Goal: Task Accomplishment & Management: Use online tool/utility

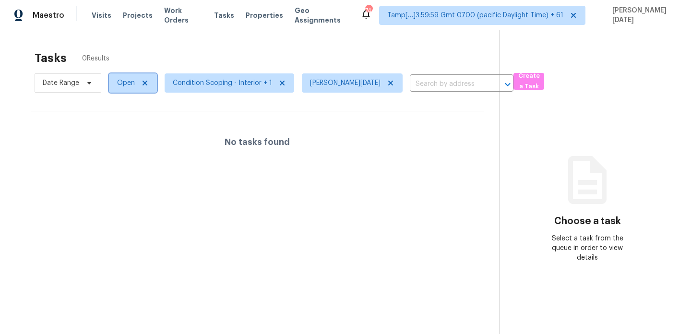
click at [129, 86] on span "Open" at bounding box center [126, 83] width 18 height 10
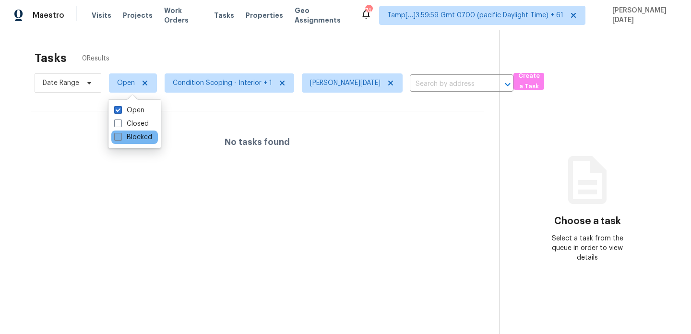
click at [125, 138] on label "Blocked" at bounding box center [133, 137] width 38 height 10
click at [120, 138] on input "Blocked" at bounding box center [117, 135] width 6 height 6
checkbox input "true"
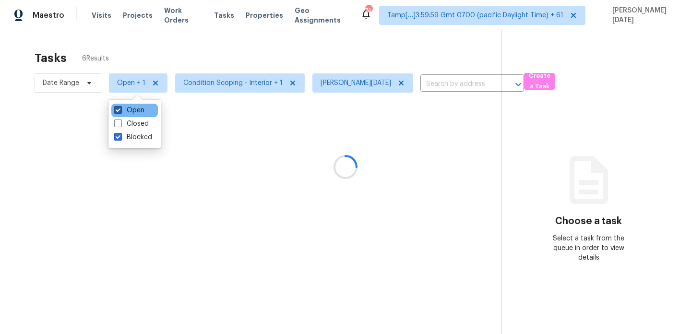
click at [127, 108] on label "Open" at bounding box center [129, 111] width 30 height 10
click at [120, 108] on input "Open" at bounding box center [117, 109] width 6 height 6
checkbox input "false"
click at [210, 59] on div at bounding box center [345, 167] width 691 height 334
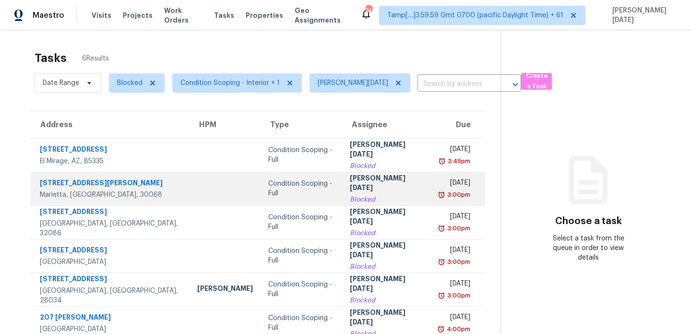
scroll to position [30, 0]
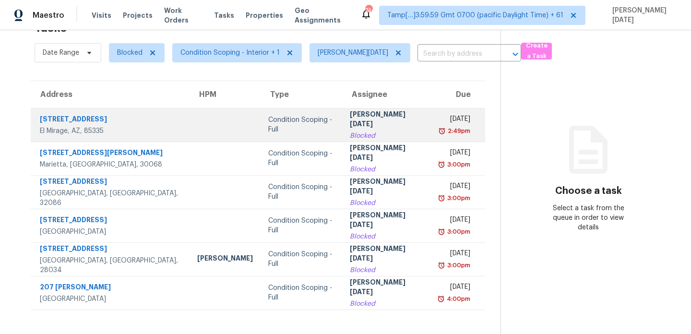
click at [371, 136] on td "Prabhu Raja Blocked" at bounding box center [386, 125] width 89 height 34
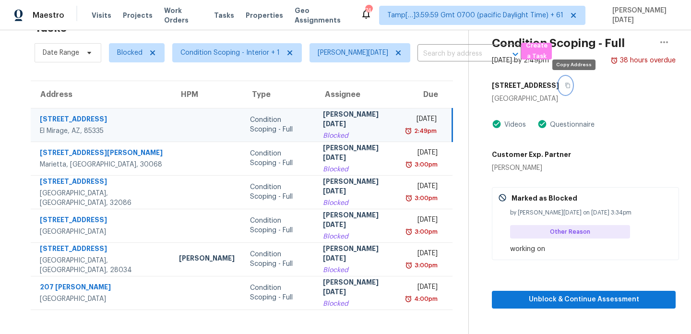
click at [570, 84] on icon "button" at bounding box center [568, 86] width 6 height 6
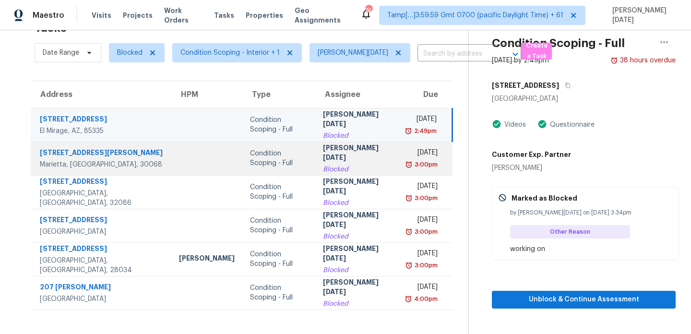
click at [409, 150] on div "Mon, Aug 11th 2025" at bounding box center [422, 154] width 30 height 12
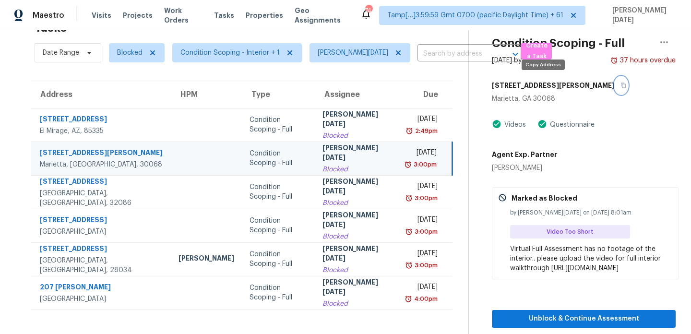
click at [620, 83] on icon "button" at bounding box center [623, 86] width 6 height 6
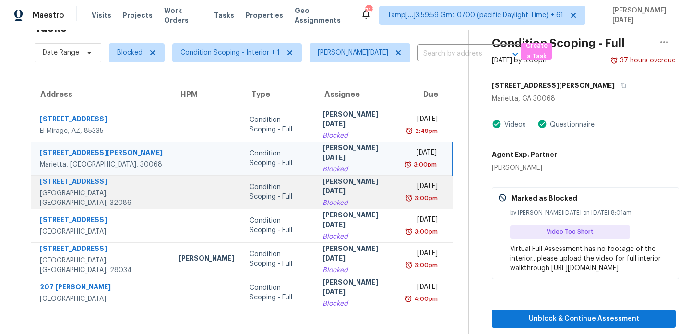
click at [418, 197] on div "3:00pm" at bounding box center [425, 198] width 25 height 10
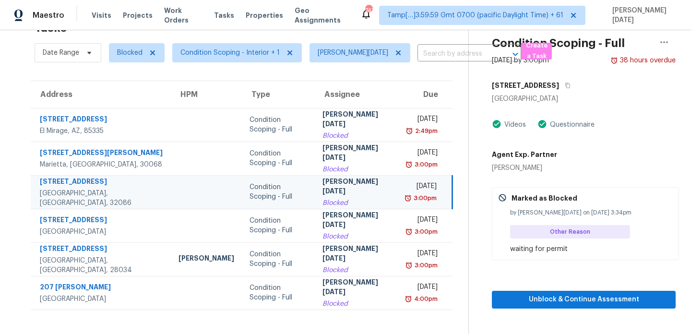
click at [418, 197] on div "3:00pm" at bounding box center [424, 198] width 25 height 10
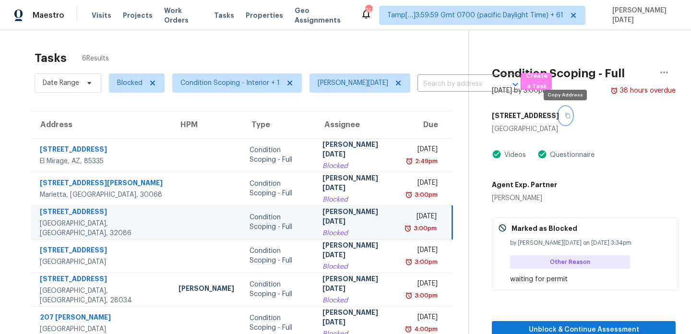
click at [567, 115] on icon "button" at bounding box center [568, 116] width 6 height 6
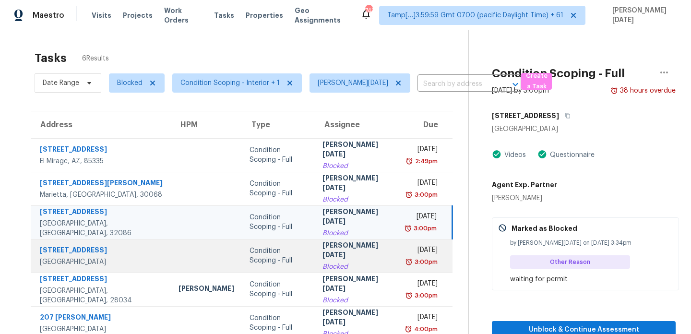
click at [407, 246] on div "Tue, Aug 12th 2025" at bounding box center [422, 251] width 30 height 12
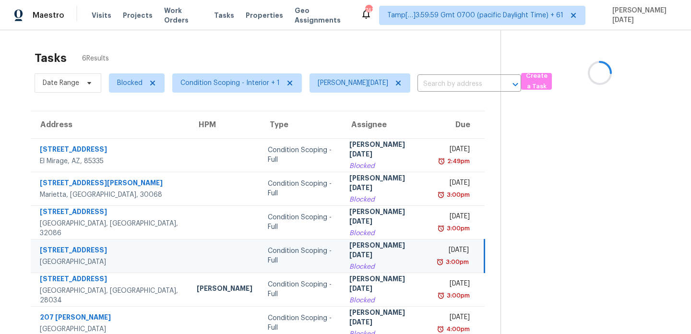
scroll to position [30, 0]
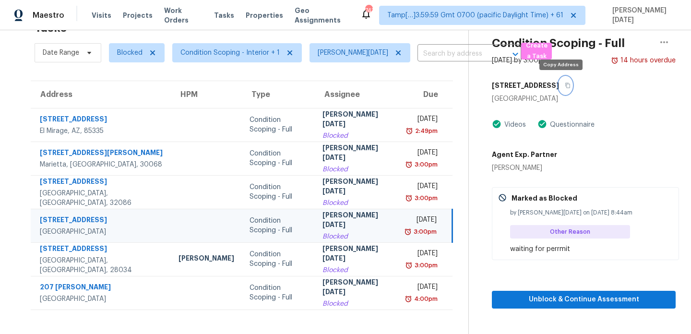
click at [565, 87] on icon "button" at bounding box center [568, 86] width 6 height 6
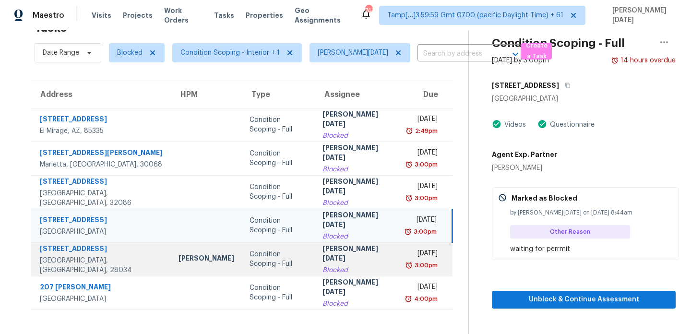
click at [407, 249] on div "Tue, Aug 12th 2025" at bounding box center [422, 254] width 30 height 12
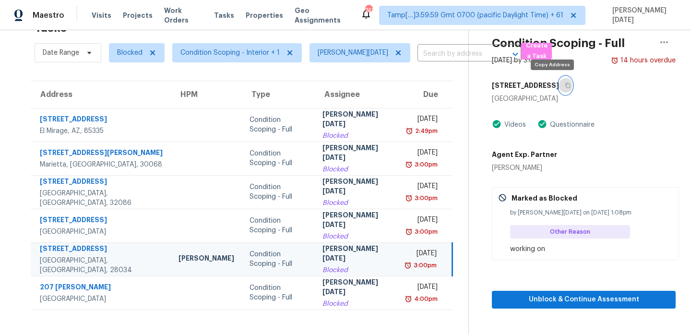
click at [565, 85] on icon "button" at bounding box center [567, 85] width 5 height 5
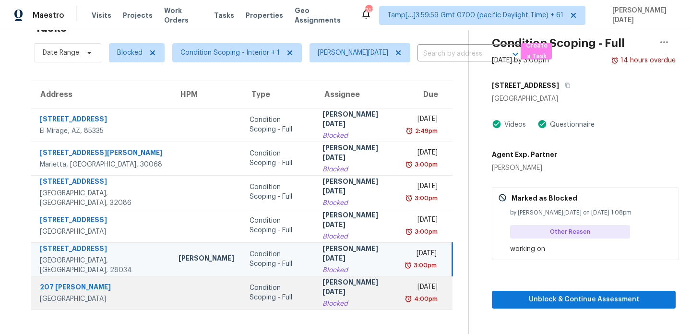
click at [356, 280] on td "Prabhu Raja Blocked" at bounding box center [357, 293] width 84 height 34
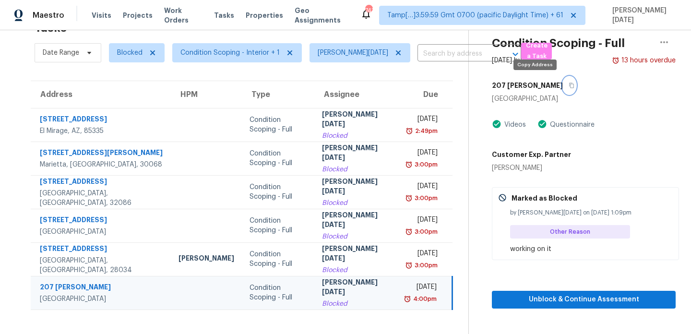
click at [569, 83] on icon "button" at bounding box center [571, 85] width 5 height 5
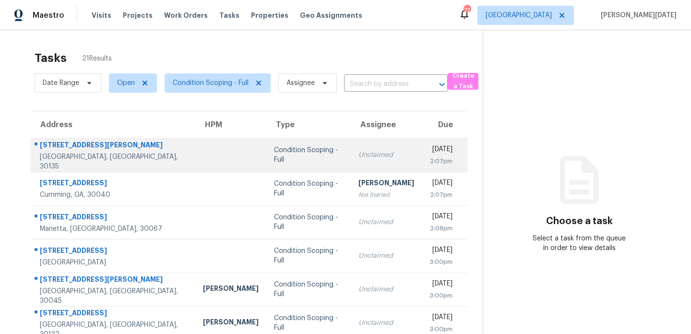
click at [358, 151] on div "Unclaimed" at bounding box center [386, 155] width 56 height 10
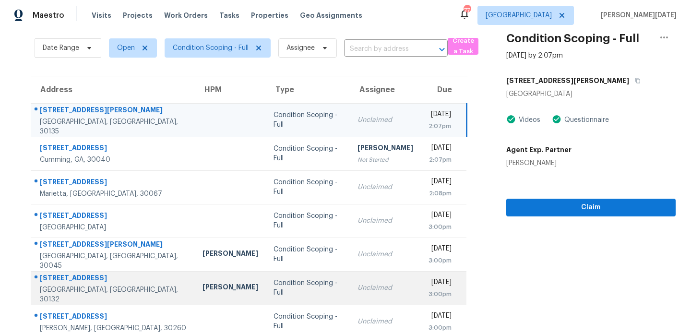
scroll to position [33, 0]
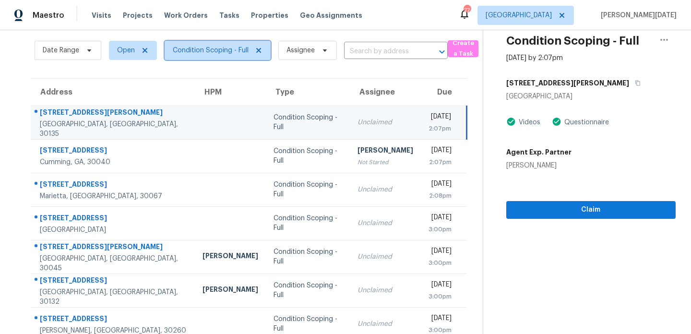
click at [224, 58] on span "Condition Scoping - Full" at bounding box center [218, 50] width 106 height 19
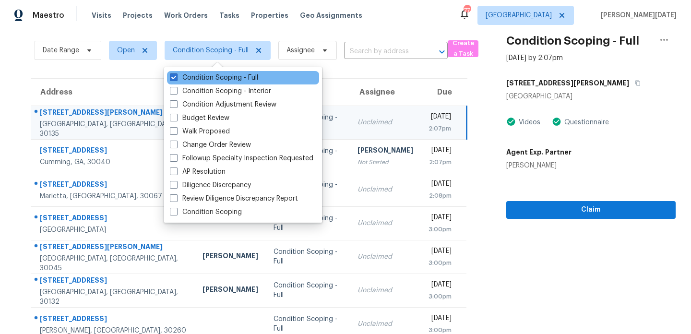
click at [214, 83] on div "Condition Scoping - Full" at bounding box center [243, 77] width 152 height 13
click at [221, 81] on label "Condition Scoping - Full" at bounding box center [214, 78] width 88 height 10
click at [176, 79] on input "Condition Scoping - Full" at bounding box center [173, 76] width 6 height 6
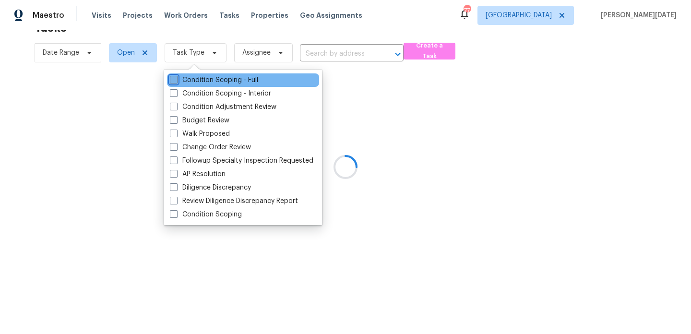
scroll to position [30, 0]
click at [221, 81] on label "Condition Scoping - Full" at bounding box center [214, 80] width 88 height 10
click at [176, 81] on input "Condition Scoping - Full" at bounding box center [173, 78] width 6 height 6
checkbox input "true"
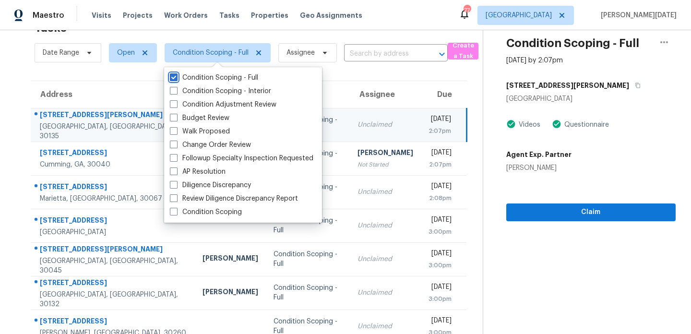
scroll to position [33, 0]
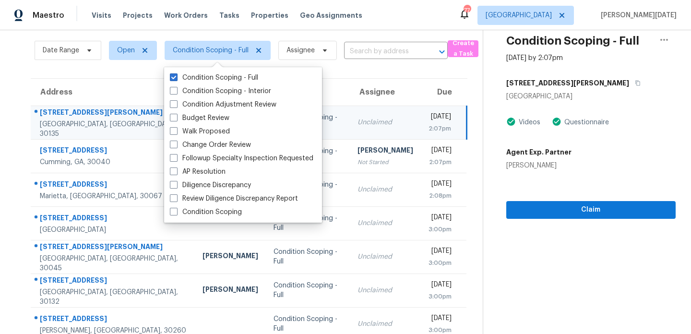
click at [377, 134] on td "Unclaimed" at bounding box center [385, 123] width 71 height 34
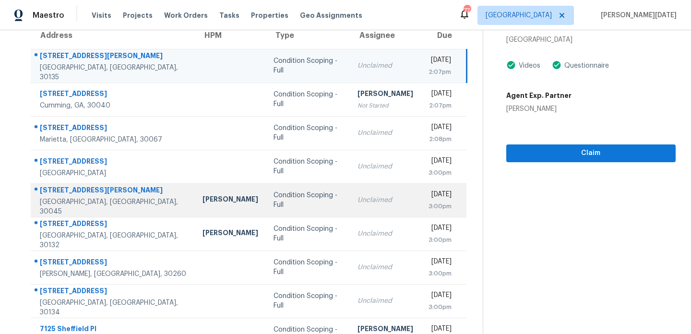
scroll to position [0, 0]
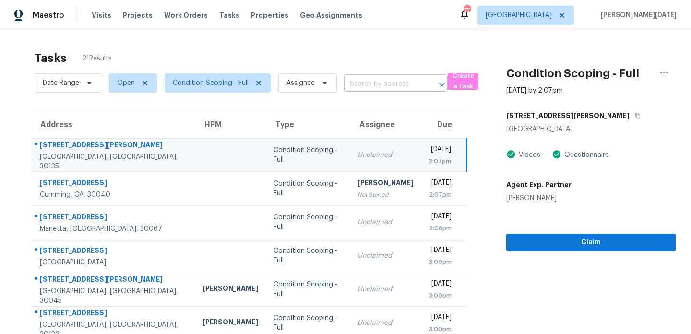
click at [371, 82] on input "text" at bounding box center [382, 84] width 77 height 15
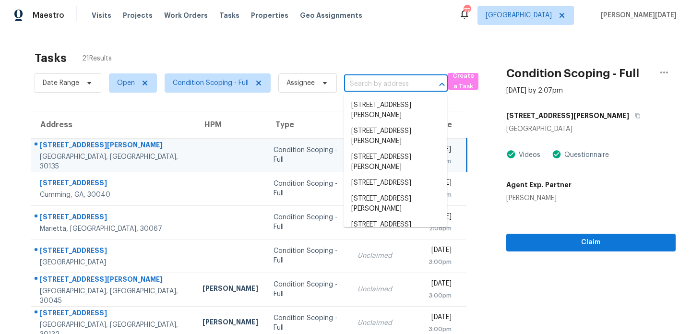
paste input "211 Edinburgh Ct Alpharetta, GA, 30004"
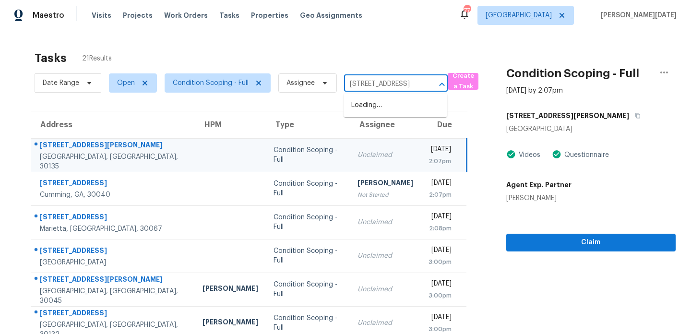
scroll to position [0, 55]
type input "211 Edinburgh Ct Alpharetta, GA, 30004"
click at [376, 55] on div "Tasks 21 Results" at bounding box center [259, 58] width 448 height 25
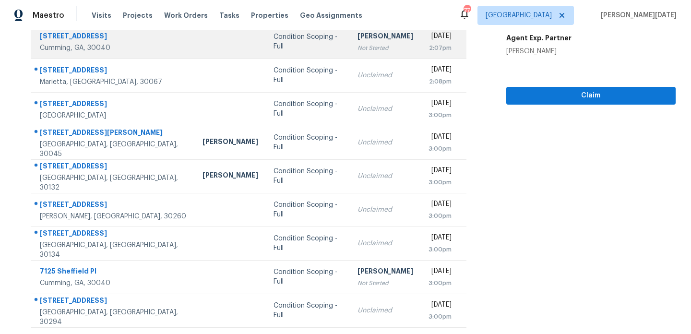
scroll to position [165, 0]
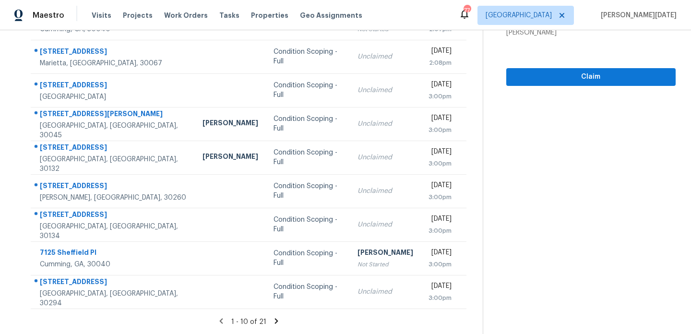
click at [273, 319] on icon at bounding box center [276, 321] width 9 height 9
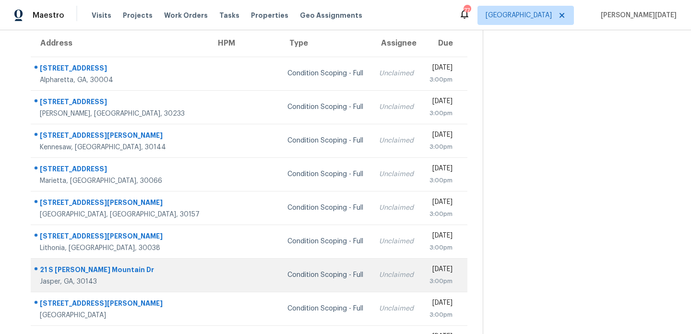
scroll to position [81, 0]
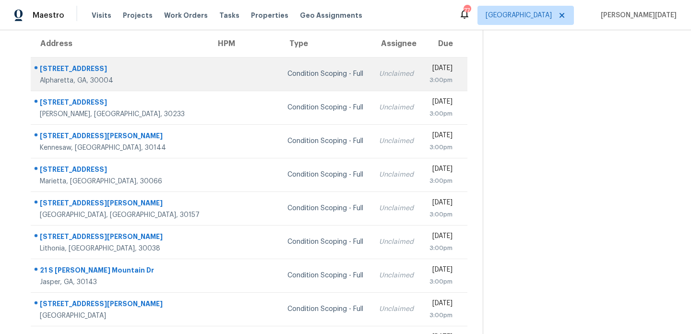
click at [371, 78] on td "Unclaimed" at bounding box center [396, 74] width 50 height 34
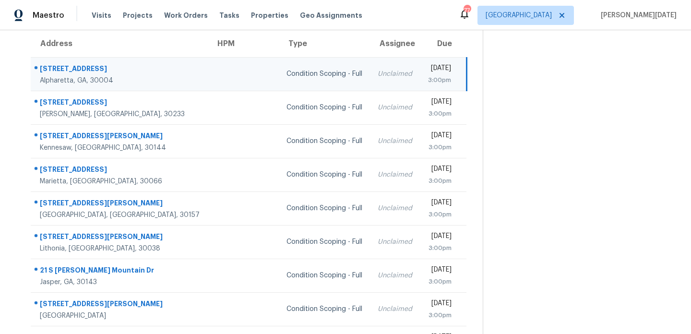
click at [428, 77] on div "3:00pm" at bounding box center [439, 80] width 23 height 10
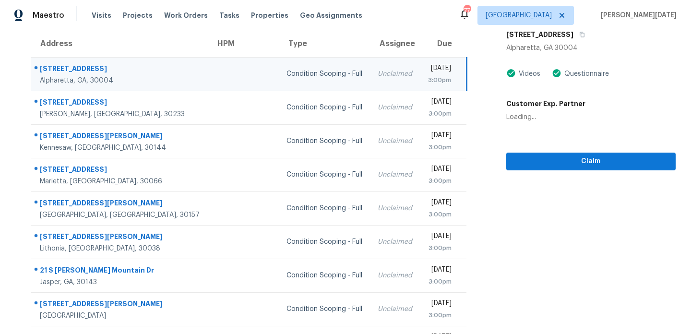
click at [428, 77] on div "3:00pm" at bounding box center [439, 80] width 23 height 10
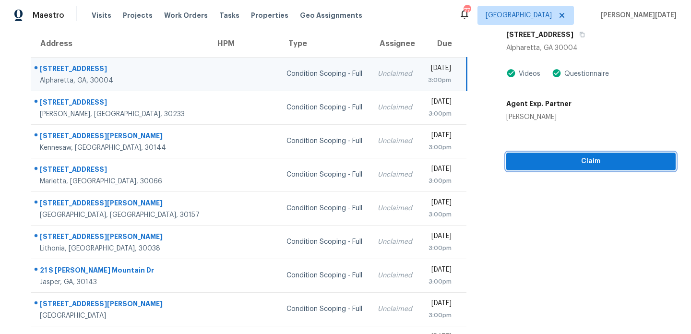
click at [542, 158] on span "Claim" at bounding box center [591, 161] width 154 height 12
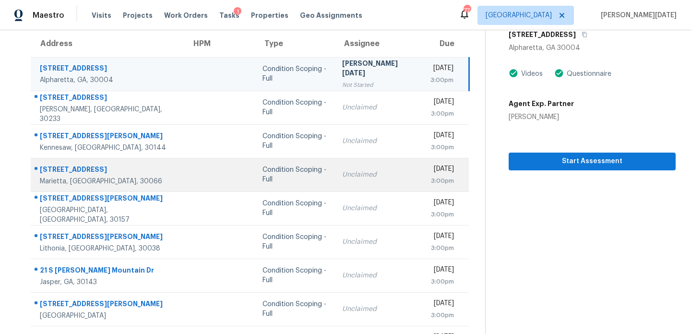
click at [334, 181] on td "Unclaimed" at bounding box center [378, 175] width 88 height 34
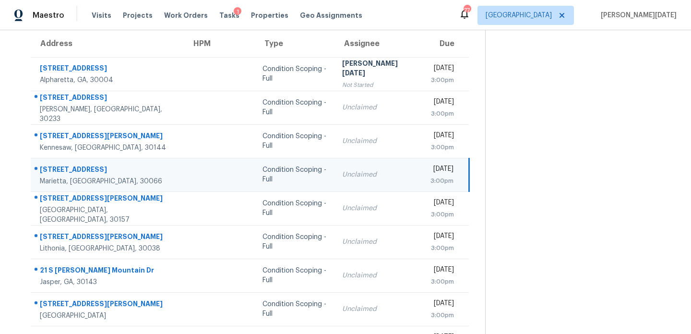
click at [355, 182] on td "Unclaimed" at bounding box center [378, 175] width 88 height 34
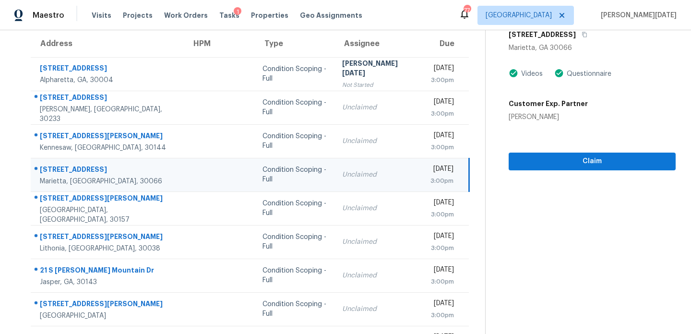
click at [430, 181] on div "3:00pm" at bounding box center [441, 181] width 23 height 10
click at [430, 180] on div "3:00pm" at bounding box center [441, 181] width 23 height 10
click at [554, 166] on span "Claim" at bounding box center [592, 161] width 152 height 12
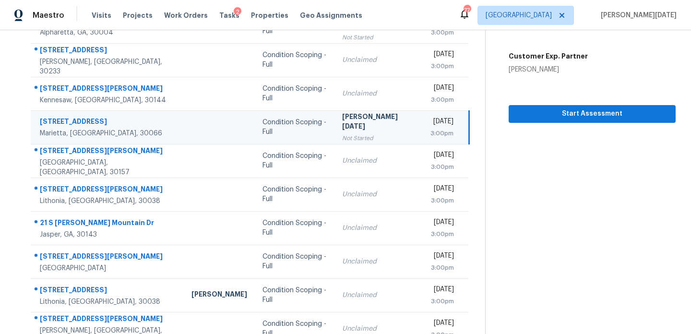
scroll to position [129, 0]
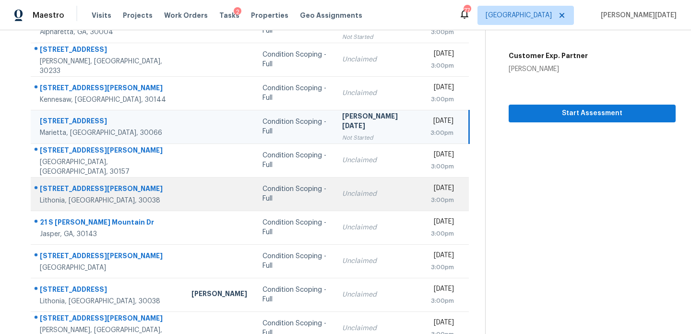
click at [348, 197] on div "Unclaimed" at bounding box center [378, 194] width 73 height 10
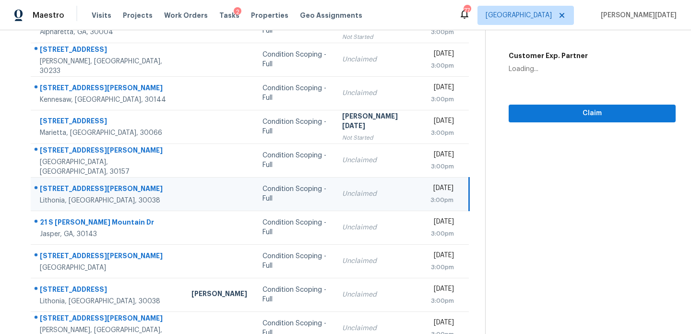
click at [430, 195] on div "3:00pm" at bounding box center [441, 200] width 23 height 10
click at [430, 194] on div "Wed, Aug 13th 2025" at bounding box center [441, 189] width 23 height 12
click at [451, 190] on div "Wed, Aug 13th 2025 3:00pm" at bounding box center [448, 194] width 37 height 22
click at [533, 114] on span "Claim" at bounding box center [592, 113] width 152 height 12
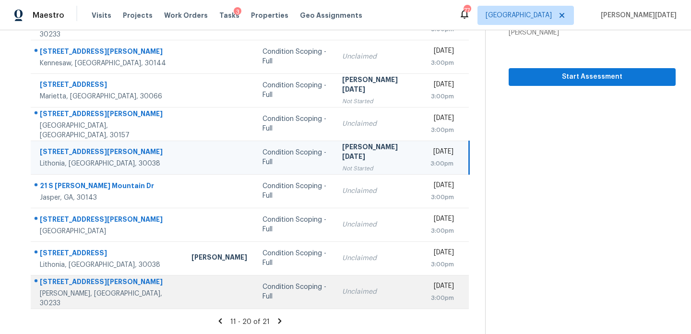
click at [272, 288] on div "Condition Scoping - Full" at bounding box center [294, 291] width 64 height 19
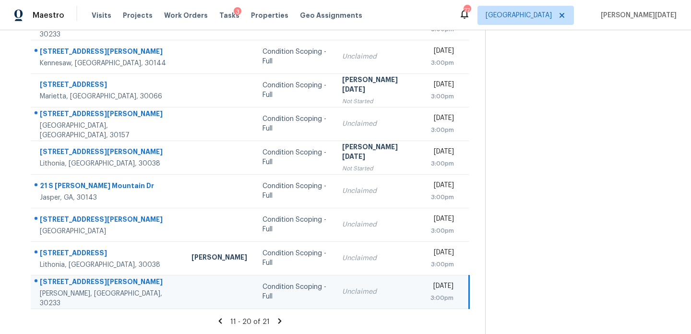
click at [345, 283] on td "Unclaimed" at bounding box center [378, 292] width 88 height 34
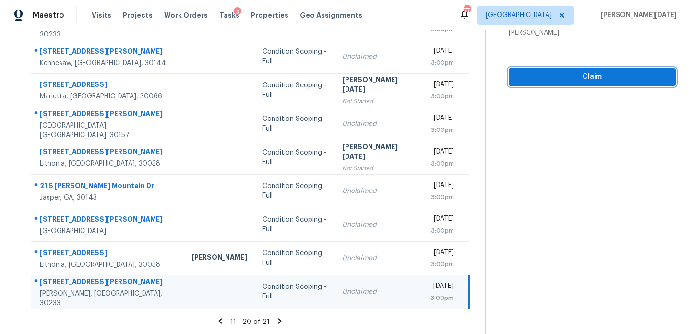
click at [566, 81] on span "Claim" at bounding box center [592, 77] width 152 height 12
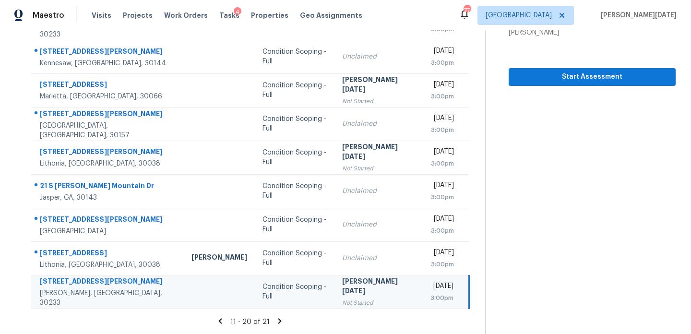
click at [278, 321] on icon at bounding box center [279, 321] width 9 height 9
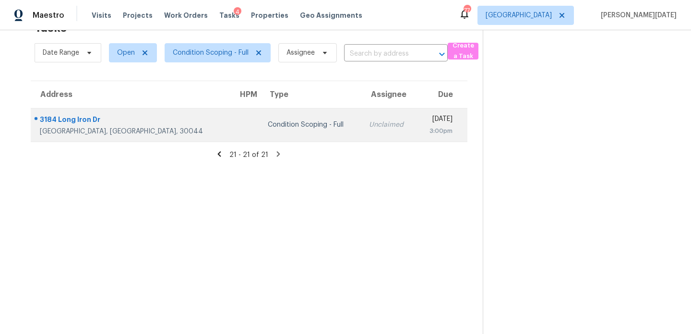
click at [369, 120] on div "Unclaimed" at bounding box center [389, 125] width 40 height 10
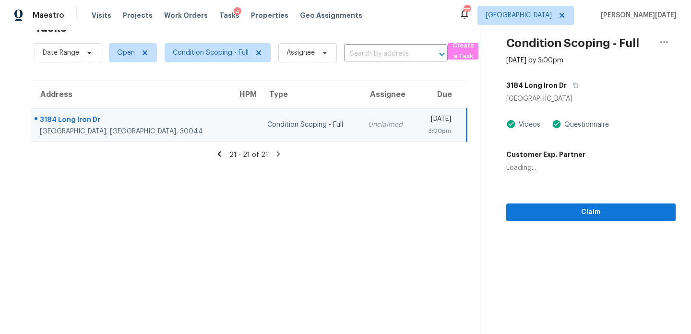
click at [220, 153] on icon at bounding box center [219, 154] width 9 height 9
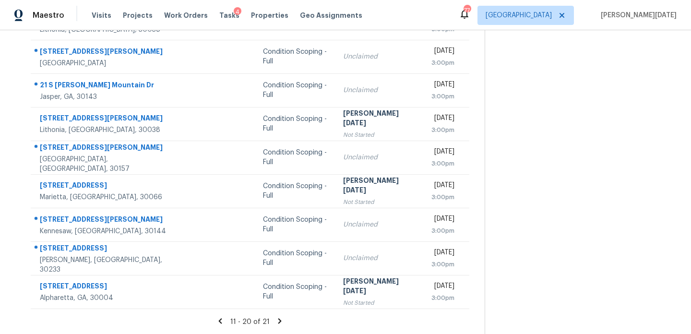
click at [219, 323] on icon at bounding box center [220, 321] width 9 height 9
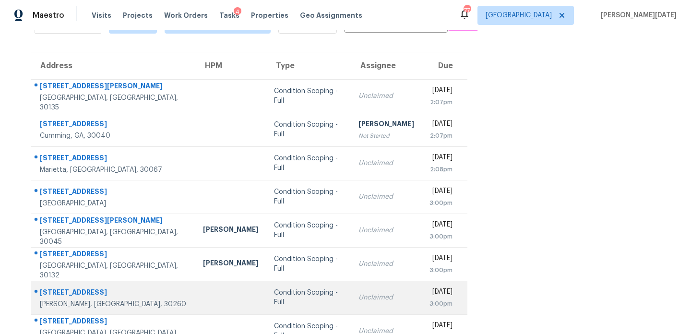
scroll to position [0, 0]
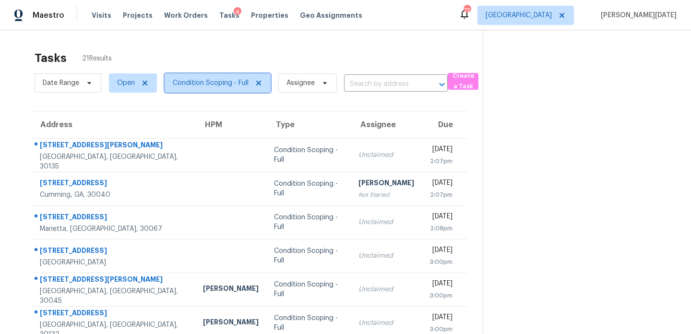
click at [216, 85] on span "Condition Scoping - Full" at bounding box center [211, 83] width 76 height 10
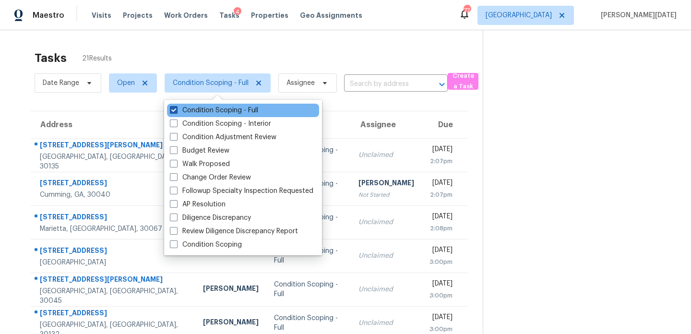
click at [214, 110] on label "Condition Scoping - Full" at bounding box center [214, 111] width 88 height 10
click at [176, 110] on input "Condition Scoping - Full" at bounding box center [173, 109] width 6 height 6
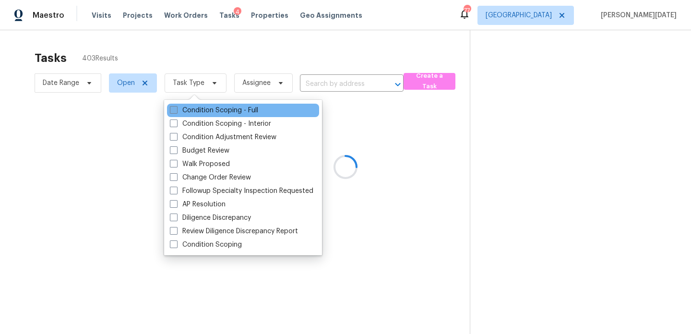
click at [214, 110] on label "Condition Scoping - Full" at bounding box center [214, 111] width 88 height 10
click at [176, 110] on input "Condition Scoping - Full" at bounding box center [173, 109] width 6 height 6
checkbox input "true"
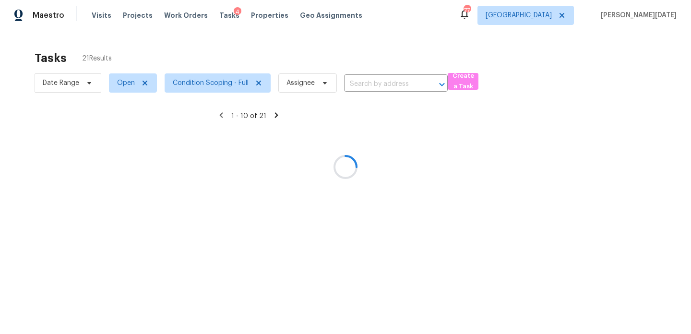
click at [320, 47] on div at bounding box center [345, 167] width 691 height 334
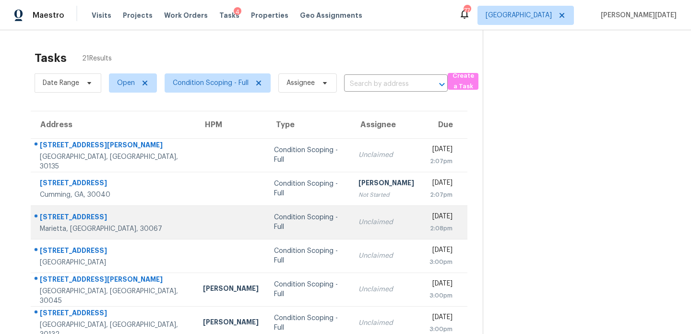
scroll to position [40, 0]
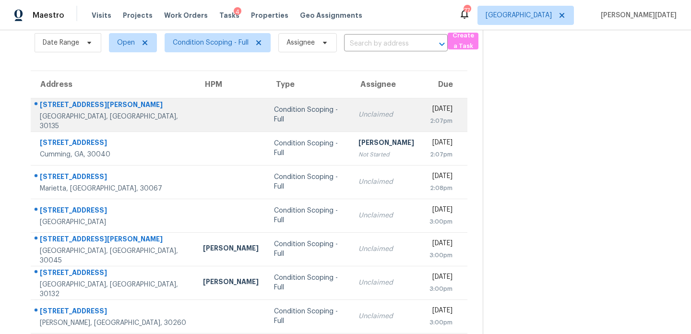
click at [422, 114] on td "Wed, Aug 13th 2025 2:07pm" at bounding box center [445, 115] width 46 height 34
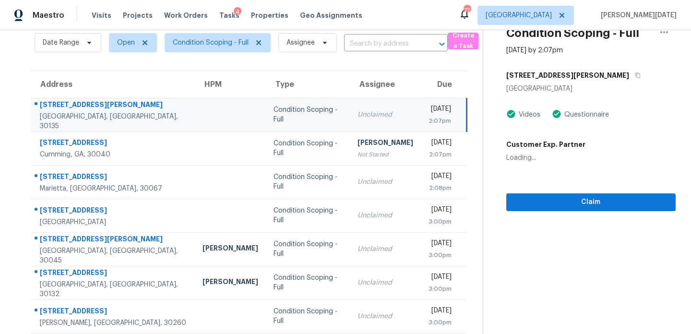
click at [428, 114] on div "Wed, Aug 13th 2025" at bounding box center [439, 110] width 23 height 12
click at [448, 114] on div "Wed, Aug 13th 2025" at bounding box center [439, 110] width 23 height 12
click at [549, 201] on span "Claim" at bounding box center [591, 202] width 154 height 12
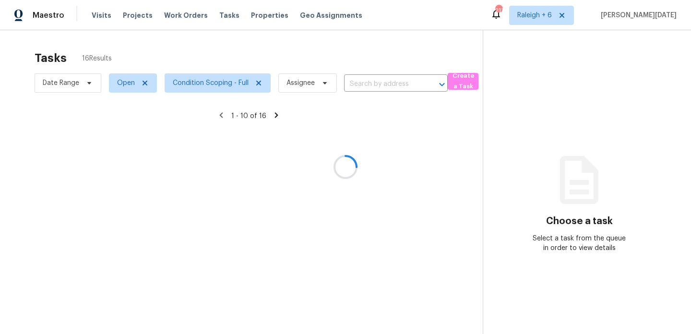
click at [413, 50] on div at bounding box center [345, 167] width 691 height 334
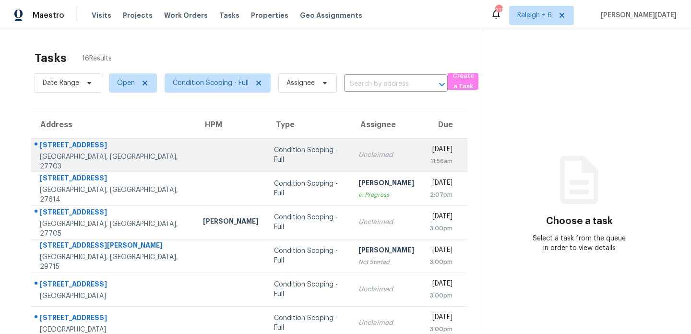
click at [280, 152] on div "Condition Scoping - Full" at bounding box center [308, 154] width 69 height 19
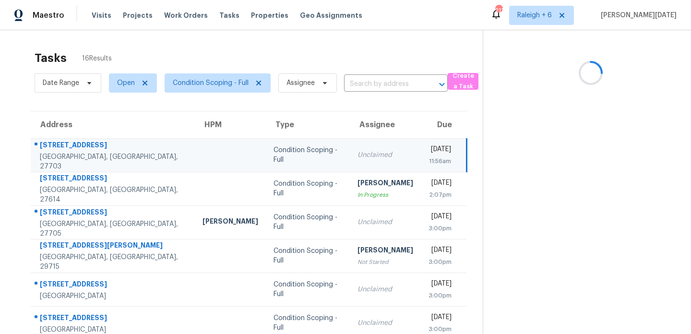
click at [357, 151] on div "Unclaimed" at bounding box center [385, 155] width 56 height 10
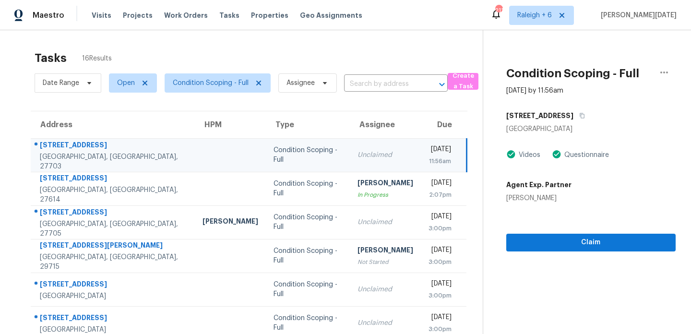
click at [428, 151] on div "Wed, Aug 13th 2025" at bounding box center [439, 150] width 23 height 12
click at [444, 155] on div "Wed, Aug 13th 2025" at bounding box center [439, 150] width 23 height 12
click at [529, 242] on span "Claim" at bounding box center [591, 242] width 154 height 12
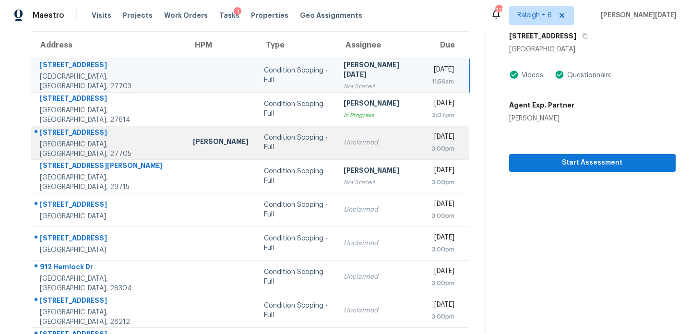
scroll to position [117, 0]
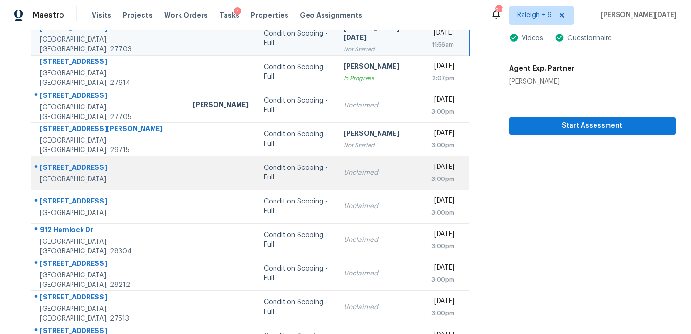
click at [366, 177] on div "Unclaimed" at bounding box center [379, 173] width 72 height 10
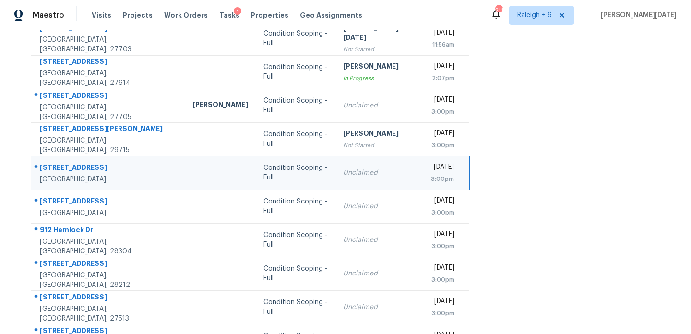
click at [431, 176] on div "3:00pm" at bounding box center [442, 179] width 23 height 10
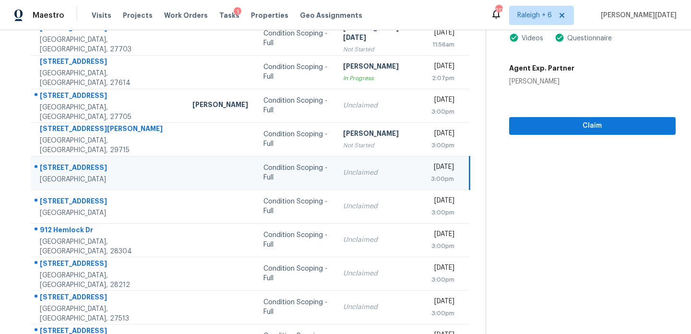
click at [431, 176] on div "3:00pm" at bounding box center [442, 179] width 23 height 10
click at [537, 129] on span "Claim" at bounding box center [592, 126] width 151 height 12
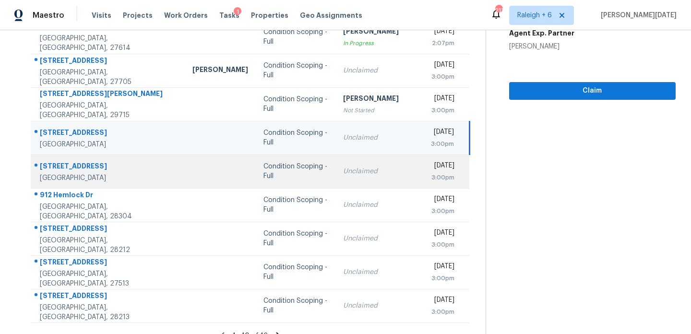
scroll to position [153, 0]
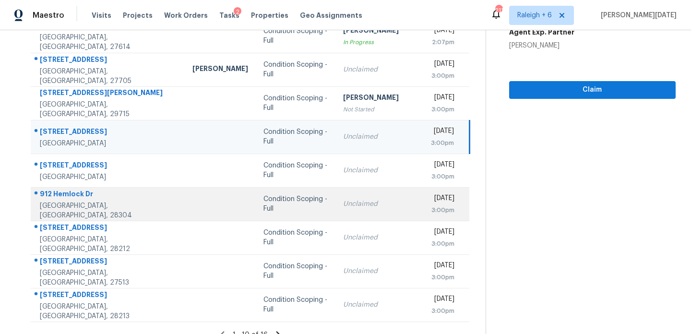
click at [423, 213] on td "Wed, Aug 13th 2025 3:00pm" at bounding box center [446, 204] width 47 height 34
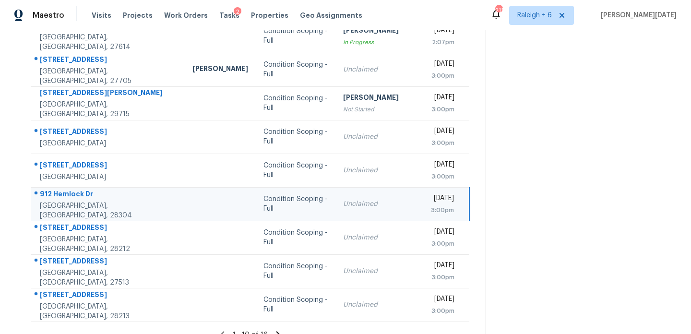
click at [431, 210] on div "3:00pm" at bounding box center [442, 210] width 23 height 10
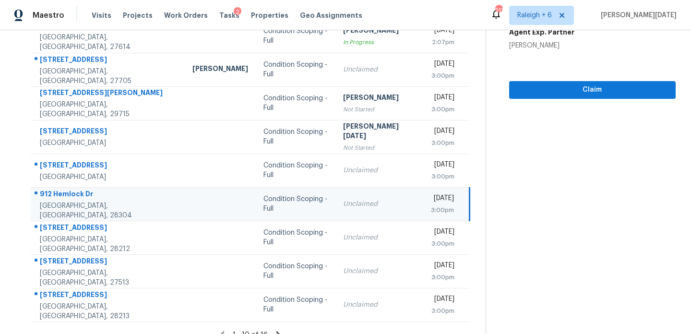
click at [431, 208] on div "3:00pm" at bounding box center [442, 210] width 23 height 10
click at [551, 94] on span "Claim" at bounding box center [592, 90] width 151 height 12
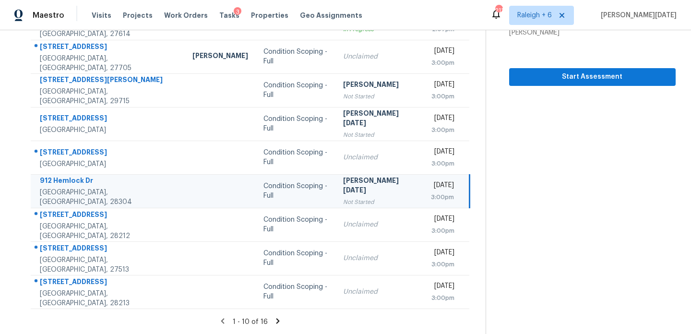
click at [277, 322] on icon at bounding box center [277, 321] width 9 height 9
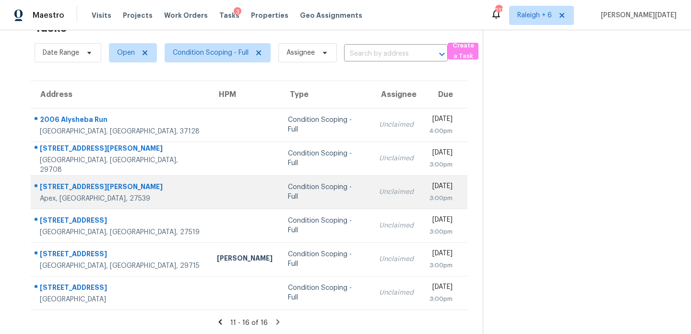
scroll to position [31, 0]
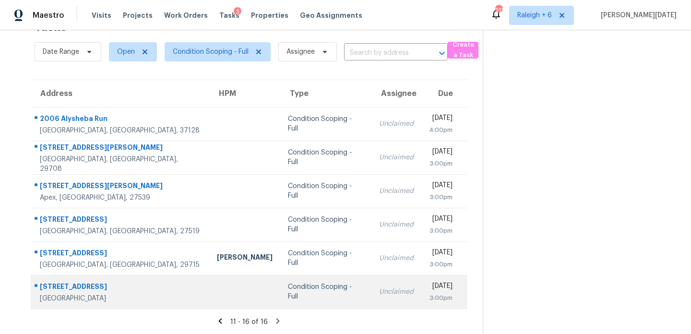
click at [371, 301] on td "Unclaimed" at bounding box center [396, 292] width 50 height 34
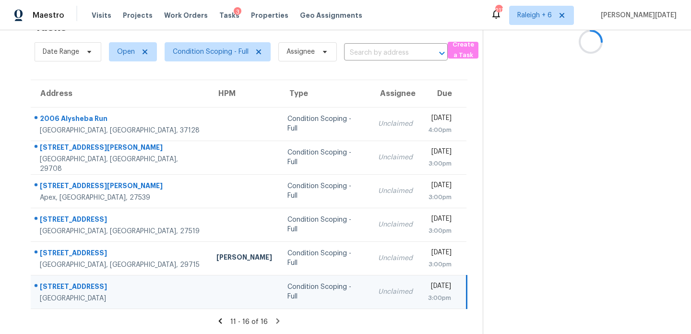
click at [420, 300] on td "Wed, Aug 13th 2025 3:00pm" at bounding box center [443, 292] width 47 height 34
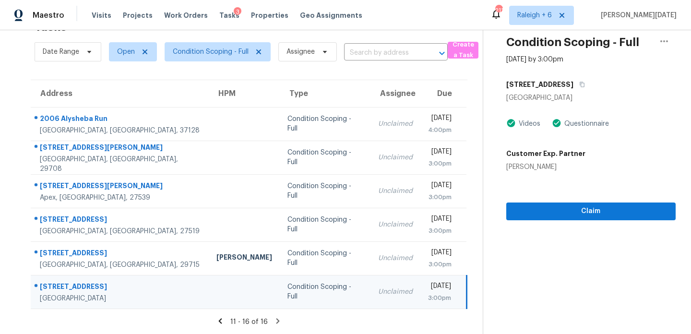
click at [428, 297] on div "3:00pm" at bounding box center [439, 298] width 23 height 10
click at [540, 215] on span "Claim" at bounding box center [591, 211] width 154 height 12
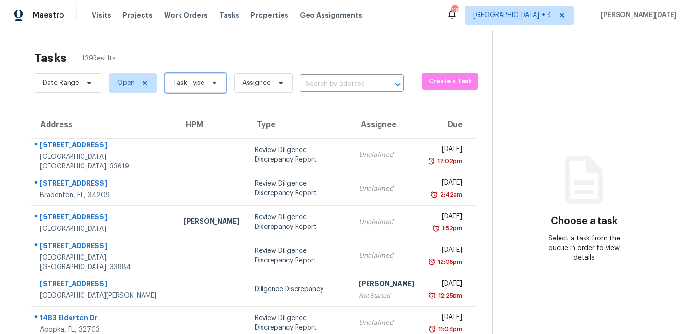
click at [196, 85] on span "Task Type" at bounding box center [189, 83] width 32 height 10
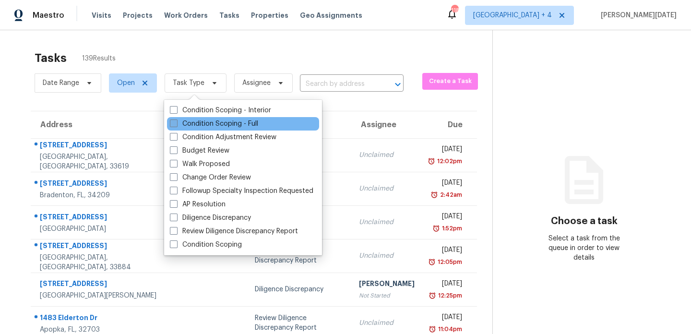
click at [180, 124] on label "Condition Scoping - Full" at bounding box center [214, 124] width 88 height 10
click at [176, 124] on input "Condition Scoping - Full" at bounding box center [173, 122] width 6 height 6
checkbox input "true"
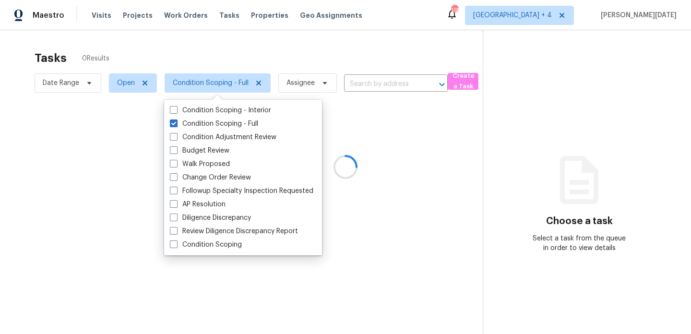
click at [294, 41] on div at bounding box center [345, 167] width 691 height 334
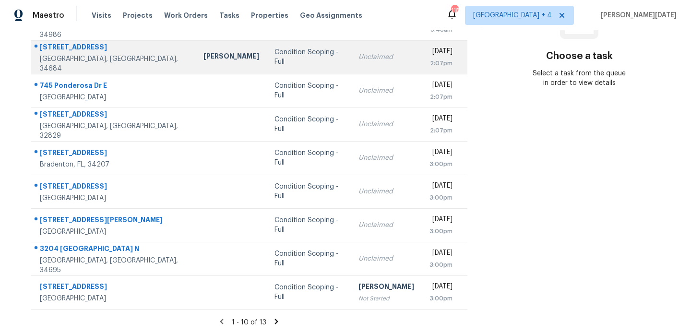
scroll to position [165, 0]
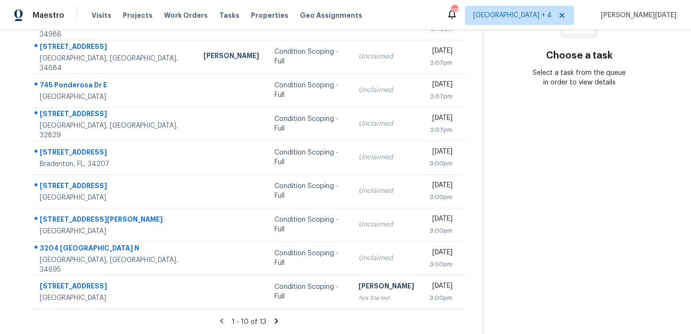
click at [273, 321] on icon at bounding box center [276, 321] width 9 height 9
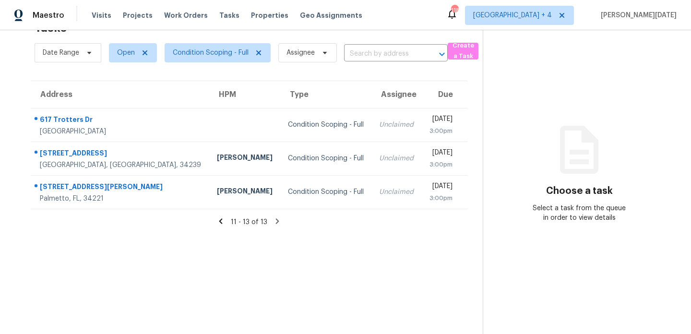
scroll to position [0, 0]
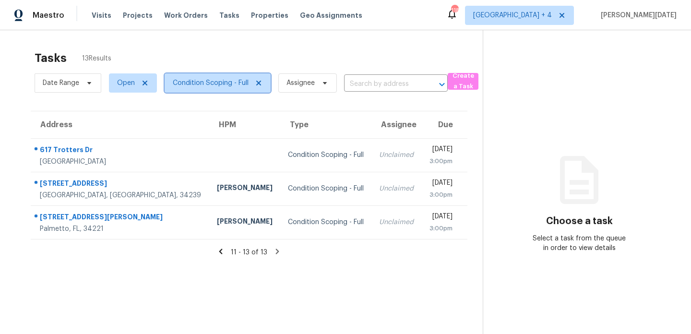
click at [217, 80] on span "Condition Scoping - Full" at bounding box center [211, 83] width 76 height 10
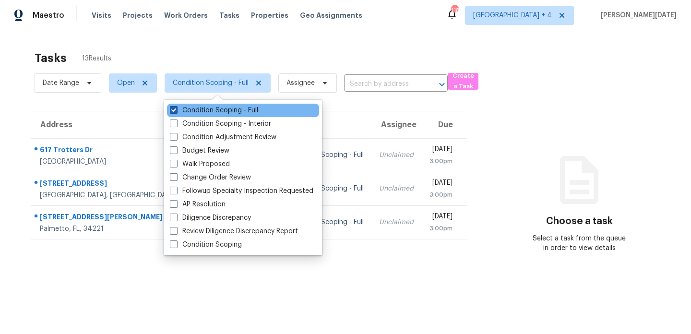
click at [215, 111] on label "Condition Scoping - Full" at bounding box center [214, 111] width 88 height 10
click at [176, 111] on input "Condition Scoping - Full" at bounding box center [173, 109] width 6 height 6
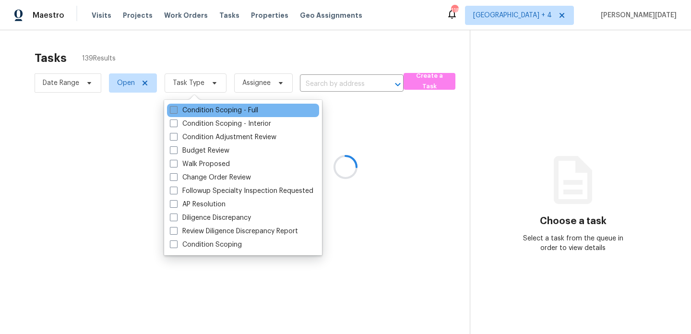
click at [215, 111] on label "Condition Scoping - Full" at bounding box center [214, 111] width 88 height 10
click at [176, 111] on input "Condition Scoping - Full" at bounding box center [173, 109] width 6 height 6
checkbox input "true"
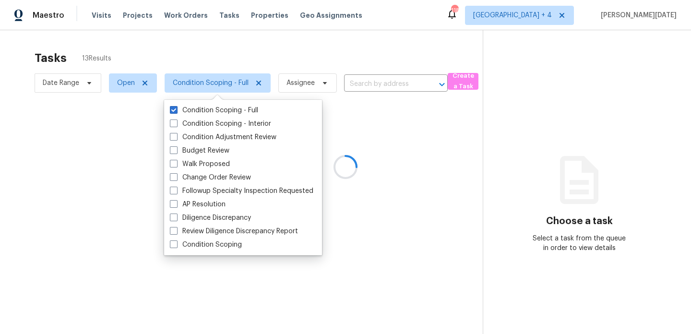
click at [274, 68] on div at bounding box center [345, 167] width 691 height 334
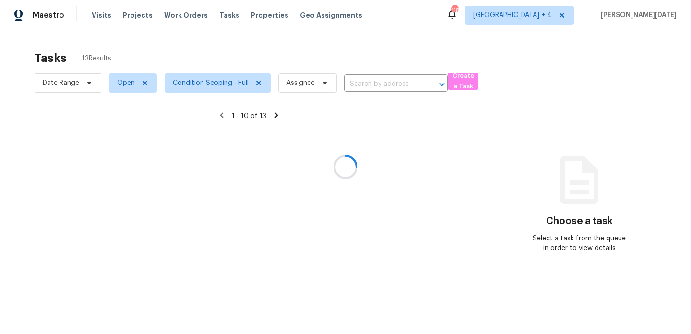
click at [328, 48] on div at bounding box center [345, 167] width 691 height 334
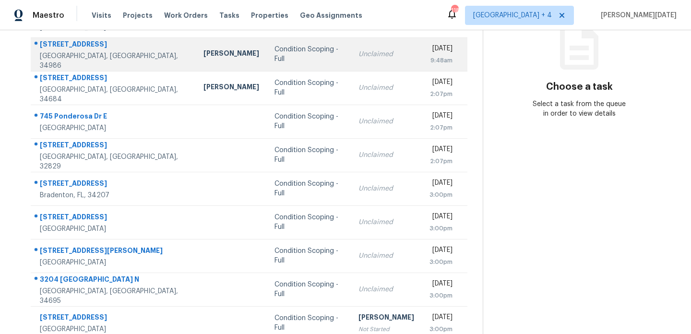
scroll to position [165, 0]
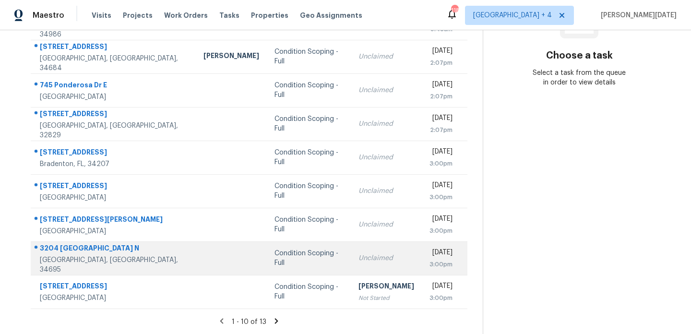
click at [351, 265] on td "Unclaimed" at bounding box center [386, 258] width 71 height 34
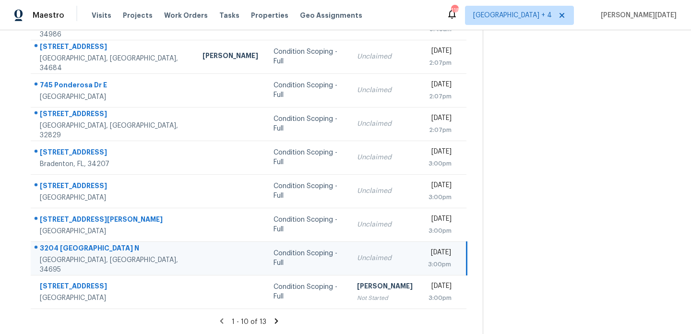
click at [428, 256] on div "Wed, Aug 13th 2025" at bounding box center [439, 254] width 23 height 12
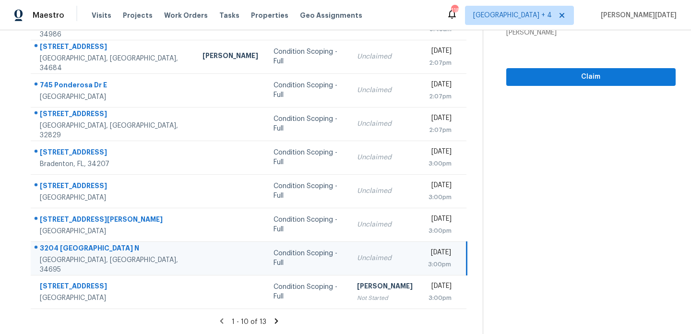
click at [428, 256] on div "Wed, Aug 13th 2025" at bounding box center [439, 254] width 23 height 12
click at [570, 83] on button "Claim" at bounding box center [590, 77] width 169 height 18
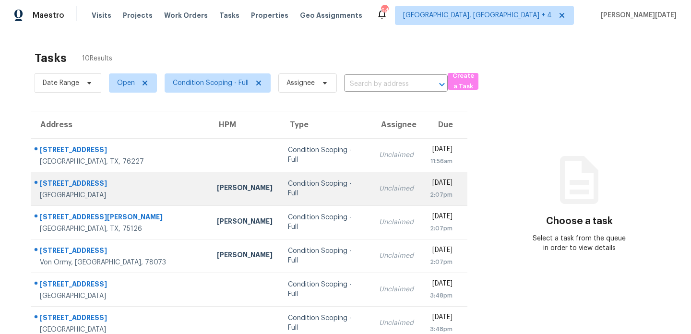
scroll to position [62, 0]
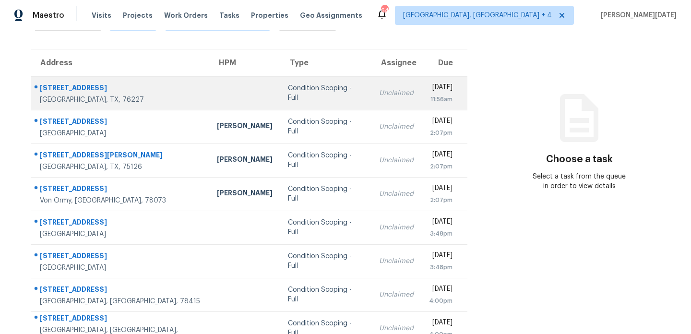
click at [421, 102] on td "Wed, Aug 13th 2025 11:56am" at bounding box center [444, 93] width 46 height 34
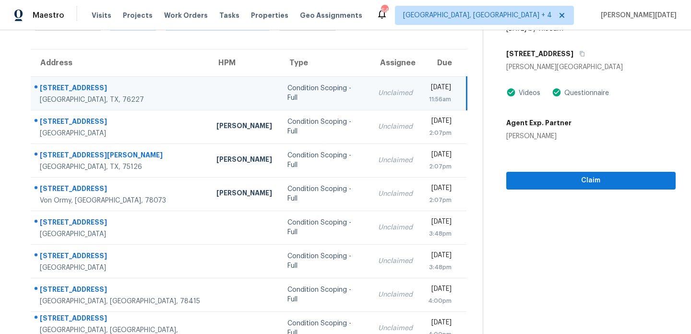
click at [420, 102] on td "Wed, Aug 13th 2025 11:56am" at bounding box center [443, 93] width 46 height 34
click at [537, 181] on span "Claim" at bounding box center [591, 181] width 154 height 12
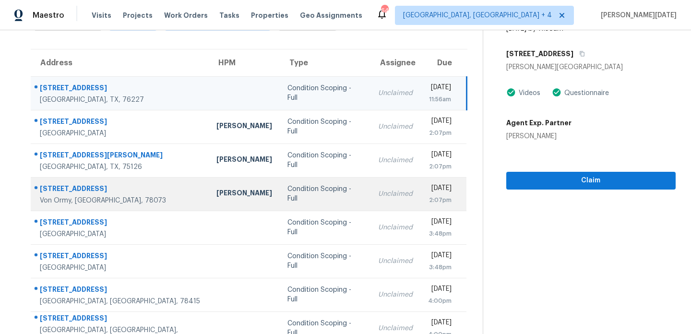
scroll to position [148, 0]
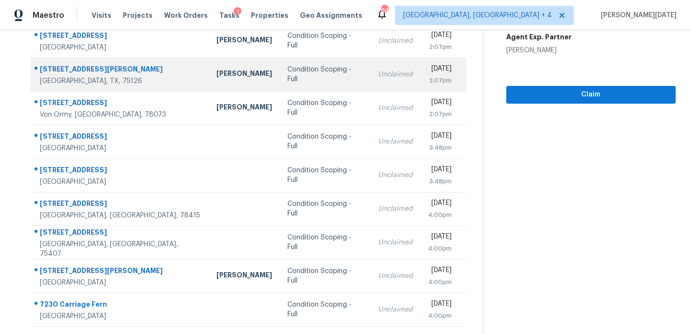
click at [370, 65] on td "Unclaimed" at bounding box center [395, 75] width 50 height 34
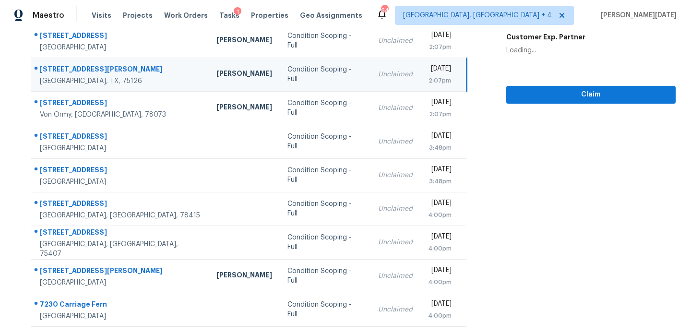
click at [428, 71] on div "Wed, Aug 13th 2025" at bounding box center [439, 70] width 23 height 12
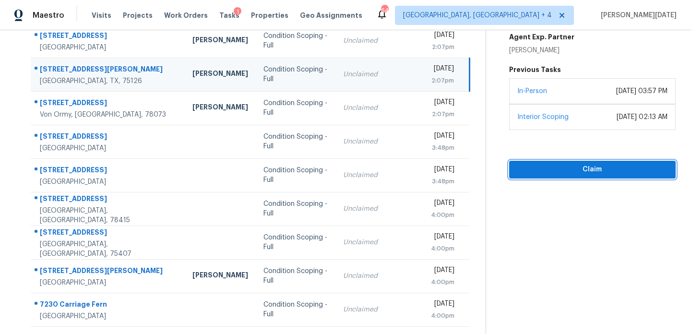
click at [524, 169] on span "Claim" at bounding box center [592, 170] width 151 height 12
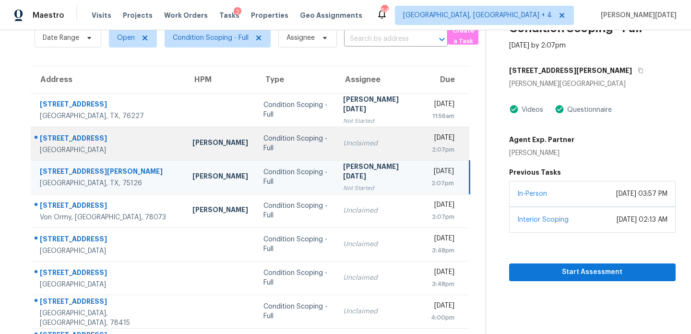
scroll to position [0, 0]
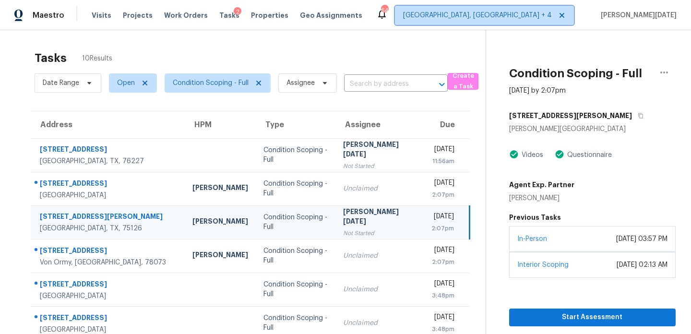
click at [557, 21] on span "Killeen, TX + 4" at bounding box center [484, 15] width 179 height 19
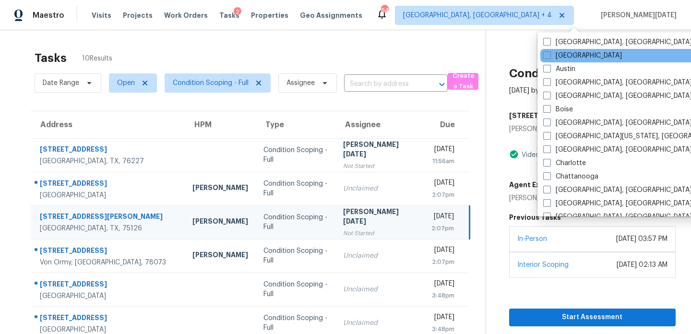
scroll to position [84, 0]
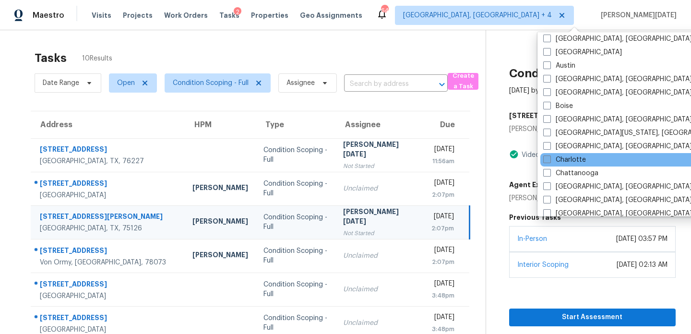
click at [571, 163] on label "Charlotte" at bounding box center [564, 160] width 43 height 10
click at [549, 161] on input "Charlotte" at bounding box center [546, 158] width 6 height 6
checkbox input "true"
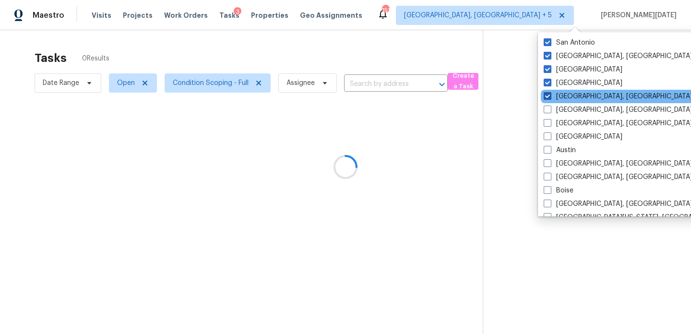
click at [566, 94] on label "Corpus Christi, TX" at bounding box center [617, 97] width 149 height 10
click at [550, 94] on input "Corpus Christi, TX" at bounding box center [546, 95] width 6 height 6
checkbox input "false"
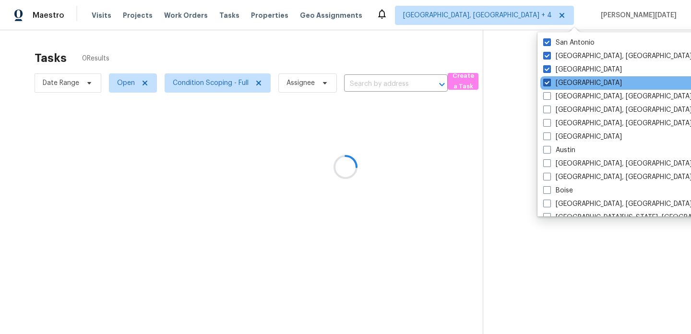
click at [566, 84] on label "Dallas" at bounding box center [582, 83] width 79 height 10
click at [549, 84] on input "Dallas" at bounding box center [546, 81] width 6 height 6
checkbox input "false"
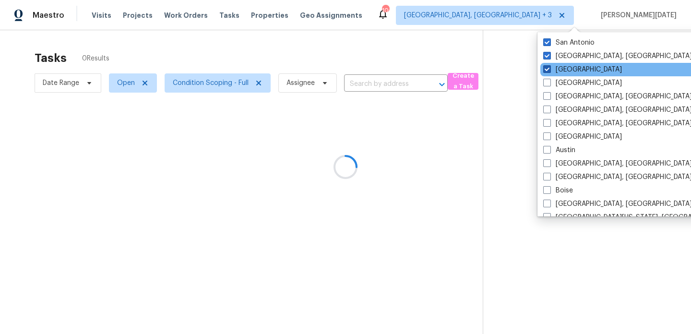
click at [567, 69] on label "Houston" at bounding box center [582, 70] width 79 height 10
click at [549, 69] on input "Houston" at bounding box center [546, 68] width 6 height 6
checkbox input "false"
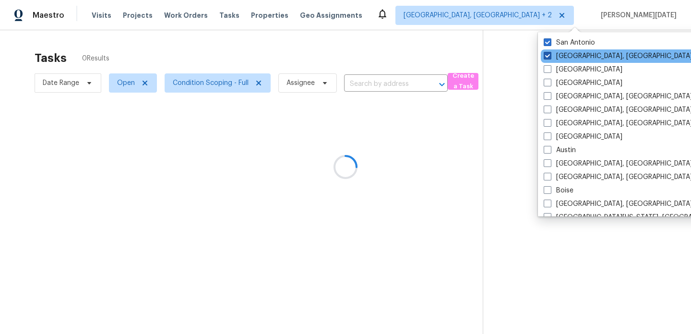
click at [567, 58] on label "Killeen, TX" at bounding box center [617, 56] width 149 height 10
click at [550, 58] on input "Killeen, TX" at bounding box center [546, 54] width 6 height 6
checkbox input "false"
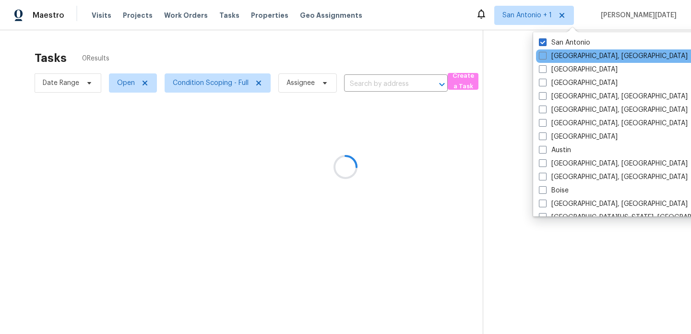
click at [567, 49] on div "Killeen, TX" at bounding box center [632, 55] width 193 height 13
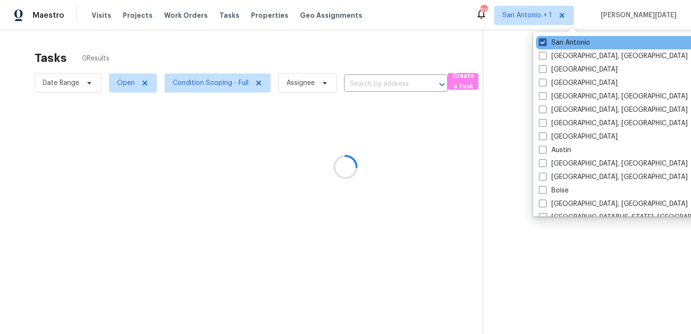
click at [567, 42] on label "San Antonio" at bounding box center [564, 43] width 51 height 10
click at [545, 42] on input "San Antonio" at bounding box center [542, 41] width 6 height 6
checkbox input "false"
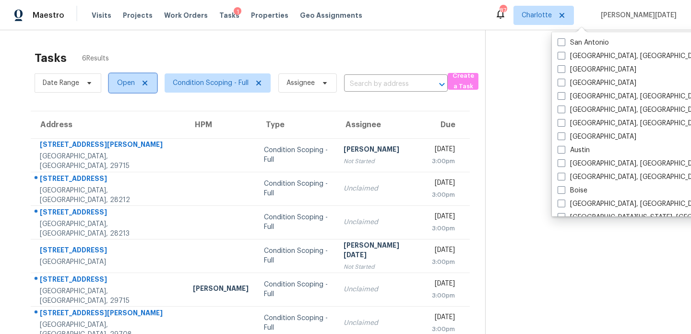
click at [133, 84] on span "Open" at bounding box center [126, 83] width 18 height 10
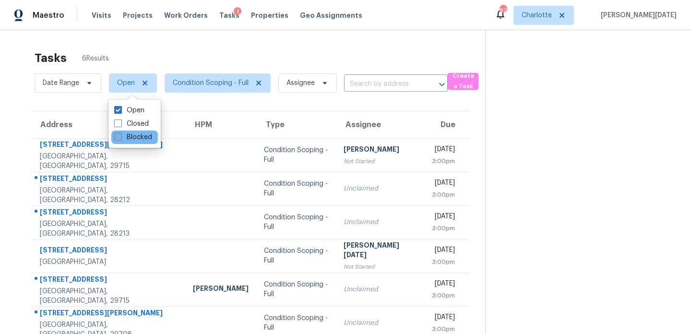
click at [135, 132] on label "Blocked" at bounding box center [133, 137] width 38 height 10
click at [120, 132] on input "Blocked" at bounding box center [117, 135] width 6 height 6
checkbox input "true"
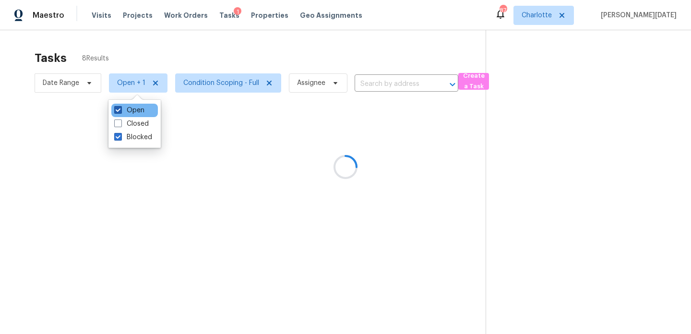
click at [136, 113] on label "Open" at bounding box center [129, 111] width 30 height 10
click at [120, 112] on input "Open" at bounding box center [117, 109] width 6 height 6
checkbox input "false"
click at [223, 61] on div at bounding box center [345, 167] width 691 height 334
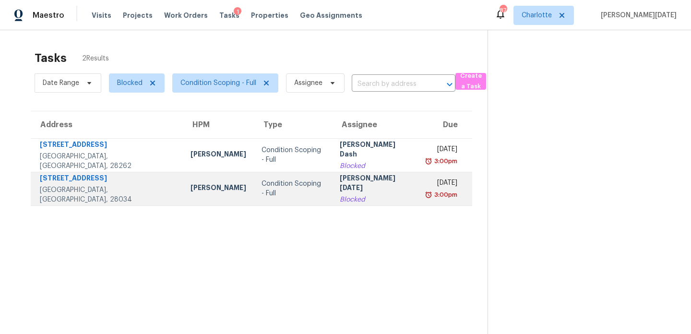
click at [332, 183] on td "Prabhu Raja Blocked" at bounding box center [375, 189] width 87 height 34
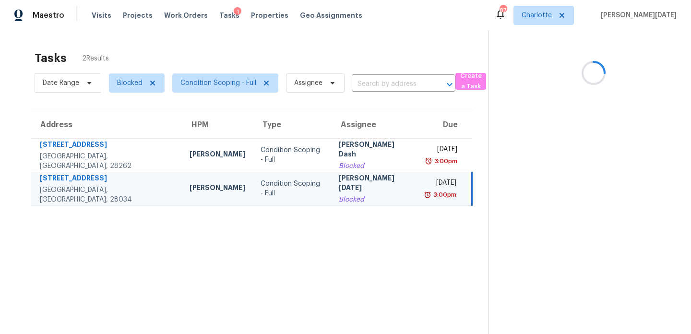
click at [331, 183] on td "Prabhu Raja Blocked" at bounding box center [374, 189] width 87 height 34
click at [339, 183] on div "[PERSON_NAME][DATE]" at bounding box center [375, 184] width 72 height 22
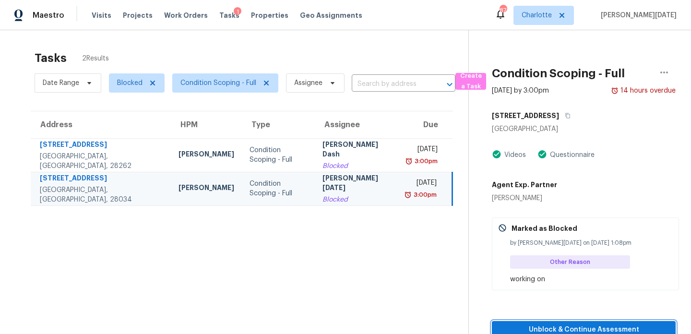
click at [537, 324] on span "Unblock & Continue Assessment" at bounding box center [583, 330] width 168 height 12
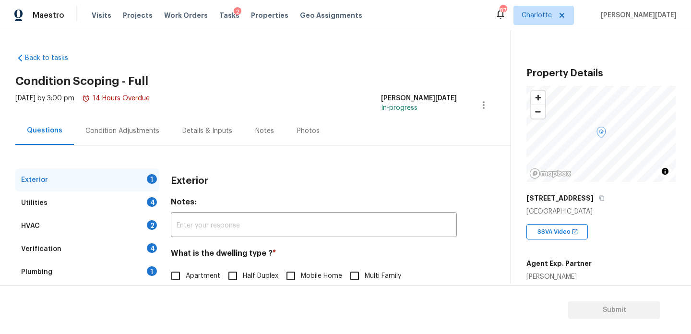
click at [117, 142] on div "Condition Adjustments" at bounding box center [122, 131] width 97 height 28
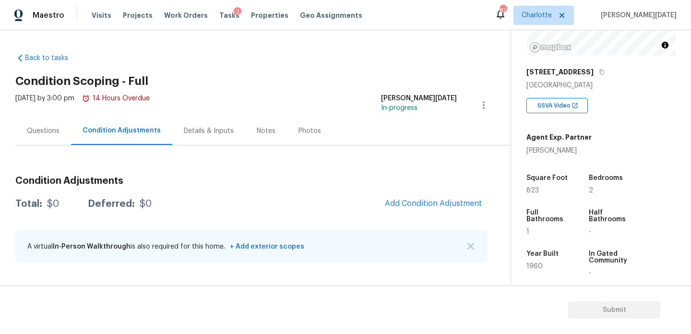
scroll to position [183, 0]
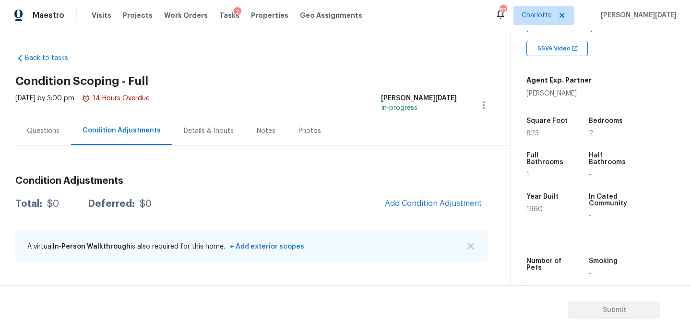
click at [531, 134] on span "823" at bounding box center [532, 133] width 12 height 7
copy span "823"
click at [337, 116] on div "Tue, Aug 12 2025 by 3:00 pm 14 Hours Overdue Prabhu Raja In-progress" at bounding box center [262, 105] width 495 height 23
click at [410, 198] on button "Add Condition Adjustment" at bounding box center [433, 203] width 108 height 20
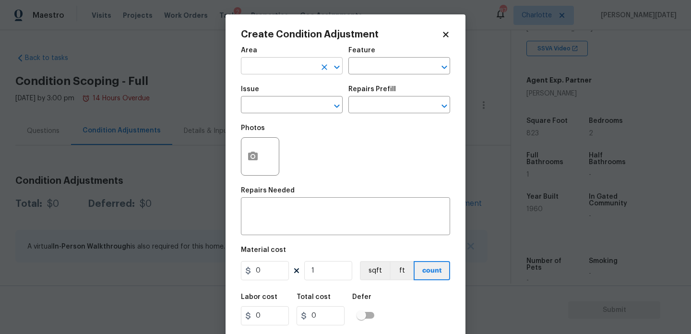
click at [270, 62] on input "text" at bounding box center [278, 66] width 75 height 15
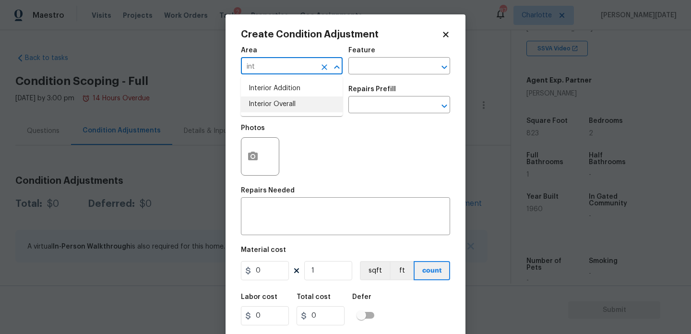
click at [280, 109] on li "Interior Overall" at bounding box center [292, 104] width 102 height 16
type input "Interior Overall"
click at [280, 109] on input "text" at bounding box center [278, 105] width 75 height 15
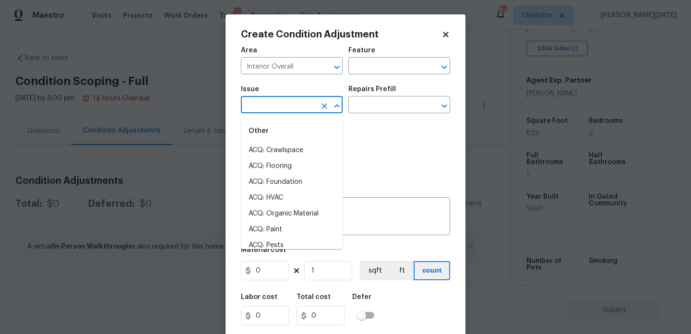
click at [280, 109] on input "text" at bounding box center [278, 105] width 75 height 15
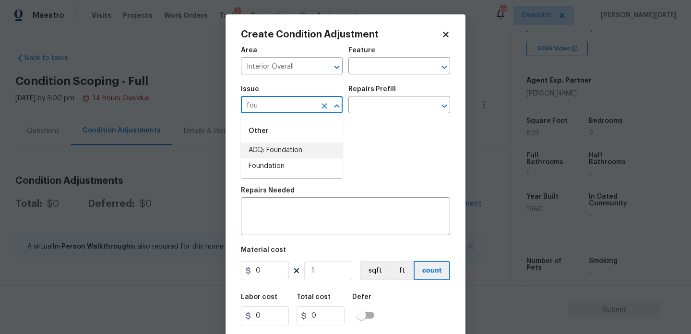
click at [284, 143] on li "ACQ: Foundation" at bounding box center [292, 150] width 102 height 16
type input "ACQ: Foundation"
click at [378, 108] on input "text" at bounding box center [385, 105] width 75 height 15
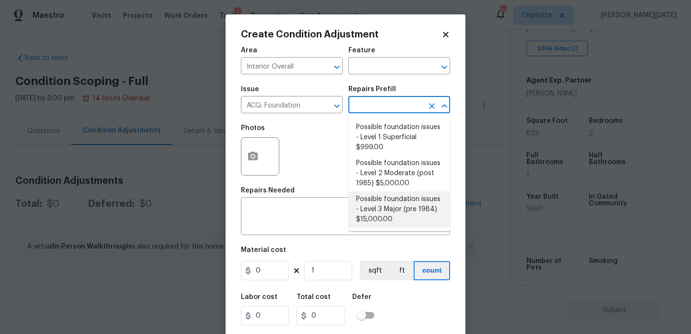
click at [396, 214] on li "Possible foundation issues - Level 3 Major (pre 1984) $15,000.00" at bounding box center [399, 209] width 102 height 36
type input "Acquisition"
type textarea "Possible foundation issues - Level 3 Major: Disclaimer: This is NOT a technical…"
type input "15000"
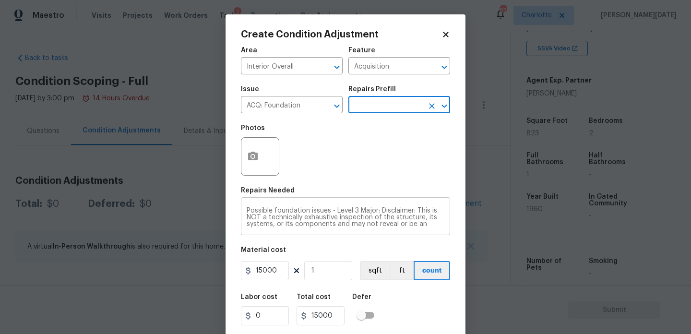
scroll to position [24, 0]
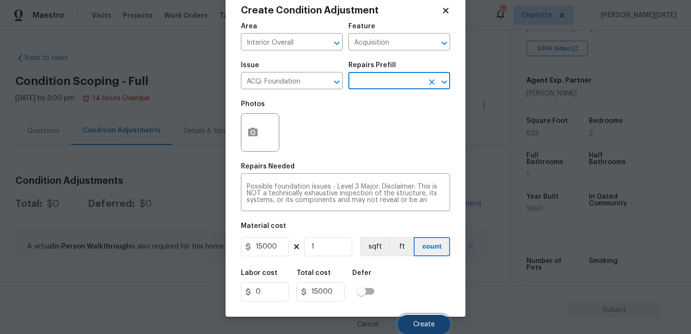
click at [421, 327] on span "Create" at bounding box center [424, 324] width 22 height 7
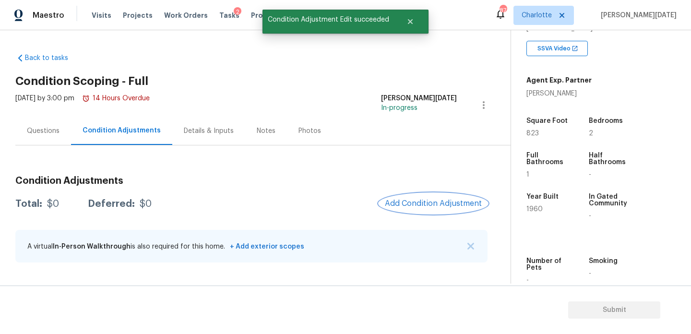
scroll to position [0, 0]
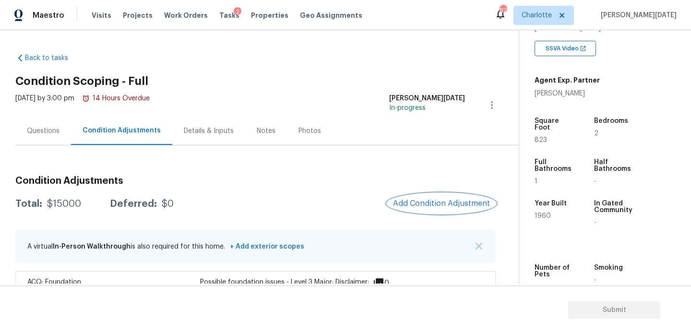
click at [425, 203] on span "Add Condition Adjustment" at bounding box center [441, 203] width 97 height 9
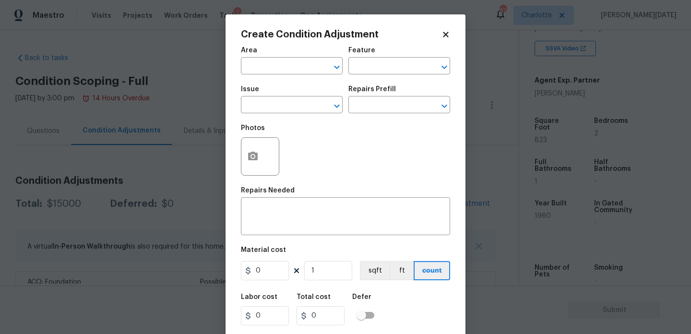
click at [260, 75] on span "Area ​" at bounding box center [292, 60] width 102 height 39
click at [256, 69] on input "text" at bounding box center [278, 66] width 75 height 15
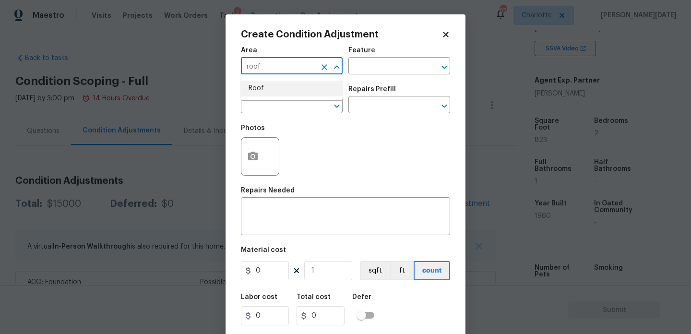
click at [266, 87] on li "Roof" at bounding box center [292, 89] width 102 height 16
type input "Roof"
click at [266, 113] on input "text" at bounding box center [278, 105] width 75 height 15
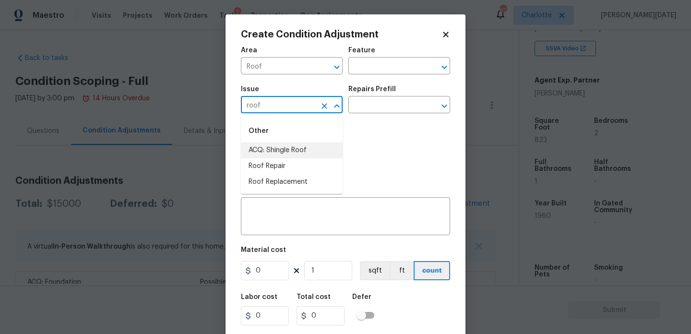
click at [285, 156] on li "ACQ: Shingle Roof" at bounding box center [292, 150] width 102 height 16
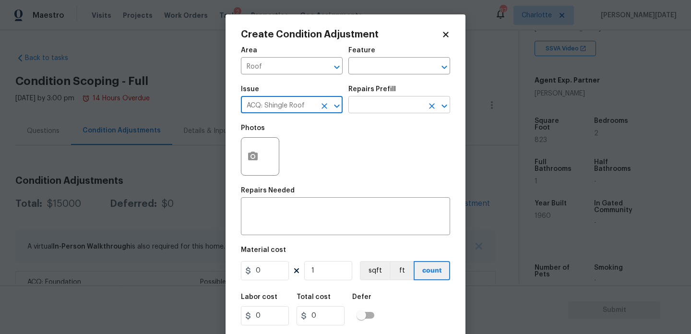
type input "ACQ: Shingle Roof"
click at [383, 110] on input "text" at bounding box center [385, 105] width 75 height 15
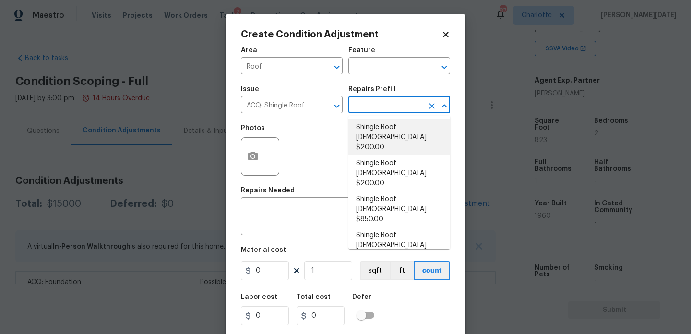
click at [387, 134] on li "Shingle Roof 0-10 Years Old $200.00" at bounding box center [399, 137] width 102 height 36
type input "Acquisition"
type textarea "Acquisition Scope: Shingle Roof 0-10 years in age maintenance."
type input "200"
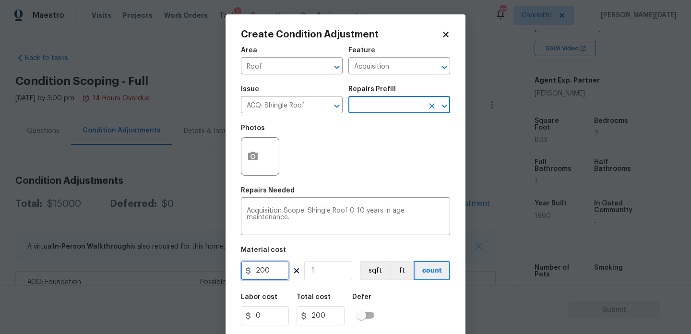
click at [268, 279] on input "200" at bounding box center [265, 270] width 48 height 19
type input "288"
click at [355, 166] on div "Photos" at bounding box center [345, 150] width 209 height 62
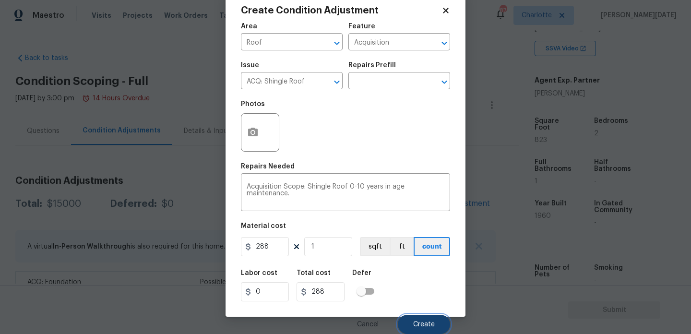
click at [424, 317] on button "Create" at bounding box center [424, 324] width 52 height 19
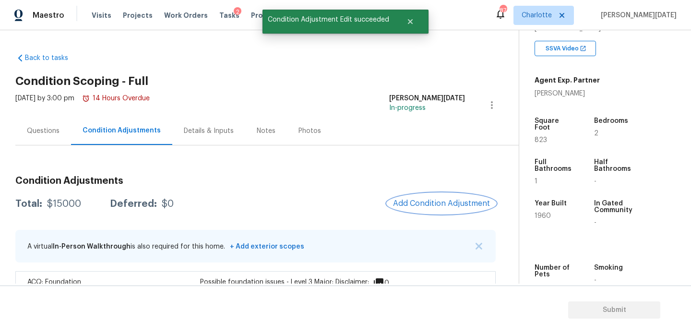
scroll to position [0, 0]
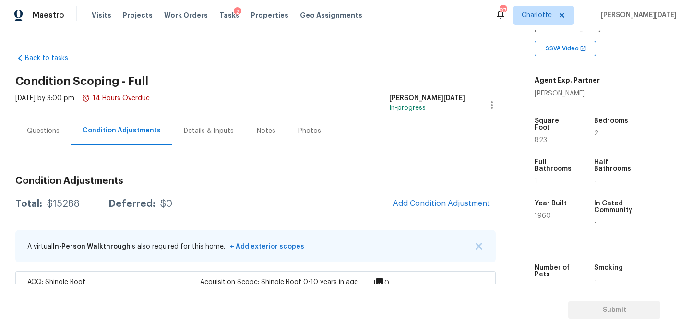
click at [542, 137] on span "823" at bounding box center [540, 140] width 12 height 7
copy span "823"
click at [46, 134] on div "Questions" at bounding box center [43, 131] width 33 height 10
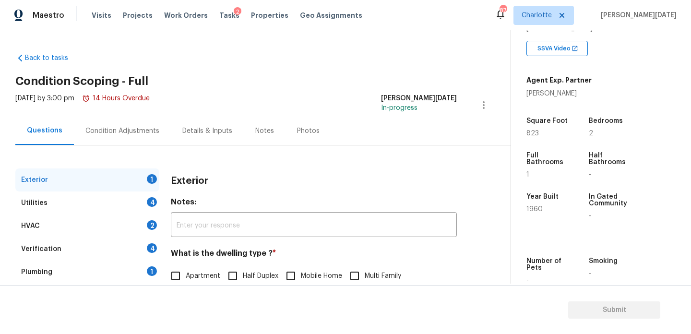
scroll to position [128, 0]
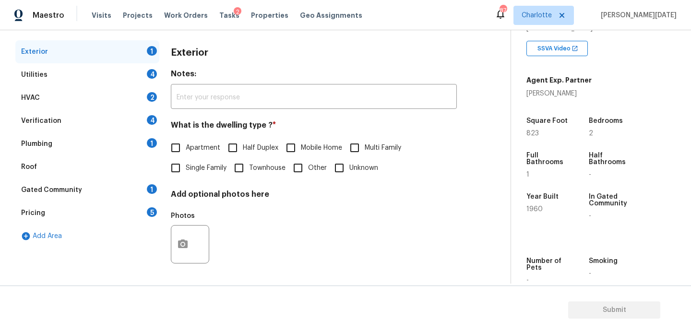
click at [120, 210] on div "Pricing 5" at bounding box center [87, 212] width 144 height 23
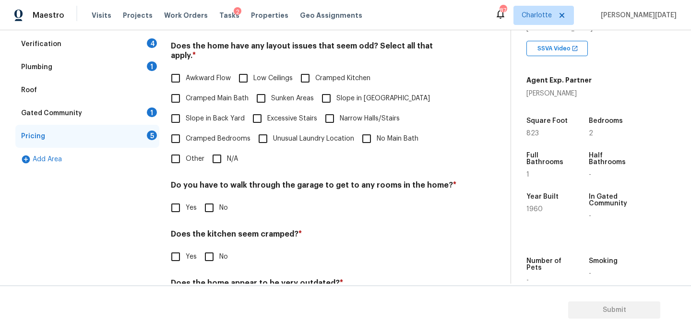
scroll to position [217, 0]
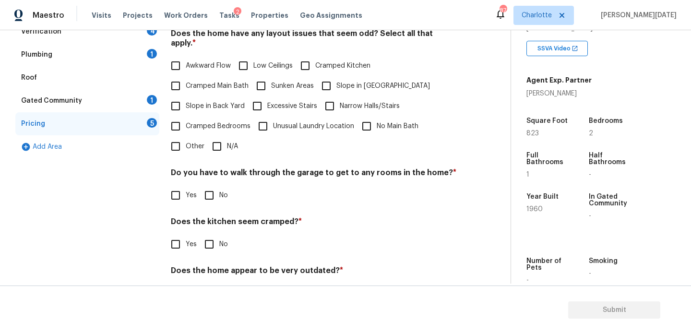
click at [185, 138] on input "Other" at bounding box center [175, 146] width 20 height 20
checkbox input "true"
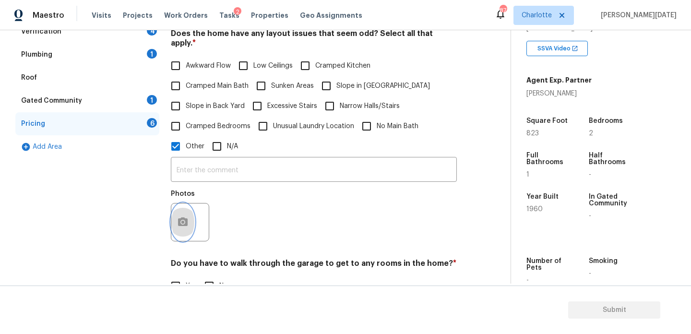
click at [186, 217] on icon "button" at bounding box center [183, 222] width 12 height 12
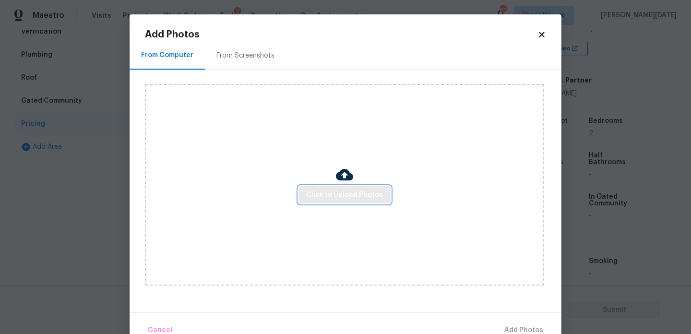
click at [342, 198] on span "Click to Upload Photos" at bounding box center [344, 195] width 77 height 12
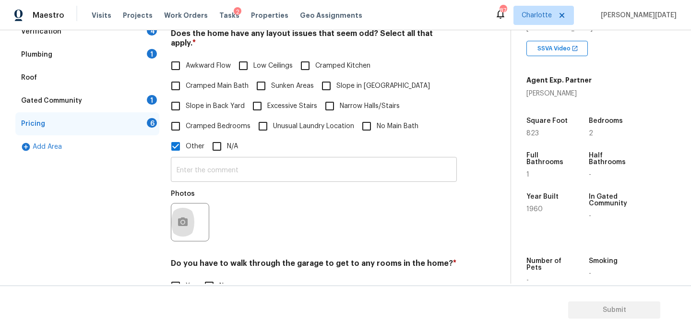
click at [266, 163] on input "text" at bounding box center [314, 170] width 286 height 23
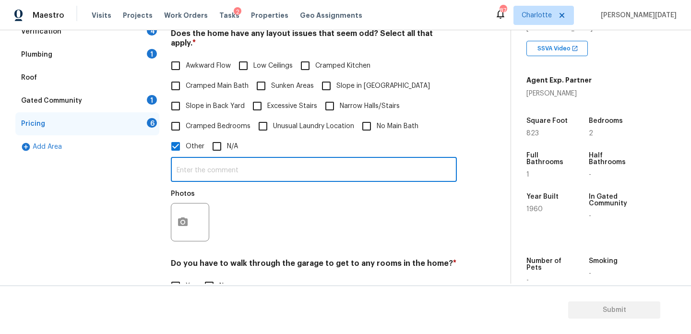
type input "T"
type input "Discrepancy in Sqft"
click at [373, 209] on div "Photos" at bounding box center [314, 216] width 286 height 62
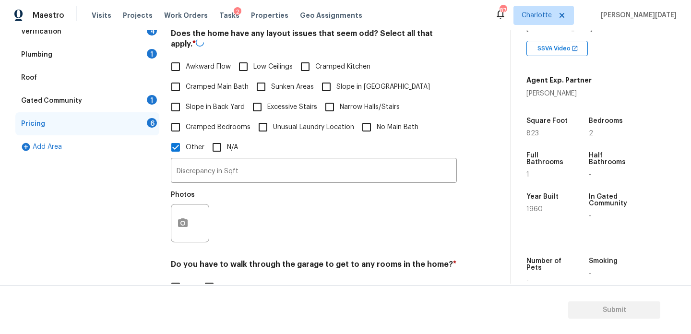
scroll to position [0, 0]
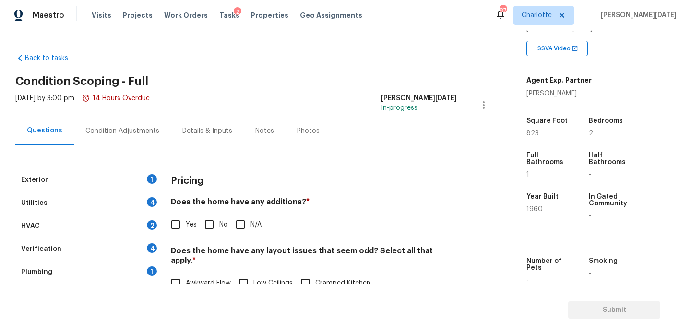
click at [153, 123] on div "Condition Adjustments" at bounding box center [122, 131] width 97 height 28
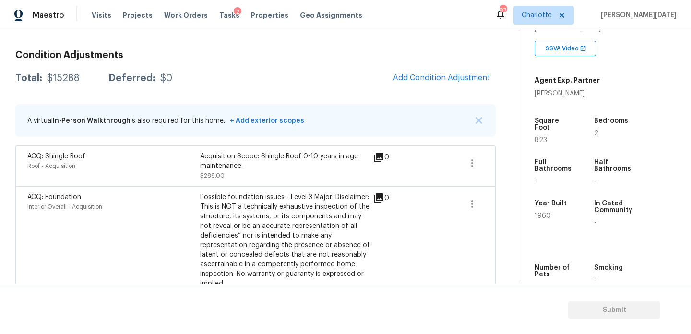
scroll to position [150, 0]
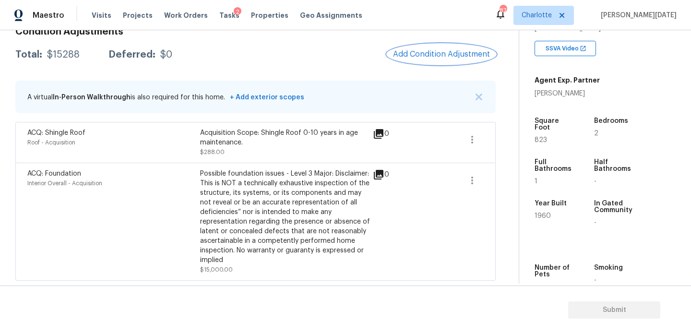
click at [435, 55] on span "Add Condition Adjustment" at bounding box center [441, 54] width 97 height 9
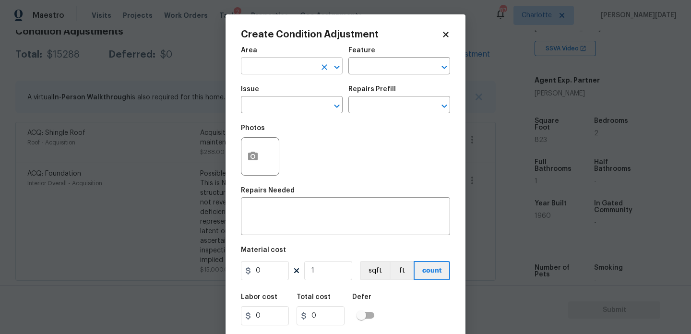
click at [290, 69] on input "text" at bounding box center [278, 66] width 75 height 15
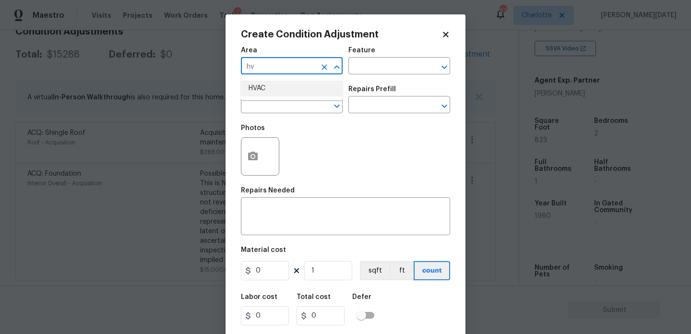
click at [297, 91] on li "HVAC" at bounding box center [292, 89] width 102 height 16
type input "HVAC"
click at [295, 106] on input "text" at bounding box center [278, 105] width 75 height 15
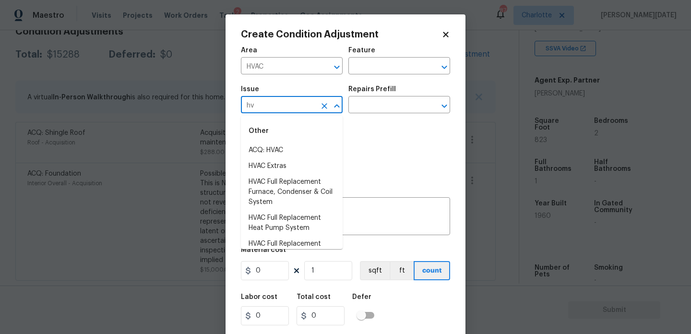
click at [293, 142] on div "Other" at bounding box center [292, 130] width 102 height 23
click at [296, 145] on li "ACQ: HVAC" at bounding box center [292, 150] width 102 height 16
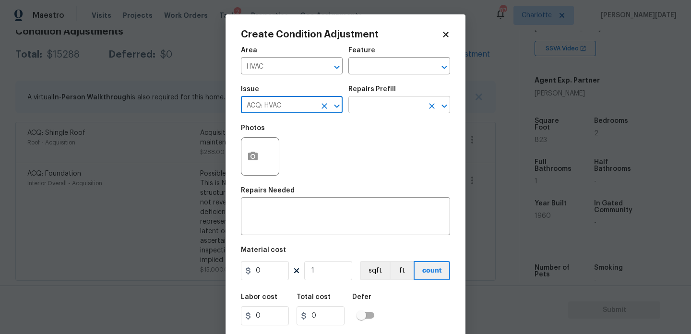
type input "ACQ: HVAC"
click at [386, 107] on input "text" at bounding box center [385, 105] width 75 height 15
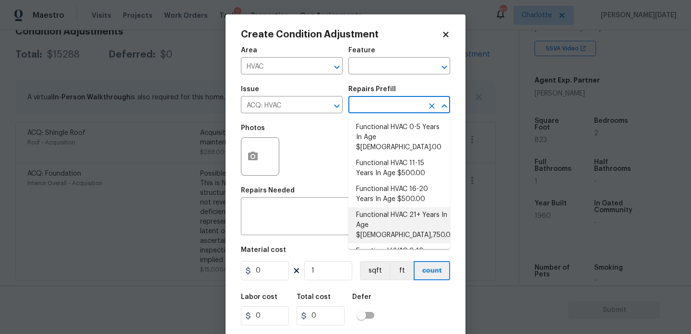
click at [401, 211] on li "Functional HVAC 21+ Years In Age $5,750.00" at bounding box center [399, 225] width 102 height 36
type input "Acquisition"
type textarea "Acquisition Scope: Functional HVAC 21+ years"
type input "5750"
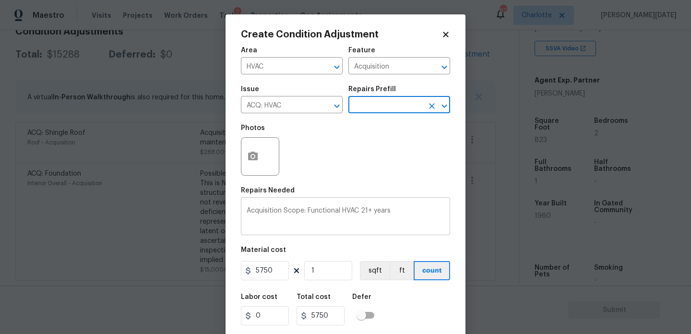
scroll to position [24, 0]
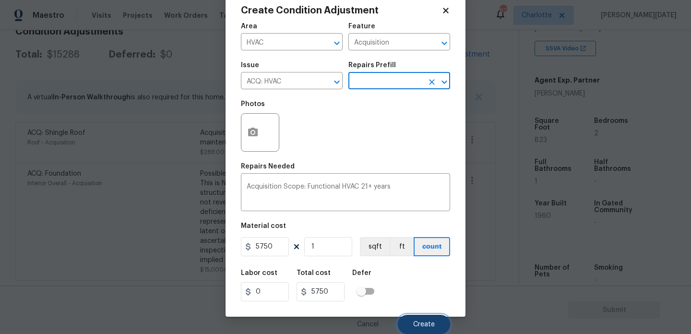
click at [421, 323] on span "Create" at bounding box center [424, 324] width 22 height 7
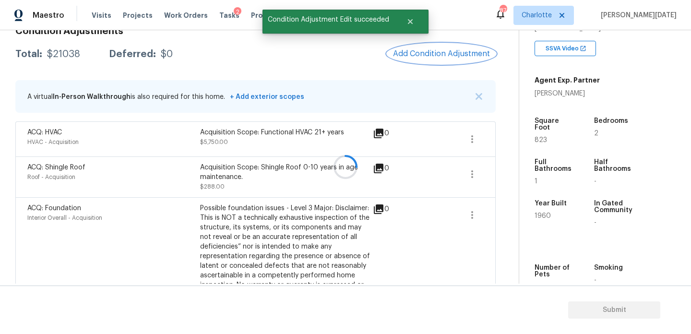
scroll to position [0, 0]
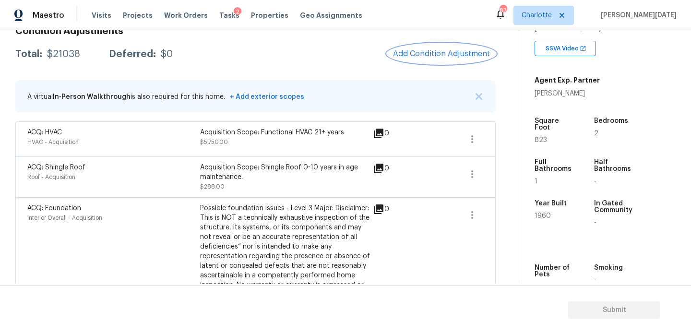
click at [464, 46] on button "Add Condition Adjustment" at bounding box center [441, 54] width 108 height 20
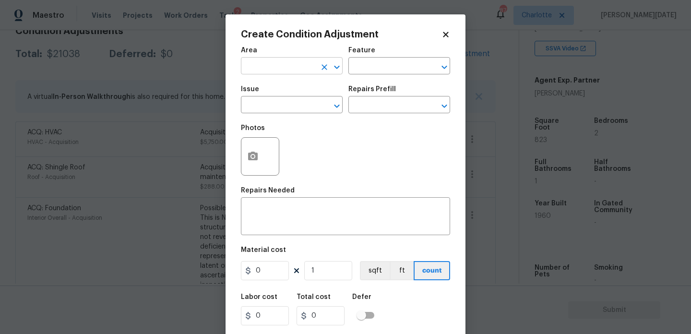
click at [283, 64] on input "text" at bounding box center [278, 66] width 75 height 15
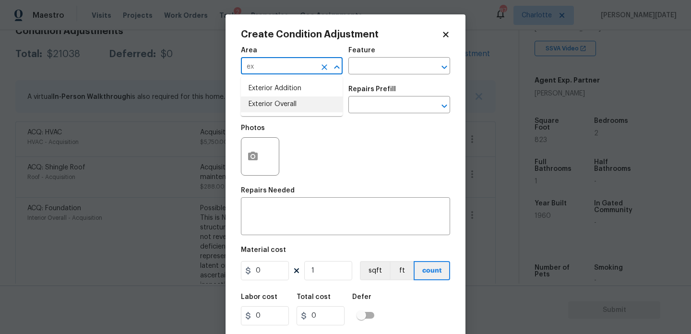
click at [280, 101] on li "Exterior Overall" at bounding box center [292, 104] width 102 height 16
type input "Exterior Overall"
click at [280, 101] on input "text" at bounding box center [278, 105] width 75 height 15
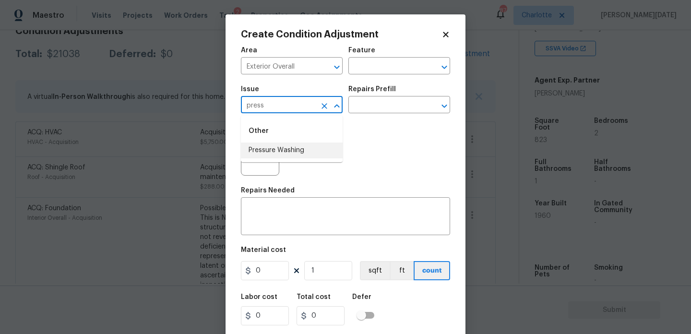
click at [288, 149] on li "Pressure Washing" at bounding box center [292, 150] width 102 height 16
type input "Pressure Washing"
click at [383, 101] on input "text" at bounding box center [385, 105] width 75 height 15
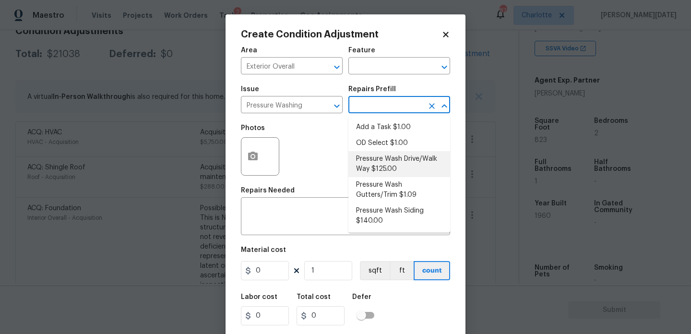
click at [391, 167] on li "Pressure Wash Drive/Walk Way $125.00" at bounding box center [399, 164] width 102 height 26
type input "Siding"
type textarea "Pressure wash the driveways/walkways as directed by the PM. Ensure that all deb…"
type input "125"
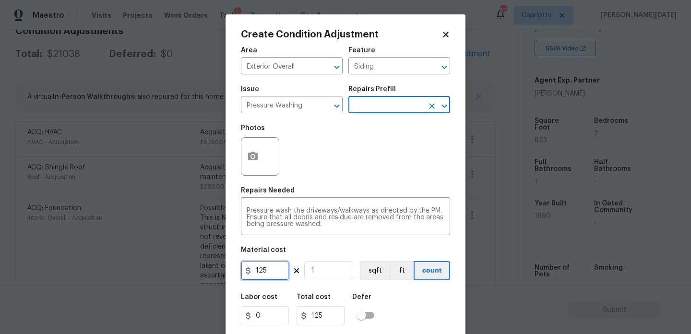
drag, startPoint x: 279, startPoint y: 270, endPoint x: 182, endPoint y: 265, distance: 97.5
click at [182, 265] on div "Create Condition Adjustment Area Exterior Overall ​ Feature Siding ​ Issue Pres…" at bounding box center [345, 167] width 691 height 334
type input "200"
click at [298, 176] on div "Photos" at bounding box center [345, 150] width 209 height 62
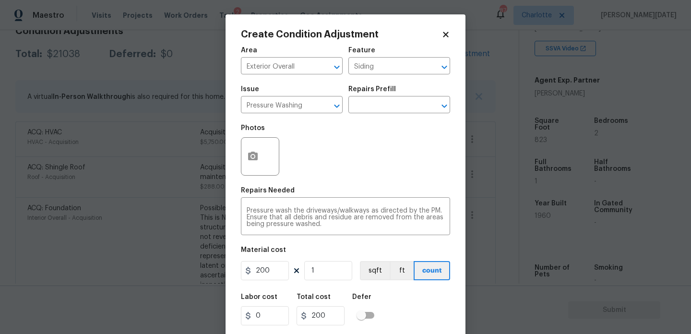
scroll to position [24, 0]
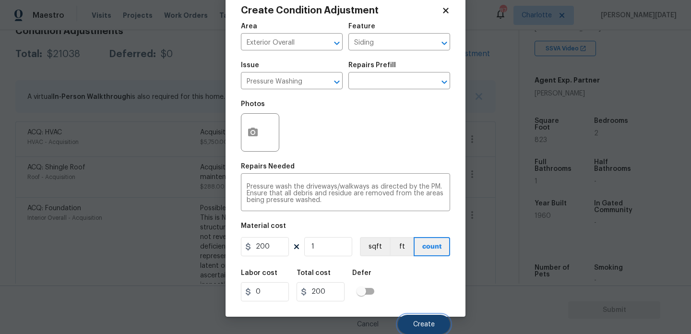
click at [416, 320] on button "Create" at bounding box center [424, 324] width 52 height 19
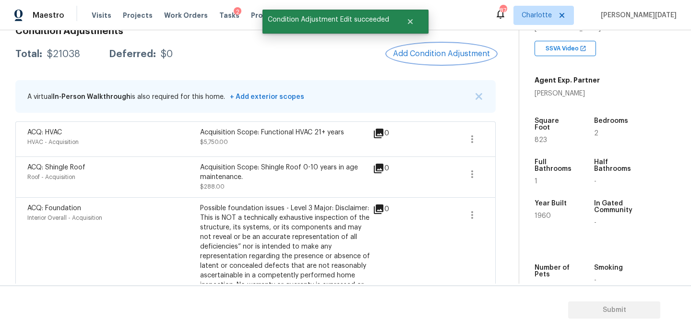
scroll to position [0, 0]
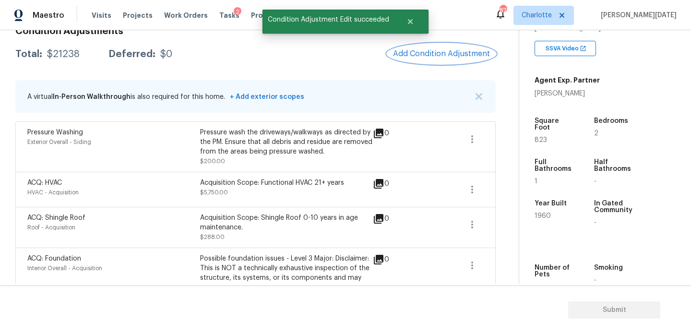
click at [437, 62] on button "Add Condition Adjustment" at bounding box center [441, 54] width 108 height 20
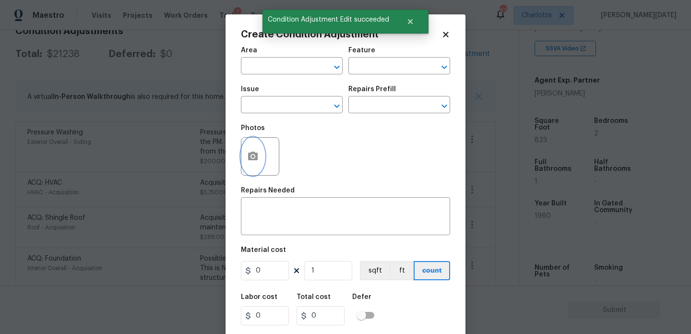
click at [244, 167] on button "button" at bounding box center [252, 156] width 23 height 37
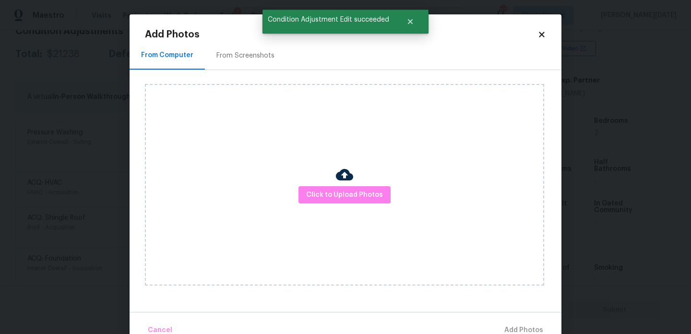
click at [232, 40] on div "Add Photos From Computer From Screenshots Click to Upload Photos Cancel Add Pho…" at bounding box center [345, 185] width 401 height 311
click at [238, 58] on div "From Screenshots" at bounding box center [245, 56] width 58 height 10
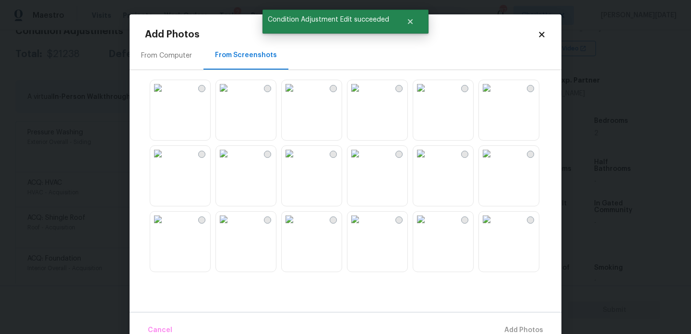
click at [231, 95] on img at bounding box center [223, 87] width 15 height 15
click at [297, 95] on img at bounding box center [289, 87] width 15 height 15
click at [231, 227] on img at bounding box center [223, 219] width 15 height 15
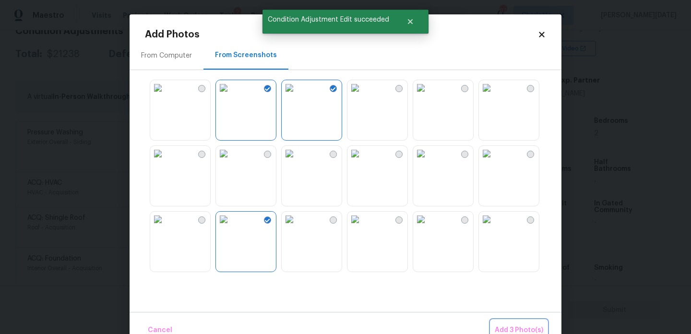
click at [501, 326] on span "Add 3 Photo(s)" at bounding box center [519, 330] width 48 height 12
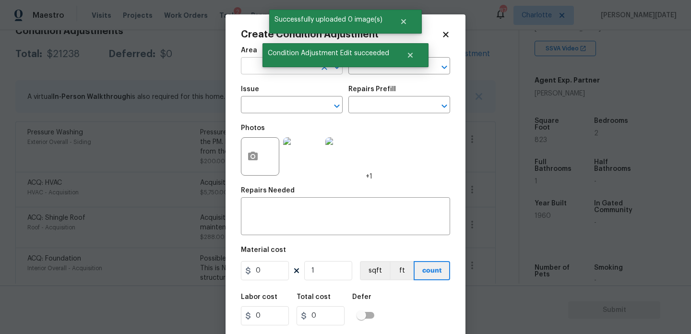
click at [262, 65] on input "text" at bounding box center [278, 66] width 75 height 15
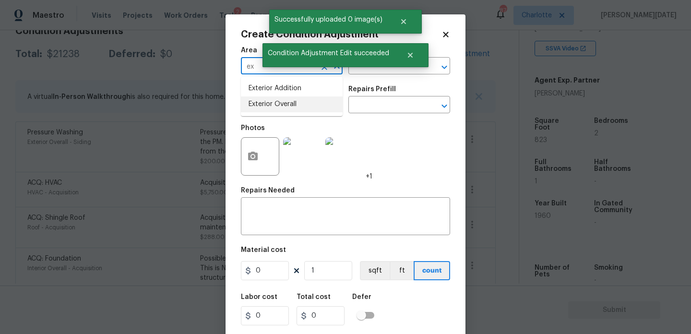
click at [271, 106] on li "Exterior Overall" at bounding box center [292, 104] width 102 height 16
type input "Exterior Overall"
click at [271, 106] on input "text" at bounding box center [278, 105] width 75 height 15
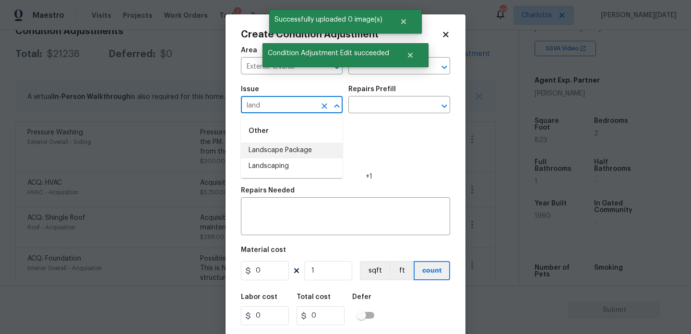
click at [280, 155] on li "Landscape Package" at bounding box center [292, 150] width 102 height 16
type input "Landscape Package"
click at [389, 98] on div "Repairs Prefill" at bounding box center [399, 92] width 102 height 12
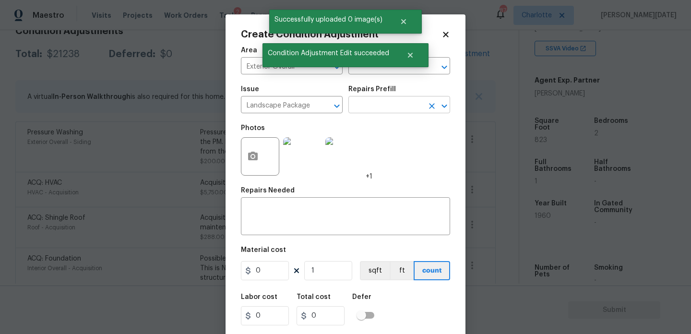
click at [389, 110] on input "text" at bounding box center [385, 105] width 75 height 15
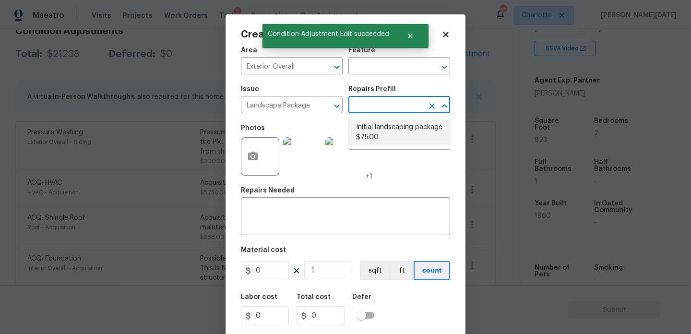
click at [391, 126] on li "Initial landscaping package $75.00" at bounding box center [399, 132] width 102 height 26
type input "Home Readiness Packages"
type textarea "Mowing of grass up to 6" in height. Mow, edge along driveways & sidewalks, trim…"
type input "75"
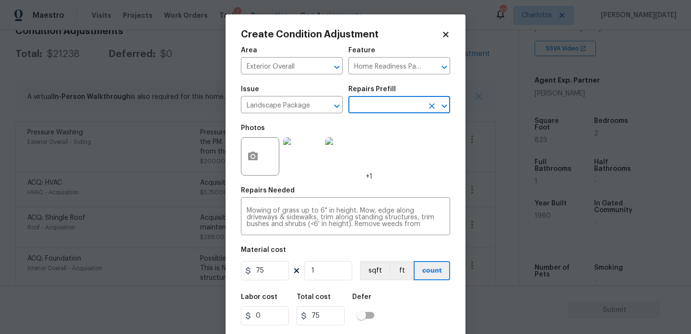
click at [289, 273] on div "75 1 sqft ft count" at bounding box center [345, 270] width 209 height 19
click at [272, 273] on input "75" at bounding box center [265, 270] width 48 height 19
type input "750"
click at [378, 165] on div "Photos +1" at bounding box center [345, 150] width 209 height 62
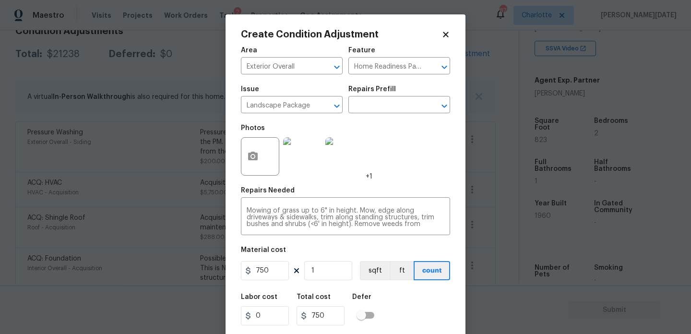
scroll to position [24, 0]
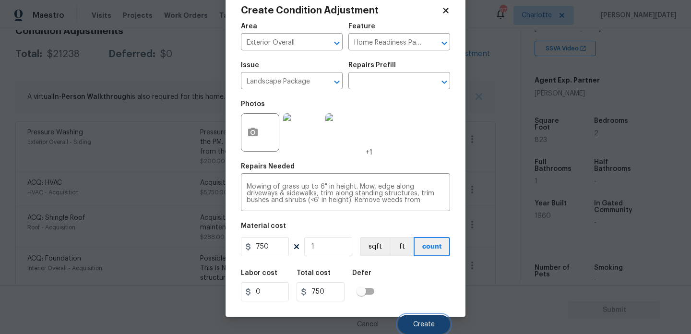
click at [413, 319] on button "Create" at bounding box center [424, 324] width 52 height 19
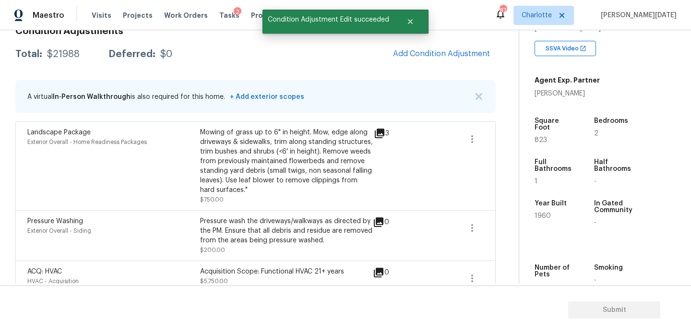
scroll to position [0, 0]
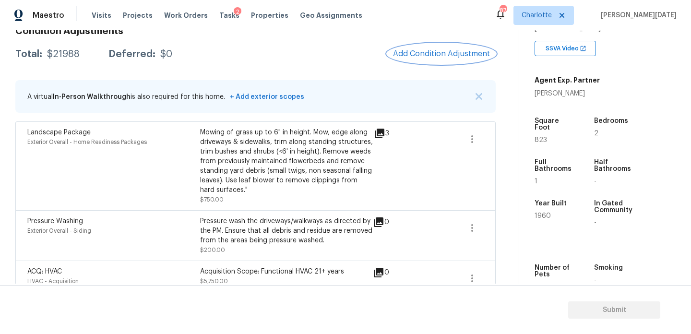
click at [423, 61] on button "Add Condition Adjustment" at bounding box center [441, 54] width 108 height 20
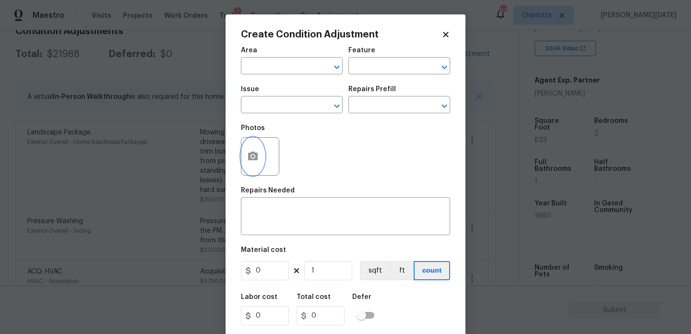
click at [250, 160] on icon "button" at bounding box center [253, 156] width 10 height 9
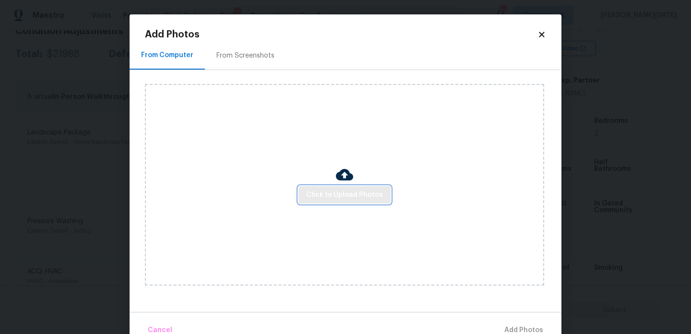
click at [313, 194] on span "Click to Upload Photos" at bounding box center [344, 195] width 77 height 12
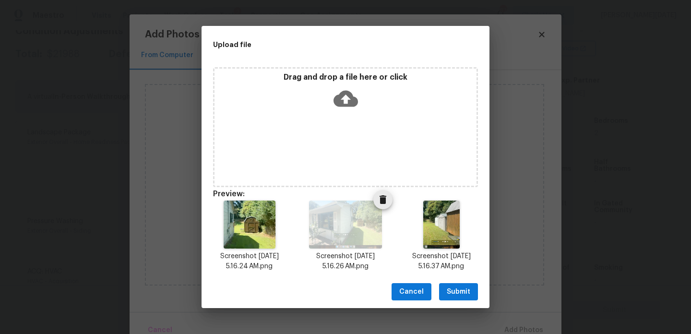
scroll to position [8, 0]
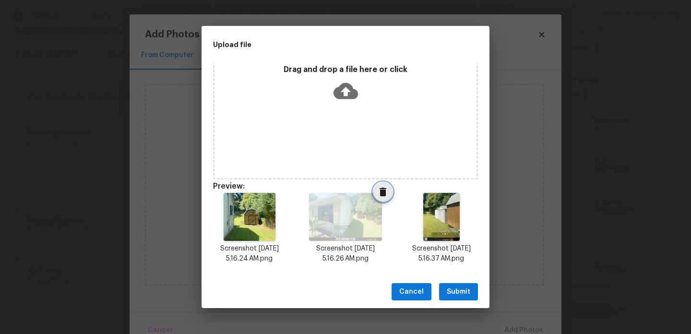
click at [388, 194] on icon "Delete" at bounding box center [383, 192] width 12 height 12
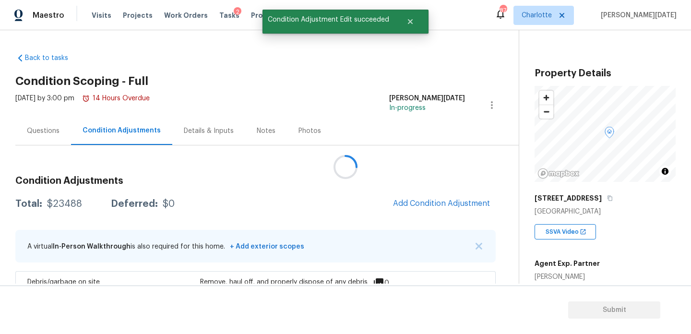
click at [443, 50] on div at bounding box center [345, 167] width 691 height 334
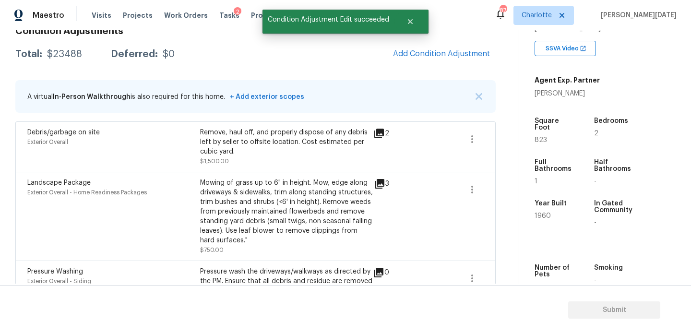
click at [402, 62] on span "Add Condition Adjustment" at bounding box center [441, 54] width 108 height 21
click at [424, 53] on span "Add Condition Adjustment" at bounding box center [441, 53] width 97 height 9
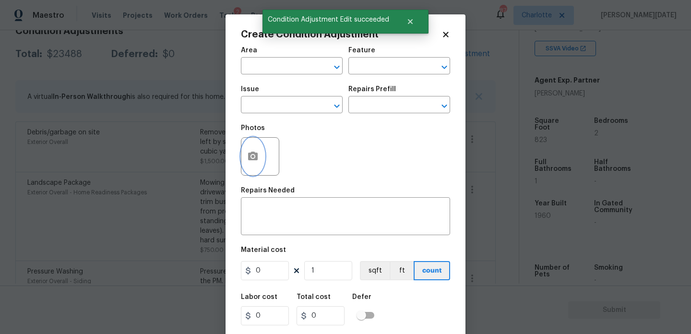
click at [248, 160] on icon "button" at bounding box center [253, 156] width 10 height 9
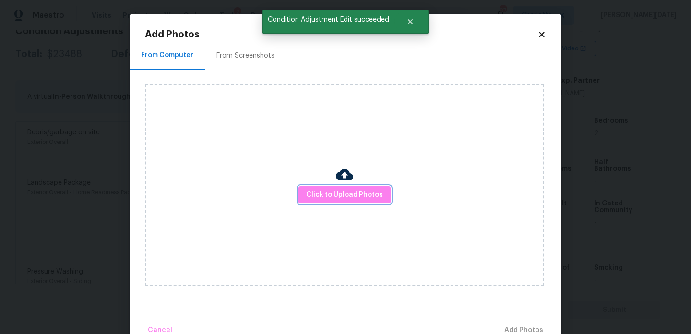
click at [319, 186] on button "Click to Upload Photos" at bounding box center [344, 195] width 92 height 18
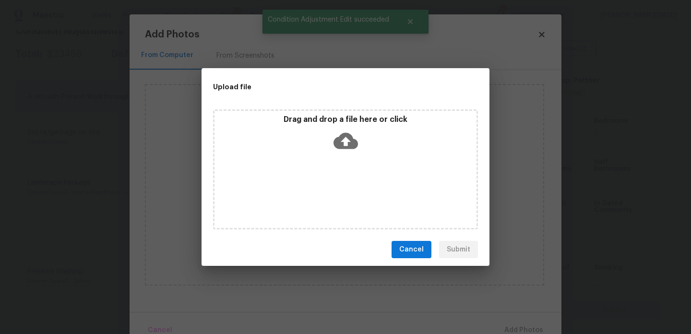
click at [319, 186] on div "Drag and drop a file here or click" at bounding box center [345, 169] width 265 height 120
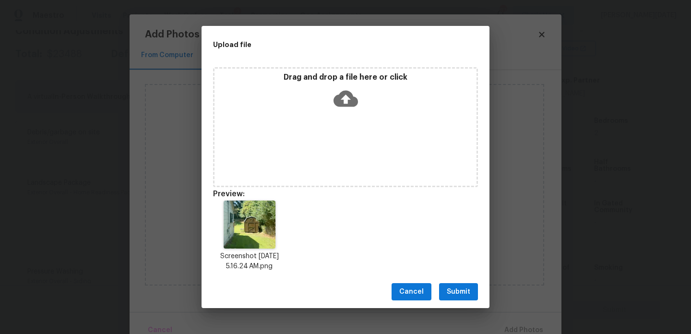
click at [465, 286] on span "Submit" at bounding box center [459, 292] width 24 height 12
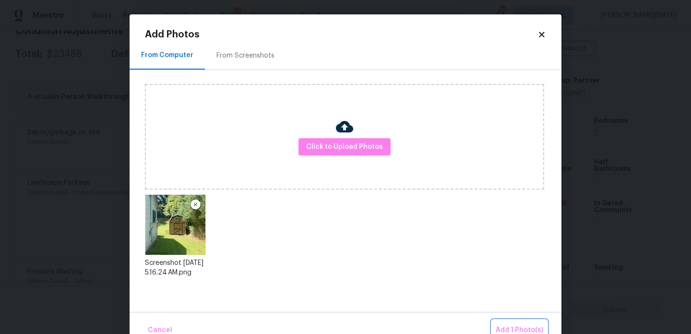
click at [510, 327] on span "Add 1 Photo(s)" at bounding box center [519, 330] width 47 height 12
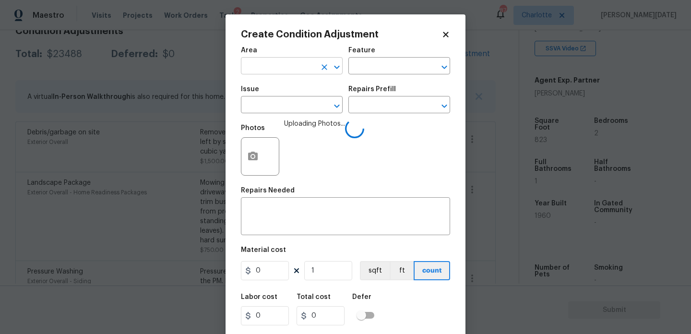
click at [257, 69] on input "text" at bounding box center [278, 66] width 75 height 15
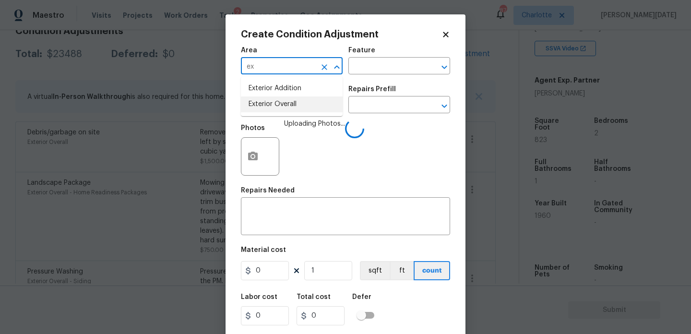
click at [274, 104] on li "Exterior Overall" at bounding box center [292, 104] width 102 height 16
type input "Exterior Overall"
click at [274, 104] on input "text" at bounding box center [278, 105] width 75 height 15
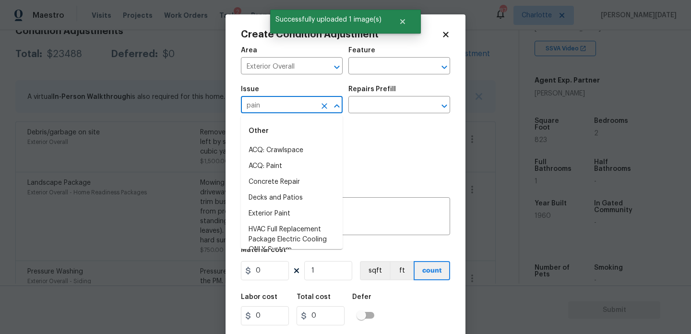
type input "paint"
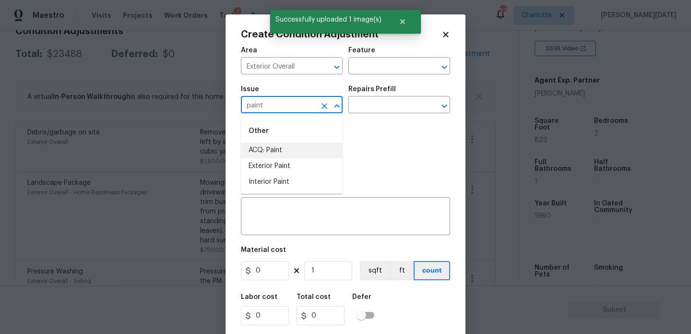
click at [261, 148] on li "ACQ: Paint" at bounding box center [292, 150] width 102 height 16
type input "ACQ: Paint"
click at [406, 102] on input "text" at bounding box center [385, 105] width 75 height 15
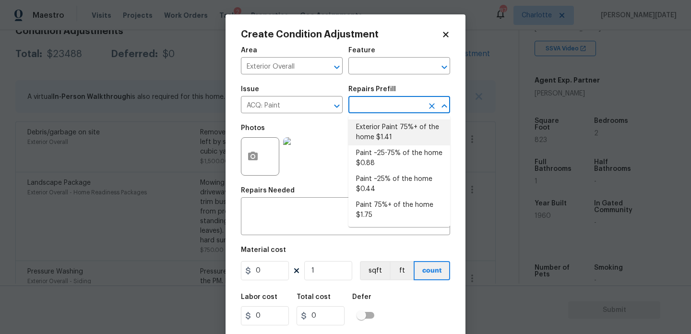
click at [398, 127] on li "Exterior Paint 75%+ of the home $1.41" at bounding box center [399, 132] width 102 height 26
type input "Acquisition"
type textarea "Acquisition Scope: 75%+ of the home exterior will likely require paint"
type input "1.41"
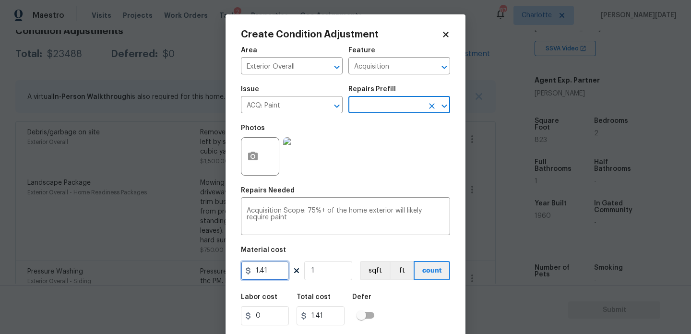
click at [277, 271] on input "1.41" at bounding box center [265, 270] width 48 height 19
type input "1.5"
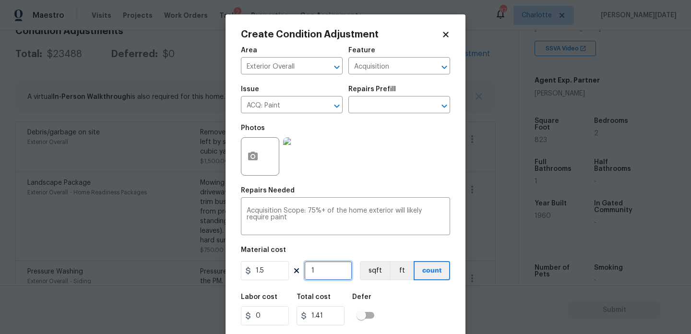
click at [317, 273] on input "1" at bounding box center [328, 270] width 48 height 19
type input "1.5"
type input "0"
paste input "823"
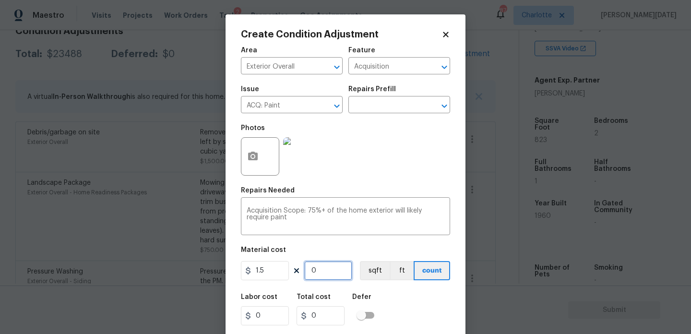
type input "823"
type input "1234.5"
type input "823"
click at [388, 189] on div "Repairs Needed" at bounding box center [345, 193] width 209 height 12
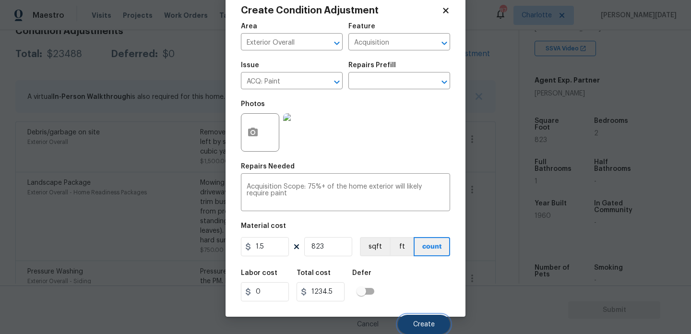
click at [414, 321] on span "Create" at bounding box center [424, 324] width 22 height 7
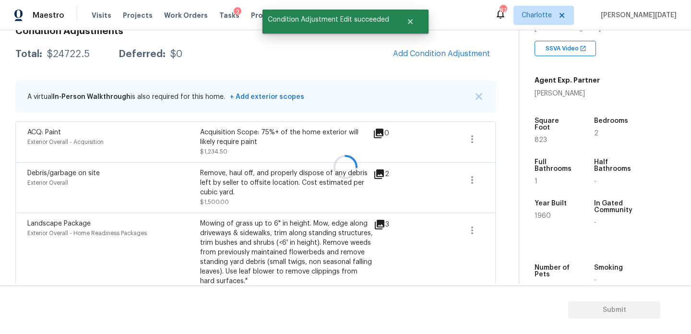
scroll to position [0, 0]
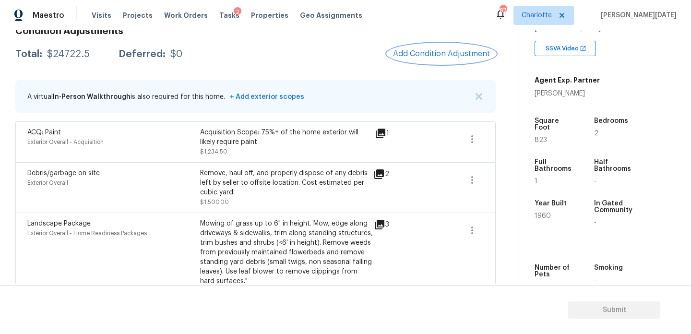
click at [442, 58] on span "Add Condition Adjustment" at bounding box center [441, 53] width 97 height 9
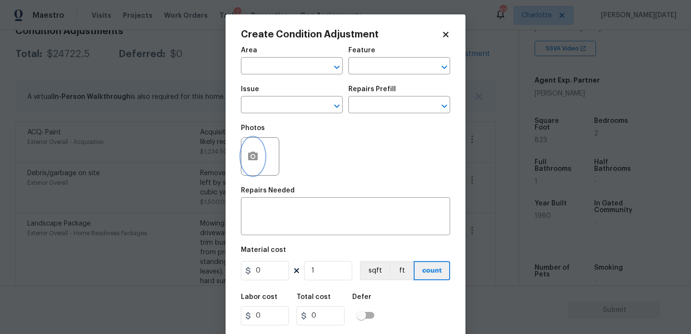
click at [260, 156] on button "button" at bounding box center [252, 156] width 23 height 37
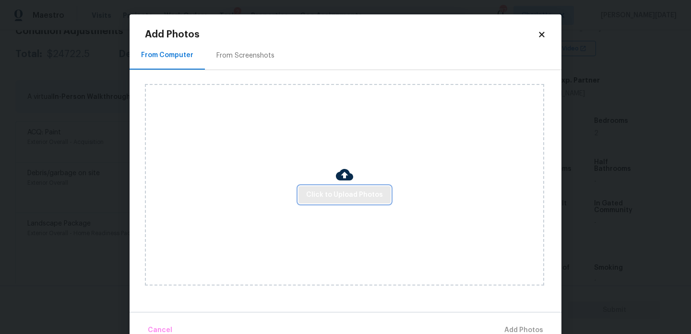
click at [329, 189] on span "Click to Upload Photos" at bounding box center [344, 195] width 77 height 12
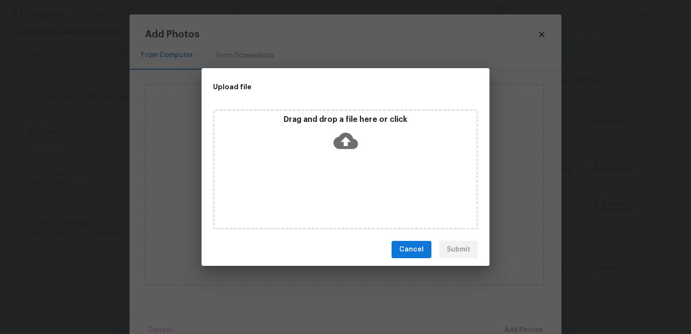
click at [329, 189] on div "Drag and drop a file here or click" at bounding box center [345, 169] width 265 height 120
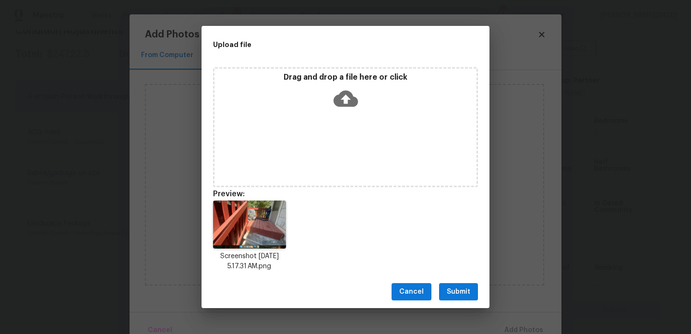
click at [460, 295] on span "Submit" at bounding box center [459, 292] width 24 height 12
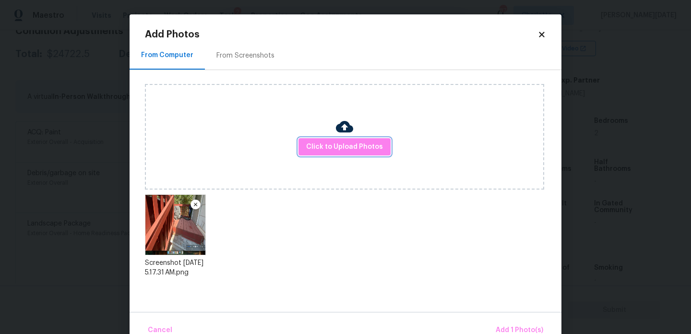
scroll to position [21, 0]
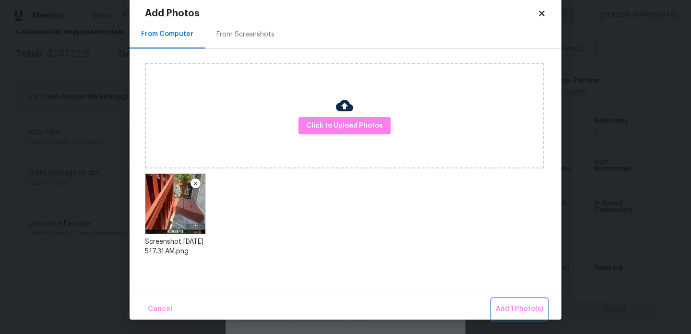
click at [513, 313] on span "Add 1 Photo(s)" at bounding box center [519, 309] width 47 height 12
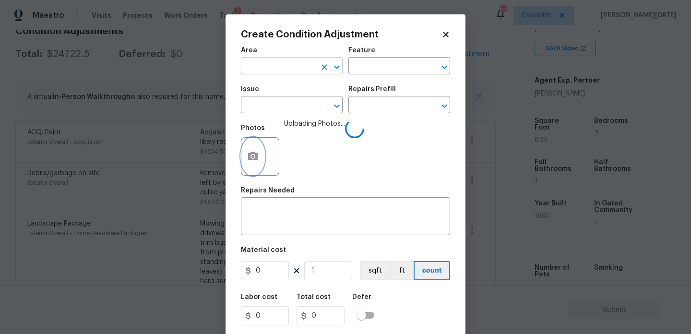
scroll to position [0, 0]
click at [280, 71] on input "text" at bounding box center [278, 66] width 75 height 15
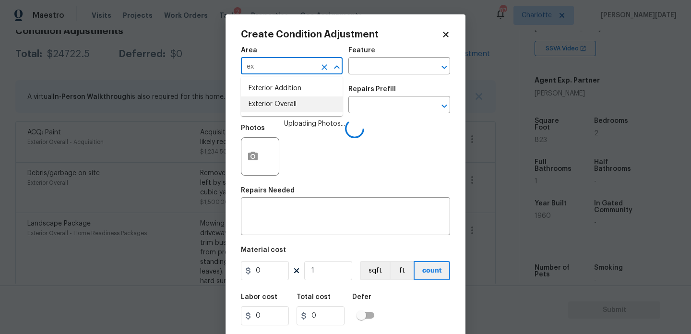
click at [280, 105] on li "Exterior Overall" at bounding box center [292, 104] width 102 height 16
type input "Exterior Overall"
click at [280, 105] on input "text" at bounding box center [278, 105] width 75 height 15
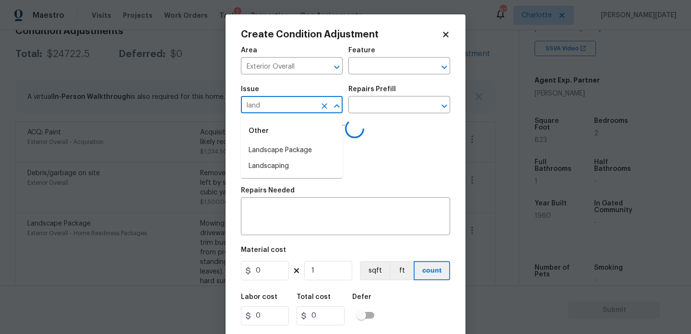
click at [280, 143] on li "Landscape Package" at bounding box center [292, 150] width 102 height 16
type input "Landscape Package"
click at [399, 100] on input "text" at bounding box center [385, 105] width 75 height 15
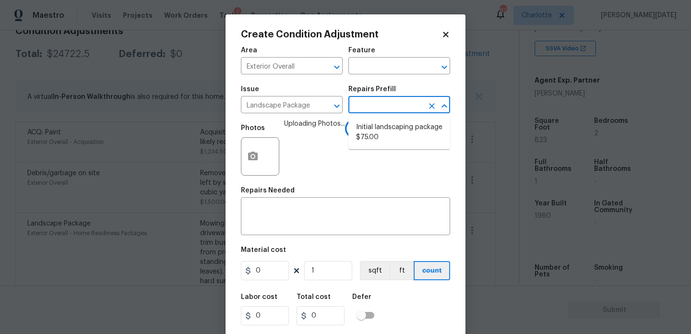
click at [398, 106] on input "text" at bounding box center [385, 105] width 75 height 15
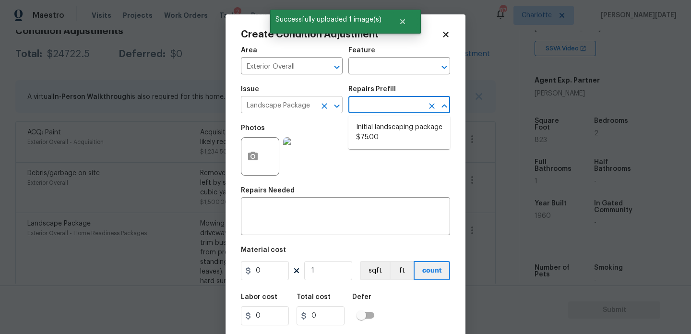
click at [326, 106] on icon "Clear" at bounding box center [324, 106] width 10 height 10
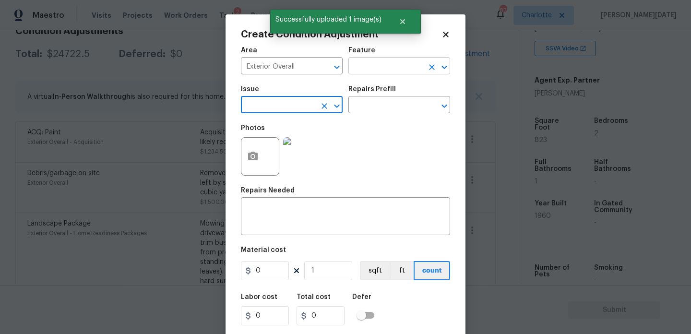
click at [368, 66] on input "text" at bounding box center [385, 66] width 75 height 15
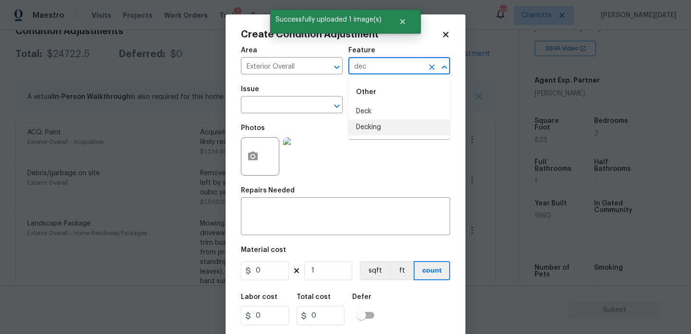
click at [369, 125] on li "Decking" at bounding box center [399, 127] width 102 height 16
type input "Decking"
click at [298, 114] on span "Issue ​" at bounding box center [292, 99] width 102 height 39
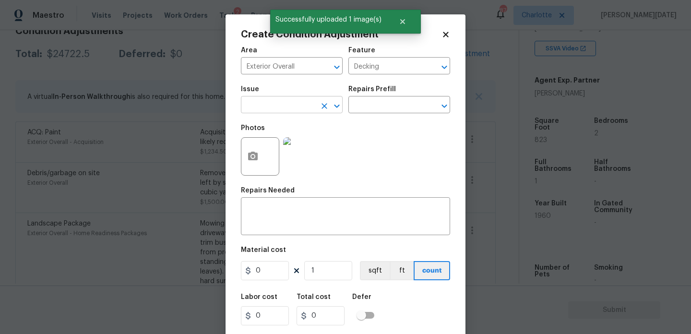
click at [278, 106] on input "text" at bounding box center [278, 105] width 75 height 15
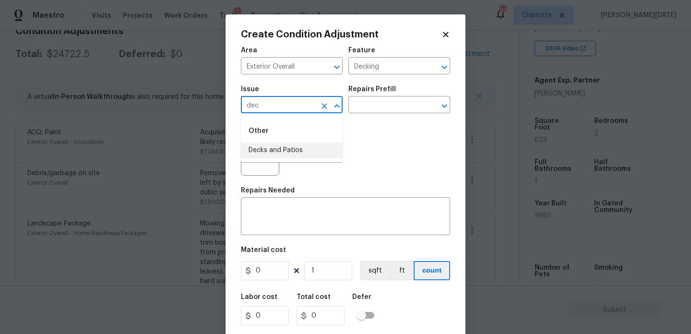
click at [270, 148] on li "Decks and Patios" at bounding box center [292, 150] width 102 height 16
type input "Decks and Patios"
click at [270, 282] on figure "Material cost 0 1 sqft ft count" at bounding box center [345, 264] width 209 height 35
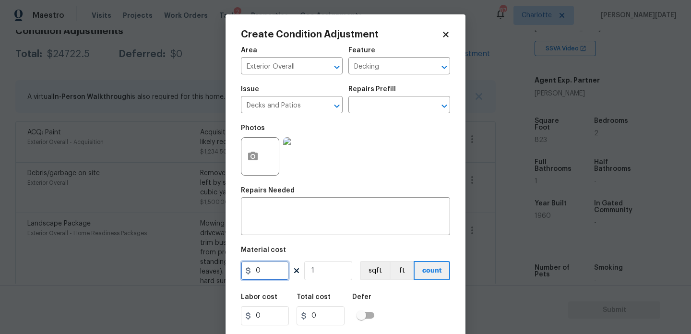
click at [274, 270] on input "0" at bounding box center [265, 270] width 48 height 19
type input "800"
click at [281, 219] on textarea at bounding box center [346, 217] width 198 height 20
type input "800"
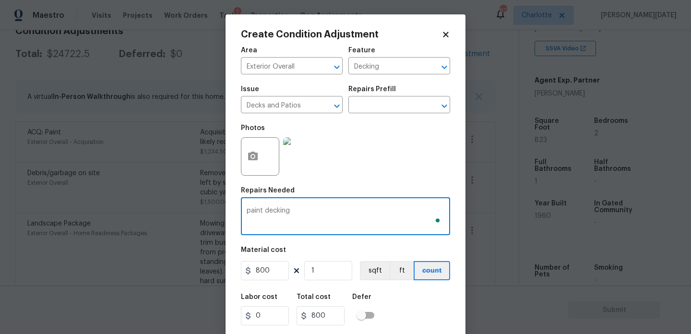
scroll to position [24, 0]
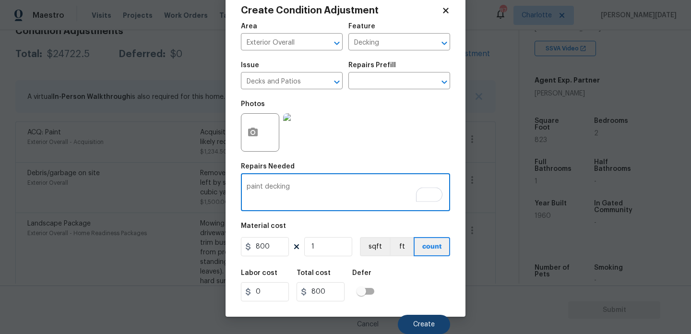
type textarea "paint decking"
click at [425, 329] on button "Create" at bounding box center [424, 324] width 52 height 19
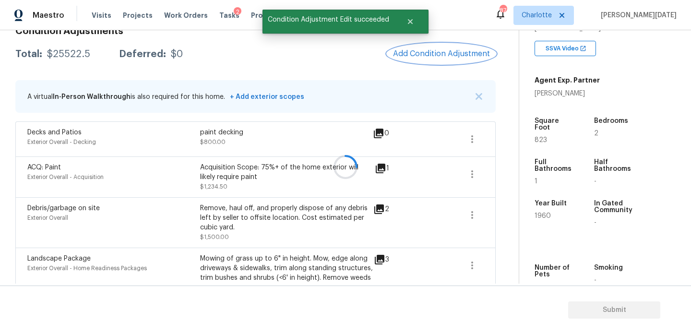
scroll to position [0, 0]
click at [433, 52] on span "Add Condition Adjustment" at bounding box center [441, 53] width 97 height 9
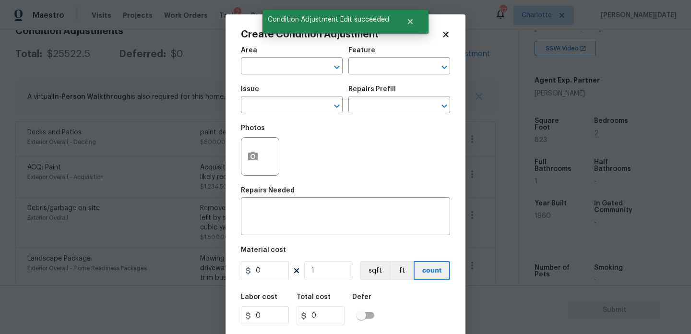
click at [241, 176] on div "Photos" at bounding box center [261, 150] width 40 height 62
click at [248, 160] on icon "button" at bounding box center [253, 156] width 10 height 9
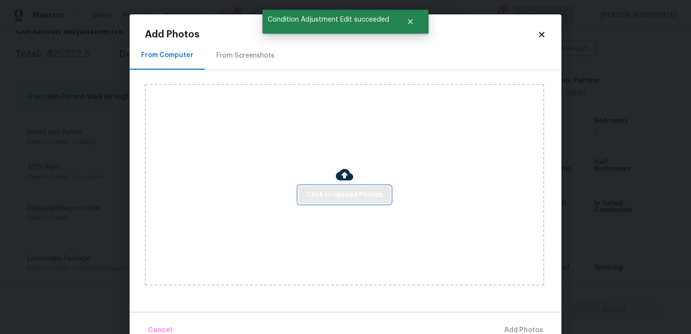
click at [365, 201] on button "Click to Upload Photos" at bounding box center [344, 195] width 92 height 18
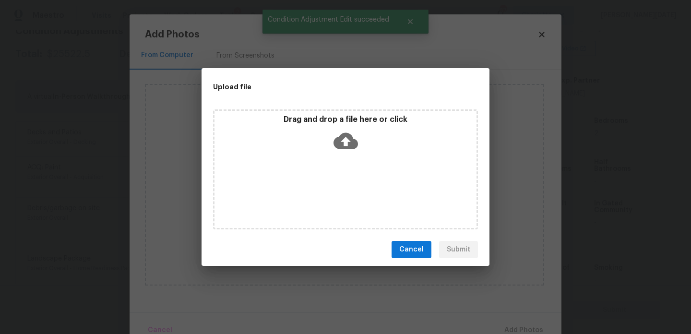
click at [365, 201] on div "Drag and drop a file here or click" at bounding box center [345, 169] width 265 height 120
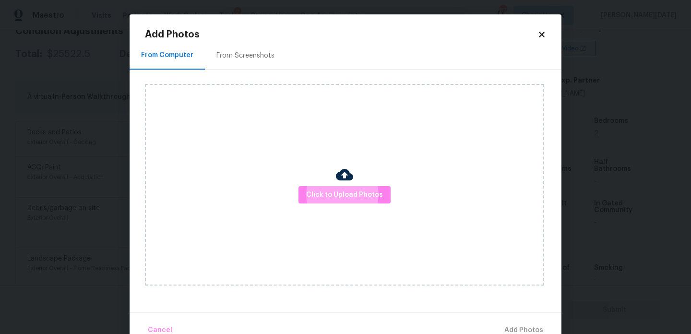
click at [389, 195] on div "Click to Upload Photos" at bounding box center [344, 184] width 399 height 201
click at [369, 197] on span "Click to Upload Photos" at bounding box center [344, 195] width 77 height 12
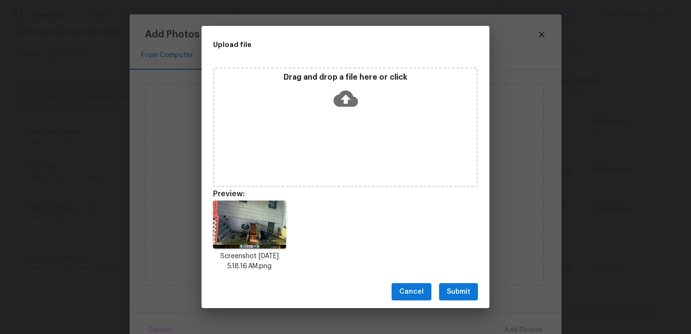
click at [458, 282] on div "Cancel Submit" at bounding box center [345, 291] width 288 height 33
click at [457, 284] on button "Submit" at bounding box center [458, 292] width 39 height 18
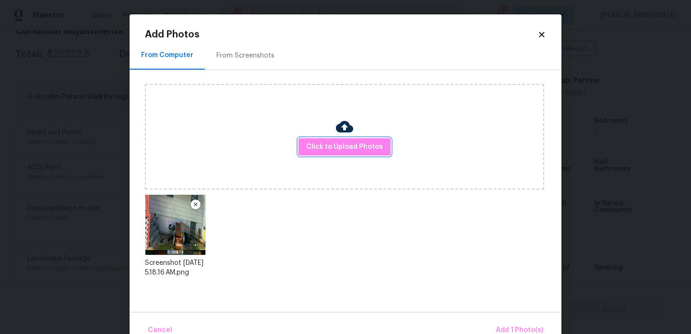
scroll to position [21, 0]
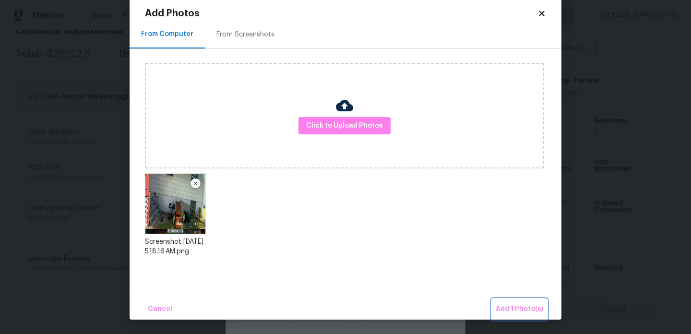
click at [496, 305] on button "Add 1 Photo(s)" at bounding box center [519, 309] width 55 height 21
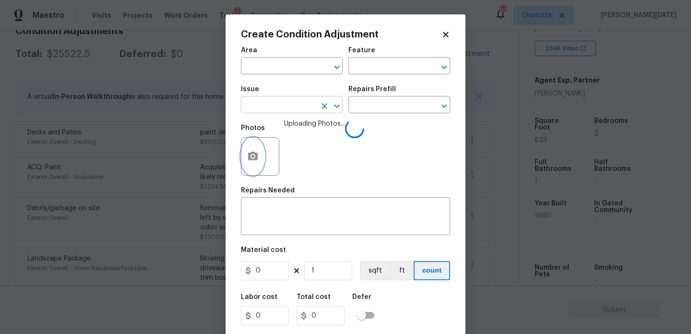
scroll to position [0, 0]
click at [253, 69] on input "text" at bounding box center [278, 66] width 75 height 15
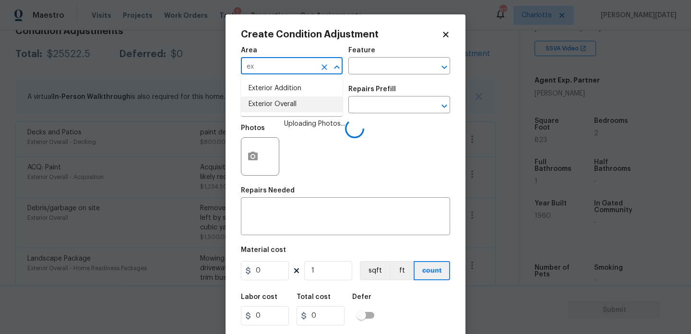
click at [260, 97] on li "Exterior Overall" at bounding box center [292, 104] width 102 height 16
type input "Exterior Overall"
click at [260, 97] on div "Issue" at bounding box center [292, 92] width 102 height 12
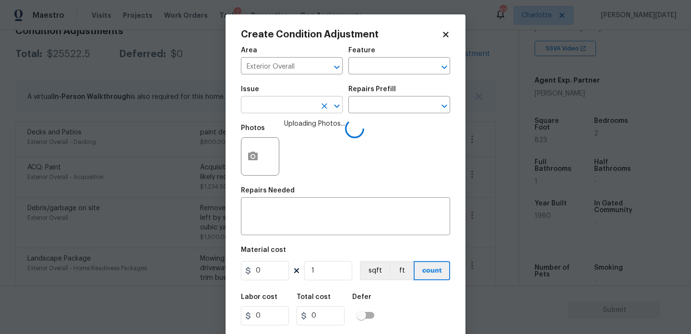
click at [263, 107] on input "text" at bounding box center [278, 105] width 75 height 15
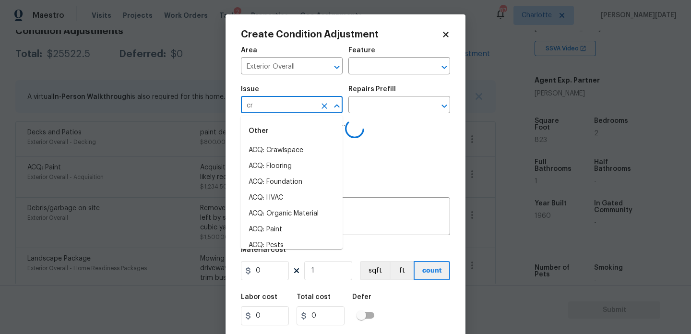
type input "cra"
click at [279, 144] on li "ACQ: Crawlspace" at bounding box center [292, 150] width 102 height 16
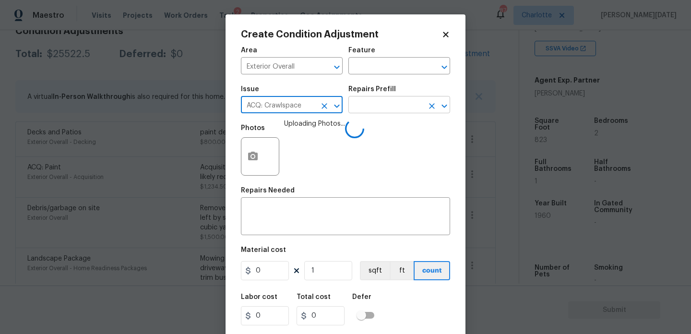
type input "ACQ: Crawlspace"
click at [387, 108] on input "text" at bounding box center [385, 105] width 75 height 15
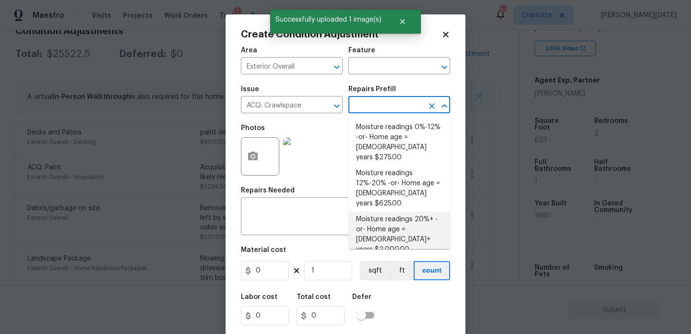
click at [406, 212] on li "Moisture readings 20%+ -or- Home age = 20+ years $2,000.00" at bounding box center [399, 235] width 102 height 46
type input "Acquisition"
type textarea "Moisture readings 20%+ -or- Home age = [DEMOGRAPHIC_DATA]+ years"
type input "2000"
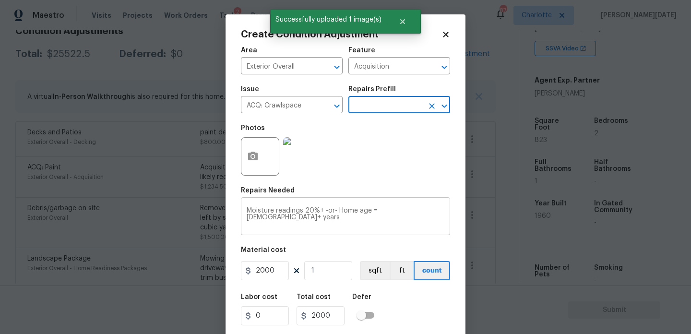
scroll to position [24, 0]
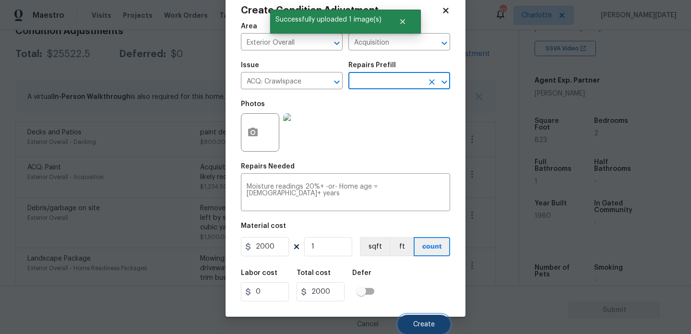
click at [416, 325] on span "Create" at bounding box center [424, 324] width 22 height 7
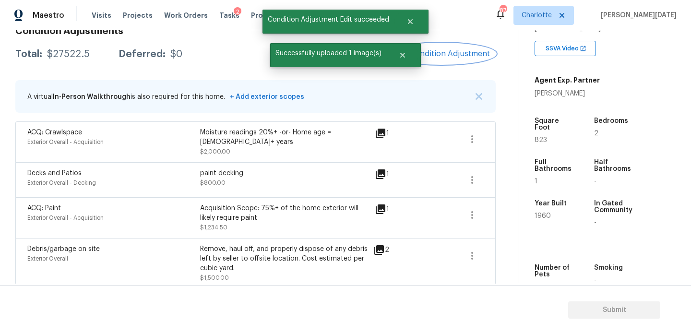
scroll to position [486, 0]
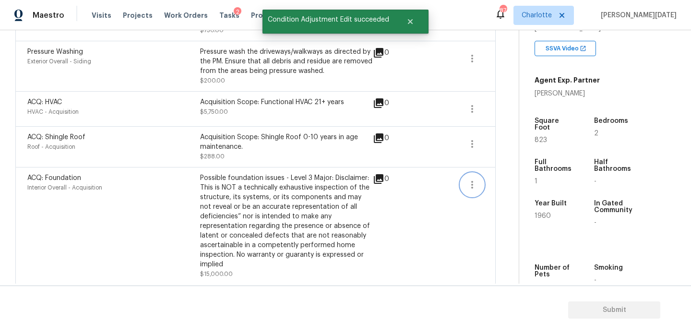
click at [474, 180] on icon "button" at bounding box center [472, 185] width 12 height 12
click at [511, 181] on div "Edit" at bounding box center [526, 179] width 75 height 10
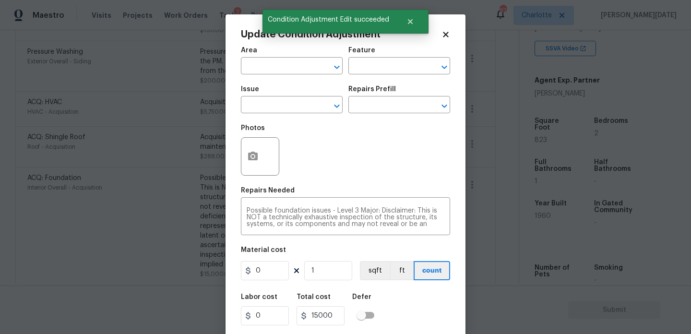
type input "Interior Overall"
type input "Acquisition"
type input "ACQ: Foundation"
type input "15000"
click at [264, 161] on div at bounding box center [260, 156] width 38 height 38
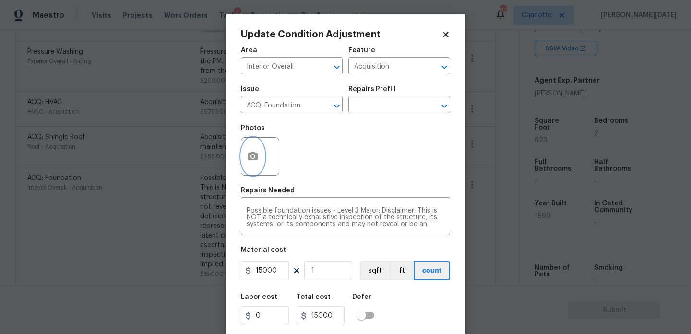
click at [249, 149] on button "button" at bounding box center [252, 156] width 23 height 37
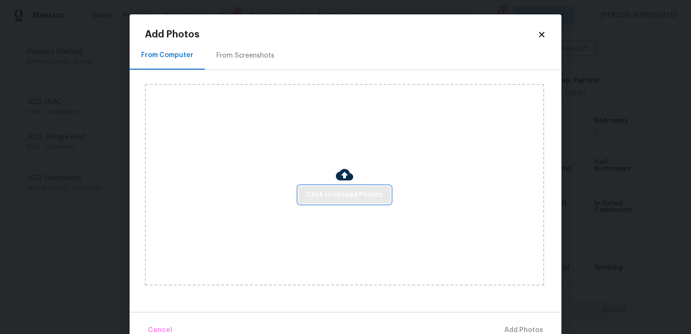
click at [352, 194] on span "Click to Upload Photos" at bounding box center [344, 195] width 77 height 12
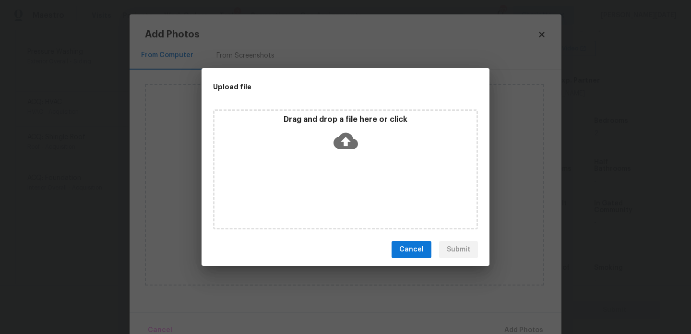
click at [352, 194] on div "Drag and drop a file here or click" at bounding box center [345, 169] width 265 height 120
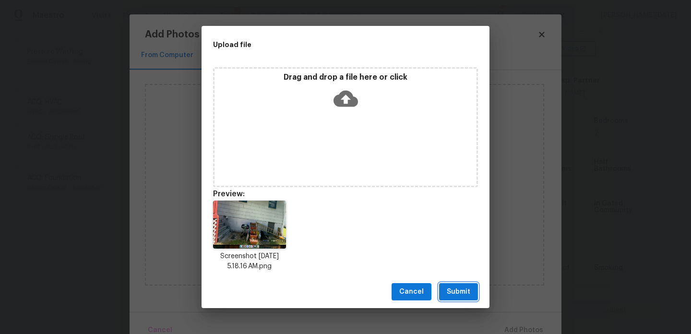
click at [449, 286] on span "Submit" at bounding box center [459, 292] width 24 height 12
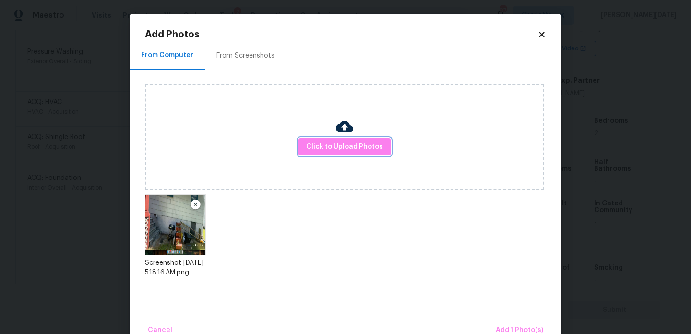
scroll to position [21, 0]
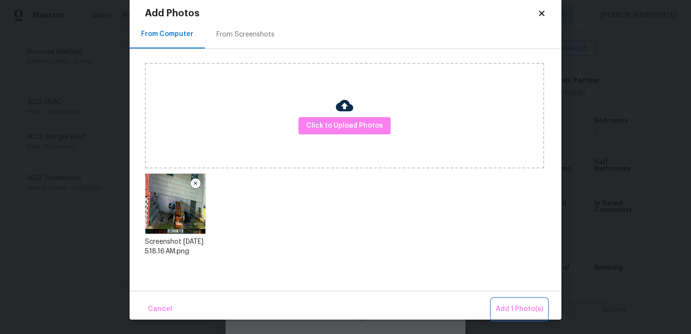
click at [496, 308] on button "Add 1 Photo(s)" at bounding box center [519, 309] width 55 height 21
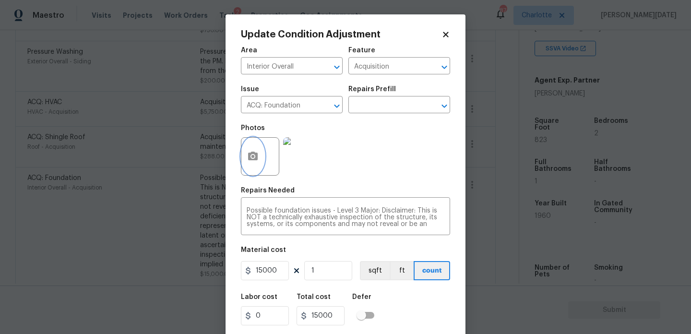
scroll to position [24, 0]
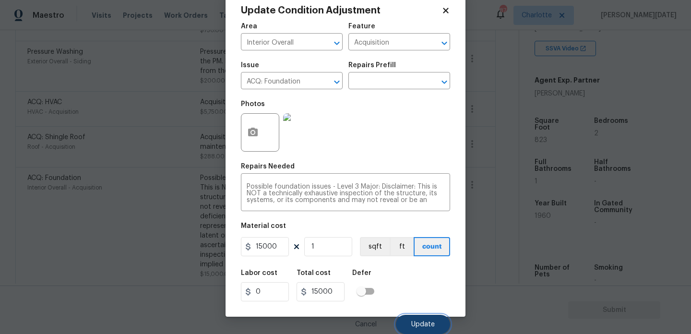
click at [423, 329] on button "Update" at bounding box center [423, 324] width 54 height 19
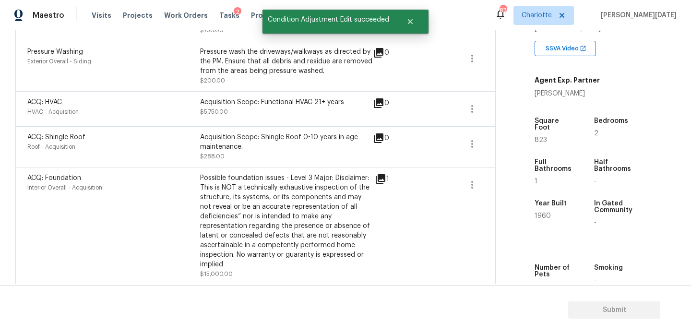
scroll to position [0, 0]
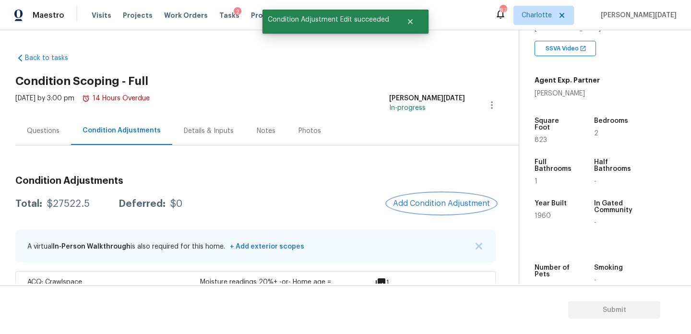
click at [428, 200] on span "Add Condition Adjustment" at bounding box center [441, 203] width 97 height 9
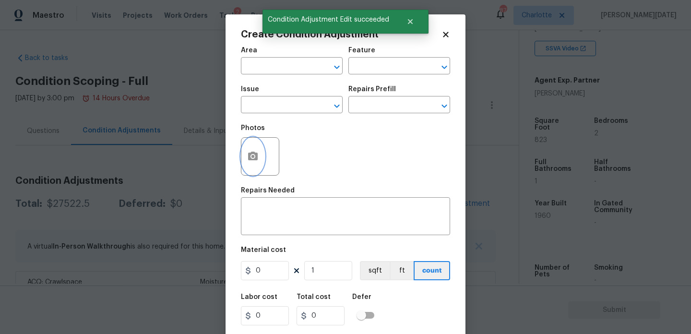
click at [254, 154] on icon "button" at bounding box center [253, 156] width 10 height 9
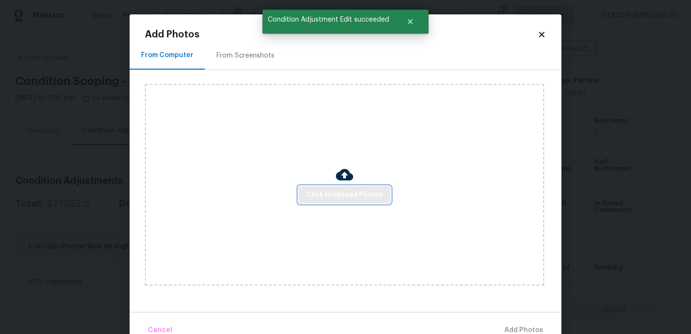
click at [325, 191] on span "Click to Upload Photos" at bounding box center [344, 195] width 77 height 12
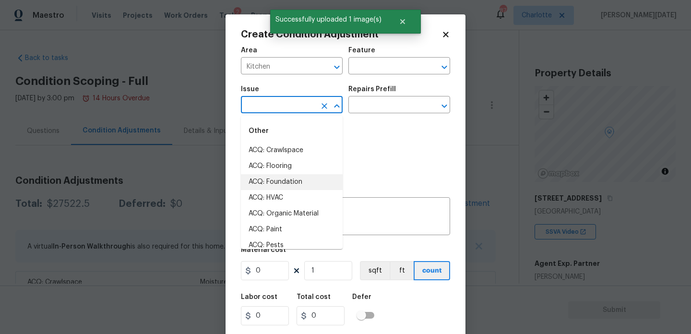
scroll to position [183, 0]
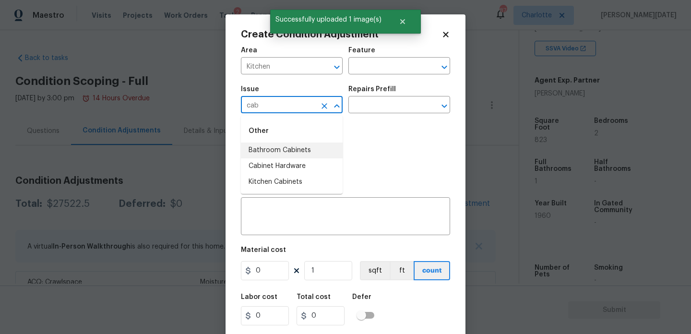
click at [295, 150] on li "Bathroom Cabinets" at bounding box center [292, 150] width 102 height 16
type input "Bathroom Cabinets"
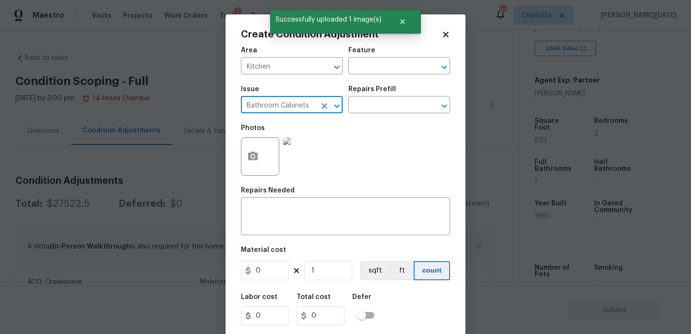
click at [326, 107] on icon "Clear" at bounding box center [324, 106] width 6 height 6
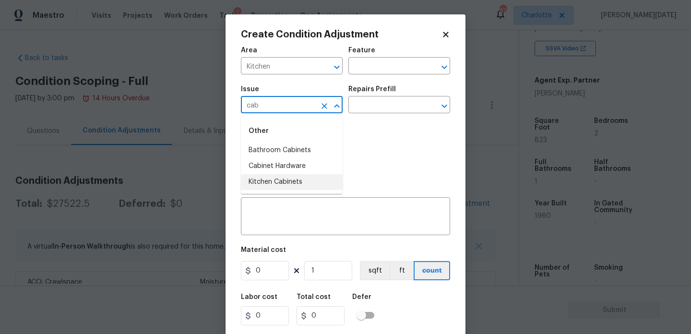
click at [296, 188] on li "Kitchen Cabinets" at bounding box center [292, 182] width 102 height 16
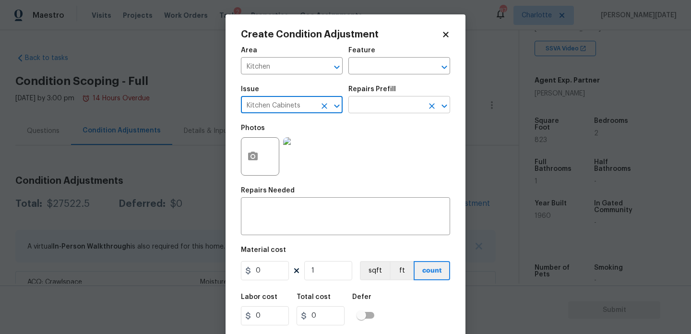
type input "Kitchen Cabinets"
click at [363, 102] on input "text" at bounding box center [385, 105] width 75 height 15
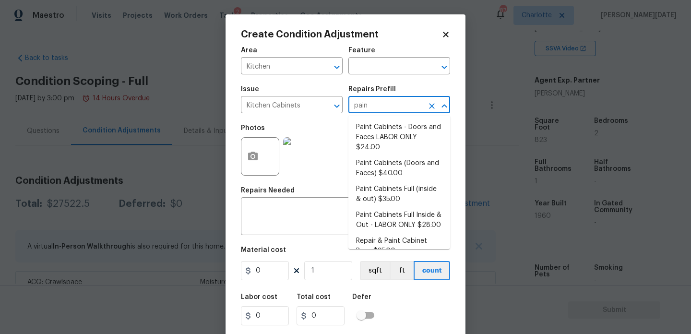
type input "paint"
click at [383, 155] on li "Paint Cabinets (Doors and Faces) $40.00" at bounding box center [399, 168] width 102 height 26
type input "Cabinets"
type input "40"
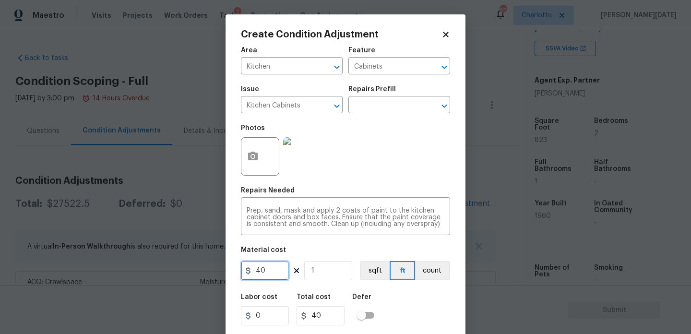
drag, startPoint x: 273, startPoint y: 270, endPoint x: 205, endPoint y: 262, distance: 68.1
click at [205, 268] on div "Create Condition Adjustment Area Kitchen ​ Feature Cabinets ​ Issue Kitchen Cab…" at bounding box center [345, 167] width 691 height 334
type input "1200"
click at [366, 173] on div "Photos" at bounding box center [345, 150] width 209 height 62
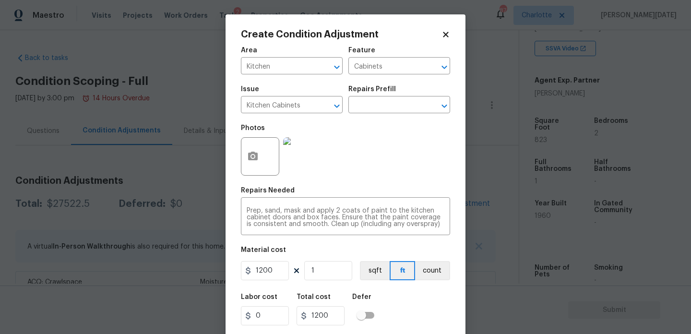
scroll to position [24, 0]
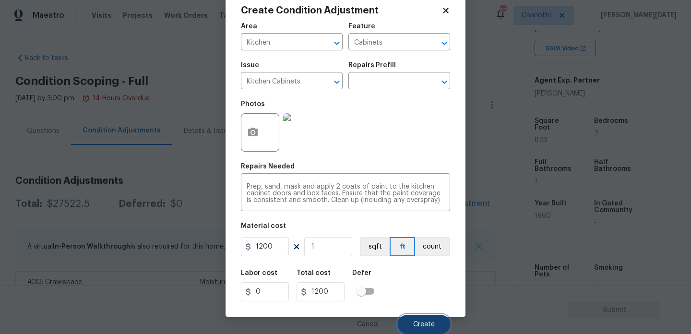
click at [424, 327] on span "Create" at bounding box center [424, 324] width 22 height 7
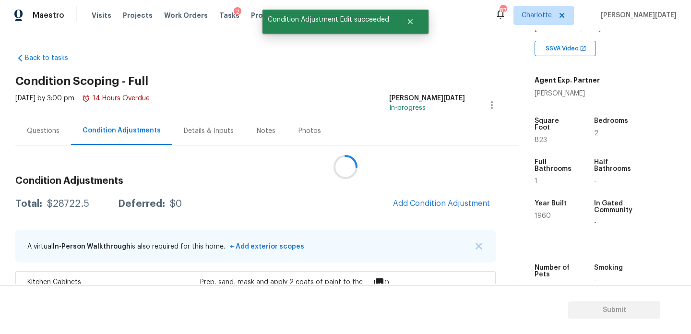
scroll to position [0, 0]
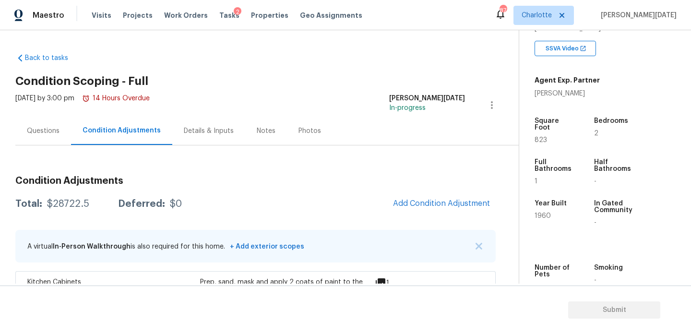
click at [423, 199] on span "Add Condition Adjustment" at bounding box center [441, 203] width 97 height 9
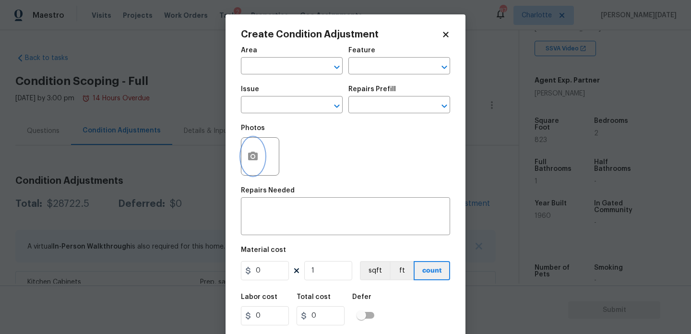
click at [262, 152] on button "button" at bounding box center [252, 156] width 23 height 37
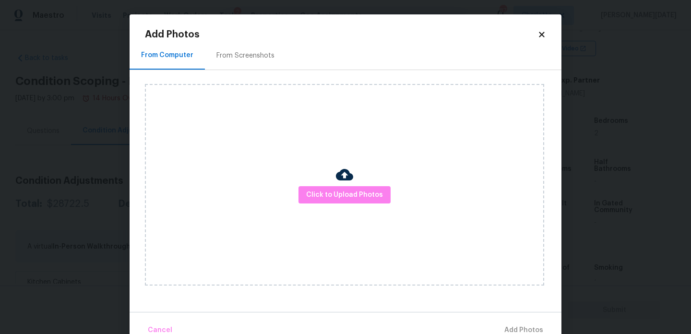
click at [290, 176] on div "Click to Upload Photos" at bounding box center [344, 184] width 399 height 201
click at [333, 196] on span "Click to Upload Photos" at bounding box center [344, 195] width 77 height 12
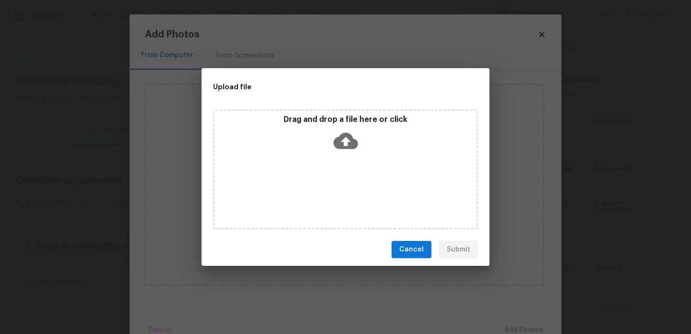
click at [333, 196] on div "Drag and drop a file here or click" at bounding box center [345, 169] width 265 height 120
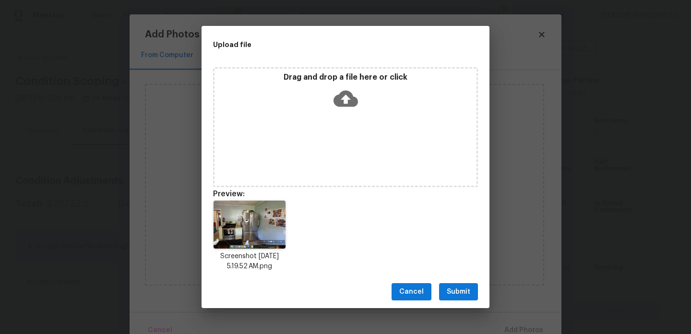
click at [461, 291] on span "Submit" at bounding box center [459, 292] width 24 height 12
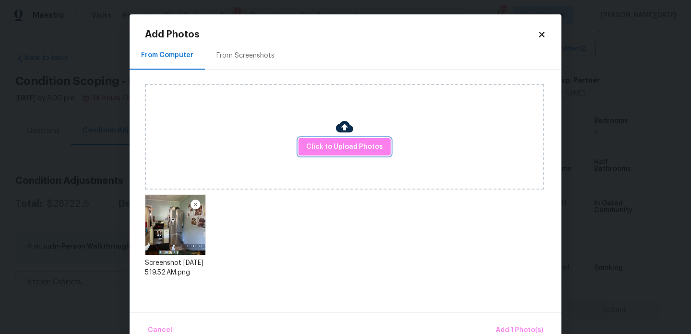
scroll to position [21, 0]
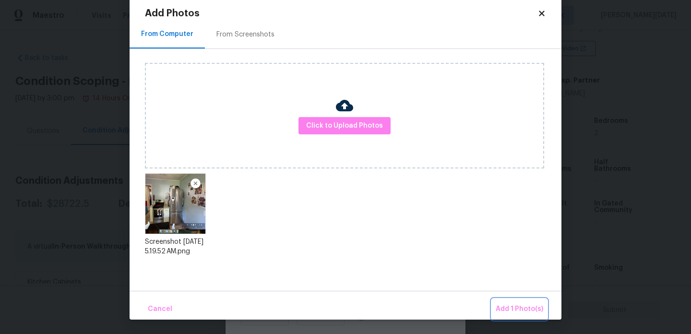
click at [504, 309] on span "Add 1 Photo(s)" at bounding box center [519, 309] width 47 height 12
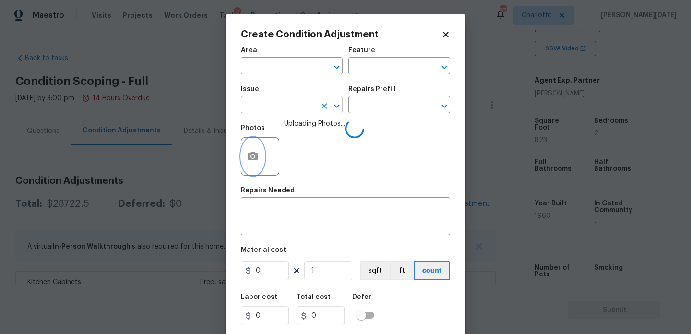
scroll to position [0, 0]
click at [248, 68] on input "text" at bounding box center [278, 66] width 75 height 15
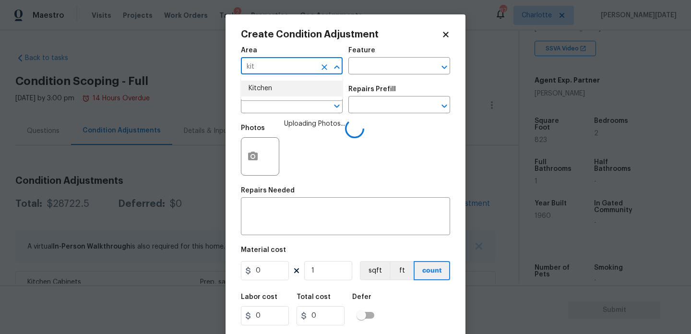
click at [247, 93] on li "Kitchen" at bounding box center [292, 89] width 102 height 16
type input "Kitchen"
click at [252, 106] on input "text" at bounding box center [278, 105] width 75 height 15
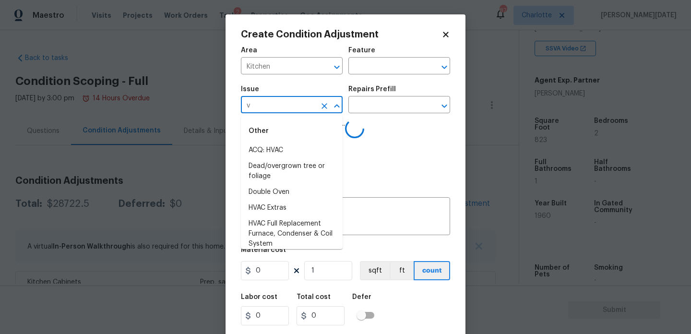
type input "ve"
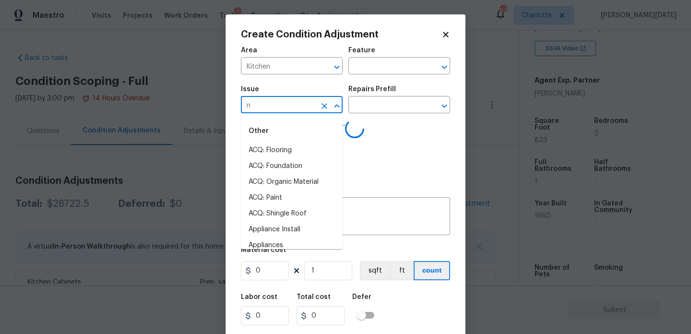
type input "nt"
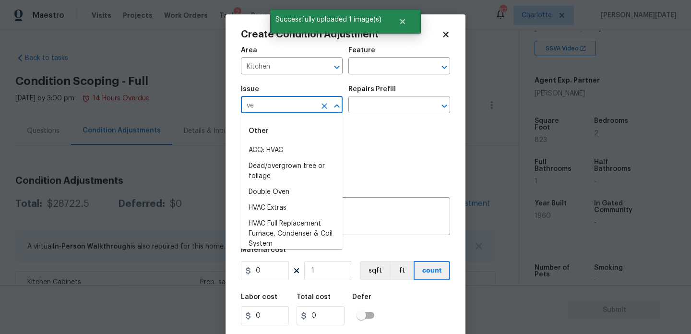
type input "ven"
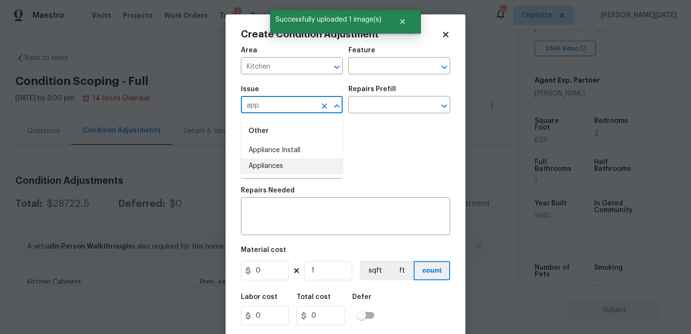
click at [265, 174] on li "Appliances" at bounding box center [292, 166] width 102 height 16
type input "Appliances"
click at [374, 108] on input "text" at bounding box center [385, 105] width 75 height 15
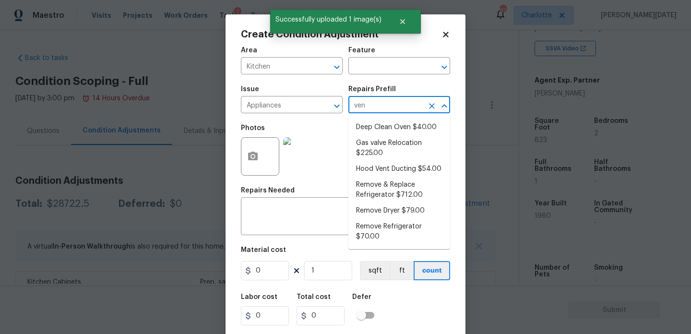
type input "vent"
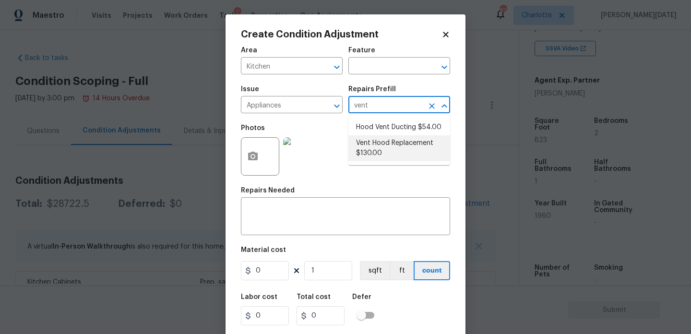
click at [387, 146] on li "Vent Hood Replacement $130.00" at bounding box center [399, 148] width 102 height 26
type input "Appliances"
type textarea "Remove and replace the existing hood vent with new (PM to approve finish). Ensu…"
type input "130"
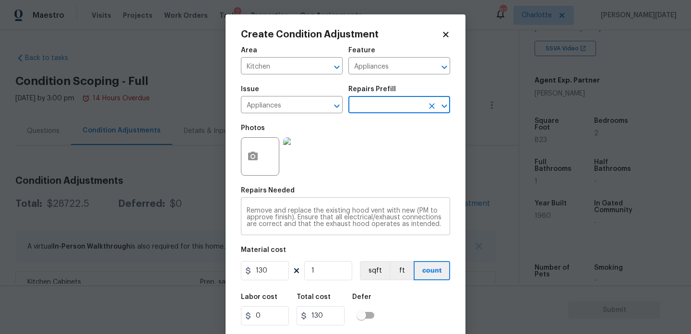
scroll to position [24, 0]
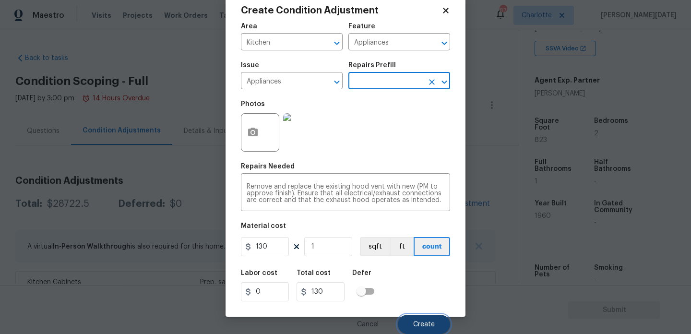
click at [432, 326] on span "Create" at bounding box center [424, 324] width 22 height 7
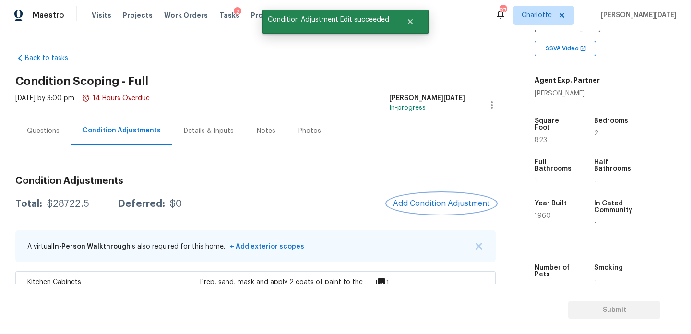
scroll to position [0, 0]
click at [379, 279] on icon at bounding box center [381, 283] width 10 height 10
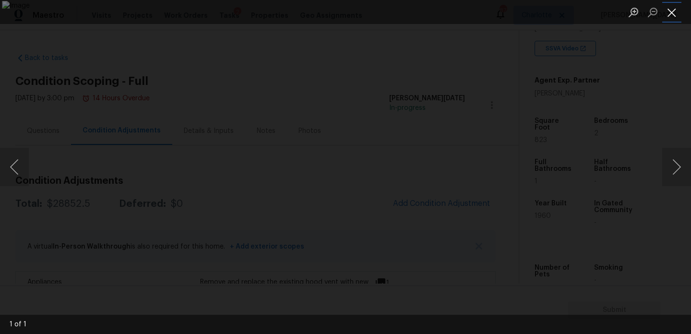
click at [670, 14] on button "Close lightbox" at bounding box center [671, 12] width 19 height 17
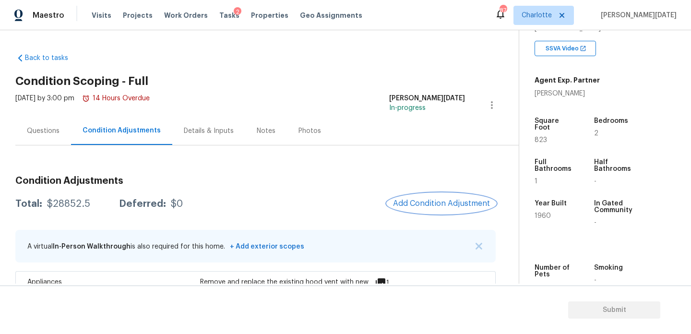
click at [443, 199] on span "Add Condition Adjustment" at bounding box center [441, 203] width 97 height 9
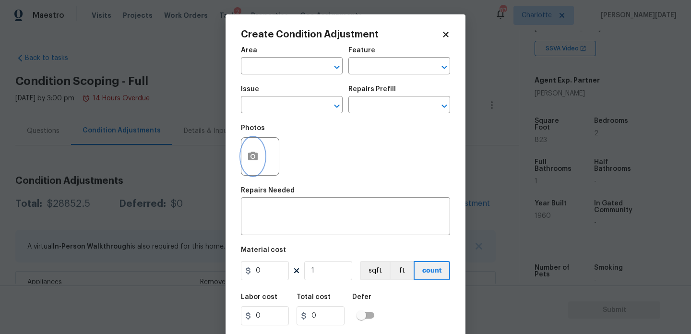
click at [254, 161] on icon "button" at bounding box center [253, 157] width 12 height 12
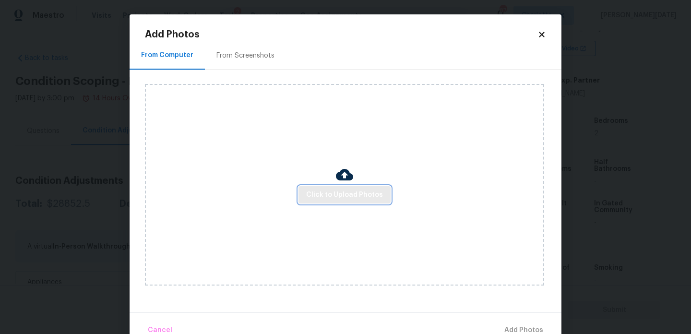
click at [342, 195] on span "Click to Upload Photos" at bounding box center [344, 195] width 77 height 12
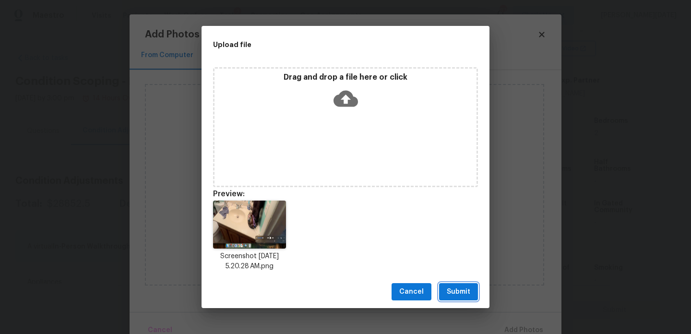
click at [452, 288] on span "Submit" at bounding box center [459, 292] width 24 height 12
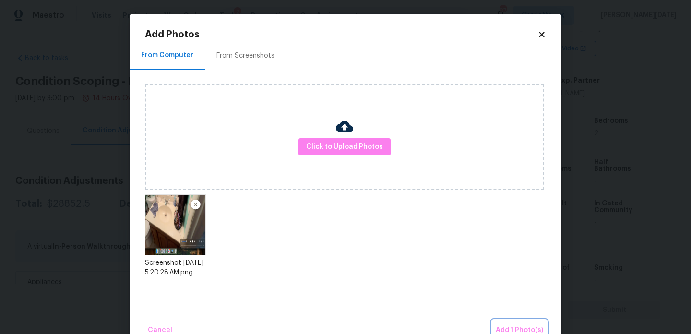
click at [502, 323] on button "Add 1 Photo(s)" at bounding box center [519, 330] width 55 height 21
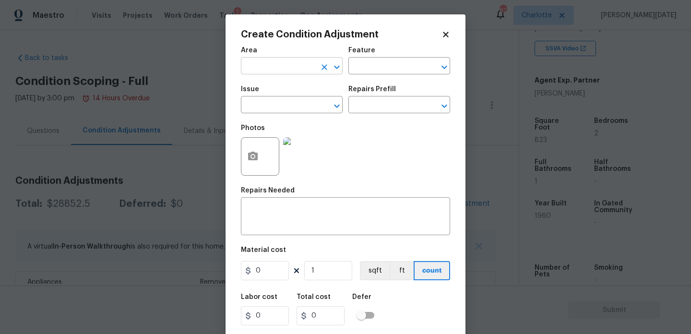
click at [272, 71] on input "text" at bounding box center [278, 66] width 75 height 15
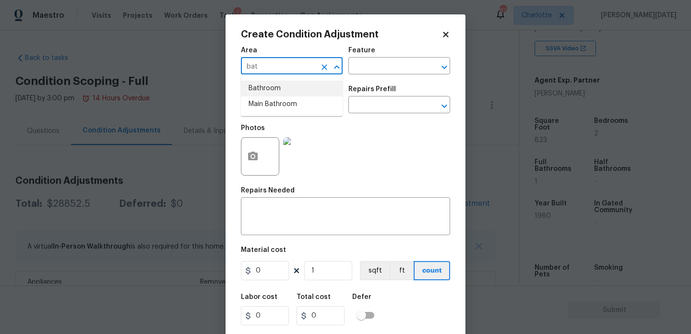
click at [274, 89] on li "Bathroom" at bounding box center [292, 89] width 102 height 16
type input "Bathroom"
click at [274, 112] on input "text" at bounding box center [278, 105] width 75 height 15
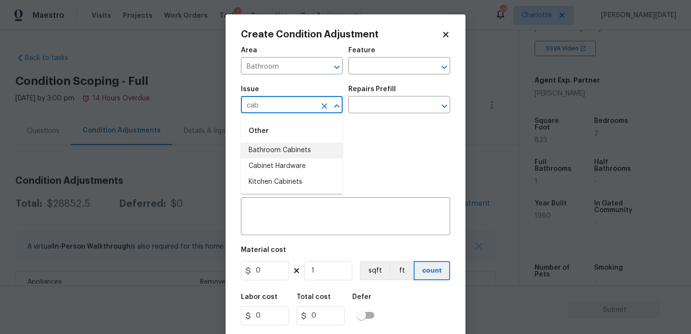
click at [286, 154] on li "Bathroom Cabinets" at bounding box center [292, 150] width 102 height 16
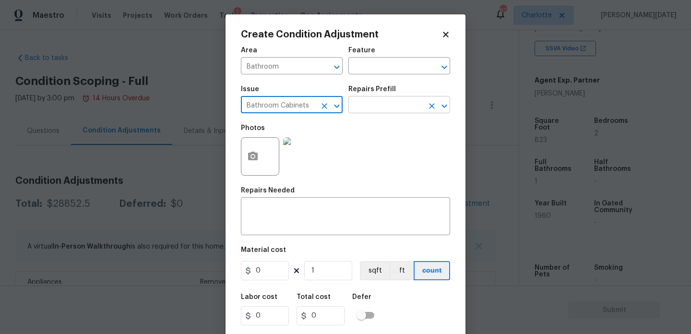
type input "Bathroom Cabinets"
click at [368, 108] on input "text" at bounding box center [385, 105] width 75 height 15
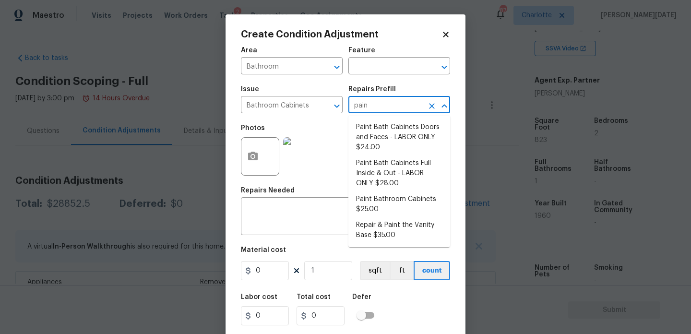
type input "paint"
click at [372, 174] on li "Paint Bath Cabinets Full Inside & Out - LABOR ONLY $28.00" at bounding box center [399, 173] width 102 height 36
type input "Cabinets"
type textarea "Prep, sand, mask and apply 2 coats of paint to the bathroom cabinet doors, inte…"
type input "28"
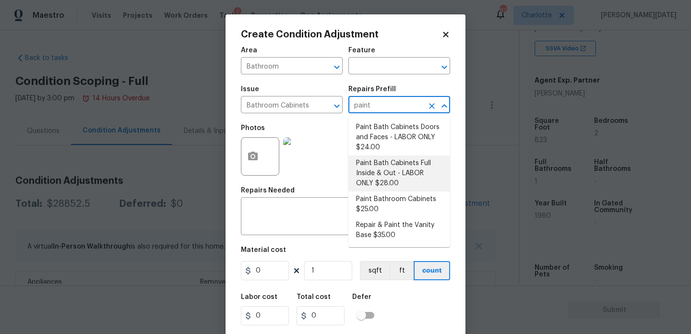
type input "28"
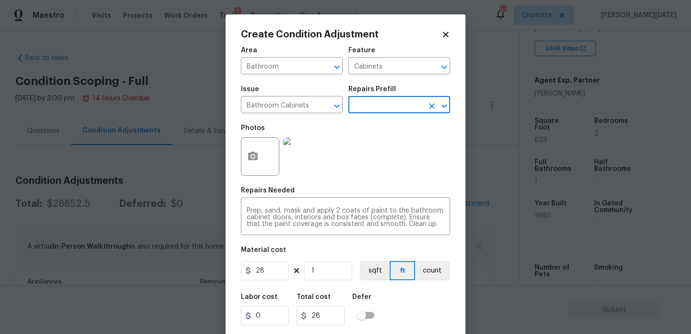
scroll to position [24, 0]
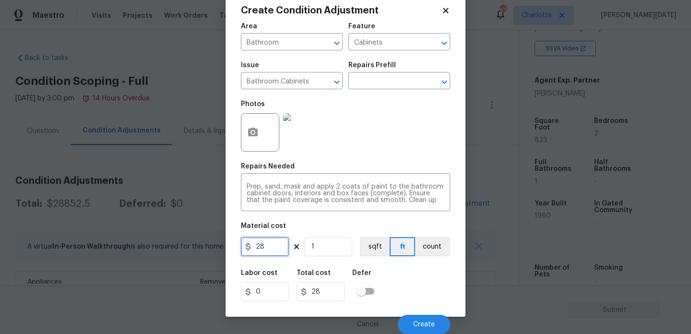
drag, startPoint x: 267, startPoint y: 248, endPoint x: 224, endPoint y: 248, distance: 43.2
click at [224, 248] on div "Create Condition Adjustment Area Bathroom ​ Feature Cabinets ​ Issue Bathroom C…" at bounding box center [345, 167] width 691 height 334
type input "500"
click at [407, 132] on div "Photos" at bounding box center [345, 126] width 209 height 62
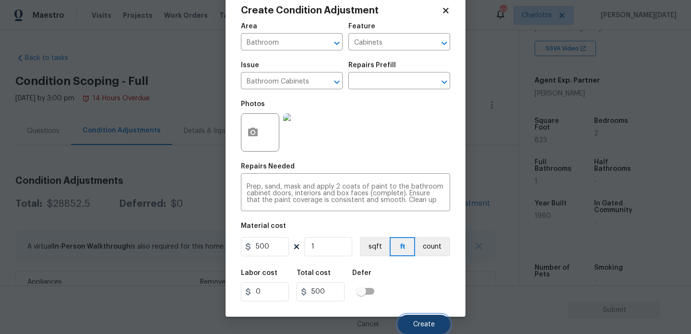
click at [415, 326] on span "Create" at bounding box center [424, 324] width 22 height 7
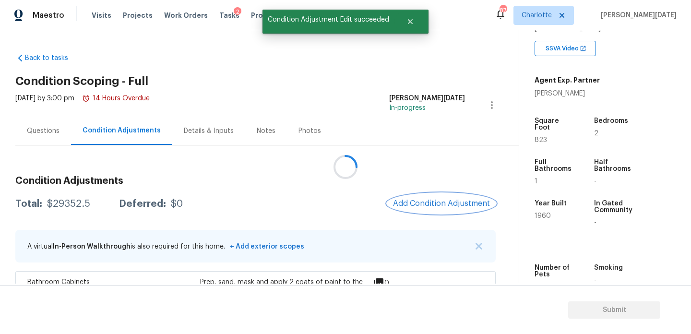
scroll to position [0, 0]
click at [419, 204] on span "Add Condition Adjustment" at bounding box center [441, 203] width 97 height 9
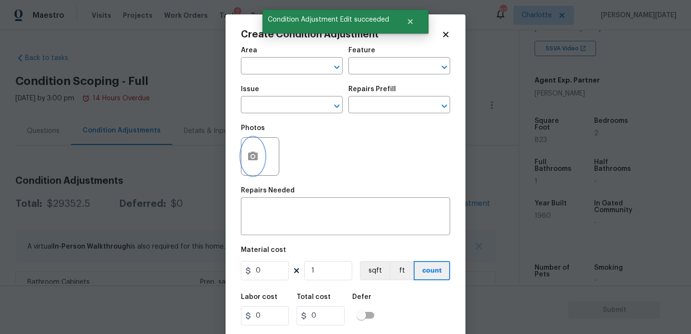
click at [255, 157] on icon "button" at bounding box center [253, 156] width 10 height 9
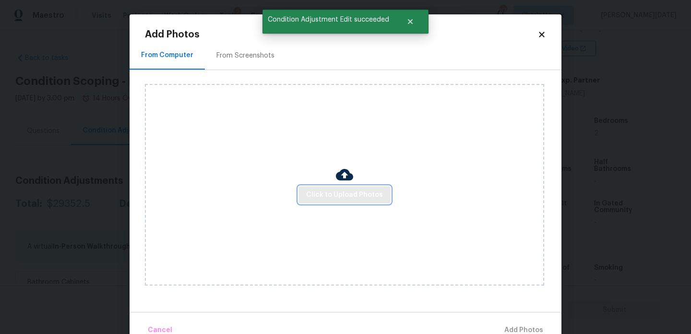
click at [340, 198] on span "Click to Upload Photos" at bounding box center [344, 195] width 77 height 12
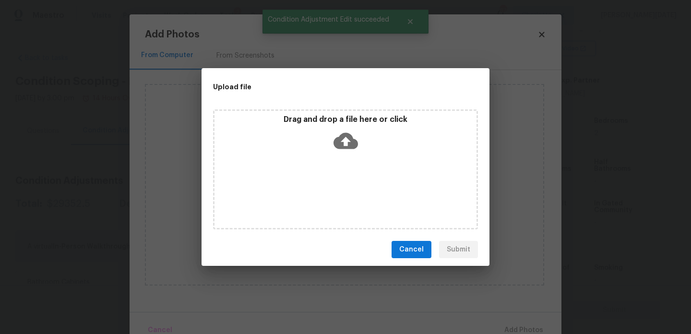
click at [340, 198] on div "Drag and drop a file here or click" at bounding box center [345, 169] width 265 height 120
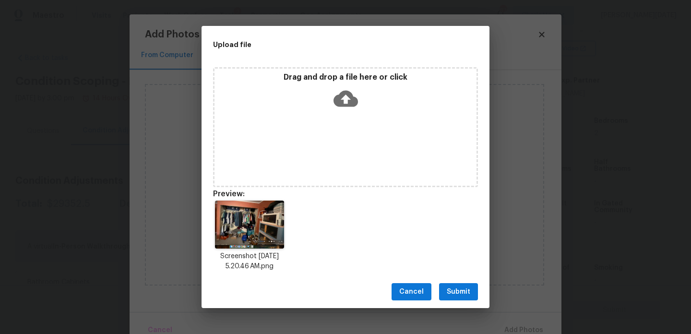
click at [449, 293] on span "Submit" at bounding box center [459, 292] width 24 height 12
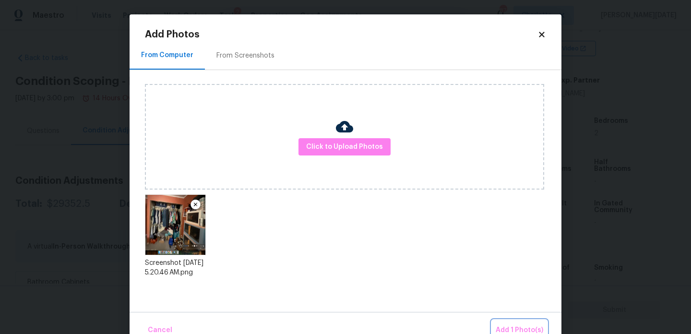
click at [511, 320] on button "Add 1 Photo(s)" at bounding box center [519, 330] width 55 height 21
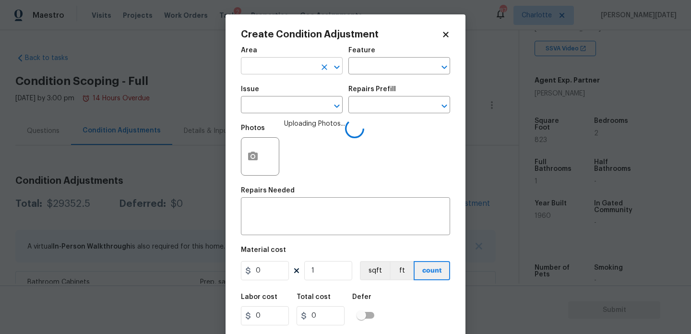
click at [264, 60] on input "text" at bounding box center [278, 66] width 75 height 15
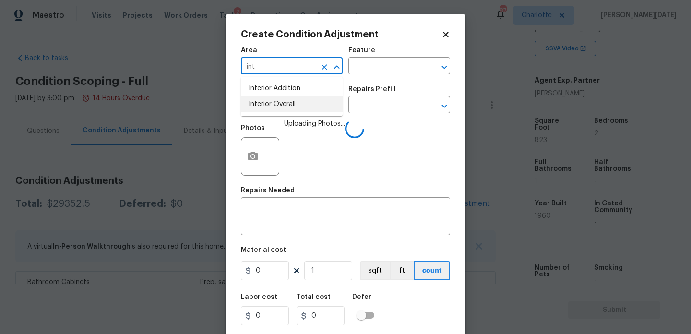
click at [268, 106] on li "Interior Overall" at bounding box center [292, 104] width 102 height 16
type input "Interior Overall"
click at [268, 106] on input "text" at bounding box center [278, 105] width 75 height 15
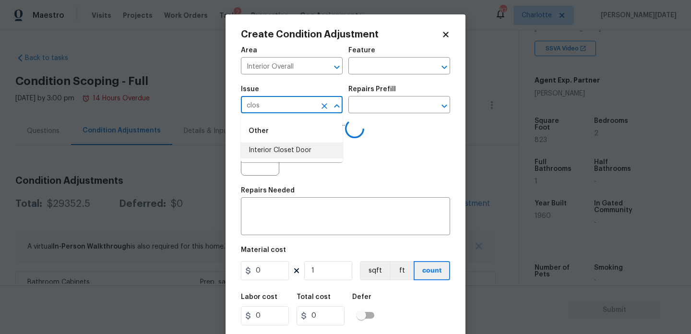
click at [279, 149] on li "Interior Closet Door" at bounding box center [292, 150] width 102 height 16
type input "Interior Closet Door"
click at [378, 105] on input "text" at bounding box center [385, 105] width 75 height 15
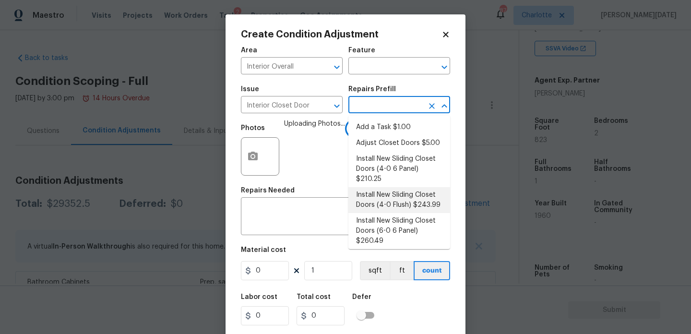
scroll to position [45, 0]
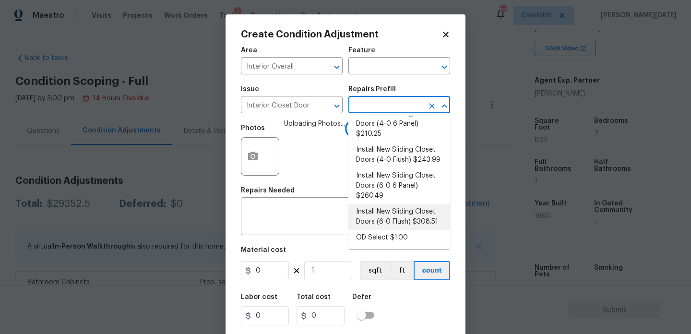
click at [411, 226] on li "Install New Sliding Closet Doors (6-0 Flush) $308.51" at bounding box center [399, 217] width 102 height 26
type input "Interior Door"
type textarea "Remove the existing door (if present). Install a new 6-0 bi-fold flush panel in…"
type input "308.51"
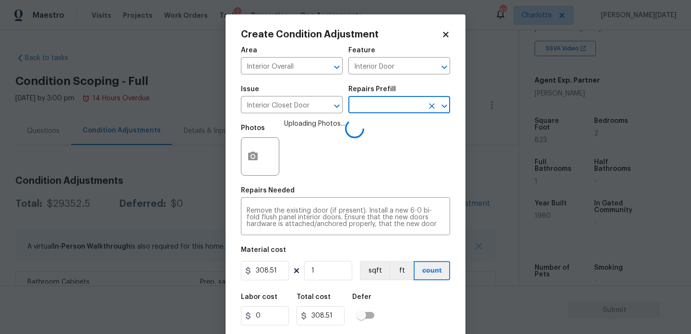
scroll to position [24, 0]
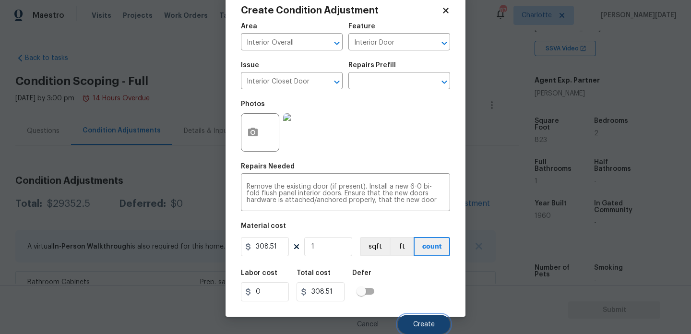
click at [418, 322] on span "Create" at bounding box center [424, 324] width 22 height 7
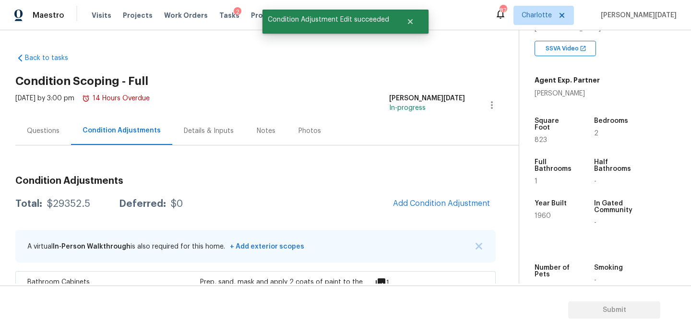
scroll to position [0, 0]
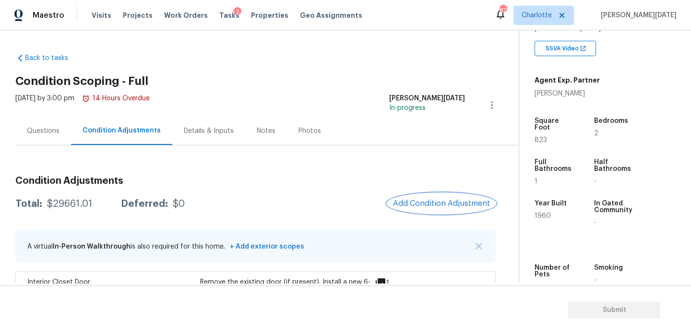
click at [473, 197] on button "Add Condition Adjustment" at bounding box center [441, 203] width 108 height 20
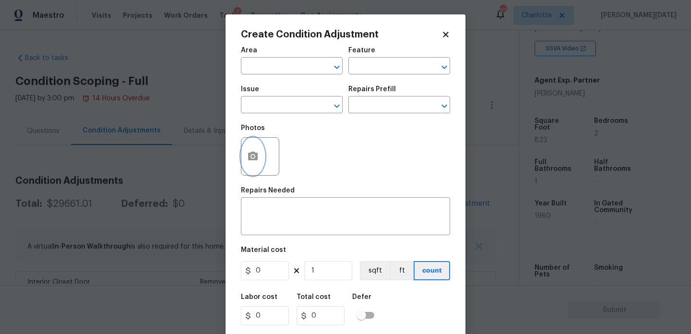
click at [252, 156] on circle "button" at bounding box center [252, 156] width 3 height 3
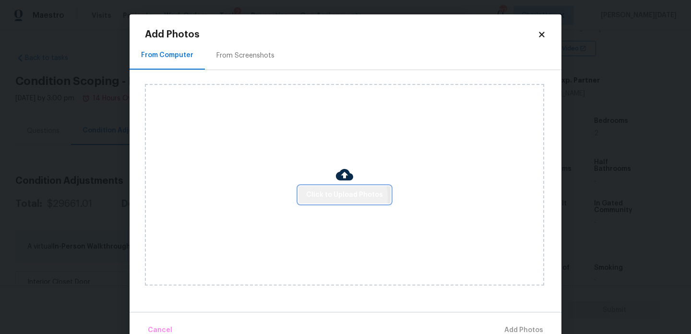
click at [312, 198] on span "Click to Upload Photos" at bounding box center [344, 195] width 77 height 12
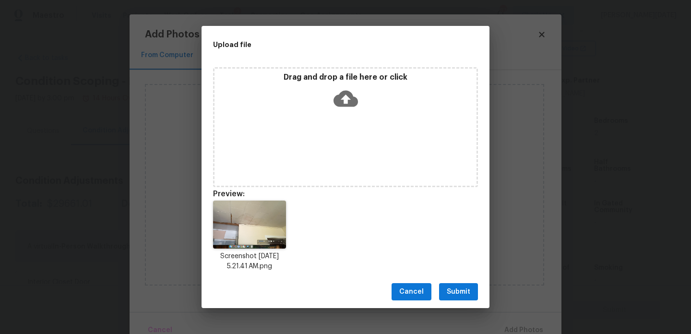
click at [454, 286] on span "Submit" at bounding box center [459, 292] width 24 height 12
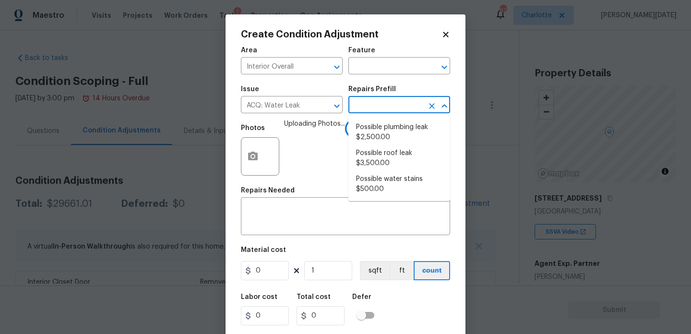
scroll to position [183, 0]
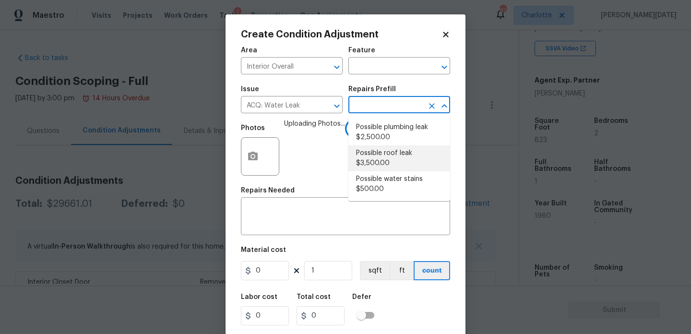
click at [394, 156] on li "Possible roof leak $3,500.00" at bounding box center [399, 158] width 102 height 26
type input "Acquisition"
type input "3500"
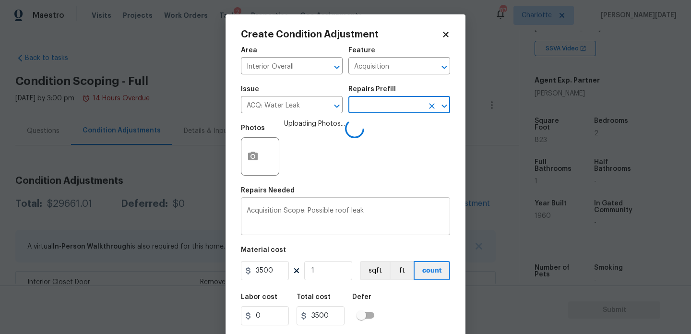
scroll to position [24, 0]
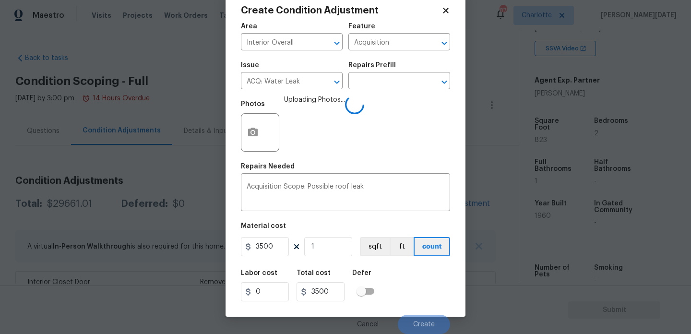
click at [411, 295] on div "Labor cost 0 Total cost 3500 Defer" at bounding box center [345, 285] width 209 height 43
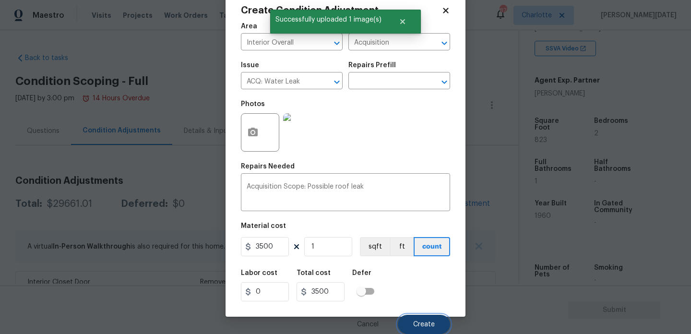
click at [417, 321] on span "Create" at bounding box center [424, 324] width 22 height 7
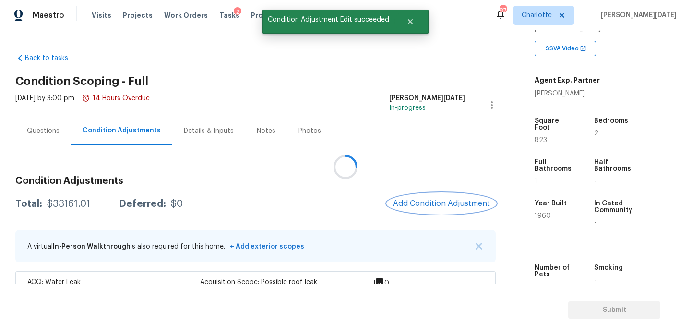
scroll to position [0, 0]
click at [541, 137] on span "823" at bounding box center [540, 140] width 12 height 7
copy span "823"
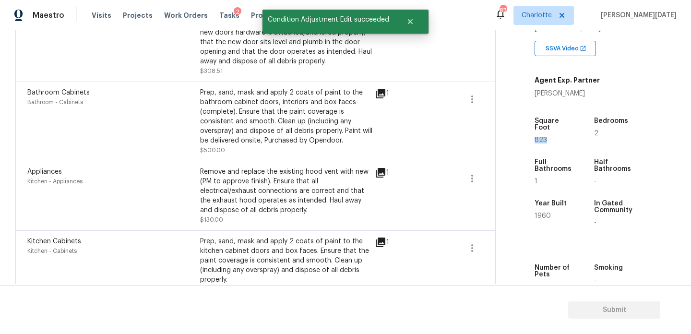
scroll to position [295, 0]
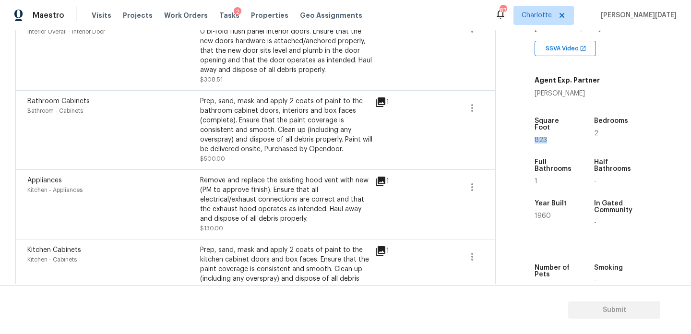
click at [268, 204] on div "Remove and replace the existing hood vent with new (PM to approve finish). Ensu…" at bounding box center [286, 200] width 173 height 48
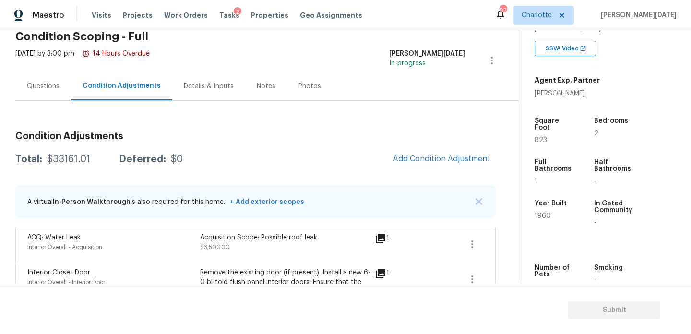
scroll to position [36, 0]
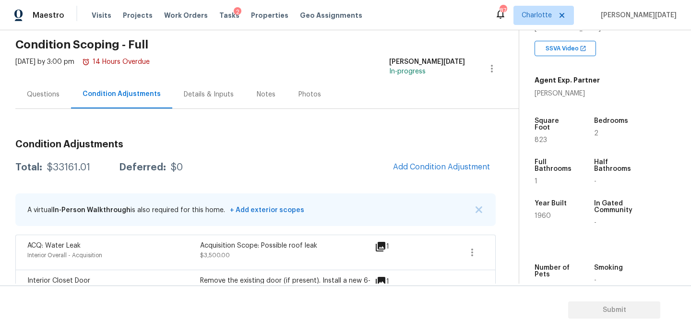
click at [405, 157] on span "Add Condition Adjustment" at bounding box center [441, 167] width 108 height 21
click at [418, 169] on span "Add Condition Adjustment" at bounding box center [441, 167] width 97 height 9
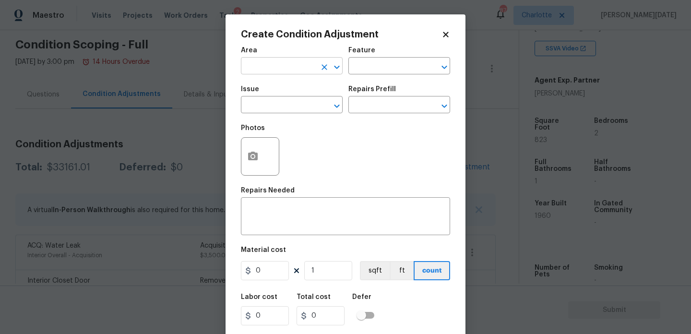
click at [259, 70] on input "text" at bounding box center [278, 66] width 75 height 15
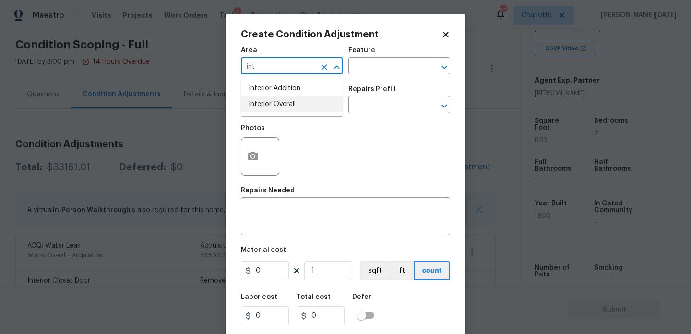
click at [261, 105] on li "Interior Overall" at bounding box center [292, 104] width 102 height 16
type input "Interior Overall"
click at [261, 105] on input "text" at bounding box center [278, 105] width 75 height 15
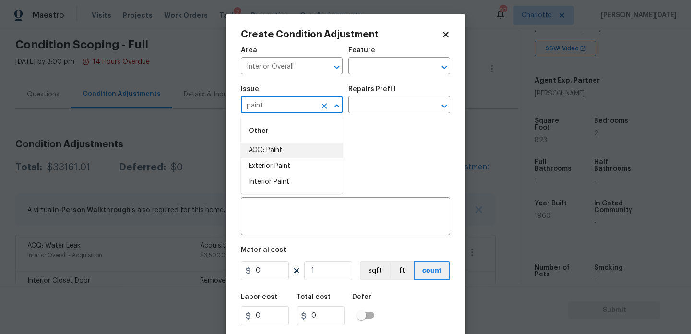
click at [266, 152] on li "ACQ: Paint" at bounding box center [292, 150] width 102 height 16
type input "ACQ: Paint"
click at [397, 110] on input "text" at bounding box center [385, 105] width 75 height 15
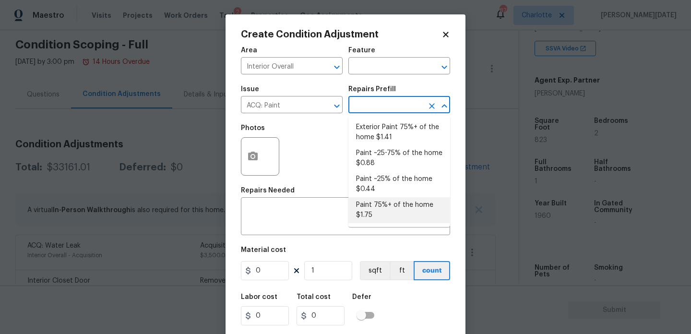
click at [398, 222] on li "Paint 75%+ of the home $1.75" at bounding box center [399, 210] width 102 height 26
type input "Acquisition"
type textarea "Acquisition Scope: 75%+ of the home will likely require interior paint"
type input "1.75"
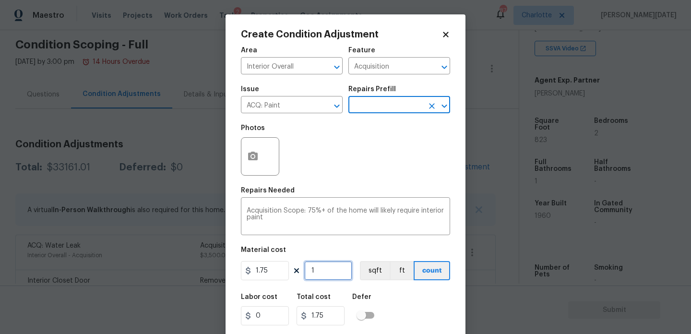
click at [323, 278] on input "1" at bounding box center [328, 270] width 48 height 19
type input "0"
paste input "823"
type input "823"
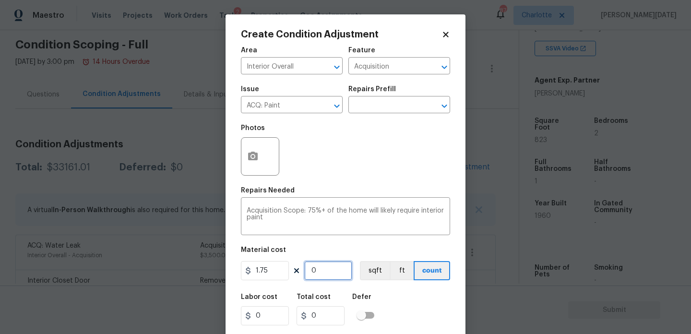
type input "1440.25"
type input "823"
click at [251, 160] on icon "button" at bounding box center [253, 156] width 10 height 9
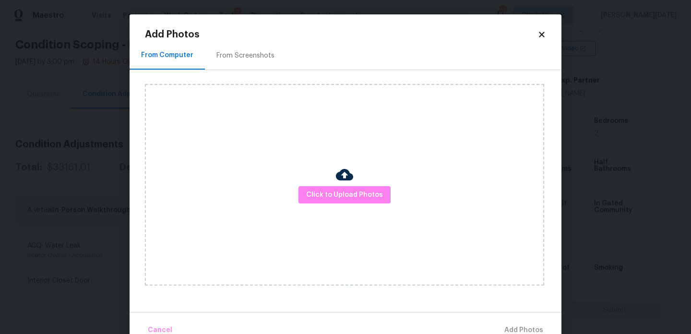
click at [242, 56] on div "From Screenshots" at bounding box center [245, 56] width 58 height 10
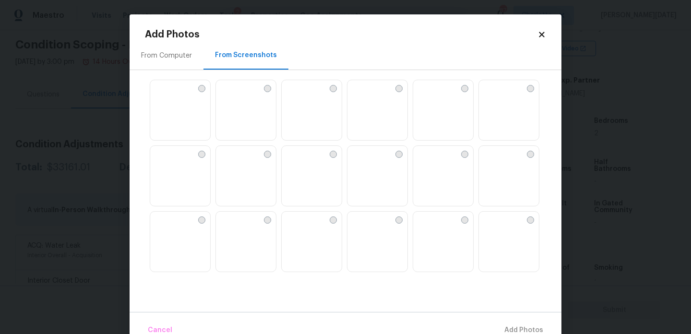
click at [363, 95] on img at bounding box center [354, 87] width 15 height 15
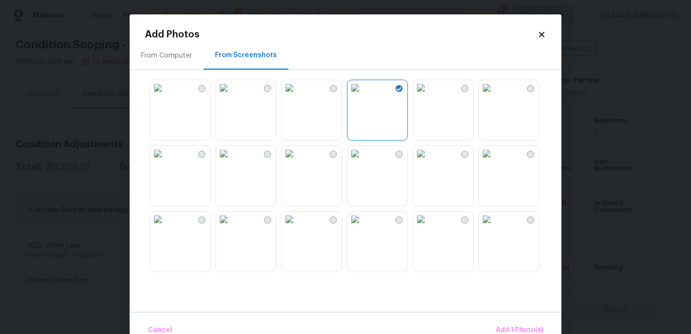
click at [428, 95] on img at bounding box center [420, 87] width 15 height 15
click at [428, 227] on img at bounding box center [420, 219] width 15 height 15
click at [363, 227] on img at bounding box center [354, 219] width 15 height 15
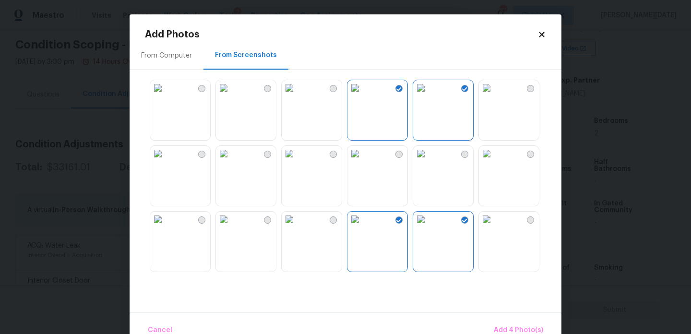
click at [428, 161] on img at bounding box center [420, 153] width 15 height 15
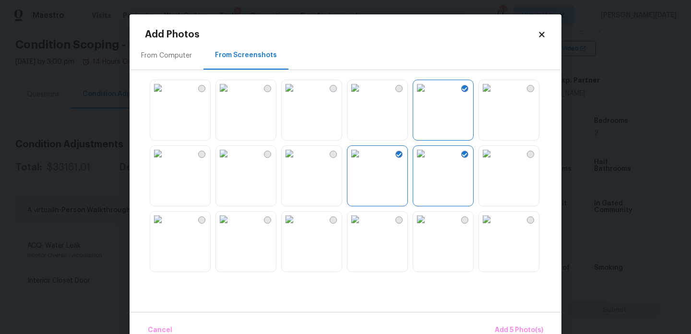
scroll to position [0, 0]
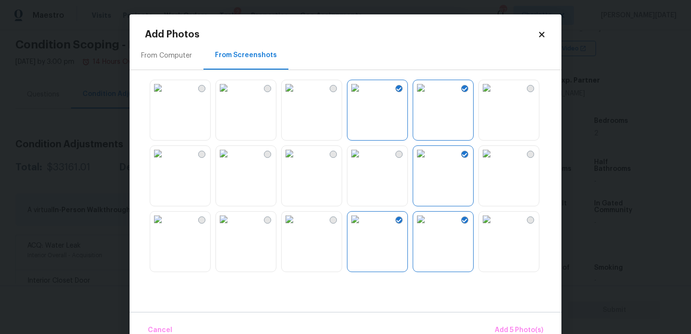
click at [363, 161] on img at bounding box center [354, 153] width 15 height 15
click at [294, 161] on img at bounding box center [289, 153] width 15 height 15
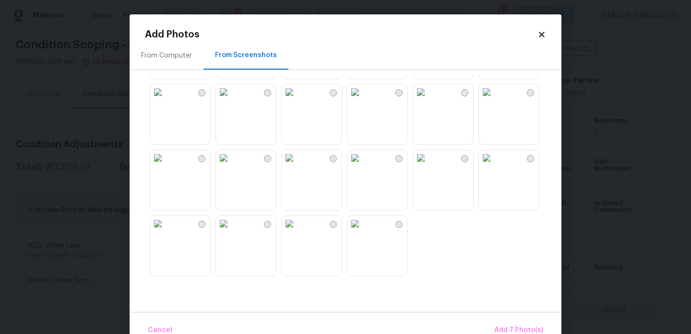
click at [363, 165] on img at bounding box center [354, 157] width 15 height 15
click at [529, 331] on span "Add 8 Photo(s)" at bounding box center [518, 330] width 49 height 12
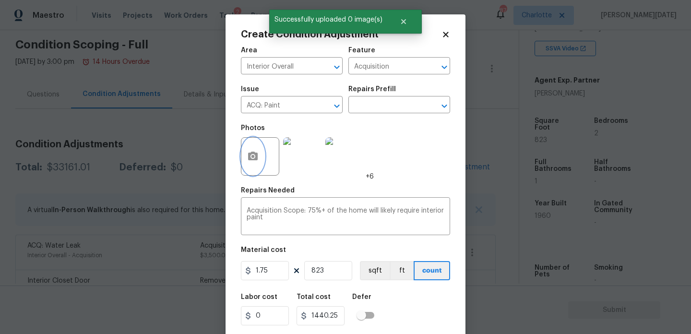
scroll to position [24, 0]
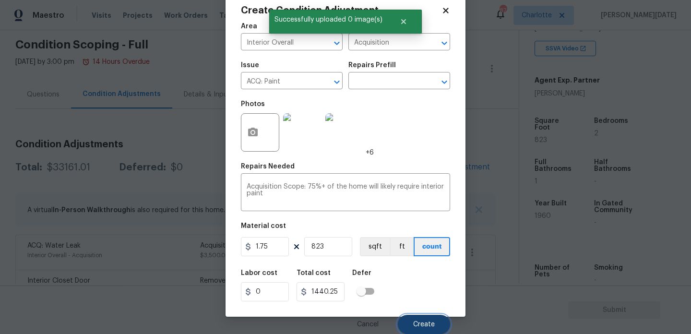
click at [422, 330] on button "Create" at bounding box center [424, 324] width 52 height 19
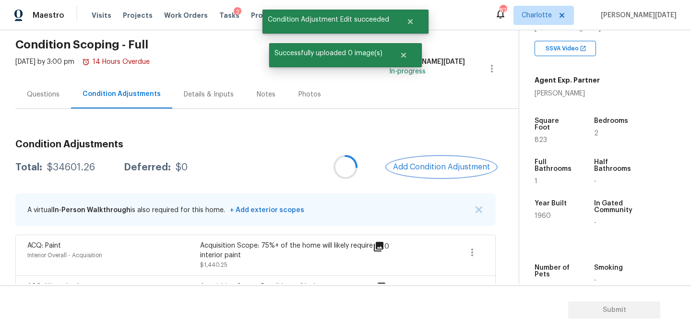
scroll to position [0, 0]
click at [422, 167] on div at bounding box center [345, 167] width 691 height 334
click at [408, 169] on span "Add Condition Adjustment" at bounding box center [441, 167] width 97 height 9
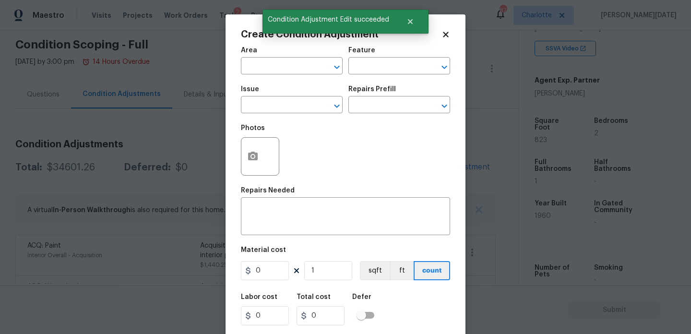
click at [240, 155] on div "Create Condition Adjustment Area ​ Feature ​ Issue ​ Repairs Prefill ​ Photos R…" at bounding box center [345, 177] width 240 height 326
click at [250, 159] on icon "button" at bounding box center [253, 156] width 10 height 9
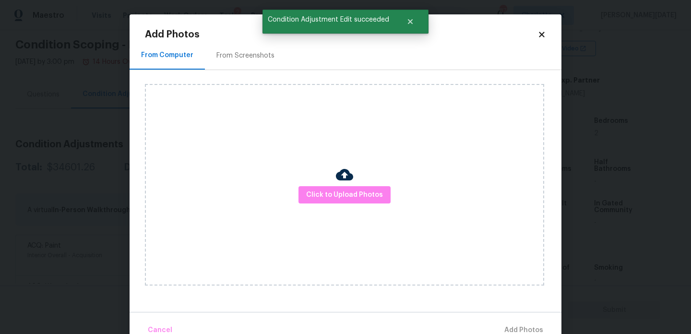
click at [238, 56] on div "From Screenshots" at bounding box center [245, 56] width 58 height 10
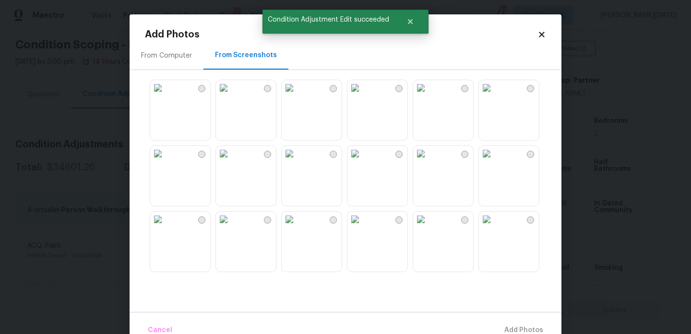
click at [428, 161] on img at bounding box center [420, 153] width 15 height 15
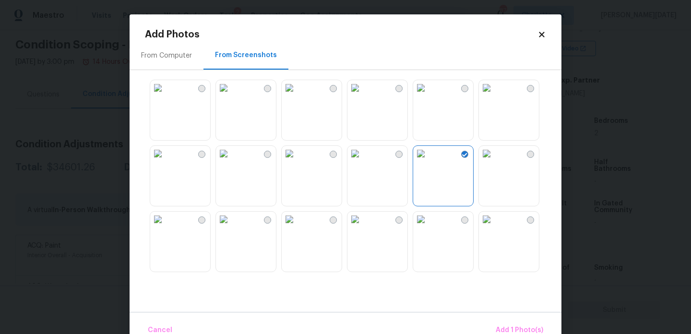
click at [428, 95] on img at bounding box center [420, 87] width 15 height 15
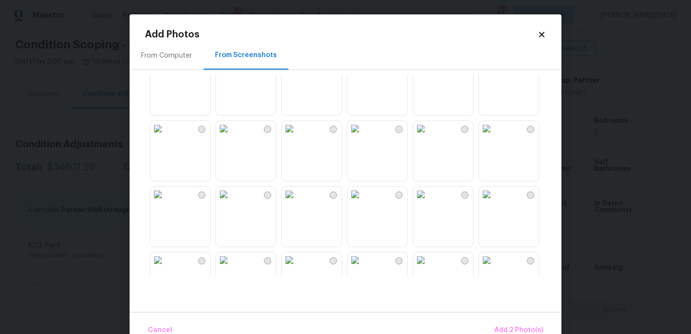
scroll to position [224, 0]
click at [494, 134] on img at bounding box center [486, 126] width 15 height 15
click at [231, 134] on img at bounding box center [223, 126] width 15 height 15
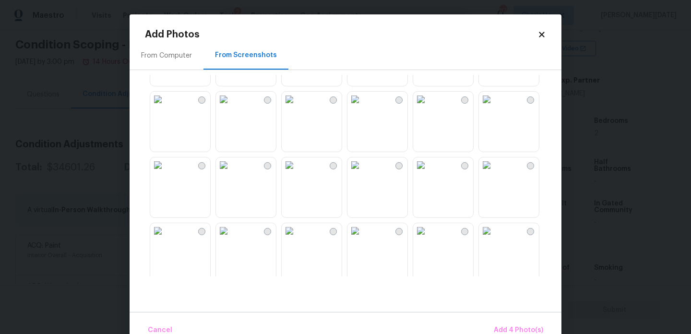
scroll to position [452, 0]
click at [231, 169] on img at bounding box center [223, 161] width 15 height 15
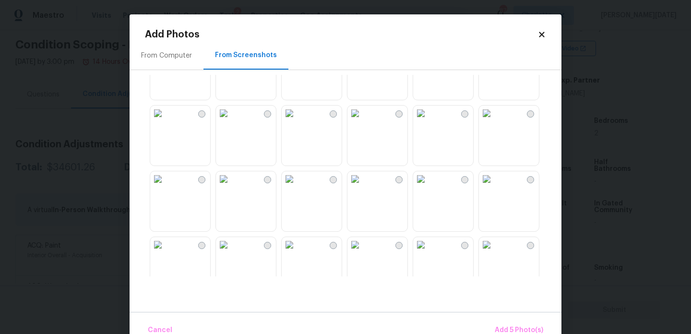
scroll to position [699, 0]
click at [363, 119] on img at bounding box center [354, 111] width 15 height 15
click at [297, 119] on img at bounding box center [289, 111] width 15 height 15
click at [297, 186] on img at bounding box center [289, 177] width 15 height 15
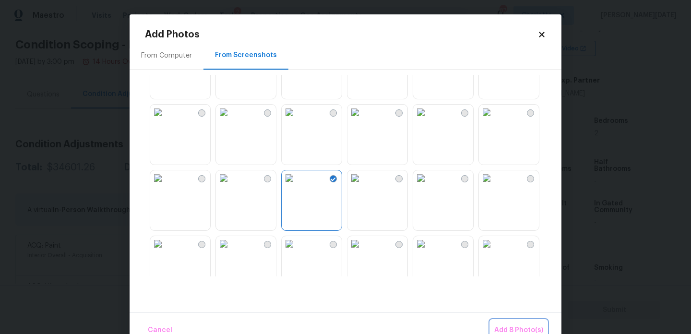
click at [503, 327] on span "Add 8 Photo(s)" at bounding box center [518, 330] width 49 height 12
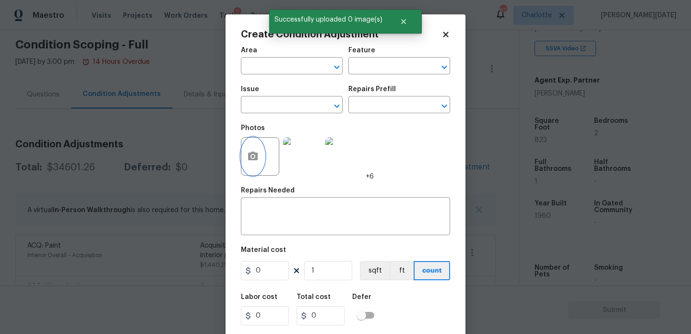
scroll to position [24, 0]
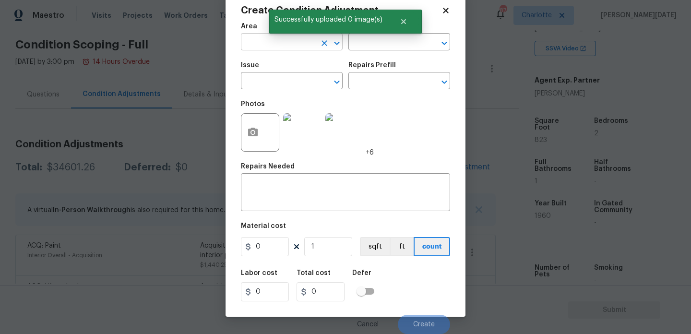
click at [258, 49] on input "text" at bounding box center [278, 42] width 75 height 15
click at [284, 80] on li "Interior Overall" at bounding box center [292, 80] width 102 height 16
type input "Interior Overall"
click at [284, 80] on input "text" at bounding box center [278, 81] width 75 height 15
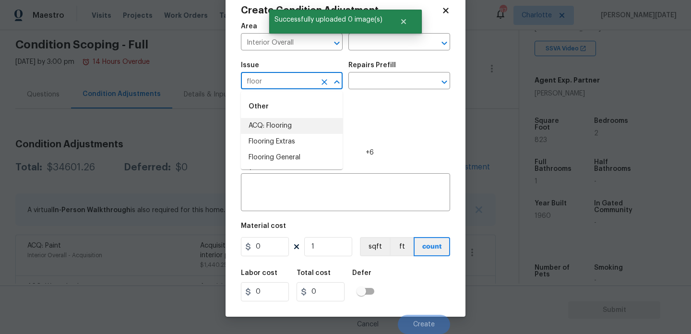
click at [297, 129] on li "ACQ: Flooring" at bounding box center [292, 126] width 102 height 16
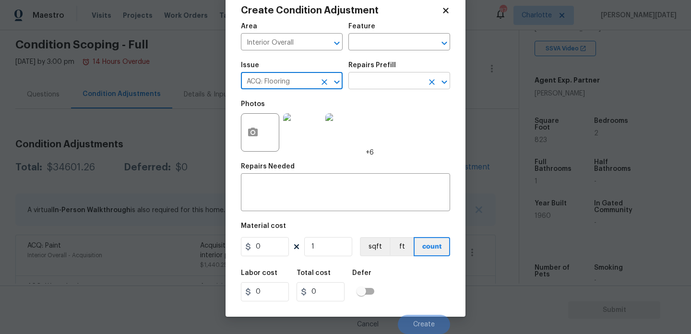
type input "ACQ: Flooring"
click at [359, 86] on input "text" at bounding box center [385, 81] width 75 height 15
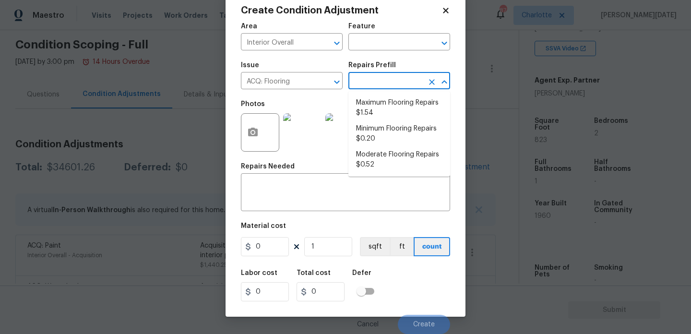
click at [384, 79] on input "text" at bounding box center [385, 81] width 75 height 15
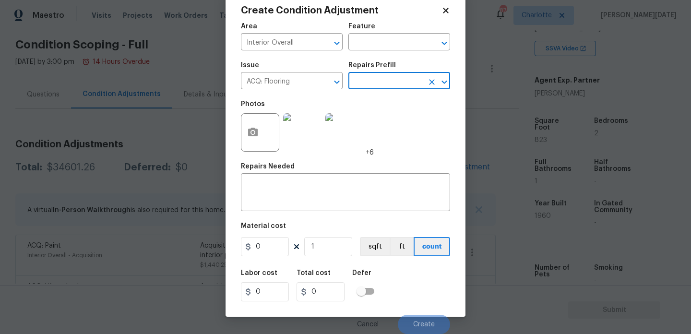
click at [384, 79] on input "text" at bounding box center [385, 81] width 75 height 15
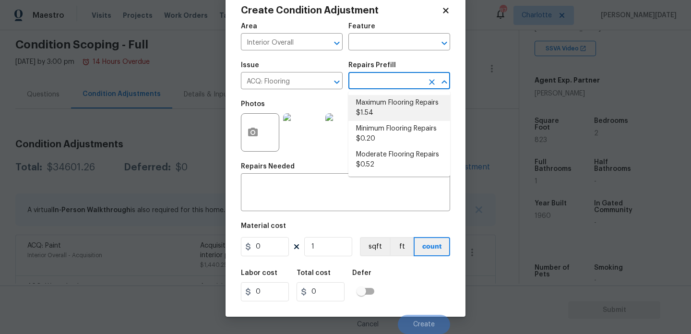
click at [387, 118] on li "Maximum Flooring Repairs $1.54" at bounding box center [399, 108] width 102 height 26
type input "Acquisition"
type textarea "Acquisition Scope: Maximum flooring repairs"
type input "1.54"
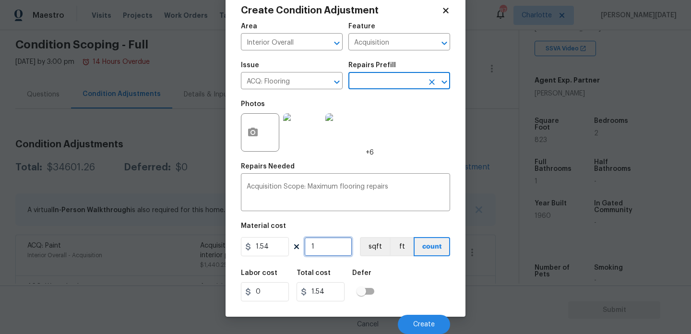
click at [335, 254] on input "1" at bounding box center [328, 246] width 48 height 19
type input "0"
paste input "823"
type input "823"
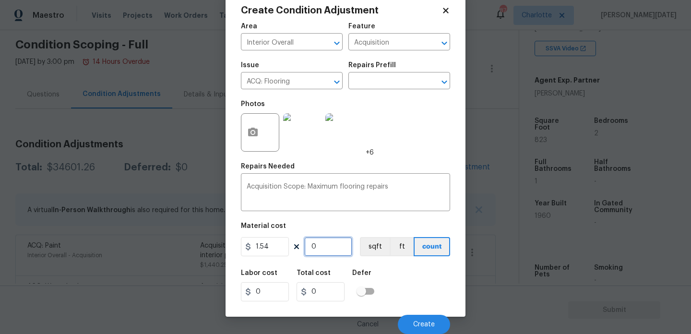
type input "1267.42"
type input "823"
click at [430, 322] on span "Create" at bounding box center [424, 324] width 22 height 7
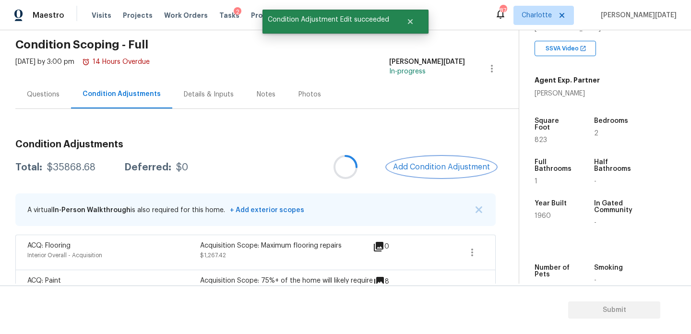
scroll to position [0, 0]
click at [430, 167] on span "Add Condition Adjustment" at bounding box center [441, 167] width 97 height 9
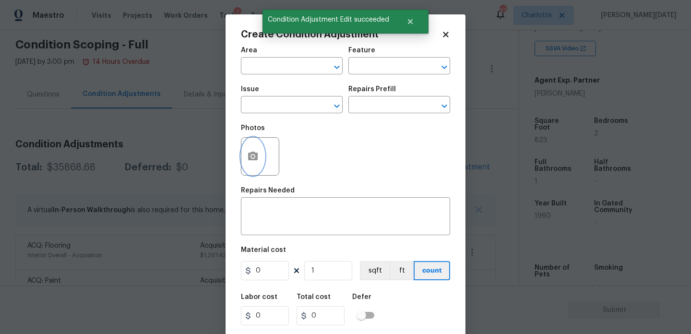
click at [251, 160] on icon "button" at bounding box center [253, 156] width 10 height 9
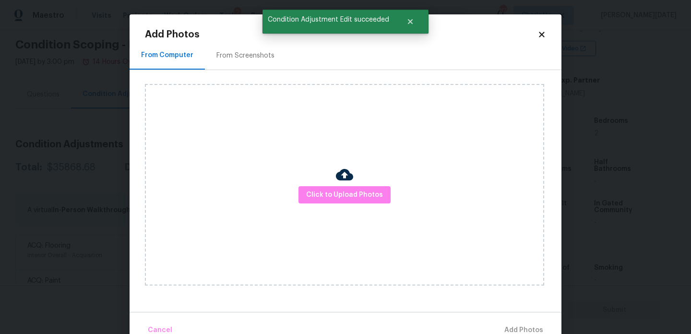
click at [257, 59] on div "From Screenshots" at bounding box center [245, 56] width 58 height 10
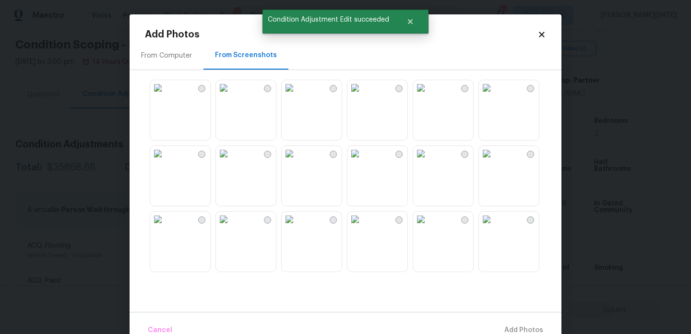
click at [363, 161] on img at bounding box center [354, 153] width 15 height 15
click at [428, 227] on img at bounding box center [420, 219] width 15 height 15
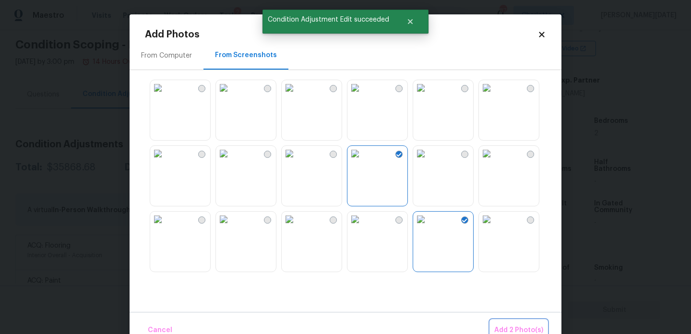
click at [522, 326] on span "Add 2 Photo(s)" at bounding box center [518, 330] width 49 height 12
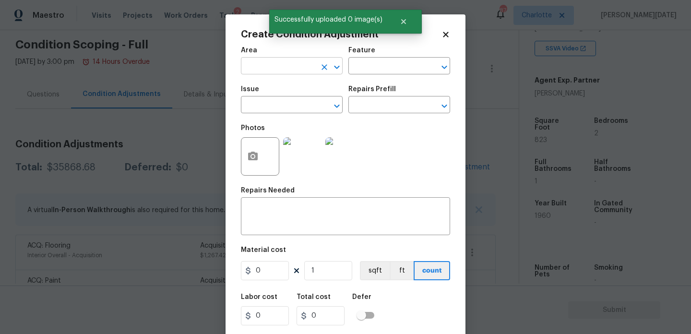
click at [264, 68] on input "text" at bounding box center [278, 66] width 75 height 15
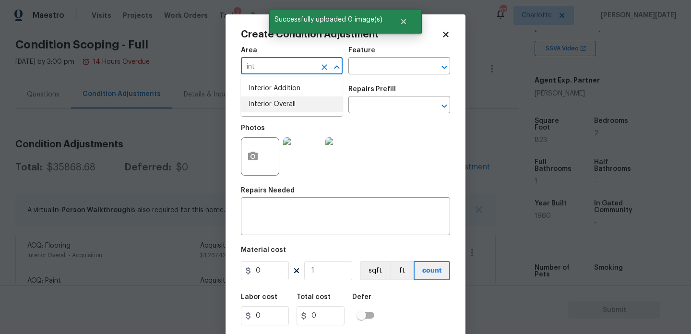
click at [270, 103] on li "Interior Overall" at bounding box center [292, 104] width 102 height 16
type input "Interior Overall"
click at [270, 103] on input "text" at bounding box center [278, 105] width 75 height 15
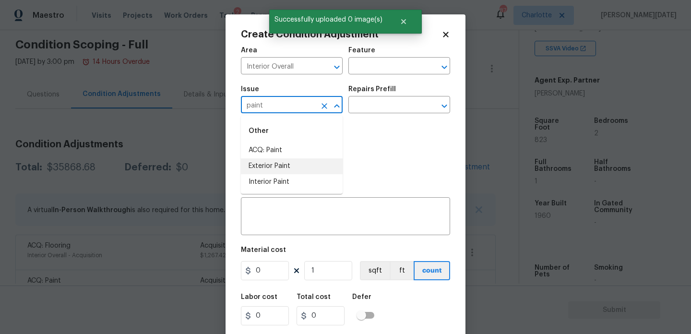
click at [272, 172] on li "Exterior Paint" at bounding box center [292, 166] width 102 height 16
type input "Exterior Paint"
click at [322, 105] on icon "Clear" at bounding box center [324, 106] width 6 height 6
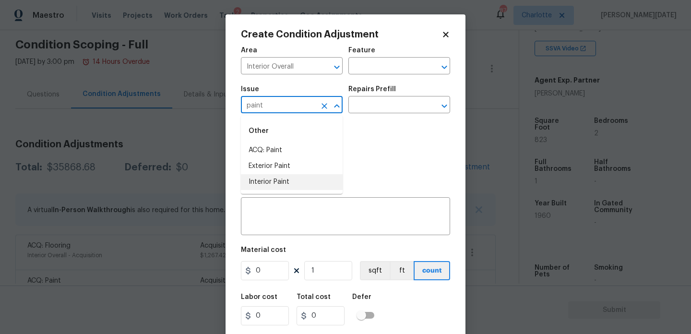
click at [295, 185] on li "Interior Paint" at bounding box center [292, 182] width 102 height 16
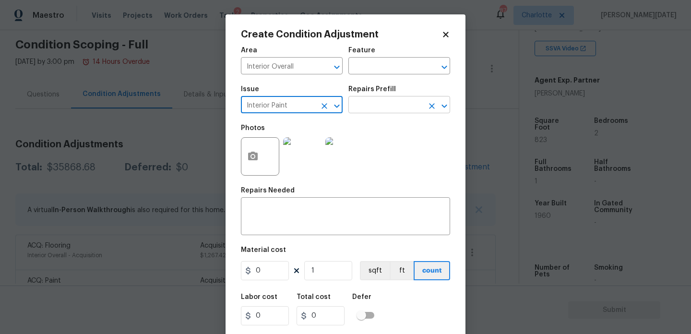
type input "Interior Paint"
click at [365, 103] on input "text" at bounding box center [385, 105] width 75 height 15
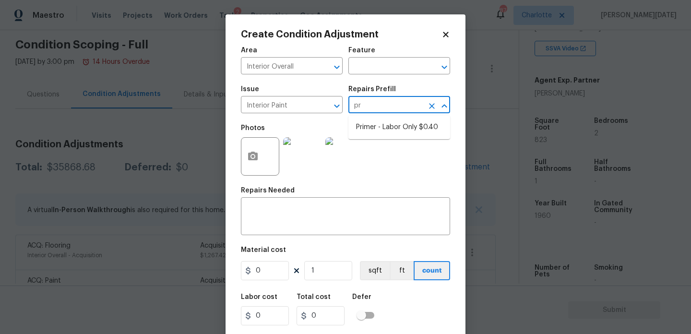
type input "pri"
click at [369, 125] on li "Primer - Labor Only $0.40" at bounding box center [399, 127] width 102 height 16
type input "Overall Paint"
type textarea "Interior primer - PRIMER PROVIDED BY OPENDOOR - All nails, screws, drywall anch…"
type input "0.4"
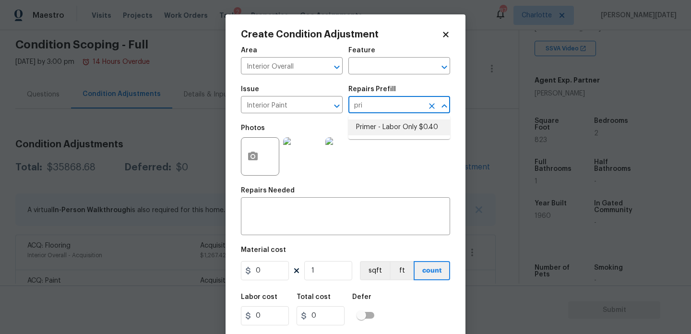
type input "0.4"
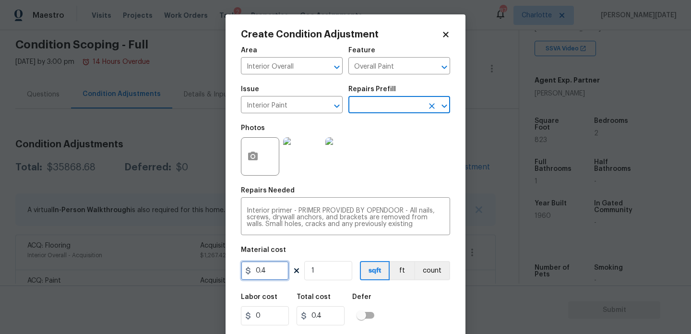
drag, startPoint x: 277, startPoint y: 269, endPoint x: 164, endPoint y: 267, distance: 113.2
click at [164, 267] on div "Create Condition Adjustment Area Interior Overall ​ Feature Overall Paint ​ Iss…" at bounding box center [345, 167] width 691 height 334
type input "500"
click at [397, 174] on div "Photos" at bounding box center [345, 150] width 209 height 62
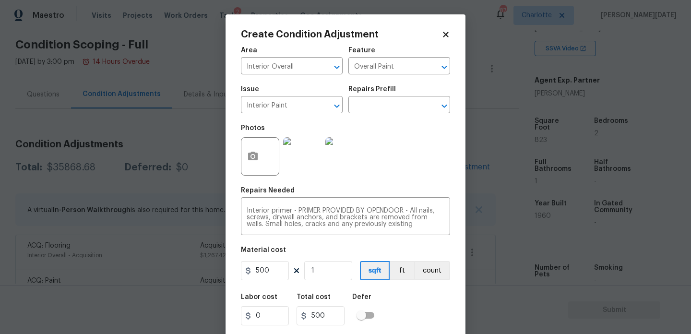
scroll to position [24, 0]
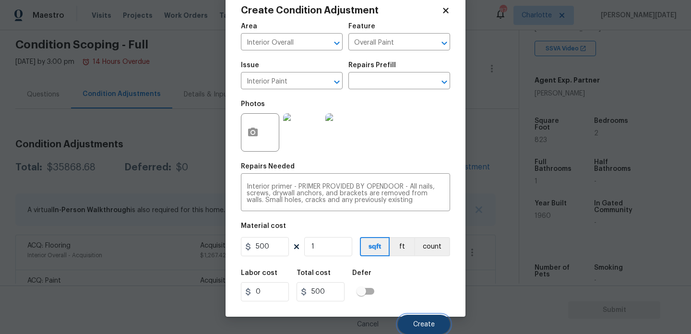
click at [418, 323] on span "Create" at bounding box center [424, 324] width 22 height 7
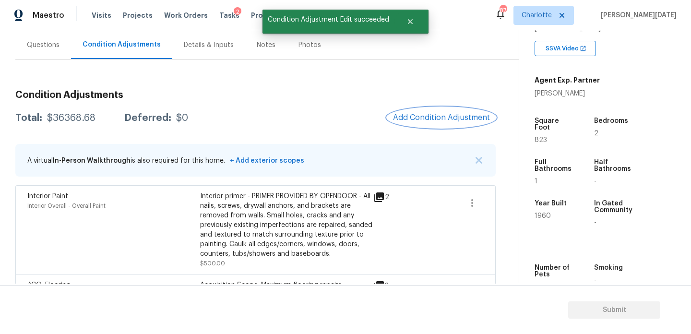
scroll to position [82, 0]
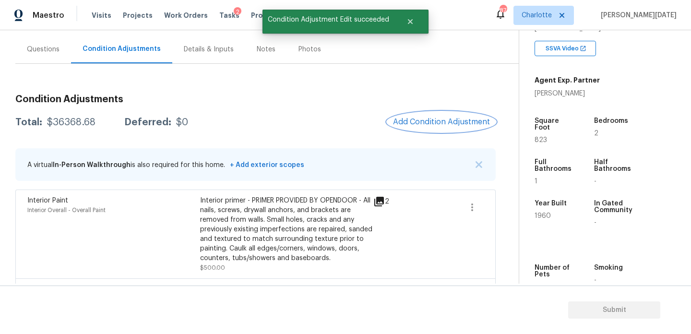
click at [431, 116] on button "Add Condition Adjustment" at bounding box center [441, 122] width 108 height 20
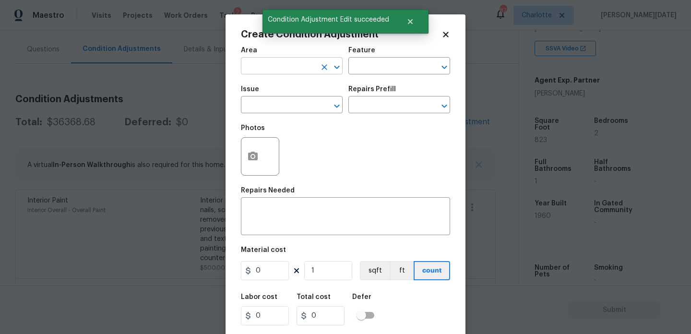
click at [261, 72] on input "text" at bounding box center [278, 66] width 75 height 15
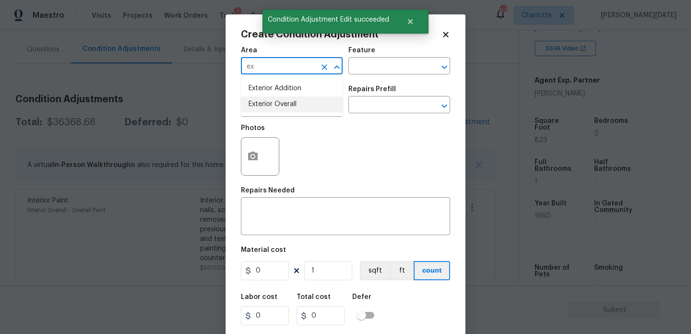
click at [274, 107] on li "Exterior Overall" at bounding box center [292, 104] width 102 height 16
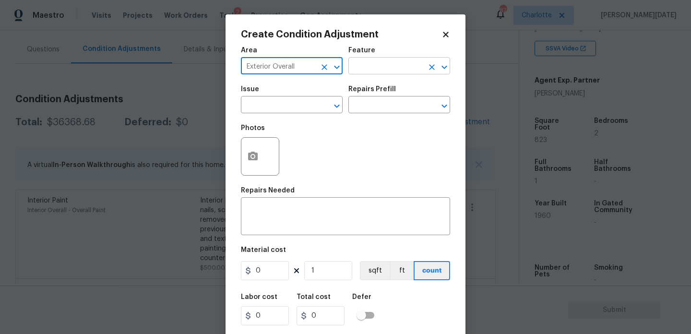
type input "Exterior Overall"
click at [371, 70] on input "text" at bounding box center [385, 66] width 75 height 15
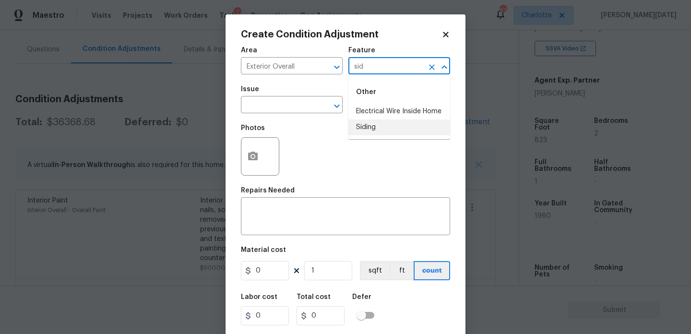
click at [371, 128] on li "Siding" at bounding box center [399, 127] width 102 height 16
type input "Siding"
click at [307, 115] on span "Issue ​" at bounding box center [292, 99] width 102 height 39
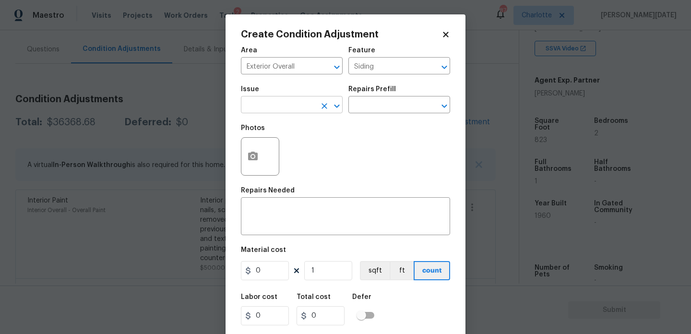
click at [285, 106] on input "text" at bounding box center [278, 105] width 75 height 15
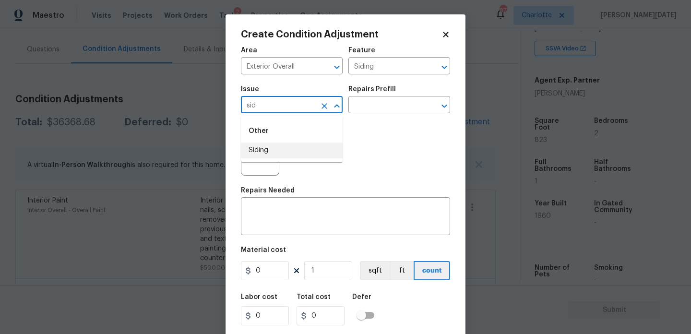
click at [266, 149] on li "Siding" at bounding box center [292, 150] width 102 height 16
type input "Siding"
click at [264, 281] on figure "Material cost 0 1 sqft ft count" at bounding box center [345, 264] width 209 height 35
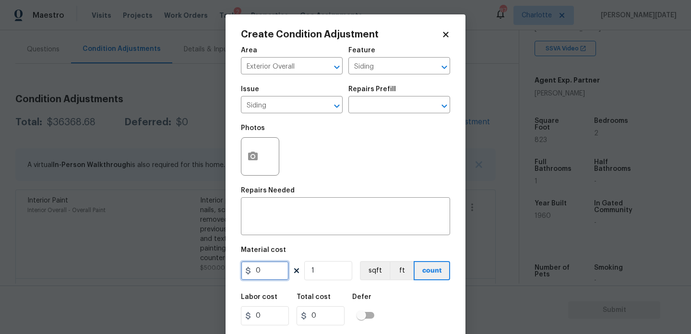
click at [279, 263] on input "0" at bounding box center [265, 270] width 48 height 19
type input "1000"
click at [277, 220] on textarea at bounding box center [346, 217] width 198 height 20
type input "1000"
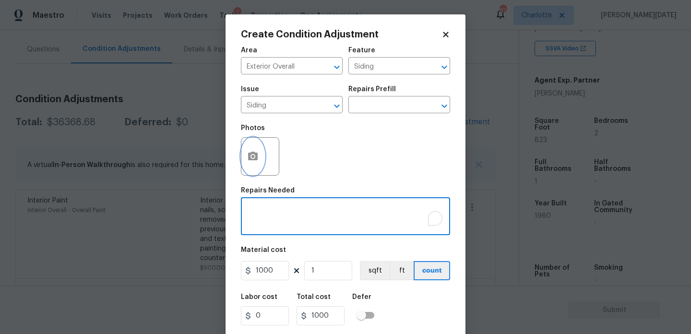
click at [250, 162] on icon "button" at bounding box center [253, 157] width 12 height 12
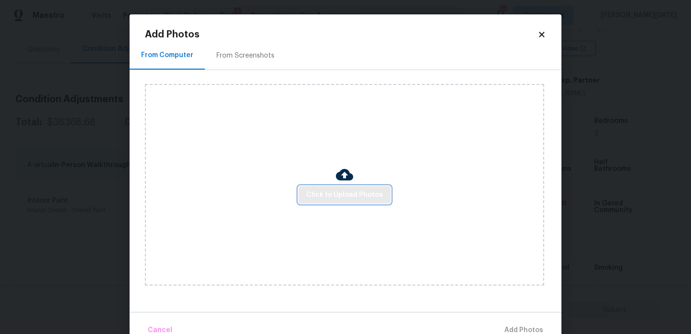
click at [326, 186] on button "Click to Upload Photos" at bounding box center [344, 195] width 92 height 18
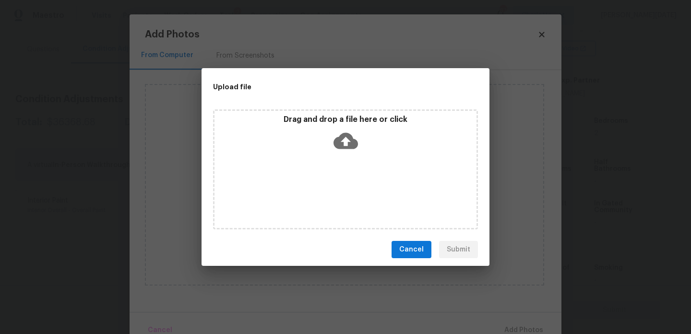
click at [326, 186] on div "Drag and drop a file here or click" at bounding box center [345, 169] width 265 height 120
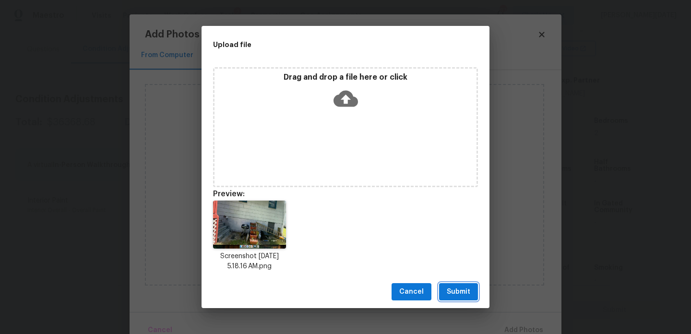
click at [460, 295] on span "Submit" at bounding box center [459, 292] width 24 height 12
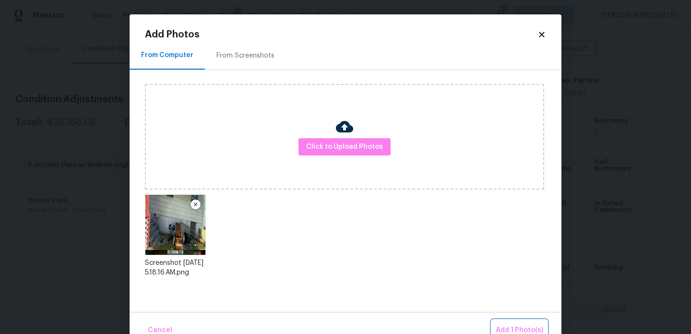
click at [512, 326] on span "Add 1 Photo(s)" at bounding box center [519, 330] width 47 height 12
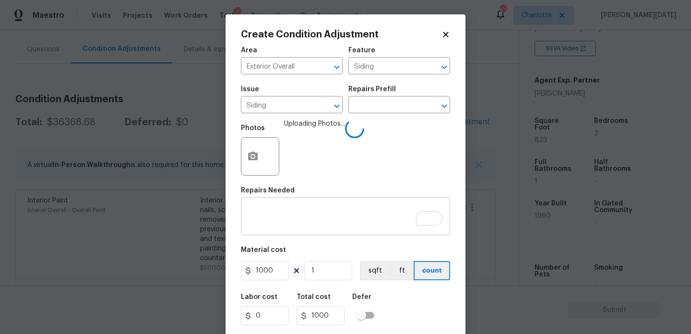
click at [301, 219] on textarea "To enrich screen reader interactions, please activate Accessibility in Grammarl…" at bounding box center [346, 217] width 198 height 20
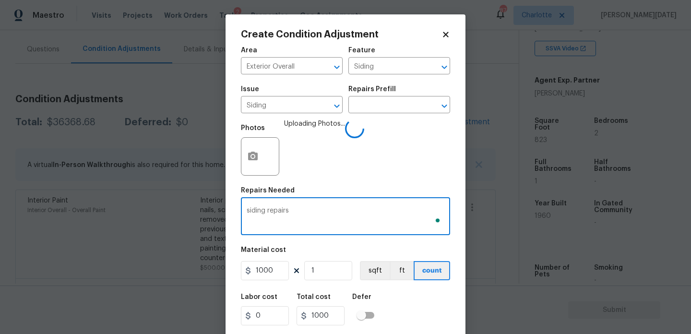
scroll to position [24, 0]
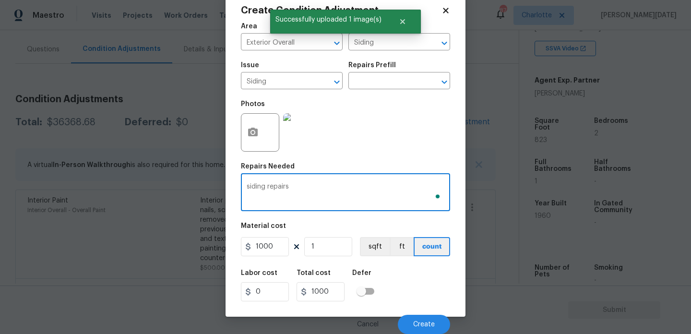
type textarea "siding repairs"
click at [398, 226] on div "Material cost" at bounding box center [345, 229] width 209 height 12
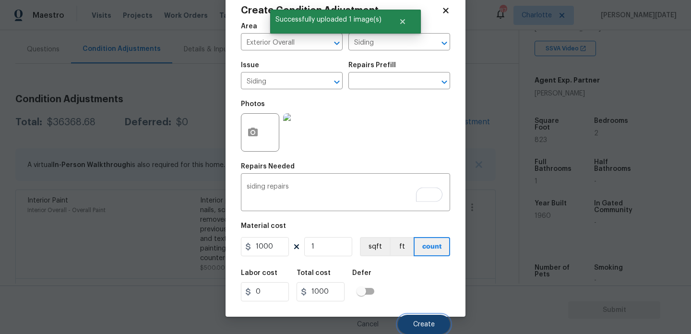
click at [417, 317] on button "Create" at bounding box center [424, 324] width 52 height 19
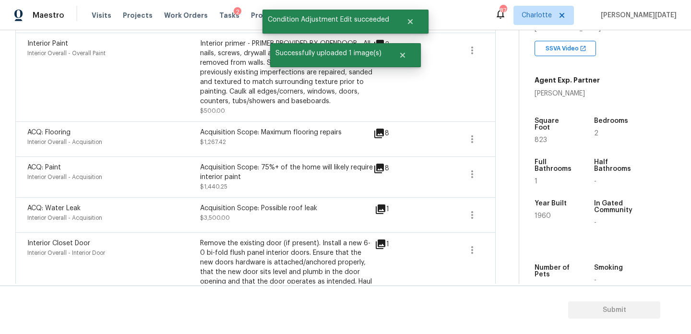
scroll to position [0, 0]
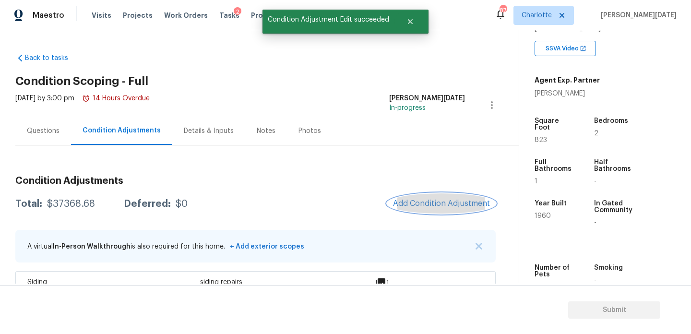
click at [417, 198] on button "Add Condition Adjustment" at bounding box center [441, 203] width 108 height 20
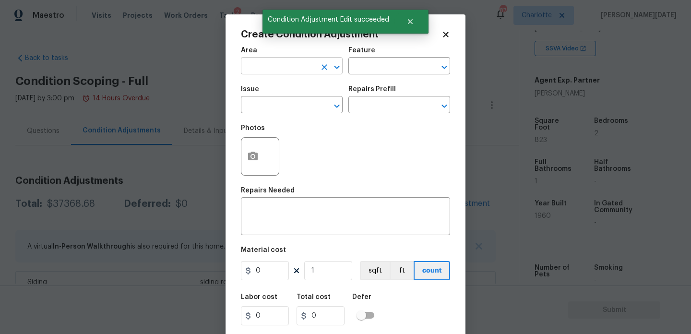
click at [258, 67] on input "text" at bounding box center [278, 66] width 75 height 15
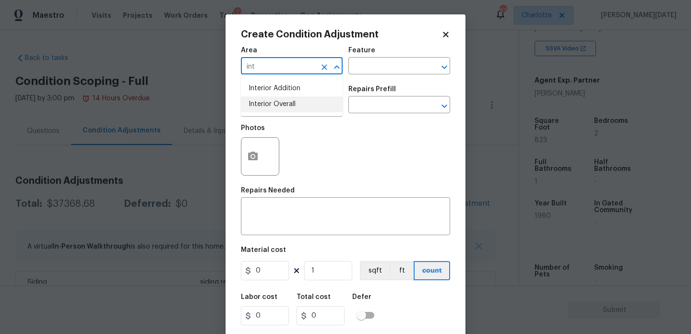
click at [273, 106] on li "Interior Overall" at bounding box center [292, 104] width 102 height 16
type input "Interior Overall"
click at [273, 106] on input "text" at bounding box center [278, 105] width 75 height 15
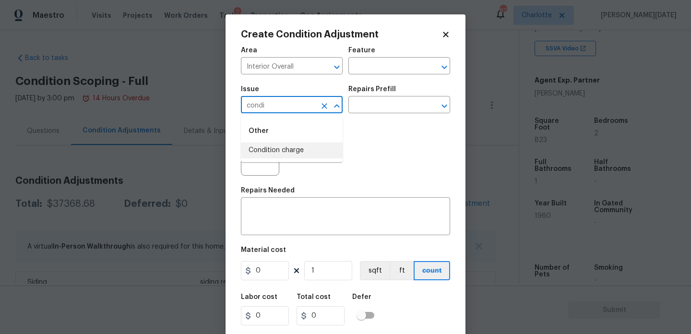
click at [296, 153] on li "Condition charge" at bounding box center [292, 150] width 102 height 16
type input "Condition charge"
click at [380, 101] on input "text" at bounding box center [385, 105] width 75 height 15
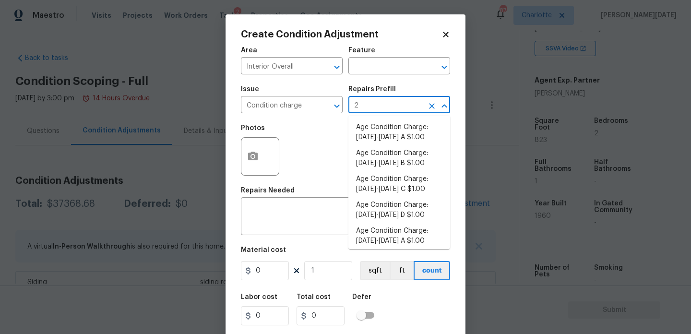
type input "22"
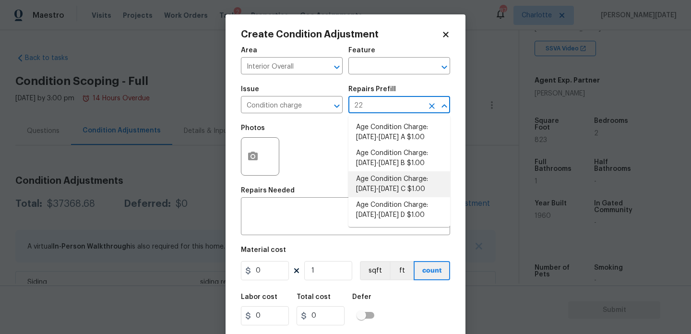
click at [420, 188] on li "Age Condition Charge: 1922-1978 C $1.00" at bounding box center [399, 184] width 102 height 26
type input "Home Readiness Packages"
type textarea "Age Condition Charge: 1922-1978 C"
type input "1"
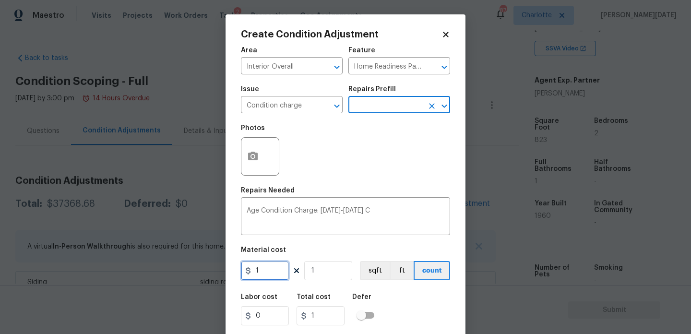
click at [271, 272] on input "1" at bounding box center [265, 270] width 48 height 19
type input "2000"
click at [387, 149] on div "Photos" at bounding box center [345, 150] width 209 height 62
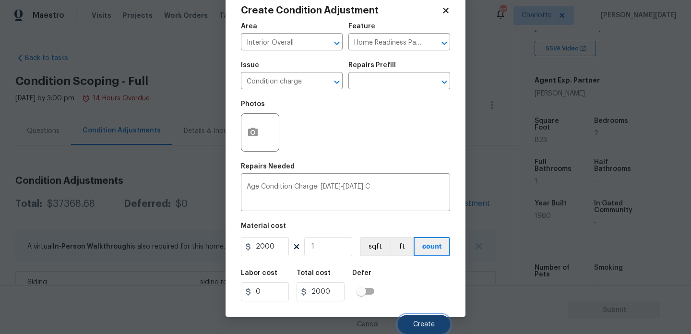
click at [418, 319] on button "Create" at bounding box center [424, 324] width 52 height 19
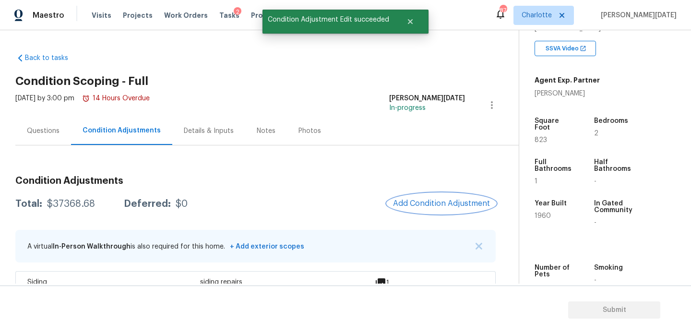
scroll to position [0, 0]
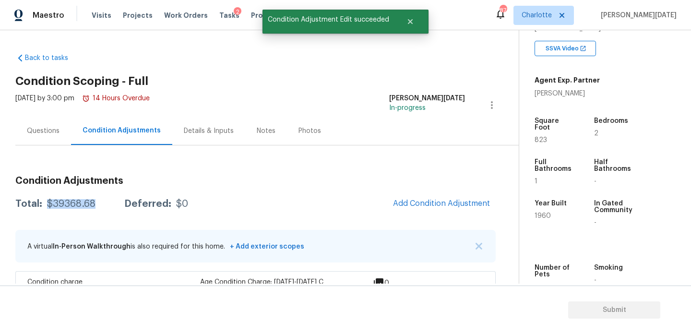
drag, startPoint x: 45, startPoint y: 205, endPoint x: 95, endPoint y: 204, distance: 49.9
click at [95, 204] on div "Total: $39368.68 Deferred: $0" at bounding box center [101, 204] width 173 height 10
copy div "$39368.68"
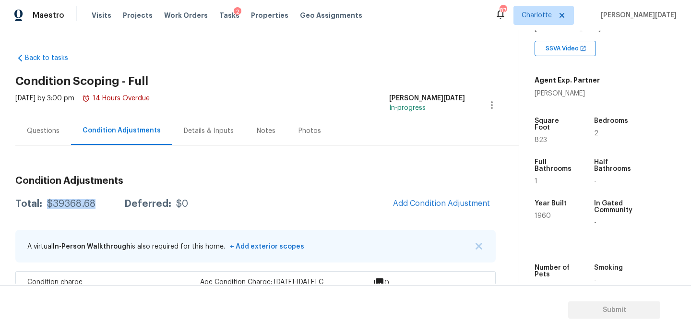
click at [49, 132] on div "Questions" at bounding box center [43, 131] width 33 height 10
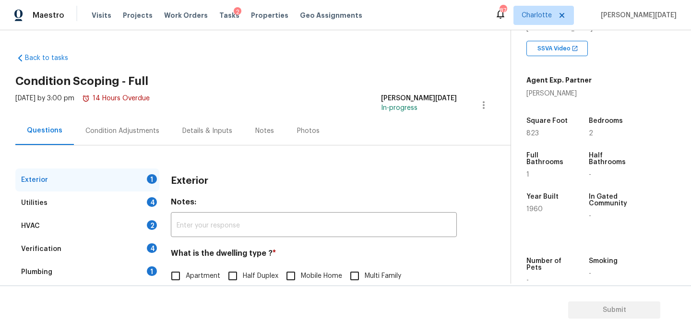
scroll to position [128, 0]
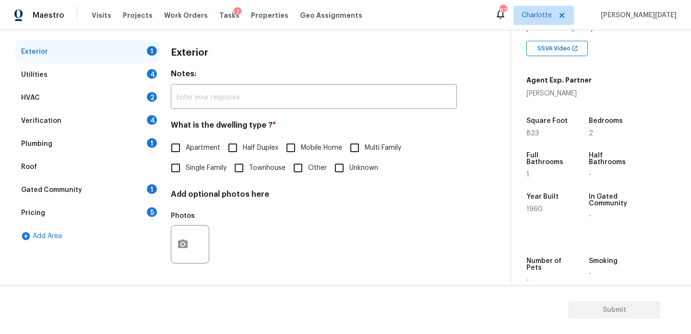
click at [179, 168] on input "Single Family" at bounding box center [175, 168] width 20 height 20
checkbox input "true"
click at [146, 71] on div "Utilities 4" at bounding box center [87, 74] width 144 height 23
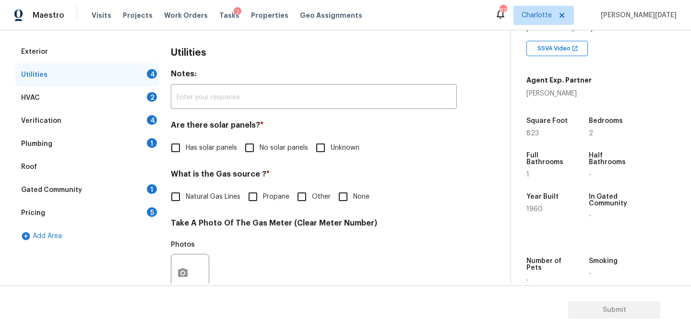
click at [261, 148] on span "No solar panels" at bounding box center [284, 148] width 48 height 10
click at [260, 148] on input "No solar panels" at bounding box center [249, 148] width 20 height 20
checkbox input "true"
click at [229, 197] on span "Natural Gas Lines" at bounding box center [213, 197] width 55 height 10
click at [186, 197] on input "Natural Gas Lines" at bounding box center [175, 197] width 20 height 20
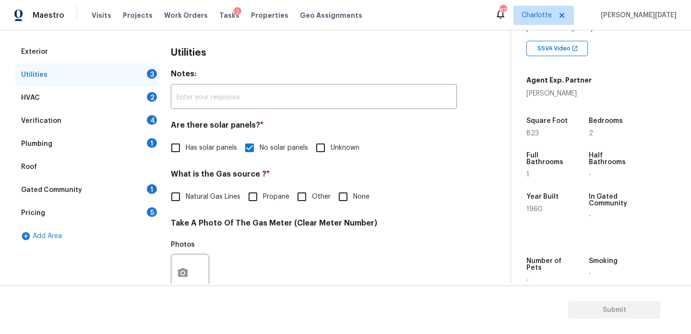
checkbox input "true"
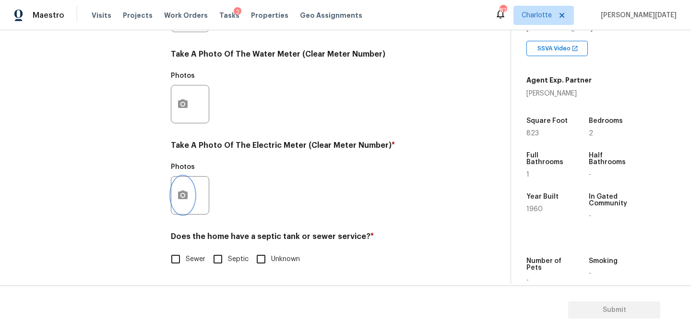
click at [171, 193] on button "button" at bounding box center [182, 195] width 23 height 37
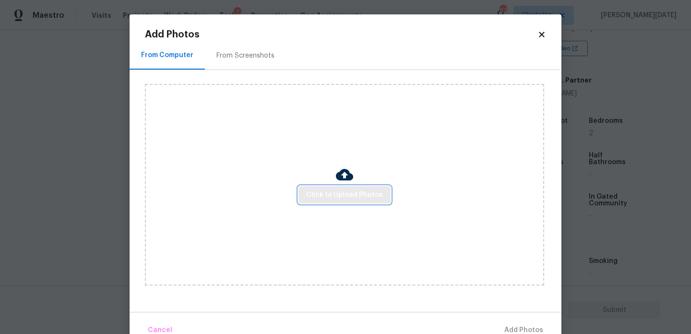
click at [320, 193] on span "Click to Upload Photos" at bounding box center [344, 195] width 77 height 12
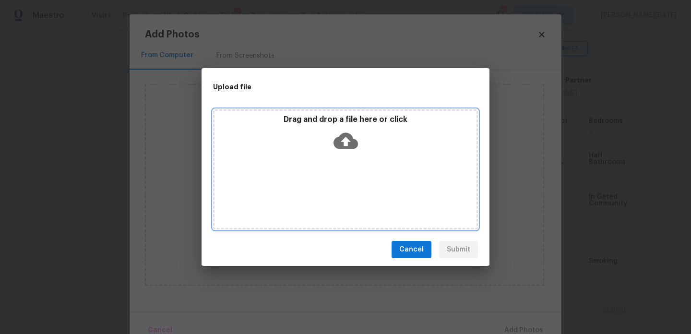
click at [320, 193] on div "Drag and drop a file here or click" at bounding box center [345, 169] width 265 height 120
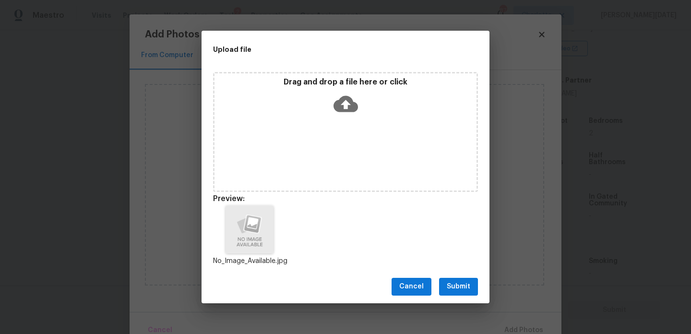
click at [456, 283] on span "Submit" at bounding box center [459, 287] width 24 height 12
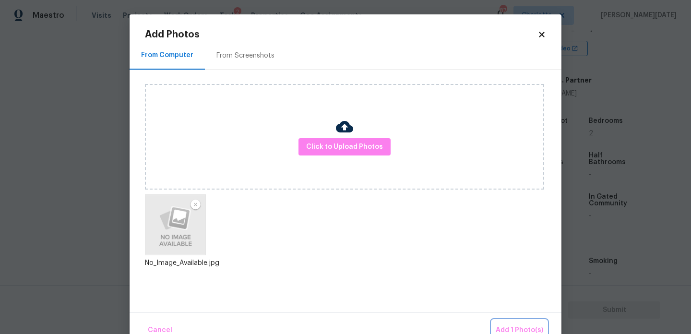
click at [514, 329] on span "Add 1 Photo(s)" at bounding box center [519, 330] width 47 height 12
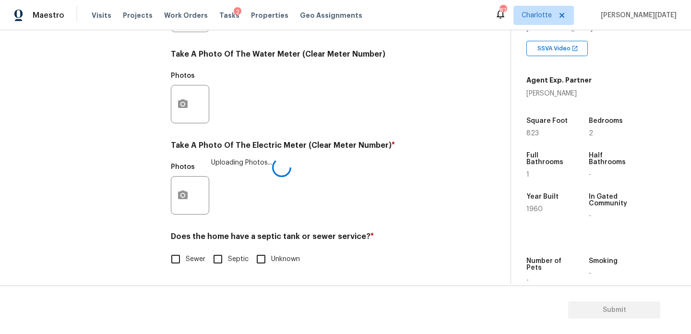
click at [189, 264] on label "Sewer" at bounding box center [185, 259] width 40 height 20
click at [186, 264] on input "Sewer" at bounding box center [175, 259] width 20 height 20
checkbox input "true"
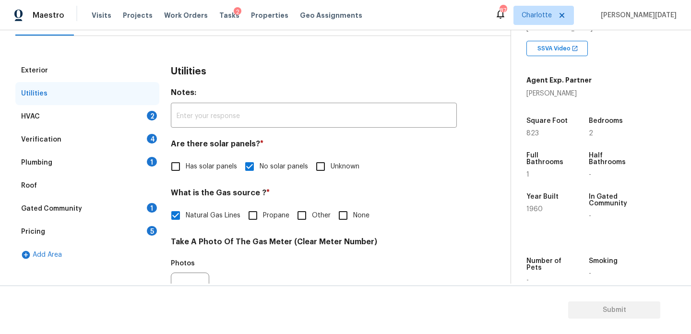
scroll to position [65, 0]
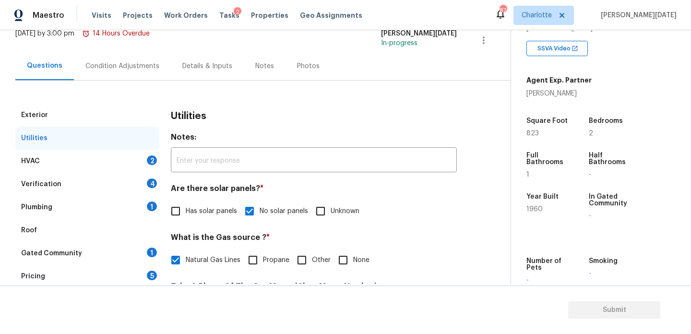
click at [112, 67] on div "Condition Adjustments" at bounding box center [122, 66] width 74 height 10
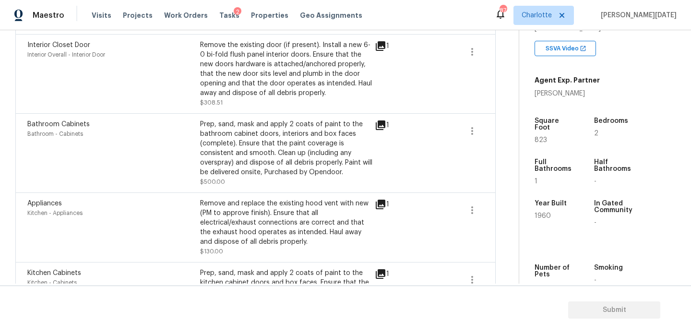
scroll to position [546, 0]
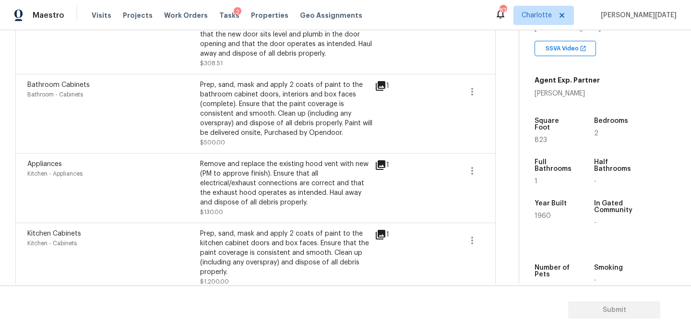
click at [379, 234] on icon at bounding box center [381, 235] width 10 height 10
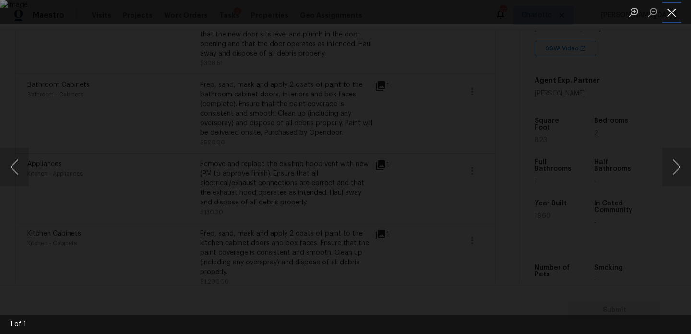
click at [669, 15] on button "Close lightbox" at bounding box center [671, 12] width 19 height 17
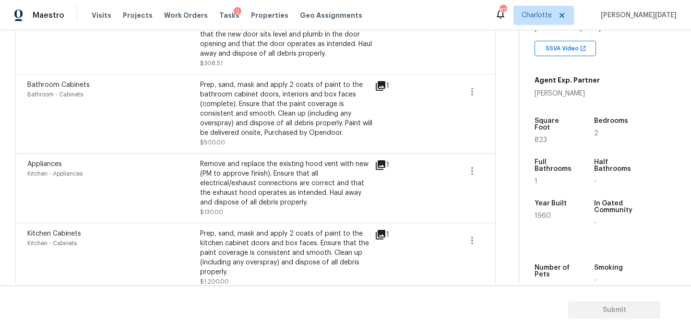
click at [376, 165] on icon at bounding box center [381, 165] width 10 height 10
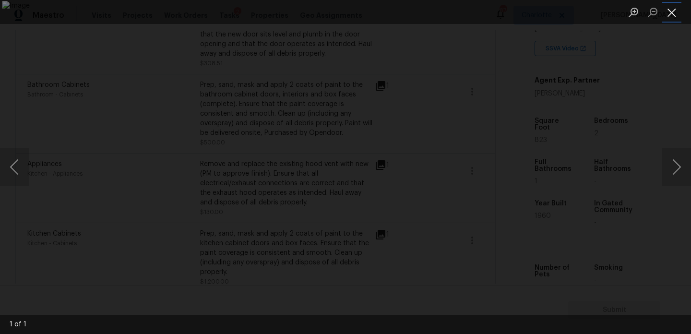
click at [670, 12] on button "Close lightbox" at bounding box center [671, 12] width 19 height 17
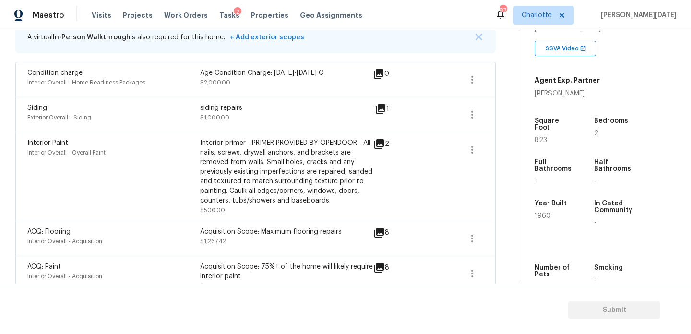
scroll to position [0, 0]
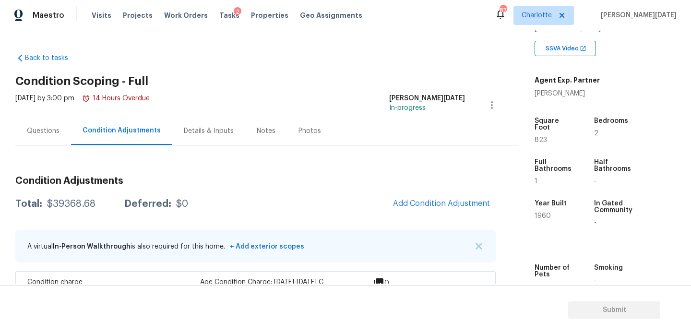
click at [48, 127] on div "Questions" at bounding box center [43, 131] width 33 height 10
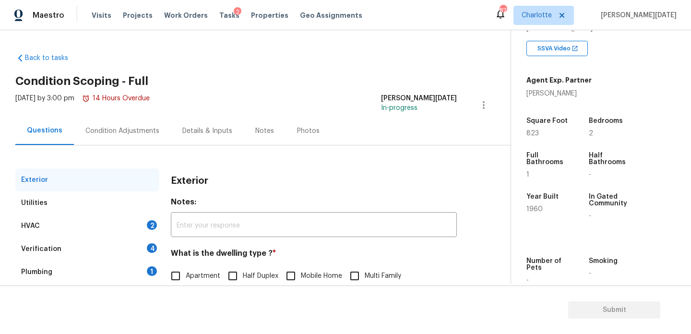
scroll to position [128, 0]
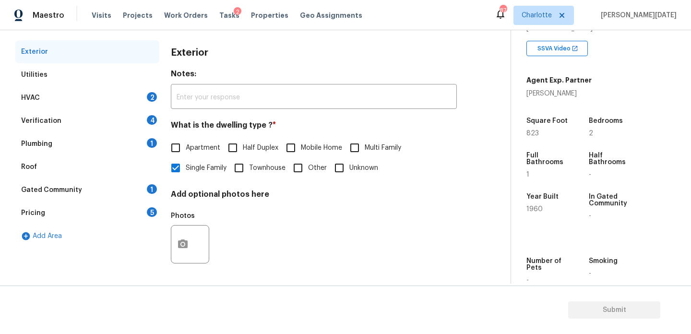
click at [120, 76] on div "Utilities" at bounding box center [87, 74] width 144 height 23
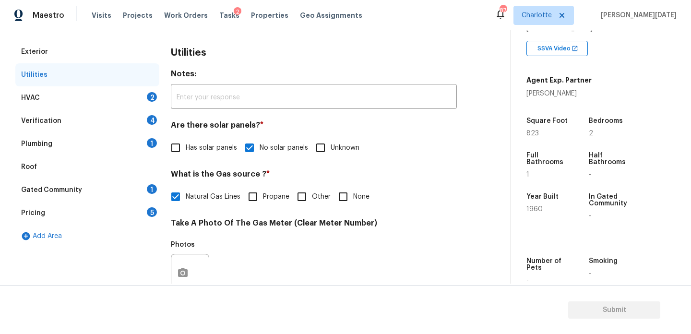
click at [343, 201] on input "None" at bounding box center [343, 197] width 20 height 20
checkbox input "true"
checkbox input "false"
click at [135, 106] on div "HVAC 2" at bounding box center [87, 97] width 144 height 23
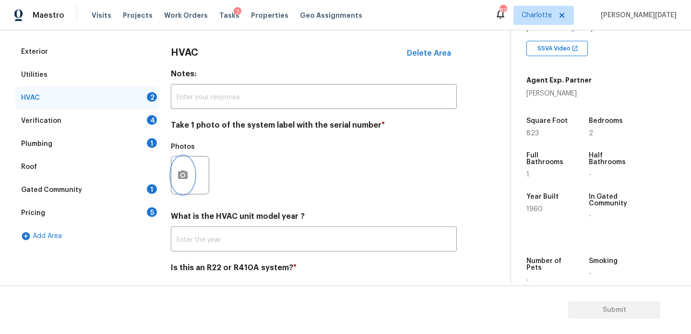
click at [176, 165] on button "button" at bounding box center [182, 174] width 23 height 37
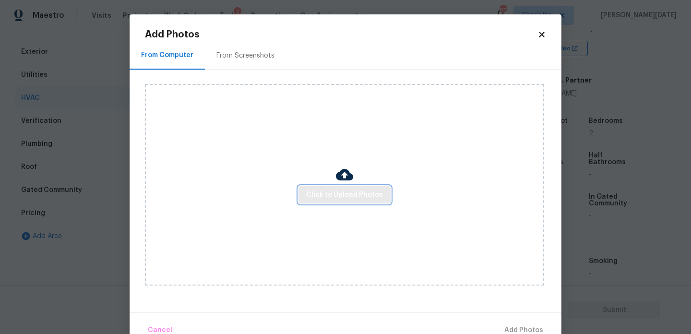
click at [325, 197] on span "Click to Upload Photos" at bounding box center [344, 195] width 77 height 12
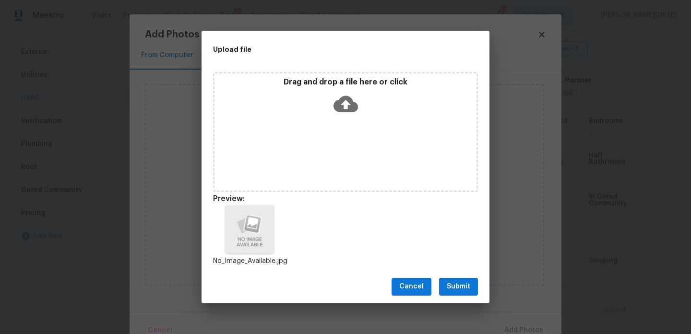
scroll to position [8, 0]
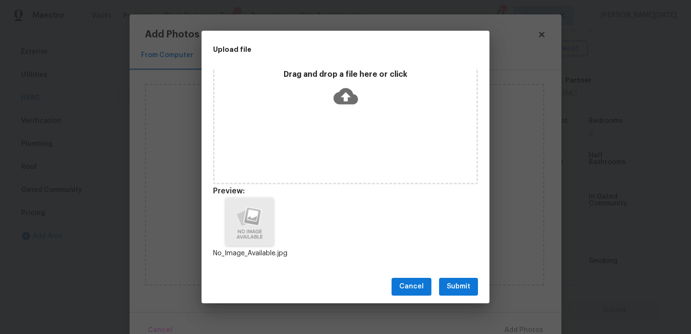
click at [452, 284] on span "Submit" at bounding box center [459, 287] width 24 height 12
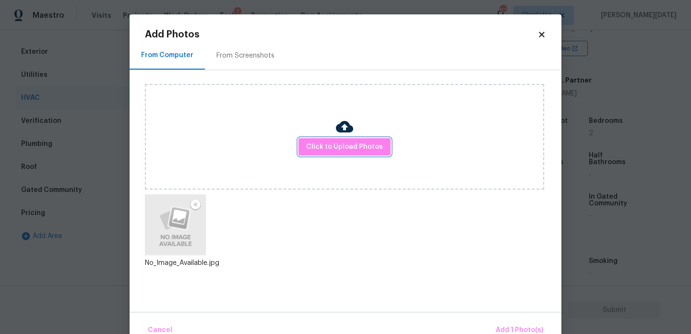
scroll to position [0, 0]
click at [503, 328] on span "Add 1 Photo(s)" at bounding box center [519, 330] width 47 height 12
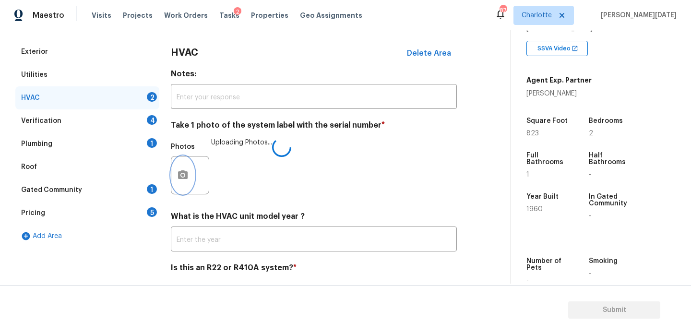
scroll to position [160, 0]
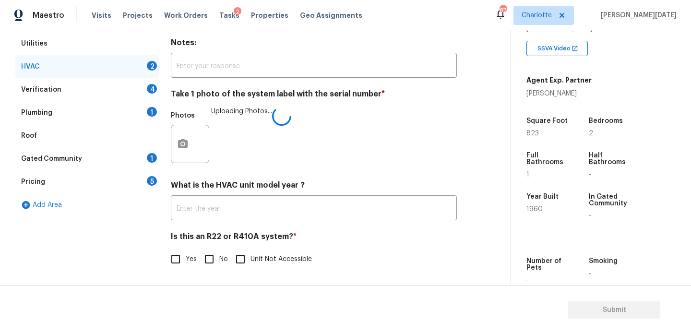
click at [187, 259] on span "Yes" at bounding box center [191, 259] width 11 height 10
click at [186, 259] on input "Yes" at bounding box center [175, 259] width 20 height 20
checkbox input "true"
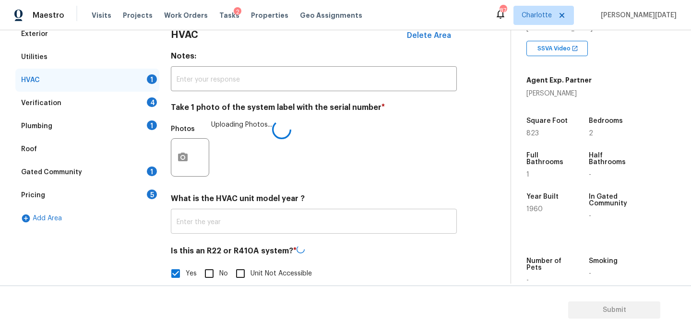
scroll to position [145, 0]
click at [147, 102] on div "4" at bounding box center [152, 103] width 10 height 10
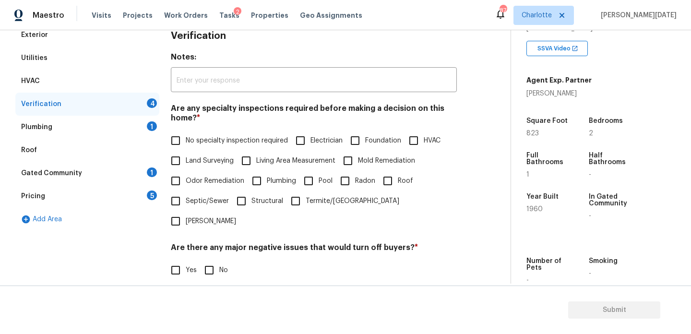
click at [179, 136] on input "No specialty inspection required" at bounding box center [175, 140] width 20 height 20
checkbox input "true"
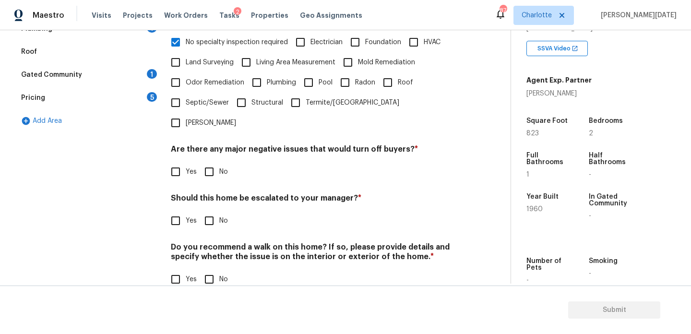
click at [217, 162] on input "No" at bounding box center [209, 172] width 20 height 20
checkbox input "true"
click at [217, 270] on input "No" at bounding box center [209, 280] width 20 height 20
checkbox input "true"
click at [178, 211] on input "Yes" at bounding box center [175, 221] width 20 height 20
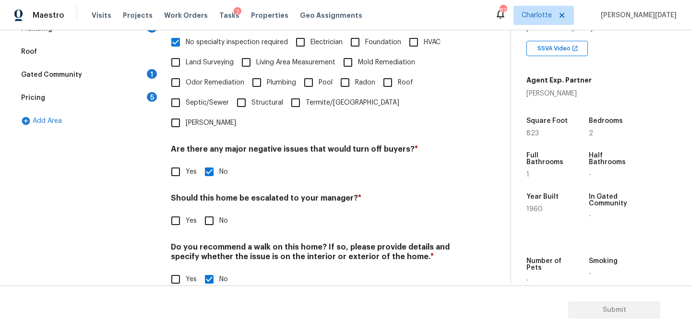
checkbox input "true"
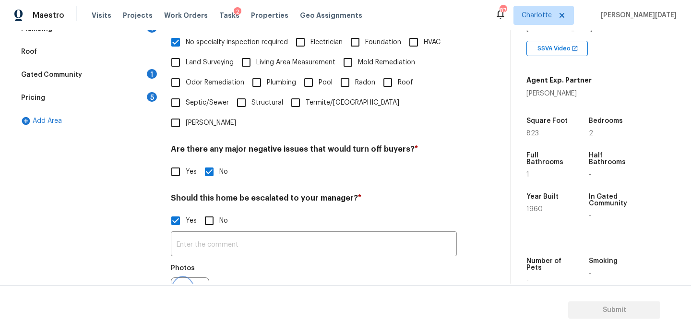
click at [183, 278] on button "button" at bounding box center [182, 296] width 23 height 37
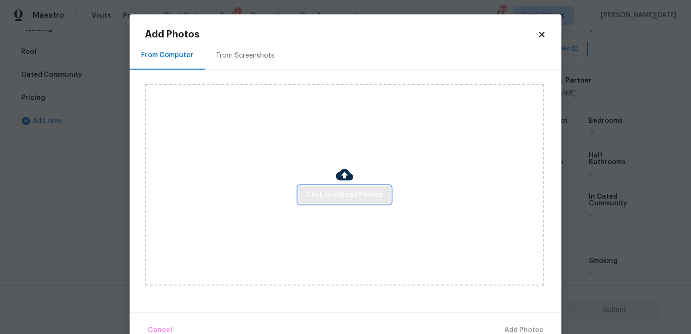
click at [328, 188] on button "Click to Upload Photos" at bounding box center [344, 195] width 92 height 18
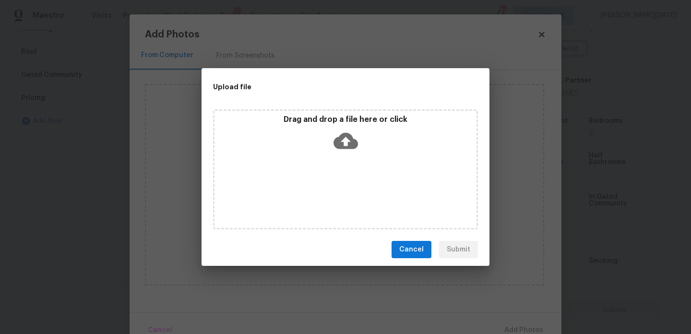
click at [328, 188] on div "Drag and drop a file here or click" at bounding box center [345, 169] width 265 height 120
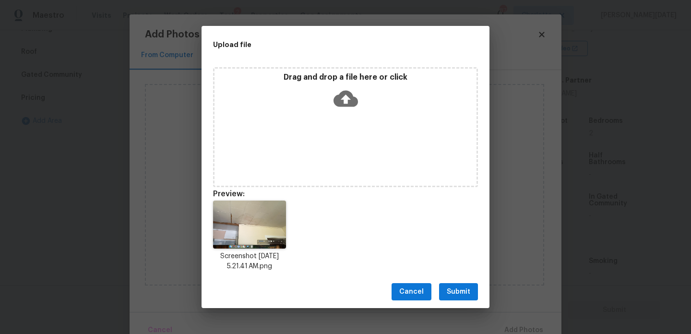
click at [464, 289] on span "Submit" at bounding box center [459, 292] width 24 height 12
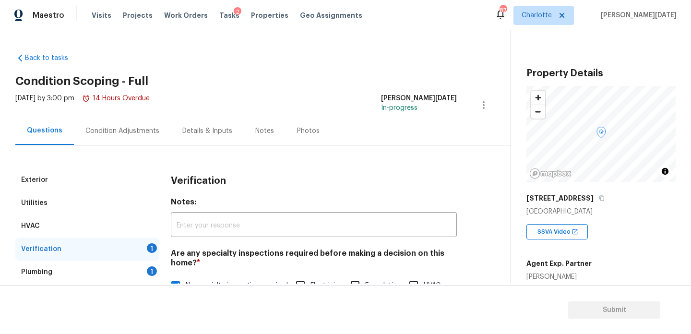
scroll to position [183, 0]
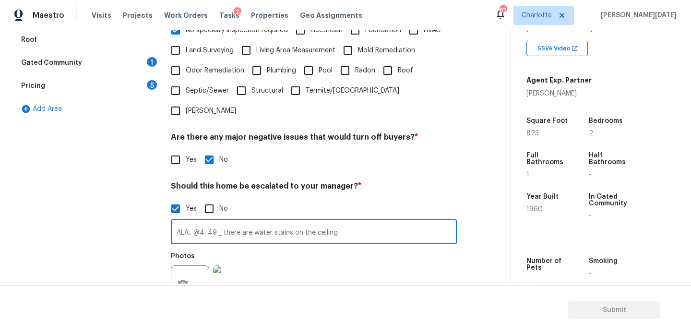
type input "ALA.. @4: 49 _ there are water stains on the ceiling"
click at [403, 150] on div "Yes No" at bounding box center [314, 160] width 286 height 20
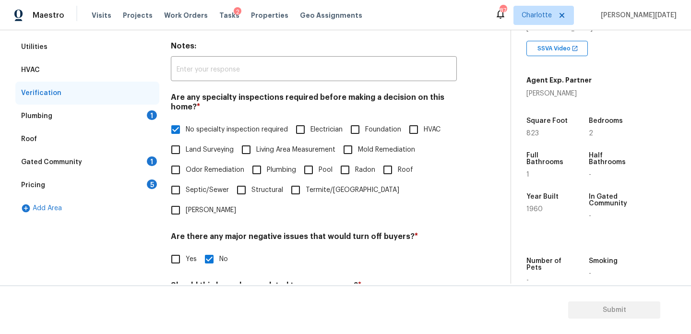
click at [144, 109] on div "Plumbing 1" at bounding box center [87, 116] width 144 height 23
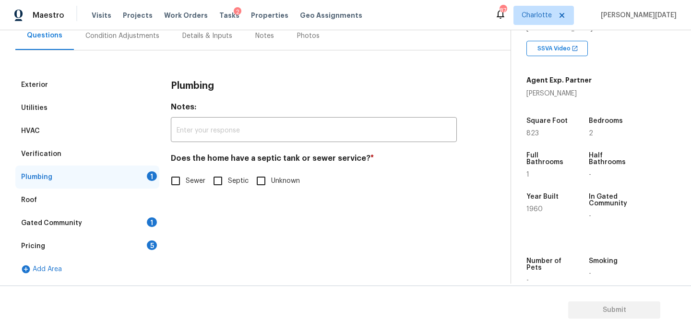
click at [171, 184] on input "Sewer" at bounding box center [175, 181] width 20 height 20
checkbox input "true"
click at [141, 213] on div "Gated Community 1" at bounding box center [87, 223] width 144 height 23
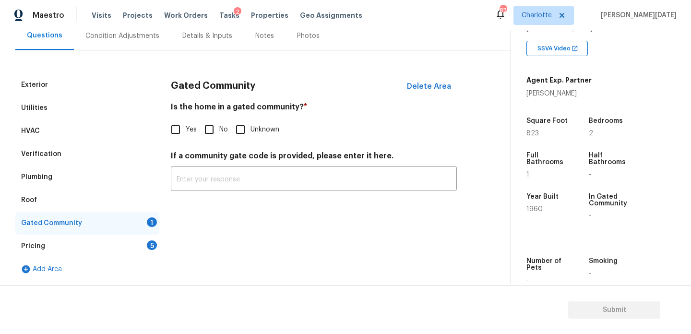
click at [202, 136] on input "No" at bounding box center [209, 129] width 20 height 20
checkbox input "true"
click at [154, 243] on div "5" at bounding box center [152, 245] width 10 height 10
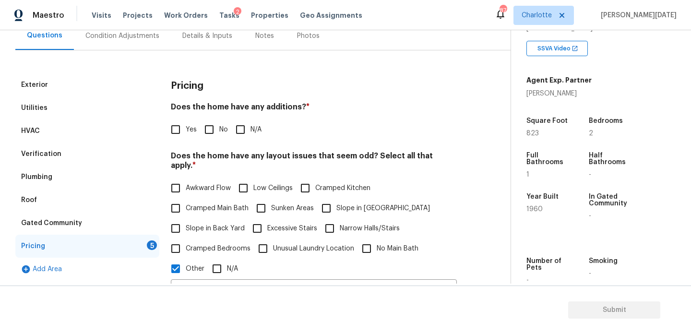
click at [215, 136] on input "No" at bounding box center [209, 129] width 20 height 20
checkbox input "true"
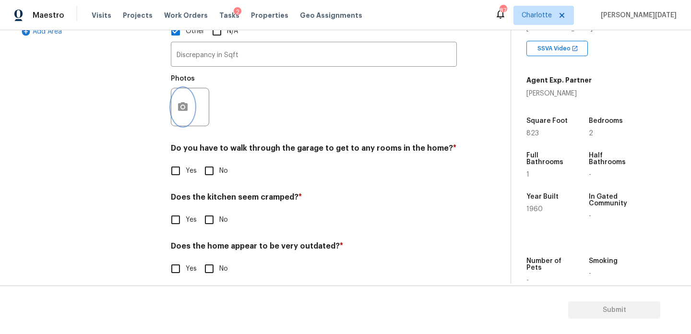
click at [185, 88] on button "button" at bounding box center [182, 106] width 23 height 37
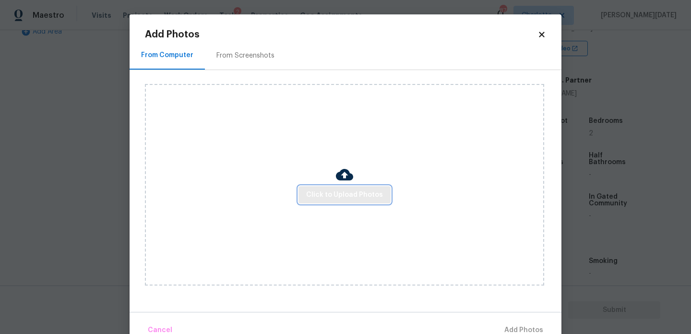
click at [319, 201] on button "Click to Upload Photos" at bounding box center [344, 195] width 92 height 18
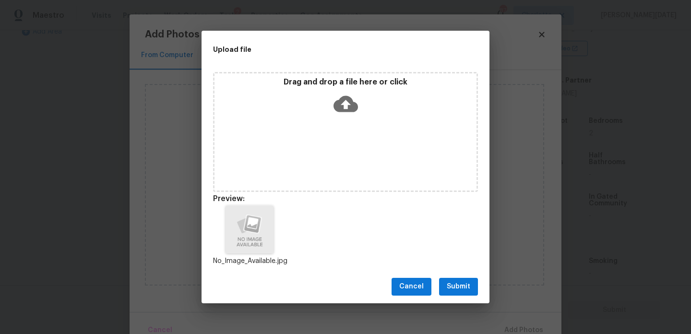
scroll to position [8, 0]
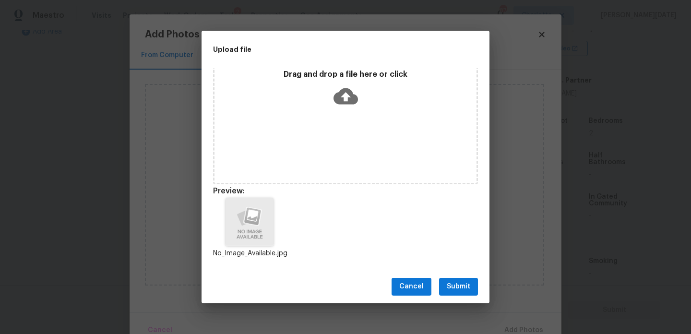
click at [468, 285] on span "Submit" at bounding box center [459, 287] width 24 height 12
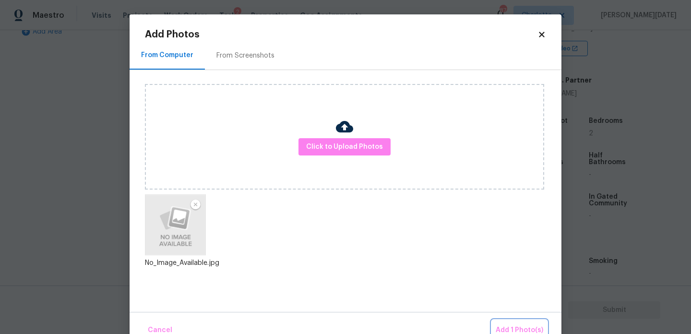
click at [505, 321] on button "Add 1 Photo(s)" at bounding box center [519, 330] width 55 height 21
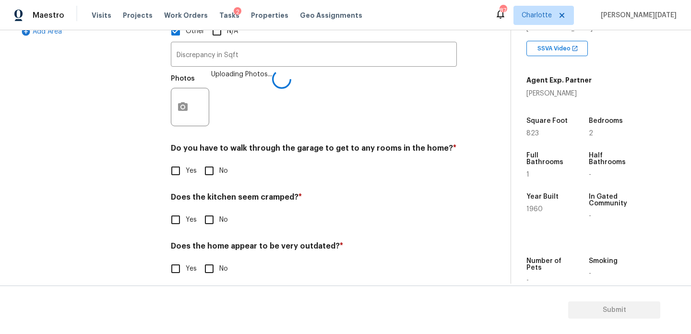
click at [214, 167] on input "No" at bounding box center [209, 171] width 20 height 20
checkbox input "true"
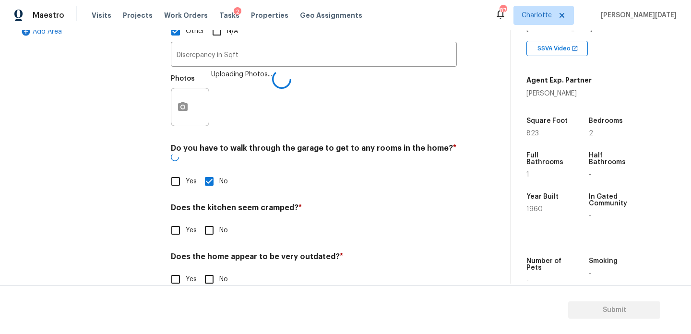
click at [213, 220] on input "No" at bounding box center [209, 230] width 20 height 20
checkbox input "true"
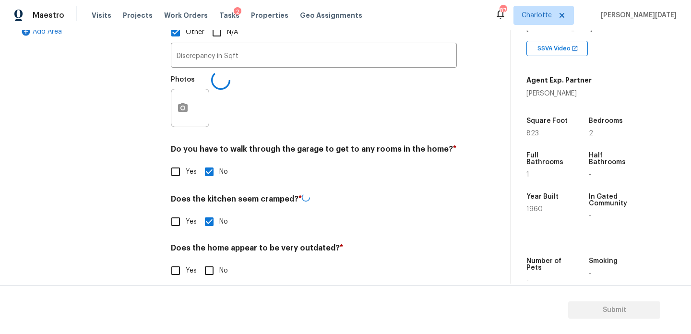
click at [213, 266] on input "No" at bounding box center [209, 270] width 20 height 20
checkbox input "true"
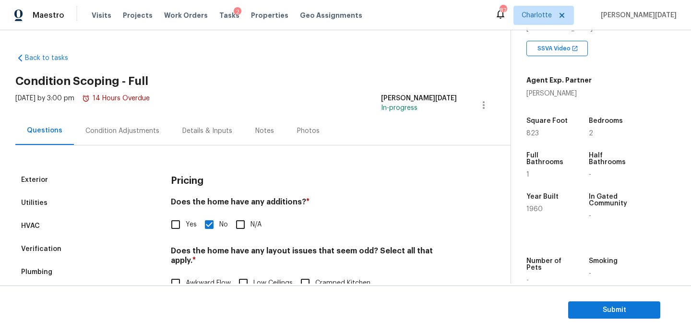
click at [129, 132] on div "Condition Adjustments" at bounding box center [122, 131] width 74 height 10
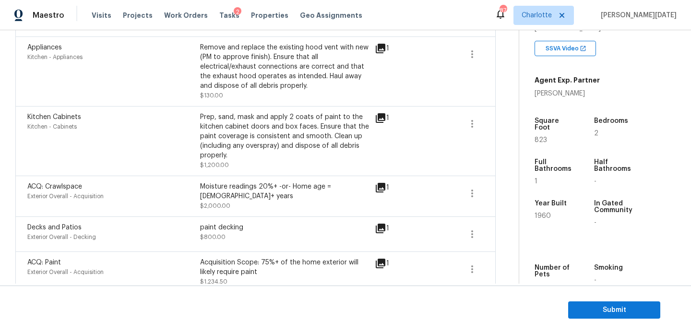
scroll to position [737, 0]
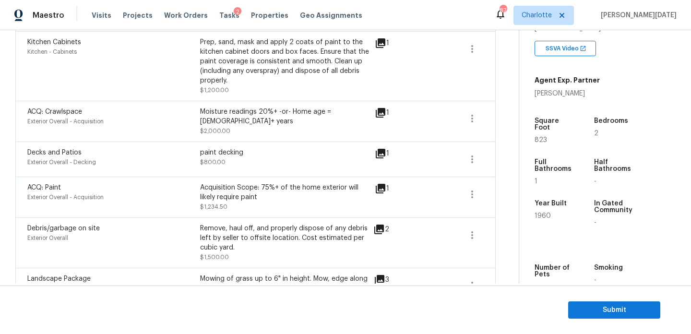
click at [76, 113] on span "ACQ: Crawlspace" at bounding box center [54, 111] width 55 height 7
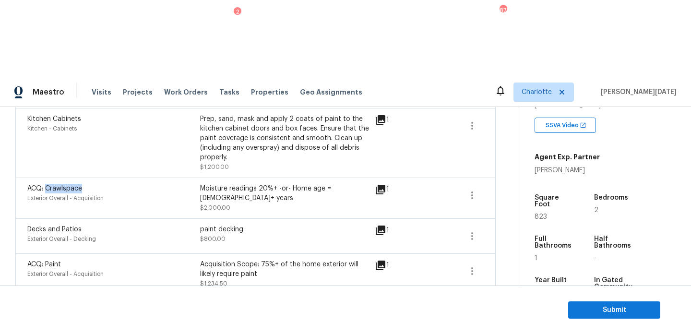
click at [76, 185] on span "ACQ: Crawlspace" at bounding box center [54, 188] width 55 height 7
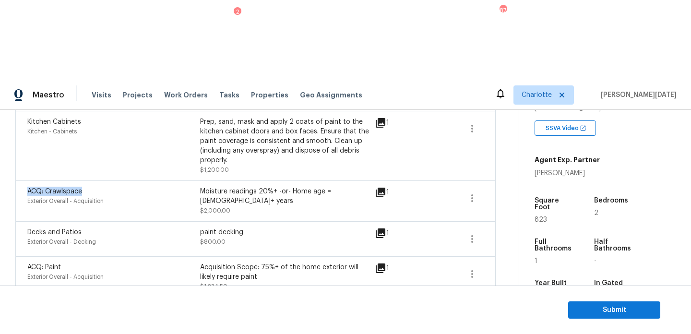
click at [76, 188] on span "ACQ: Crawlspace" at bounding box center [54, 191] width 55 height 7
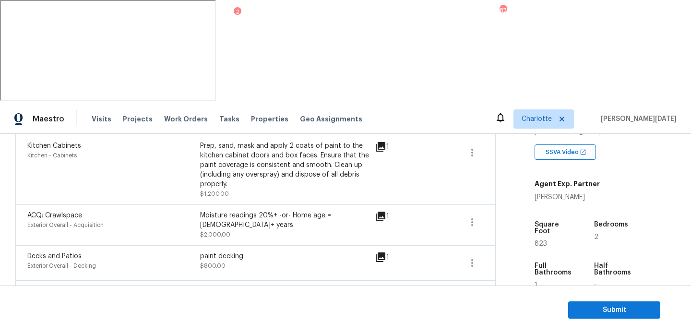
click at [76, 212] on span "ACQ: Crawlspace" at bounding box center [54, 215] width 55 height 7
copy span "Crawlspace"
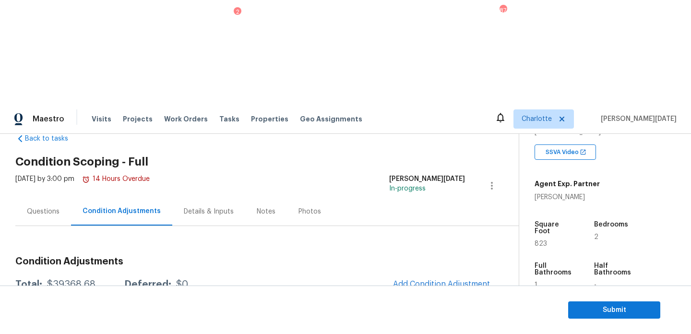
scroll to position [0, 0]
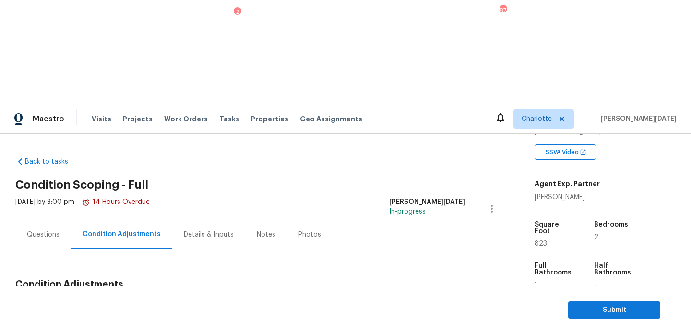
click at [56, 230] on div "Questions" at bounding box center [43, 235] width 33 height 10
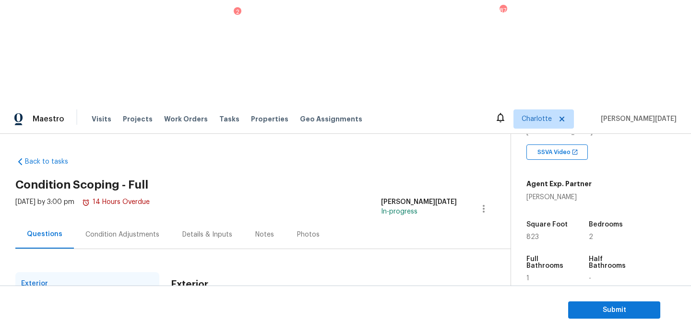
scroll to position [128, 0]
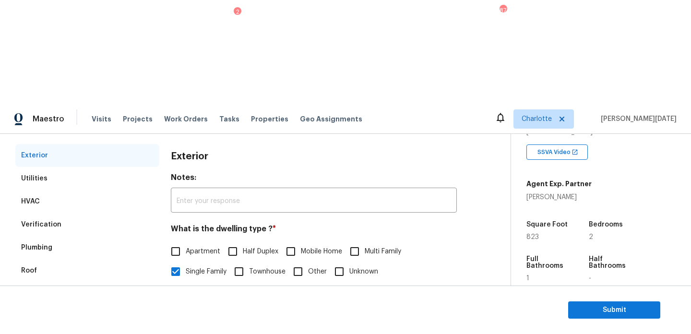
click at [70, 213] on div "Verification" at bounding box center [87, 224] width 144 height 23
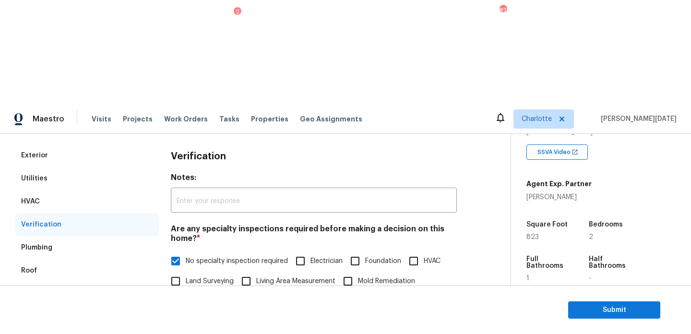
scroll to position [334, 0]
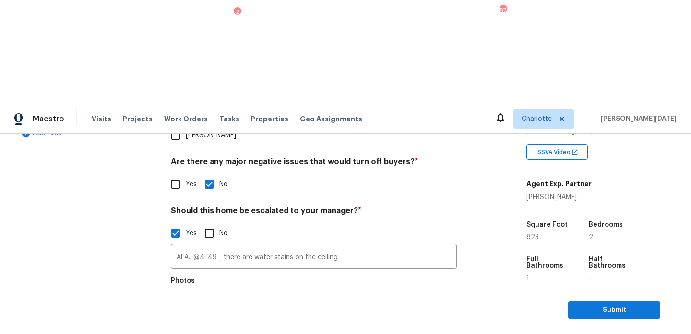
click at [183, 290] on button "button" at bounding box center [182, 308] width 23 height 37
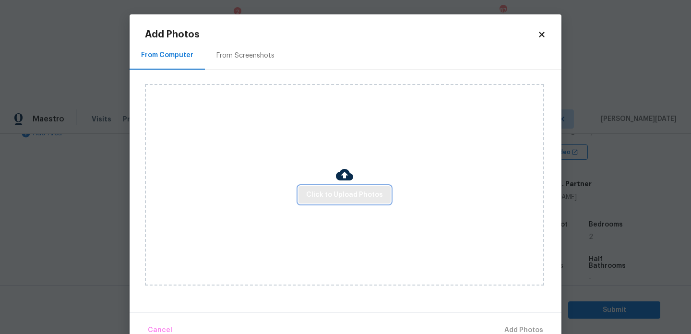
click at [339, 202] on button "Click to Upload Photos" at bounding box center [344, 195] width 92 height 18
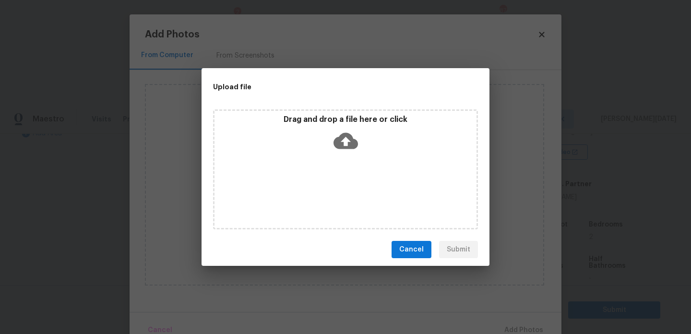
click at [339, 202] on div "Drag and drop a file here or click" at bounding box center [345, 169] width 265 height 120
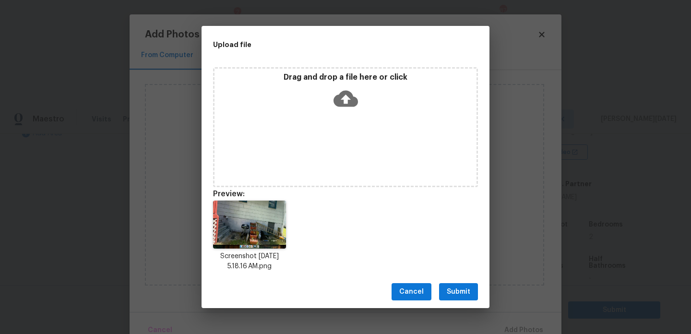
click at [456, 285] on button "Submit" at bounding box center [458, 292] width 39 height 18
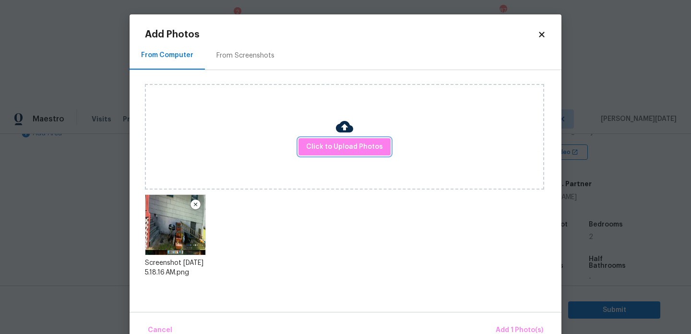
scroll to position [21, 0]
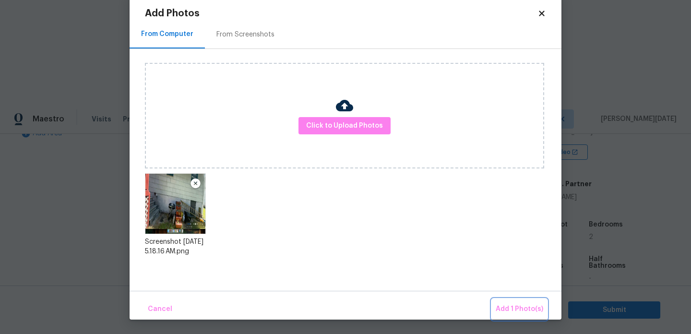
click at [496, 309] on button "Add 1 Photo(s)" at bounding box center [519, 309] width 55 height 21
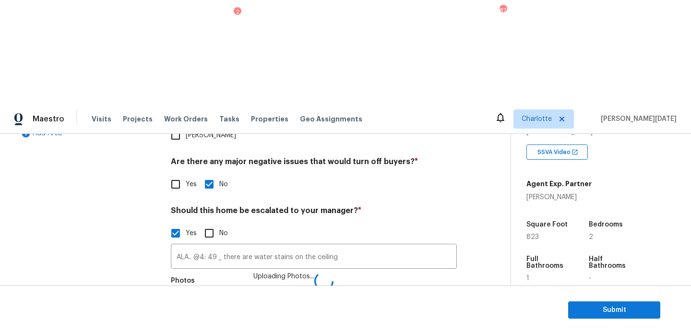
scroll to position [0, 0]
click at [354, 246] on input "ALA.. @4: 49 _ there are water stains on the ceiling" at bounding box center [314, 257] width 286 height 23
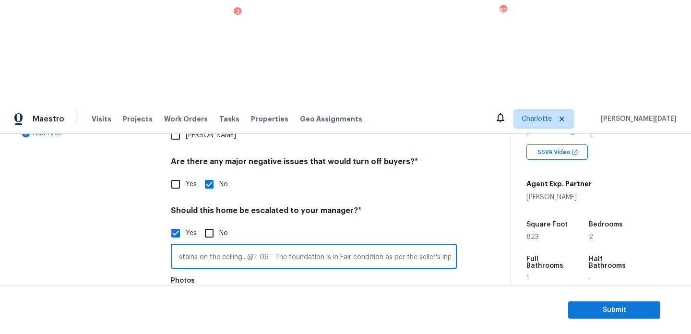
scroll to position [0, 98]
type input "ALA.. @4: 49 _ there are water stains on the ceiling.. @1: 06 - The foundation …"
click at [476, 89] on div "Exterior Utilities HVAC Verification Plumbing Roof Gated Community Pricing Add …" at bounding box center [251, 171] width 472 height 466
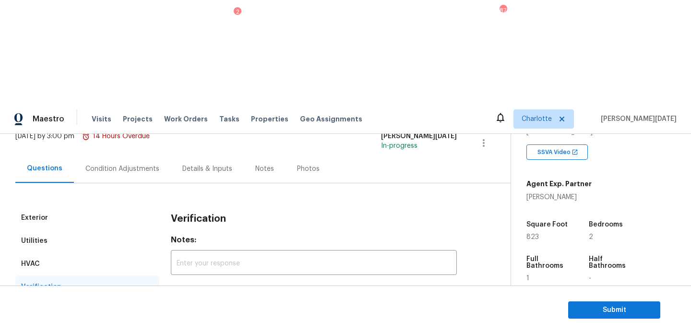
scroll to position [52, 0]
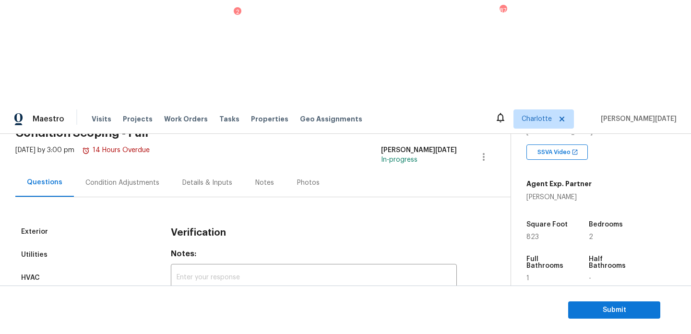
click at [119, 168] on div "Condition Adjustments" at bounding box center [122, 182] width 97 height 28
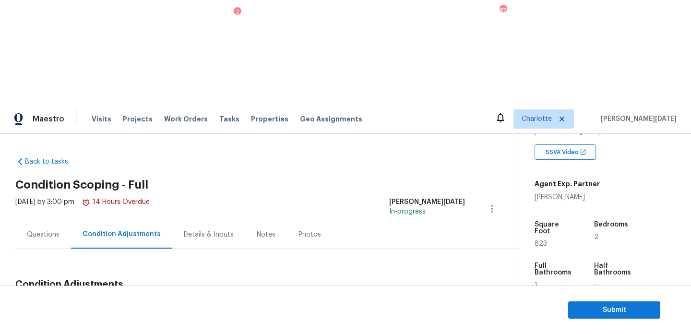
click at [33, 230] on div "Questions" at bounding box center [43, 235] width 33 height 10
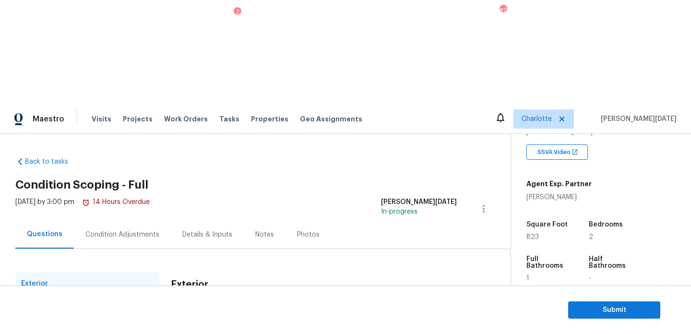
scroll to position [128, 0]
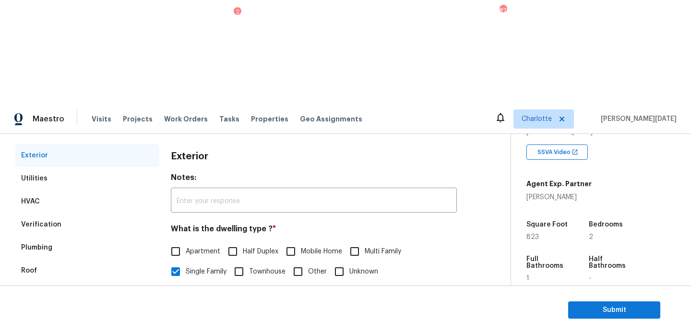
click at [71, 213] on div "Verification" at bounding box center [87, 224] width 144 height 23
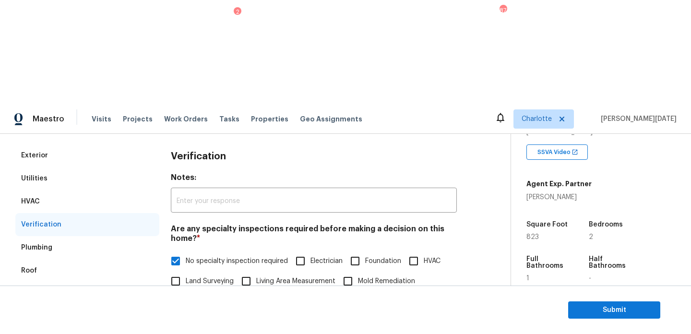
scroll to position [334, 0]
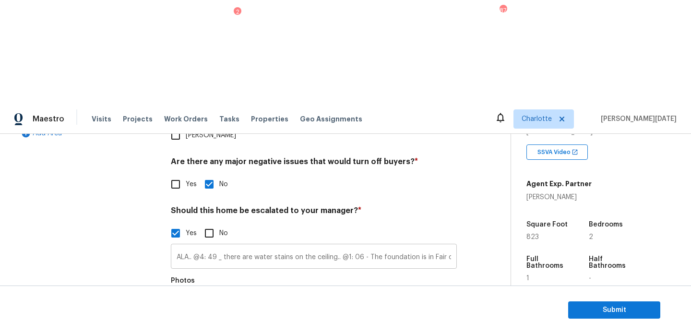
click at [402, 246] on input "ALA.. @4: 49 _ there are water stains on the ceiling.. @1: 06 - The foundation …" at bounding box center [314, 257] width 286 height 23
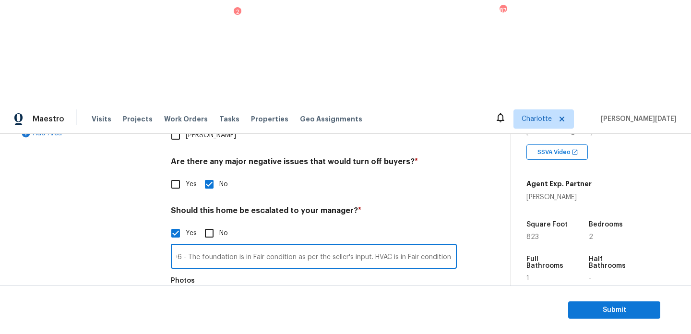
scroll to position [0, 179]
type input "ALA.. @4: 49 _ there are water stains on the ceiling.. @1: 06 - The foundation …"
click at [452, 272] on div "Photos" at bounding box center [314, 303] width 286 height 62
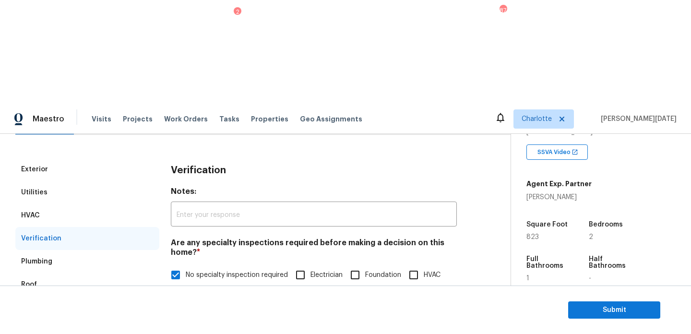
scroll to position [0, 0]
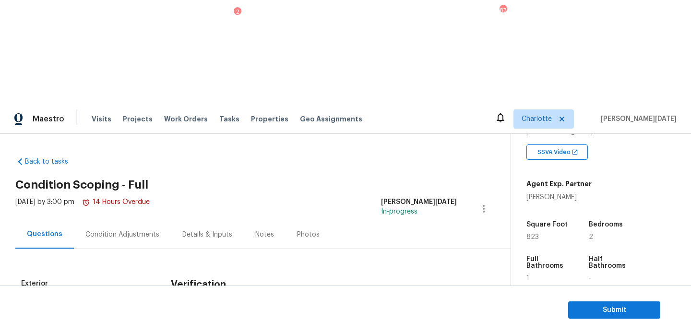
click at [86, 220] on div "Condition Adjustments" at bounding box center [122, 234] width 97 height 28
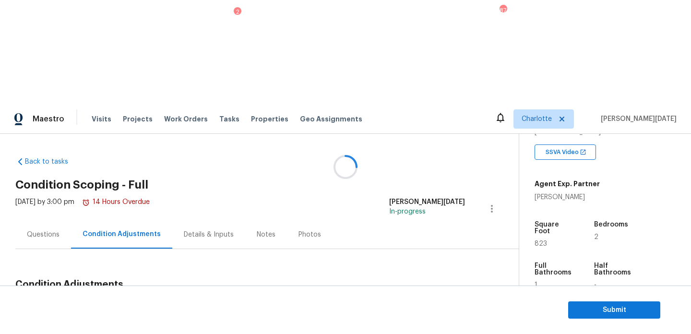
click at [86, 138] on div at bounding box center [345, 167] width 691 height 334
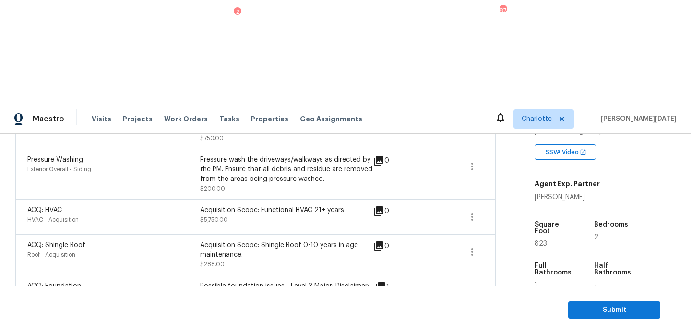
scroll to position [1054, 0]
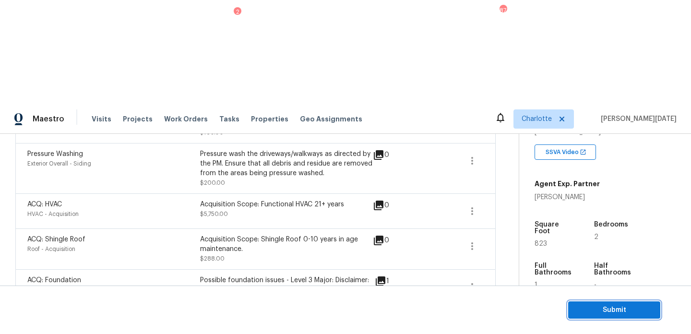
click at [589, 307] on span "Submit" at bounding box center [614, 310] width 77 height 12
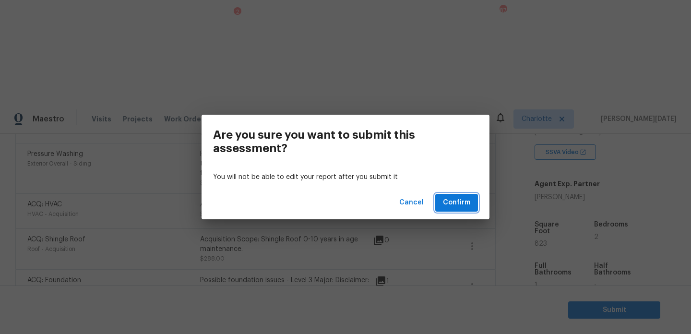
click at [454, 206] on span "Confirm" at bounding box center [456, 203] width 27 height 12
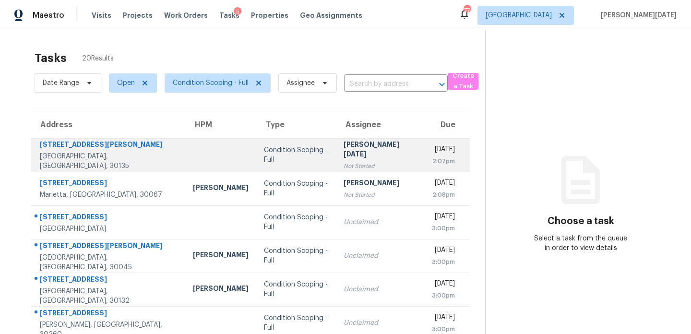
click at [343, 145] on div "[PERSON_NAME][DATE]" at bounding box center [379, 151] width 73 height 22
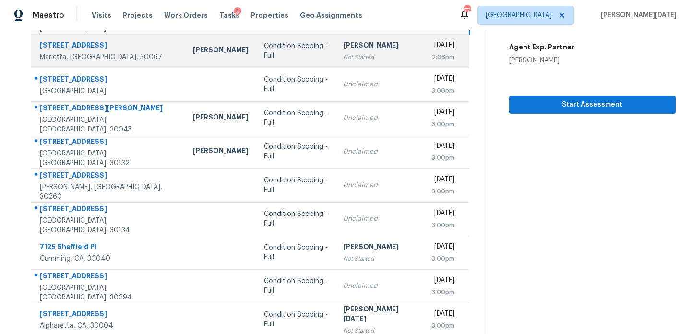
scroll to position [165, 0]
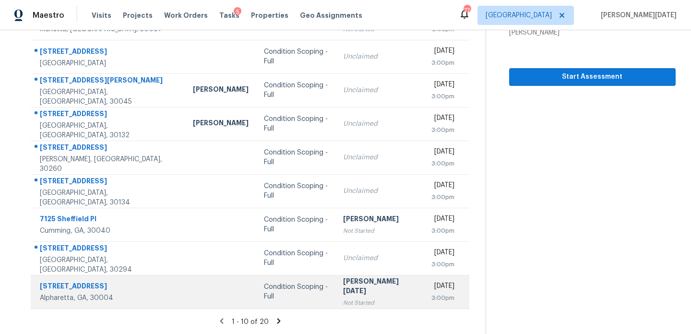
click at [343, 291] on div "[PERSON_NAME][DATE]" at bounding box center [379, 287] width 72 height 22
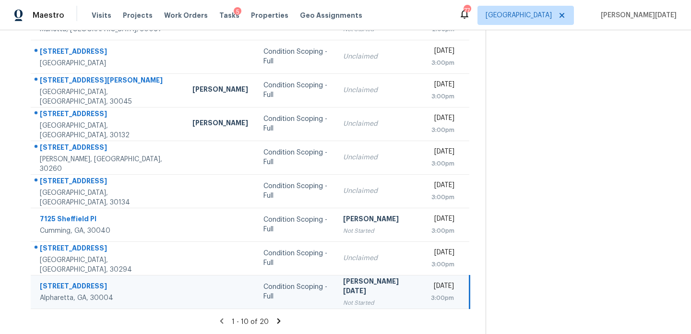
click at [343, 291] on div "[PERSON_NAME][DATE]" at bounding box center [379, 287] width 72 height 22
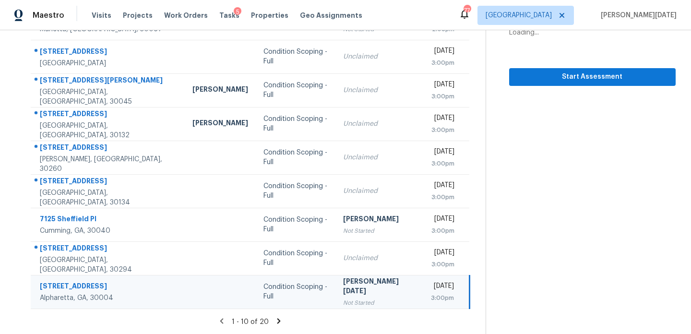
click at [343, 292] on div "[PERSON_NAME][DATE]" at bounding box center [379, 287] width 72 height 22
click at [375, 292] on td "[PERSON_NAME][DATE] Not Started" at bounding box center [379, 292] width 88 height 34
click at [524, 82] on span "Start Assessment" at bounding box center [592, 77] width 151 height 12
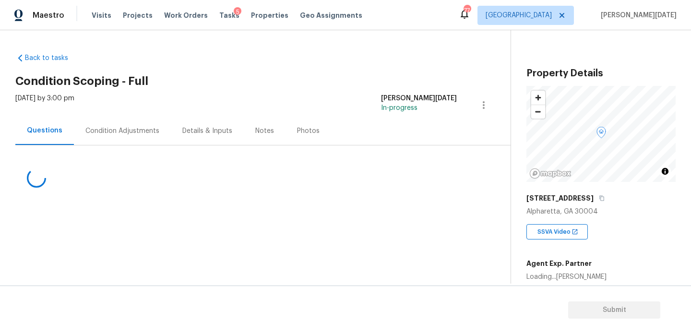
click at [123, 138] on div "Condition Adjustments" at bounding box center [122, 131] width 97 height 28
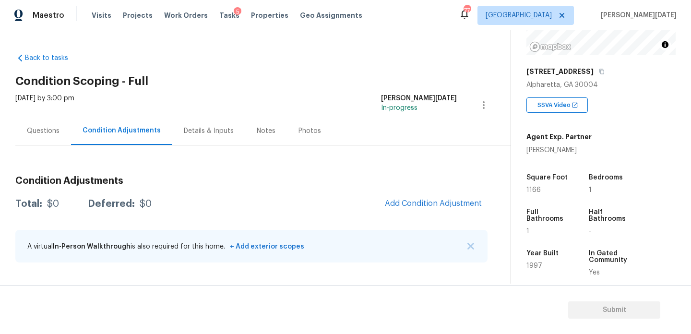
scroll to position [144, 0]
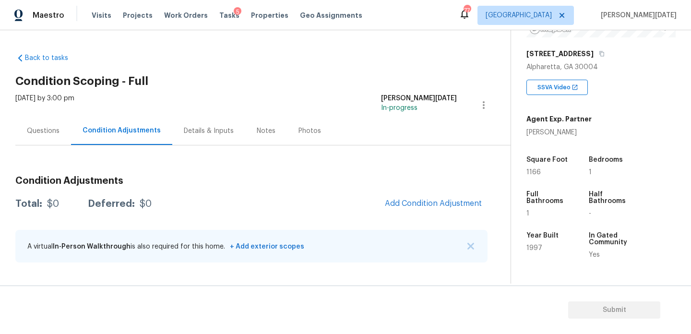
click at [37, 124] on div "Questions" at bounding box center [43, 131] width 56 height 28
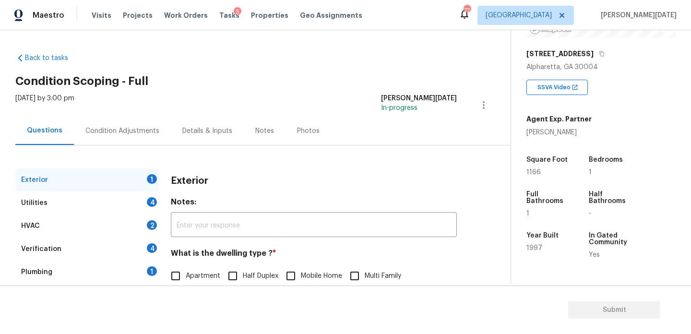
scroll to position [128, 0]
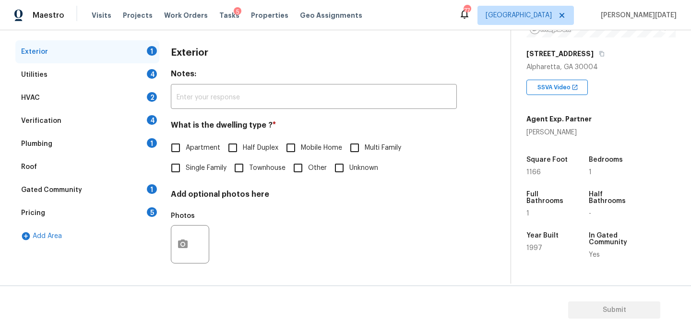
click at [95, 211] on div "Pricing 5" at bounding box center [87, 212] width 144 height 23
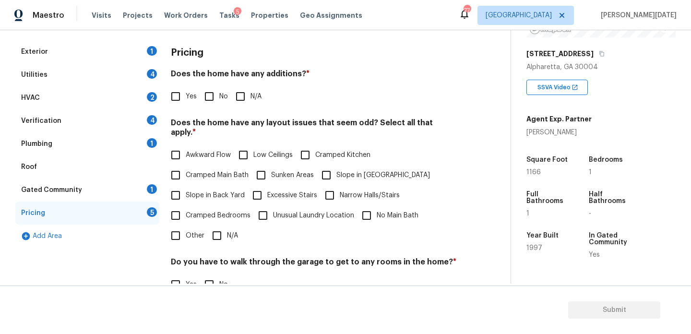
click at [111, 191] on div "Gated Community 1" at bounding box center [87, 189] width 144 height 23
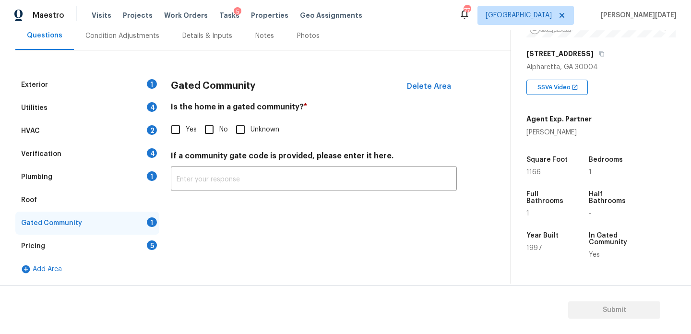
scroll to position [95, 0]
click at [181, 133] on input "Yes" at bounding box center [175, 129] width 20 height 20
checkbox input "true"
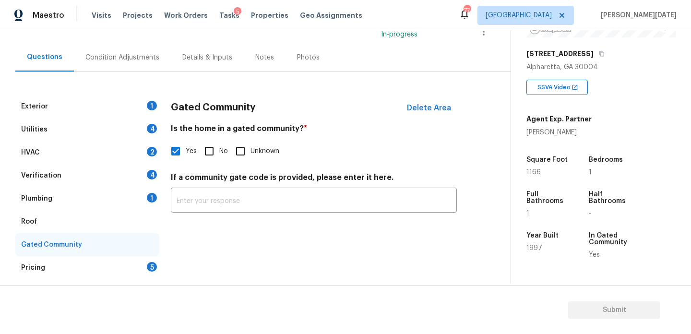
scroll to position [71, 0]
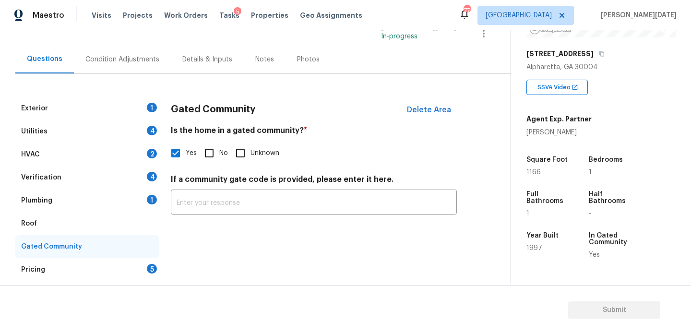
click at [127, 69] on div "Condition Adjustments" at bounding box center [122, 59] width 97 height 28
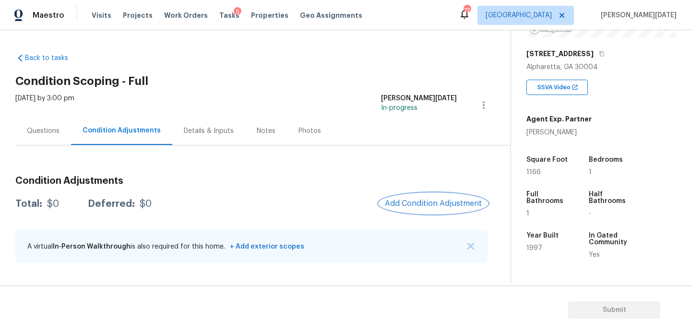
click at [394, 201] on span "Add Condition Adjustment" at bounding box center [433, 203] width 97 height 9
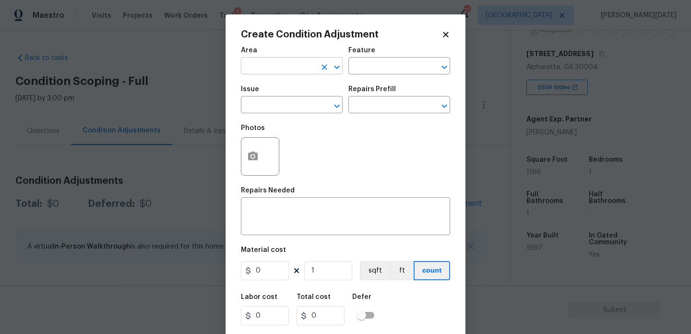
click at [271, 67] on input "text" at bounding box center [278, 66] width 75 height 15
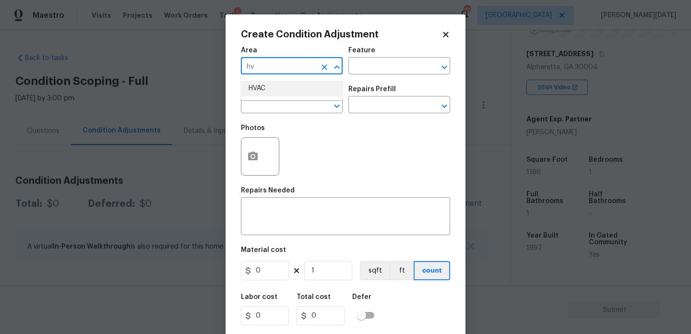
click at [261, 93] on li "HVAC" at bounding box center [292, 89] width 102 height 16
type input "HVAC"
click at [261, 103] on input "text" at bounding box center [278, 105] width 75 height 15
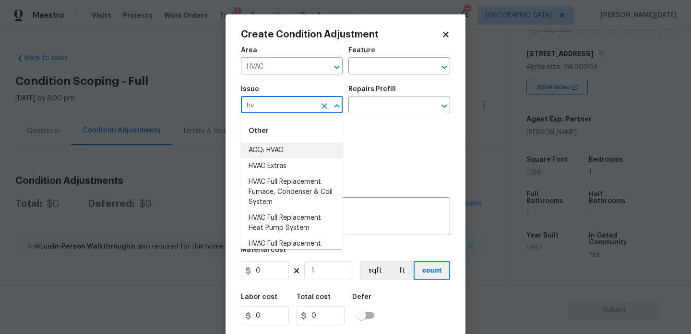
click at [267, 147] on li "ACQ: HVAC" at bounding box center [292, 150] width 102 height 16
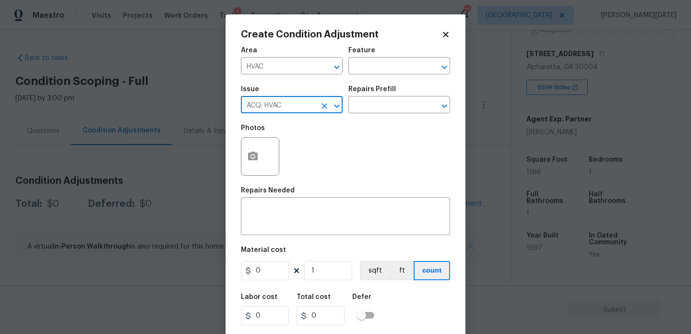
type input "ACQ: HVAC"
click at [393, 97] on div "Repairs Prefill" at bounding box center [399, 92] width 102 height 12
click at [392, 114] on div "Issue ACQ: HVAC ​ Repairs Prefill ​" at bounding box center [345, 99] width 209 height 39
click at [406, 103] on input "text" at bounding box center [385, 105] width 75 height 15
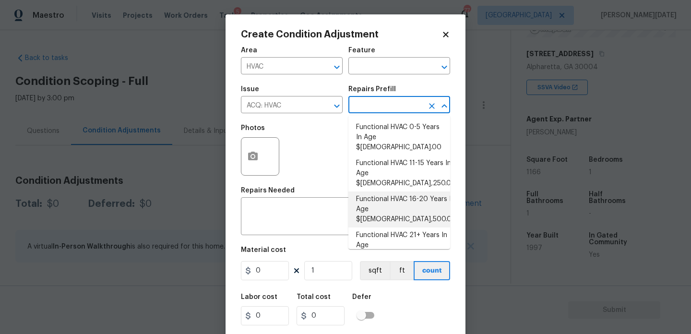
click at [420, 191] on li "Functional HVAC 16-20 Years In Age $6,500.00" at bounding box center [399, 209] width 102 height 36
type input "Acquisition"
type textarea "Acquisition Scope: Functional HVAC 16-20 years"
type input "6500"
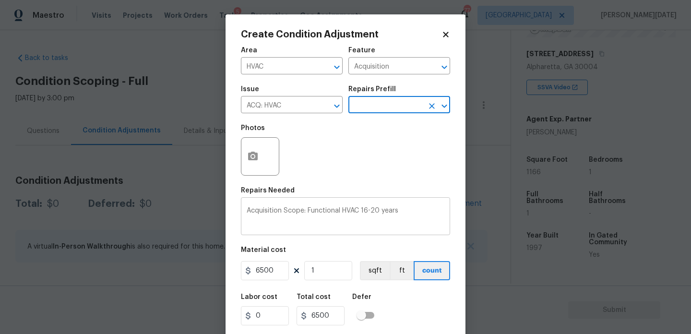
scroll to position [24, 0]
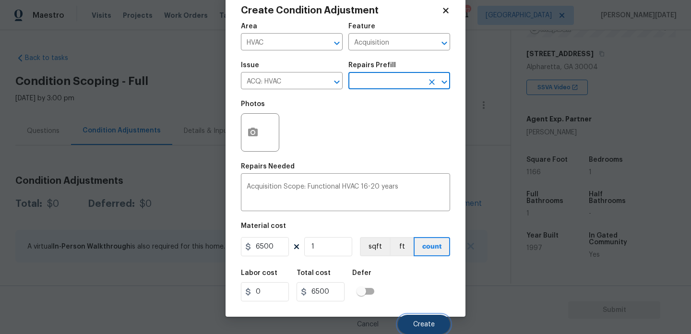
click at [427, 316] on button "Create" at bounding box center [424, 324] width 52 height 19
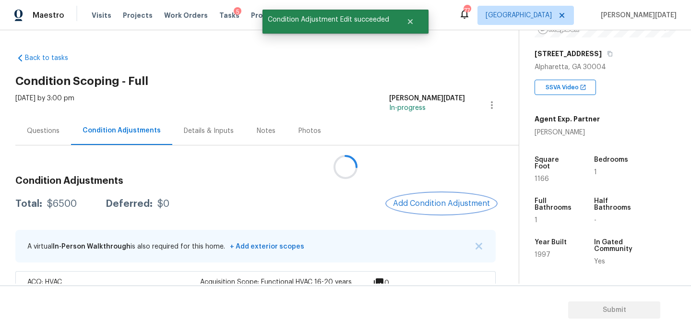
scroll to position [0, 0]
click at [434, 201] on span "Add Condition Adjustment" at bounding box center [441, 203] width 97 height 9
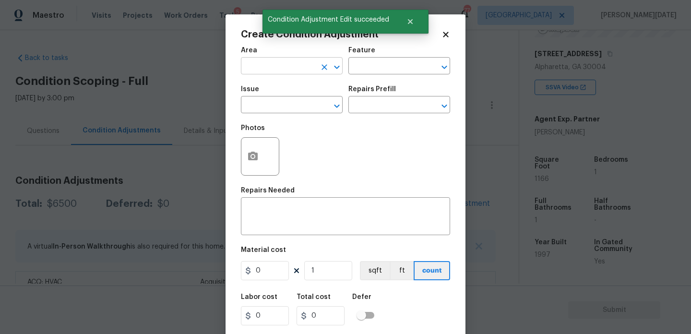
click at [274, 61] on input "text" at bounding box center [278, 66] width 75 height 15
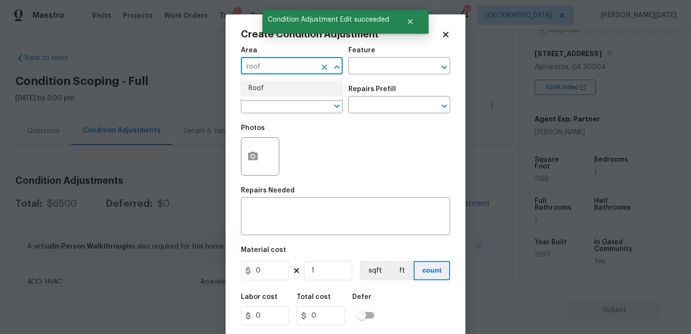
click at [277, 85] on li "Roof" at bounding box center [292, 89] width 102 height 16
type input "Roof"
click at [276, 117] on span "Issue ​" at bounding box center [292, 99] width 102 height 39
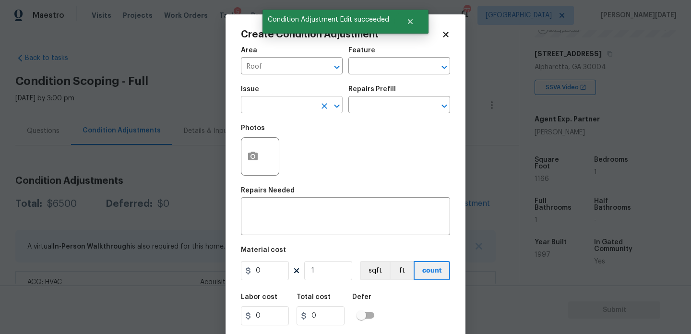
click at [291, 107] on input "text" at bounding box center [278, 105] width 75 height 15
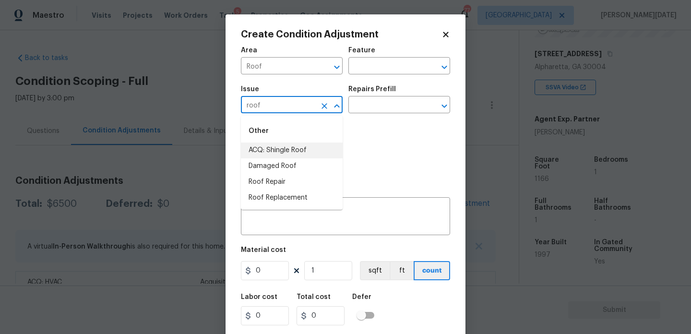
click at [294, 149] on li "ACQ: Shingle Roof" at bounding box center [292, 150] width 102 height 16
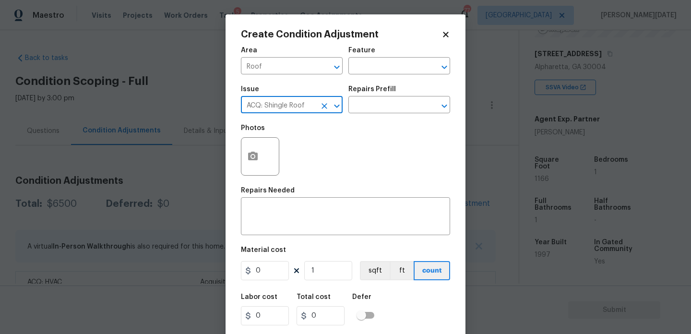
type input "ACQ: Shingle Roof"
click at [383, 97] on div "Repairs Prefill" at bounding box center [399, 92] width 102 height 12
click at [383, 104] on input "text" at bounding box center [385, 105] width 75 height 15
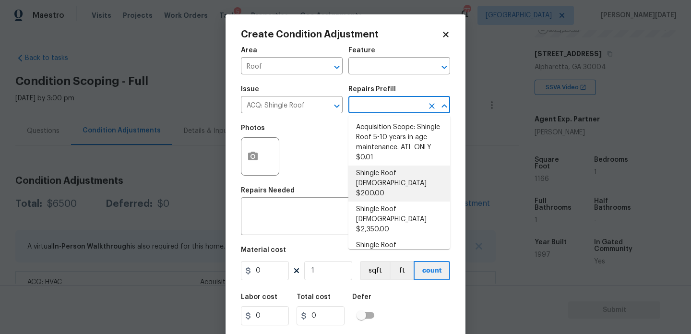
click at [392, 176] on li "Shingle Roof 0-10 Years Old $200.00" at bounding box center [399, 183] width 102 height 36
type input "Acquisition"
type textarea "Acquisition Scope: Shingle Roof 0-10 years in age maintenance."
type input "200"
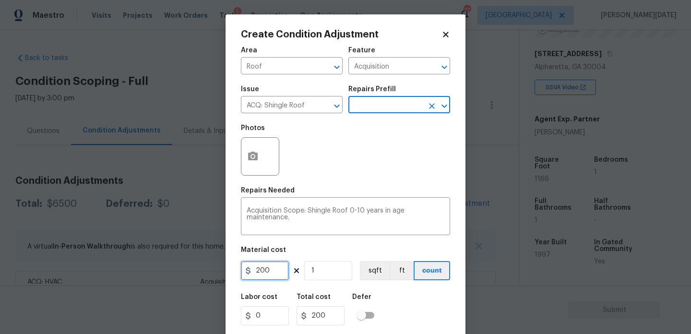
drag, startPoint x: 277, startPoint y: 274, endPoint x: 189, endPoint y: 264, distance: 88.4
click at [189, 264] on div "Create Condition Adjustment Area Roof ​ Feature Acquisition ​ Issue ACQ: Shingl…" at bounding box center [345, 167] width 691 height 334
type input "500"
click at [336, 166] on div "Photos" at bounding box center [345, 150] width 209 height 62
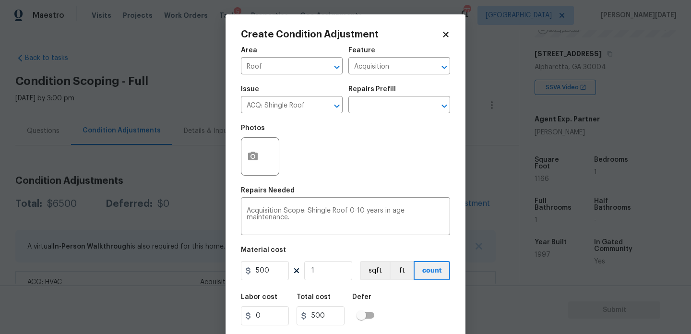
scroll to position [24, 0]
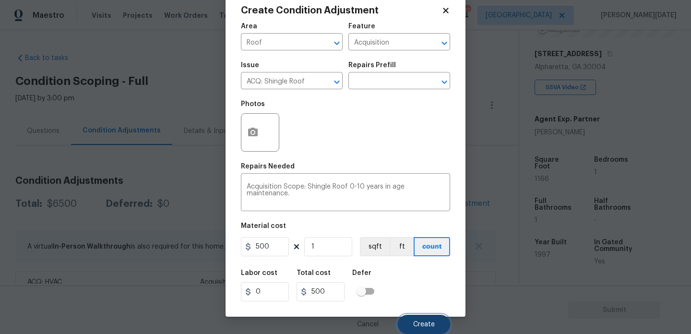
click at [413, 319] on button "Create" at bounding box center [424, 324] width 52 height 19
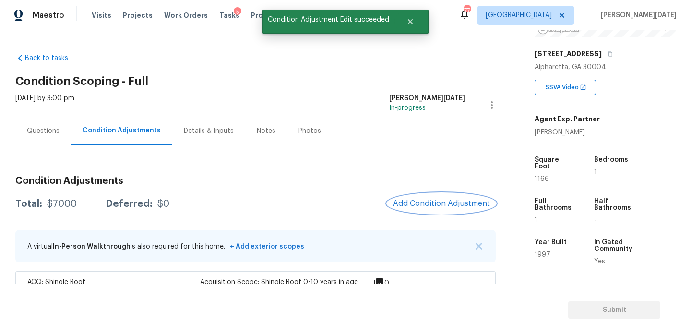
scroll to position [67, 0]
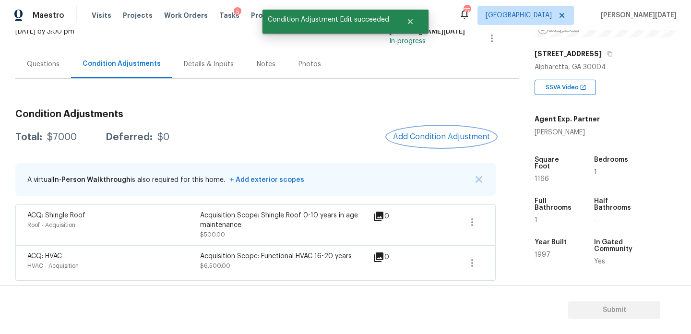
click at [435, 146] on button "Add Condition Adjustment" at bounding box center [441, 137] width 108 height 20
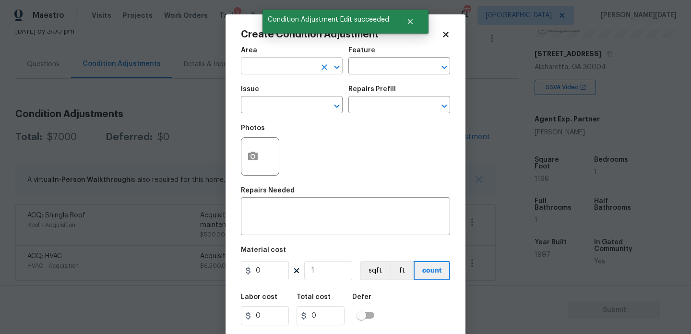
click at [250, 67] on input "text" at bounding box center [278, 66] width 75 height 15
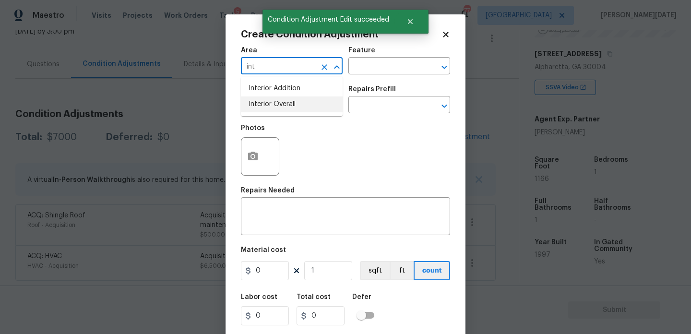
click at [255, 106] on li "Interior Overall" at bounding box center [292, 104] width 102 height 16
type input "Interior Overall"
click at [255, 106] on input "text" at bounding box center [278, 105] width 75 height 15
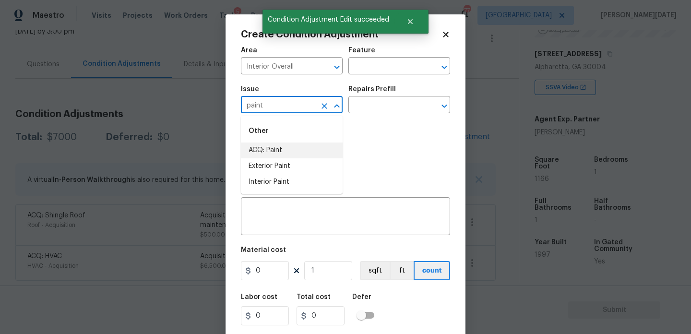
click at [258, 153] on li "ACQ: Paint" at bounding box center [292, 150] width 102 height 16
type input "ACQ: Paint"
click at [352, 107] on input "text" at bounding box center [385, 105] width 75 height 15
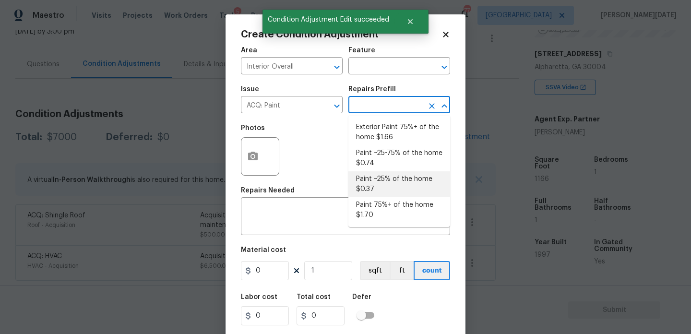
click at [386, 186] on li "Paint ~25% of the home $0.37" at bounding box center [399, 184] width 102 height 26
type input "Acquisition"
type textarea "Acquisition Scope: ~25% of the home needs interior paint"
type input "0.37"
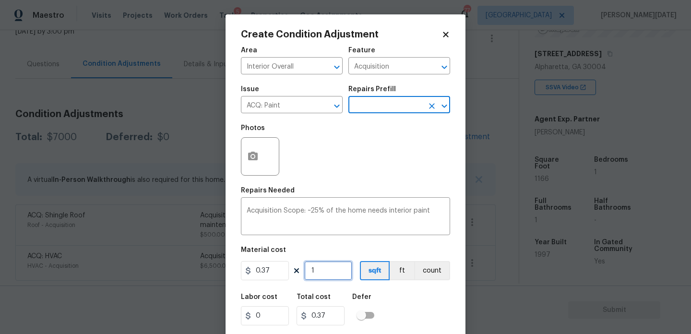
click at [334, 277] on input "1" at bounding box center [328, 270] width 48 height 19
type input "0"
paste input "1166"
type input "1166"
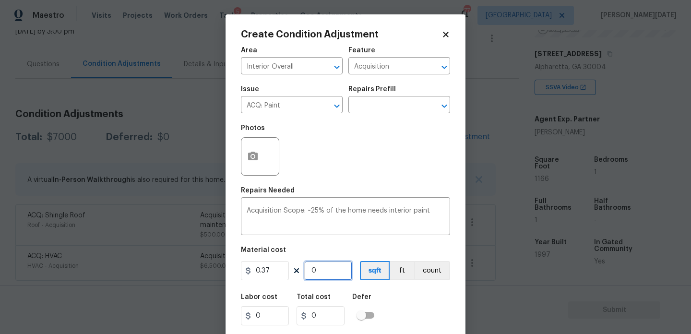
type input "431.42"
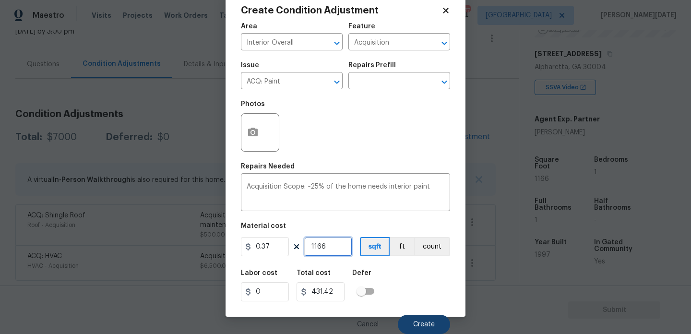
type input "1166"
click at [409, 323] on button "Create" at bounding box center [424, 324] width 52 height 19
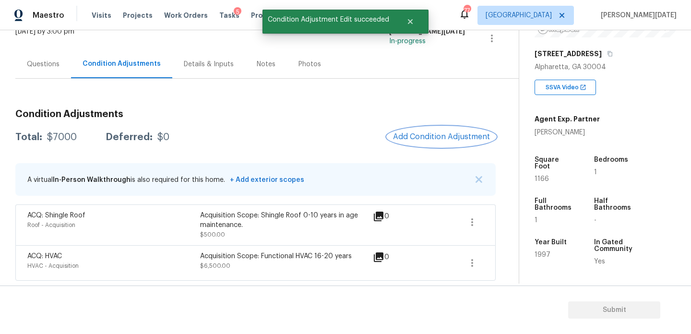
scroll to position [0, 0]
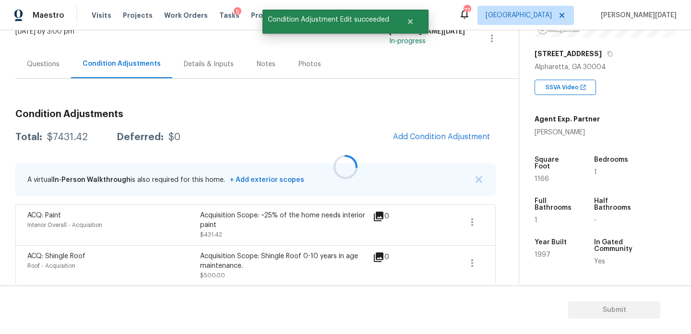
click at [423, 132] on div at bounding box center [345, 167] width 691 height 334
click at [423, 132] on span "Add Condition Adjustment" at bounding box center [441, 136] width 97 height 9
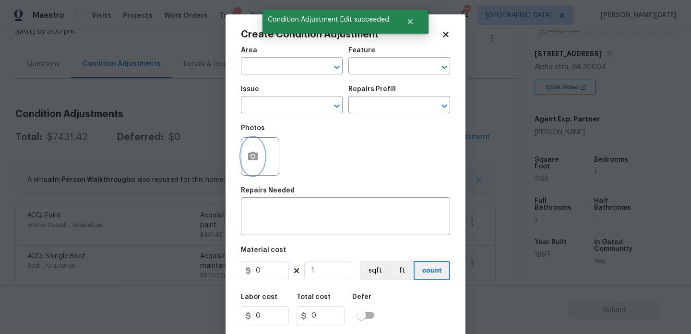
click at [250, 165] on button "button" at bounding box center [252, 156] width 23 height 37
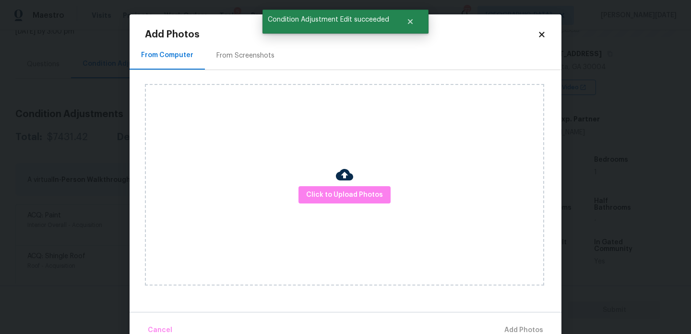
click at [224, 59] on div "From Screenshots" at bounding box center [245, 56] width 58 height 10
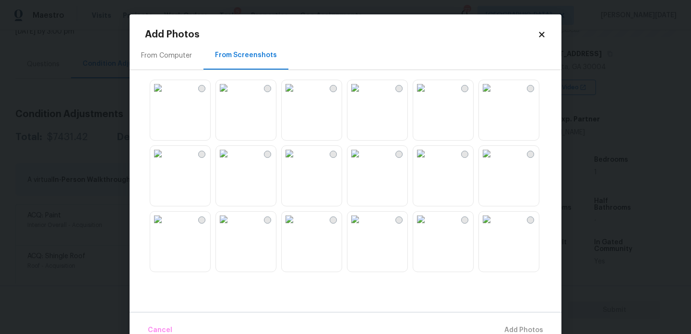
click at [297, 95] on img at bounding box center [289, 87] width 15 height 15
click at [297, 161] on img at bounding box center [289, 153] width 15 height 15
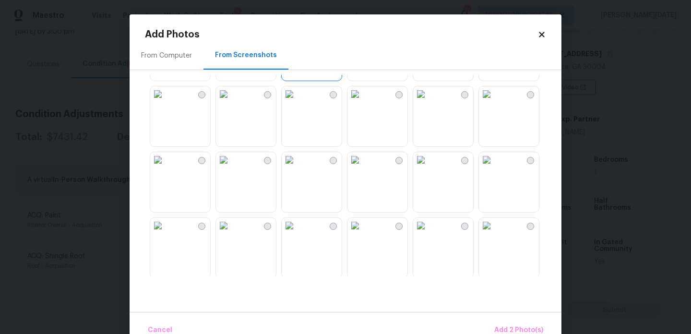
scroll to position [181, 0]
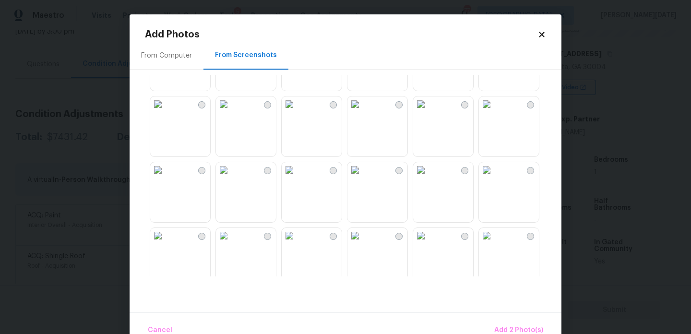
click at [297, 112] on img at bounding box center [289, 103] width 15 height 15
click at [297, 177] on img at bounding box center [289, 169] width 15 height 15
click at [297, 112] on img at bounding box center [289, 103] width 15 height 15
click at [363, 177] on img at bounding box center [354, 169] width 15 height 15
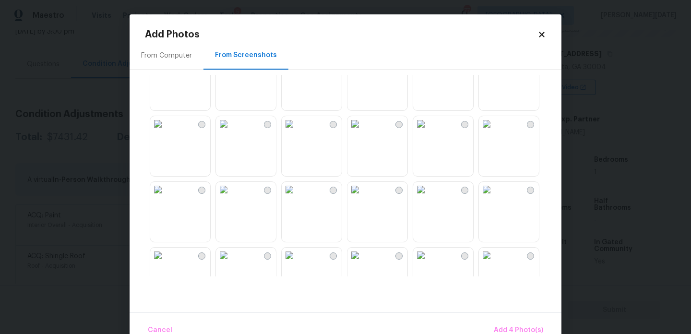
scroll to position [551, 0]
click at [297, 136] on img at bounding box center [289, 128] width 15 height 15
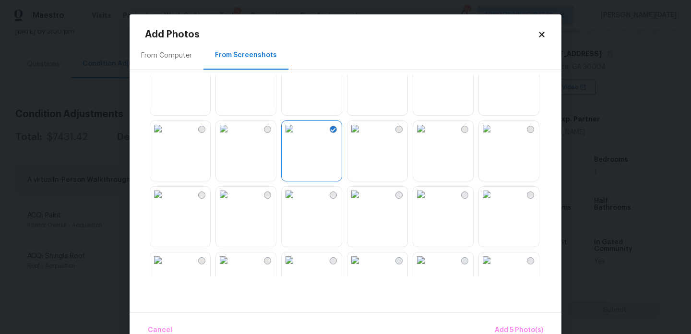
click at [428, 202] on img at bounding box center [420, 194] width 15 height 15
click at [507, 323] on button "Add 6 Photo(s)" at bounding box center [518, 330] width 57 height 21
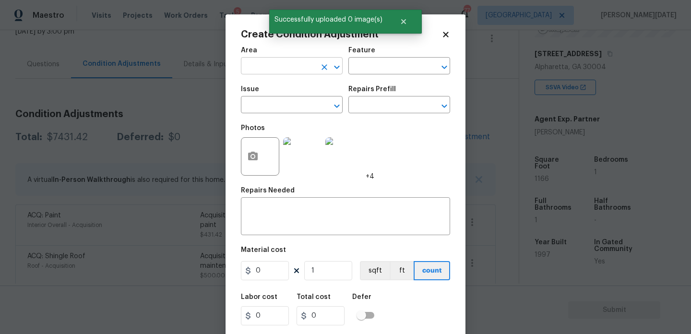
click at [258, 74] on input "text" at bounding box center [278, 66] width 75 height 15
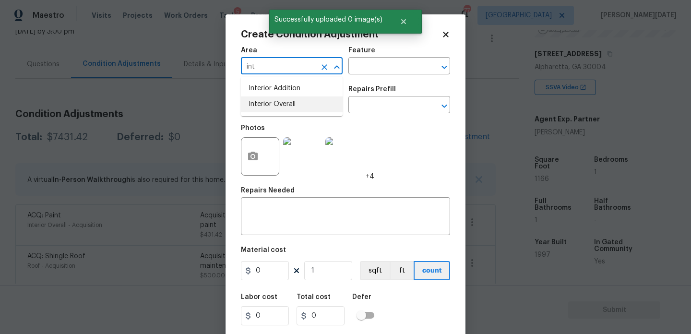
click at [269, 104] on li "Interior Overall" at bounding box center [292, 104] width 102 height 16
type input "Interior Overall"
click at [269, 104] on input "text" at bounding box center [278, 105] width 75 height 15
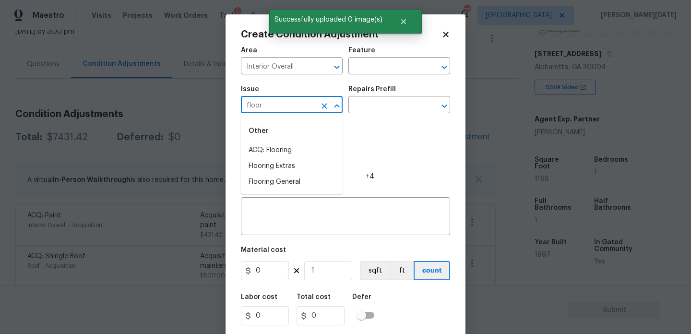
click at [276, 147] on li "ACQ: Flooring" at bounding box center [292, 150] width 102 height 16
type input "ACQ: Flooring"
click at [391, 101] on input "text" at bounding box center [385, 105] width 75 height 15
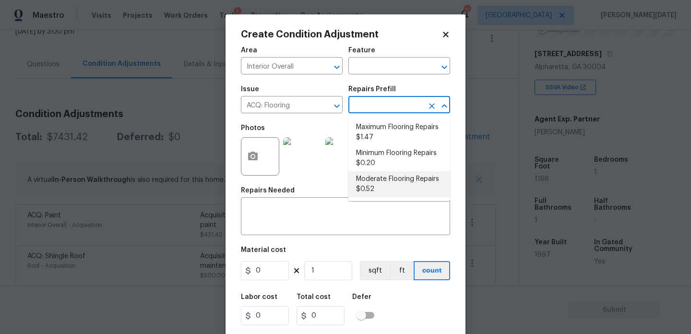
click at [393, 178] on li "Moderate Flooring Repairs $0.52" at bounding box center [399, 184] width 102 height 26
type input "Acquisition"
type textarea "Acquisition Scope: Moderate flooring repairs"
type input "0.52"
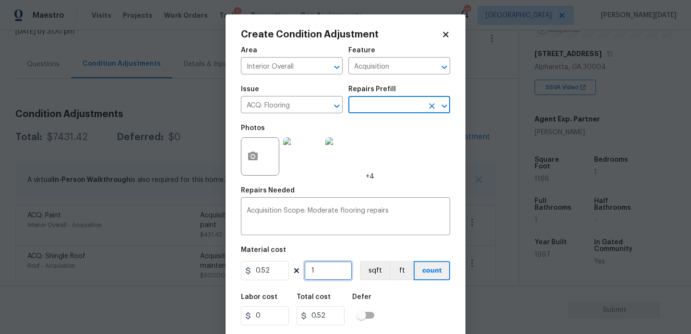
click at [338, 261] on input "1" at bounding box center [328, 270] width 48 height 19
click at [337, 269] on input "1" at bounding box center [328, 270] width 48 height 19
type input "0"
paste input "1166"
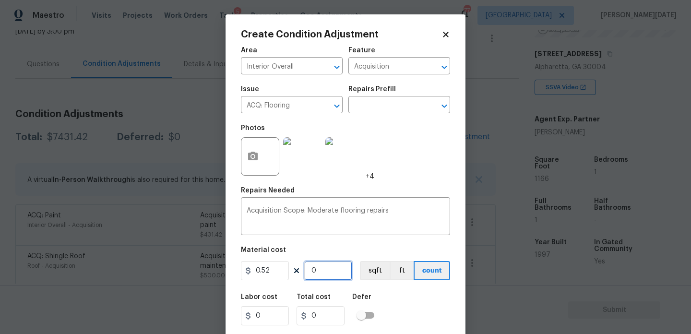
type input "1166"
type input "606.32"
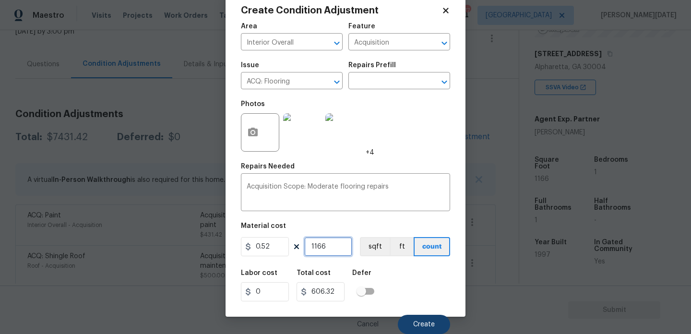
type input "1166"
click at [410, 324] on button "Create" at bounding box center [424, 324] width 52 height 19
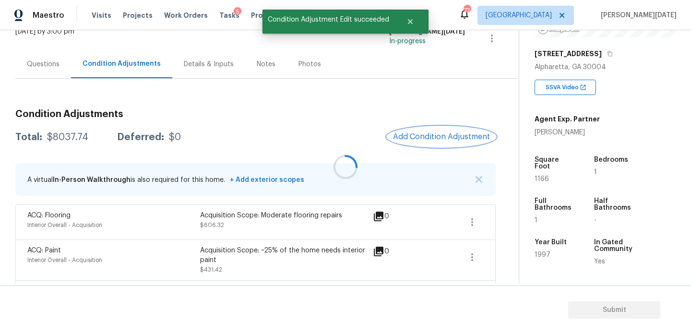
scroll to position [0, 0]
click at [428, 140] on div at bounding box center [345, 167] width 691 height 334
click at [428, 140] on span "Add Condition Adjustment" at bounding box center [441, 136] width 97 height 9
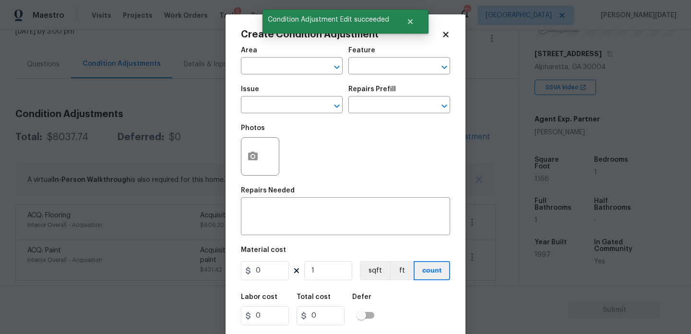
click at [428, 140] on div "Photos" at bounding box center [345, 150] width 209 height 62
click at [251, 63] on input "text" at bounding box center [278, 66] width 75 height 15
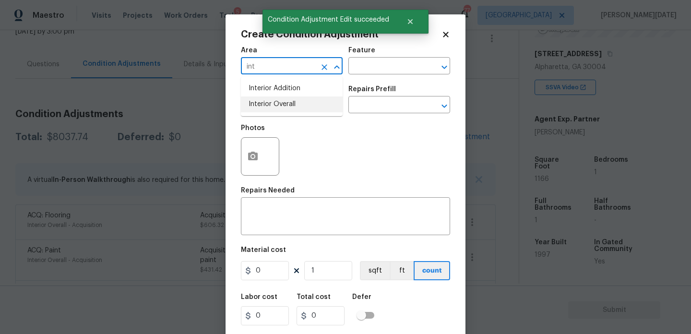
click at [261, 108] on li "Interior Overall" at bounding box center [292, 104] width 102 height 16
type input "Interior Overall"
click at [261, 108] on input "text" at bounding box center [278, 105] width 75 height 15
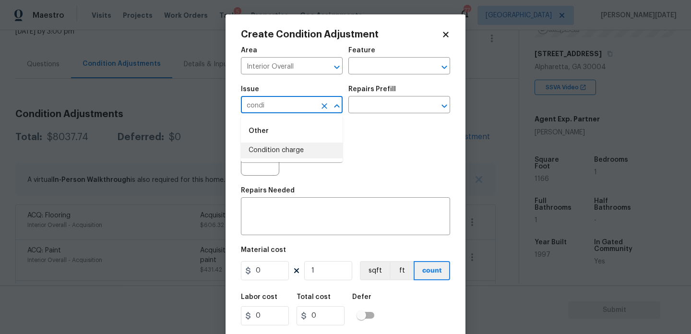
click at [272, 153] on li "Condition charge" at bounding box center [292, 150] width 102 height 16
type input "Condition charge"
click at [388, 101] on input "text" at bounding box center [385, 105] width 75 height 15
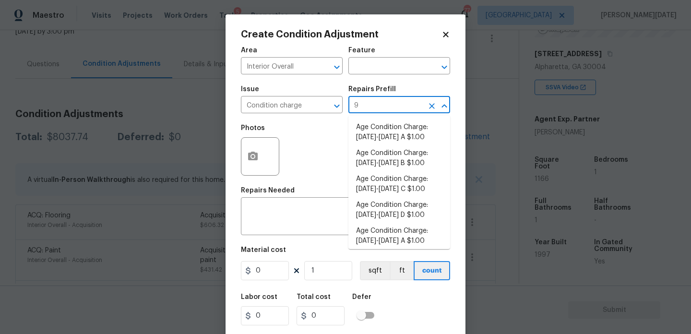
type input "93"
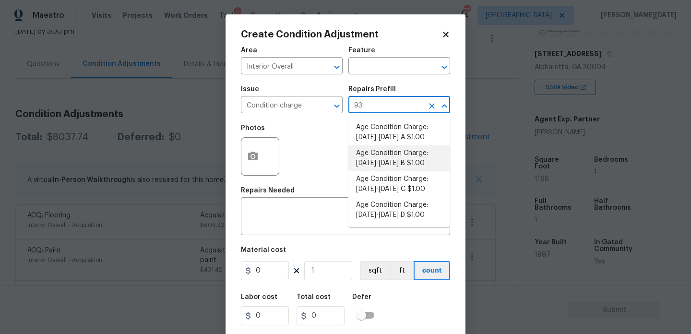
click at [402, 166] on li "Age Condition Charge: [DATE]-[DATE] B $1.00" at bounding box center [399, 158] width 102 height 26
type input "Home Readiness Packages"
type textarea "Age Condition Charge: [DATE]-[DATE] B"
type input "1"
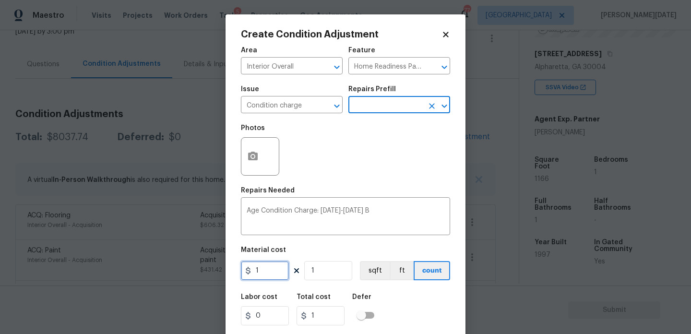
click at [270, 265] on input "1" at bounding box center [265, 270] width 48 height 19
type input "2000"
click at [363, 186] on div "Area Interior Overall ​ Feature Home Readiness Packages ​ Issue Condition charg…" at bounding box center [345, 199] width 209 height 317
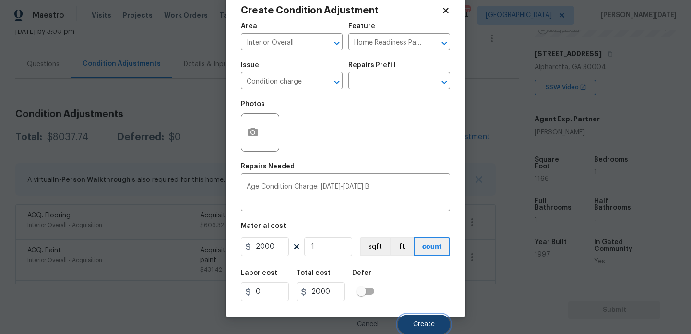
click at [417, 319] on button "Create" at bounding box center [424, 324] width 52 height 19
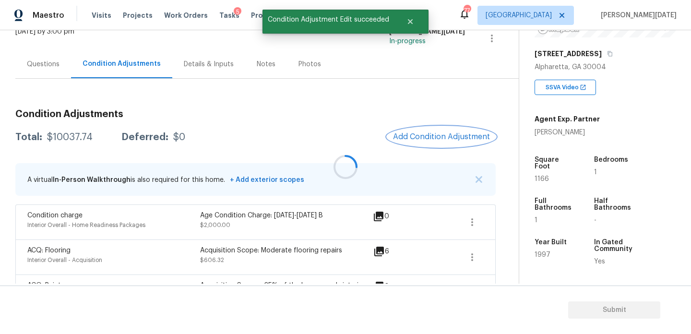
scroll to position [0, 0]
click at [56, 145] on div at bounding box center [345, 167] width 691 height 334
drag, startPoint x: 47, startPoint y: 135, endPoint x: 95, endPoint y: 135, distance: 48.9
click at [95, 135] on div "Total: $10037.74 Deferred: $0" at bounding box center [100, 137] width 170 height 10
copy div "$10037.74"
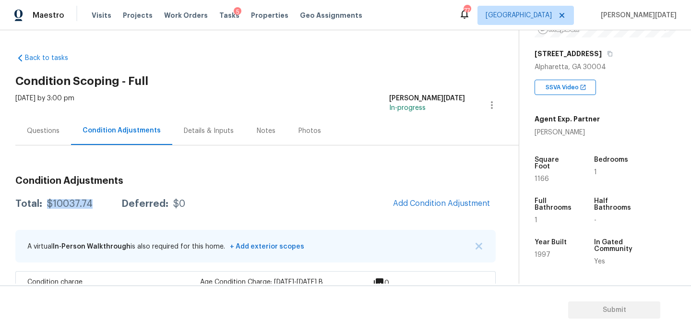
click at [31, 134] on div "Questions" at bounding box center [43, 131] width 33 height 10
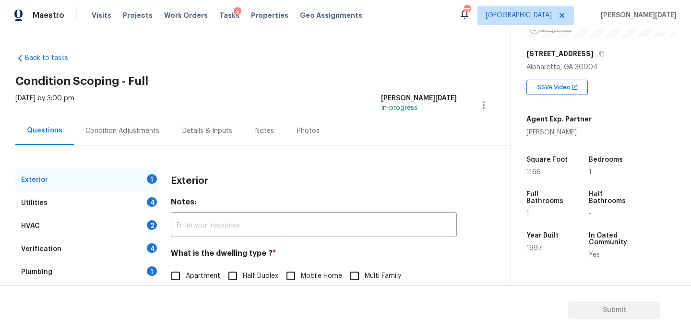
scroll to position [128, 0]
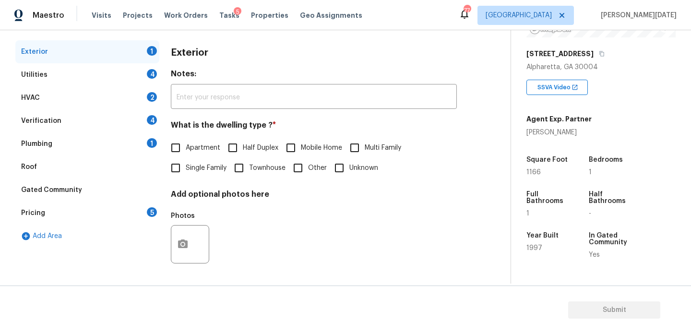
click at [266, 168] on span "Townhouse" at bounding box center [267, 168] width 36 height 10
click at [249, 168] on input "Townhouse" at bounding box center [239, 168] width 20 height 20
checkbox input "true"
click at [140, 68] on div "Utilities 4" at bounding box center [87, 74] width 144 height 23
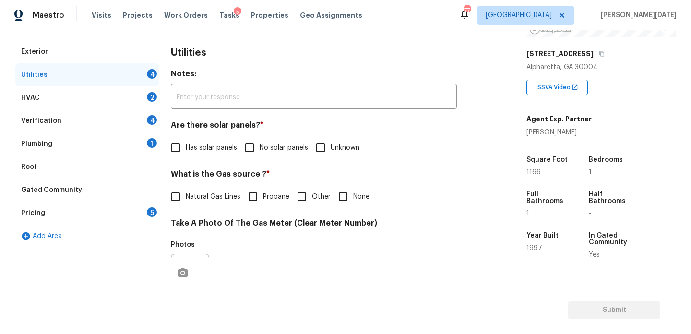
click at [254, 153] on input "No solar panels" at bounding box center [249, 148] width 20 height 20
checkbox input "true"
click at [191, 198] on span "Natural Gas Lines" at bounding box center [213, 198] width 55 height 10
click at [186, 198] on input "Natural Gas Lines" at bounding box center [175, 198] width 20 height 20
checkbox input "true"
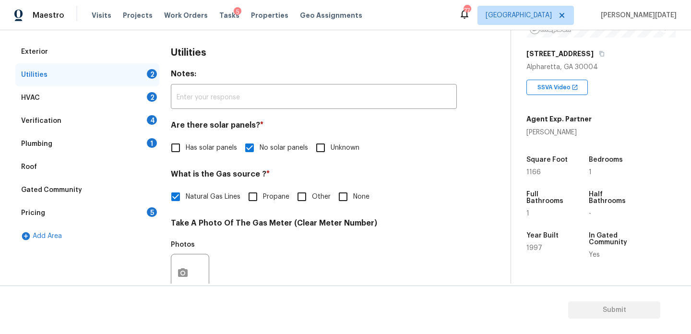
click at [342, 195] on input "None" at bounding box center [343, 197] width 20 height 20
checkbox input "true"
checkbox input "false"
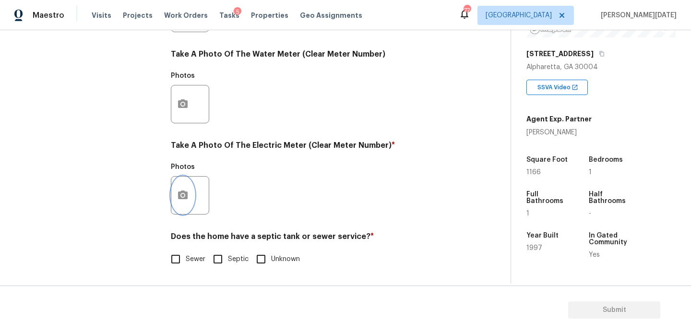
click at [183, 205] on button "button" at bounding box center [182, 195] width 23 height 37
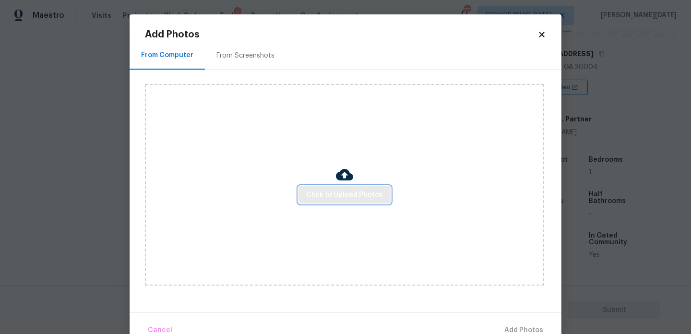
click at [351, 192] on span "Click to Upload Photos" at bounding box center [344, 195] width 77 height 12
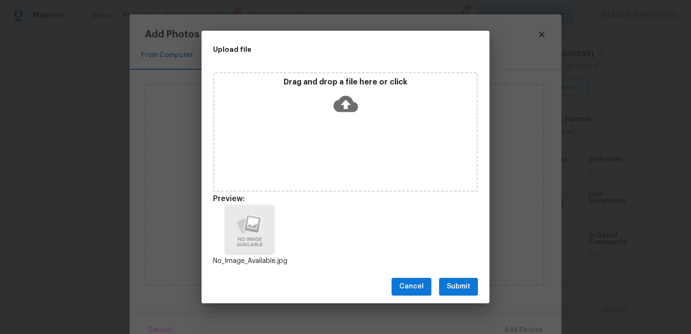
click at [456, 294] on button "Submit" at bounding box center [458, 287] width 39 height 18
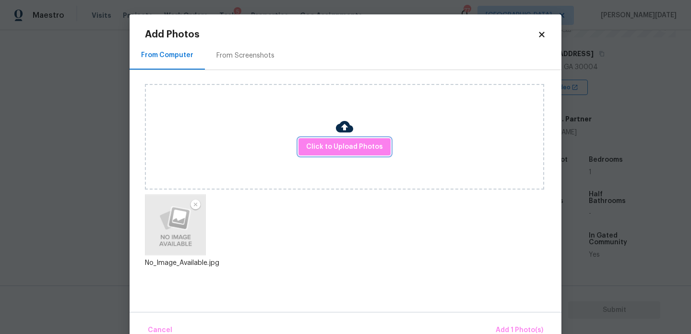
scroll to position [21, 0]
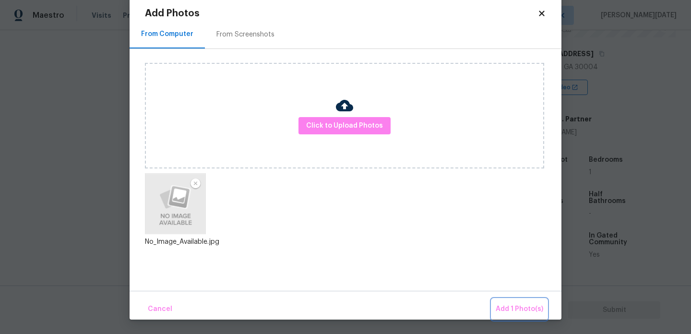
click at [507, 304] on span "Add 1 Photo(s)" at bounding box center [519, 309] width 47 height 12
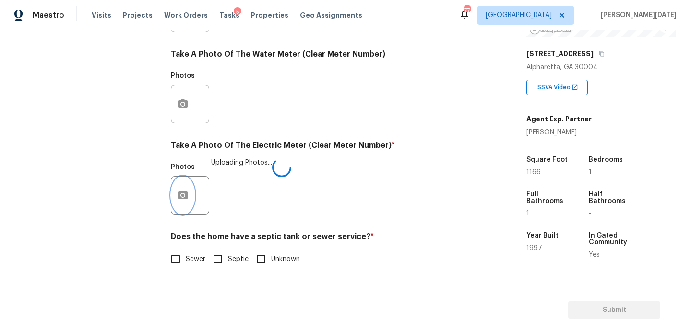
scroll to position [0, 0]
click at [177, 267] on input "Sewer" at bounding box center [175, 259] width 20 height 20
checkbox input "true"
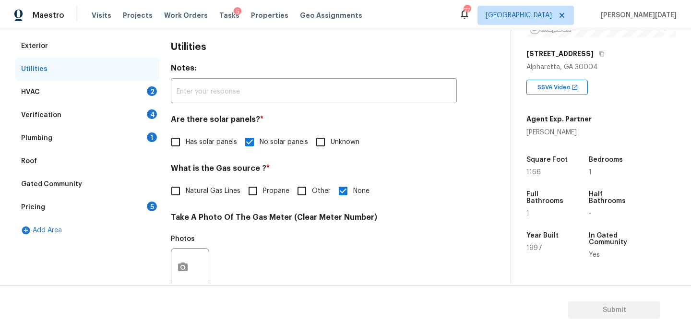
scroll to position [67, 0]
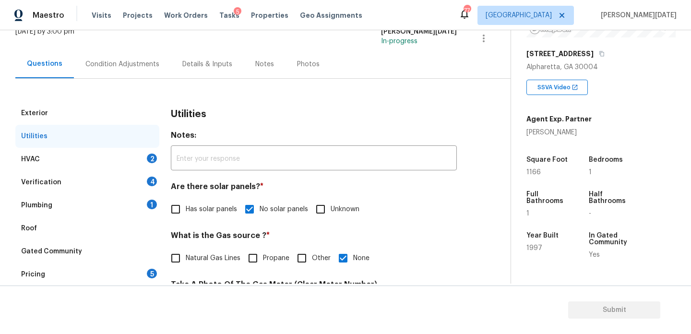
click at [140, 157] on div "HVAC 2" at bounding box center [87, 159] width 144 height 23
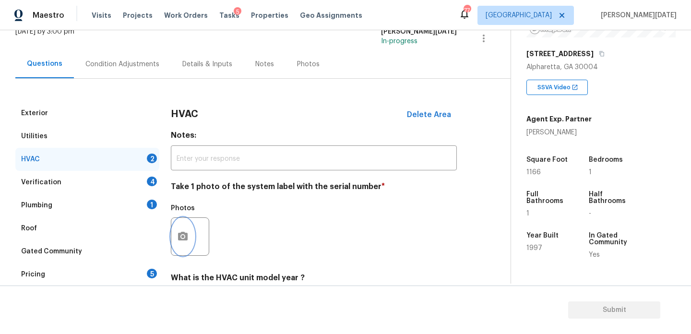
click at [188, 243] on button "button" at bounding box center [182, 236] width 23 height 37
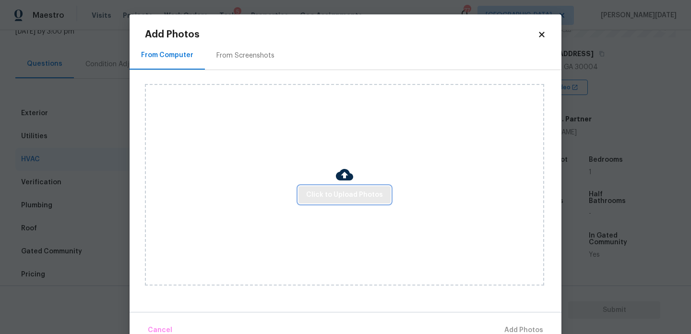
click at [341, 203] on button "Click to Upload Photos" at bounding box center [344, 195] width 92 height 18
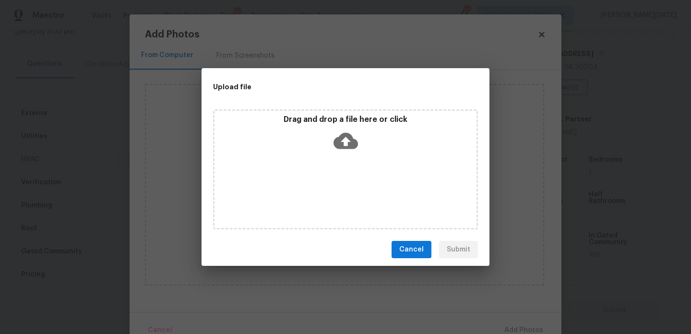
click at [341, 203] on div "Drag and drop a file here or click" at bounding box center [345, 169] width 265 height 120
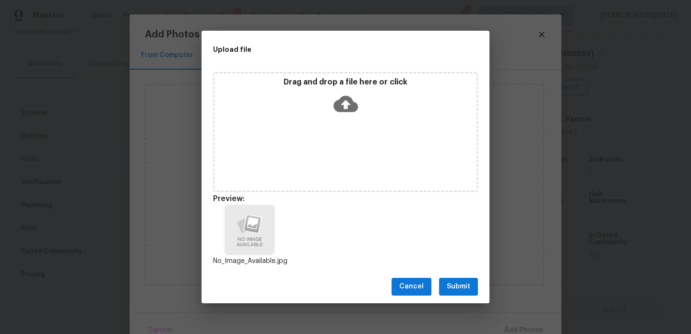
scroll to position [8, 0]
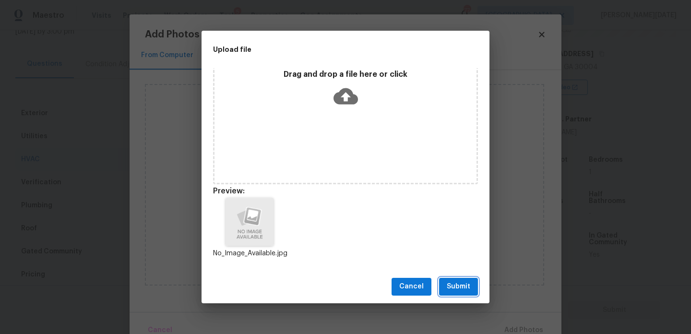
click at [463, 293] on button "Submit" at bounding box center [458, 287] width 39 height 18
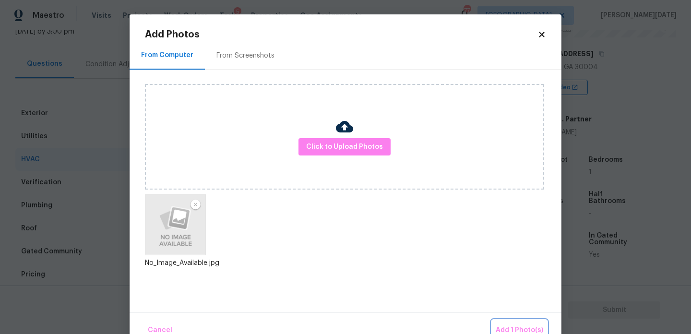
click at [506, 323] on button "Add 1 Photo(s)" at bounding box center [519, 330] width 55 height 21
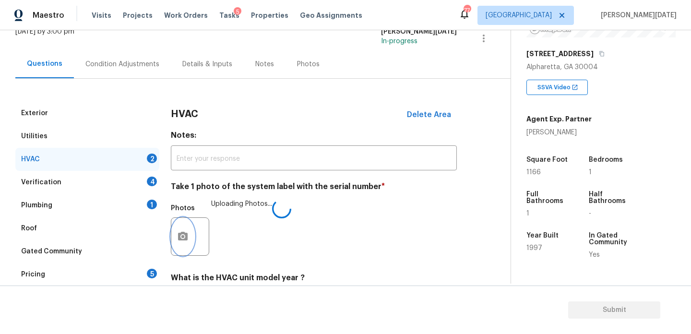
scroll to position [160, 0]
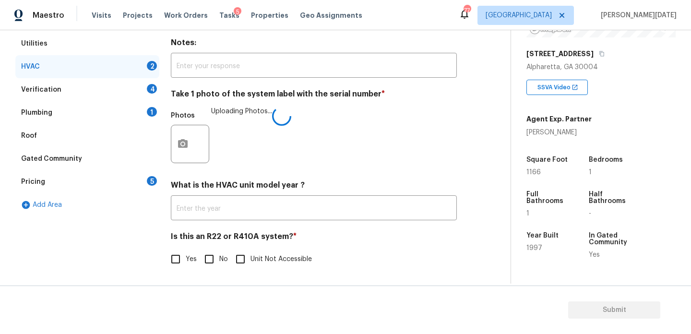
click at [201, 254] on input "No" at bounding box center [209, 259] width 20 height 20
checkbox input "true"
click at [172, 262] on input "Yes" at bounding box center [175, 259] width 20 height 20
checkbox input "true"
checkbox input "false"
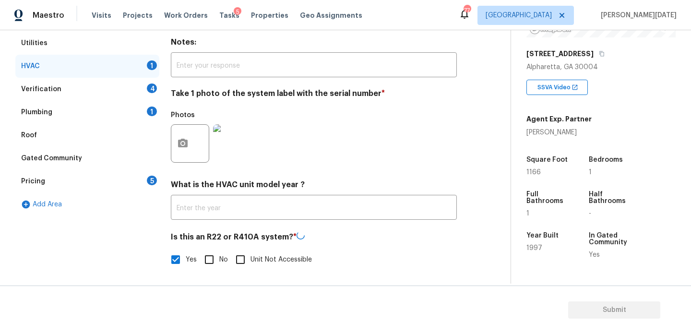
scroll to position [132, 0]
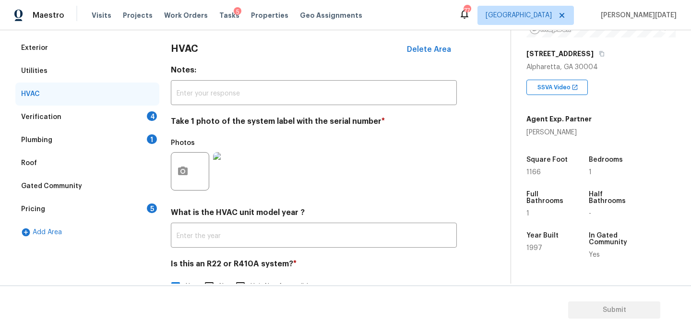
click at [153, 120] on div "4" at bounding box center [152, 116] width 10 height 10
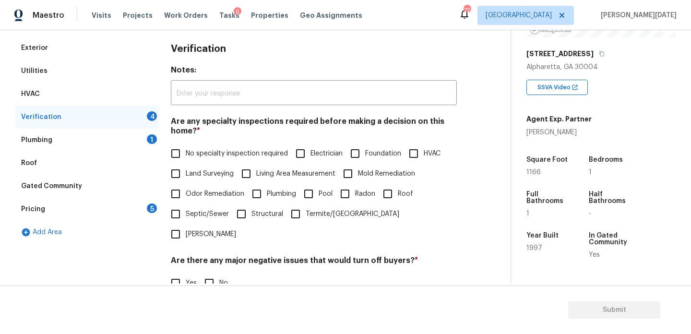
click at [177, 154] on input "No specialty inspection required" at bounding box center [175, 153] width 20 height 20
checkbox input "true"
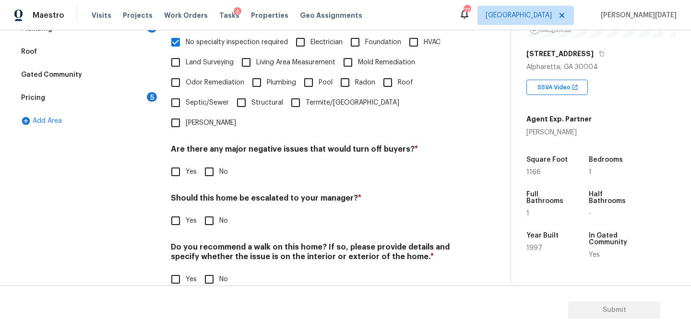
click at [213, 162] on input "No" at bounding box center [209, 172] width 20 height 20
checkbox input "true"
click at [218, 270] on input "No" at bounding box center [209, 280] width 20 height 20
checkbox input "true"
click at [177, 211] on input "Yes" at bounding box center [175, 221] width 20 height 20
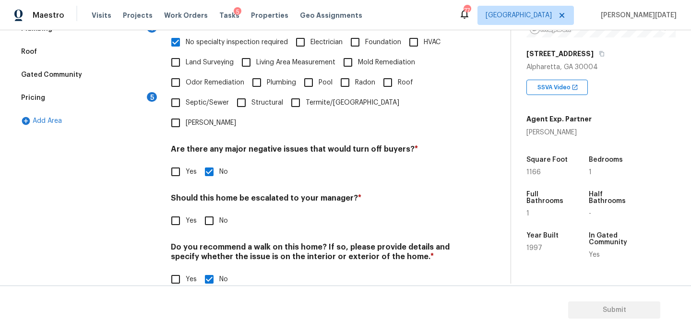
checkbox input "true"
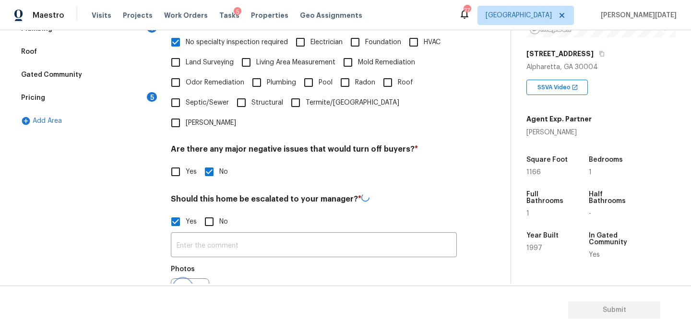
click at [184, 279] on button "button" at bounding box center [182, 297] width 23 height 37
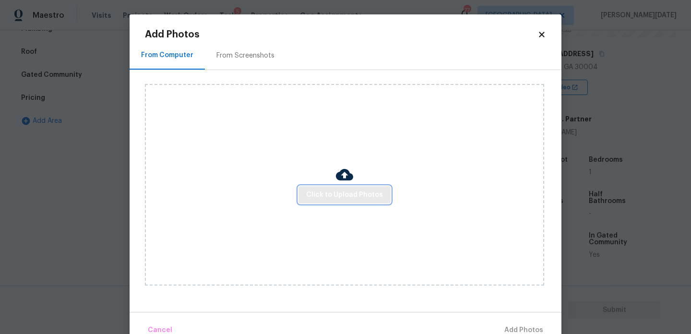
click at [326, 189] on span "Click to Upload Photos" at bounding box center [344, 195] width 77 height 12
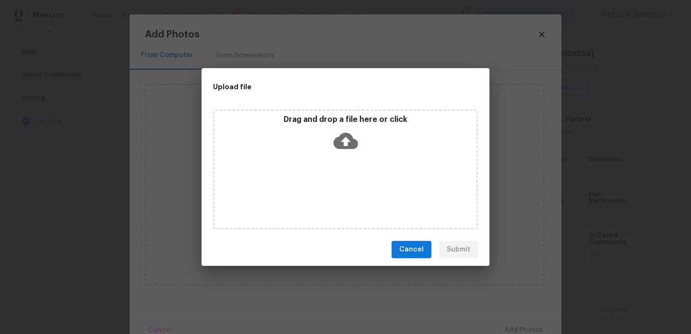
click at [326, 189] on div "Drag and drop a file here or click" at bounding box center [345, 169] width 265 height 120
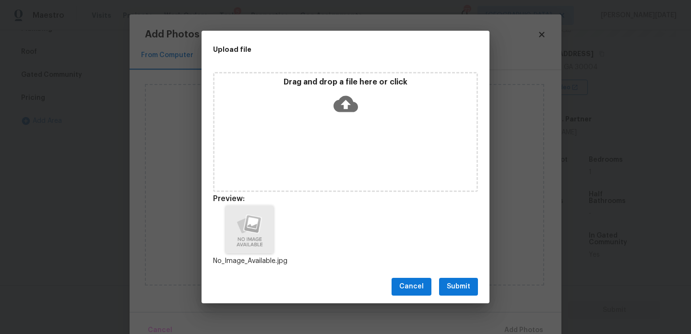
click at [452, 281] on span "Submit" at bounding box center [459, 287] width 24 height 12
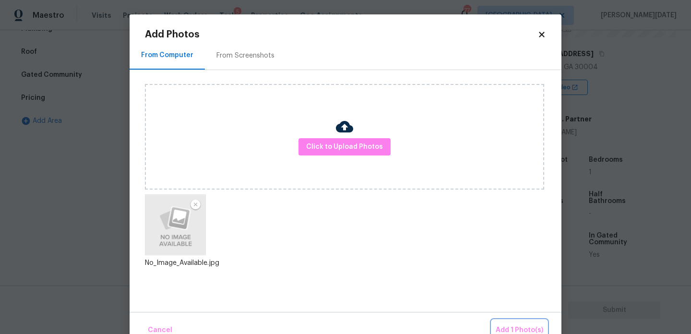
click at [522, 325] on span "Add 1 Photo(s)" at bounding box center [519, 330] width 47 height 12
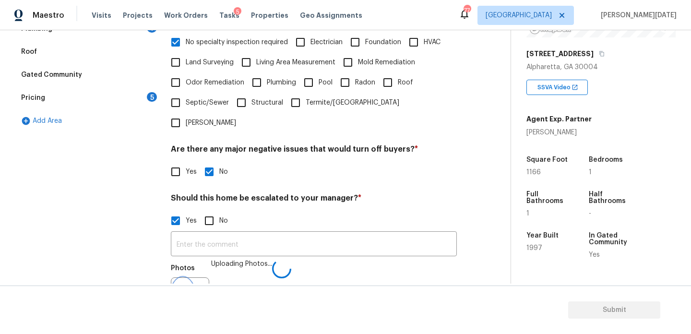
scroll to position [255, 0]
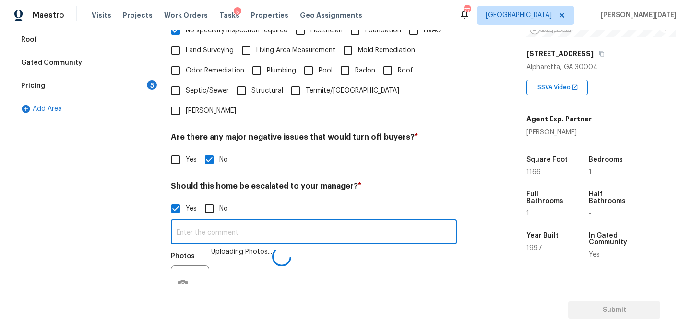
click at [228, 222] on input "text" at bounding box center [314, 233] width 286 height 23
type input "ALA"
click at [417, 158] on div "Verification Notes: ​ Are any specialty inspections required before making a de…" at bounding box center [314, 146] width 286 height 466
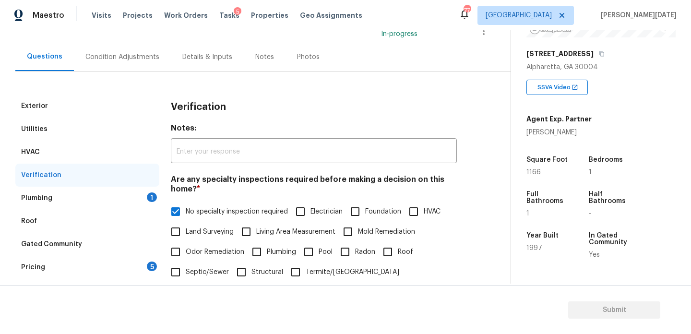
scroll to position [59, 0]
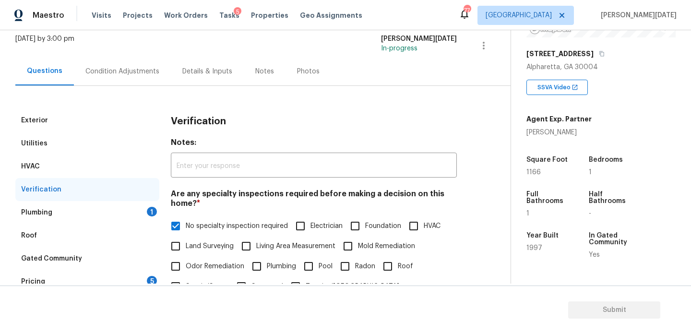
click at [149, 213] on div "1" at bounding box center [152, 212] width 10 height 10
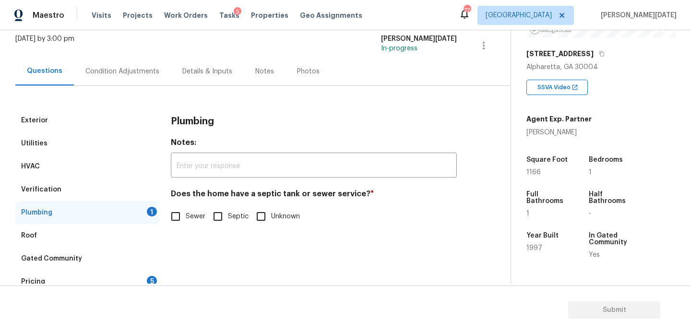
click at [174, 218] on input "Sewer" at bounding box center [175, 216] width 20 height 20
checkbox input "true"
click at [146, 284] on div "Back to tasks Condition Scoping - Full Wed, Aug 13 2025 by 3:00 pm Prabhu Raja …" at bounding box center [345, 182] width 691 height 304
click at [153, 279] on div "5" at bounding box center [152, 281] width 10 height 10
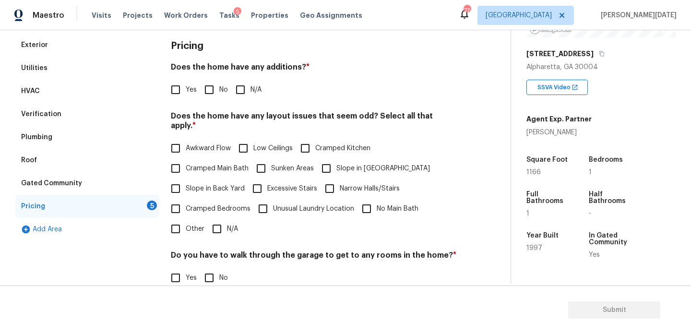
scroll to position [141, 0]
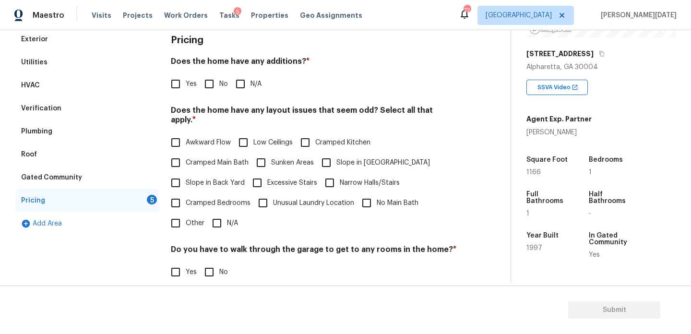
click at [210, 85] on input "No" at bounding box center [209, 84] width 20 height 20
checkbox input "true"
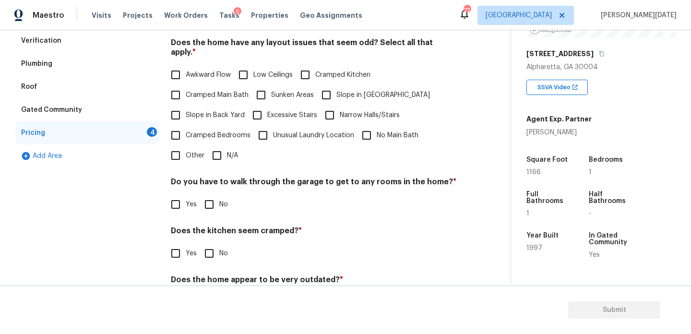
scroll to position [242, 0]
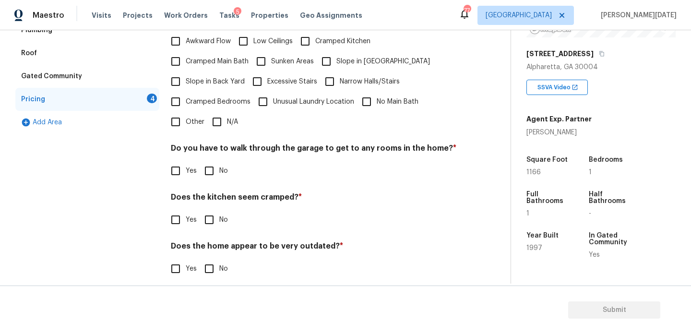
click at [224, 117] on input "N/A" at bounding box center [217, 122] width 20 height 20
checkbox input "true"
click at [210, 168] on input "No" at bounding box center [209, 172] width 20 height 20
checkbox input "true"
click at [212, 210] on input "No" at bounding box center [209, 220] width 20 height 20
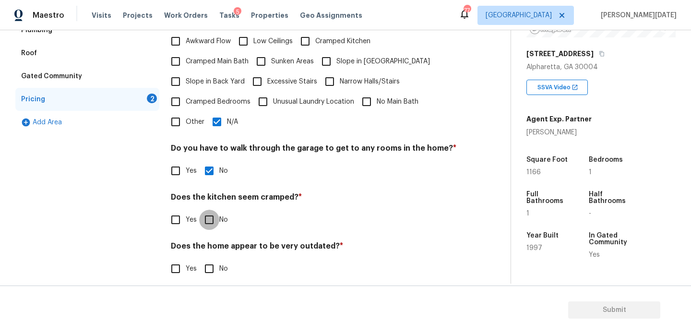
checkbox input "true"
click at [208, 263] on input "No" at bounding box center [209, 270] width 20 height 20
checkbox input "true"
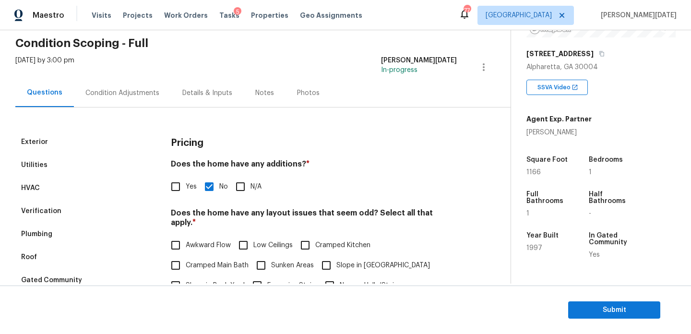
scroll to position [0, 0]
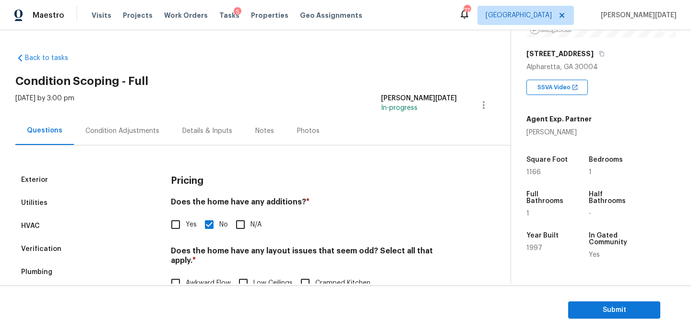
click at [120, 130] on div "Condition Adjustments" at bounding box center [122, 131] width 74 height 10
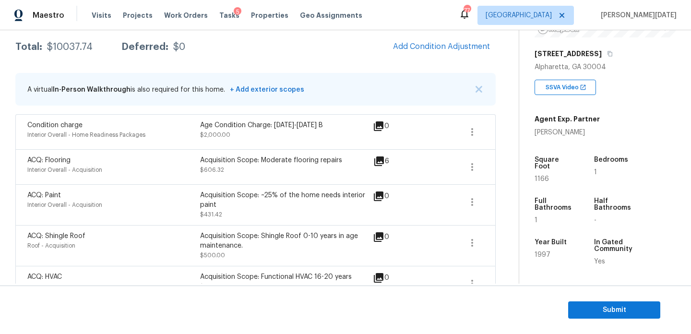
scroll to position [178, 0]
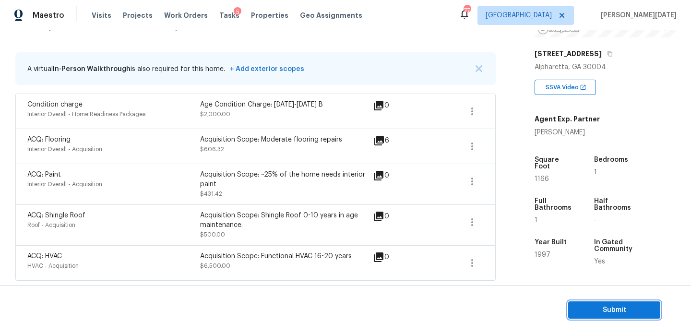
click at [586, 309] on span "Submit" at bounding box center [614, 310] width 77 height 12
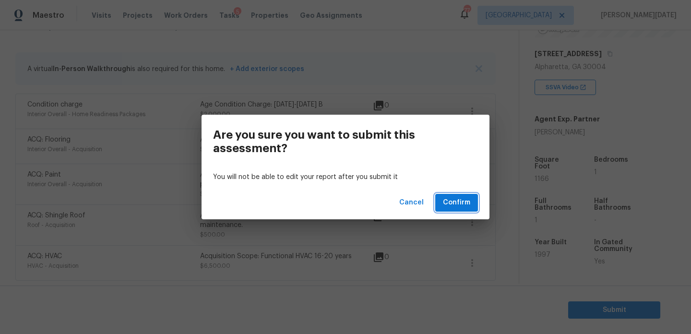
click at [449, 201] on span "Confirm" at bounding box center [456, 203] width 27 height 12
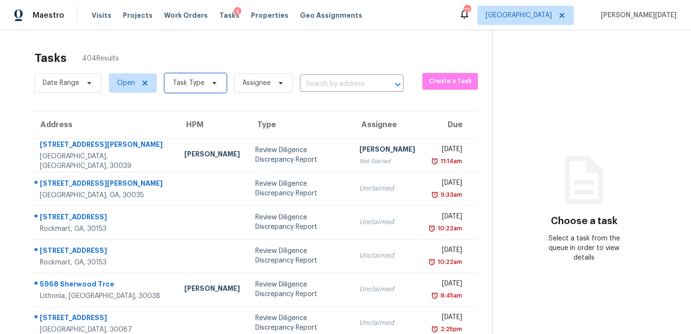
click at [213, 83] on icon at bounding box center [215, 83] width 4 height 2
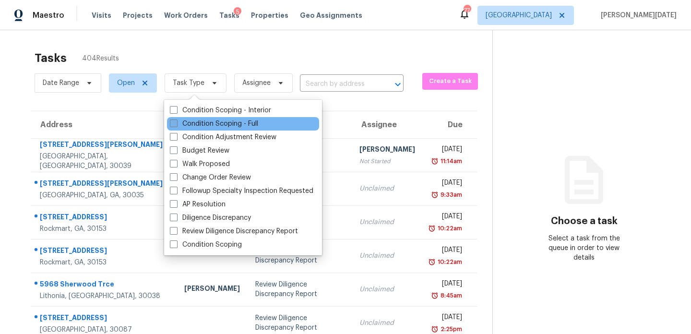
click at [196, 124] on label "Condition Scoping - Full" at bounding box center [214, 124] width 88 height 10
click at [176, 124] on input "Condition Scoping - Full" at bounding box center [173, 122] width 6 height 6
checkbox input "true"
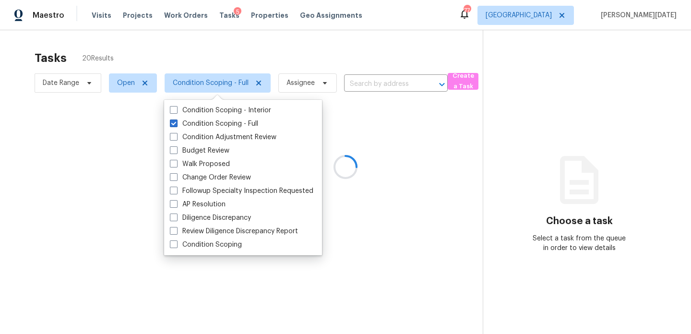
click at [286, 69] on div at bounding box center [345, 167] width 691 height 334
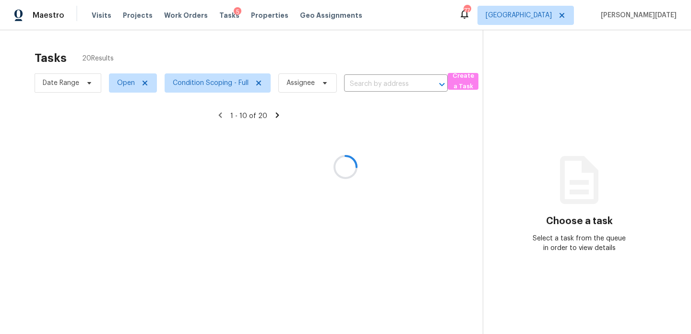
click at [312, 60] on div at bounding box center [345, 167] width 691 height 334
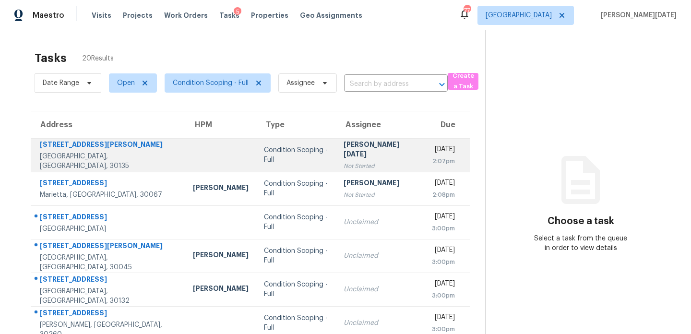
click at [336, 166] on td "Prabhu Raja Not Started" at bounding box center [380, 155] width 88 height 34
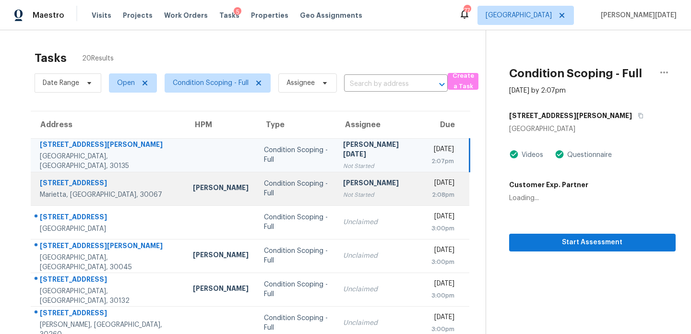
scroll to position [165, 0]
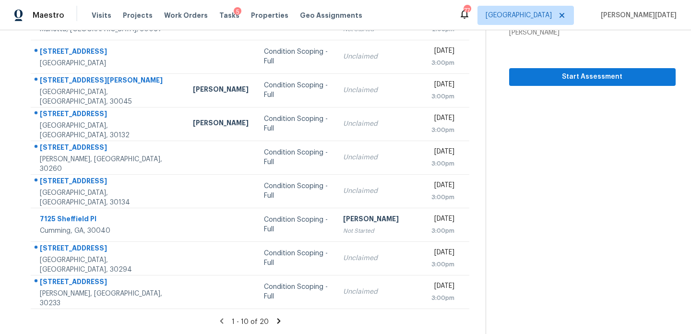
click at [277, 319] on icon at bounding box center [278, 320] width 3 height 5
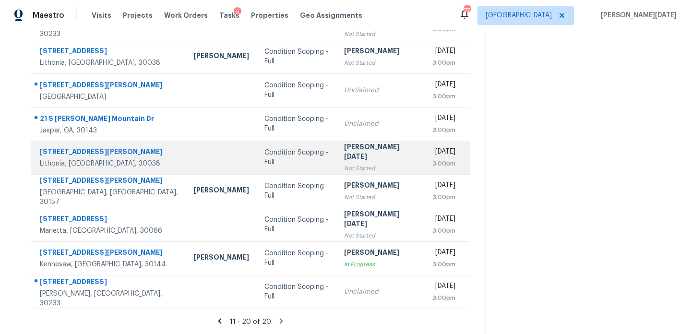
click at [344, 152] on div "[PERSON_NAME][DATE]" at bounding box center [380, 153] width 72 height 22
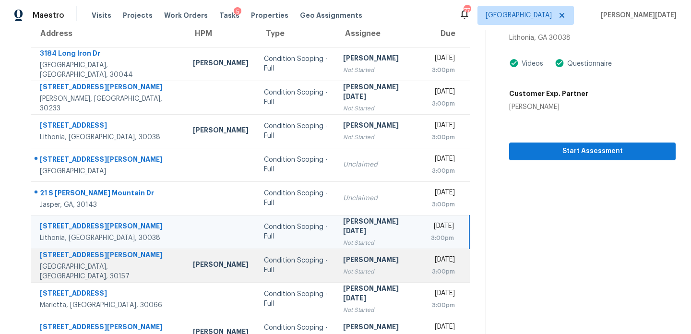
scroll to position [79, 0]
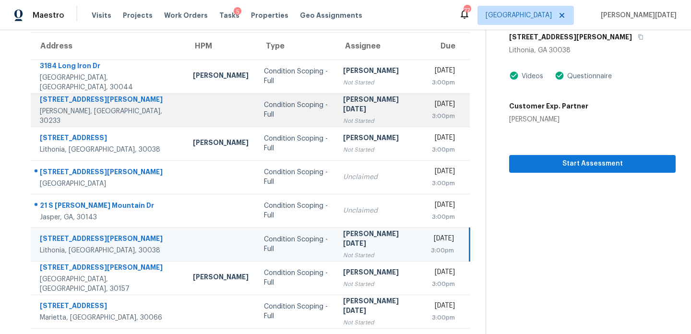
click at [346, 104] on div "[PERSON_NAME][DATE]" at bounding box center [379, 105] width 72 height 22
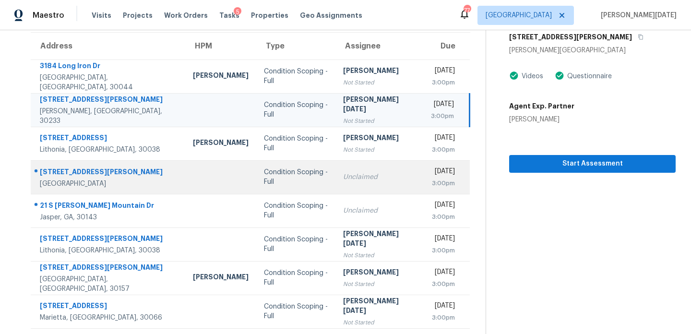
scroll to position [165, 0]
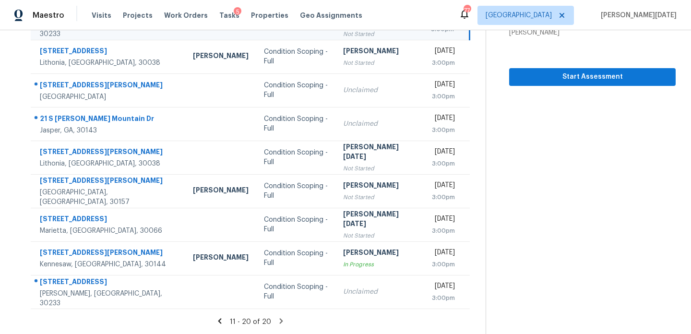
click at [277, 320] on icon at bounding box center [281, 321] width 9 height 9
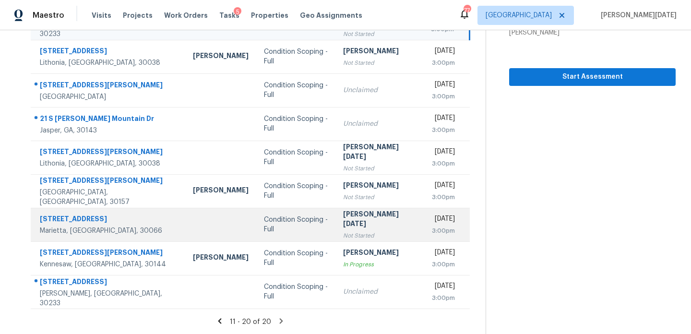
click at [343, 214] on div "[PERSON_NAME][DATE]" at bounding box center [379, 220] width 72 height 22
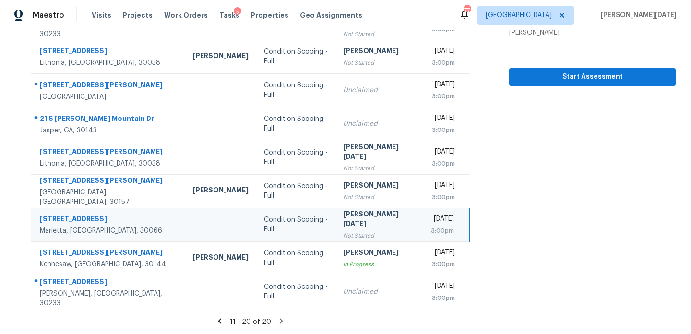
click at [370, 218] on td "Prabhu Raja Not Started" at bounding box center [379, 225] width 88 height 34
click at [545, 79] on span "Start Assessment" at bounding box center [592, 77] width 151 height 12
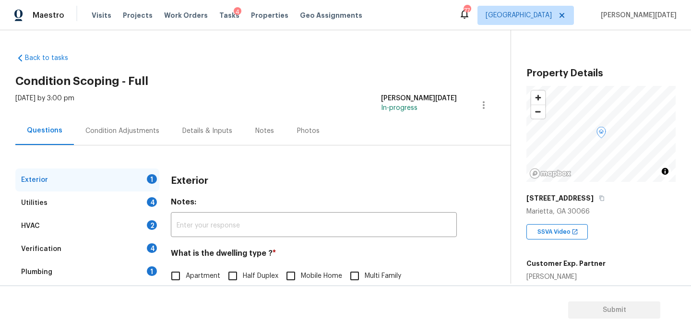
click at [153, 123] on div "Condition Adjustments" at bounding box center [122, 131] width 97 height 28
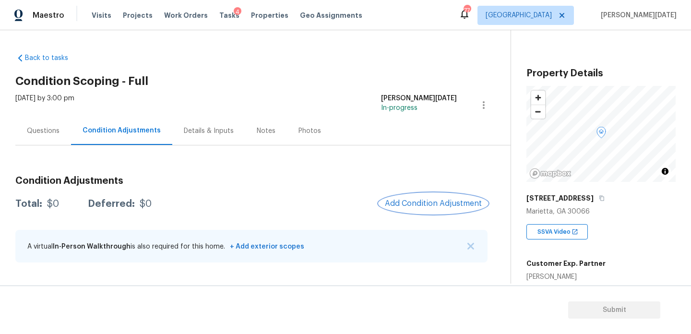
click at [419, 197] on button "Add Condition Adjustment" at bounding box center [433, 203] width 108 height 20
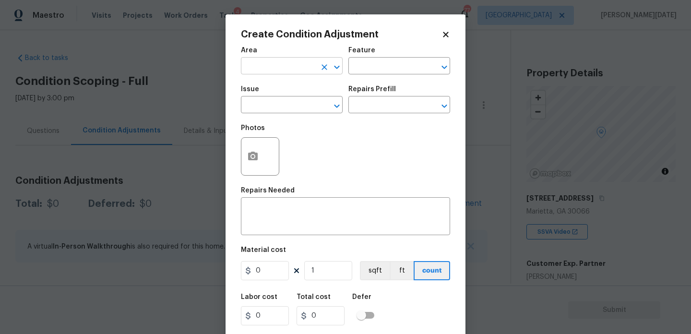
click at [256, 64] on input "text" at bounding box center [278, 66] width 75 height 15
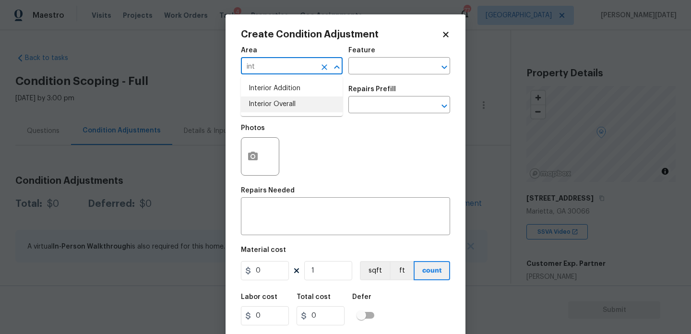
click at [281, 105] on li "Interior Overall" at bounding box center [292, 104] width 102 height 16
type input "Interior Overall"
click at [281, 105] on input "text" at bounding box center [278, 105] width 75 height 15
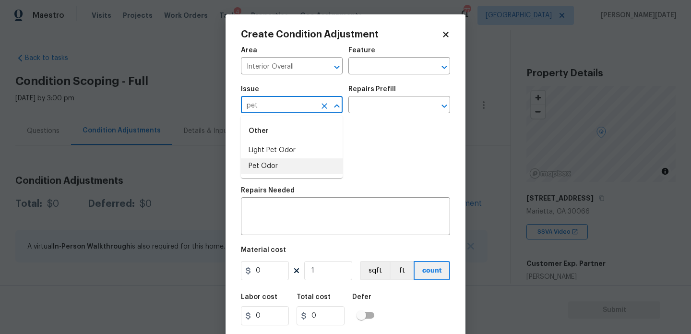
click at [284, 168] on li "Pet Odor" at bounding box center [292, 166] width 102 height 16
type input "Pet Odor"
click at [396, 102] on input "text" at bounding box center [385, 105] width 75 height 15
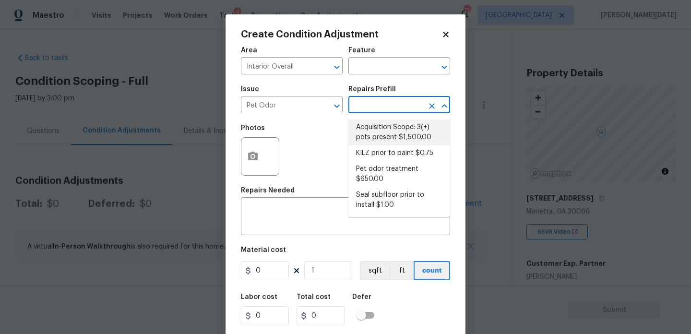
click at [397, 129] on li "Acquisition Scope: 3(+) pets present $1,500.00" at bounding box center [399, 132] width 102 height 26
type textarea "Acquisition Scope: 3(+) pets present"
type input "1500"
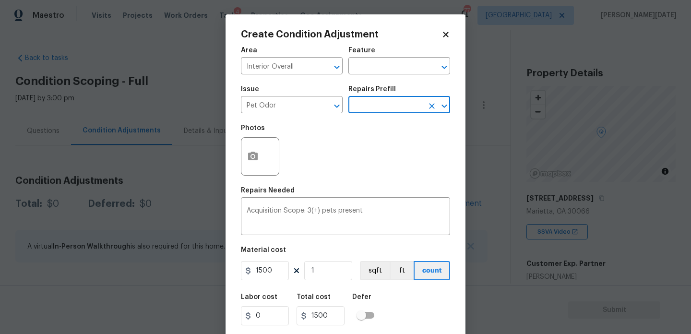
scroll to position [24, 0]
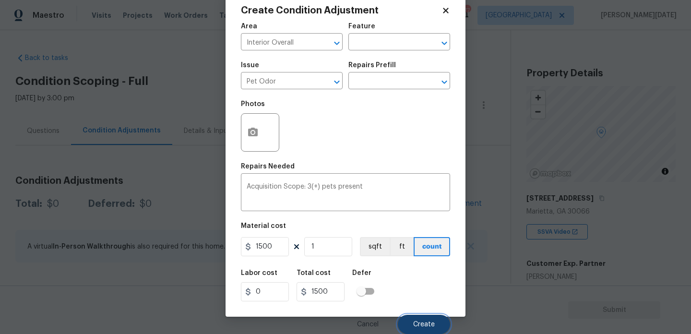
click at [413, 326] on button "Create" at bounding box center [424, 324] width 52 height 19
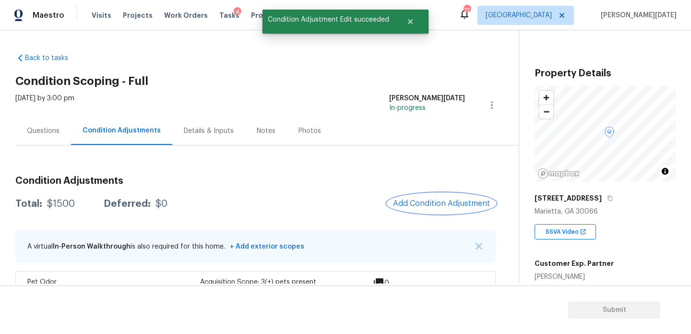
scroll to position [26, 0]
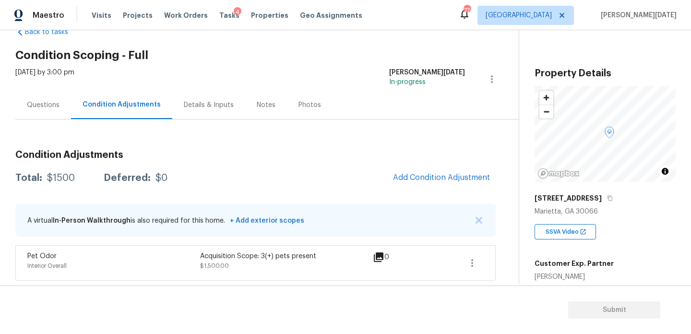
click at [414, 167] on span "Add Condition Adjustment" at bounding box center [441, 177] width 108 height 21
click at [420, 175] on span "Add Condition Adjustment" at bounding box center [441, 177] width 97 height 9
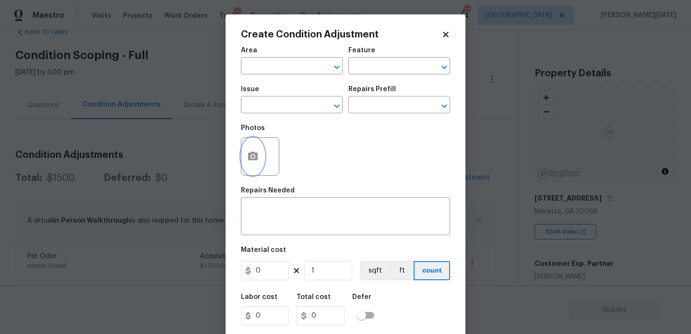
click at [250, 170] on button "button" at bounding box center [252, 156] width 23 height 37
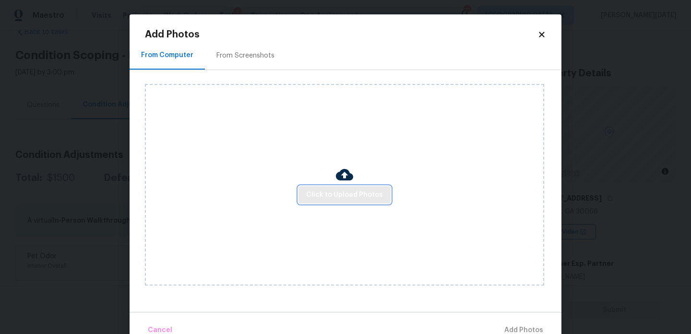
click at [350, 192] on span "Click to Upload Photos" at bounding box center [344, 195] width 77 height 12
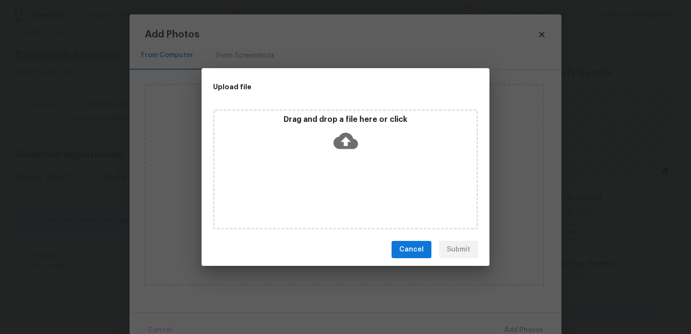
click at [350, 192] on div "Drag and drop a file here or click" at bounding box center [345, 169] width 265 height 120
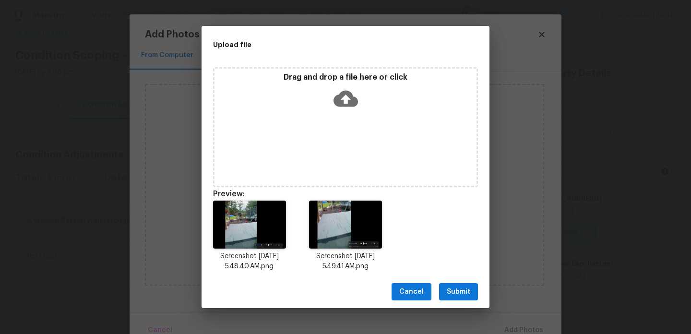
click at [468, 297] on button "Submit" at bounding box center [458, 292] width 39 height 18
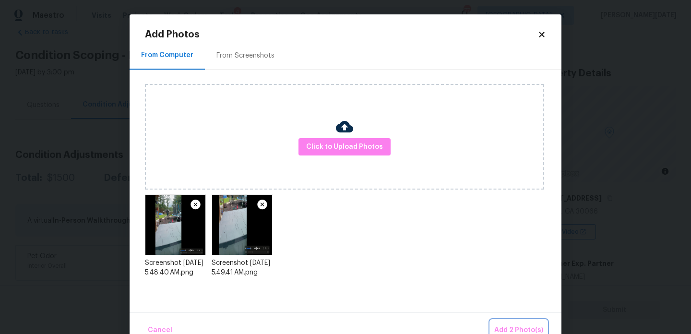
click at [510, 325] on span "Add 2 Photo(s)" at bounding box center [518, 330] width 49 height 12
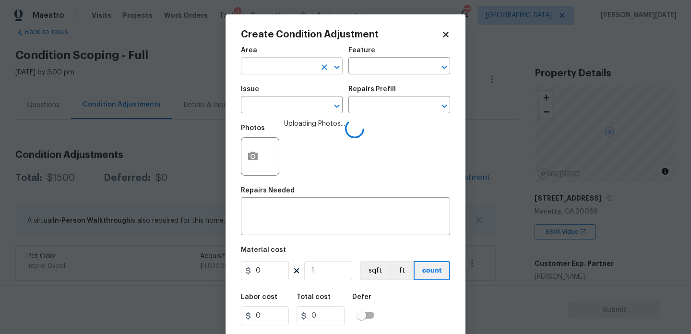
click at [262, 67] on input "text" at bounding box center [278, 66] width 75 height 15
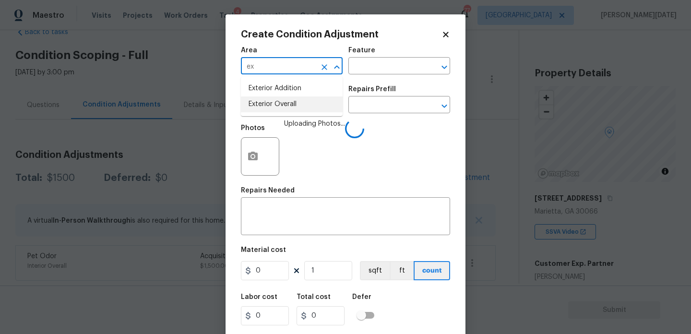
click at [281, 105] on li "Exterior Overall" at bounding box center [292, 104] width 102 height 16
type input "Exterior Overall"
click at [281, 105] on input "text" at bounding box center [278, 105] width 75 height 15
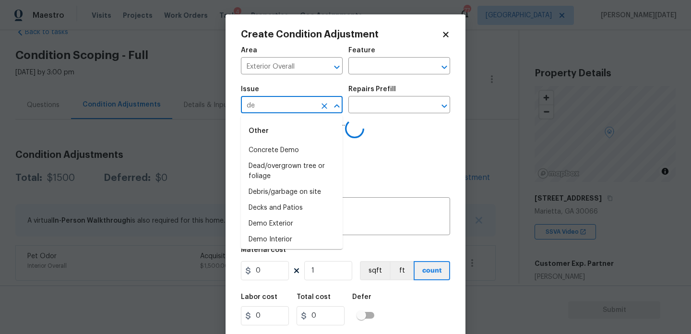
type input "deb"
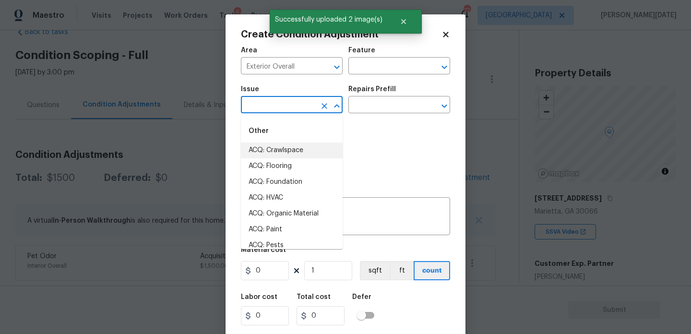
click at [274, 100] on input "text" at bounding box center [278, 105] width 75 height 15
click at [287, 146] on li "Debris/garbage on site" at bounding box center [292, 150] width 102 height 16
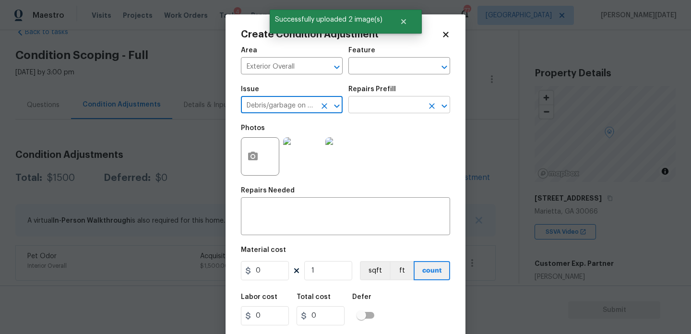
type input "Debris/garbage on site"
click at [369, 100] on input "text" at bounding box center [385, 105] width 75 height 15
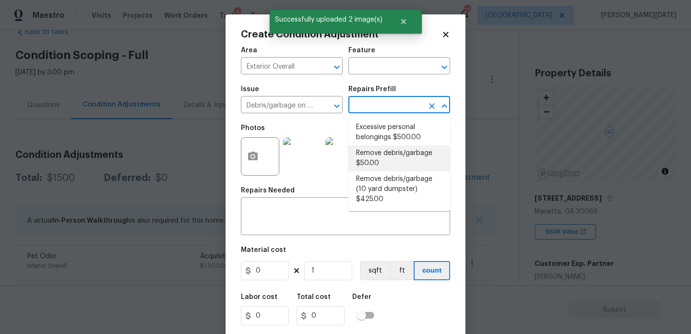
click at [389, 158] on li "Remove debris/garbage $50.00" at bounding box center [399, 158] width 102 height 26
type textarea "Remove, haul off, and properly dispose of any debris left by seller to offsite …"
type input "50"
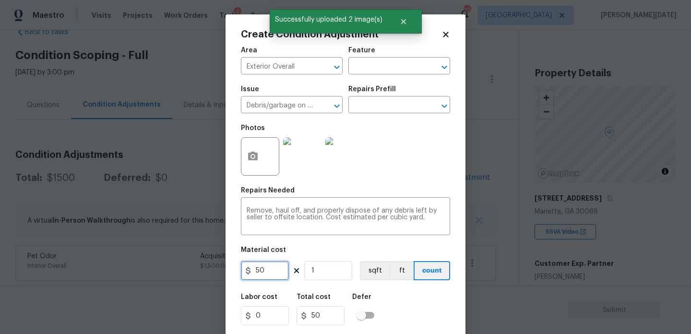
drag, startPoint x: 282, startPoint y: 270, endPoint x: 76, endPoint y: 281, distance: 206.1
click at [76, 281] on div "Create Condition Adjustment Area Exterior Overall ​ Feature ​ Issue Debris/garb…" at bounding box center [345, 167] width 691 height 334
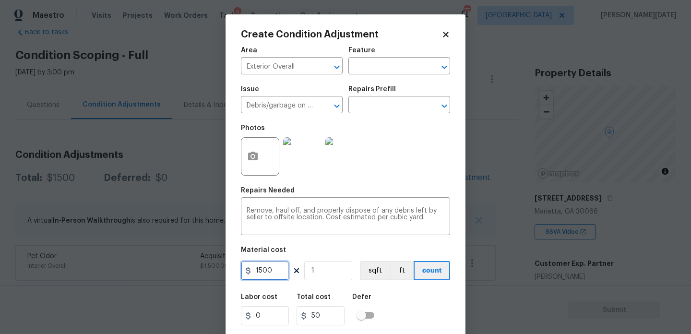
drag, startPoint x: 275, startPoint y: 272, endPoint x: 167, endPoint y: 267, distance: 108.5
click at [167, 267] on div "Create Condition Adjustment Area Exterior Overall ​ Feature ​ Issue Debris/garb…" at bounding box center [345, 167] width 691 height 334
type input "2000"
click at [405, 158] on div "Photos" at bounding box center [345, 150] width 209 height 62
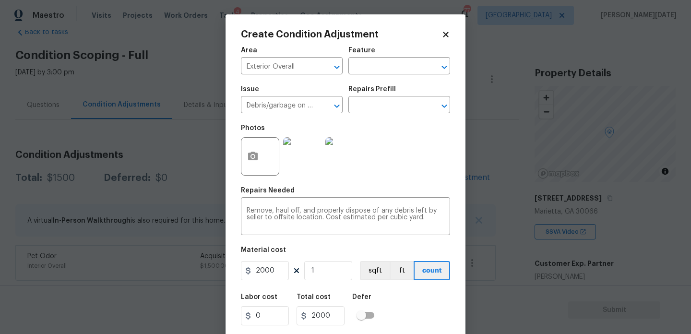
scroll to position [24, 0]
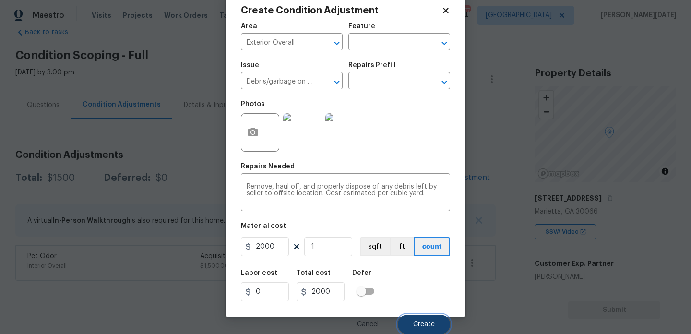
click at [416, 326] on span "Create" at bounding box center [424, 324] width 22 height 7
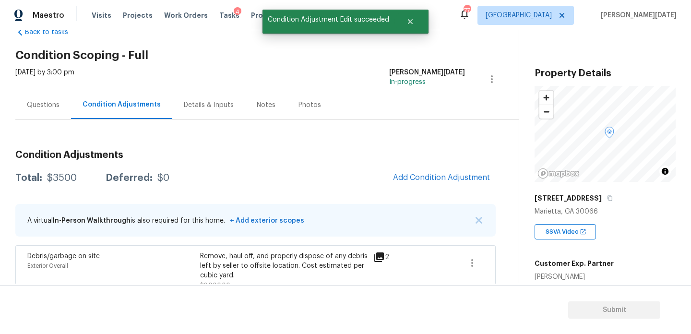
scroll to position [0, 0]
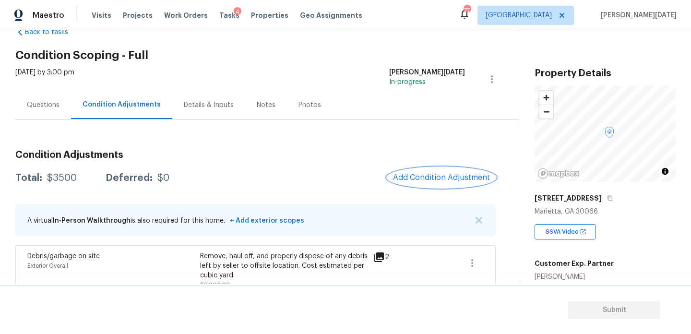
click at [428, 176] on span "Add Condition Adjustment" at bounding box center [441, 177] width 97 height 9
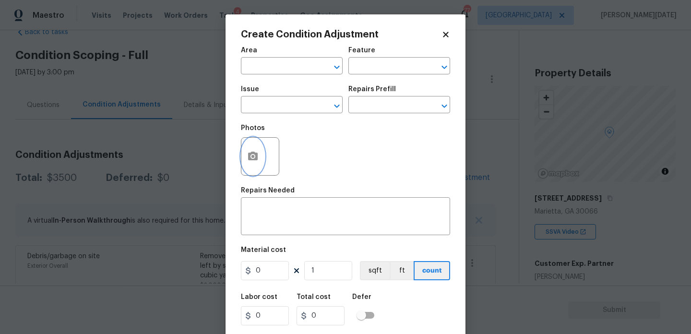
click at [244, 162] on button "button" at bounding box center [252, 156] width 23 height 37
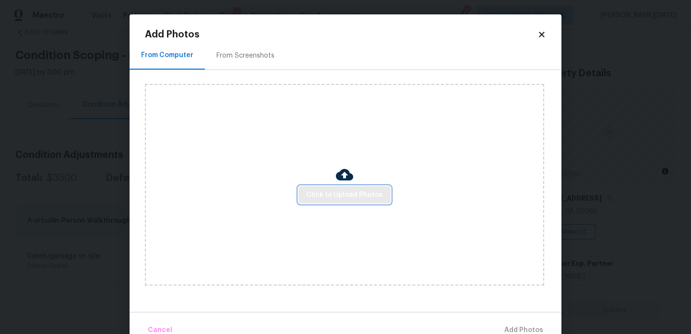
click at [348, 192] on span "Click to Upload Photos" at bounding box center [344, 195] width 77 height 12
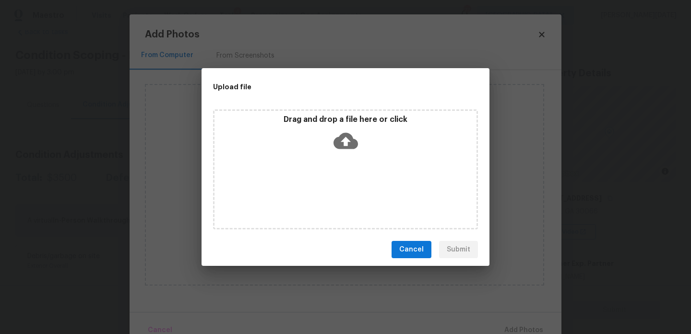
click at [348, 192] on div "Drag and drop a file here or click" at bounding box center [345, 169] width 265 height 120
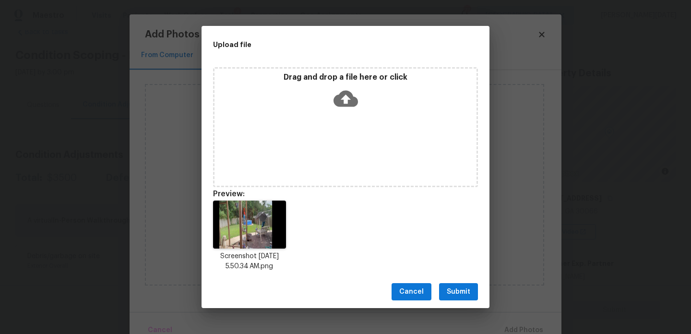
click at [457, 292] on span "Submit" at bounding box center [459, 292] width 24 height 12
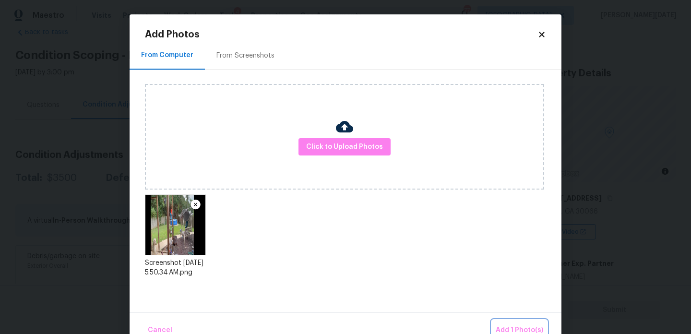
click at [517, 321] on button "Add 1 Photo(s)" at bounding box center [519, 330] width 55 height 21
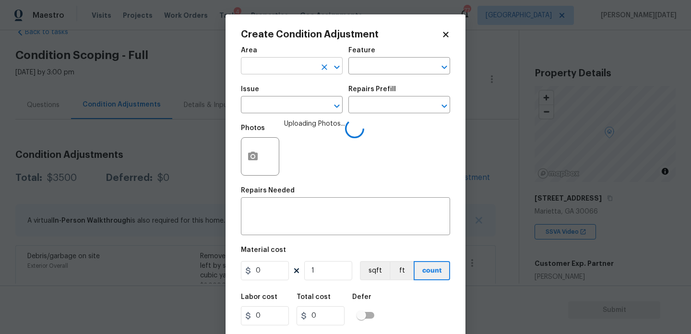
click at [273, 73] on input "text" at bounding box center [278, 66] width 75 height 15
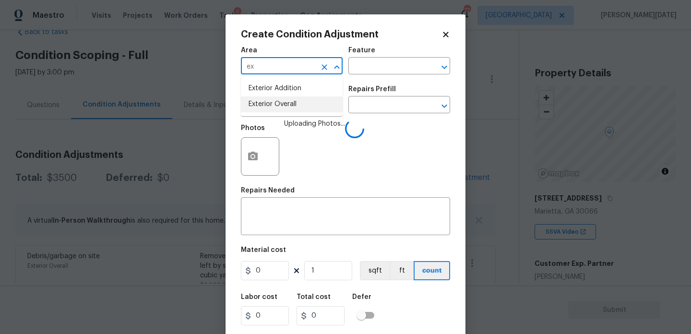
click at [276, 100] on li "Exterior Overall" at bounding box center [292, 104] width 102 height 16
type input "Exterior Overall"
click at [276, 100] on input "text" at bounding box center [278, 105] width 75 height 15
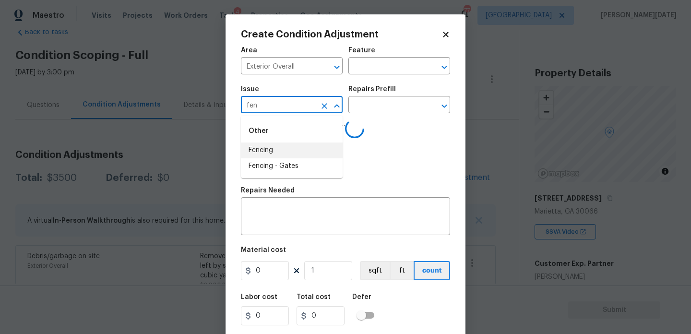
click at [277, 146] on li "Fencing" at bounding box center [292, 150] width 102 height 16
type input "Fencing"
click at [372, 73] on input "text" at bounding box center [385, 66] width 75 height 15
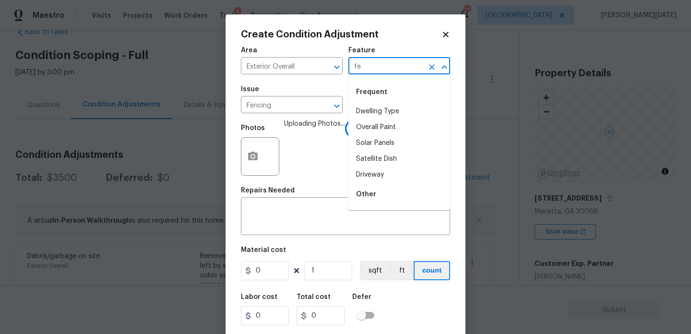
type input "fen"
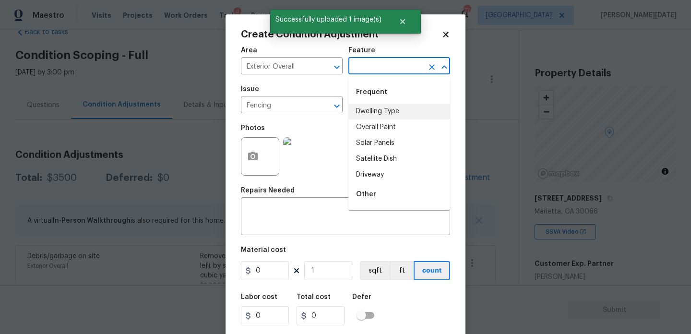
type input "f"
type input "e"
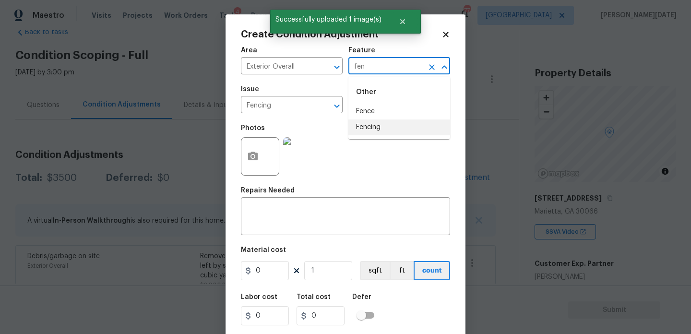
click at [384, 126] on li "Fencing" at bounding box center [399, 127] width 102 height 16
type input "Fencing"
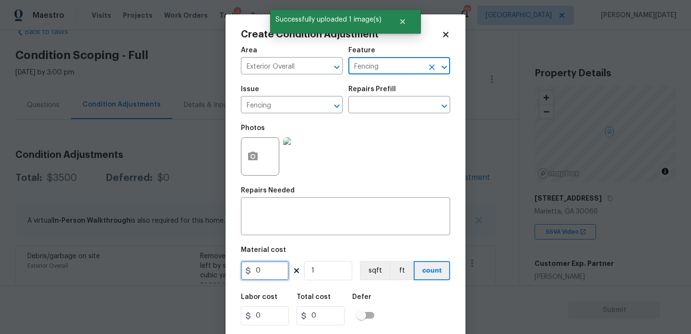
click at [272, 273] on input "0" at bounding box center [265, 270] width 48 height 19
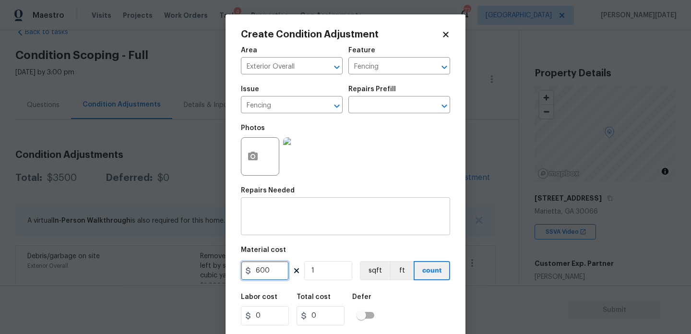
type input "600"
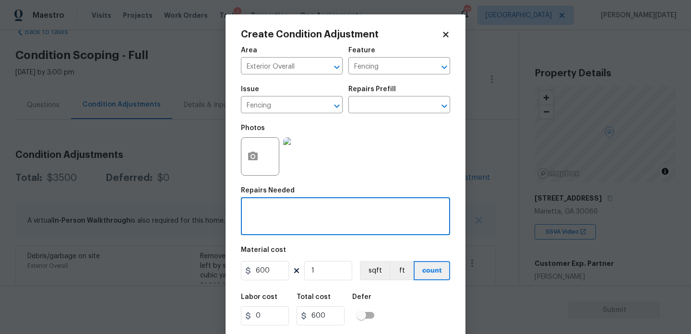
click at [271, 210] on textarea at bounding box center [346, 217] width 198 height 20
type textarea "o"
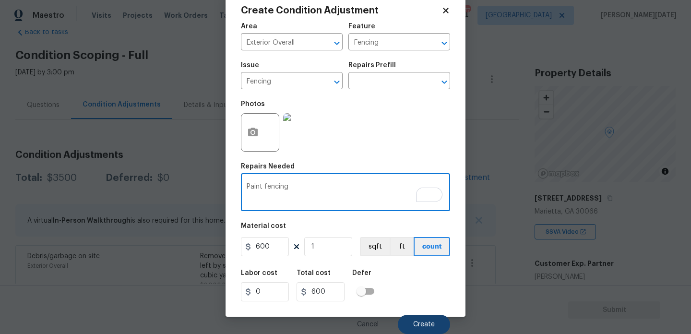
type textarea "Paint fencing"
click at [421, 323] on span "Create" at bounding box center [424, 324] width 22 height 7
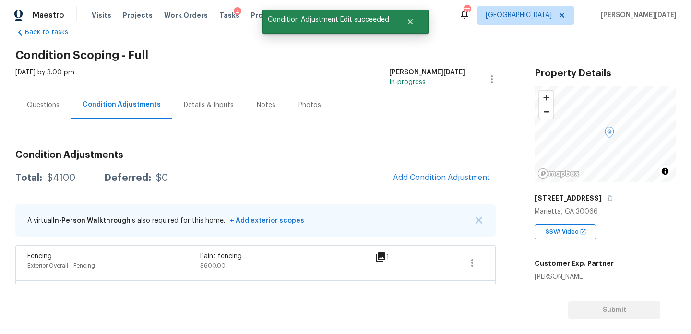
scroll to position [0, 0]
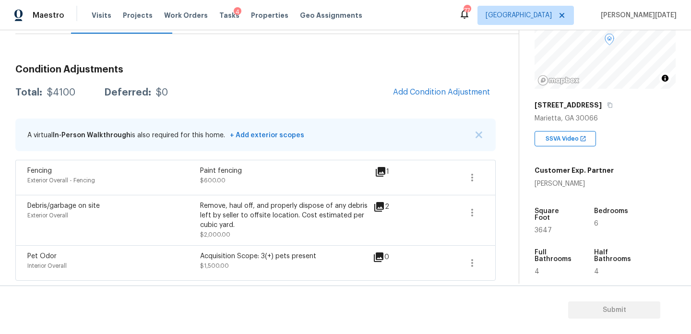
scroll to position [100, 0]
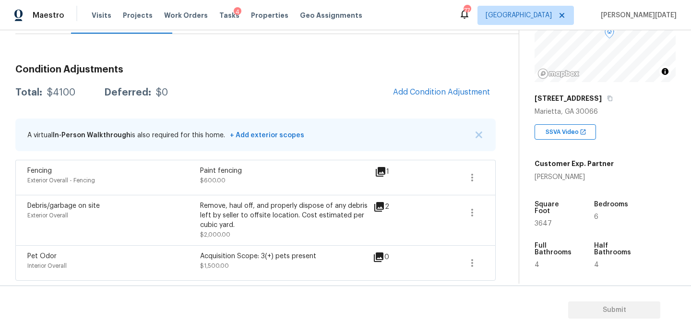
click at [540, 220] on span "3647" at bounding box center [542, 223] width 17 height 7
copy span "3647"
click at [415, 89] on span "Add Condition Adjustment" at bounding box center [441, 92] width 97 height 9
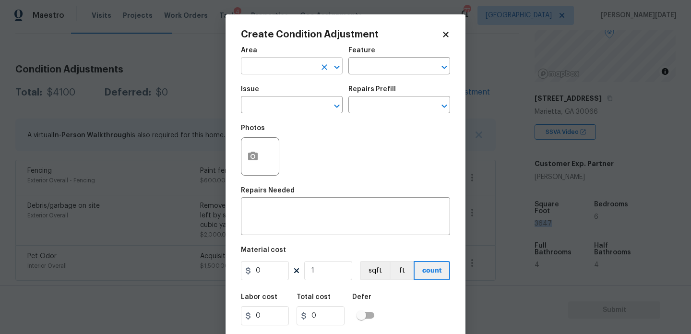
click at [255, 63] on input "text" at bounding box center [278, 66] width 75 height 15
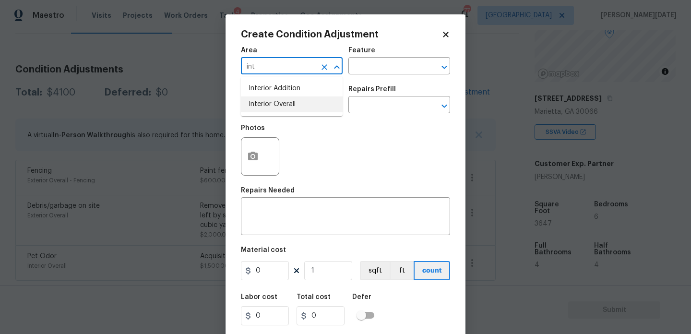
click at [262, 106] on li "Interior Overall" at bounding box center [292, 104] width 102 height 16
type input "Interior Overall"
click at [262, 106] on input "text" at bounding box center [278, 105] width 75 height 15
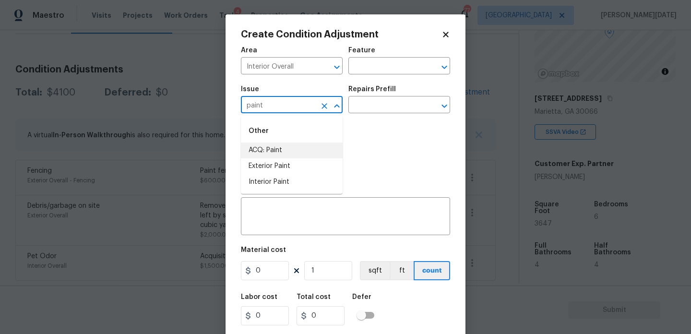
click at [275, 149] on li "ACQ: Paint" at bounding box center [292, 150] width 102 height 16
type input "ACQ: Paint"
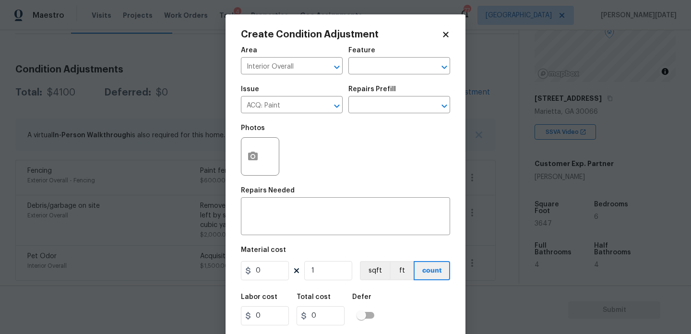
click at [375, 96] on div "Repairs Prefill" at bounding box center [399, 92] width 102 height 12
click at [376, 103] on input "text" at bounding box center [385, 105] width 75 height 15
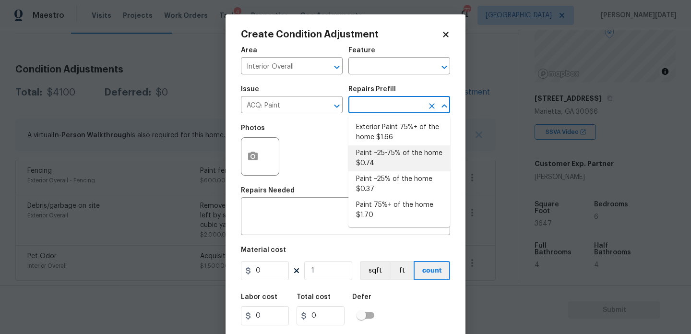
click at [391, 154] on li "Paint ~25-75% of the home $0.74" at bounding box center [399, 158] width 102 height 26
type input "Acquisition"
type textarea "Acquisition Scope: ~25 - 75% of the home needs interior paint"
type input "0.74"
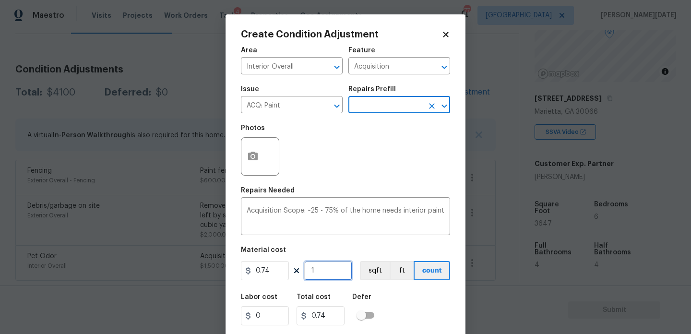
click at [325, 268] on input "1" at bounding box center [328, 270] width 48 height 19
type input "0"
paste input "3647"
type input "3647"
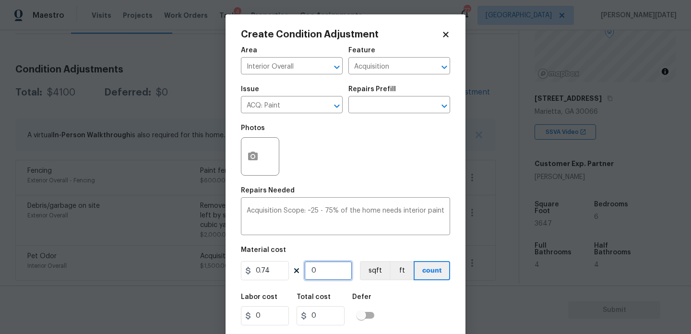
type input "2698.78"
type input "3647"
click at [251, 166] on button "button" at bounding box center [252, 156] width 23 height 37
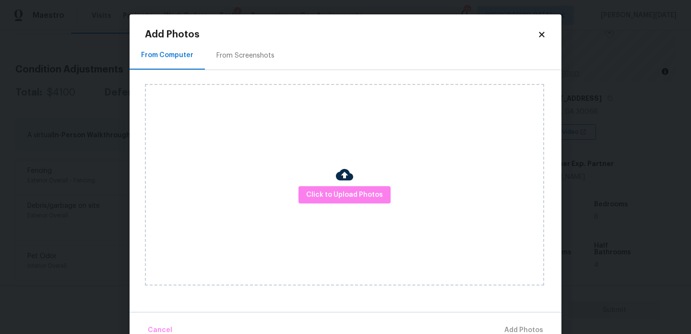
click at [248, 39] on h2 "Add Photos" at bounding box center [341, 35] width 392 height 10
click at [250, 54] on div "From Screenshots" at bounding box center [245, 56] width 58 height 10
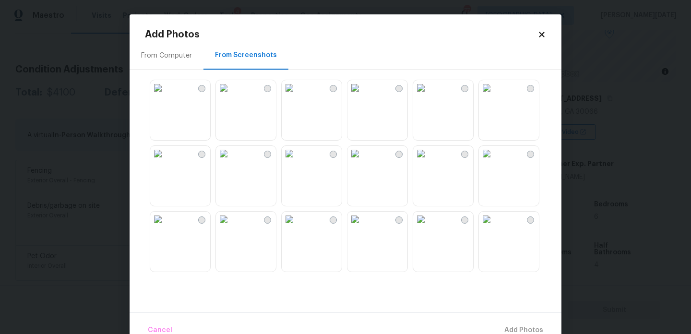
click at [363, 95] on img at bounding box center [354, 87] width 15 height 15
click at [363, 161] on img at bounding box center [354, 153] width 15 height 15
click at [165, 95] on img at bounding box center [157, 87] width 15 height 15
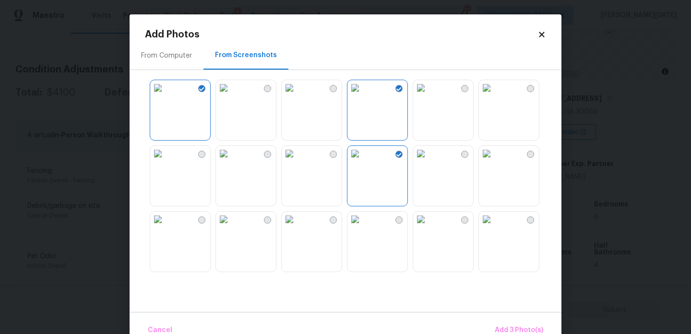
click at [231, 161] on img at bounding box center [223, 153] width 15 height 15
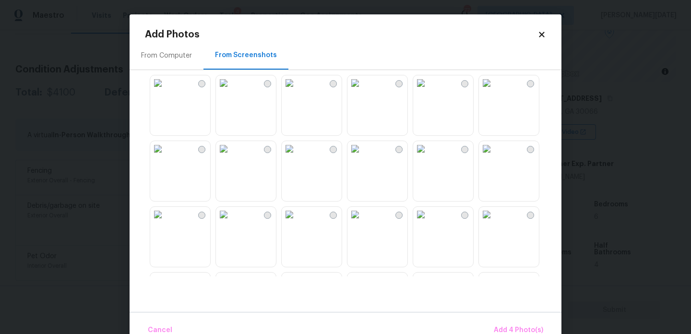
click at [494, 91] on img at bounding box center [486, 82] width 15 height 15
click at [297, 91] on img at bounding box center [289, 82] width 15 height 15
click at [297, 156] on img at bounding box center [289, 148] width 15 height 15
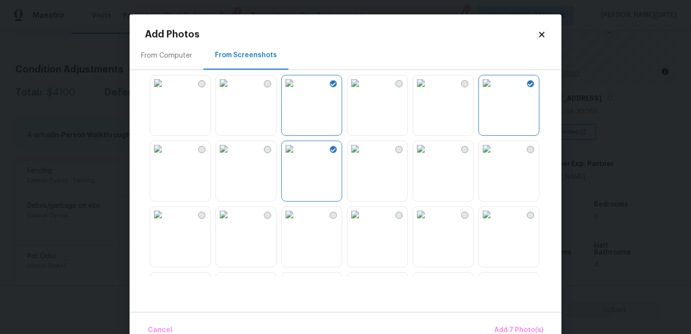
click at [231, 156] on img at bounding box center [223, 148] width 15 height 15
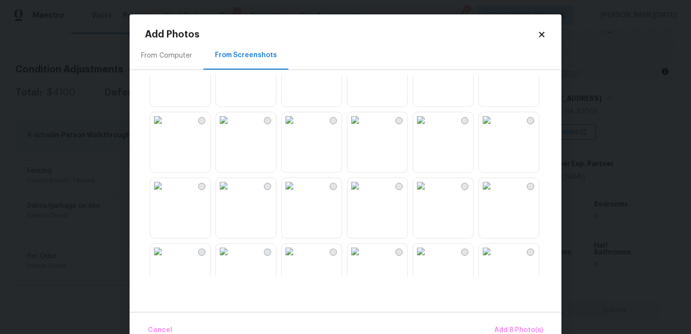
scroll to position [495, 0]
click at [428, 127] on img at bounding box center [420, 118] width 15 height 15
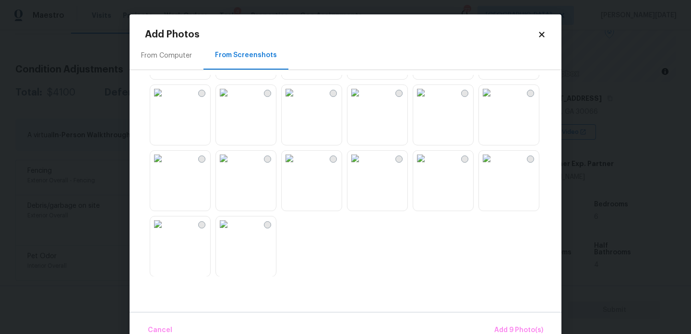
scroll to position [6, 0]
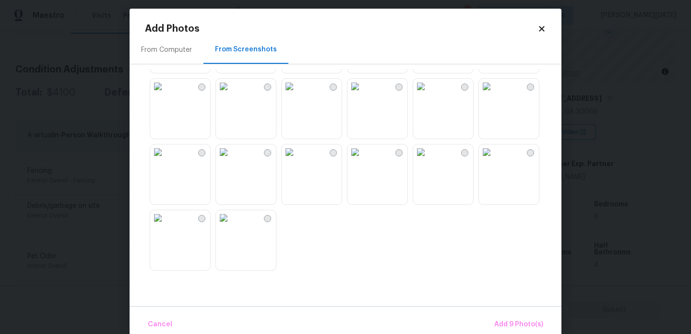
click at [428, 160] on img at bounding box center [420, 151] width 15 height 15
click at [494, 160] on img at bounding box center [486, 151] width 15 height 15
click at [508, 321] on span "Add 11 Photo(s)" at bounding box center [518, 325] width 50 height 12
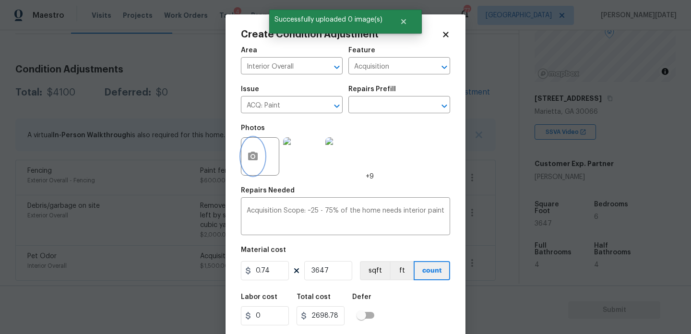
scroll to position [24, 0]
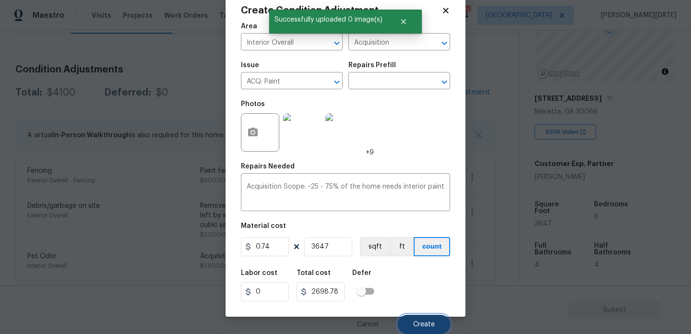
click at [425, 319] on button "Create" at bounding box center [424, 324] width 52 height 19
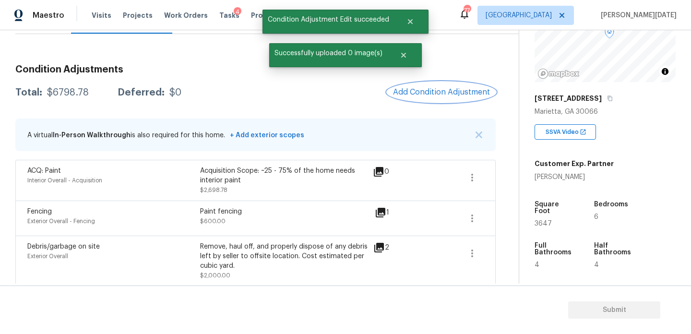
scroll to position [0, 0]
click at [432, 81] on div "Condition Adjustments Total: $6798.78 Deferred: $0 Add Condition Adjustment A v…" at bounding box center [255, 189] width 481 height 264
click at [434, 98] on button "Add Condition Adjustment" at bounding box center [442, 92] width 108 height 20
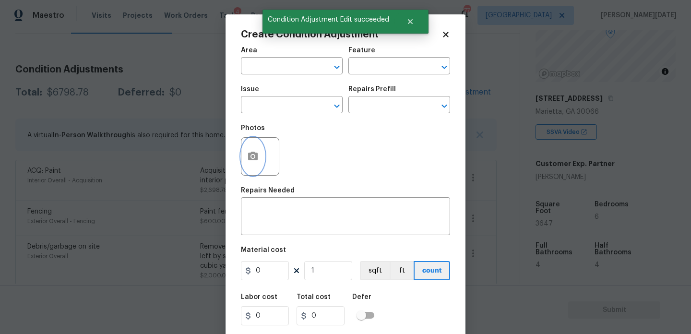
click at [252, 159] on icon "button" at bounding box center [253, 156] width 10 height 9
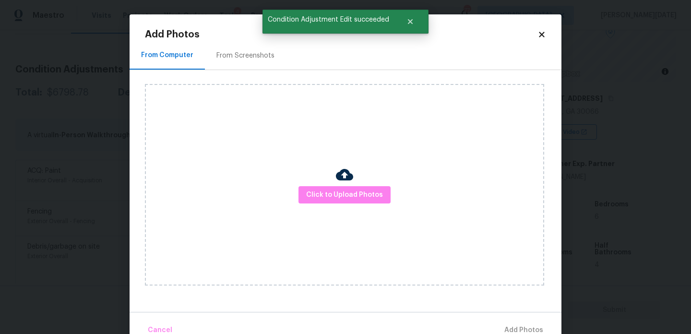
click at [244, 44] on div "From Screenshots" at bounding box center [245, 55] width 81 height 28
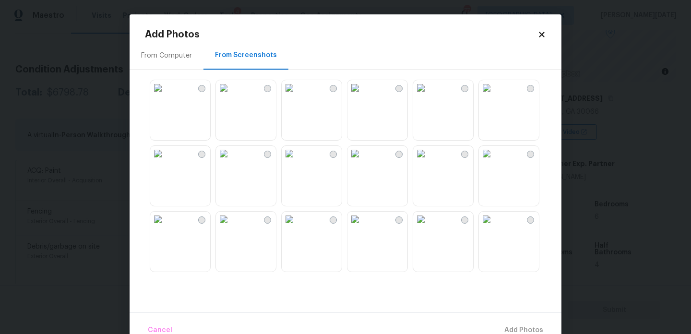
click at [231, 95] on img at bounding box center [223, 87] width 15 height 15
click at [363, 95] on img at bounding box center [354, 87] width 15 height 15
click at [428, 95] on img at bounding box center [420, 87] width 15 height 15
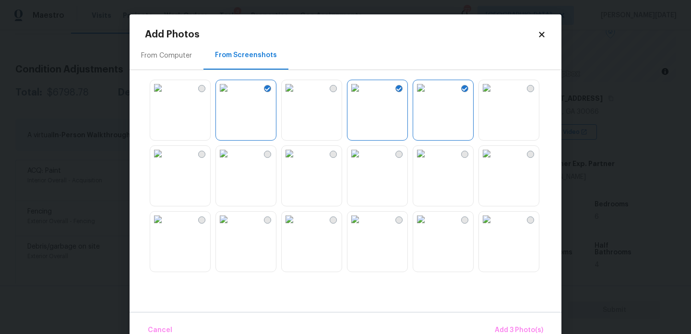
click at [494, 95] on img at bounding box center [486, 87] width 15 height 15
click at [363, 161] on img at bounding box center [354, 153] width 15 height 15
click at [428, 161] on img at bounding box center [420, 153] width 15 height 15
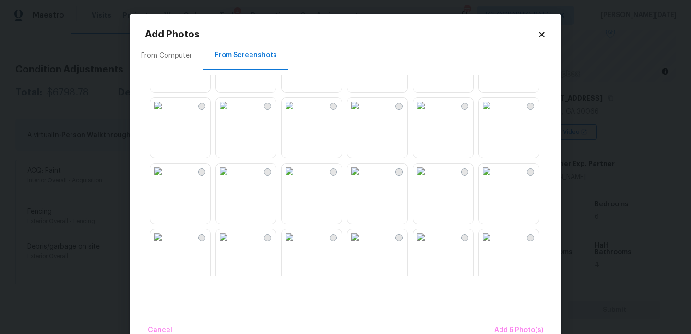
scroll to position [337, 0]
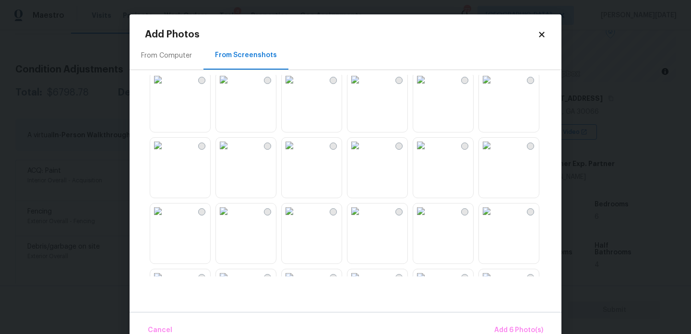
click at [363, 153] on img at bounding box center [354, 145] width 15 height 15
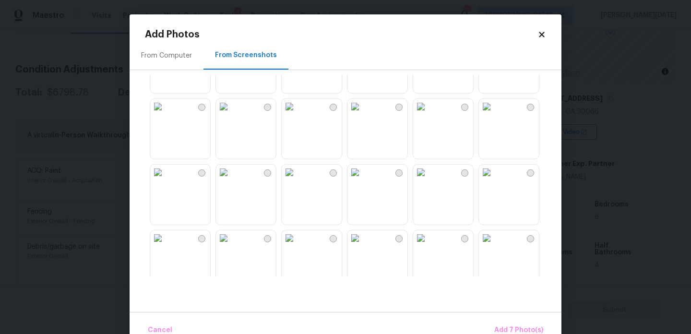
click at [363, 114] on img at bounding box center [354, 106] width 15 height 15
click at [363, 180] on img at bounding box center [354, 172] width 15 height 15
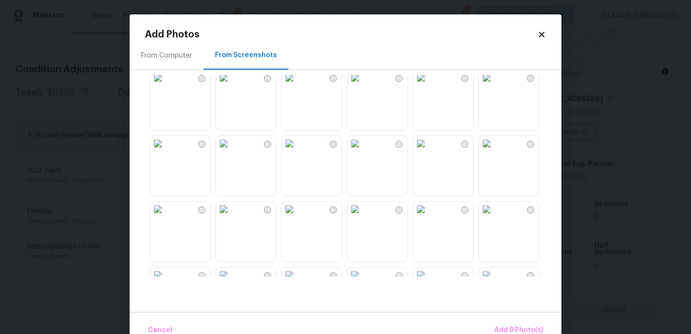
scroll to position [700, 0]
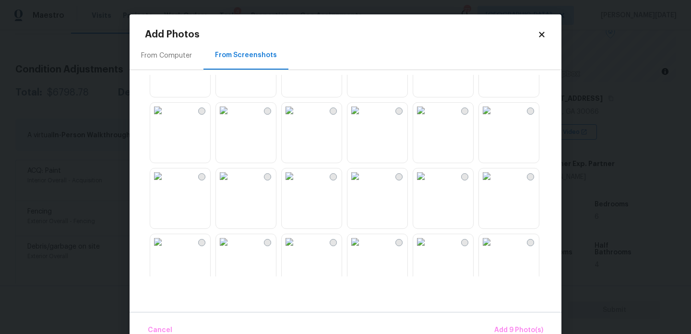
click at [428, 184] on img at bounding box center [420, 175] width 15 height 15
click at [363, 184] on img at bounding box center [354, 175] width 15 height 15
click at [297, 184] on img at bounding box center [289, 175] width 15 height 15
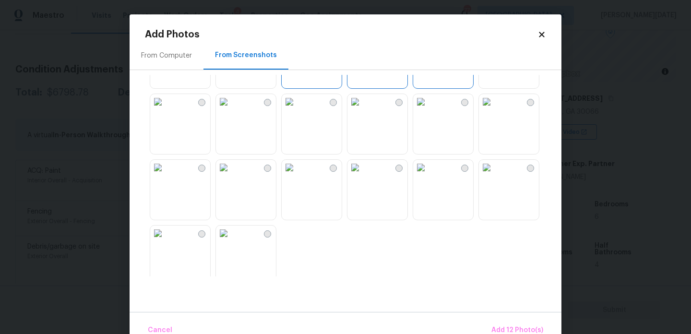
scroll to position [778, 0]
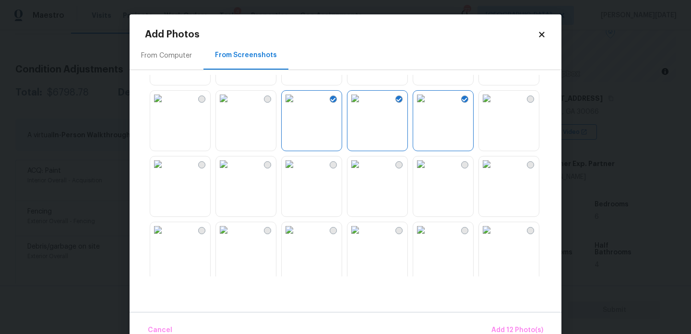
click at [231, 106] on img at bounding box center [223, 98] width 15 height 15
click at [297, 172] on img at bounding box center [289, 163] width 15 height 15
click at [363, 172] on img at bounding box center [354, 163] width 15 height 15
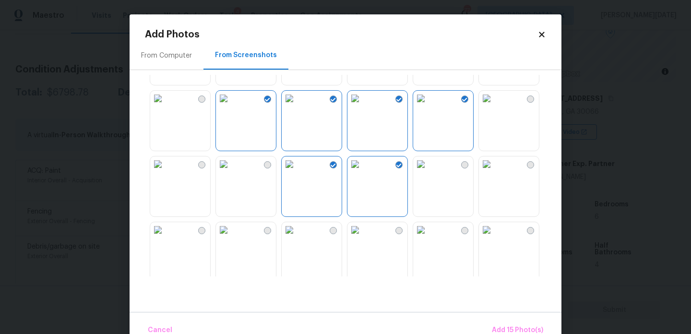
click at [428, 172] on img at bounding box center [420, 163] width 15 height 15
click at [507, 320] on button "Add 16 Photo(s)" at bounding box center [516, 330] width 59 height 21
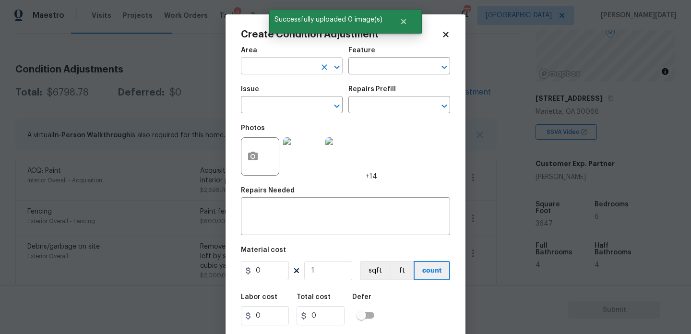
click at [272, 65] on input "text" at bounding box center [278, 66] width 75 height 15
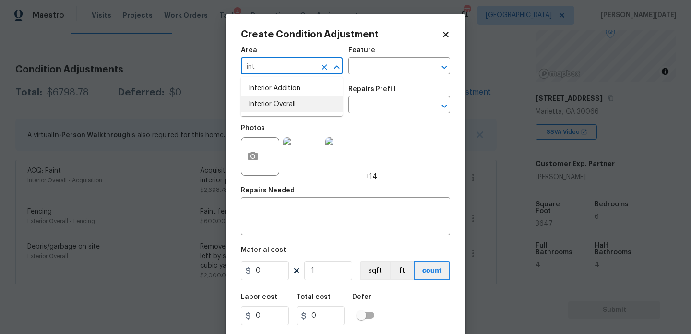
click at [281, 104] on li "Interior Overall" at bounding box center [292, 104] width 102 height 16
type input "Interior Overall"
click at [281, 104] on input "text" at bounding box center [278, 105] width 75 height 15
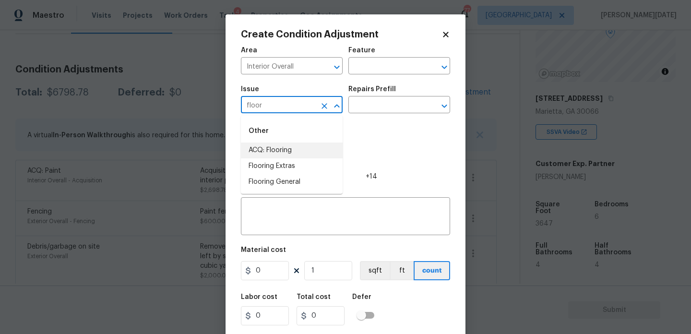
click at [287, 157] on li "ACQ: Flooring" at bounding box center [292, 150] width 102 height 16
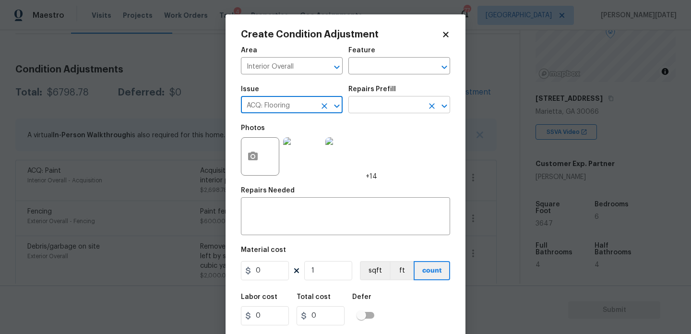
type input "ACQ: Flooring"
click at [371, 106] on input "text" at bounding box center [385, 105] width 75 height 15
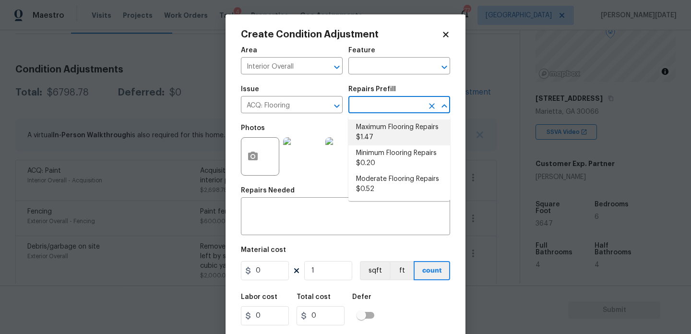
click at [376, 133] on li "Maximum Flooring Repairs $1.47" at bounding box center [399, 132] width 102 height 26
type input "Acquisition"
type textarea "Acquisition Scope: Maximum flooring repairs"
type input "1.47"
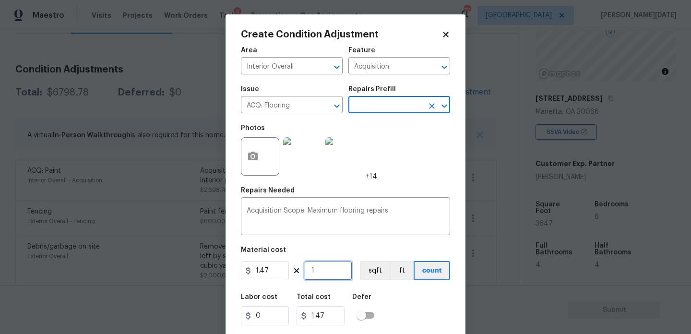
click at [334, 267] on input "1" at bounding box center [328, 270] width 48 height 19
type input "0"
paste input "3647"
type input "3647"
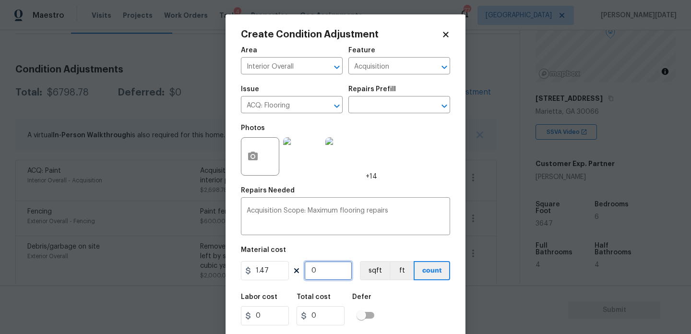
type input "5361.09"
type input "3647"
click at [396, 184] on div "Area Interior Overall ​ Feature Acquisition ​ Issue ACQ: Flooring ​ Repairs Pre…" at bounding box center [345, 199] width 209 height 317
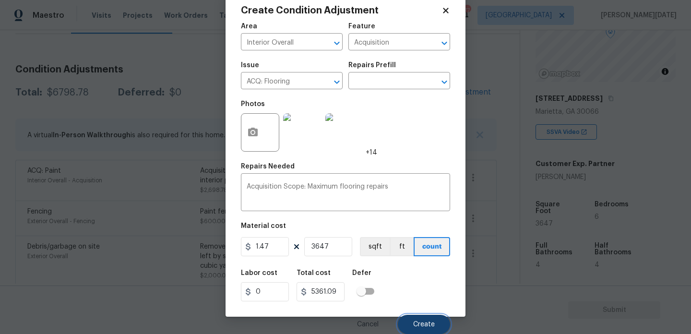
click at [430, 323] on span "Create" at bounding box center [424, 324] width 22 height 7
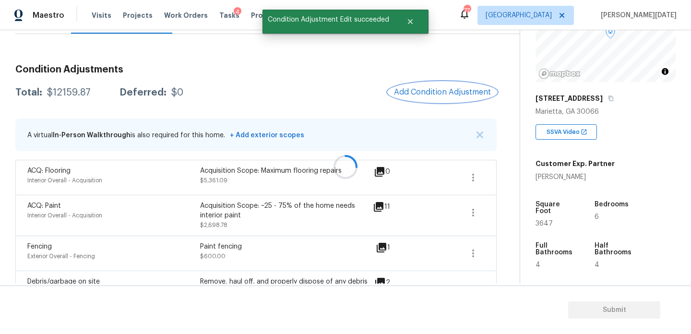
scroll to position [0, 0]
click at [454, 93] on span "Add Condition Adjustment" at bounding box center [443, 92] width 97 height 9
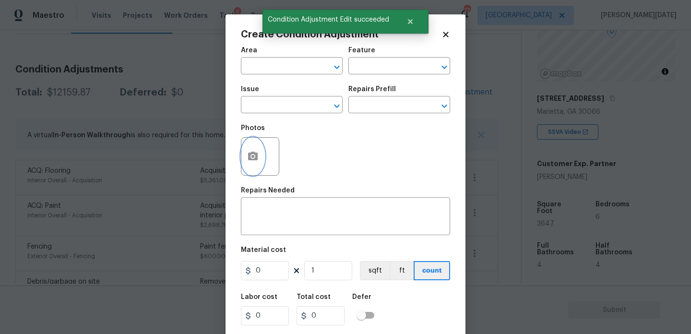
click at [251, 157] on circle "button" at bounding box center [252, 156] width 3 height 3
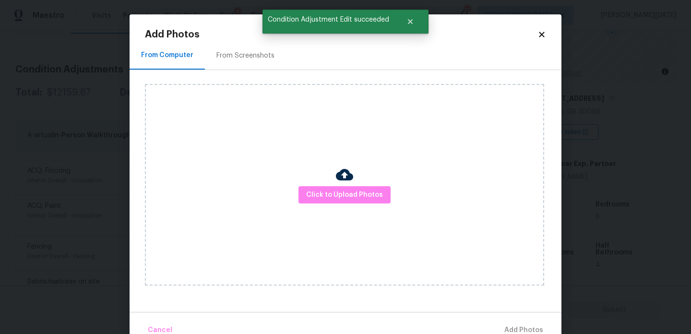
click at [257, 49] on div "From Screenshots" at bounding box center [245, 55] width 81 height 28
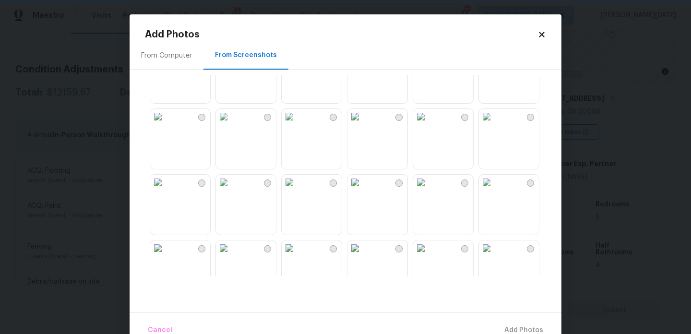
scroll to position [437, 0]
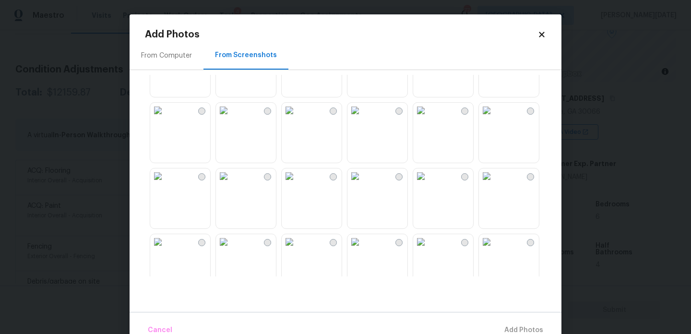
click at [428, 118] on img at bounding box center [420, 110] width 15 height 15
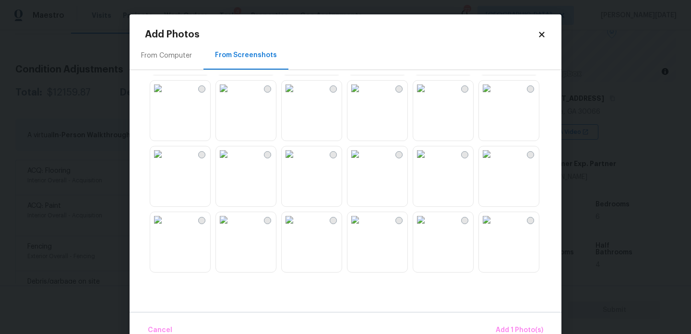
scroll to position [803, 0]
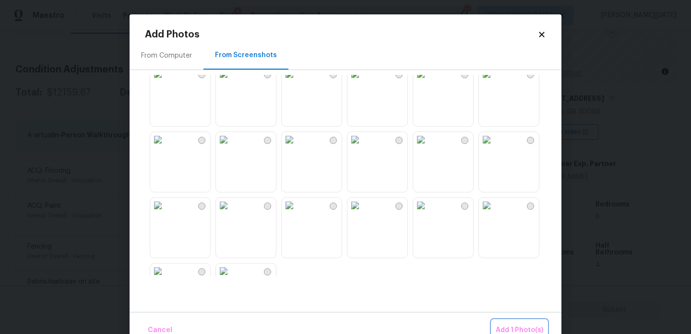
click at [504, 329] on span "Add 1 Photo(s)" at bounding box center [519, 330] width 47 height 12
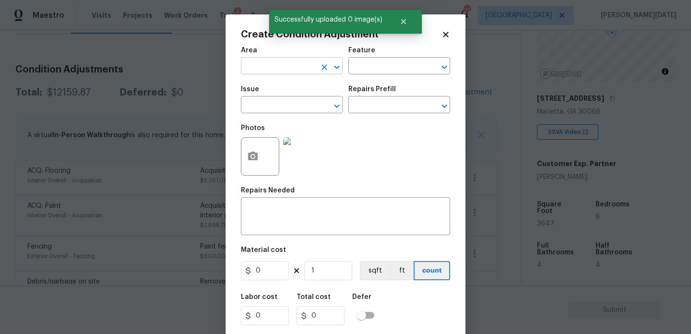
click at [259, 65] on input "text" at bounding box center [278, 66] width 75 height 15
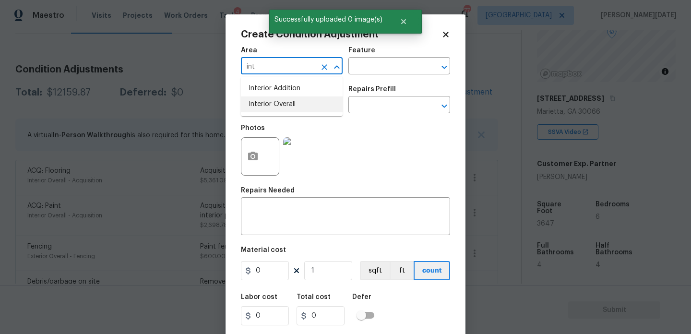
click at [267, 105] on li "Interior Overall" at bounding box center [292, 104] width 102 height 16
type input "Interior Overall"
click at [267, 105] on input "text" at bounding box center [278, 105] width 75 height 15
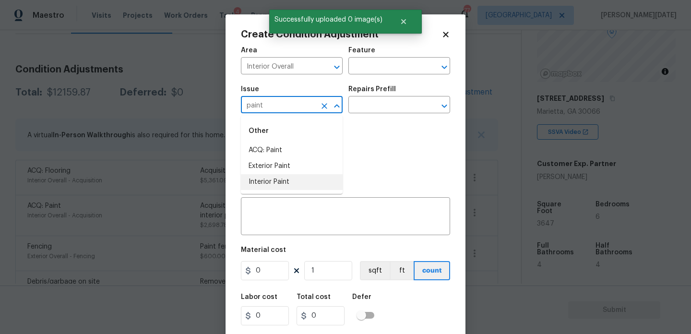
click at [280, 186] on li "Interior Paint" at bounding box center [292, 182] width 102 height 16
type input "Interior Paint"
click at [360, 108] on input "text" at bounding box center [385, 105] width 75 height 15
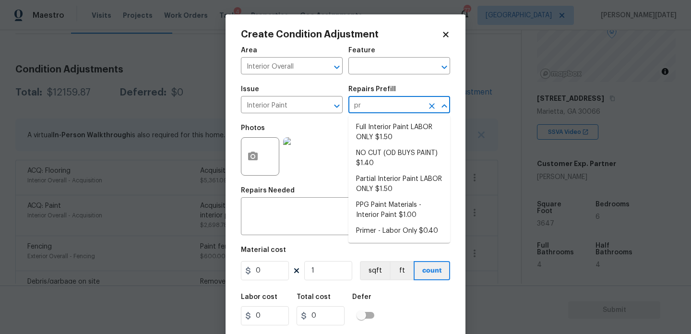
type input "pri"
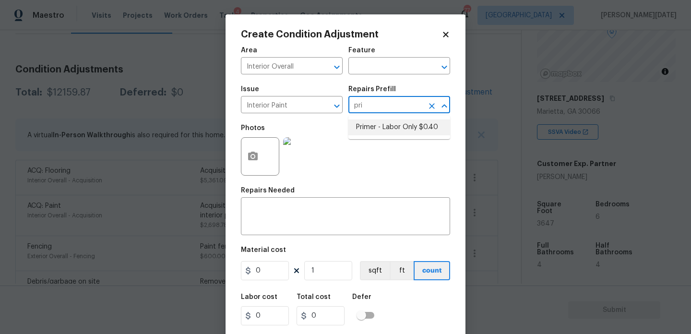
click at [374, 124] on li "Primer - Labor Only $0.40" at bounding box center [399, 127] width 102 height 16
type input "Overall Paint"
type textarea "Interior primer - PRIMER PROVIDED BY OPENDOOR - All nails, screws, drywall anch…"
type input "0.4"
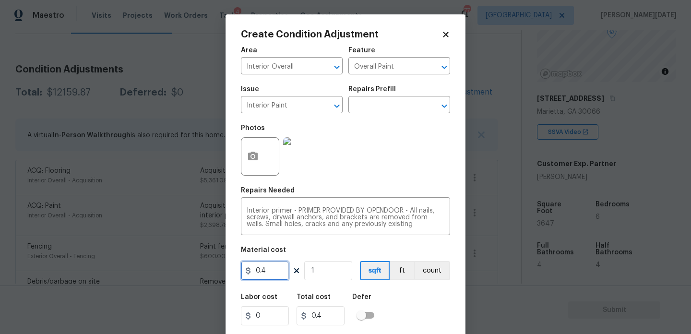
drag, startPoint x: 271, startPoint y: 277, endPoint x: 225, endPoint y: 277, distance: 45.1
click at [226, 277] on div "Create Condition Adjustment Area Interior Overall ​ Feature Overall Paint ​ Iss…" at bounding box center [345, 177] width 240 height 326
type input "200"
click at [391, 171] on div "Photos" at bounding box center [345, 150] width 209 height 62
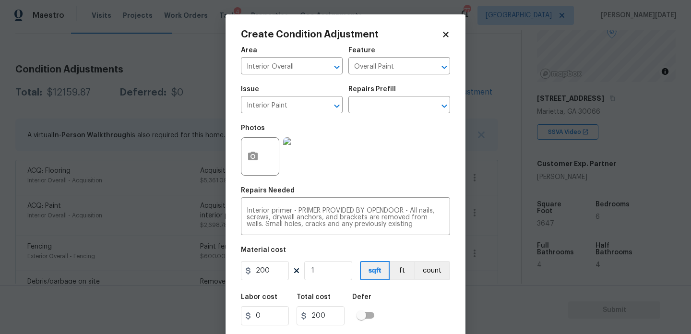
scroll to position [24, 0]
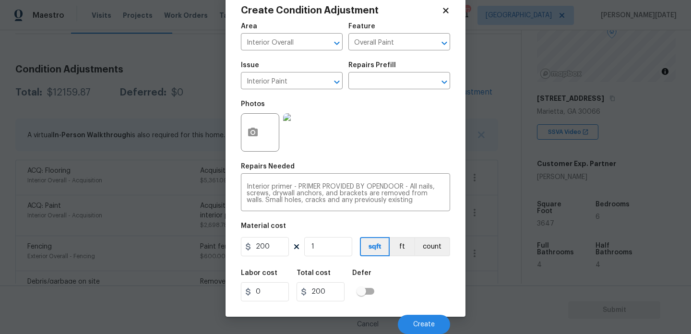
click at [422, 310] on div "Cancel Create" at bounding box center [345, 320] width 209 height 27
click at [422, 323] on span "Create" at bounding box center [424, 324] width 22 height 7
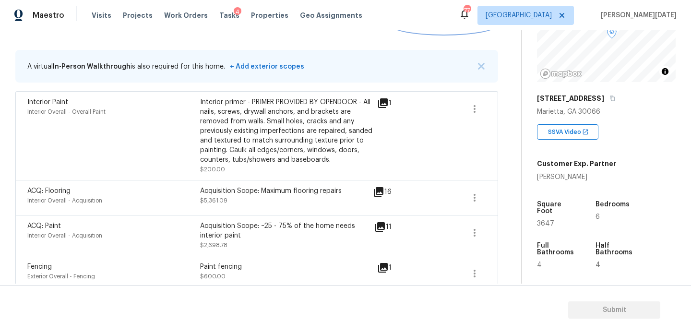
scroll to position [67, 0]
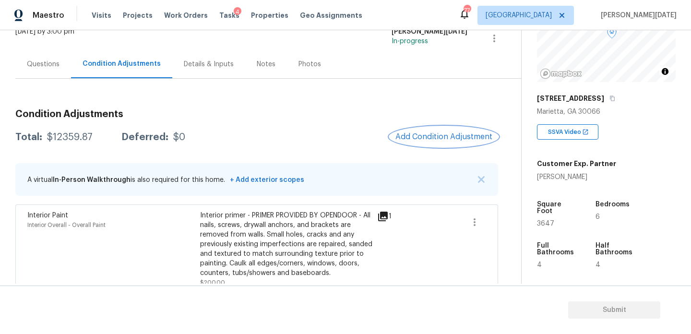
click at [432, 140] on span "Add Condition Adjustment" at bounding box center [443, 136] width 97 height 9
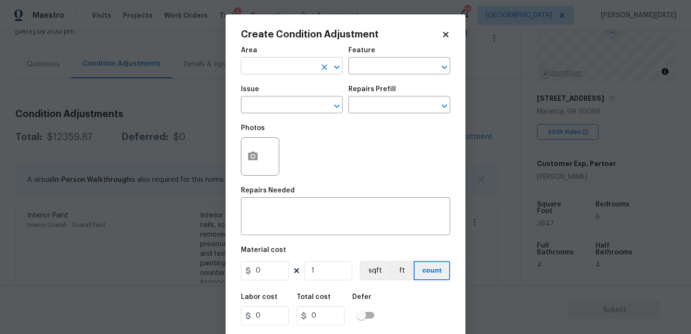
click at [269, 69] on input "text" at bounding box center [278, 66] width 75 height 15
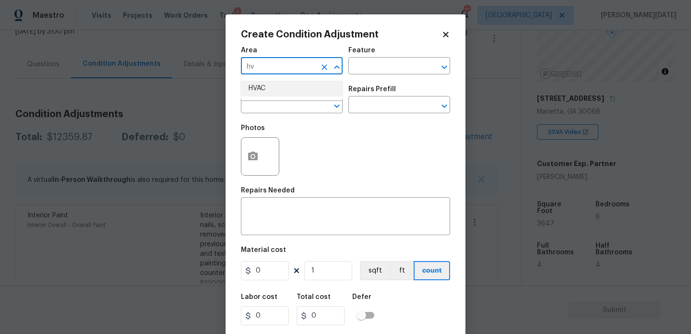
click at [269, 86] on li "HVAC" at bounding box center [292, 89] width 102 height 16
type input "HVAC"
click at [269, 99] on input "text" at bounding box center [278, 105] width 75 height 15
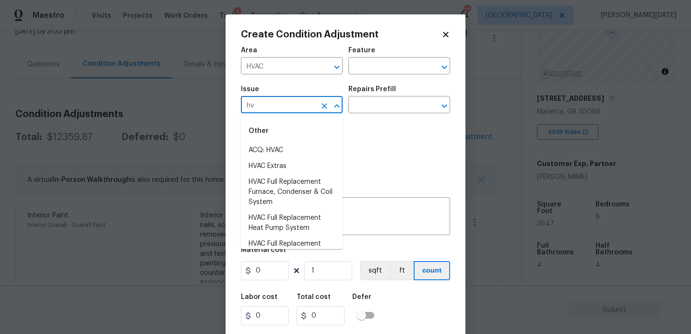
click at [275, 141] on div "Other" at bounding box center [292, 130] width 102 height 23
click at [277, 145] on li "ACQ: HVAC" at bounding box center [292, 150] width 102 height 16
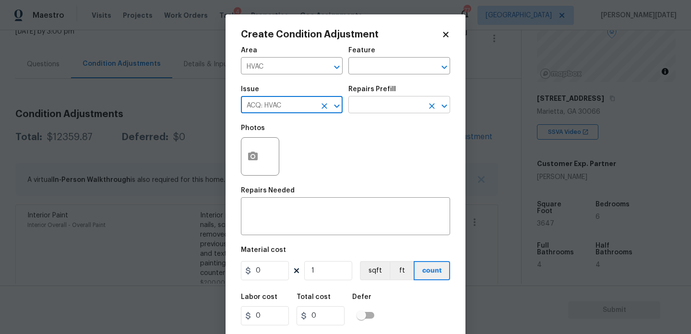
type input "ACQ: HVAC"
click at [368, 107] on input "text" at bounding box center [385, 105] width 75 height 15
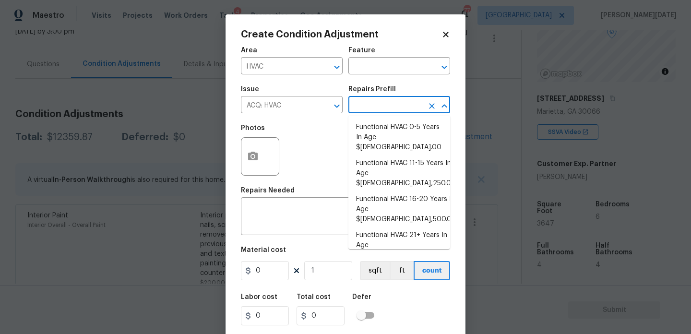
click at [368, 107] on input "text" at bounding box center [385, 105] width 75 height 15
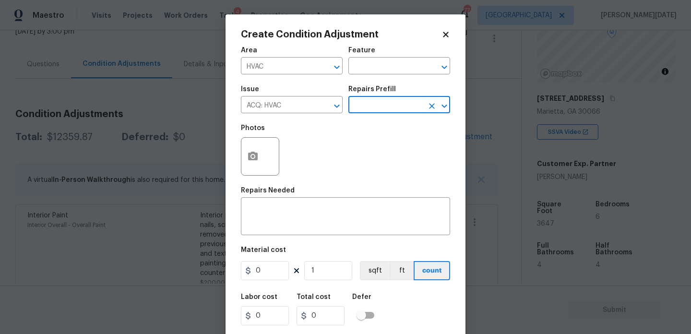
click at [386, 108] on input "text" at bounding box center [385, 105] width 75 height 15
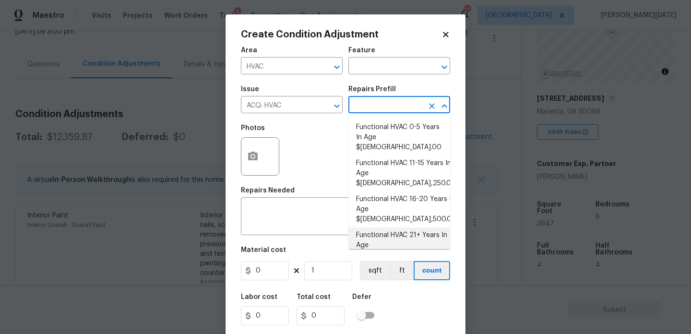
scroll to position [39, 0]
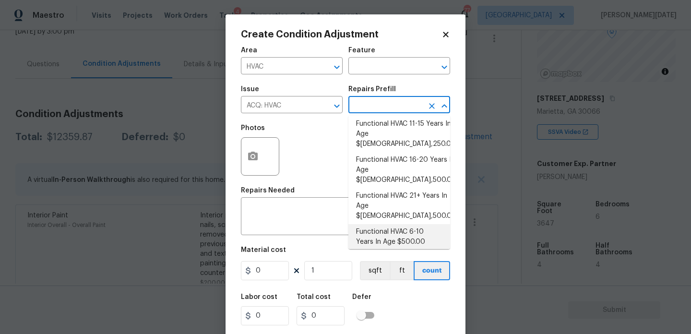
click at [406, 224] on li "Functional HVAC 6-10 Years In Age $500.00" at bounding box center [399, 237] width 102 height 26
type input "Acquisition"
type textarea "Acquisition Scope: Functional HVAC 6-10 years"
type input "500"
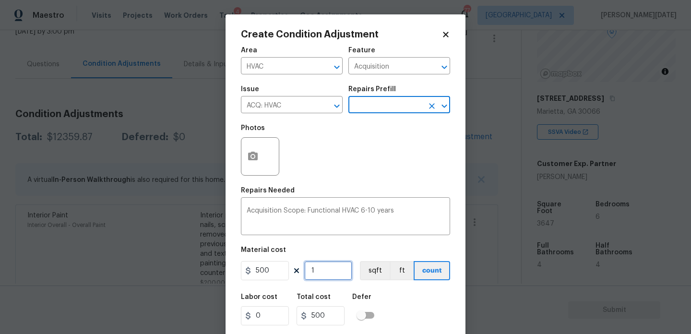
click at [335, 273] on input "1" at bounding box center [328, 270] width 48 height 19
type input "0"
type input "2"
type input "1000"
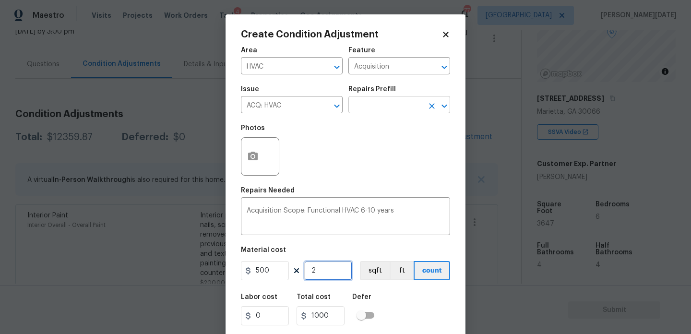
type input "2"
click at [382, 108] on input "text" at bounding box center [385, 105] width 75 height 15
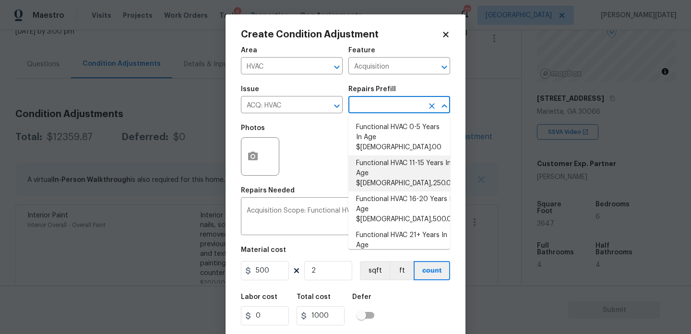
click at [310, 162] on div "Photos" at bounding box center [345, 150] width 209 height 62
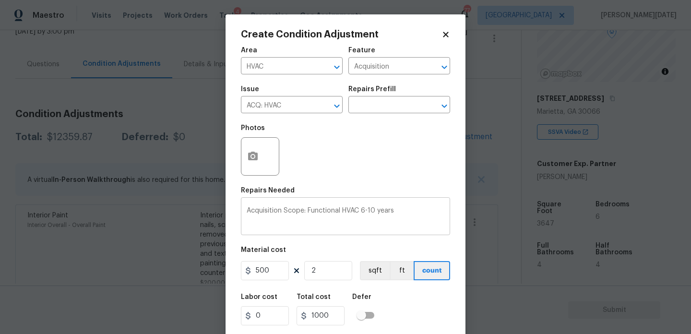
scroll to position [24, 0]
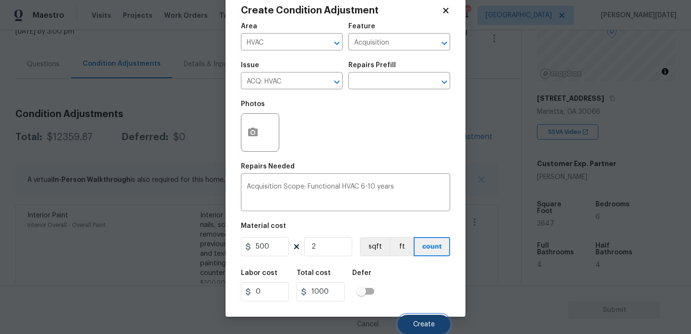
click at [414, 323] on span "Create" at bounding box center [424, 324] width 22 height 7
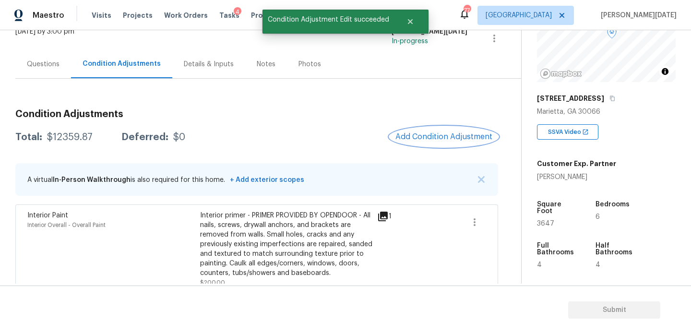
scroll to position [0, 0]
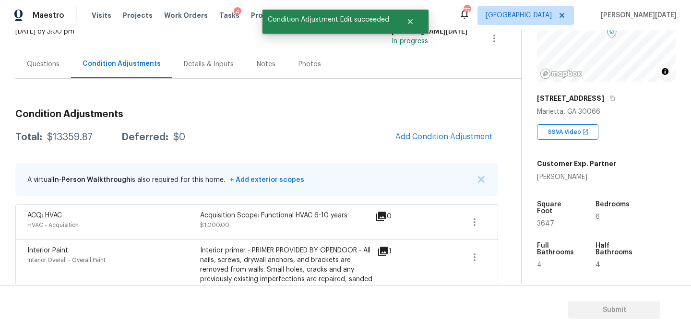
click at [435, 115] on h3 "Condition Adjustments" at bounding box center [256, 114] width 483 height 10
click at [439, 133] on span "Add Condition Adjustment" at bounding box center [443, 136] width 97 height 9
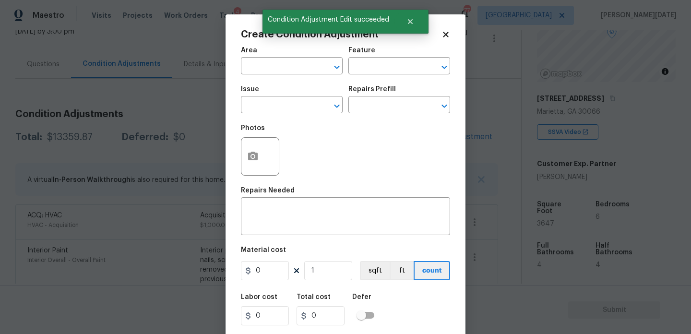
click at [265, 57] on div "Area" at bounding box center [292, 53] width 102 height 12
click at [255, 61] on input "text" at bounding box center [278, 66] width 75 height 15
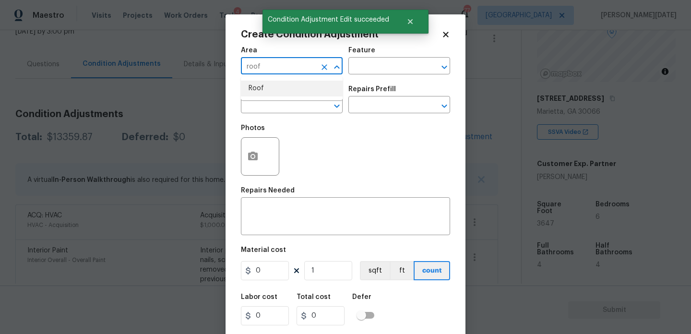
click at [268, 91] on li "Roof" at bounding box center [292, 89] width 102 height 16
type input "Roof"
click at [266, 103] on input "text" at bounding box center [278, 105] width 75 height 15
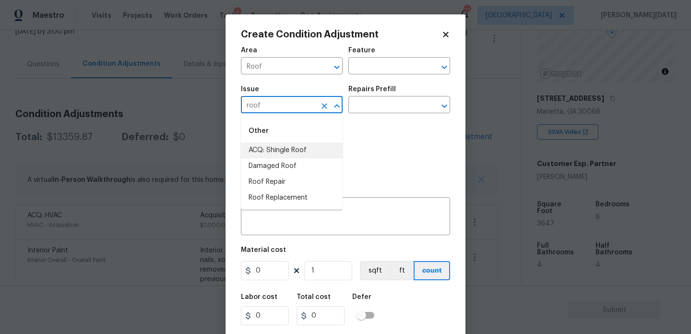
click at [274, 153] on li "ACQ: Shingle Roof" at bounding box center [292, 150] width 102 height 16
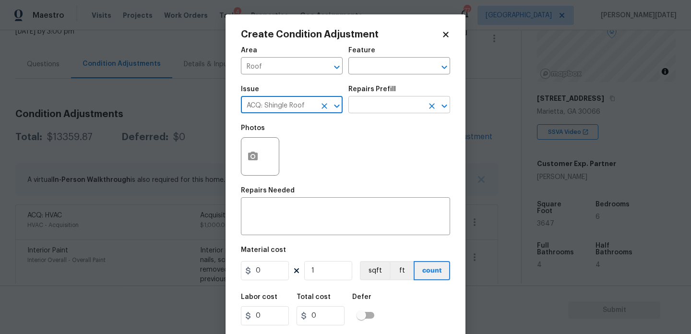
type input "ACQ: Shingle Roof"
click at [367, 106] on input "text" at bounding box center [385, 105] width 75 height 15
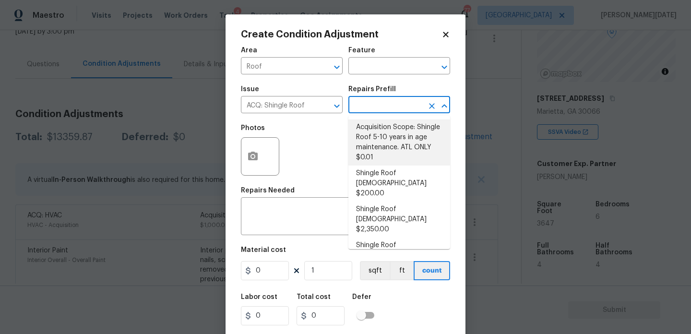
click at [412, 172] on li "Shingle Roof [DEMOGRAPHIC_DATA] $200.00" at bounding box center [399, 183] width 102 height 36
type input "Acquisition"
type textarea "Acquisition Scope: Shingle Roof 0-10 years in age maintenance."
type input "200"
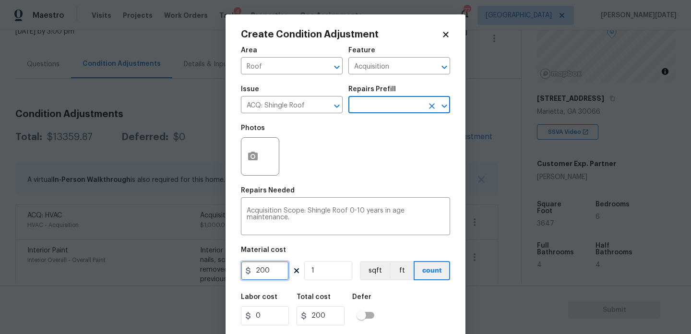
drag, startPoint x: 279, startPoint y: 271, endPoint x: 204, endPoint y: 271, distance: 74.4
click at [204, 271] on div "Create Condition Adjustment Area Roof ​ Feature Acquisition ​ Issue ACQ: Shingl…" at bounding box center [345, 167] width 691 height 334
type input "500"
click at [384, 174] on div "Photos" at bounding box center [345, 150] width 209 height 62
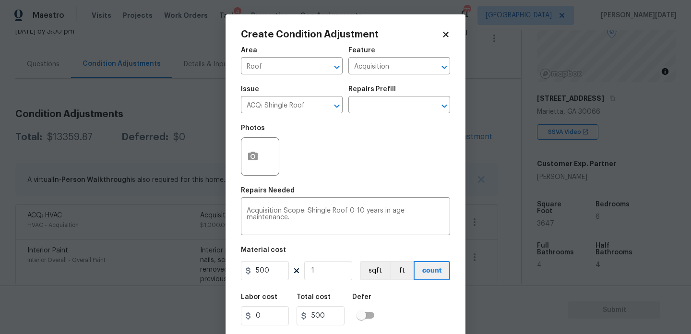
scroll to position [24, 0]
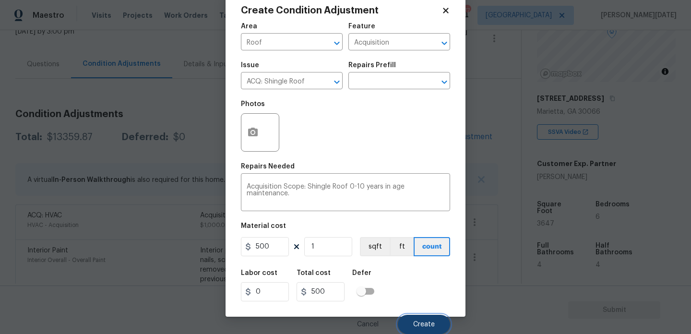
click at [425, 321] on span "Create" at bounding box center [424, 324] width 22 height 7
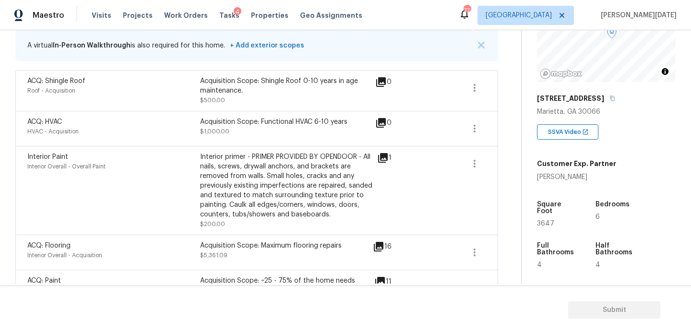
scroll to position [152, 0]
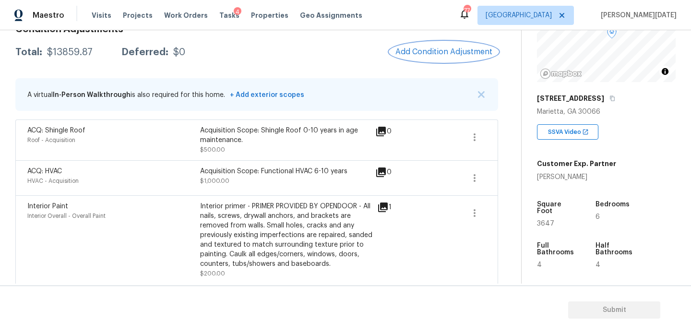
click at [431, 54] on span "Add Condition Adjustment" at bounding box center [443, 51] width 97 height 9
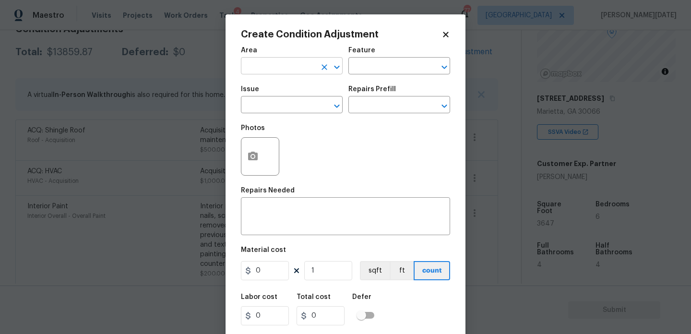
click at [285, 64] on input "text" at bounding box center [278, 66] width 75 height 15
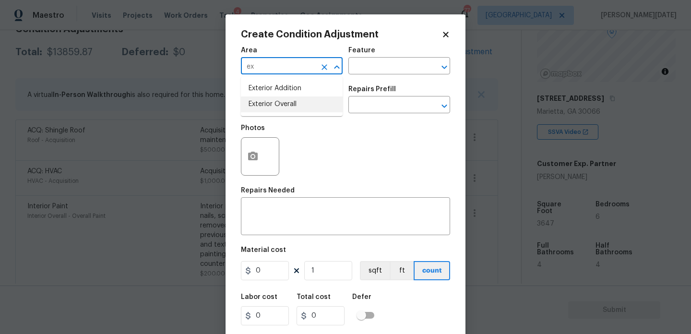
click at [301, 108] on li "Exterior Overall" at bounding box center [292, 104] width 102 height 16
type input "Exterior Overall"
click at [301, 108] on input "text" at bounding box center [278, 105] width 75 height 15
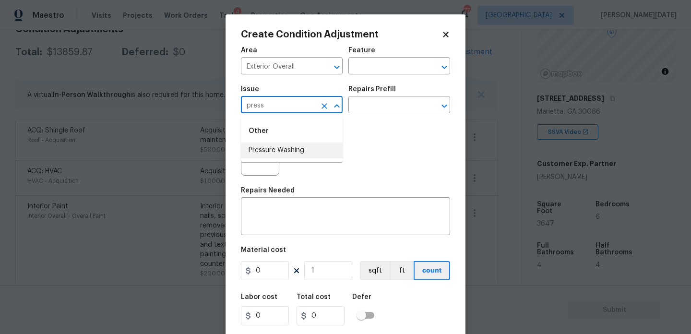
click at [299, 153] on li "Pressure Washing" at bounding box center [292, 150] width 102 height 16
type input "Pressure Washing"
click at [380, 103] on input "text" at bounding box center [385, 105] width 75 height 15
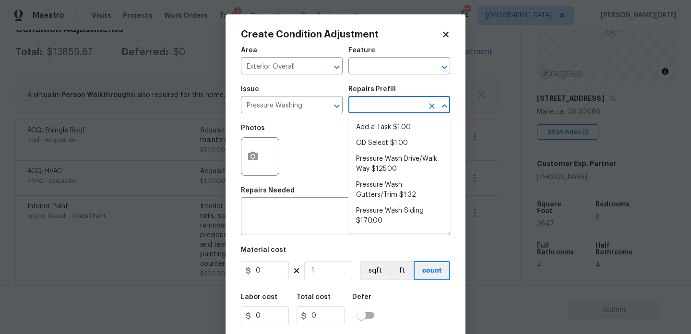
click at [380, 103] on input "text" at bounding box center [385, 105] width 75 height 15
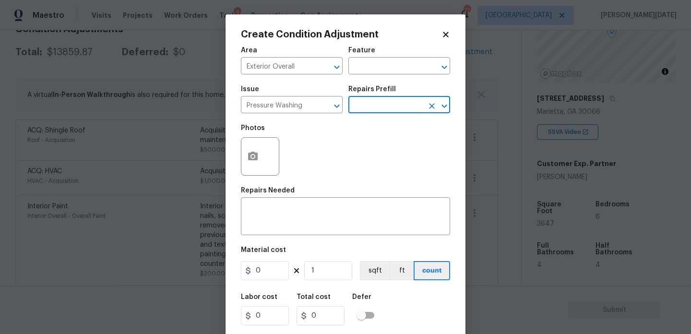
click at [380, 103] on input "text" at bounding box center [385, 105] width 75 height 15
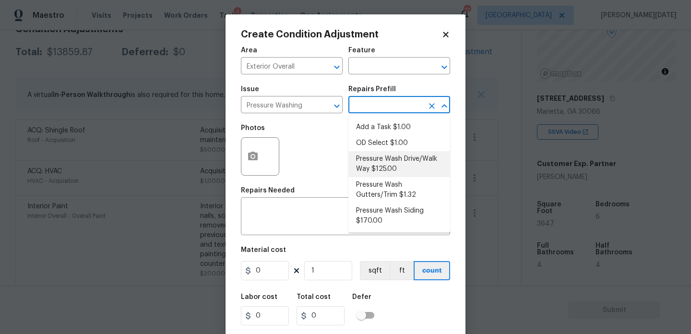
click at [384, 163] on li "Pressure Wash Drive/Walk Way $125.00" at bounding box center [399, 164] width 102 height 26
type input "Siding"
type textarea "Pressure wash the driveways/walkways as directed by the PM. Ensure that all deb…"
type input "125"
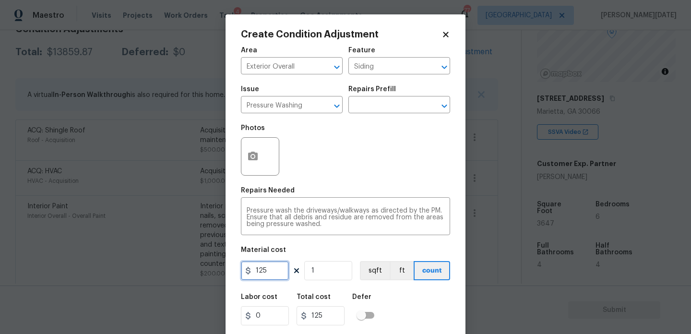
drag, startPoint x: 279, startPoint y: 270, endPoint x: 212, endPoint y: 270, distance: 66.7
click at [212, 270] on div "Create Condition Adjustment Area Exterior Overall ​ Feature Siding ​ Issue Pres…" at bounding box center [345, 167] width 691 height 334
type input "200"
click at [371, 173] on div "Photos" at bounding box center [345, 150] width 209 height 62
type input "200"
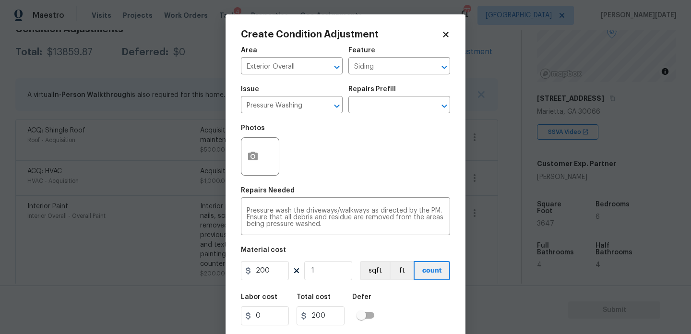
scroll to position [24, 0]
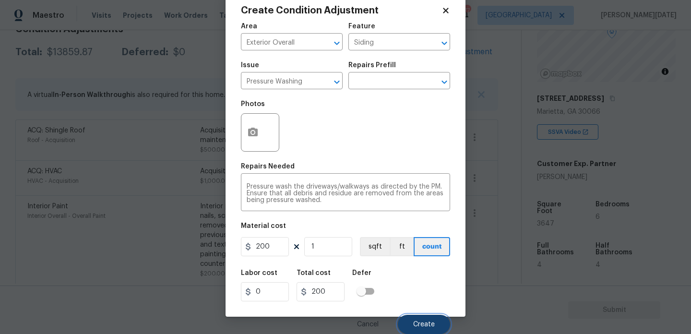
click at [419, 331] on button "Create" at bounding box center [424, 324] width 52 height 19
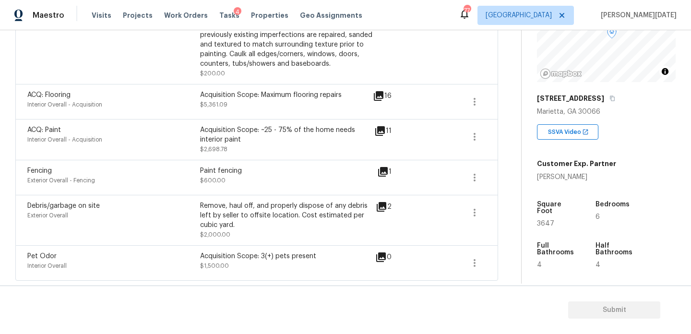
scroll to position [59, 0]
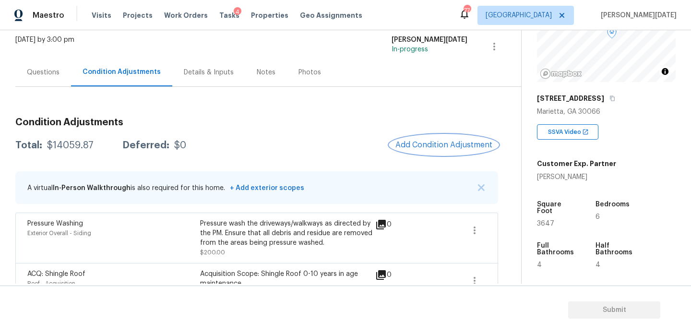
click at [437, 141] on span "Add Condition Adjustment" at bounding box center [443, 145] width 97 height 9
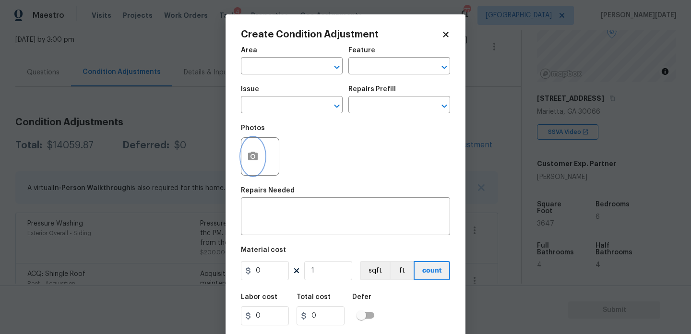
click at [248, 162] on icon "button" at bounding box center [253, 157] width 12 height 12
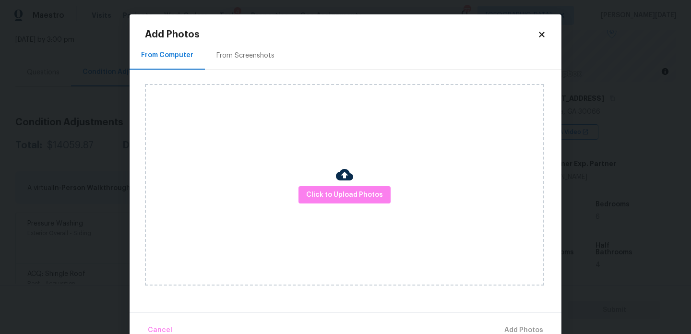
click at [237, 56] on div "From Screenshots" at bounding box center [245, 56] width 58 height 10
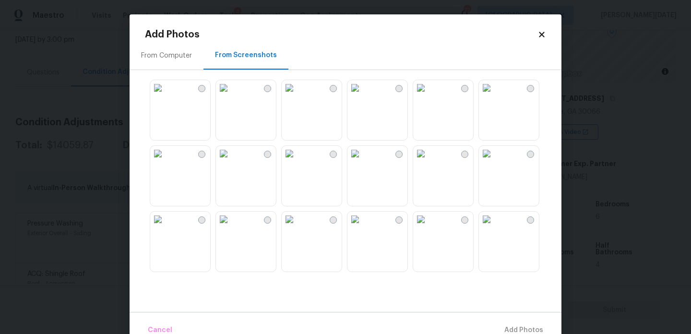
click at [297, 93] on img at bounding box center [289, 87] width 15 height 15
click at [494, 161] on img at bounding box center [486, 153] width 15 height 15
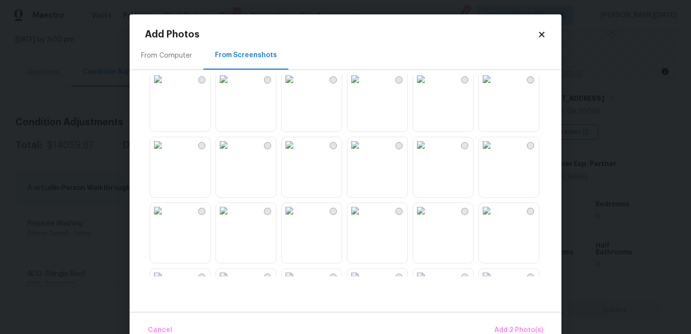
scroll to position [141, 0]
click at [428, 218] on img at bounding box center [420, 209] width 15 height 15
click at [363, 152] on img at bounding box center [354, 144] width 15 height 15
click at [503, 325] on span "Add 4 Photo(s)" at bounding box center [518, 330] width 49 height 12
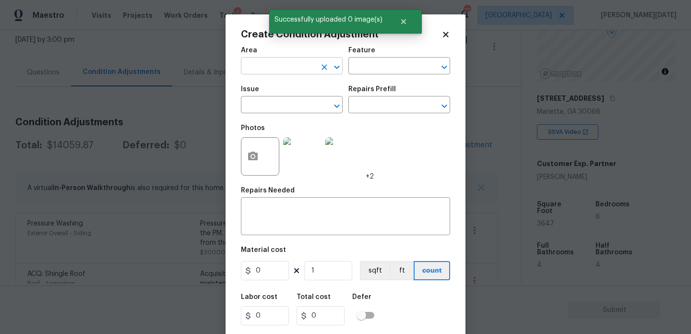
click at [256, 74] on input "text" at bounding box center [278, 66] width 75 height 15
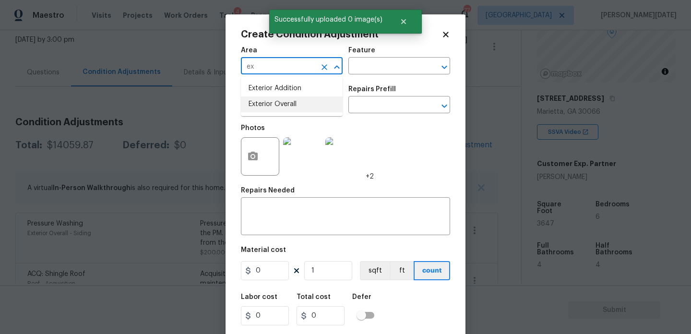
click at [267, 106] on li "Exterior Overall" at bounding box center [292, 104] width 102 height 16
type input "Exterior Overall"
click at [267, 106] on input "text" at bounding box center [278, 105] width 75 height 15
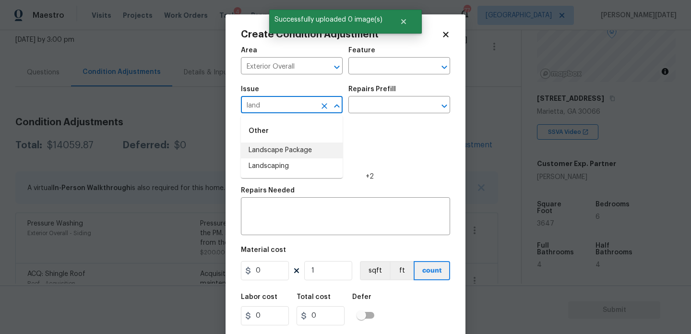
click at [304, 152] on li "Landscape Package" at bounding box center [292, 150] width 102 height 16
type input "Landscape Package"
click at [370, 104] on input "text" at bounding box center [385, 105] width 75 height 15
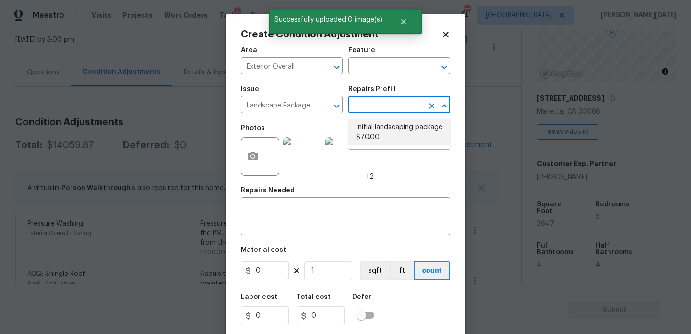
click at [381, 130] on li "Initial landscaping package $70.00" at bounding box center [399, 132] width 102 height 26
type input "Home Readiness Packages"
type textarea "Mowing of grass up to 6" in height. Mow, edge along driveways & sidewalks, trim…"
type input "70"
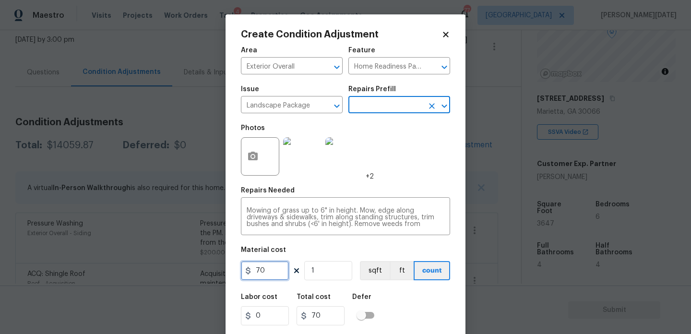
click at [272, 278] on input "70" at bounding box center [265, 270] width 48 height 19
type input "750"
click at [409, 189] on div "Repairs Needed" at bounding box center [345, 193] width 209 height 12
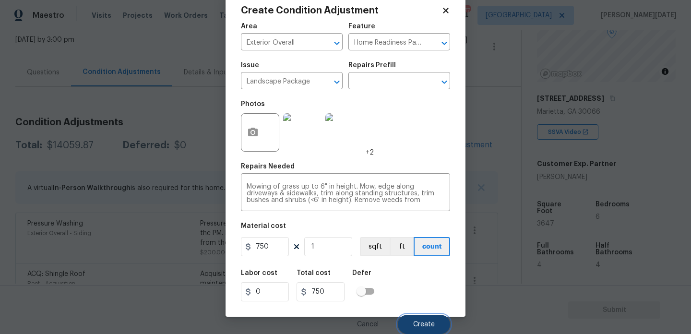
click at [417, 317] on button "Create" at bounding box center [424, 324] width 52 height 19
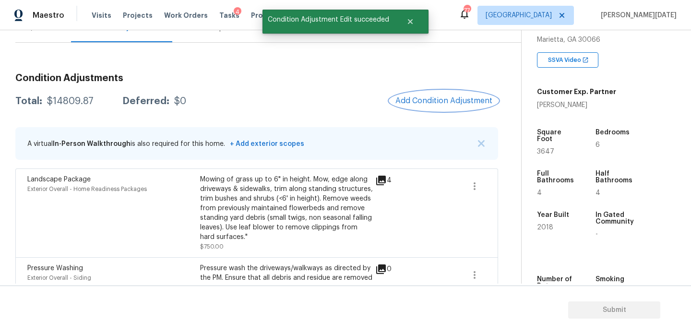
scroll to position [98, 0]
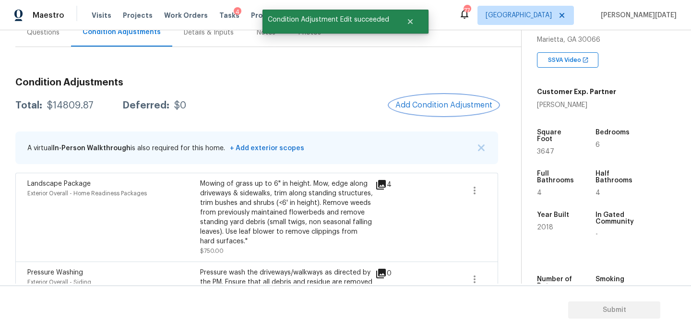
click at [433, 102] on span "Add Condition Adjustment" at bounding box center [443, 105] width 97 height 9
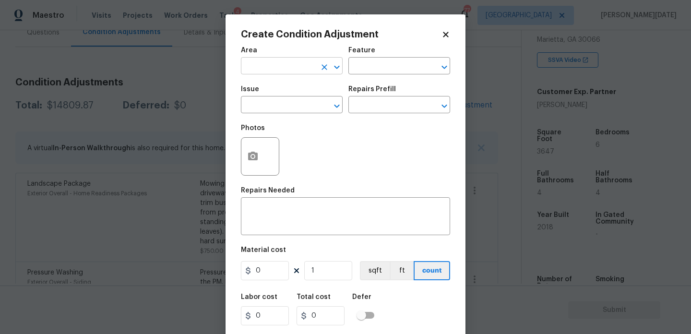
click at [286, 70] on input "text" at bounding box center [278, 66] width 75 height 15
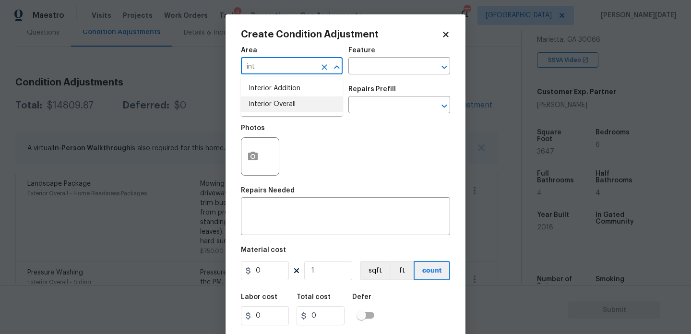
click at [290, 106] on li "Interior Overall" at bounding box center [292, 104] width 102 height 16
type input "Interior Overall"
click at [290, 106] on input "text" at bounding box center [278, 105] width 75 height 15
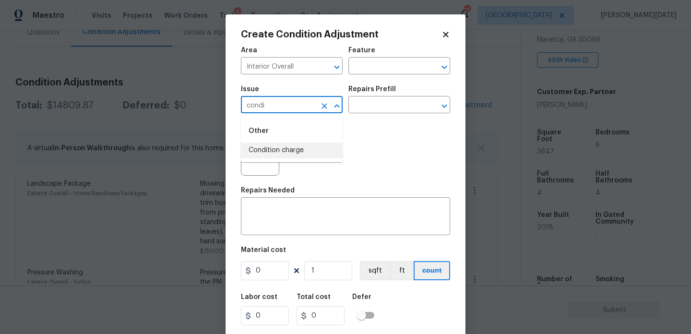
click at [295, 145] on li "Condition charge" at bounding box center [292, 150] width 102 height 16
type input "Condition charge"
click at [377, 112] on input "text" at bounding box center [385, 105] width 75 height 15
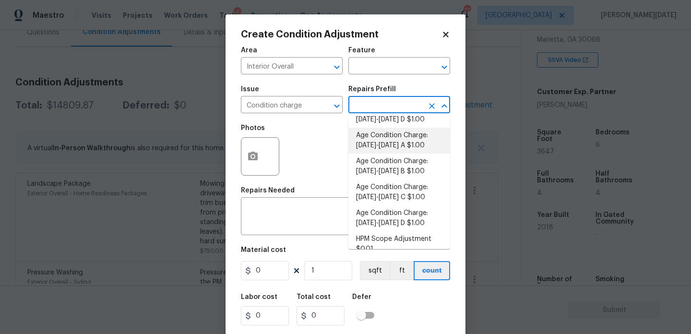
scroll to position [315, 0]
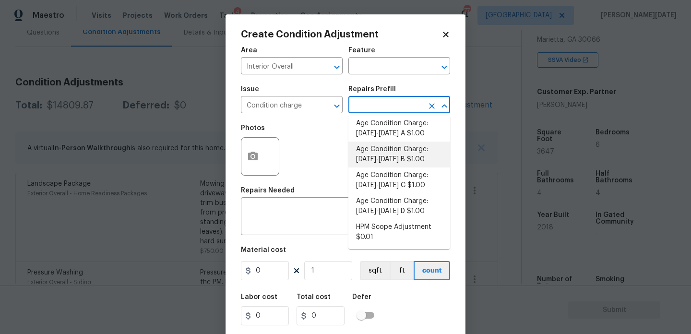
click at [405, 162] on li "Age Condition Charge: [DATE]-[DATE] B $1.00" at bounding box center [399, 155] width 102 height 26
type input "Home Readiness Packages"
type textarea "Age Condition Charge: 2009-2023 B"
type input "1"
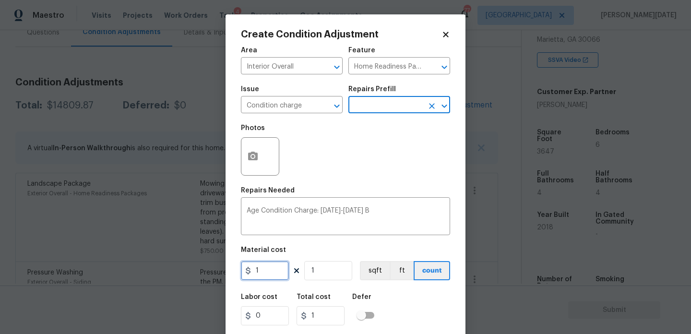
click at [272, 272] on input "1" at bounding box center [265, 270] width 48 height 19
type input "2000"
click at [381, 182] on div "Area Interior Overall ​ Feature Home Readiness Packages ​ Issue Condition charg…" at bounding box center [345, 199] width 209 height 317
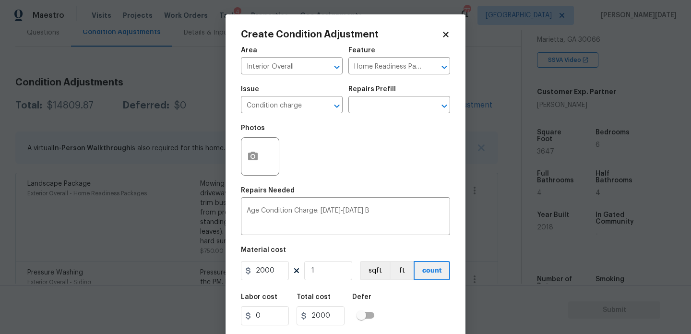
scroll to position [24, 0]
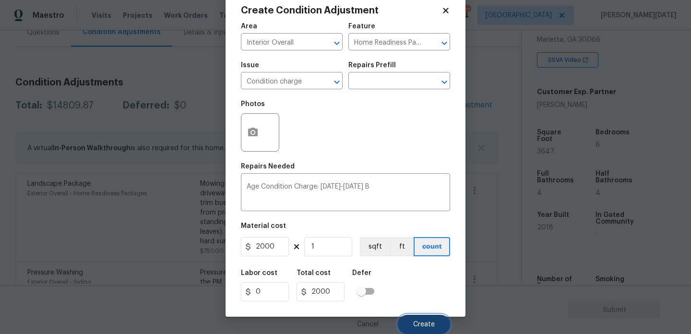
click at [418, 330] on button "Create" at bounding box center [424, 324] width 52 height 19
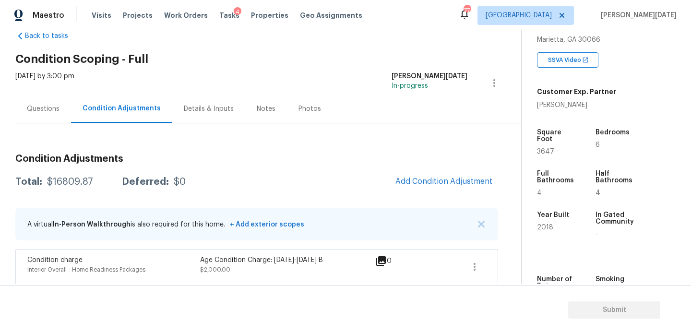
scroll to position [0, 0]
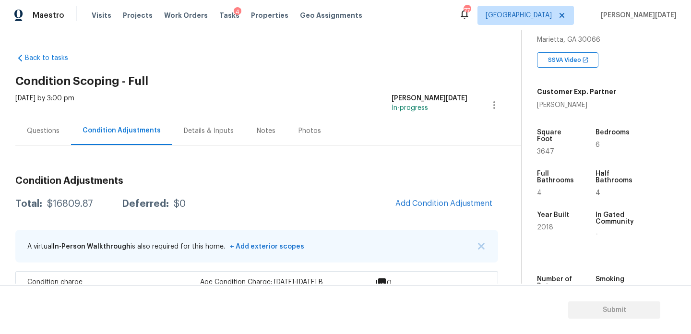
click at [53, 131] on div "Questions" at bounding box center [43, 131] width 33 height 10
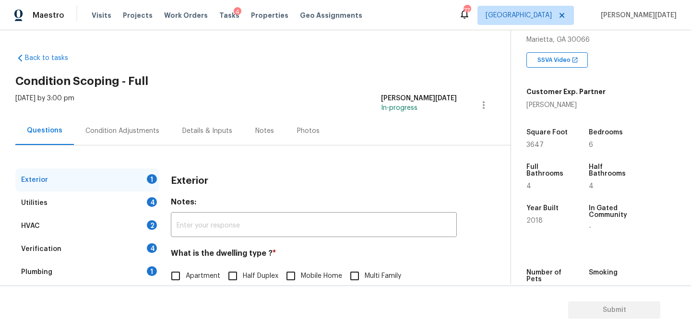
scroll to position [128, 0]
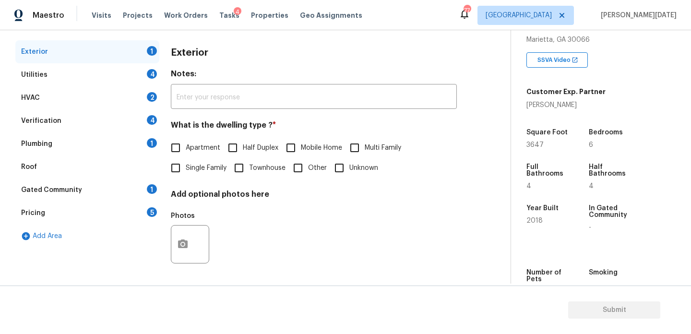
click at [182, 168] on input "Single Family" at bounding box center [175, 168] width 20 height 20
checkbox input "true"
click at [146, 73] on div "Utilities 4" at bounding box center [87, 74] width 144 height 23
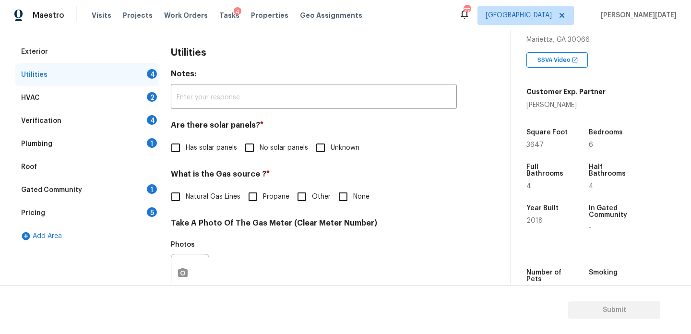
click at [261, 154] on label "No solar panels" at bounding box center [273, 148] width 69 height 20
click at [260, 154] on input "No solar panels" at bounding box center [249, 148] width 20 height 20
checkbox input "true"
click at [210, 196] on span "Natural Gas Lines" at bounding box center [213, 197] width 55 height 10
click at [186, 196] on input "Natural Gas Lines" at bounding box center [175, 197] width 20 height 20
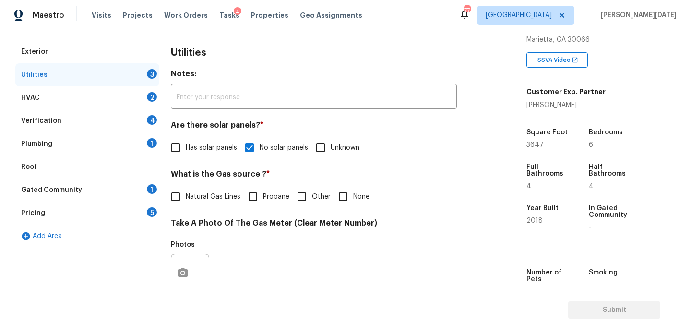
checkbox input "true"
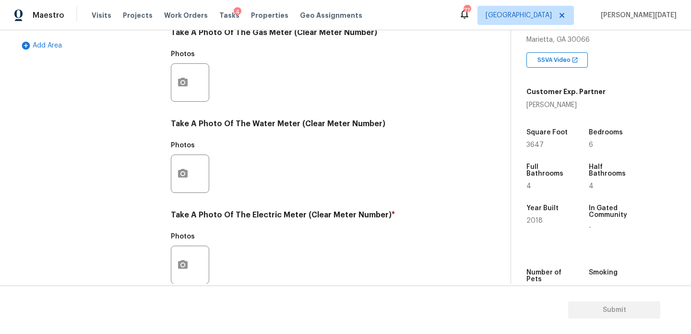
scroll to position [388, 0]
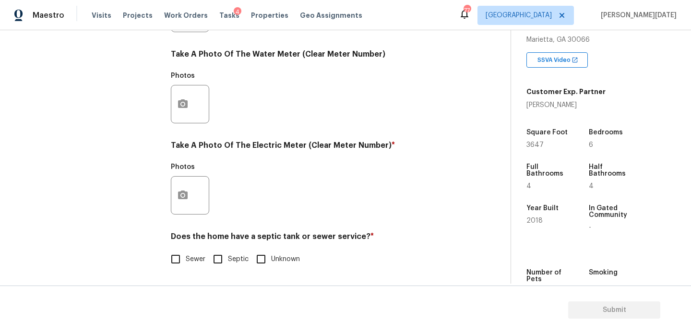
click at [175, 263] on input "Sewer" at bounding box center [175, 259] width 20 height 20
checkbox input "true"
click at [185, 186] on button "button" at bounding box center [182, 195] width 23 height 37
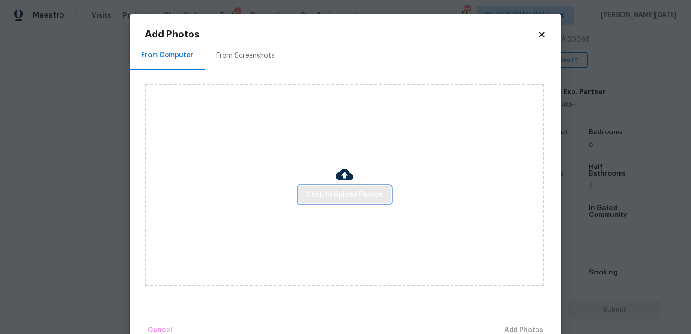
click at [314, 195] on span "Click to Upload Photos" at bounding box center [344, 195] width 77 height 12
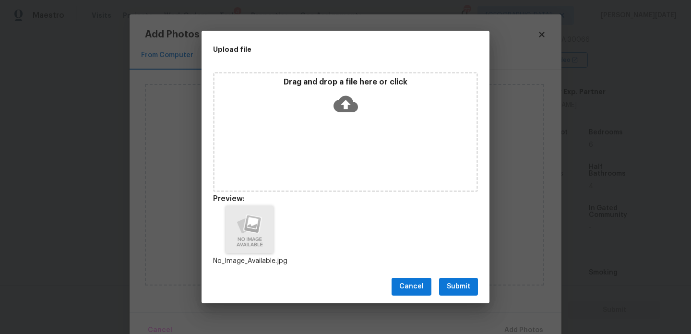
click at [478, 288] on div "Cancel Submit" at bounding box center [345, 286] width 288 height 33
click at [462, 289] on span "Submit" at bounding box center [459, 287] width 24 height 12
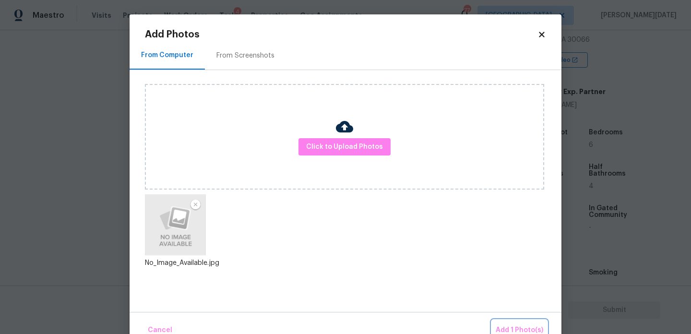
click at [507, 327] on span "Add 1 Photo(s)" at bounding box center [519, 330] width 47 height 12
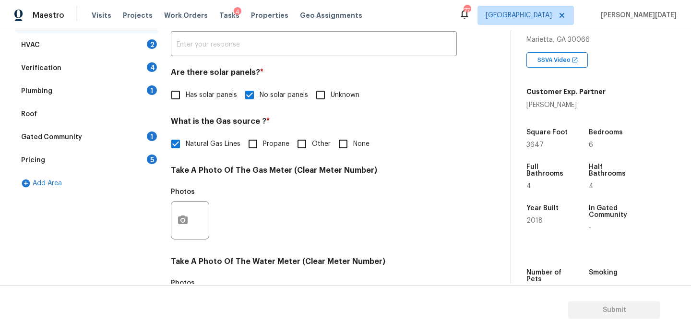
scroll to position [170, 0]
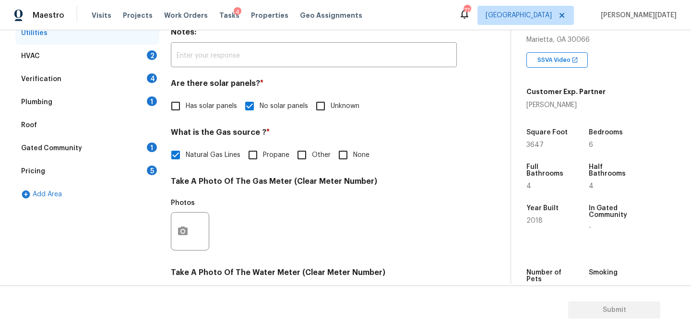
click at [355, 152] on span "None" at bounding box center [361, 155] width 16 height 10
click at [353, 152] on input "None" at bounding box center [343, 155] width 20 height 20
checkbox input "true"
checkbox input "false"
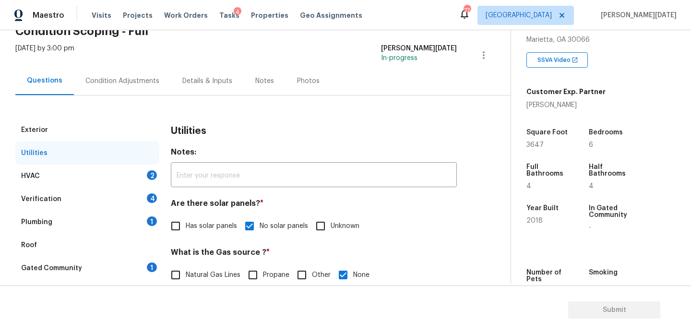
click at [140, 180] on div "HVAC 2" at bounding box center [87, 176] width 144 height 23
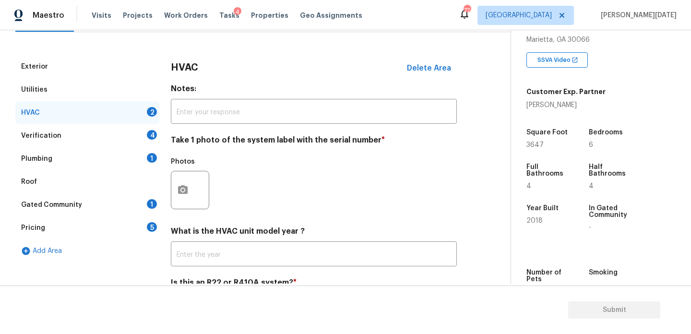
scroll to position [115, 0]
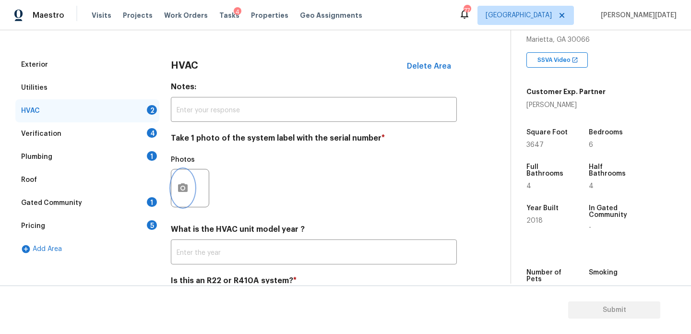
click at [184, 185] on icon "button" at bounding box center [183, 187] width 10 height 9
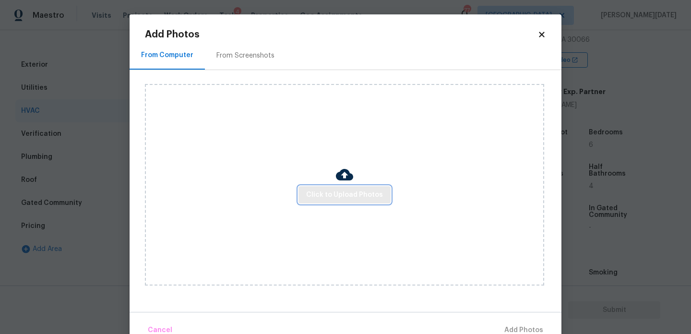
click at [321, 195] on span "Click to Upload Photos" at bounding box center [344, 195] width 77 height 12
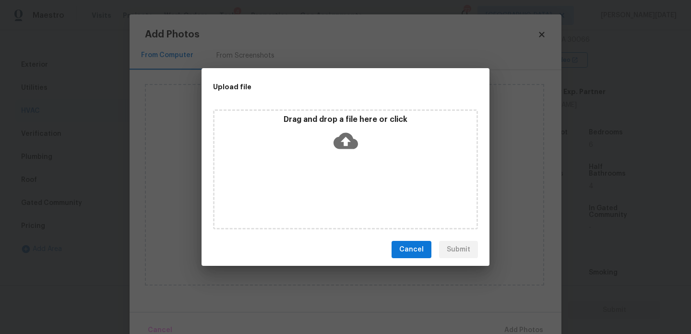
click at [307, 153] on div "Drag and drop a file here or click" at bounding box center [345, 135] width 262 height 41
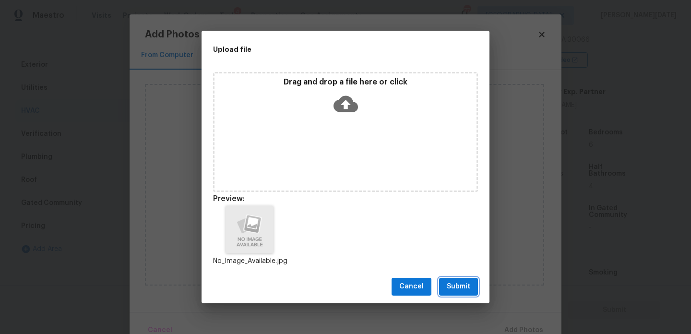
click at [455, 283] on span "Submit" at bounding box center [459, 287] width 24 height 12
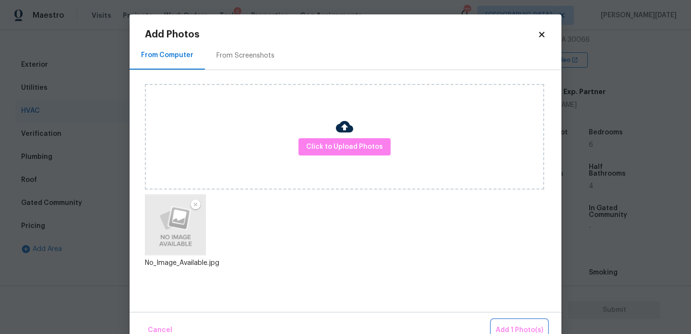
click at [506, 324] on button "Add 1 Photo(s)" at bounding box center [519, 330] width 55 height 21
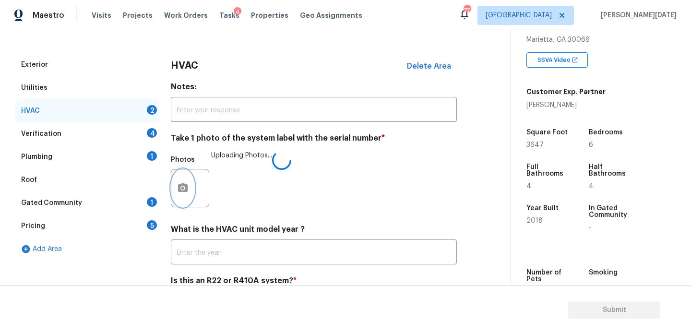
scroll to position [160, 0]
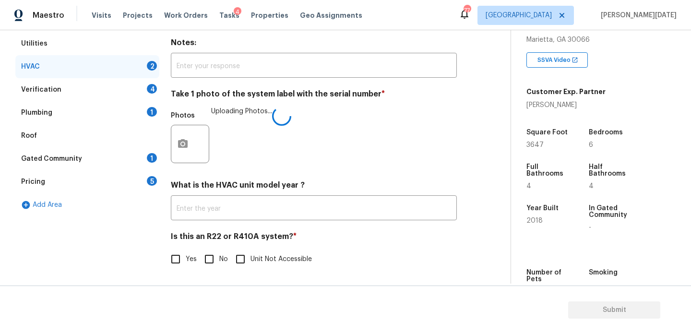
click at [178, 261] on input "Yes" at bounding box center [175, 259] width 20 height 20
checkbox input "true"
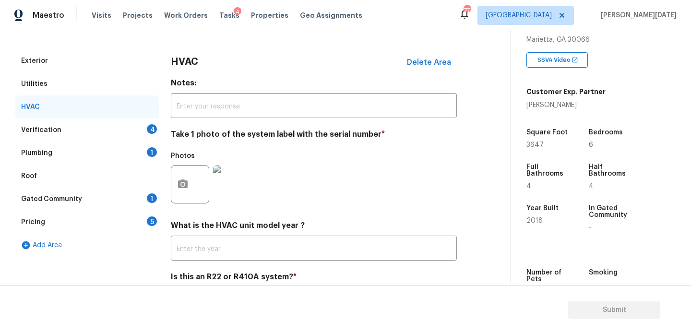
scroll to position [112, 0]
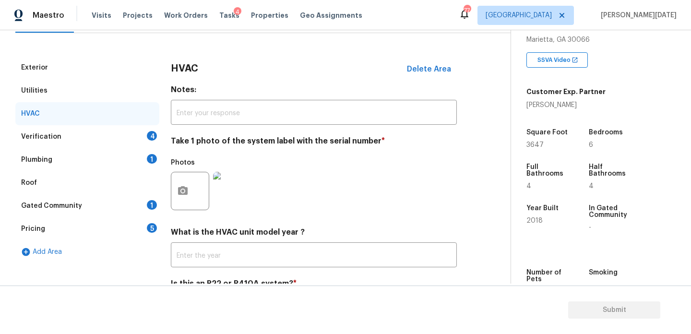
click at [144, 136] on div "Verification 4" at bounding box center [87, 136] width 144 height 23
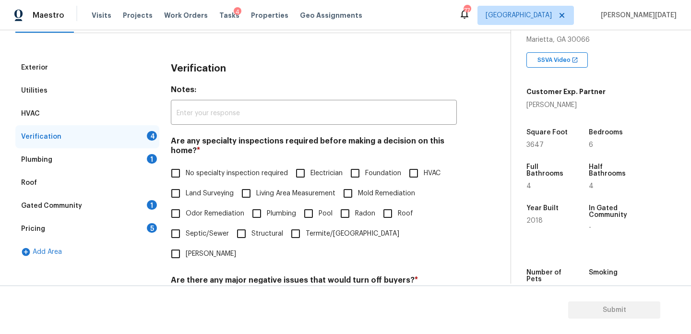
click at [211, 173] on span "No specialty inspection required" at bounding box center [237, 173] width 102 height 10
click at [186, 173] on input "No specialty inspection required" at bounding box center [175, 173] width 20 height 20
checkbox input "true"
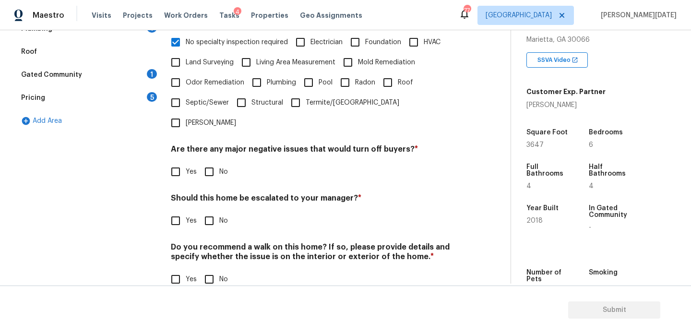
click at [222, 167] on span "No" at bounding box center [223, 172] width 9 height 10
click at [219, 162] on input "No" at bounding box center [209, 172] width 20 height 20
checkbox input "true"
click at [213, 269] on input "No" at bounding box center [209, 279] width 20 height 20
checkbox input "true"
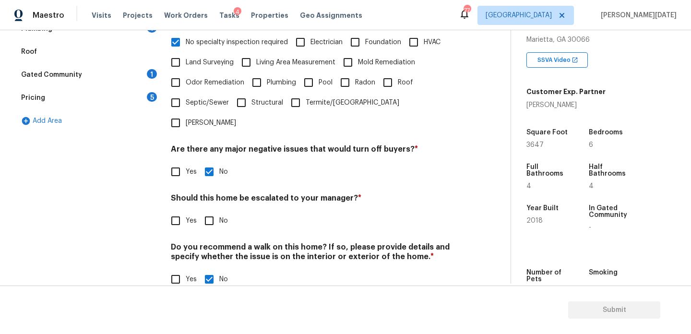
click at [171, 211] on input "Yes" at bounding box center [175, 221] width 20 height 20
checkbox input "true"
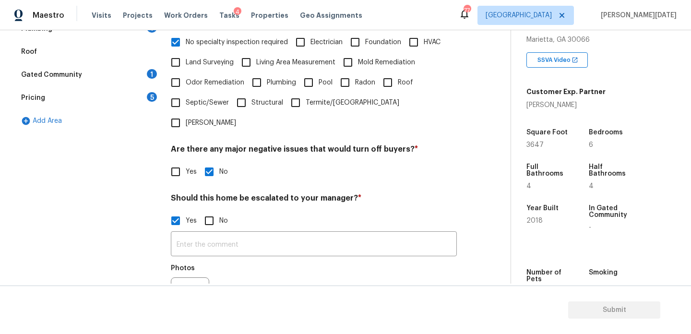
click at [193, 277] on div at bounding box center [190, 296] width 38 height 38
click at [179, 278] on button "button" at bounding box center [182, 296] width 23 height 37
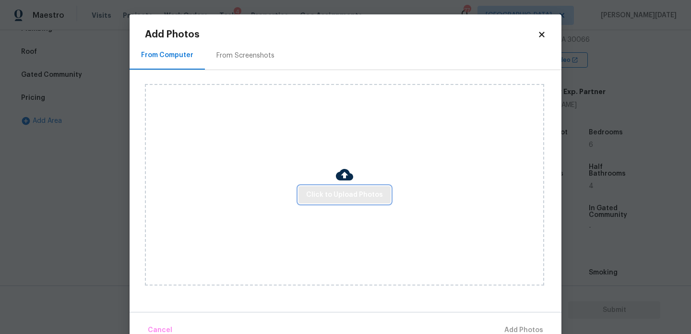
click at [326, 199] on span "Click to Upload Photos" at bounding box center [344, 195] width 77 height 12
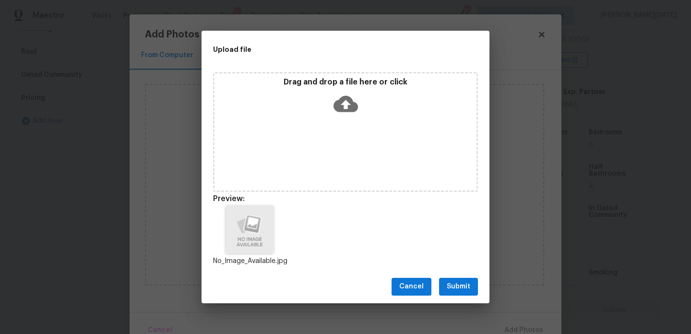
click at [462, 291] on span "Submit" at bounding box center [459, 287] width 24 height 12
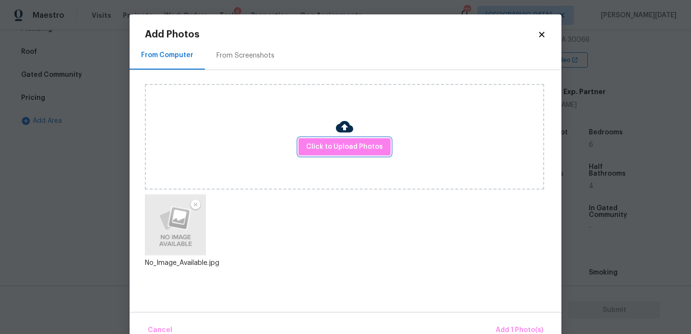
scroll to position [21, 0]
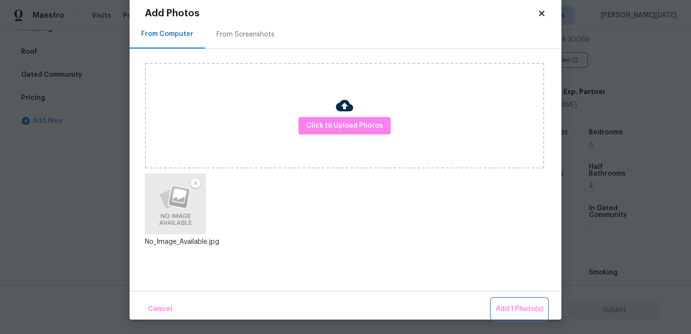
click at [501, 307] on span "Add 1 Photo(s)" at bounding box center [519, 309] width 47 height 12
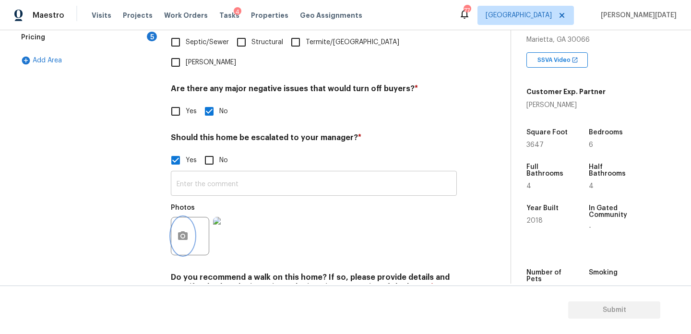
scroll to position [307, 0]
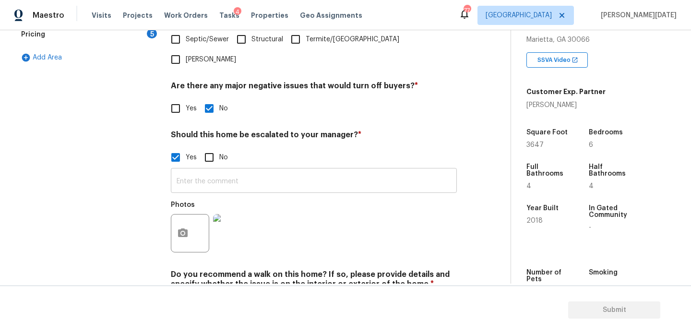
click at [188, 170] on input "text" at bounding box center [314, 181] width 286 height 23
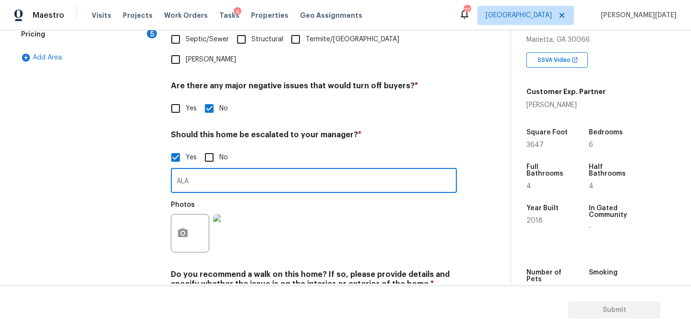
type input "ALA"
click at [297, 206] on div "Photos" at bounding box center [314, 227] width 286 height 62
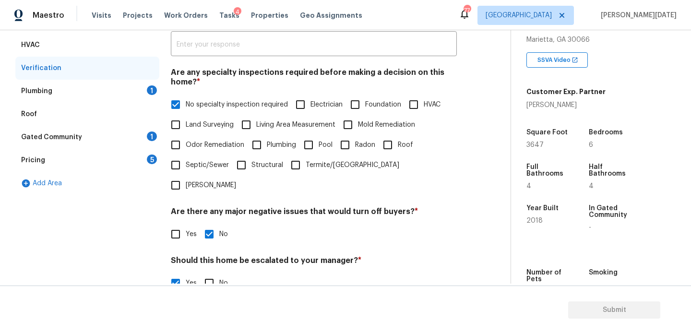
click at [143, 95] on div "Plumbing 1" at bounding box center [87, 91] width 144 height 23
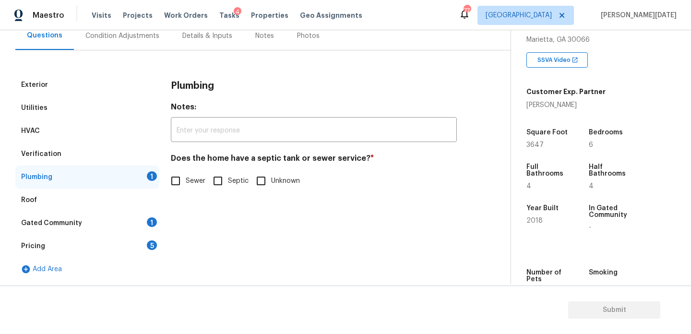
click at [188, 180] on span "Sewer" at bounding box center [196, 181] width 20 height 10
click at [186, 180] on input "Sewer" at bounding box center [175, 181] width 20 height 20
checkbox input "true"
click at [145, 216] on div "Gated Community 1" at bounding box center [87, 223] width 144 height 23
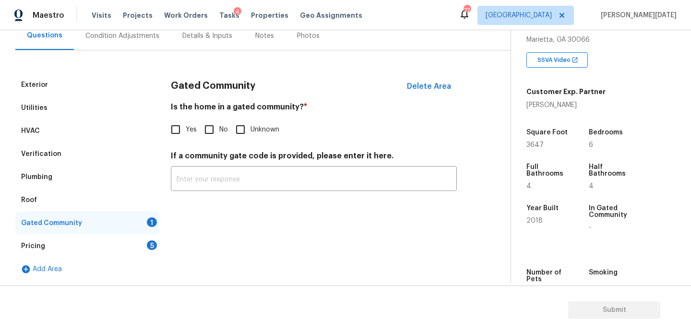
click at [200, 140] on div "Gated Community Delete Area Is the home in a gated community? * Yes No Unknown …" at bounding box center [314, 137] width 286 height 129
click at [215, 128] on input "No" at bounding box center [209, 129] width 20 height 20
checkbox input "true"
click at [151, 242] on div "5" at bounding box center [152, 245] width 10 height 10
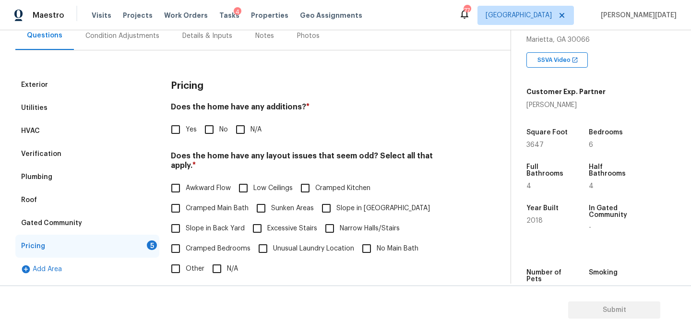
click at [202, 140] on div "Pricing Does the home have any additions? * Yes No N/A Does the home have any l…" at bounding box center [314, 255] width 286 height 364
click at [215, 128] on input "No" at bounding box center [209, 129] width 20 height 20
checkbox input "true"
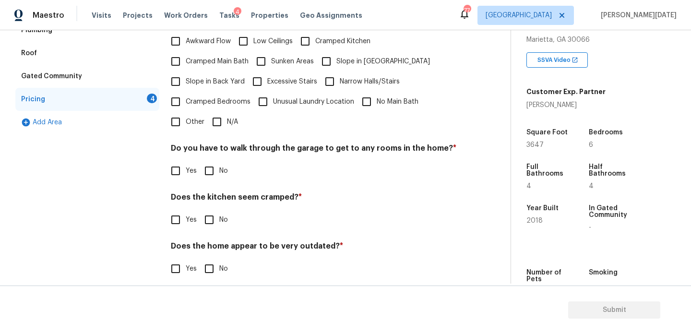
click at [219, 122] on div "Pricing Does the home have any additions? * Yes No N/A Does the home have any l…" at bounding box center [314, 109] width 286 height 364
click at [219, 117] on input "N/A" at bounding box center [217, 122] width 20 height 20
checkbox input "true"
click at [214, 177] on div "Pricing Does the home have any additions? * Yes No N/A Does the home have any l…" at bounding box center [314, 109] width 286 height 365
click at [217, 162] on input "No" at bounding box center [209, 171] width 20 height 20
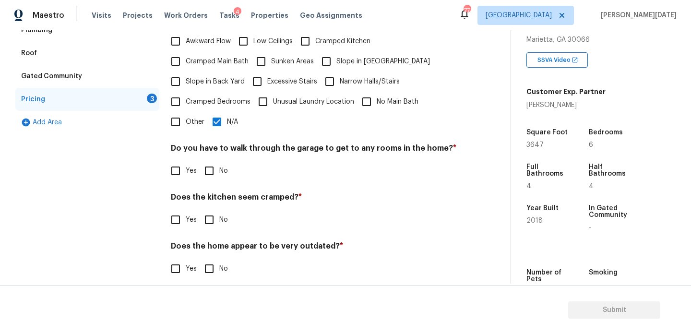
checkbox input "true"
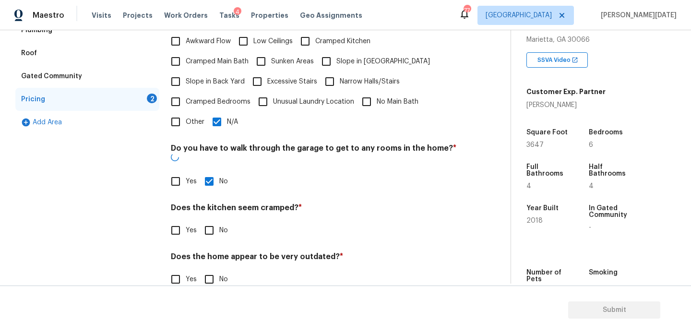
click at [213, 220] on input "No" at bounding box center [209, 230] width 20 height 20
checkbox input "true"
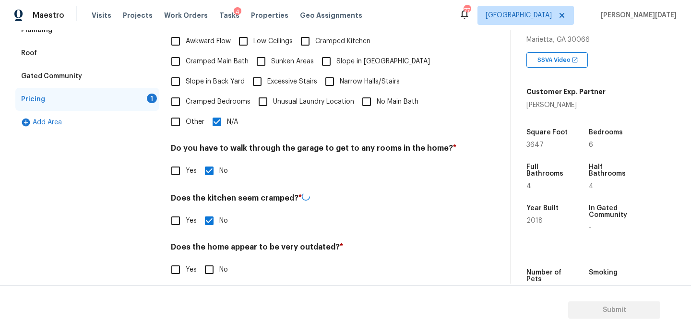
click at [208, 279] on div "Pricing Does the home have any additions? * Yes No N/A Does the home have any l…" at bounding box center [314, 109] width 286 height 365
click at [216, 260] on input "No" at bounding box center [209, 269] width 20 height 20
checkbox input "true"
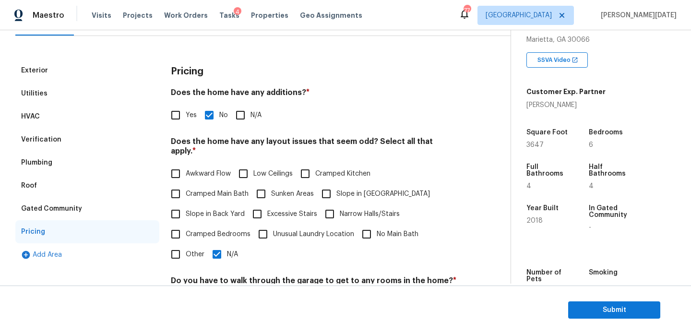
scroll to position [106, 0]
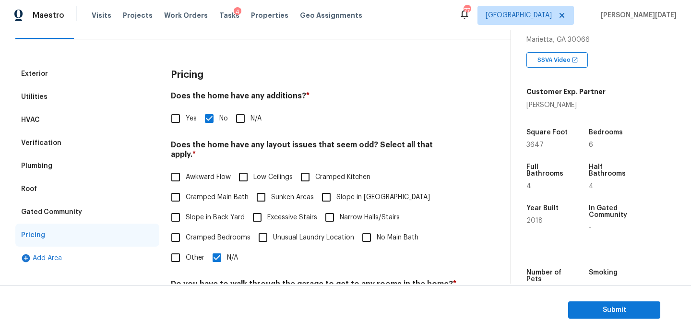
click at [63, 154] on div "Plumbing" at bounding box center [87, 165] width 144 height 23
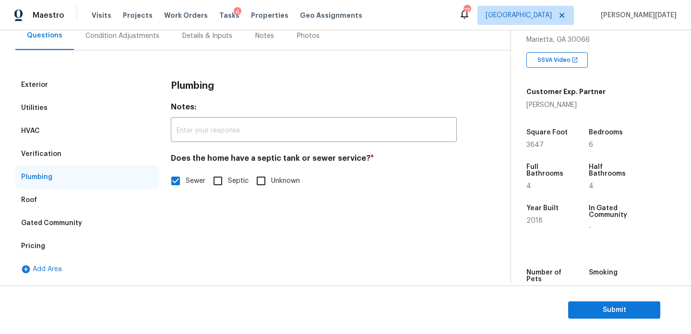
click at [75, 149] on div "Verification" at bounding box center [87, 153] width 144 height 23
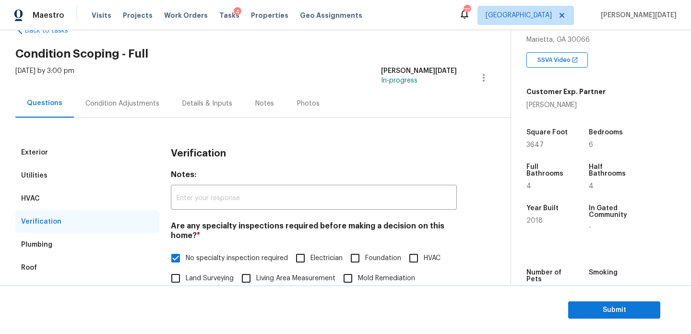
scroll to position [10, 0]
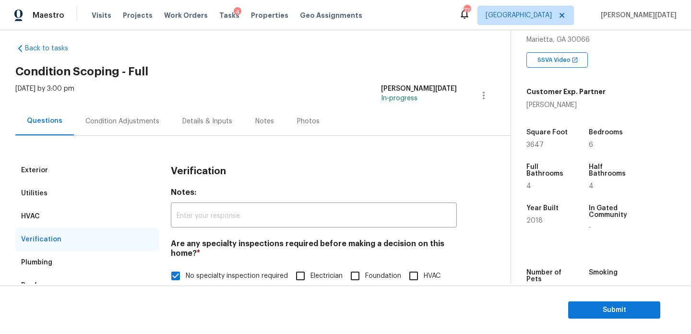
click at [124, 122] on div "Condition Adjustments" at bounding box center [122, 122] width 74 height 10
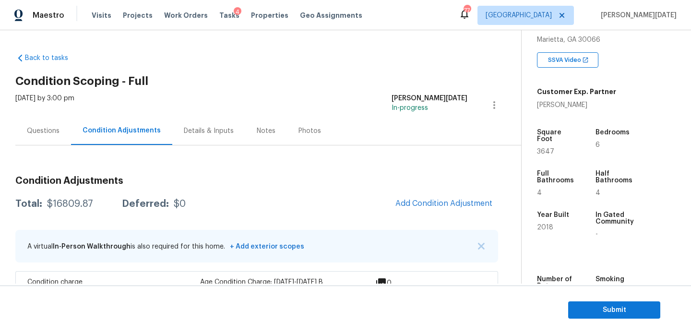
drag, startPoint x: 47, startPoint y: 204, endPoint x: 92, endPoint y: 204, distance: 45.1
click at [92, 204] on div "Total: $16809.87 Deferred: $0" at bounding box center [100, 204] width 170 height 10
copy div "$16809.87"
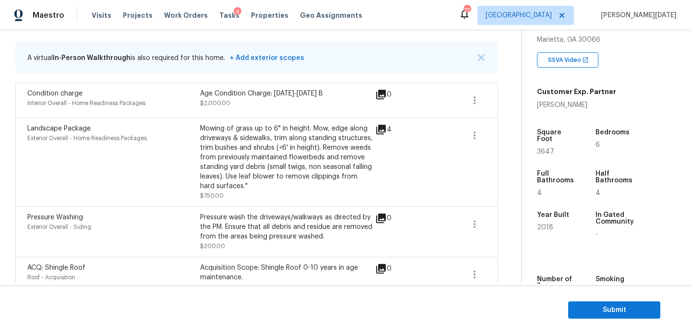
scroll to position [527, 0]
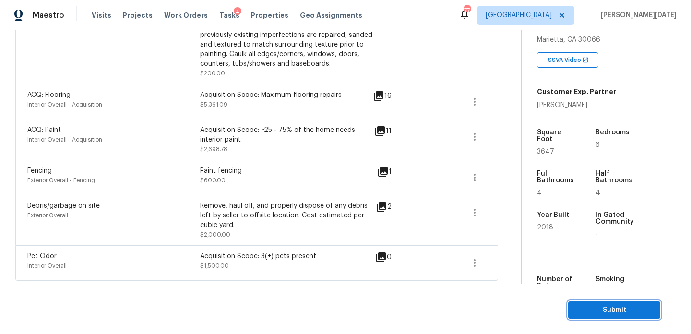
click at [589, 308] on span "Submit" at bounding box center [614, 310] width 77 height 12
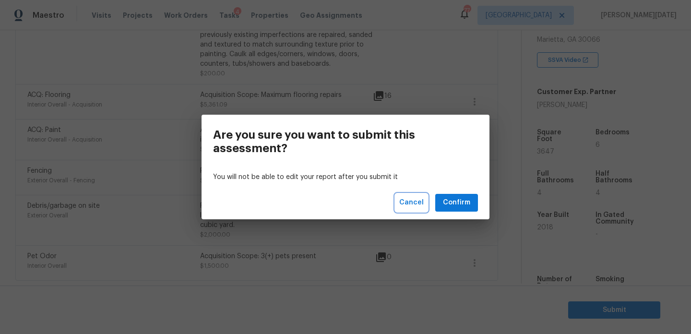
click at [418, 204] on span "Cancel" at bounding box center [411, 203] width 24 height 12
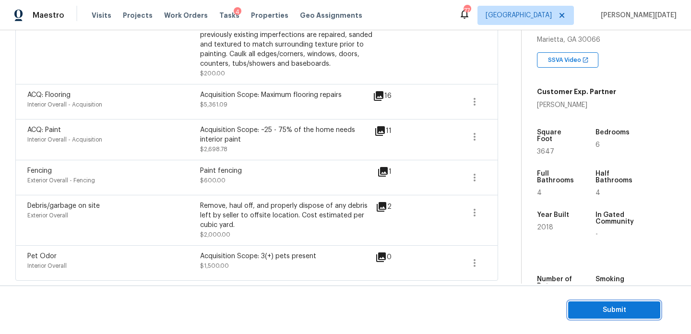
click at [587, 309] on span "Submit" at bounding box center [614, 310] width 77 height 12
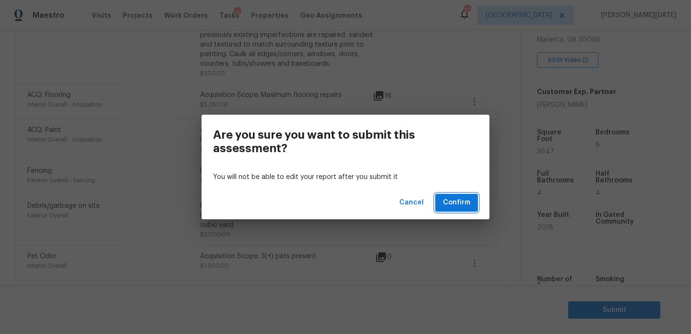
click at [448, 203] on span "Confirm" at bounding box center [456, 203] width 27 height 12
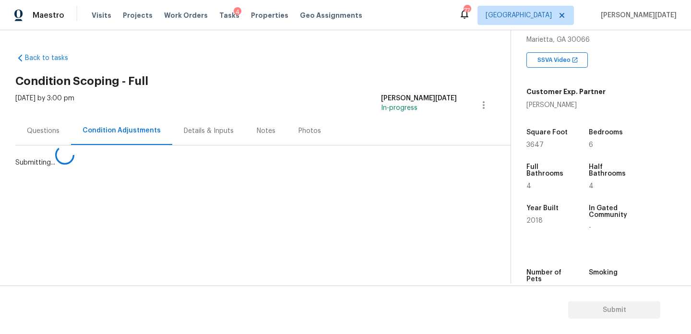
scroll to position [0, 0]
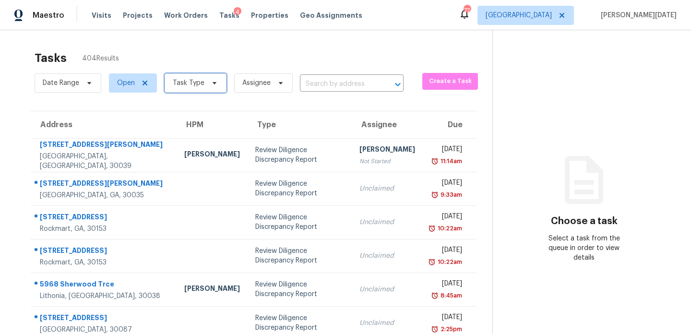
click at [201, 83] on span "Task Type" at bounding box center [189, 83] width 32 height 10
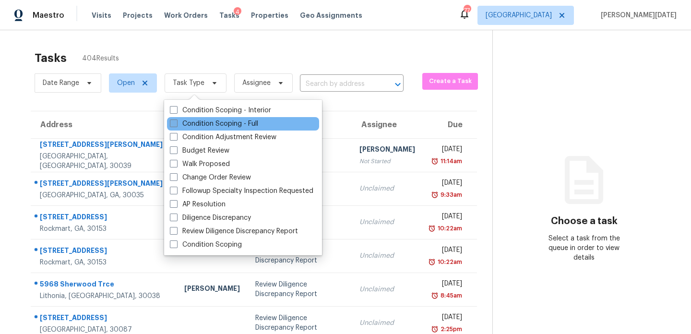
click at [189, 123] on label "Condition Scoping - Full" at bounding box center [214, 124] width 88 height 10
click at [176, 123] on input "Condition Scoping - Full" at bounding box center [173, 122] width 6 height 6
checkbox input "true"
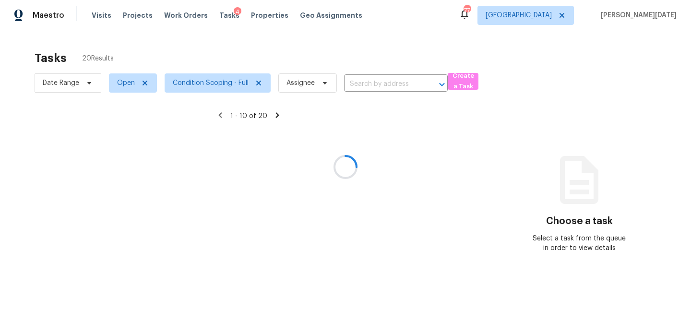
click at [294, 55] on div at bounding box center [345, 167] width 691 height 334
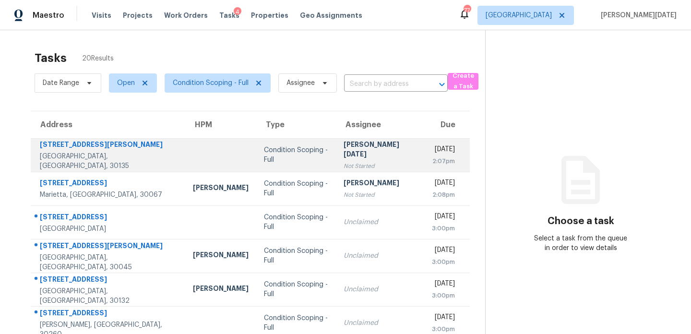
click at [356, 153] on div "[PERSON_NAME][DATE]" at bounding box center [379, 151] width 73 height 22
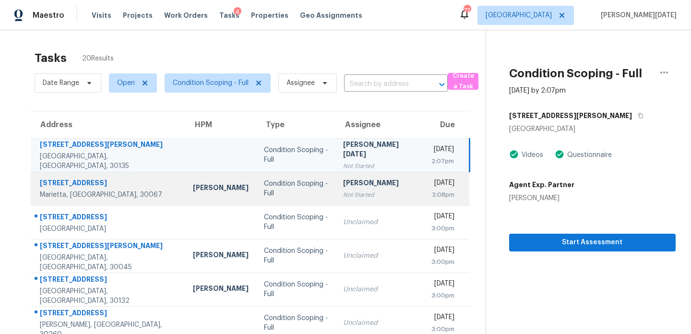
scroll to position [165, 0]
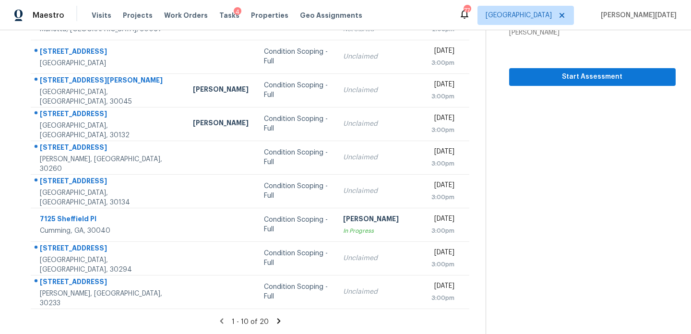
click at [274, 319] on icon at bounding box center [278, 321] width 9 height 9
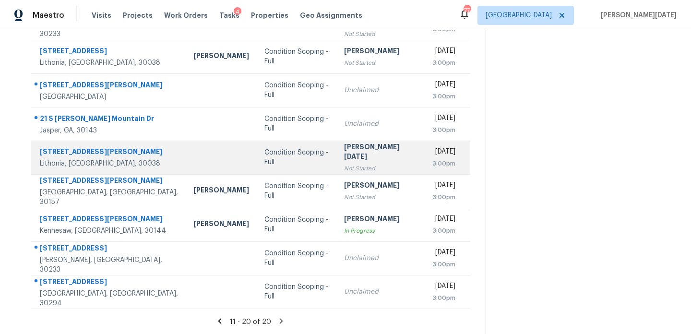
click at [344, 165] on div "Not Started" at bounding box center [380, 169] width 72 height 10
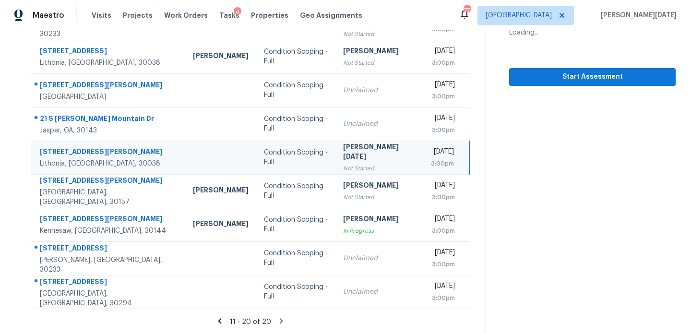
click at [343, 165] on div "Not Started" at bounding box center [379, 169] width 72 height 10
click at [431, 158] on div "Wed, Aug 13th 2025" at bounding box center [442, 153] width 23 height 12
click at [431, 156] on div "Wed, Aug 13th 2025" at bounding box center [442, 153] width 23 height 12
click at [431, 153] on div "Wed, Aug 13th 2025" at bounding box center [442, 153] width 23 height 12
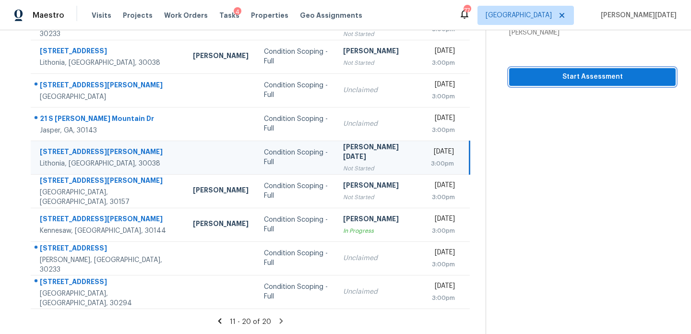
click at [553, 76] on span "Start Assessment" at bounding box center [592, 77] width 151 height 12
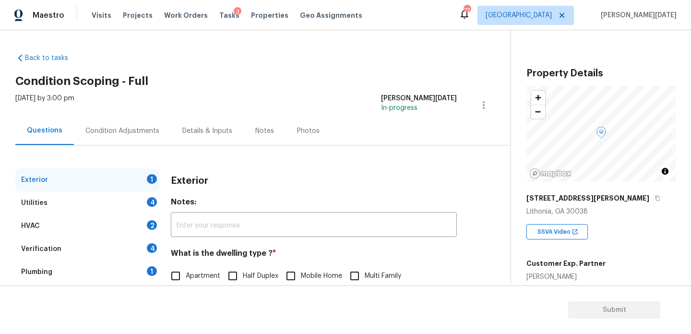
click at [117, 133] on div "Condition Adjustments" at bounding box center [122, 131] width 74 height 10
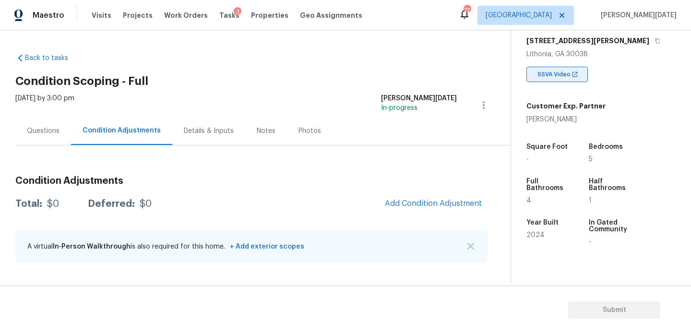
scroll to position [158, 0]
click at [377, 191] on div "Condition Adjustments Total: $0 Deferred: $0 Add Condition Adjustment A virtual…" at bounding box center [251, 219] width 472 height 103
click at [417, 220] on div "Condition Adjustments Total: $0 Deferred: $0 Add Condition Adjustment A virtual…" at bounding box center [251, 219] width 472 height 103
click at [417, 204] on span "Add Condition Adjustment" at bounding box center [433, 203] width 97 height 9
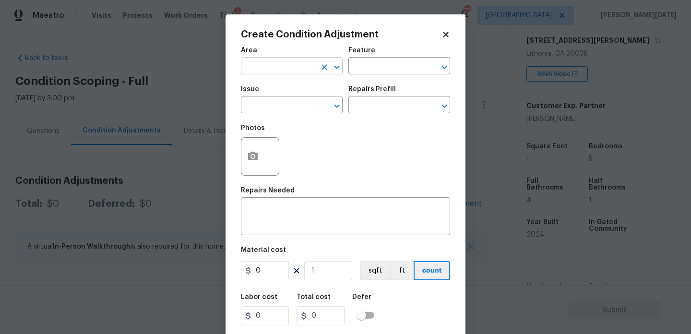
click at [248, 65] on input "text" at bounding box center [278, 66] width 75 height 15
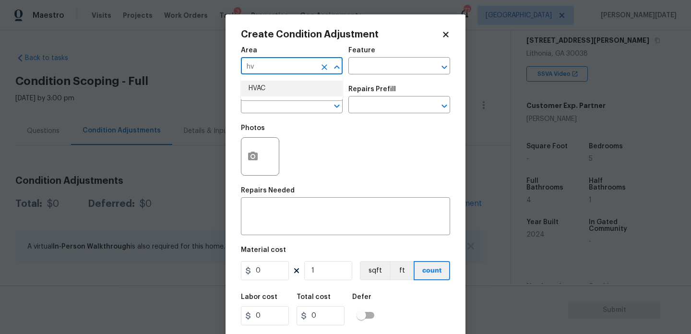
click at [266, 81] on li "HVAC" at bounding box center [292, 89] width 102 height 16
type input "HVAC"
click at [267, 108] on input "text" at bounding box center [278, 105] width 75 height 15
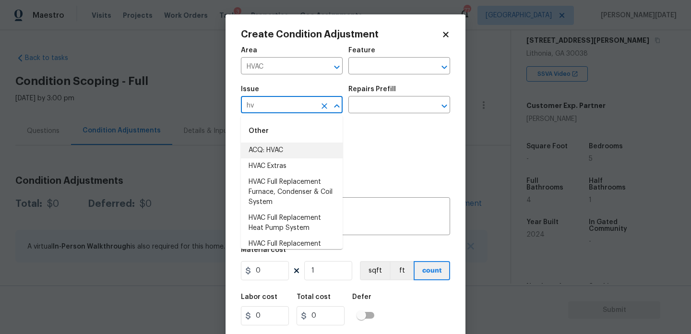
click at [281, 151] on li "ACQ: HVAC" at bounding box center [292, 150] width 102 height 16
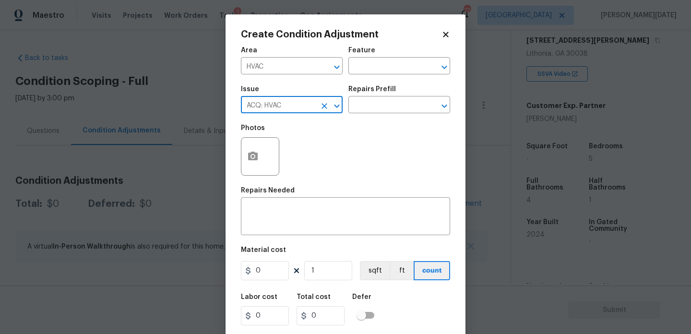
type input "ACQ: HVAC"
click at [357, 120] on div "Photos" at bounding box center [345, 150] width 209 height 62
click at [324, 71] on icon "Clear" at bounding box center [324, 67] width 10 height 10
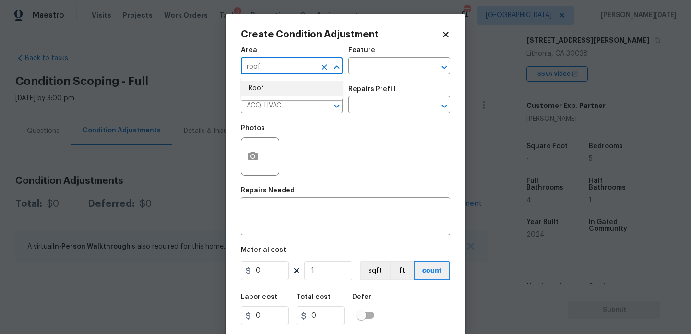
click at [305, 93] on li "Roof" at bounding box center [292, 89] width 102 height 16
click at [321, 110] on icon "Clear" at bounding box center [324, 106] width 10 height 10
type input "Roof"
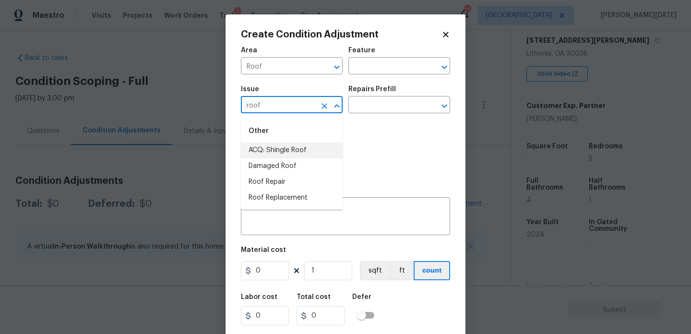
click at [308, 144] on li "ACQ: Shingle Roof" at bounding box center [292, 150] width 102 height 16
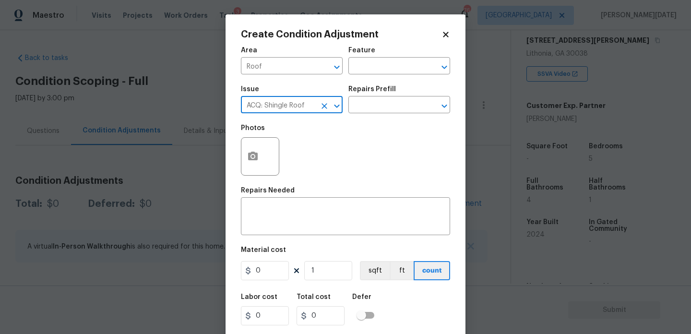
type input "ACQ: Shingle Roof"
click at [366, 114] on div "Issue ACQ: Shingle Roof ​ Repairs Prefill ​" at bounding box center [345, 99] width 209 height 39
click at [387, 106] on input "text" at bounding box center [385, 105] width 75 height 15
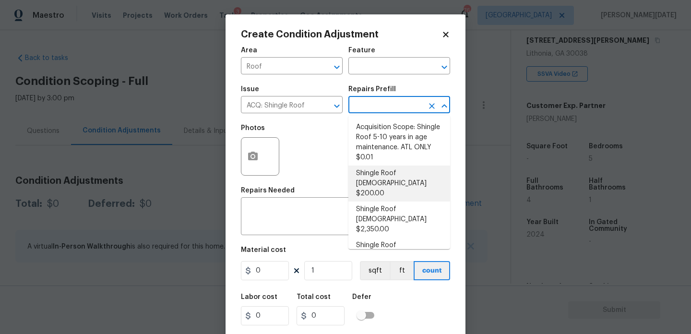
click at [399, 175] on li "Shingle Roof 0-10 Years Old $200.00" at bounding box center [399, 183] width 102 height 36
type input "Acquisition"
type textarea "Acquisition Scope: Shingle Roof 0-10 years in age maintenance."
type input "200"
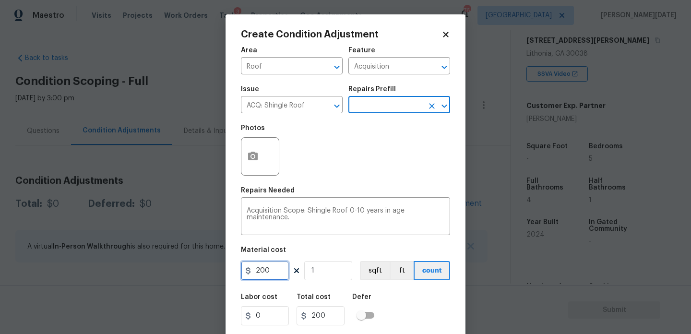
click at [280, 269] on input "200" at bounding box center [265, 270] width 48 height 19
type input "500"
click at [407, 152] on div "Photos" at bounding box center [345, 150] width 209 height 62
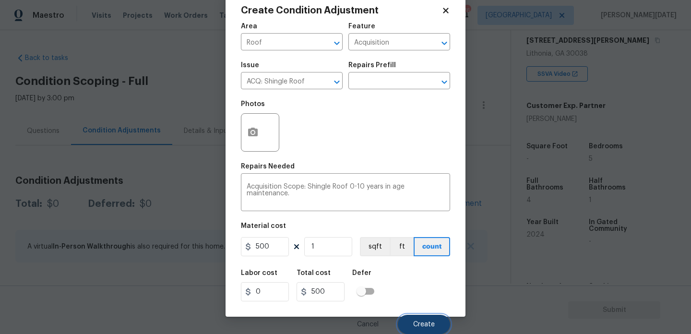
click at [431, 329] on button "Create" at bounding box center [424, 324] width 52 height 19
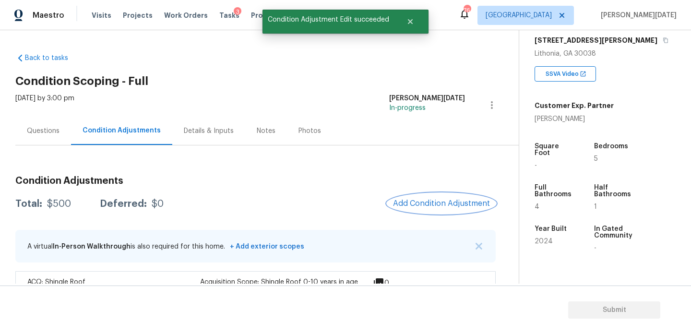
scroll to position [32, 0]
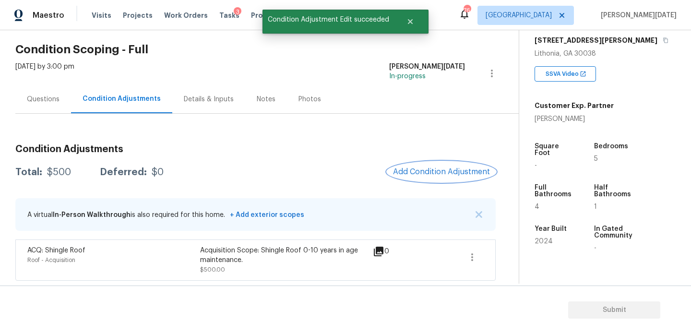
click at [417, 171] on span "Add Condition Adjustment" at bounding box center [441, 171] width 97 height 9
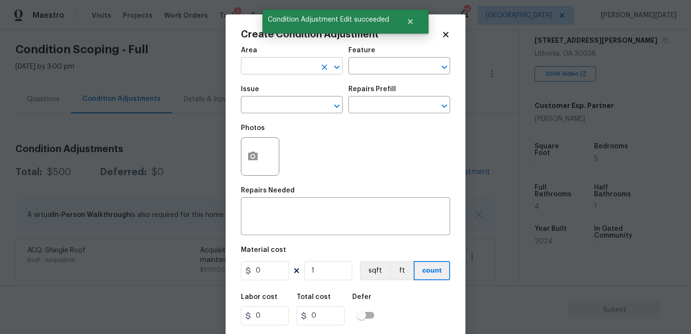
click at [270, 64] on input "text" at bounding box center [278, 66] width 75 height 15
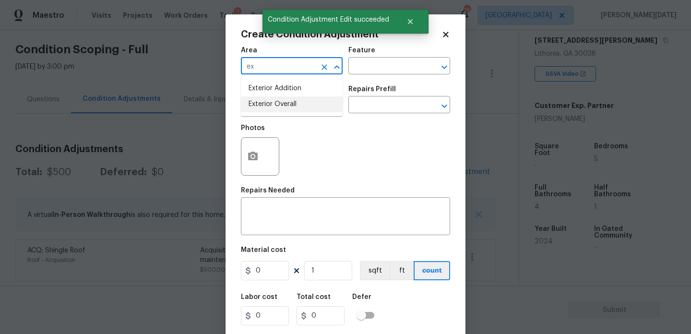
click at [276, 100] on li "Exterior Overall" at bounding box center [292, 104] width 102 height 16
type input "Exterior Overall"
click at [276, 100] on input "text" at bounding box center [278, 105] width 75 height 15
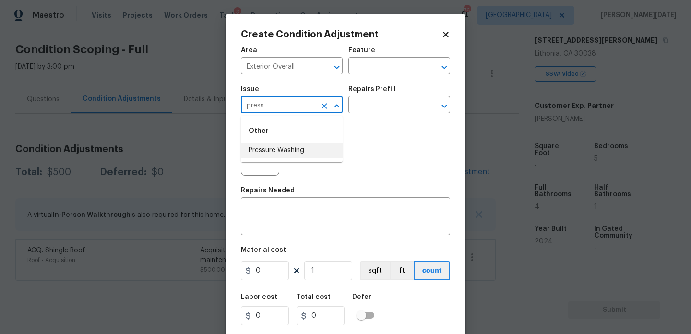
click at [281, 151] on li "Pressure Washing" at bounding box center [292, 150] width 102 height 16
type input "Pressure Washing"
click at [355, 109] on input "text" at bounding box center [385, 105] width 75 height 15
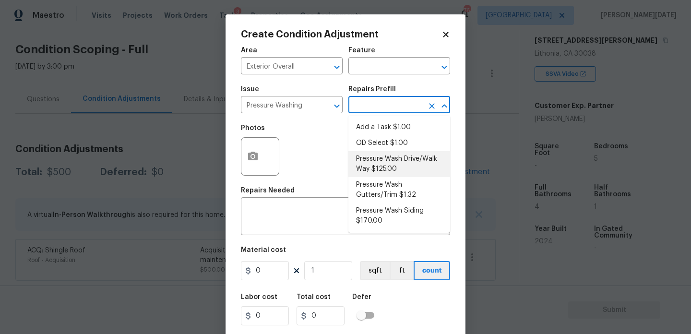
click at [390, 173] on li "Pressure Wash Drive/Walk Way $125.00" at bounding box center [399, 164] width 102 height 26
type input "Siding"
type textarea "Pressure wash the driveways/walkways as directed by the PM. Ensure that all deb…"
type input "125"
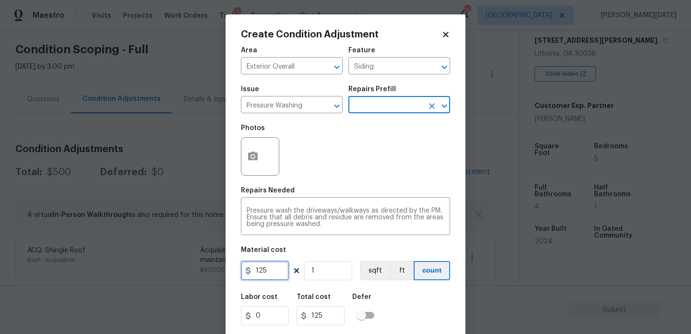
drag, startPoint x: 275, startPoint y: 274, endPoint x: 189, endPoint y: 272, distance: 85.9
click at [189, 272] on div "Create Condition Adjustment Area Exterior Overall ​ Feature Siding ​ Issue Pres…" at bounding box center [345, 167] width 691 height 334
type input "200"
click at [299, 180] on div "Photos" at bounding box center [345, 150] width 209 height 62
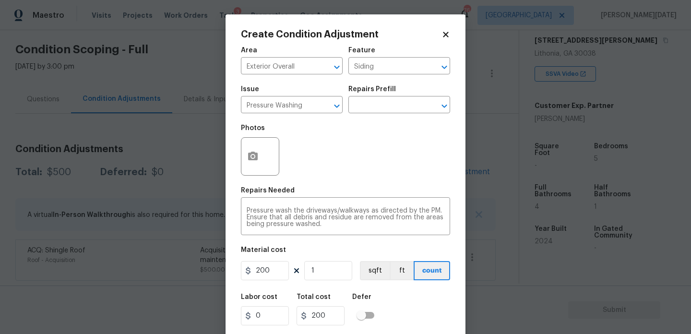
scroll to position [24, 0]
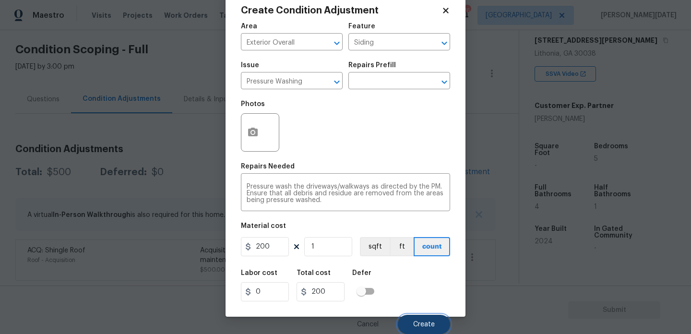
click at [411, 318] on button "Create" at bounding box center [424, 324] width 52 height 19
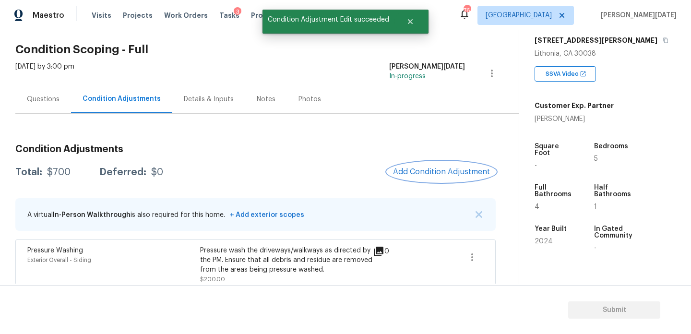
scroll to position [83, 0]
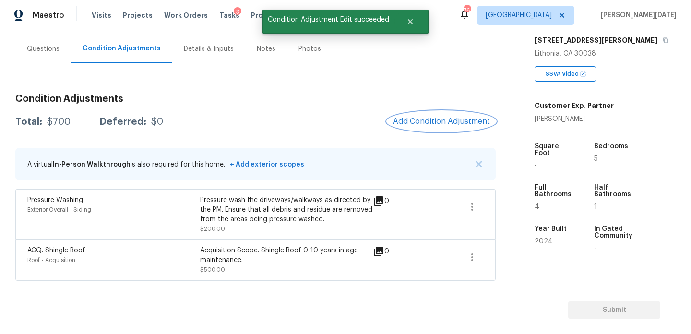
click at [431, 120] on span "Add Condition Adjustment" at bounding box center [441, 121] width 97 height 9
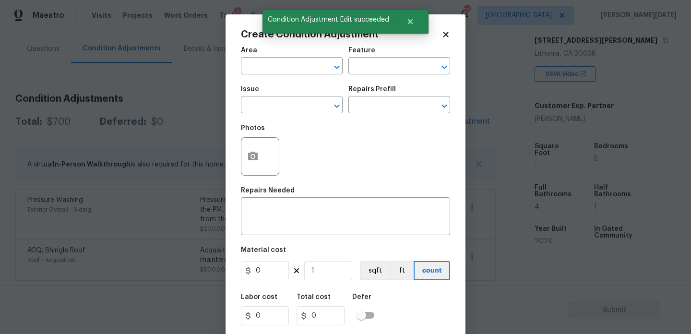
click at [269, 57] on div "Area" at bounding box center [292, 53] width 102 height 12
click at [264, 61] on input "text" at bounding box center [278, 66] width 75 height 15
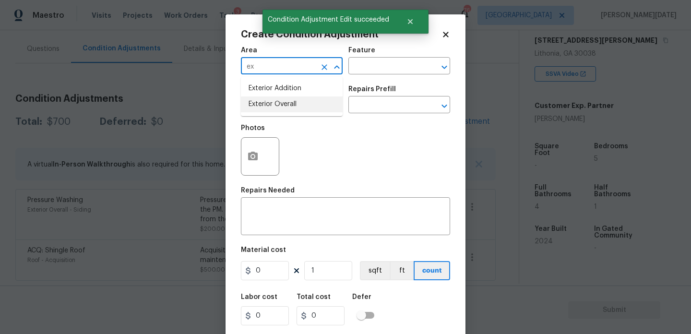
click at [272, 104] on li "Exterior Overall" at bounding box center [292, 104] width 102 height 16
type input "Exterior Overall"
click at [272, 104] on input "text" at bounding box center [278, 105] width 75 height 15
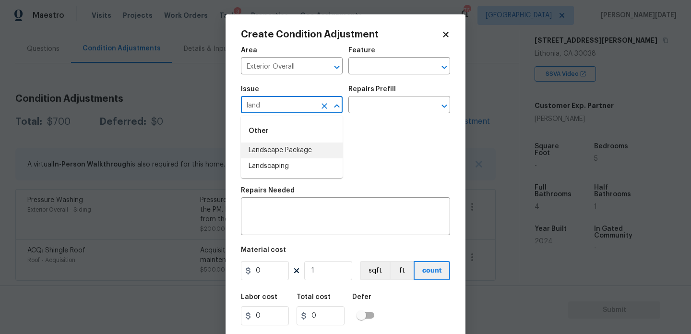
click at [294, 156] on li "Landscape Package" at bounding box center [292, 150] width 102 height 16
type input "Landscape Package"
click at [354, 116] on div "Issue Landscape Package ​ Repairs Prefill ​" at bounding box center [345, 99] width 209 height 39
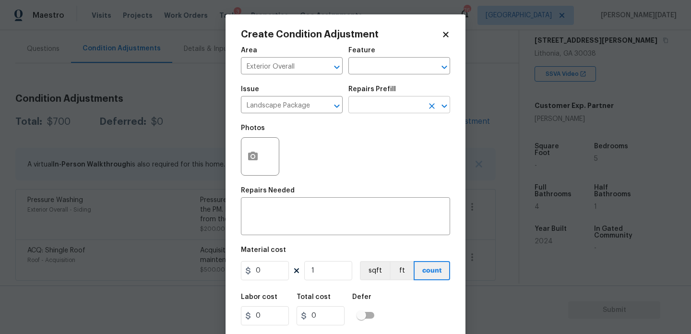
click at [379, 105] on input "text" at bounding box center [385, 105] width 75 height 15
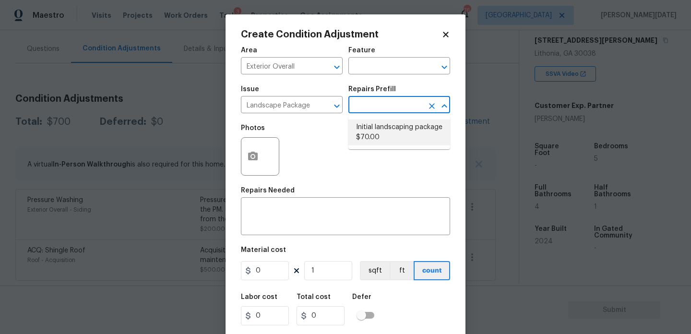
click at [382, 135] on li "Initial landscaping package $70.00" at bounding box center [399, 132] width 102 height 26
type input "Home Readiness Packages"
type textarea "Mowing of grass up to 6" in height. Mow, edge along driveways & sidewalks, trim…"
type input "70"
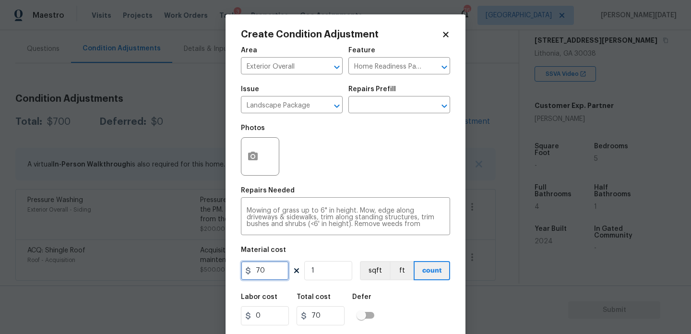
drag, startPoint x: 278, startPoint y: 269, endPoint x: 217, endPoint y: 269, distance: 61.4
click at [217, 269] on div "Create Condition Adjustment Area Exterior Overall ​ Feature Home Readiness Pack…" at bounding box center [345, 167] width 691 height 334
type input "300"
click at [248, 153] on icon "button" at bounding box center [253, 157] width 12 height 12
type input "300"
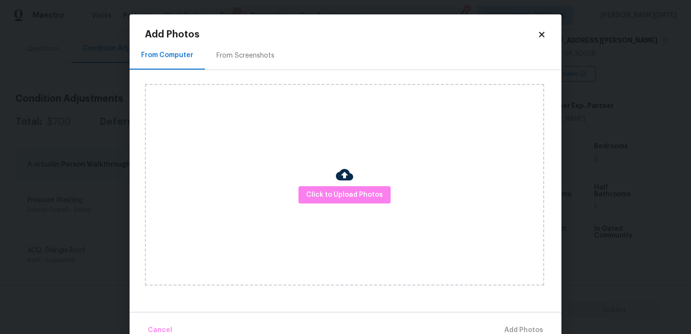
click at [252, 49] on div "From Screenshots" at bounding box center [245, 55] width 81 height 28
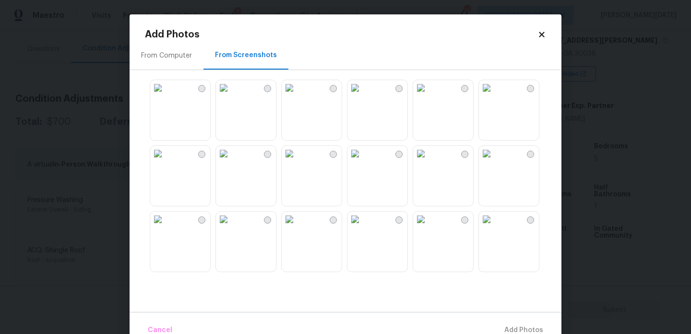
click at [231, 91] on img at bounding box center [223, 87] width 15 height 15
click at [231, 161] on img at bounding box center [223, 153] width 15 height 15
click at [428, 161] on img at bounding box center [420, 153] width 15 height 15
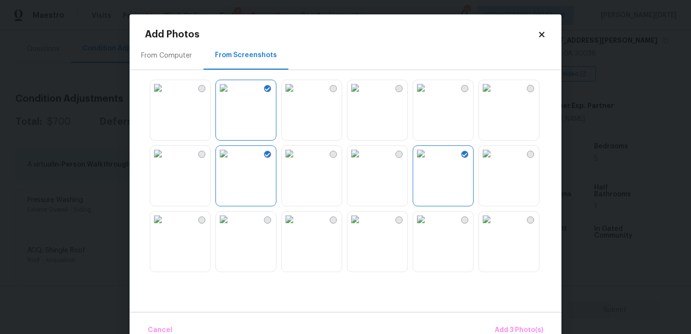
click at [165, 227] on img at bounding box center [157, 219] width 15 height 15
click at [363, 161] on img at bounding box center [354, 153] width 15 height 15
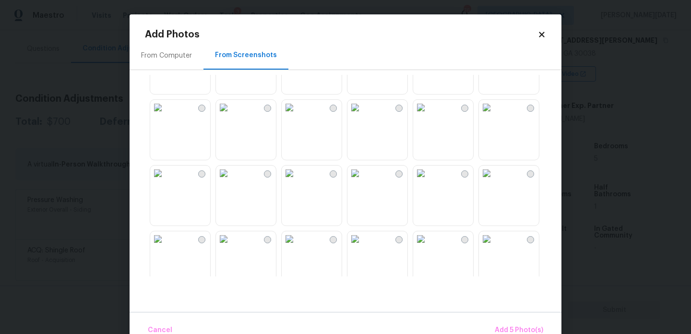
scroll to position [309, 0]
click at [513, 325] on span "Add 5 Photo(s)" at bounding box center [519, 330] width 48 height 12
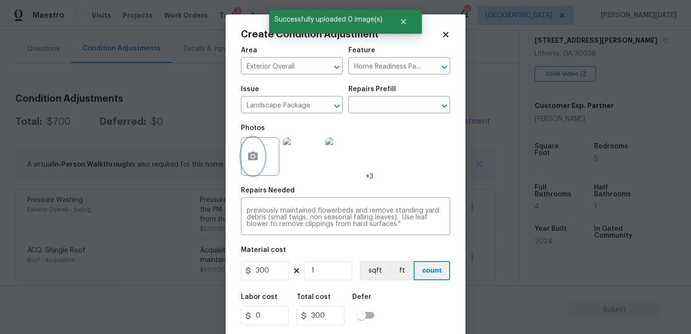
scroll to position [24, 0]
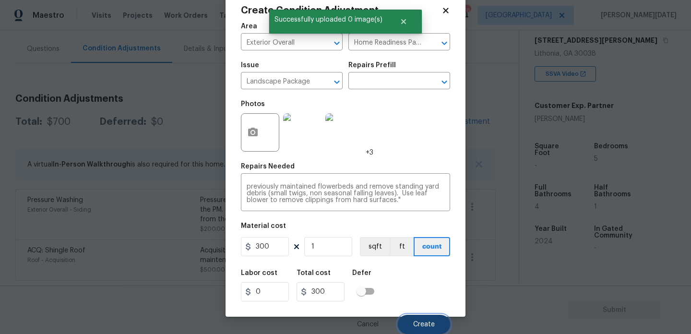
click at [414, 322] on span "Create" at bounding box center [424, 324] width 22 height 7
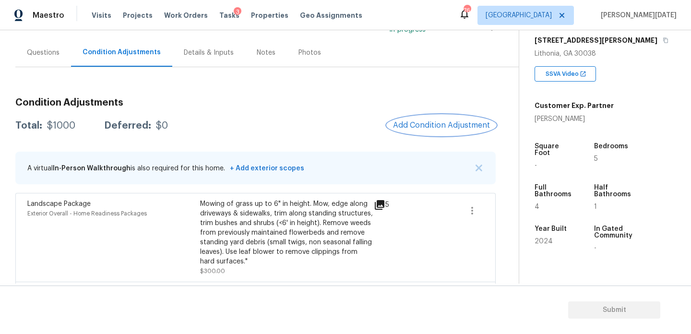
scroll to position [71, 0]
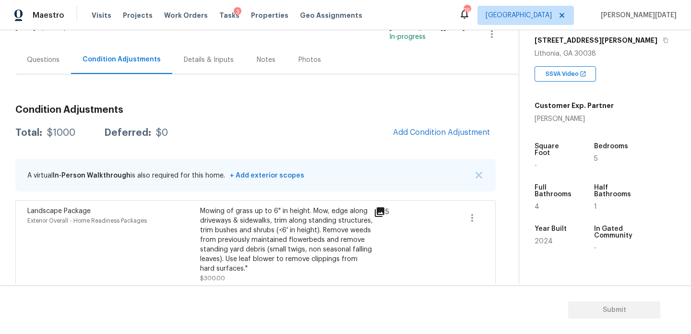
click at [424, 118] on div "Condition Adjustments Total: $1000 Deferred: $0 Add Condition Adjustment A virt…" at bounding box center [255, 238] width 480 height 283
click at [424, 126] on button "Add Condition Adjustment" at bounding box center [441, 132] width 108 height 20
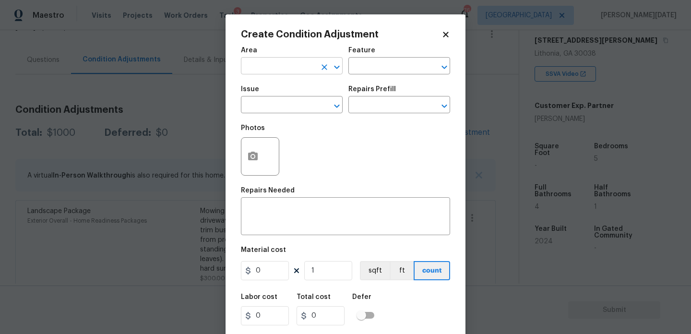
click at [265, 71] on input "text" at bounding box center [278, 66] width 75 height 15
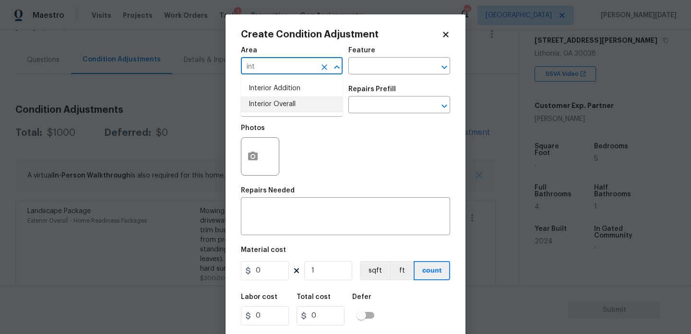
click at [274, 108] on li "Interior Overall" at bounding box center [292, 104] width 102 height 16
type input "Interior Overall"
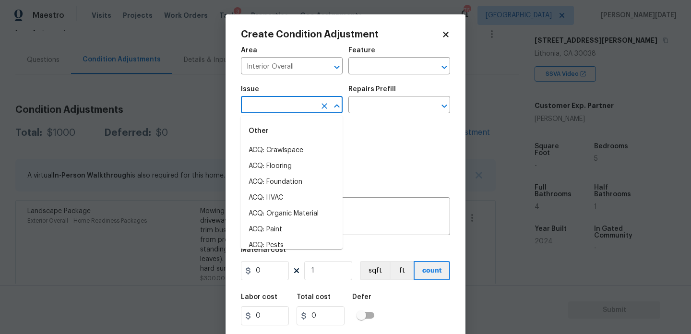
click at [274, 108] on input "text" at bounding box center [278, 105] width 75 height 15
click at [279, 149] on li "ACQ: Paint" at bounding box center [292, 150] width 102 height 16
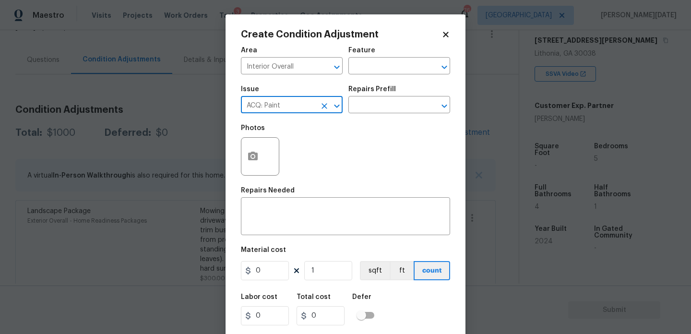
type input "ACQ: Paint"
click at [382, 95] on div "Repairs Prefill" at bounding box center [399, 92] width 102 height 12
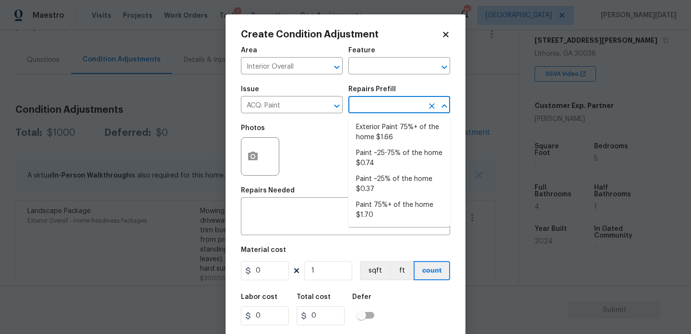
click at [382, 106] on input "text" at bounding box center [385, 105] width 75 height 15
click at [395, 190] on li "Paint ~25% of the home $0.37" at bounding box center [399, 184] width 102 height 26
type input "Acquisition"
type textarea "Acquisition Scope: ~25% of the home needs interior paint"
type input "0.37"
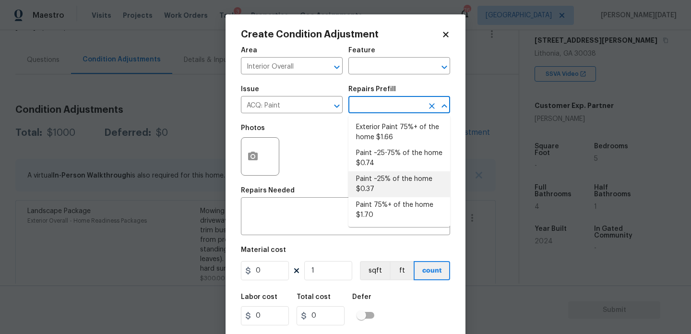
type input "0.37"
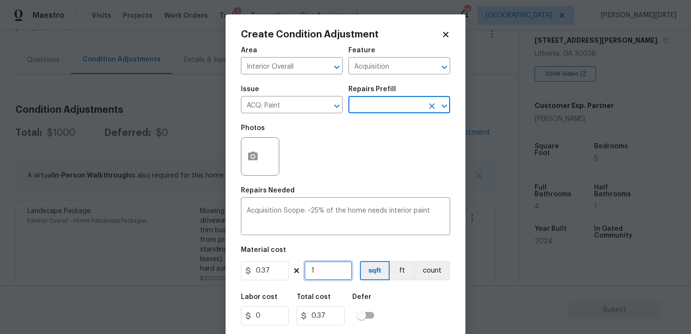
click at [324, 265] on input "1" at bounding box center [328, 270] width 48 height 19
type input "0"
paste input "345"
type input "3450"
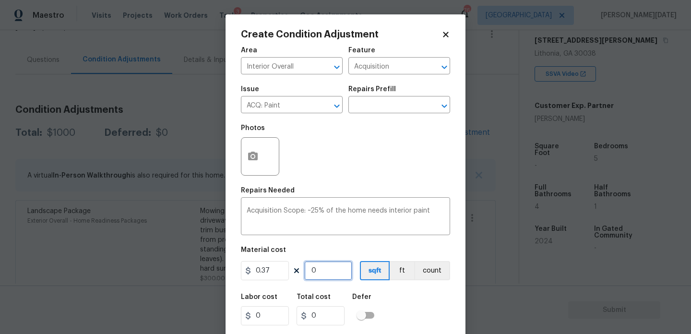
type input "1276.5"
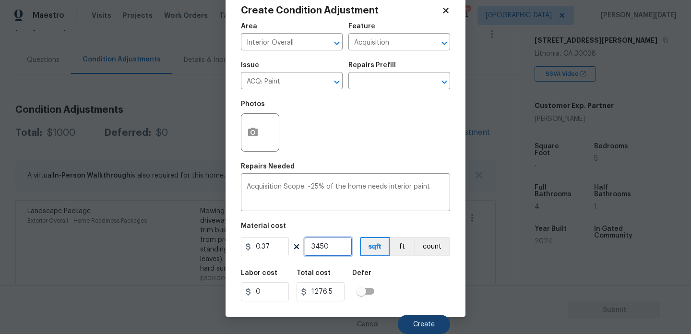
type input "3450"
click at [419, 324] on span "Create" at bounding box center [424, 324] width 22 height 7
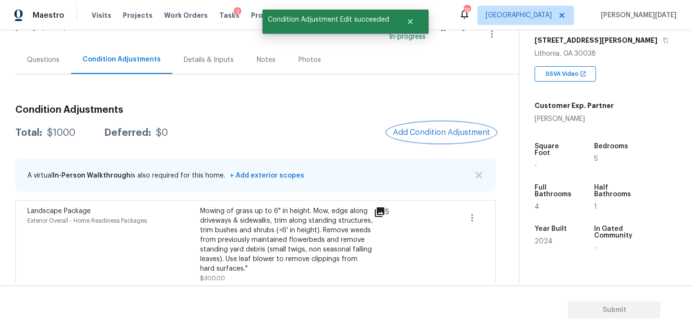
scroll to position [0, 0]
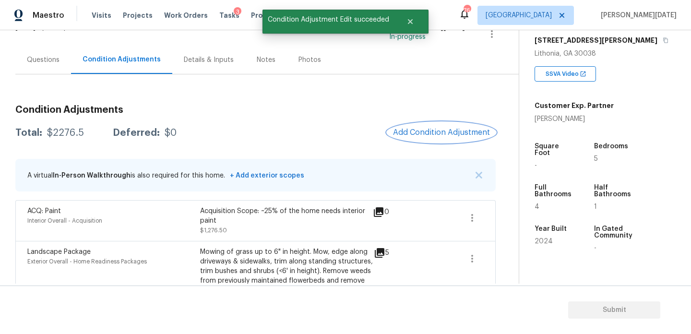
click at [436, 141] on button "Add Condition Adjustment" at bounding box center [441, 132] width 108 height 20
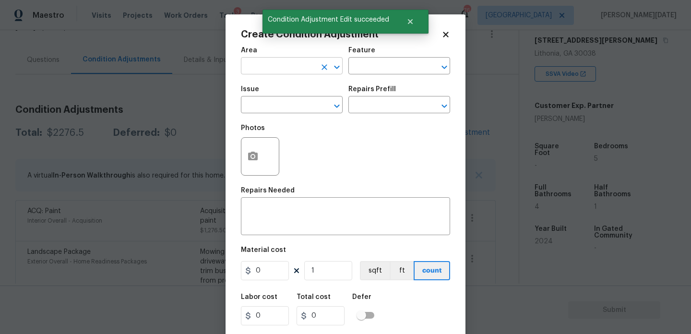
click at [279, 68] on input "text" at bounding box center [278, 66] width 75 height 15
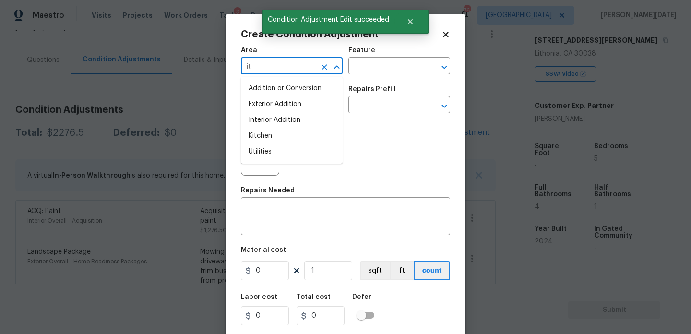
type input "i"
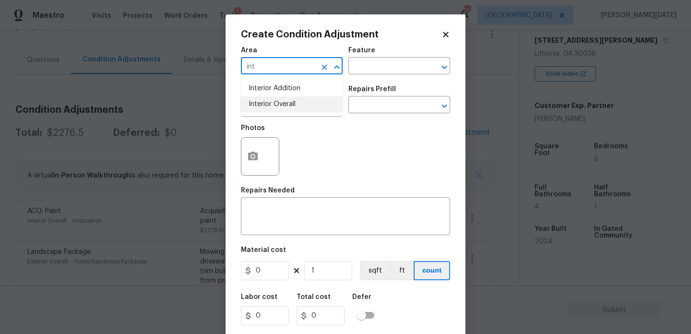
click at [290, 111] on li "Interior Overall" at bounding box center [292, 104] width 102 height 16
type input "Interior Overall"
click at [290, 111] on input "text" at bounding box center [278, 105] width 75 height 15
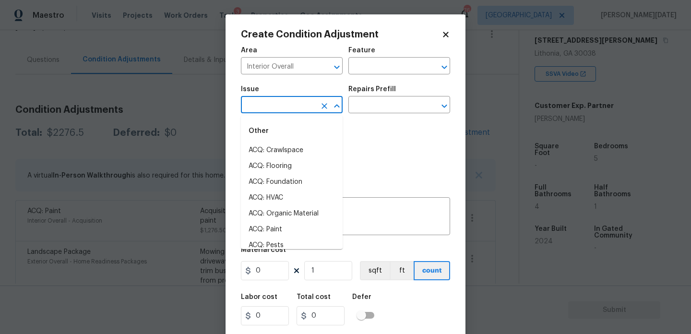
click at [290, 111] on input "text" at bounding box center [278, 105] width 75 height 15
click at [295, 150] on li "ACQ: Flooring" at bounding box center [292, 150] width 102 height 16
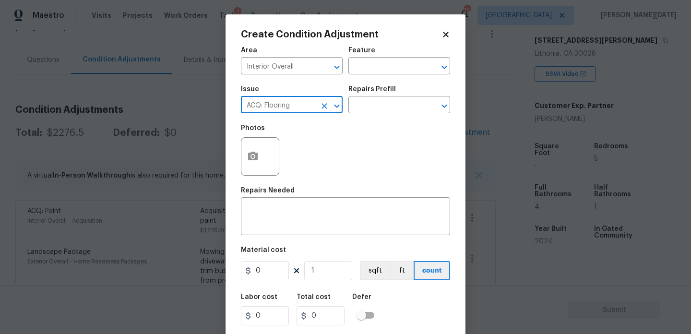
type input "ACQ: Flooring"
click at [345, 127] on div "Photos" at bounding box center [345, 150] width 209 height 62
click at [370, 114] on div "Issue ACQ: Flooring ​ Repairs Prefill ​" at bounding box center [345, 99] width 209 height 39
click at [383, 112] on input "text" at bounding box center [385, 105] width 75 height 15
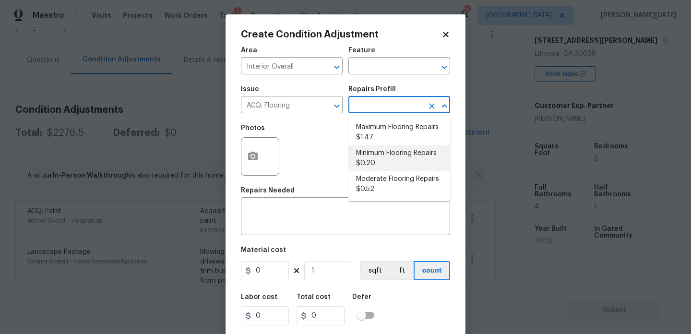
click at [383, 162] on li "Minimum Flooring Repairs $0.20" at bounding box center [399, 158] width 102 height 26
type input "Acquisition"
type textarea "Acquisition Scope: Minimum flooring repairs"
type input "0.2"
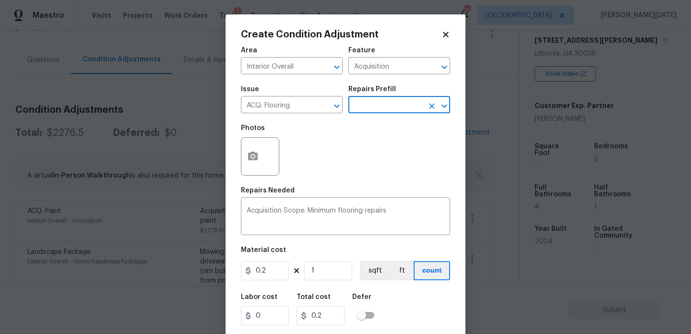
click at [319, 283] on div "Area Interior Overall ​ Feature Acquisition ​ Issue ACQ: Flooring ​ Repairs Pre…" at bounding box center [345, 199] width 209 height 317
click at [327, 276] on input "1" at bounding box center [328, 270] width 48 height 19
type input "0"
paste input "345"
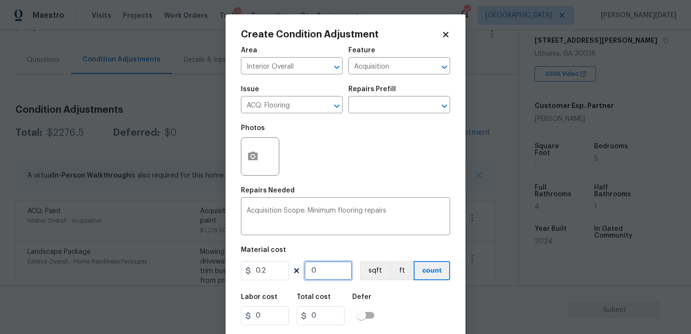
type input "3450"
type input "690"
type input "3450"
click at [353, 154] on div "Photos" at bounding box center [345, 150] width 209 height 62
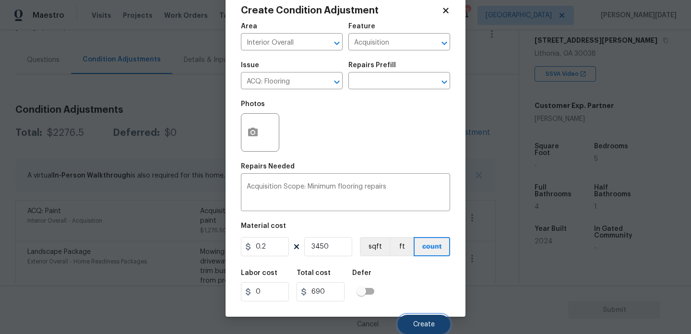
click at [420, 320] on button "Create" at bounding box center [424, 324] width 52 height 19
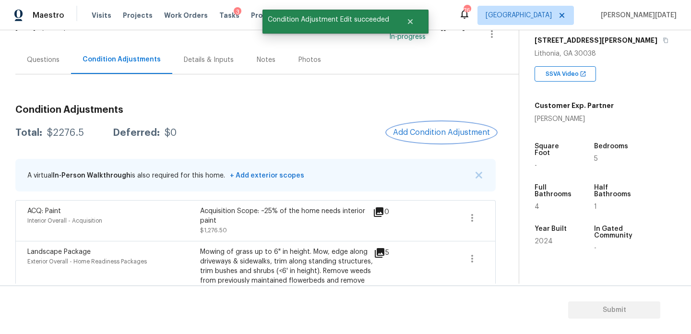
scroll to position [0, 0]
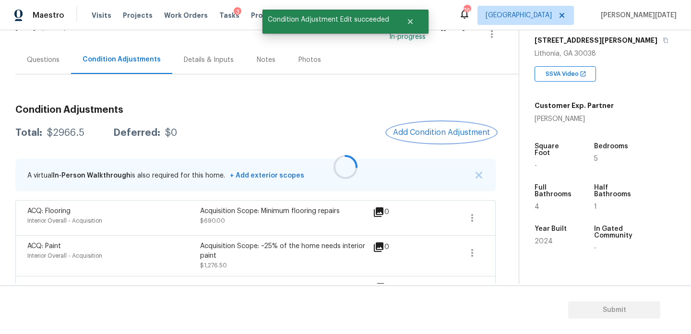
click at [427, 127] on button "Add Condition Adjustment" at bounding box center [441, 132] width 108 height 20
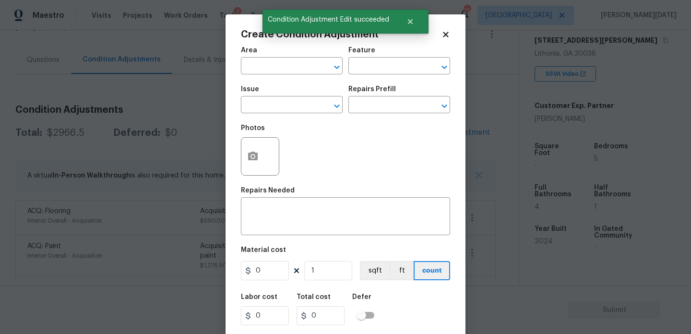
click at [204, 127] on body "Maestro Visits Projects Work Orders Tasks 3 Properties Geo Assignments 76 Atlan…" at bounding box center [345, 167] width 691 height 334
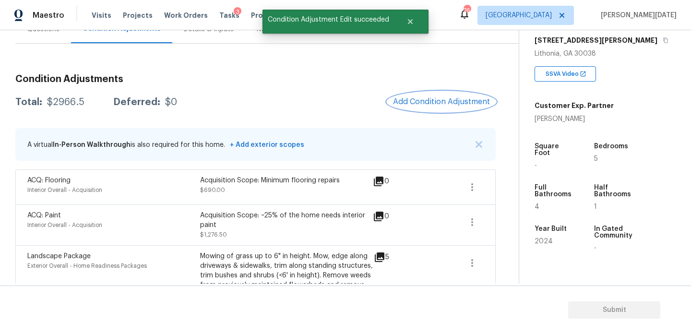
scroll to position [55, 0]
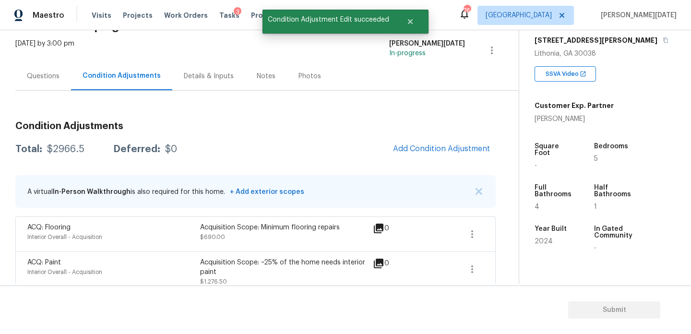
click at [397, 142] on span "Add Condition Adjustment" at bounding box center [441, 149] width 108 height 21
click at [412, 148] on span "Add Condition Adjustment" at bounding box center [441, 148] width 97 height 9
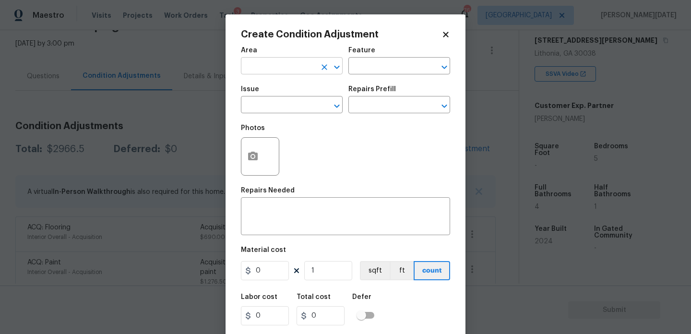
click at [263, 65] on input "text" at bounding box center [278, 66] width 75 height 15
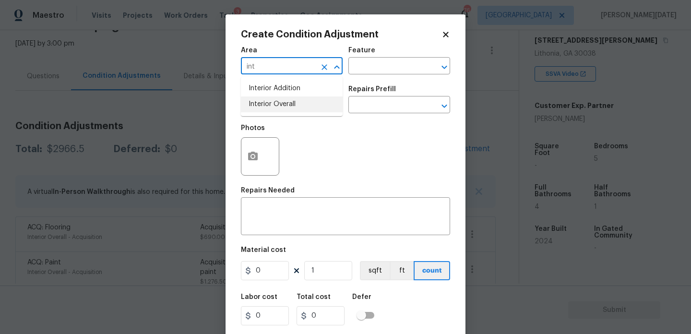
click at [271, 104] on li "Interior Overall" at bounding box center [292, 104] width 102 height 16
type input "Interior Overall"
click at [271, 104] on input "text" at bounding box center [278, 105] width 75 height 15
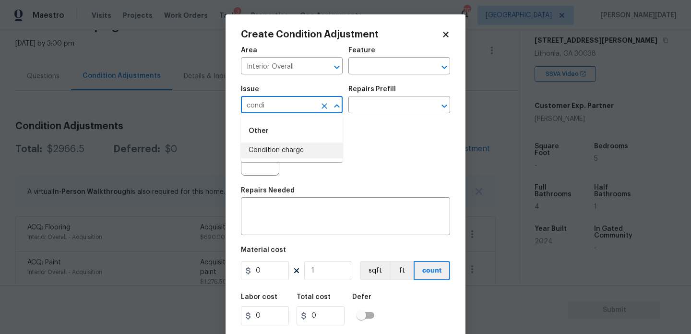
click at [302, 150] on li "Condition charge" at bounding box center [292, 150] width 102 height 16
type input "Condition charge"
click at [364, 112] on input "text" at bounding box center [385, 105] width 75 height 15
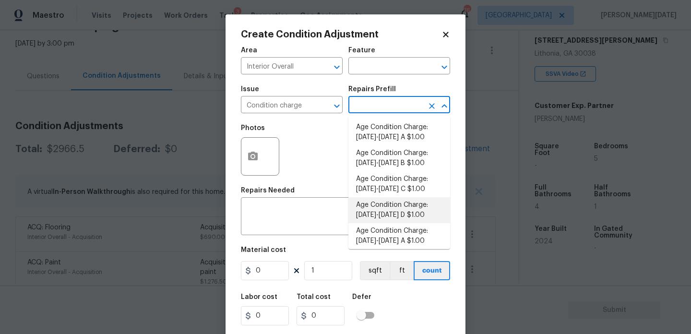
scroll to position [294, 0]
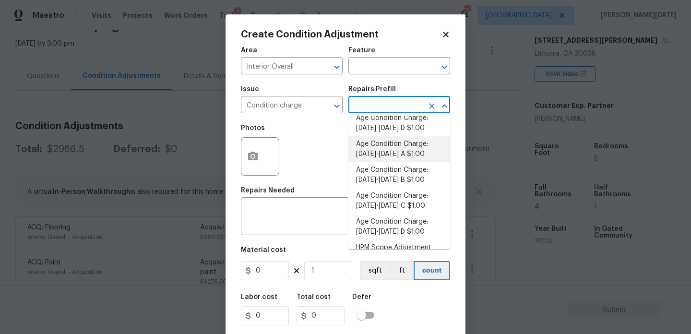
click at [403, 161] on li "Age Condition Charge: 2009-2023 A $1.00" at bounding box center [399, 149] width 102 height 26
type input "Home Readiness Packages"
type textarea "Age Condition Charge: 2009-2023 A"
type input "1"
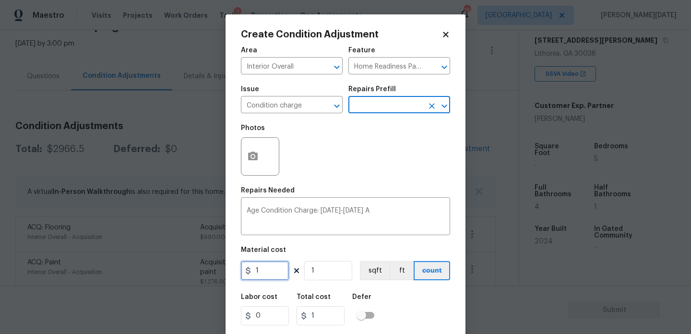
click at [283, 273] on input "1" at bounding box center [265, 270] width 48 height 19
type input "2000"
click at [363, 201] on div "Age Condition Charge: 2009-2023 A x ​" at bounding box center [345, 217] width 209 height 35
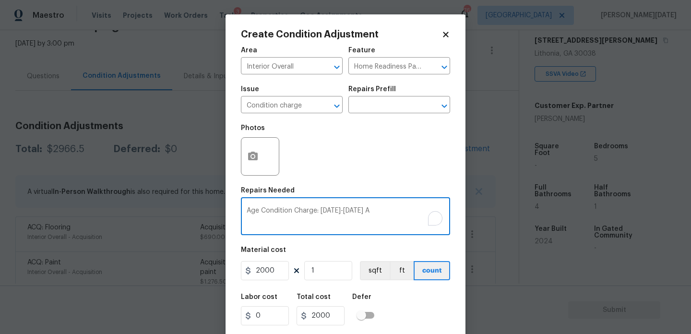
scroll to position [24, 0]
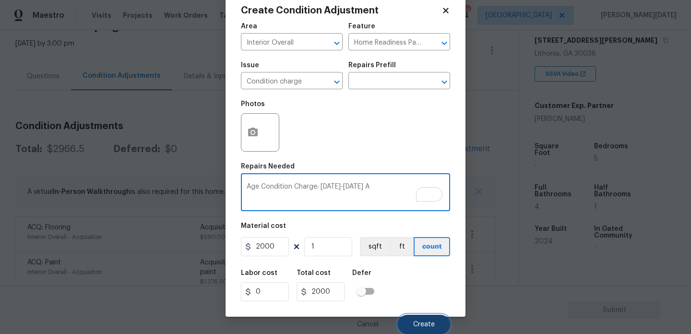
click at [419, 327] on span "Create" at bounding box center [424, 324] width 22 height 7
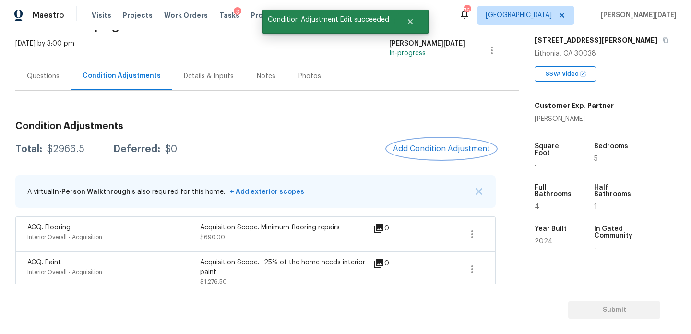
scroll to position [0, 0]
click at [426, 161] on div "Condition Adjustments Total: $4966.5 Deferred: $0 Add Condition Adjustment A vi…" at bounding box center [255, 311] width 480 height 394
click at [439, 151] on span "Add Condition Adjustment" at bounding box center [441, 148] width 97 height 9
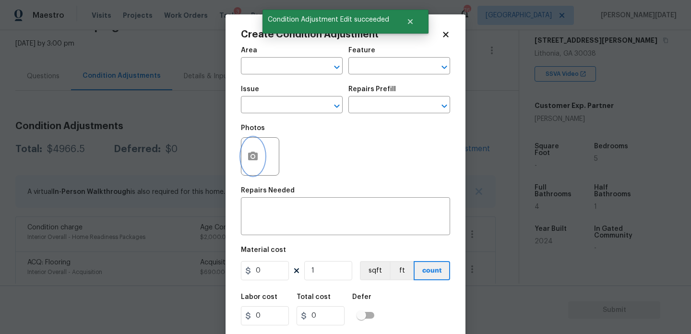
click at [249, 158] on icon "button" at bounding box center [253, 156] width 10 height 9
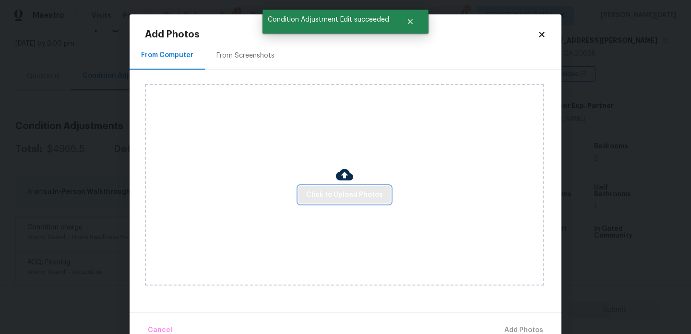
click at [326, 193] on span "Click to Upload Photos" at bounding box center [344, 195] width 77 height 12
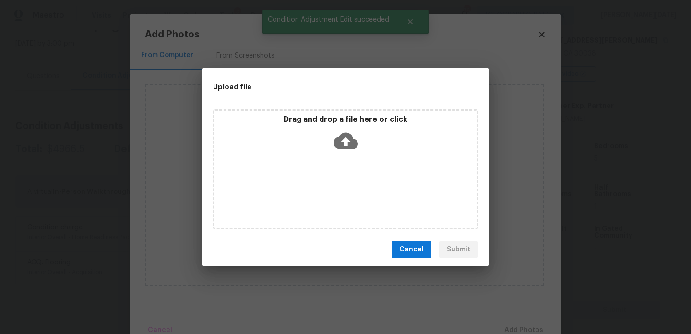
click at [326, 193] on div "Drag and drop a file here or click" at bounding box center [345, 169] width 265 height 120
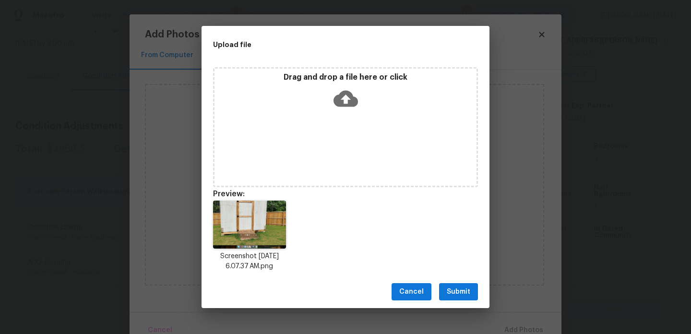
click at [470, 299] on button "Submit" at bounding box center [458, 292] width 39 height 18
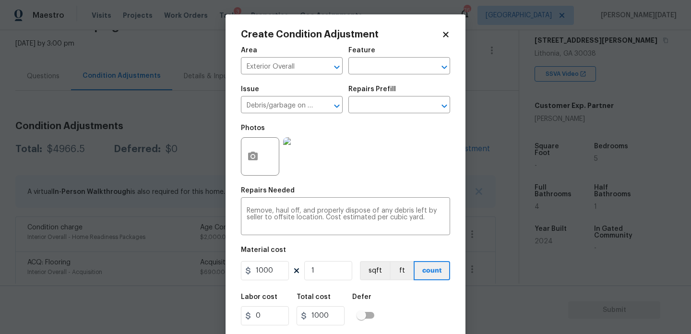
scroll to position [24, 0]
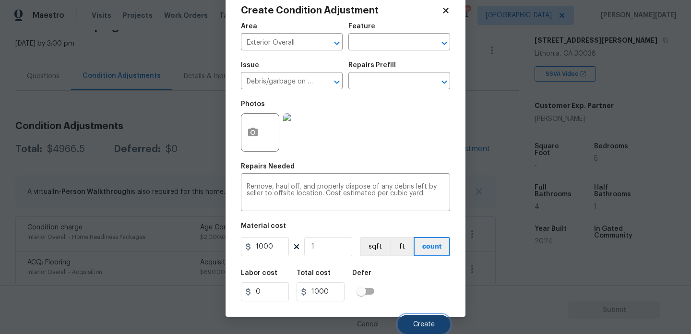
click at [434, 319] on button "Create" at bounding box center [424, 324] width 52 height 19
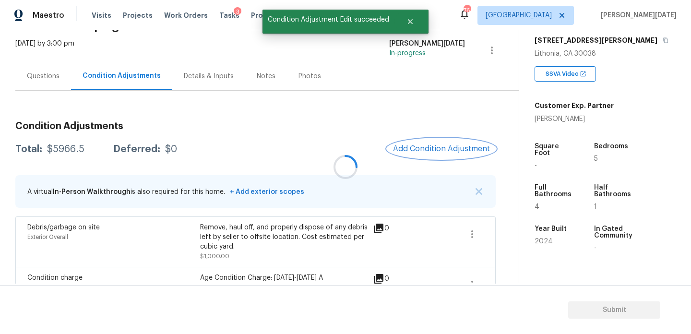
scroll to position [0, 0]
click at [40, 76] on div "Questions" at bounding box center [43, 76] width 33 height 10
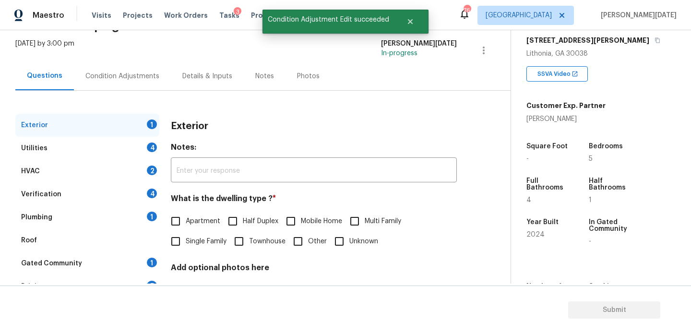
scroll to position [128, 0]
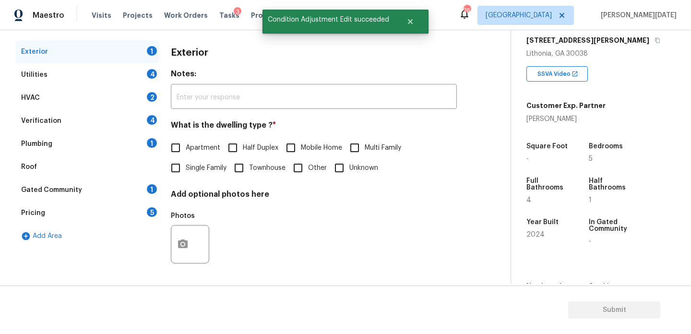
click at [107, 209] on div "Pricing 5" at bounding box center [87, 212] width 144 height 23
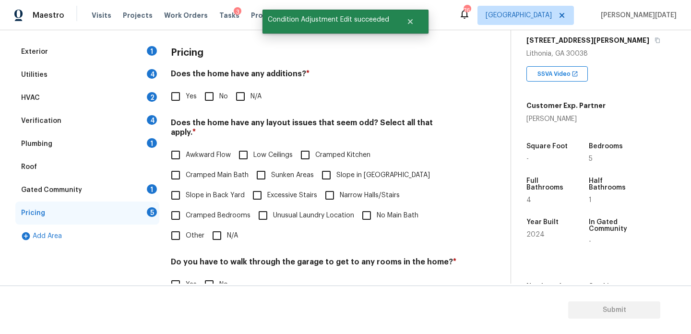
click at [201, 190] on span "Slope in Back Yard" at bounding box center [215, 195] width 59 height 10
click at [186, 186] on input "Slope in Back Yard" at bounding box center [175, 195] width 20 height 20
checkbox input "true"
click at [216, 88] on input "No" at bounding box center [209, 96] width 20 height 20
checkbox input "true"
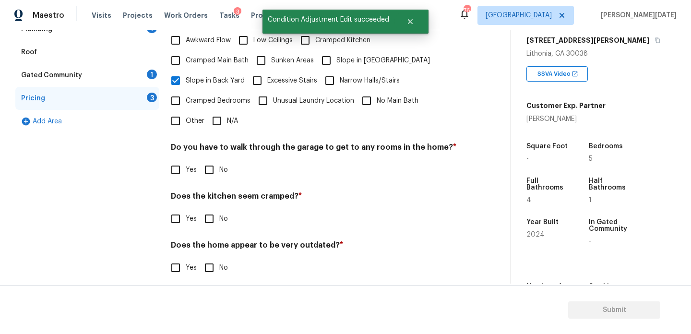
scroll to position [242, 0]
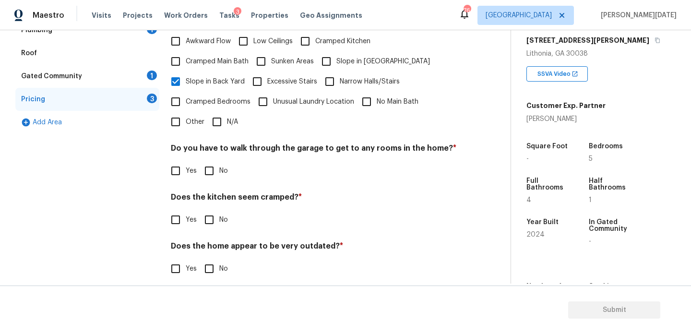
click at [216, 164] on input "No" at bounding box center [209, 171] width 20 height 20
checkbox input "true"
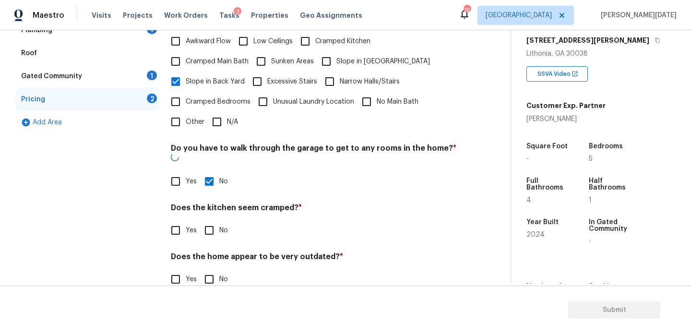
click at [213, 220] on input "No" at bounding box center [209, 230] width 20 height 20
checkbox input "true"
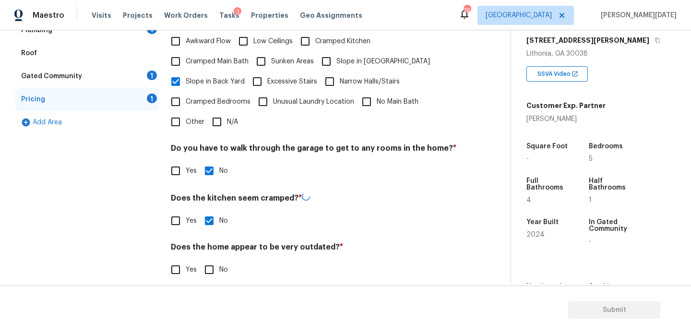
click at [213, 262] on input "No" at bounding box center [209, 270] width 20 height 20
checkbox input "true"
click at [348, 57] on label "Slope in [GEOGRAPHIC_DATA]" at bounding box center [373, 61] width 114 height 20
click at [336, 57] on input "Slope in [GEOGRAPHIC_DATA]" at bounding box center [326, 61] width 20 height 20
checkbox input "true"
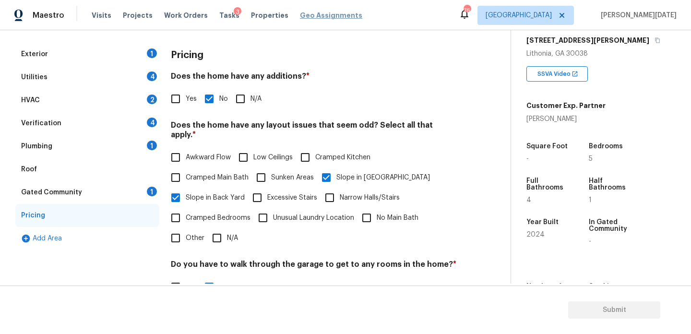
scroll to position [90, 0]
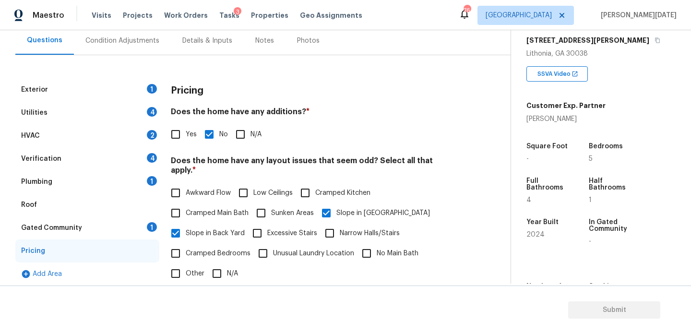
click at [146, 87] on div "Exterior 1" at bounding box center [87, 89] width 144 height 23
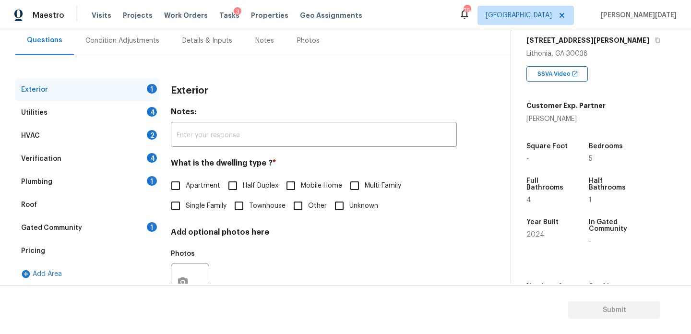
click at [146, 87] on div "Exterior 1" at bounding box center [87, 89] width 144 height 23
click at [180, 201] on input "Single Family" at bounding box center [175, 206] width 20 height 20
checkbox input "true"
click at [143, 112] on div "Utilities 4" at bounding box center [87, 112] width 144 height 23
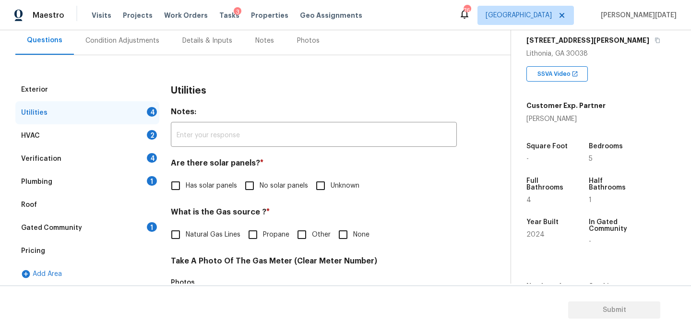
click at [263, 190] on span "No solar panels" at bounding box center [284, 186] width 48 height 10
click at [260, 190] on input "No solar panels" at bounding box center [249, 186] width 20 height 20
checkbox input "true"
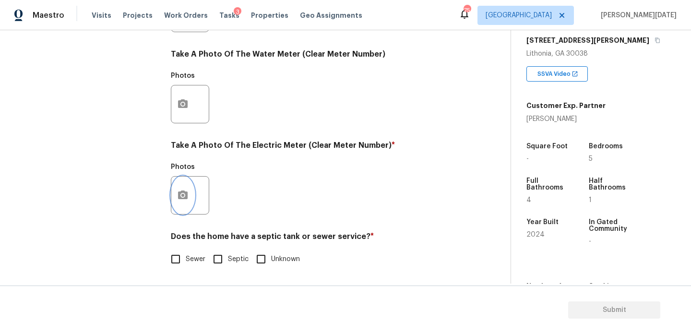
click at [185, 189] on button "button" at bounding box center [182, 195] width 23 height 37
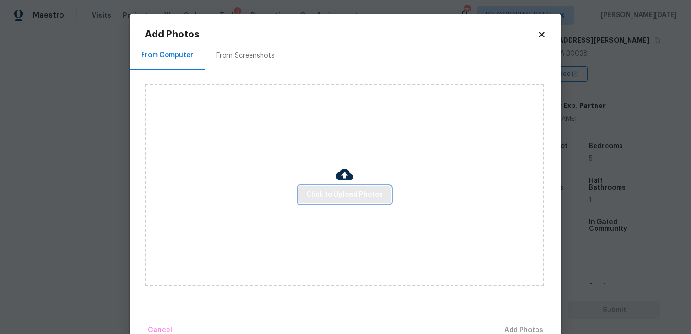
click at [326, 191] on span "Click to Upload Photos" at bounding box center [344, 195] width 77 height 12
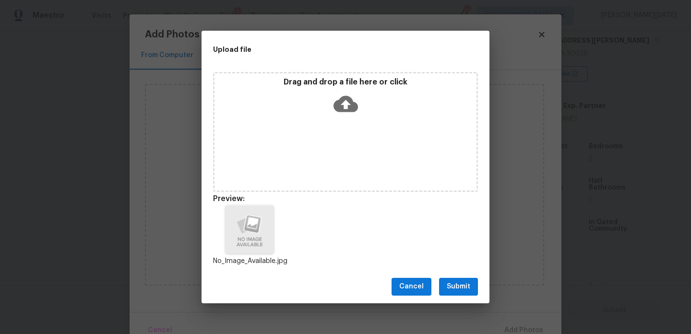
click at [462, 277] on div "Cancel Submit" at bounding box center [345, 286] width 288 height 33
click at [460, 286] on span "Submit" at bounding box center [459, 287] width 24 height 12
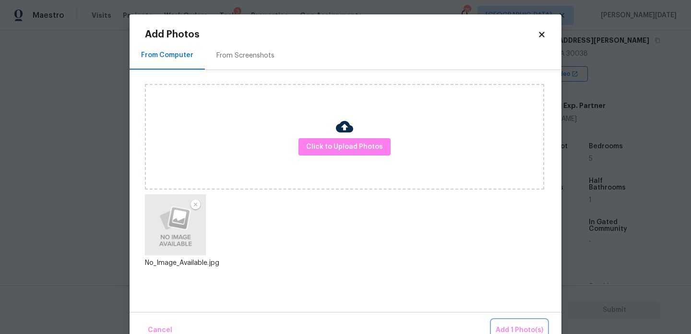
click at [506, 328] on span "Add 1 Photo(s)" at bounding box center [519, 330] width 47 height 12
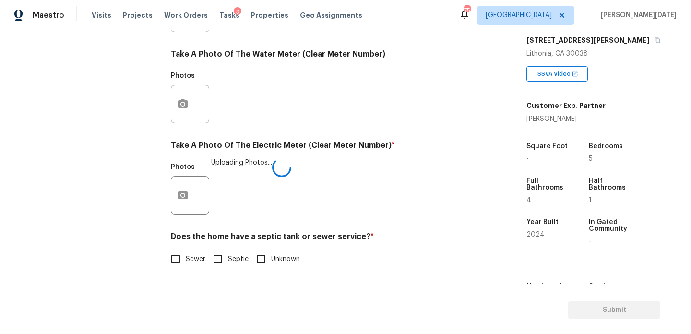
click at [226, 260] on input "Septic" at bounding box center [218, 259] width 20 height 20
checkbox input "true"
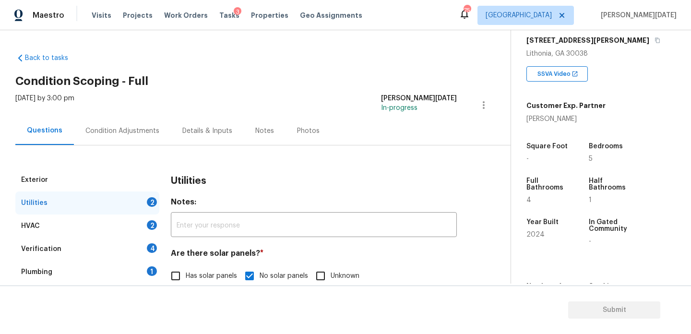
click at [92, 122] on div "Condition Adjustments" at bounding box center [122, 131] width 97 height 28
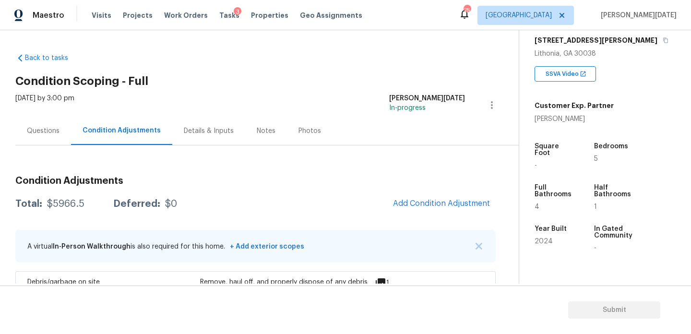
click at [33, 142] on div "Questions" at bounding box center [43, 131] width 56 height 28
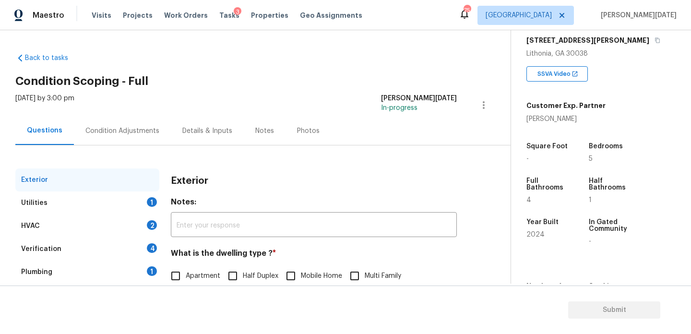
scroll to position [128, 0]
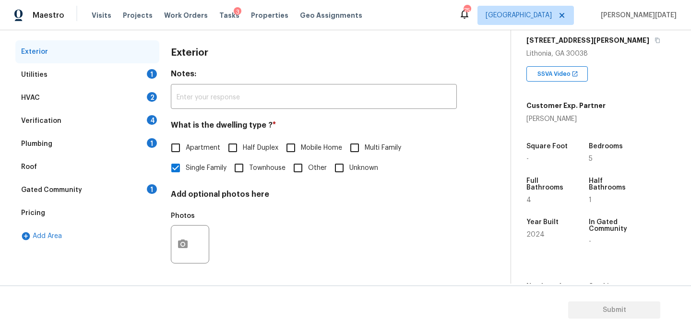
click at [77, 145] on div "Plumbing 1" at bounding box center [87, 143] width 144 height 23
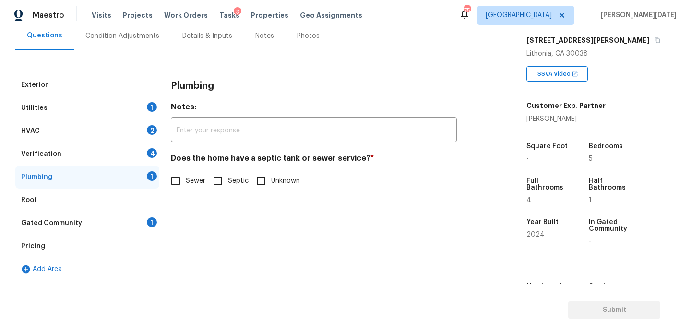
click at [155, 108] on div "1" at bounding box center [152, 107] width 10 height 10
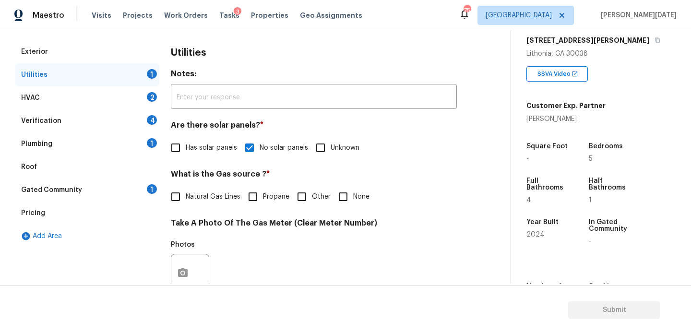
scroll to position [388, 0]
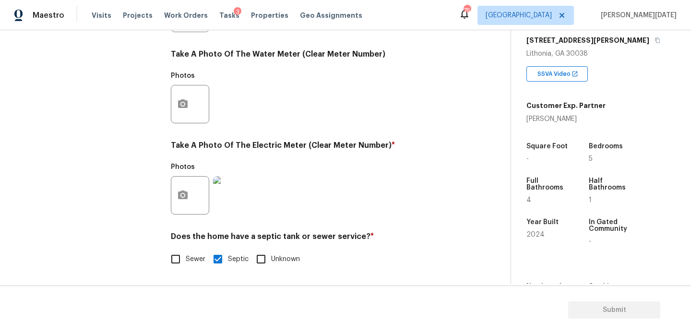
click at [185, 260] on input "Sewer" at bounding box center [175, 259] width 20 height 20
checkbox input "true"
checkbox input "false"
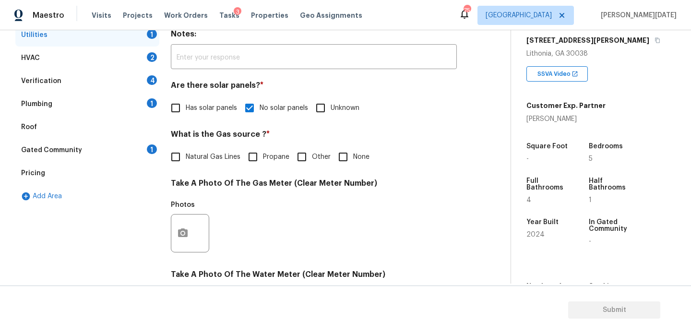
scroll to position [174, 0]
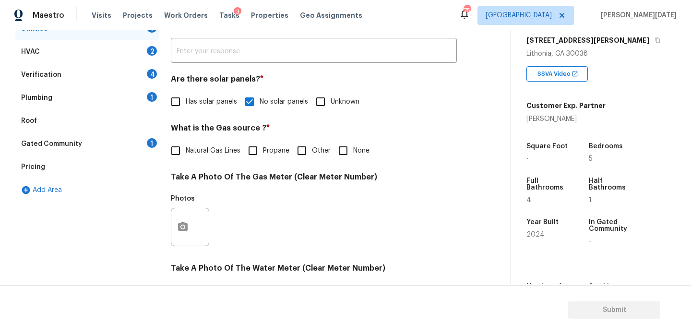
click at [177, 151] on input "Natural Gas Lines" at bounding box center [175, 151] width 20 height 20
checkbox input "true"
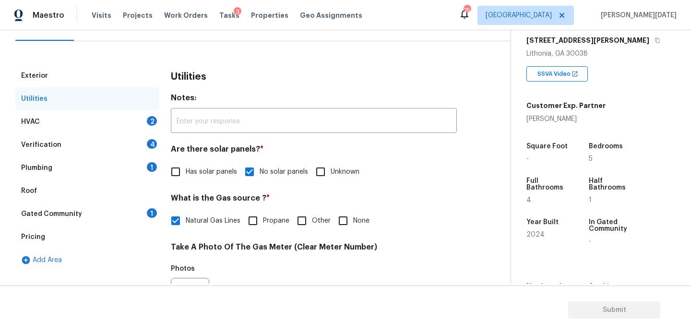
scroll to position [97, 0]
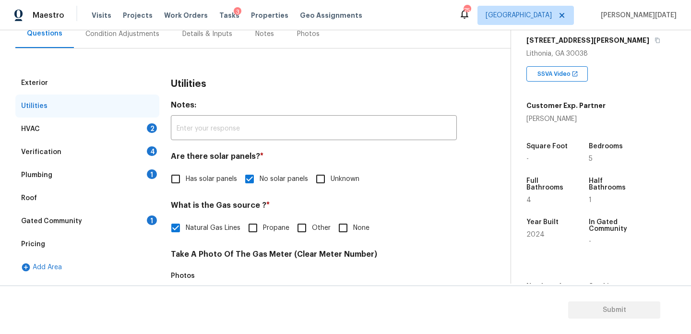
click at [136, 135] on div "HVAC 2" at bounding box center [87, 129] width 144 height 23
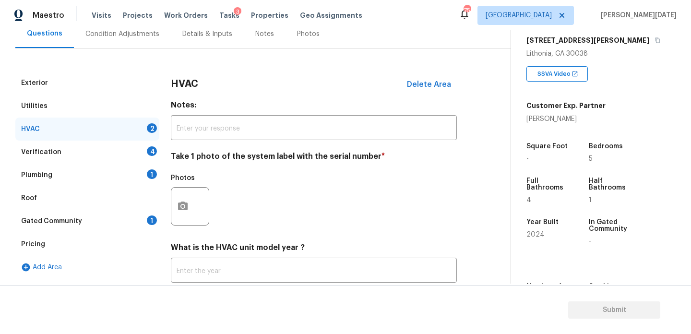
click at [138, 132] on div "HVAC 2" at bounding box center [87, 129] width 144 height 23
click at [189, 213] on button "button" at bounding box center [182, 206] width 23 height 37
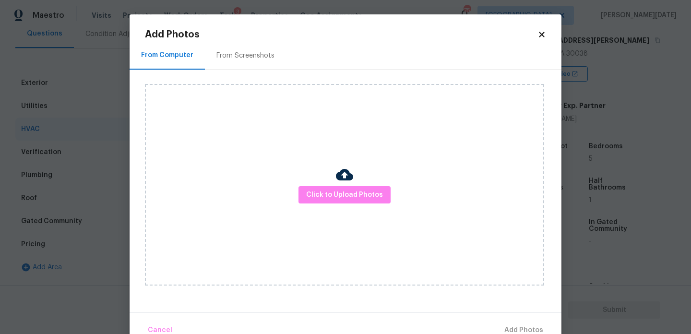
click at [369, 183] on div "Click to Upload Photos" at bounding box center [344, 184] width 399 height 201
click at [369, 194] on span "Click to Upload Photos" at bounding box center [344, 195] width 77 height 12
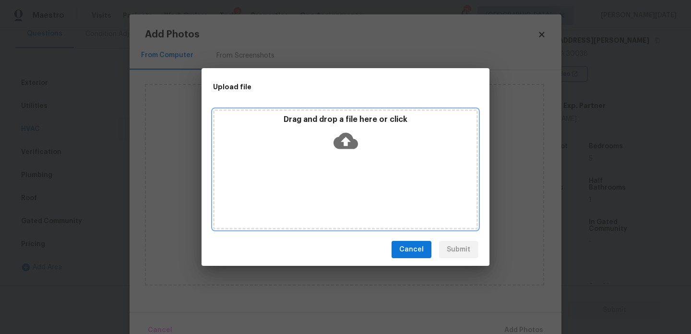
click at [369, 194] on div "Drag and drop a file here or click" at bounding box center [345, 169] width 265 height 120
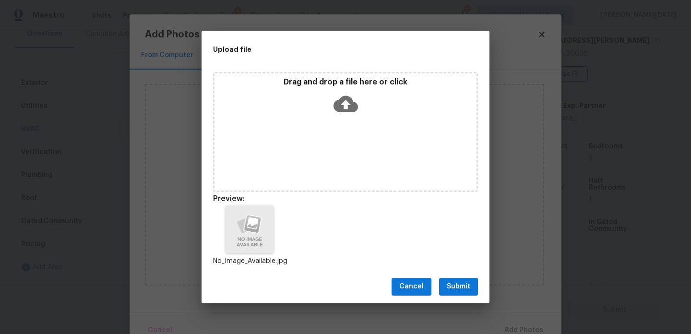
click at [458, 287] on span "Submit" at bounding box center [459, 287] width 24 height 12
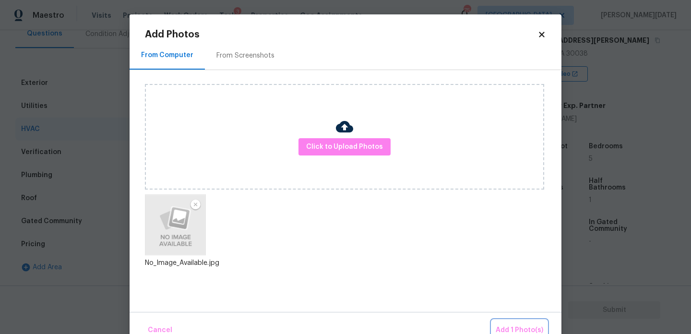
click at [511, 323] on button "Add 1 Photo(s)" at bounding box center [519, 330] width 55 height 21
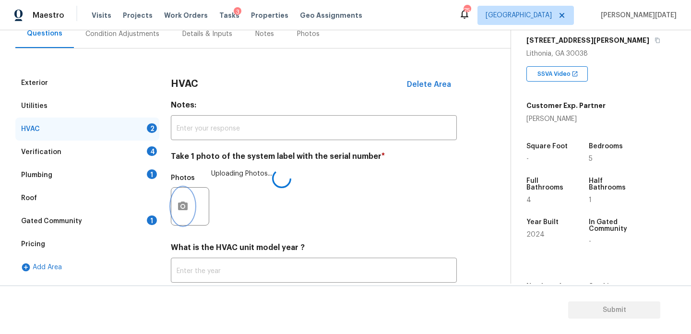
scroll to position [160, 0]
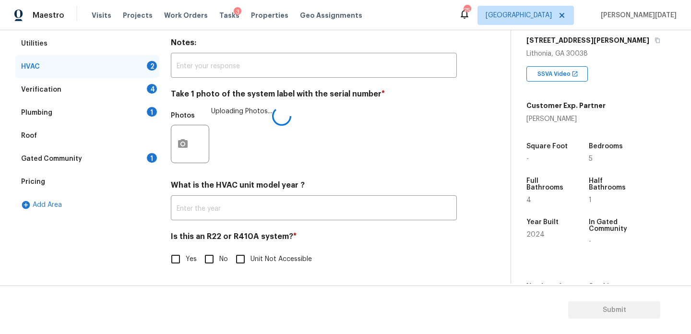
click at [182, 254] on input "Yes" at bounding box center [175, 259] width 20 height 20
checkbox input "true"
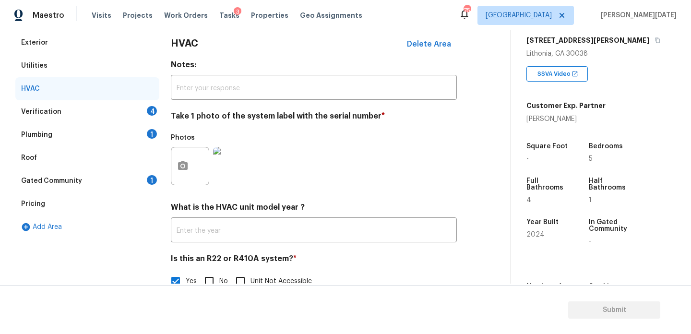
click at [146, 111] on div "Verification 4" at bounding box center [87, 111] width 144 height 23
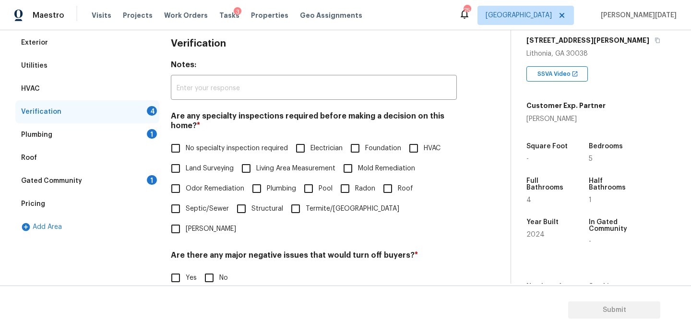
click at [194, 150] on span "No specialty inspection required" at bounding box center [237, 148] width 102 height 10
click at [186, 150] on input "No specialty inspection required" at bounding box center [175, 148] width 20 height 20
checkbox input "true"
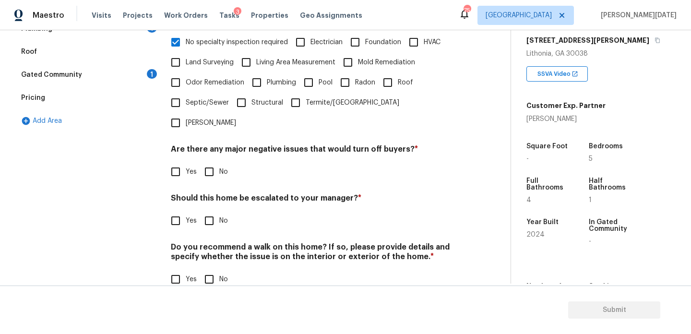
click at [211, 162] on input "No" at bounding box center [209, 172] width 20 height 20
checkbox input "true"
click at [214, 269] on input "No" at bounding box center [209, 279] width 20 height 20
checkbox input "true"
click at [172, 211] on input "Yes" at bounding box center [175, 221] width 20 height 20
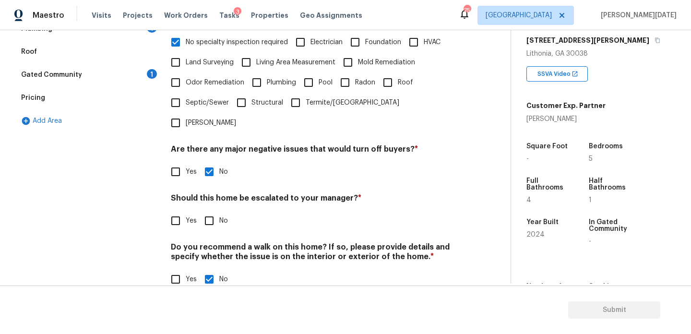
checkbox input "true"
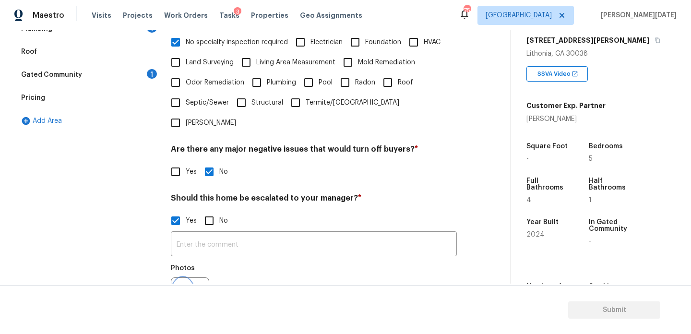
click at [185, 278] on button "button" at bounding box center [182, 296] width 23 height 37
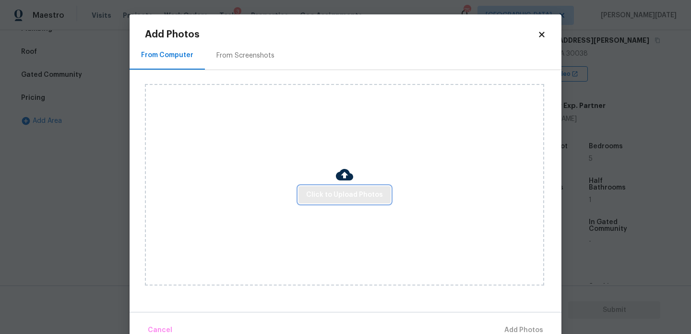
click at [342, 192] on span "Click to Upload Photos" at bounding box center [344, 195] width 77 height 12
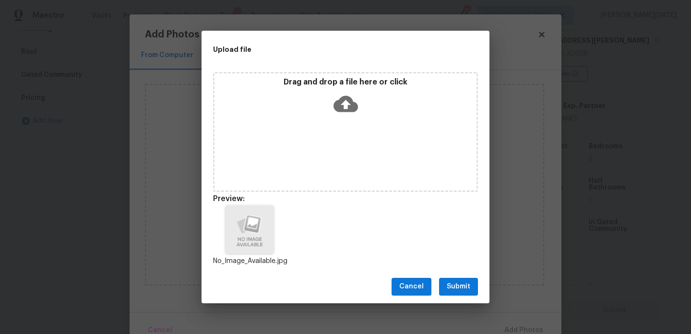
click at [469, 290] on span "Submit" at bounding box center [459, 287] width 24 height 12
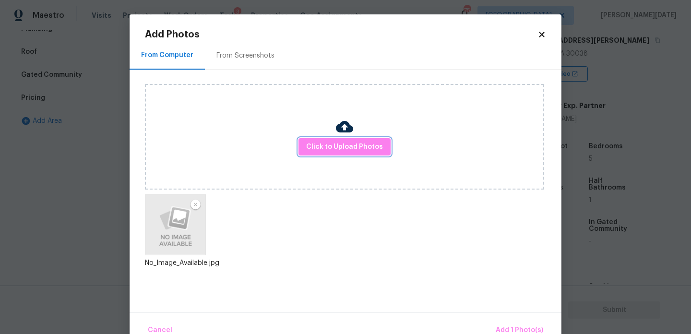
scroll to position [21, 0]
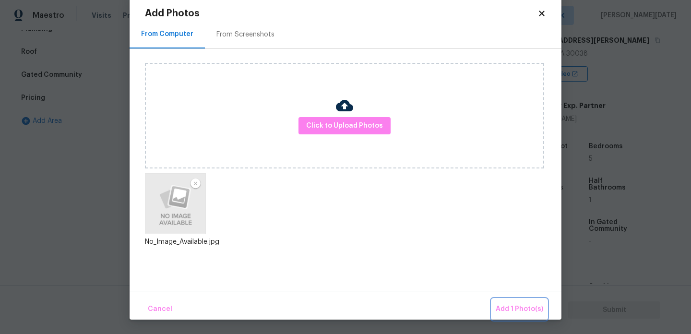
click at [503, 305] on span "Add 1 Photo(s)" at bounding box center [519, 309] width 47 height 12
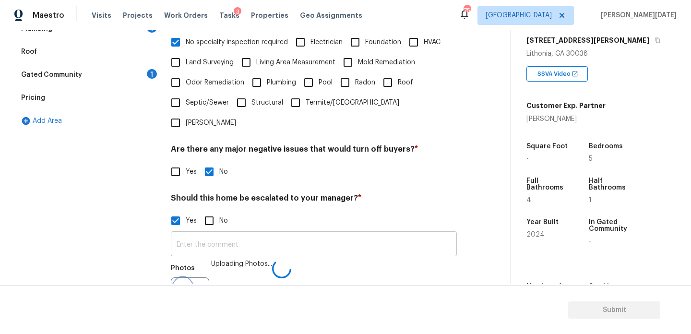
scroll to position [0, 0]
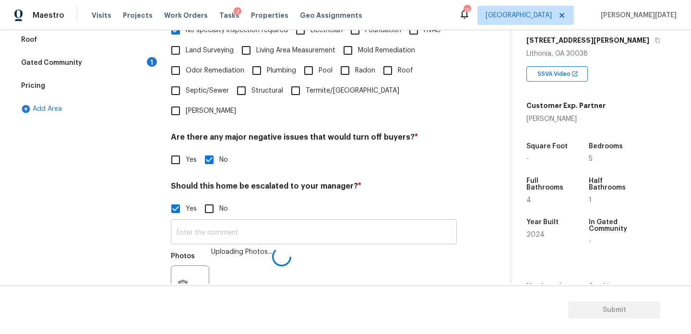
click at [284, 222] on input "text" at bounding box center [314, 233] width 286 height 23
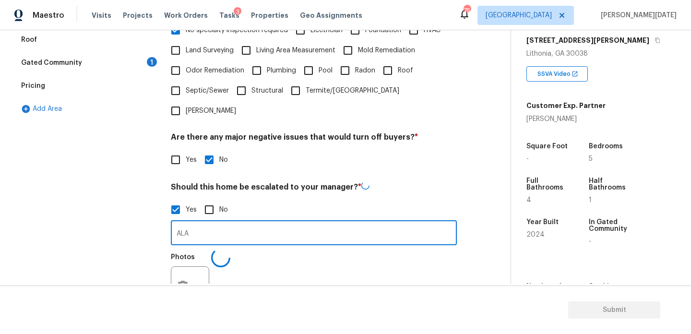
type input "ALA"
click at [437, 181] on h4 "Should this home be escalated to your manager? *" at bounding box center [314, 188] width 286 height 14
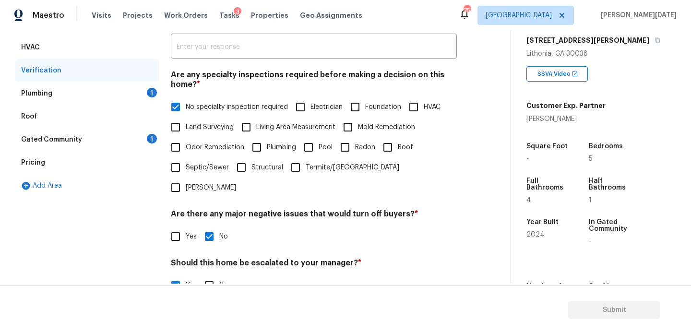
click at [151, 89] on div "1" at bounding box center [152, 93] width 10 height 10
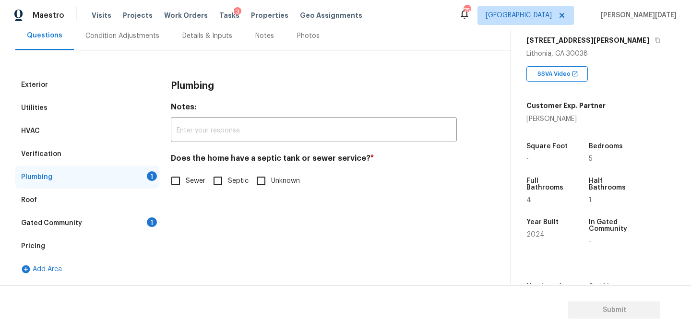
scroll to position [95, 0]
click at [181, 182] on input "Sewer" at bounding box center [175, 181] width 20 height 20
checkbox input "true"
click at [145, 220] on div "Gated Community 1" at bounding box center [87, 223] width 144 height 23
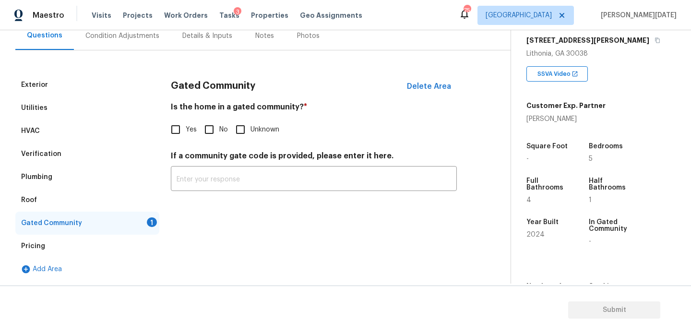
click at [209, 127] on input "No" at bounding box center [209, 129] width 20 height 20
checkbox input "true"
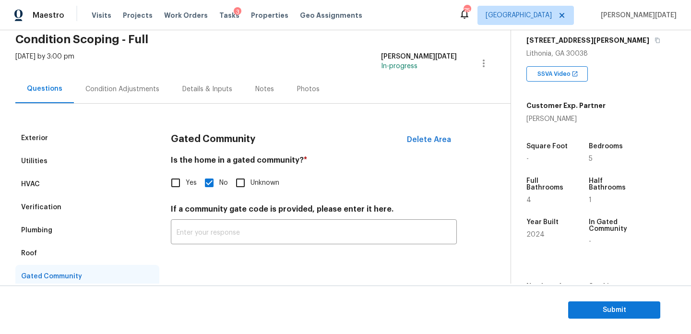
scroll to position [25, 0]
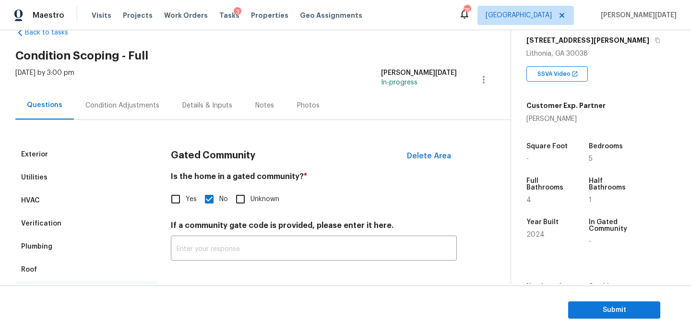
click at [122, 106] on div "Condition Adjustments" at bounding box center [122, 106] width 74 height 10
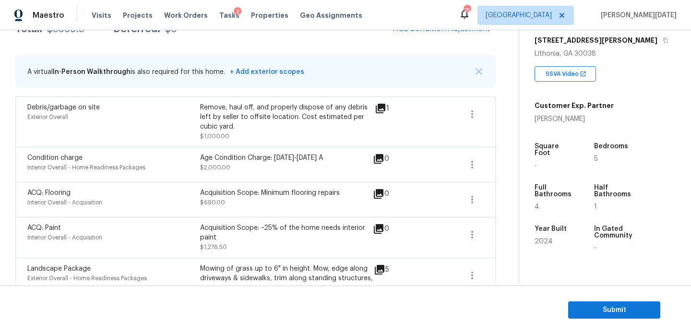
scroll to position [97, 0]
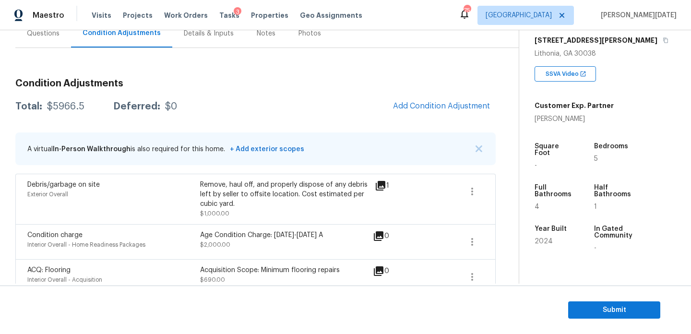
click at [376, 186] on icon at bounding box center [381, 186] width 10 height 10
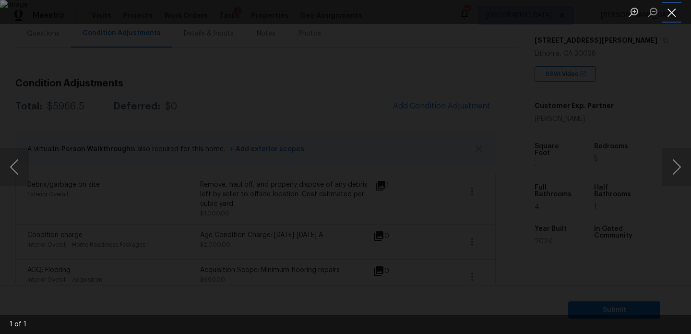
click at [676, 13] on button "Close lightbox" at bounding box center [671, 12] width 19 height 17
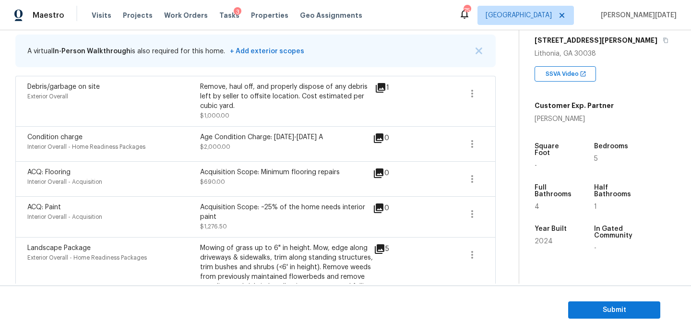
scroll to position [191, 0]
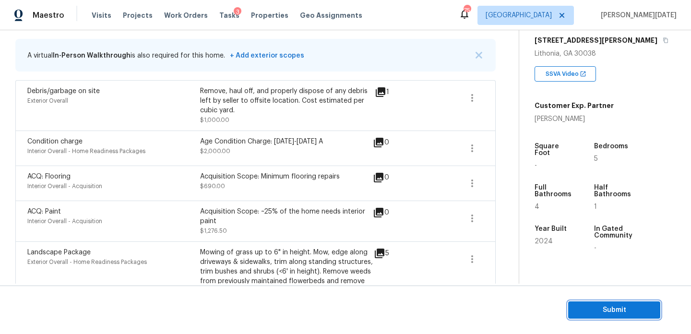
click at [588, 309] on span "Submit" at bounding box center [614, 310] width 77 height 12
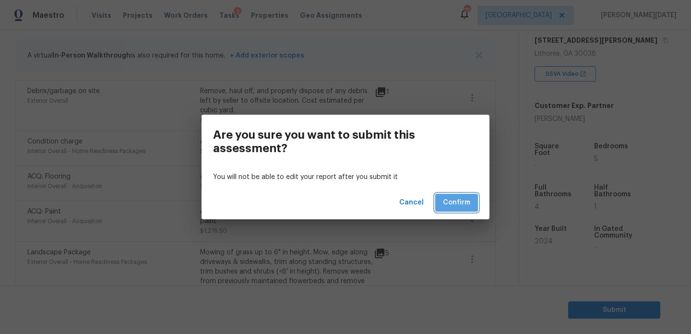
click at [454, 202] on span "Confirm" at bounding box center [456, 203] width 27 height 12
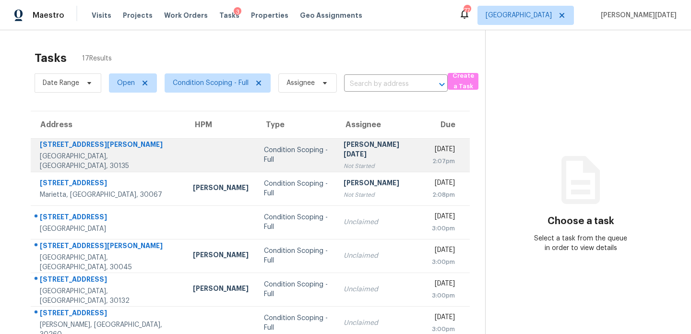
click at [350, 165] on div "Not Started" at bounding box center [379, 166] width 73 height 10
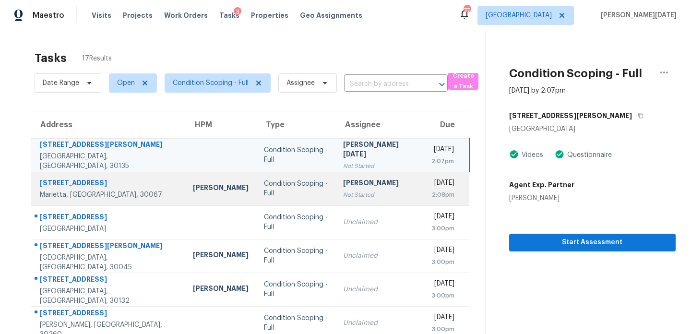
scroll to position [165, 0]
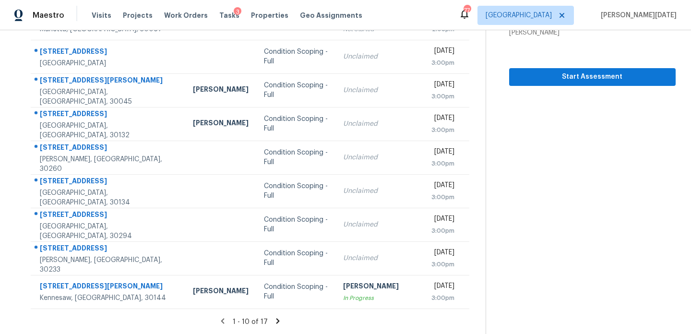
click at [273, 322] on icon at bounding box center [277, 321] width 9 height 9
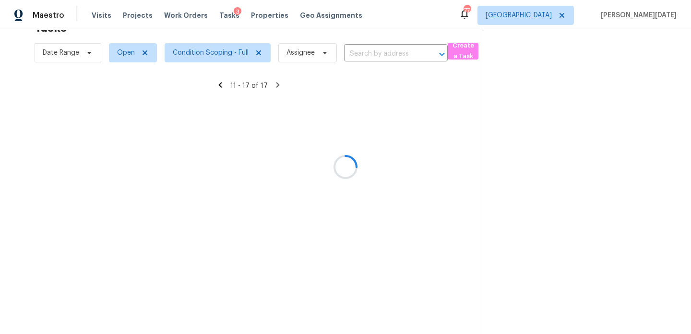
scroll to position [65, 0]
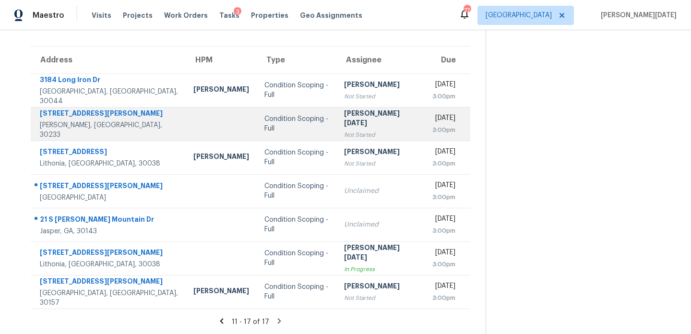
click at [359, 130] on div "Not Started" at bounding box center [380, 135] width 72 height 10
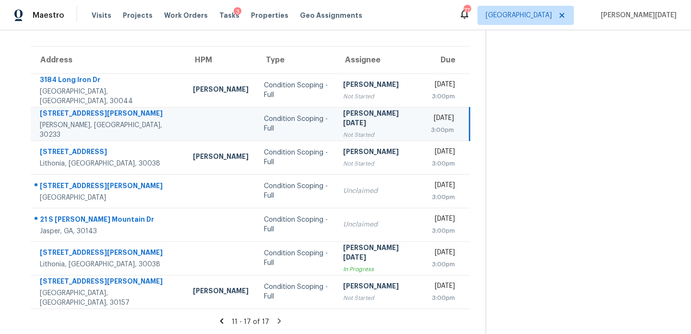
click at [359, 130] on div "Not Started" at bounding box center [379, 135] width 72 height 10
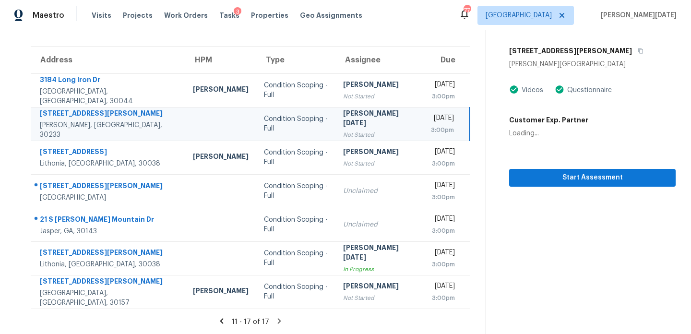
click at [359, 130] on div "Not Started" at bounding box center [379, 135] width 72 height 10
click at [367, 130] on div "Not Started" at bounding box center [379, 135] width 72 height 10
click at [546, 175] on span "Start Assessment" at bounding box center [592, 178] width 151 height 12
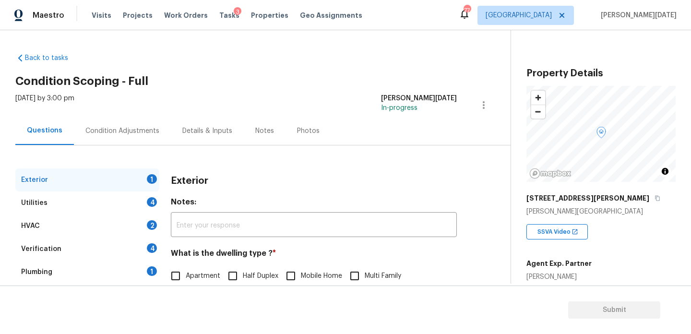
click at [158, 121] on div "Condition Adjustments" at bounding box center [122, 131] width 97 height 28
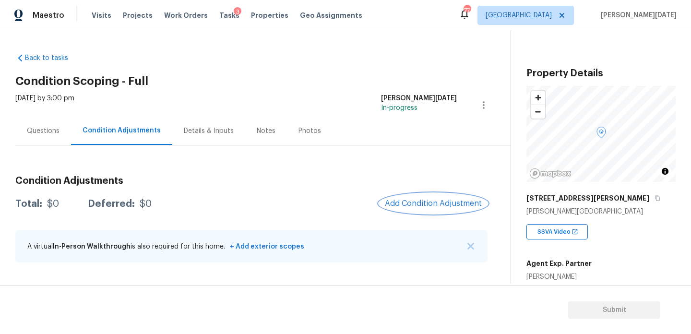
click at [401, 201] on span "Add Condition Adjustment" at bounding box center [433, 203] width 97 height 9
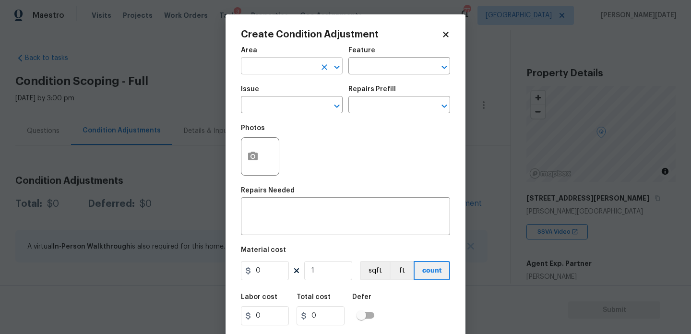
click at [275, 66] on input "text" at bounding box center [278, 66] width 75 height 15
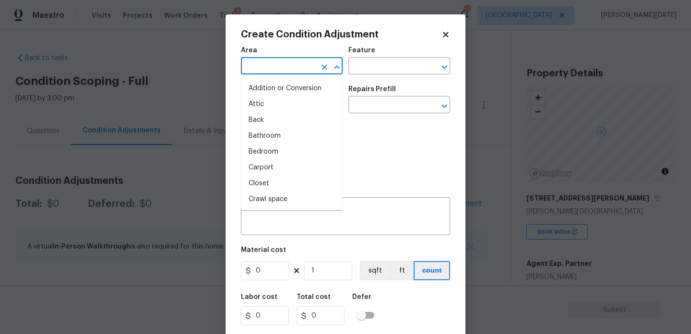
type input "u"
type input "t"
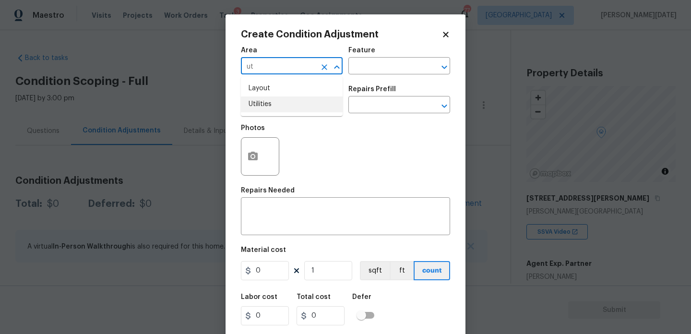
click at [283, 104] on li "Utilities" at bounding box center [292, 104] width 102 height 16
type input "Utilities"
click at [283, 104] on input "text" at bounding box center [278, 105] width 75 height 15
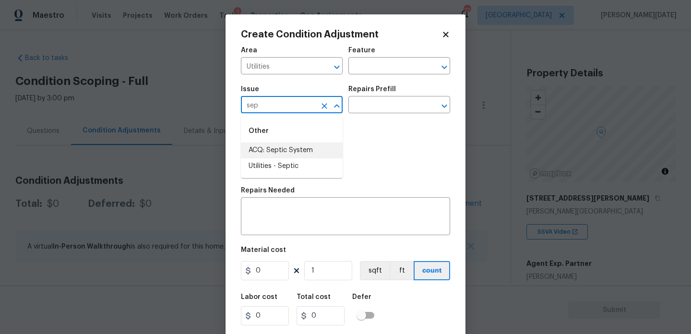
click at [288, 145] on li "ACQ: Septic System" at bounding box center [292, 150] width 102 height 16
type input "ACQ: Septic System"
click at [373, 104] on input "text" at bounding box center [385, 105] width 75 height 15
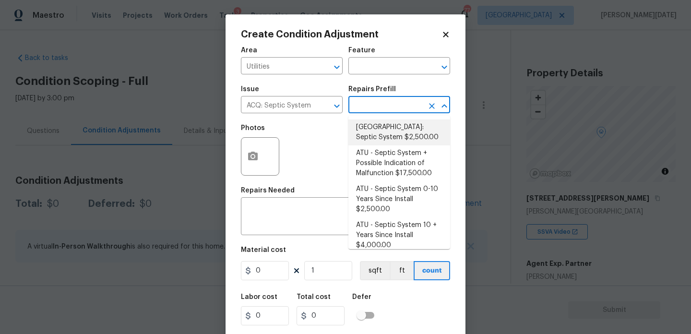
click at [381, 131] on li "[GEOGRAPHIC_DATA]: Septic System $2,500.00" at bounding box center [399, 132] width 102 height 26
type input "Acquisition"
type textarea "Septic system repairs and certification charge. **Charge can be reviewed if sel…"
type input "2500"
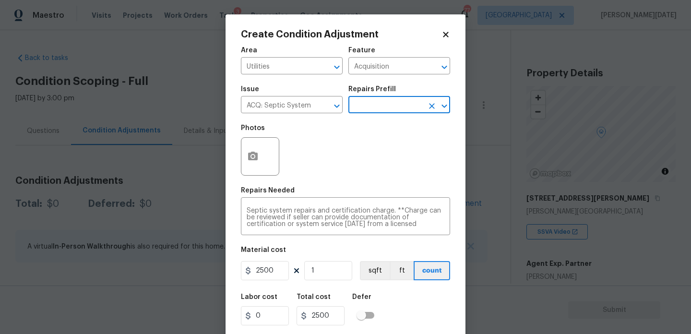
scroll to position [24, 0]
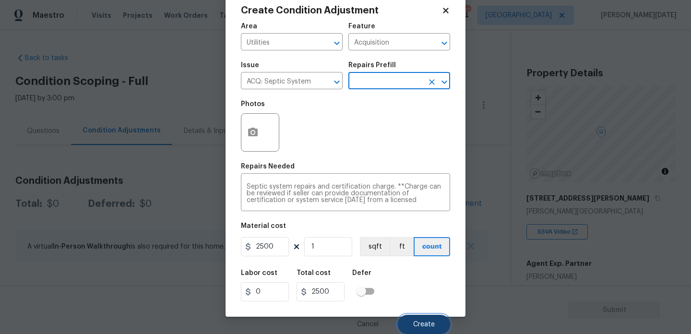
click at [415, 318] on button "Create" at bounding box center [424, 324] width 52 height 19
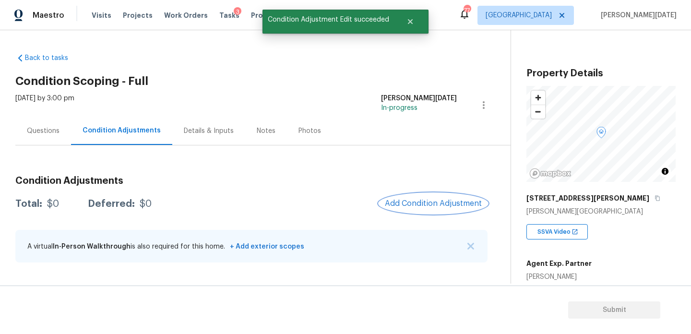
scroll to position [0, 0]
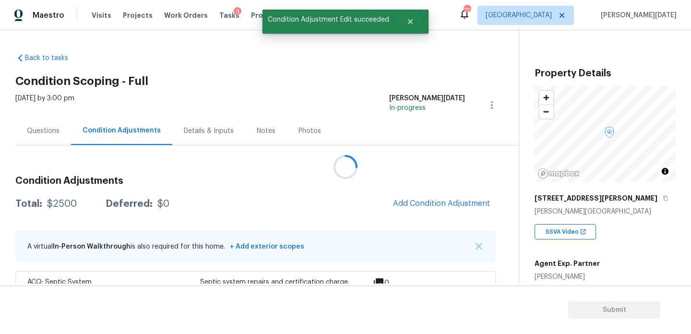
click at [51, 126] on div at bounding box center [345, 167] width 691 height 334
click at [51, 126] on div "Questions" at bounding box center [43, 131] width 33 height 10
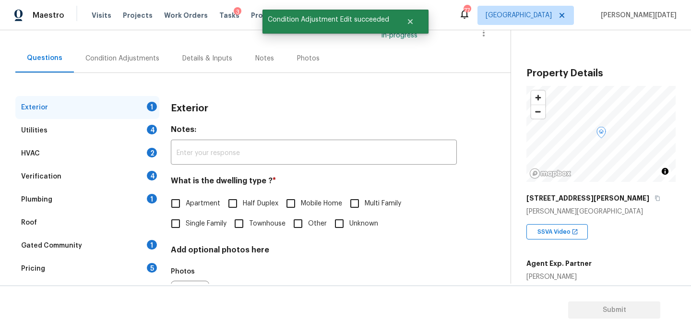
scroll to position [76, 0]
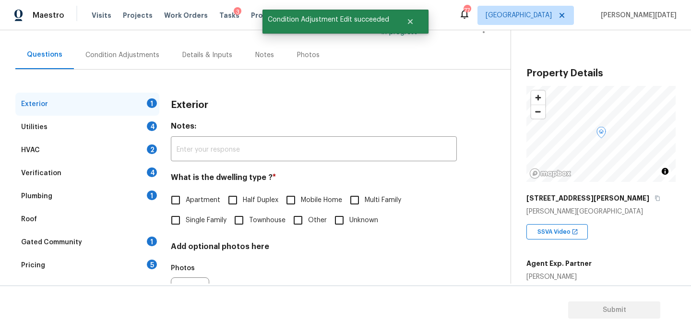
click at [98, 130] on div "Utilities 4" at bounding box center [87, 127] width 144 height 23
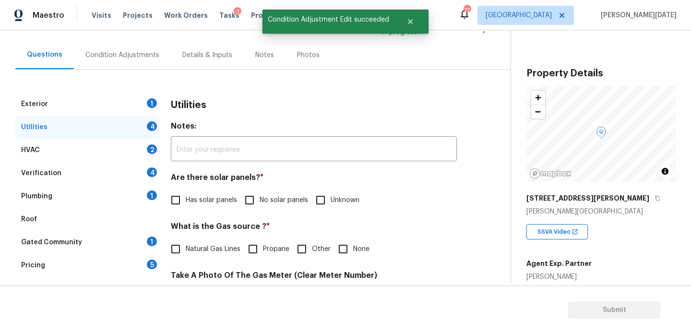
scroll to position [388, 0]
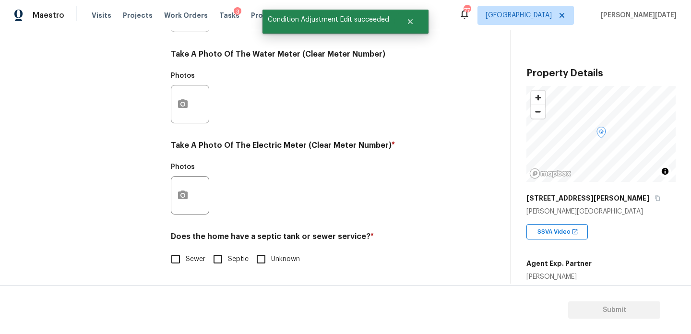
click at [216, 248] on div "Does the home have a septic tank or sewer service? * Sewer Septic Unknown" at bounding box center [314, 250] width 286 height 37
click at [221, 262] on input "Septic" at bounding box center [218, 259] width 20 height 20
checkbox input "true"
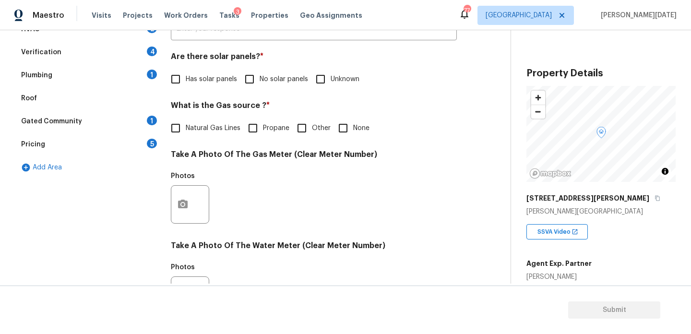
click at [142, 73] on div "Plumbing 1" at bounding box center [87, 75] width 144 height 23
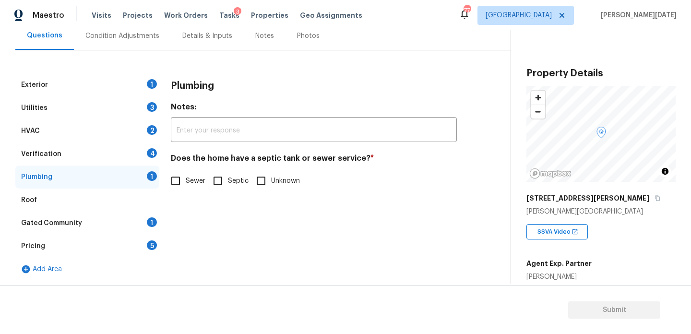
click at [213, 167] on div "Does the home have a septic tank or sewer service? * Sewer Septic Unknown" at bounding box center [314, 171] width 286 height 37
click at [219, 180] on input "Septic" at bounding box center [218, 181] width 20 height 20
checkbox input "true"
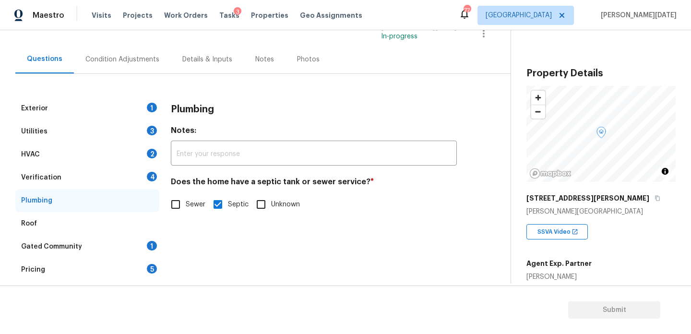
scroll to position [33, 0]
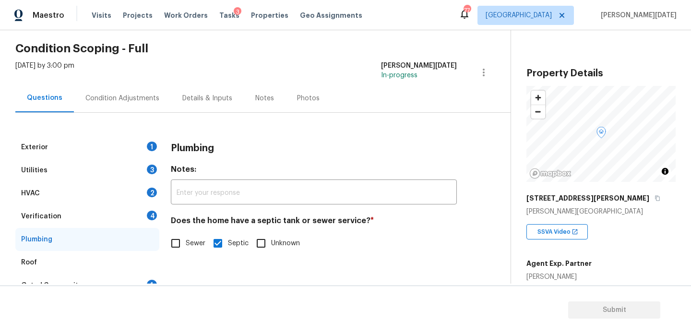
click at [109, 110] on div "Condition Adjustments" at bounding box center [122, 98] width 97 height 28
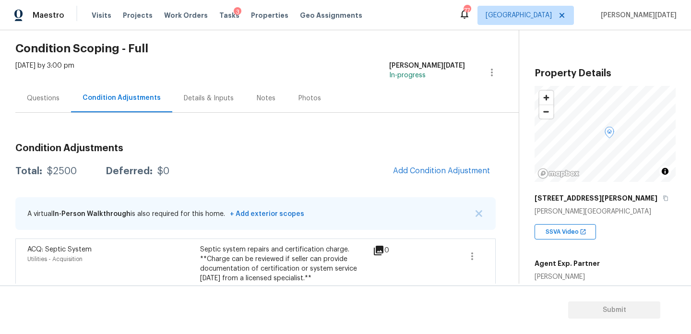
scroll to position [51, 0]
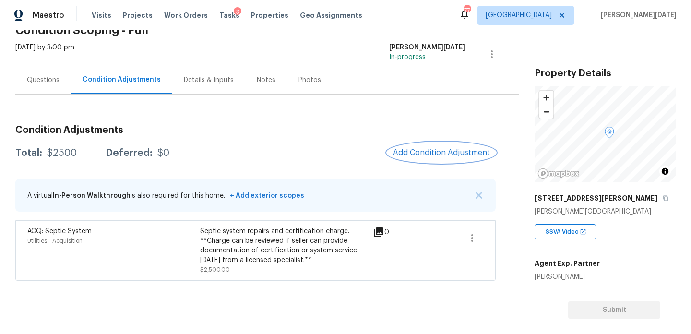
click at [431, 159] on button "Add Condition Adjustment" at bounding box center [441, 152] width 108 height 20
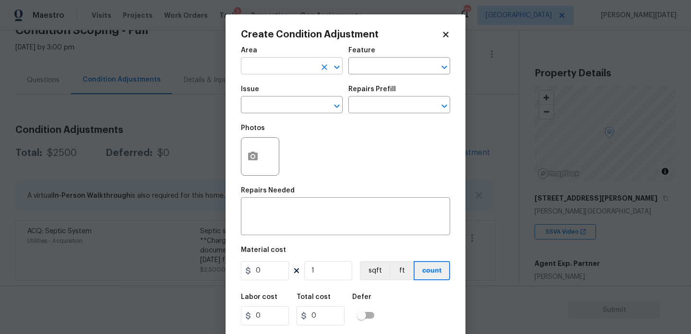
click at [251, 68] on input "text" at bounding box center [278, 66] width 75 height 15
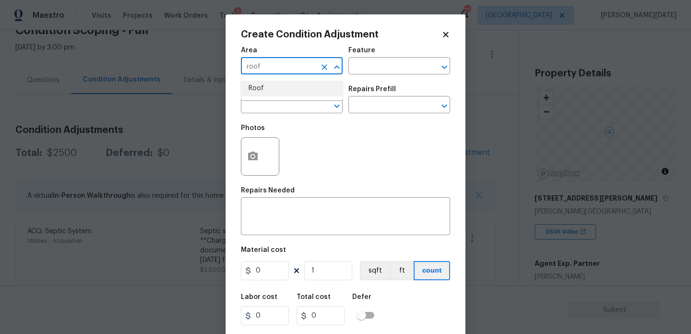
click at [257, 86] on li "Roof" at bounding box center [292, 89] width 102 height 16
type input "Roof"
click at [258, 99] on input "text" at bounding box center [278, 105] width 75 height 15
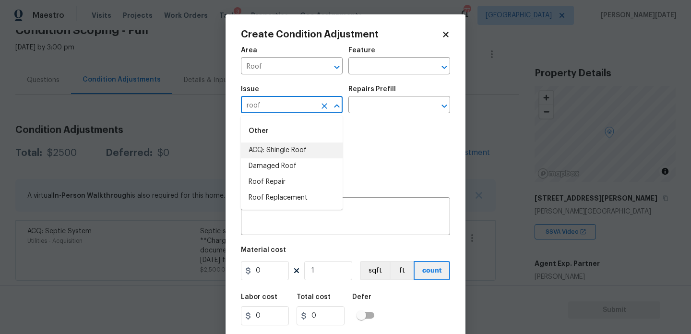
click at [282, 148] on li "ACQ: Shingle Roof" at bounding box center [292, 150] width 102 height 16
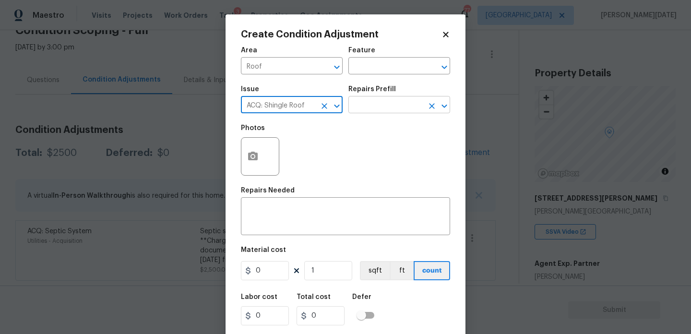
type input "ACQ: Shingle Roof"
click at [364, 110] on input "text" at bounding box center [385, 105] width 75 height 15
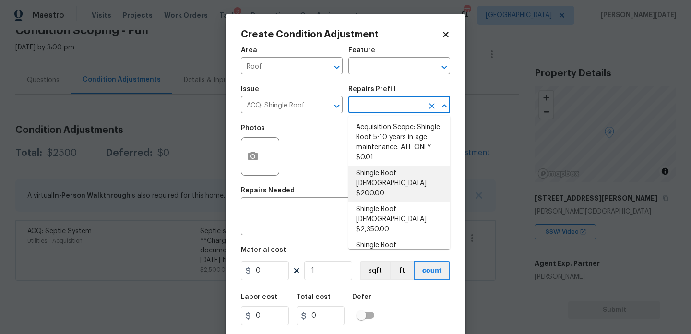
click at [384, 177] on li "Shingle Roof [DEMOGRAPHIC_DATA] $200.00" at bounding box center [399, 183] width 102 height 36
type input "Acquisition"
type textarea "Acquisition Scope: Shingle Roof 0-10 years in age maintenance."
type input "200"
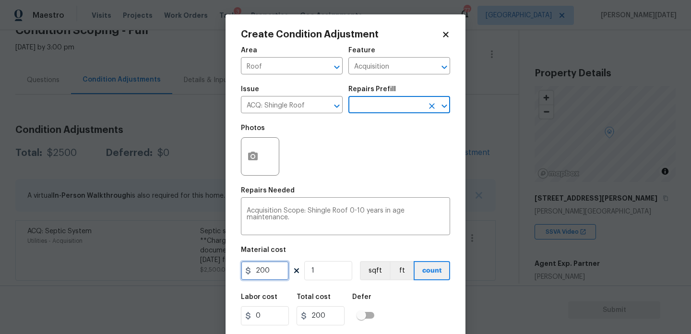
drag, startPoint x: 282, startPoint y: 272, endPoint x: 246, endPoint y: 266, distance: 35.9
click at [246, 266] on input "200" at bounding box center [265, 270] width 48 height 19
type input "500"
click at [392, 178] on div "Photos" at bounding box center [345, 150] width 209 height 62
type input "500"
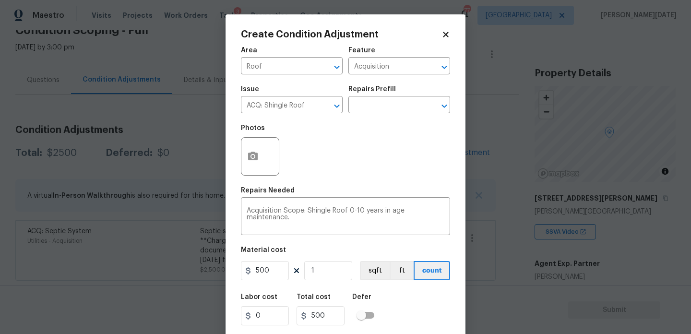
scroll to position [24, 0]
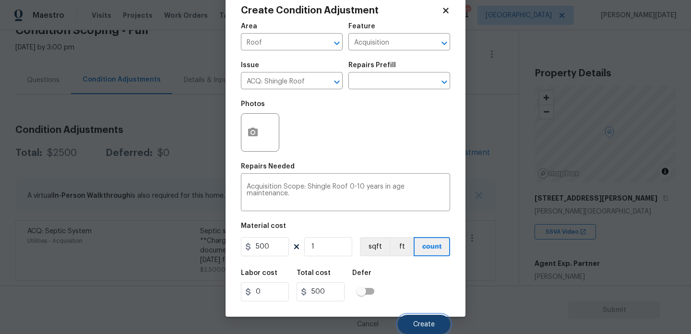
click at [420, 329] on button "Create" at bounding box center [424, 324] width 52 height 19
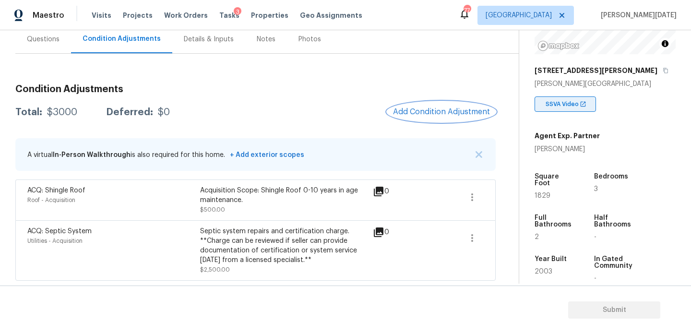
scroll to position [144, 0]
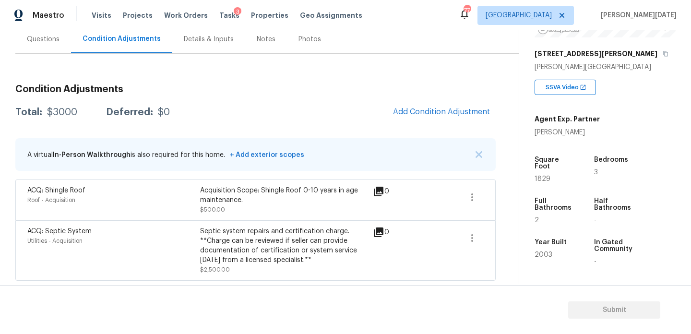
click at [539, 176] on span "1829" at bounding box center [542, 179] width 16 height 7
copy span "1829"
click at [429, 111] on span "Add Condition Adjustment" at bounding box center [441, 111] width 97 height 9
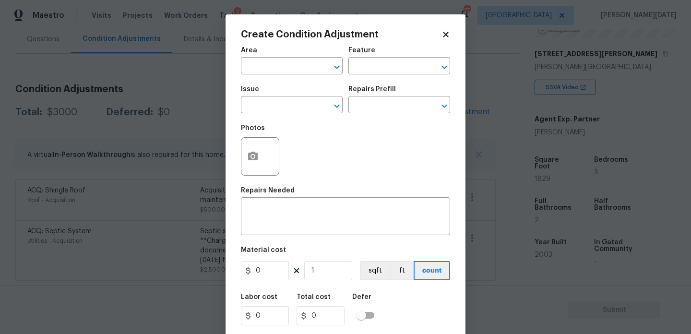
click at [274, 78] on span "Area ​" at bounding box center [292, 60] width 102 height 39
click at [260, 69] on input "text" at bounding box center [278, 66] width 75 height 15
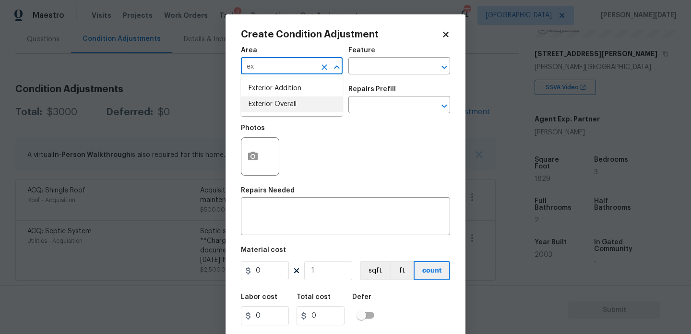
click at [281, 107] on li "Exterior Overall" at bounding box center [292, 104] width 102 height 16
type input "Exterior Overall"
click at [281, 107] on input "text" at bounding box center [278, 105] width 75 height 15
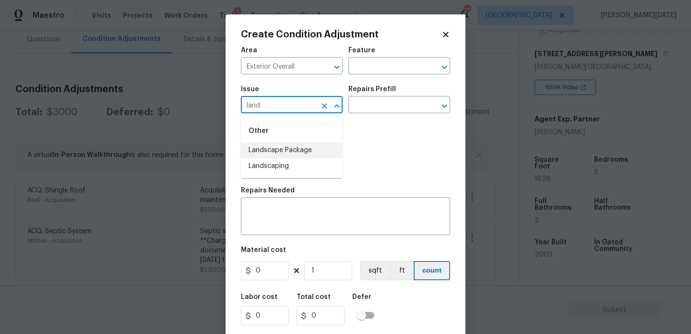
click at [294, 152] on li "Landscape Package" at bounding box center [292, 150] width 102 height 16
type input "Landscape Package"
click at [364, 117] on div "Issue Landscape Package ​ Repairs Prefill ​" at bounding box center [345, 99] width 209 height 39
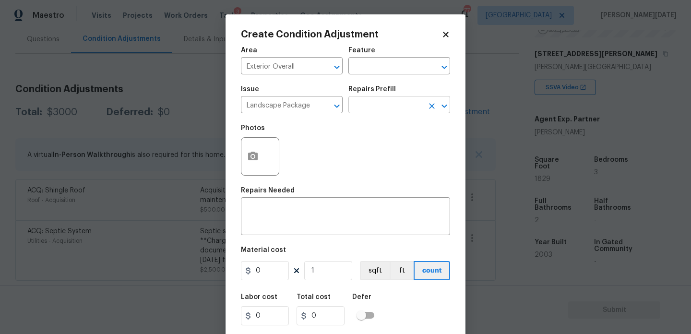
click at [388, 105] on input "text" at bounding box center [385, 105] width 75 height 15
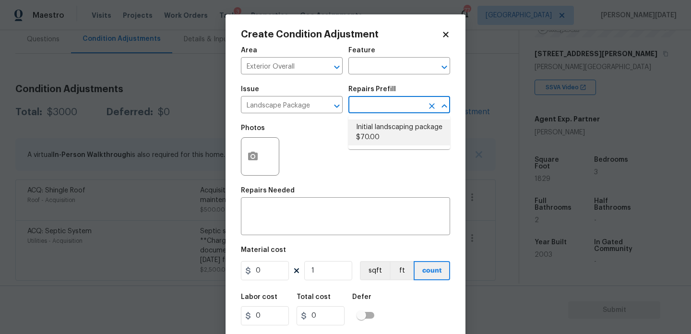
click at [388, 129] on li "Initial landscaping package $70.00" at bounding box center [399, 132] width 102 height 26
type input "Home Readiness Packages"
type textarea "Mowing of grass up to 6" in height. Mow, edge along driveways & sidewalks, trim…"
type input "70"
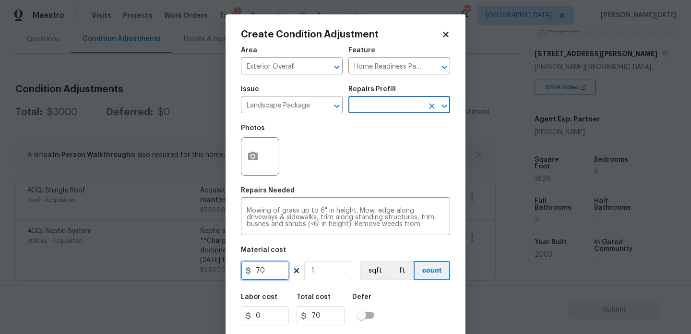
click at [274, 273] on input "70" at bounding box center [265, 270] width 48 height 19
type input "300"
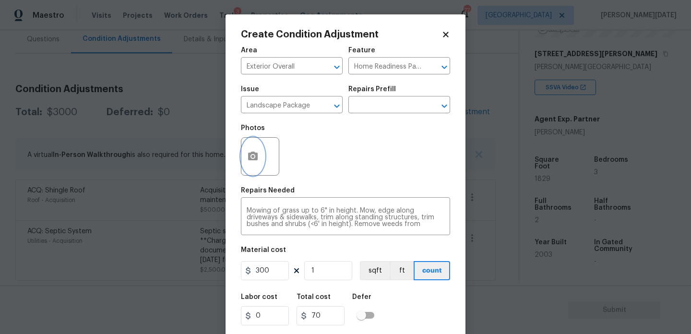
type input "300"
click at [254, 154] on icon "button" at bounding box center [253, 156] width 10 height 9
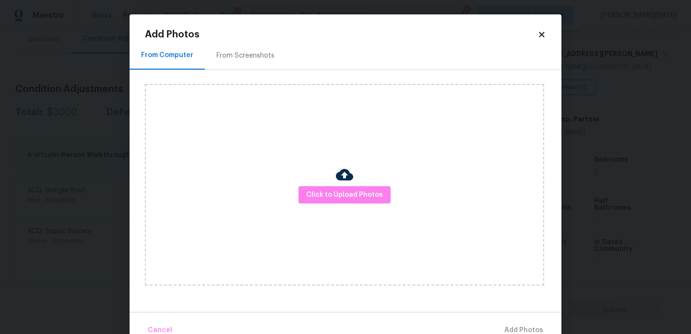
click at [251, 57] on div "From Screenshots" at bounding box center [245, 56] width 58 height 10
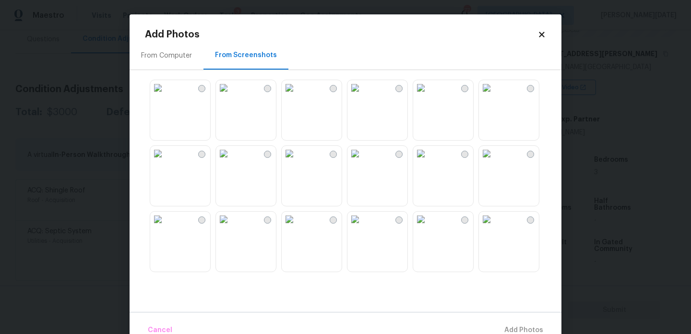
click at [297, 95] on img at bounding box center [289, 87] width 15 height 15
click at [363, 95] on img at bounding box center [354, 87] width 15 height 15
click at [362, 161] on img at bounding box center [354, 153] width 15 height 15
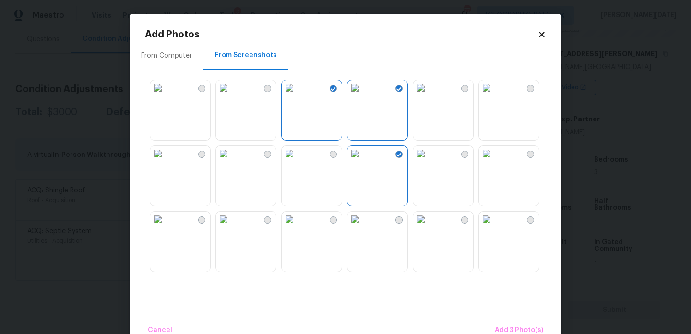
click at [428, 161] on img at bounding box center [420, 153] width 15 height 15
click at [516, 327] on span "Add 4 Photo(s)" at bounding box center [518, 330] width 49 height 12
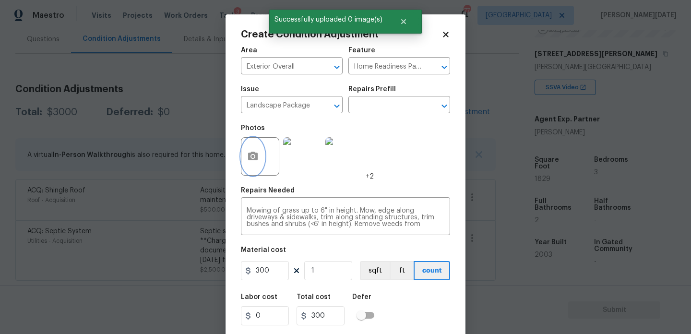
scroll to position [24, 0]
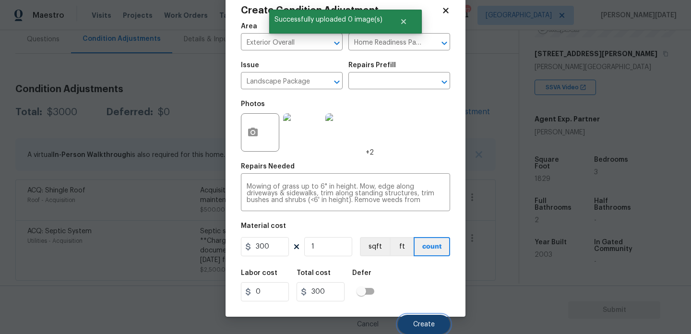
click at [419, 321] on span "Create" at bounding box center [424, 324] width 22 height 7
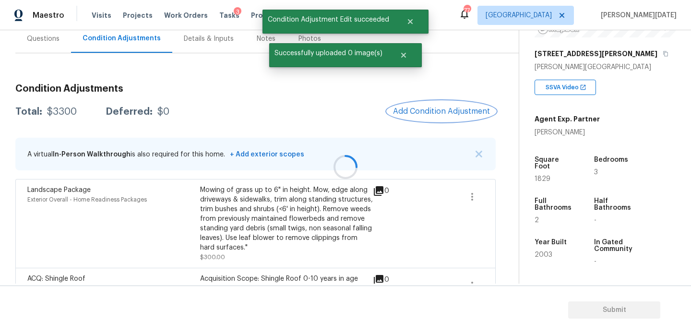
scroll to position [0, 0]
click at [426, 112] on span "Add Condition Adjustment" at bounding box center [441, 111] width 97 height 9
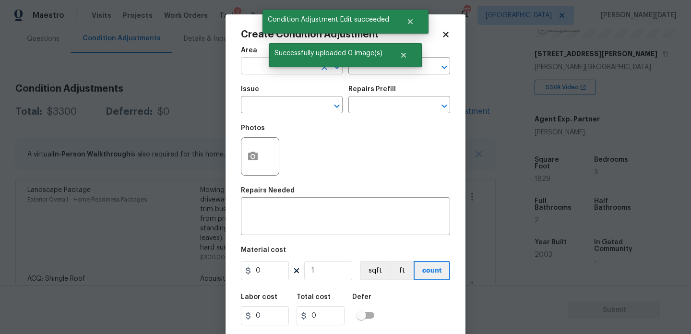
click at [269, 71] on input "text" at bounding box center [278, 66] width 75 height 15
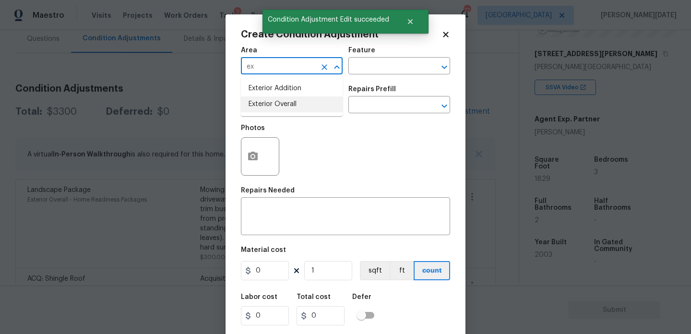
click at [276, 104] on li "Exterior Overall" at bounding box center [292, 104] width 102 height 16
type input "Exterior Overall"
click at [276, 104] on input "text" at bounding box center [278, 105] width 75 height 15
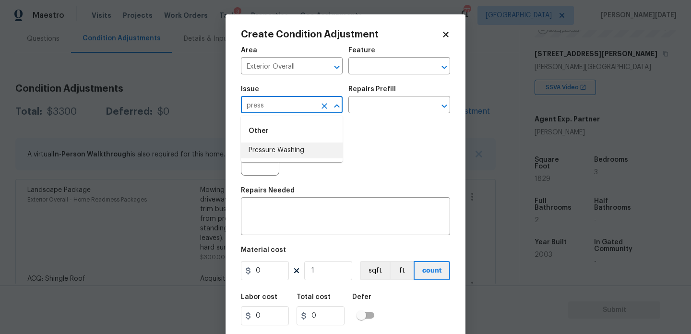
click at [281, 145] on li "Pressure Washing" at bounding box center [292, 150] width 102 height 16
type input "Pressure Washing"
click at [396, 92] on div "Repairs Prefill" at bounding box center [399, 92] width 102 height 12
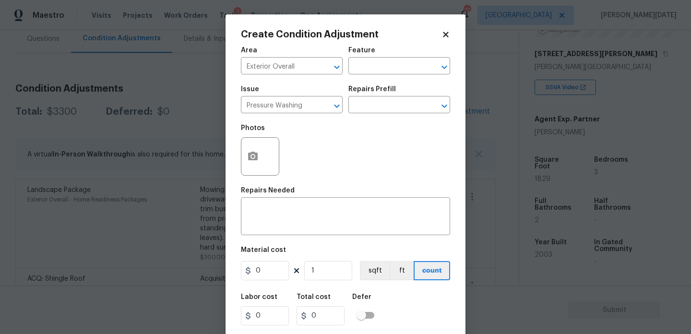
click at [394, 117] on div "Issue Pressure Washing ​ Repairs Prefill ​" at bounding box center [345, 99] width 209 height 39
click at [409, 99] on input "text" at bounding box center [385, 105] width 75 height 15
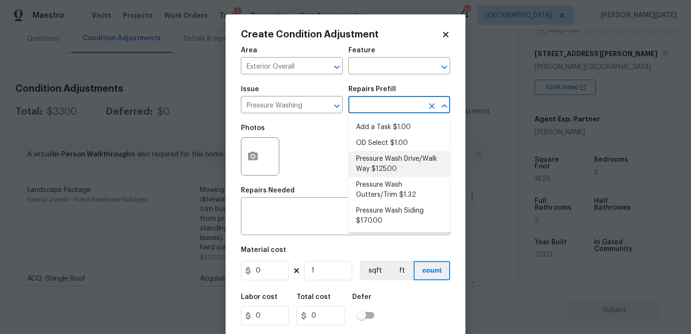
click at [402, 166] on li "Pressure Wash Drive/Walk Way $125.00" at bounding box center [399, 164] width 102 height 26
type input "Siding"
type textarea "Pressure wash the driveways/walkways as directed by the PM. Ensure that all deb…"
type input "125"
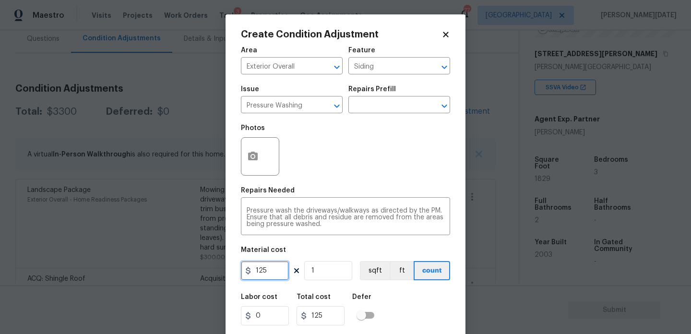
drag, startPoint x: 272, startPoint y: 272, endPoint x: 180, endPoint y: 271, distance: 92.1
click at [180, 271] on div "Create Condition Adjustment Area Exterior Overall ​ Feature Siding ​ Issue Pres…" at bounding box center [345, 167] width 691 height 334
type input "200"
click at [325, 174] on div "Photos" at bounding box center [345, 150] width 209 height 62
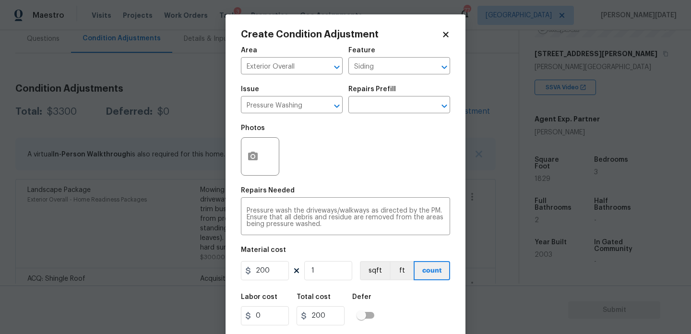
scroll to position [24, 0]
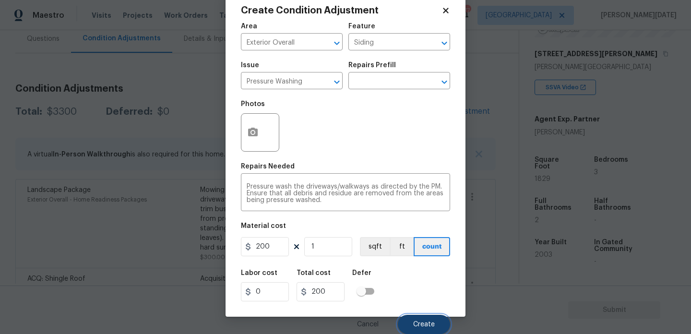
click at [423, 317] on button "Create" at bounding box center [424, 324] width 52 height 19
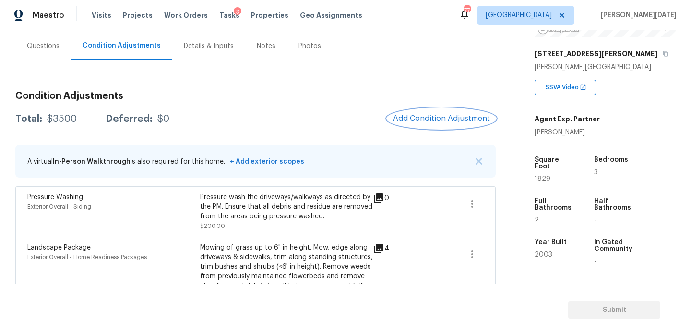
scroll to position [83, 0]
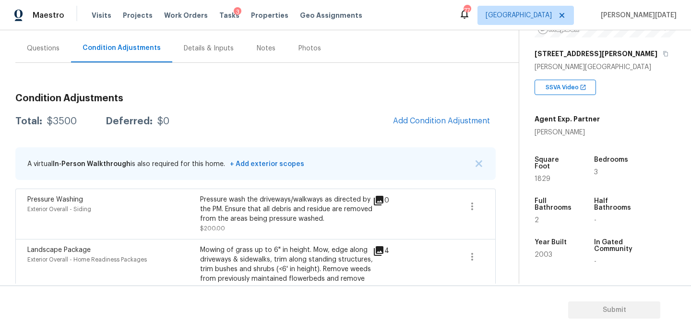
click at [334, 111] on div "Total: $3500 Deferred: $0 Add Condition Adjustment" at bounding box center [255, 121] width 480 height 21
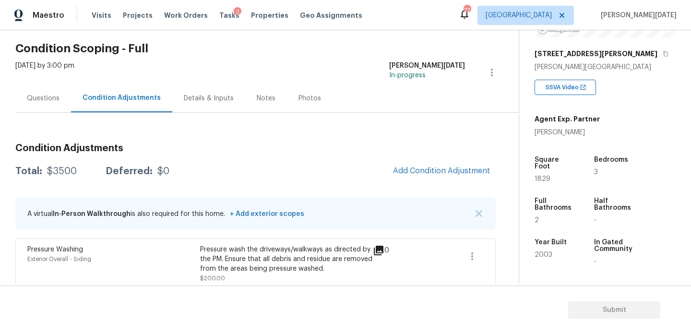
scroll to position [23, 0]
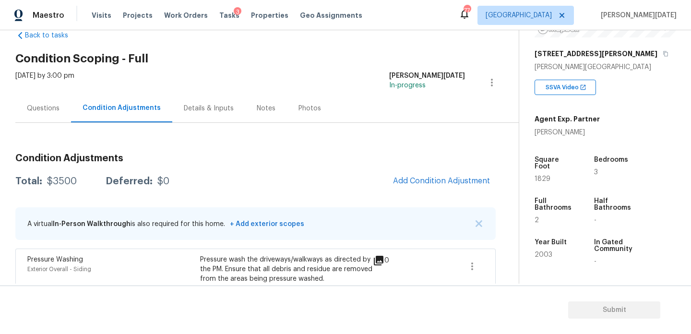
click at [207, 120] on div "Details & Inputs" at bounding box center [208, 108] width 73 height 28
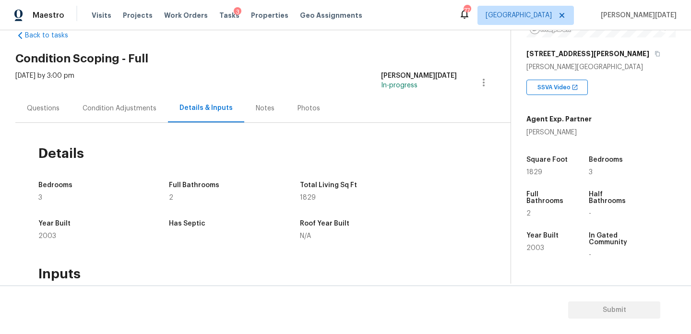
click at [110, 111] on div "Condition Adjustments" at bounding box center [120, 109] width 74 height 10
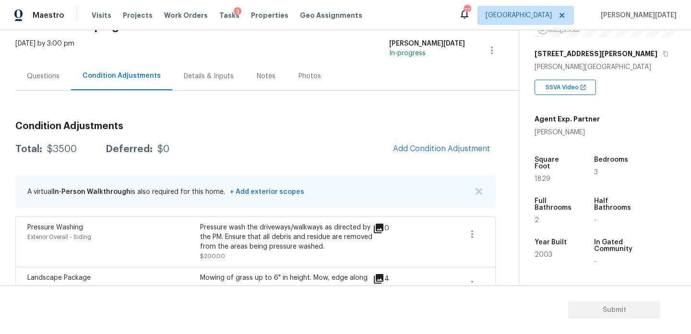
scroll to position [6, 0]
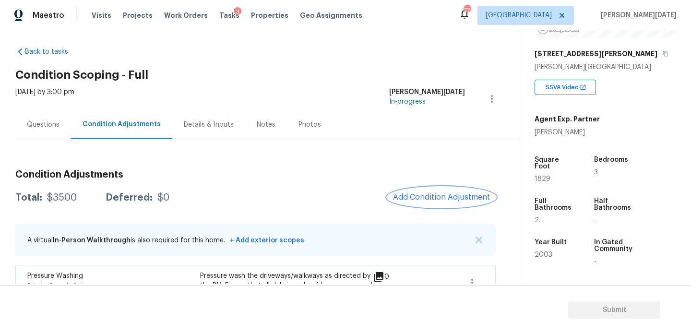
click at [425, 188] on button "Add Condition Adjustment" at bounding box center [441, 197] width 108 height 20
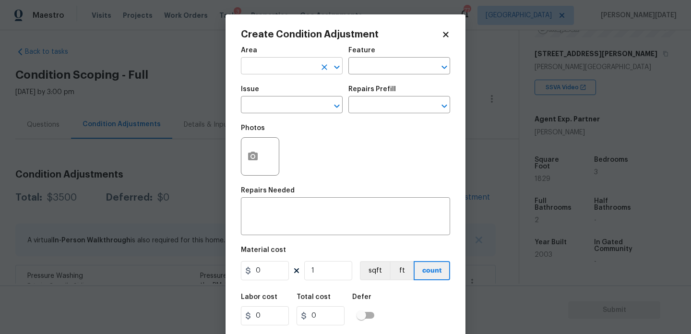
click at [265, 63] on input "text" at bounding box center [278, 66] width 75 height 15
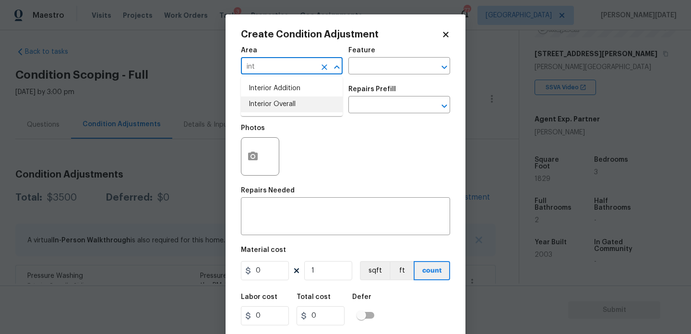
click at [282, 106] on li "Interior Overall" at bounding box center [292, 104] width 102 height 16
type input "Interior Overall"
click at [282, 106] on input "text" at bounding box center [278, 105] width 75 height 15
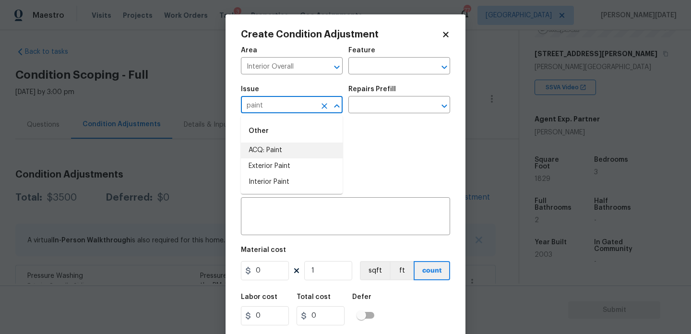
click at [286, 151] on li "ACQ: Paint" at bounding box center [292, 150] width 102 height 16
type input "ACQ: Paint"
click at [373, 104] on input "text" at bounding box center [385, 105] width 75 height 15
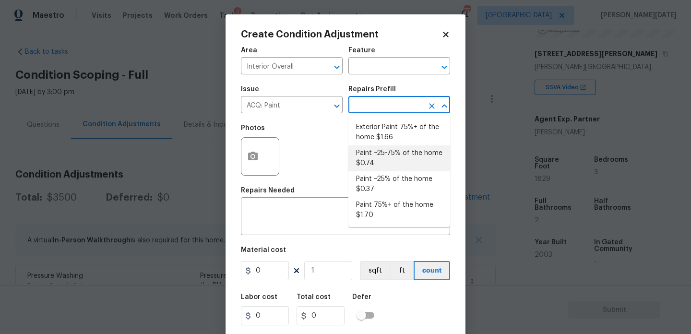
click at [389, 160] on li "Paint ~25-75% of the home $0.74" at bounding box center [399, 158] width 102 height 26
type input "Acquisition"
type textarea "Acquisition Scope: ~25 - 75% of the home needs interior paint"
type input "0.74"
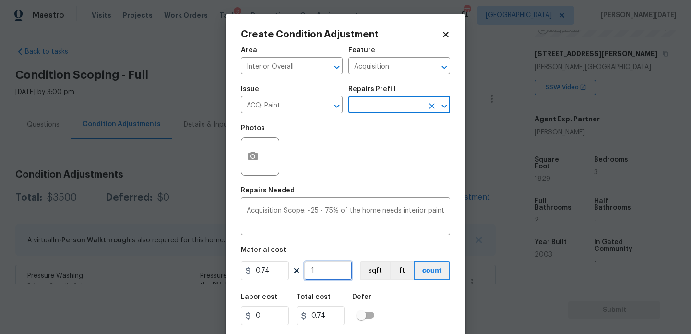
click at [328, 271] on input "1" at bounding box center [328, 270] width 48 height 19
type input "0"
paste input "1829"
type input "1829"
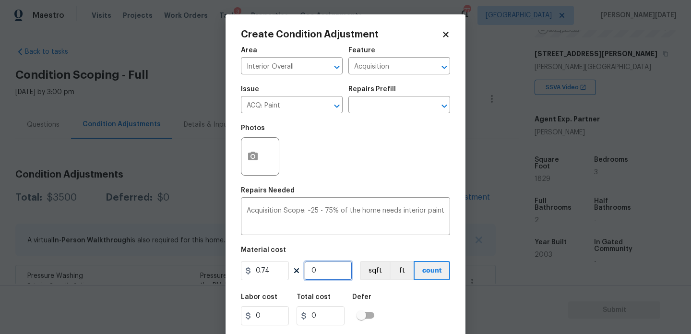
type input "1353.46"
type input "1829"
click at [249, 154] on icon "button" at bounding box center [253, 156] width 10 height 9
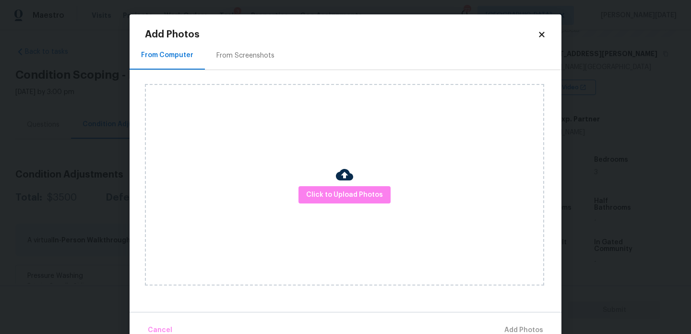
click at [238, 51] on div "From Screenshots" at bounding box center [245, 56] width 58 height 10
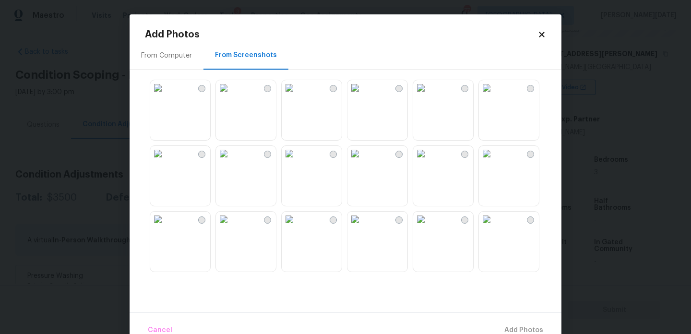
scroll to position [52, 0]
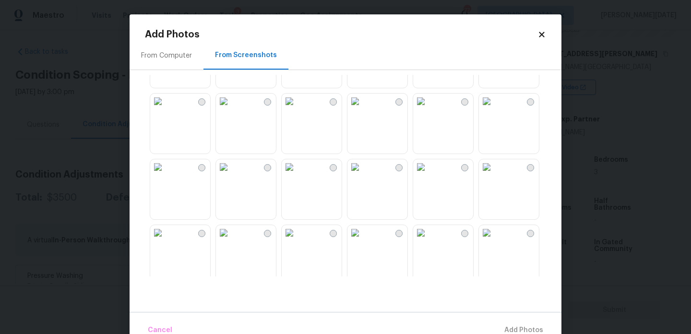
click at [530, 103] on div at bounding box center [530, 101] width 7 height 7
click at [428, 175] on img at bounding box center [420, 166] width 15 height 15
click at [494, 175] on img at bounding box center [486, 166] width 15 height 15
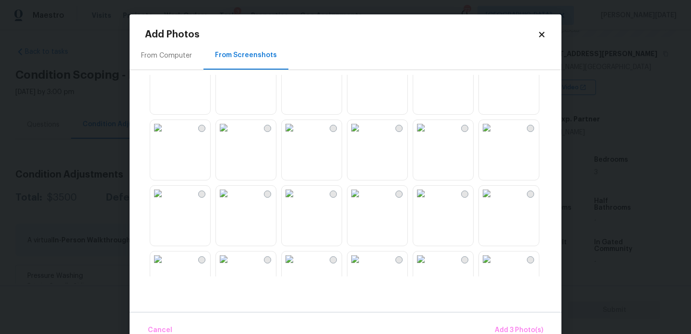
scroll to position [257, 0]
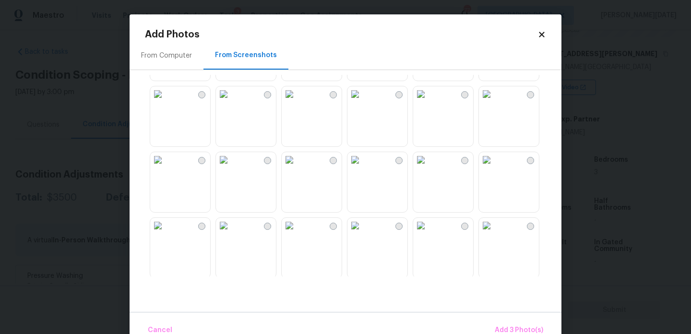
click at [297, 102] on img at bounding box center [289, 93] width 15 height 15
click at [363, 102] on img at bounding box center [354, 93] width 15 height 15
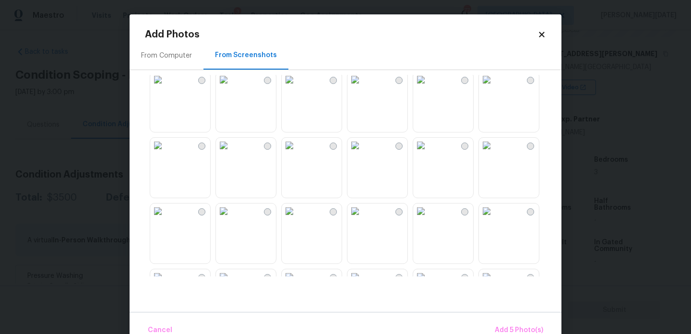
scroll to position [403, 0]
click at [363, 152] on img at bounding box center [354, 144] width 15 height 15
click at [297, 152] on img at bounding box center [289, 144] width 15 height 15
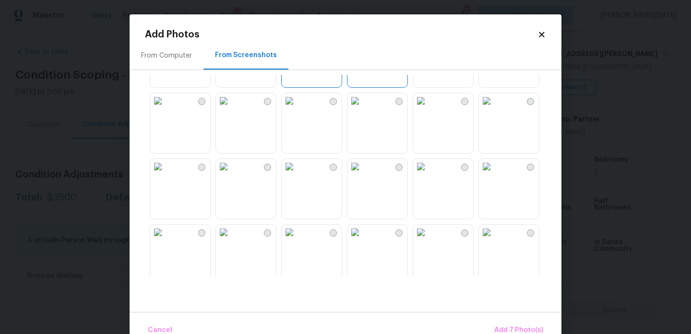
click at [359, 174] on img at bounding box center [354, 166] width 15 height 15
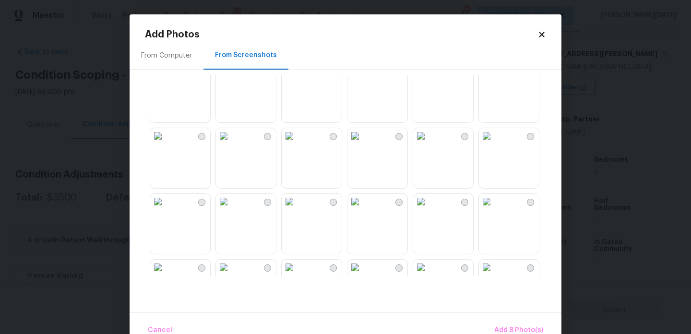
click at [428, 143] on img at bounding box center [420, 135] width 15 height 15
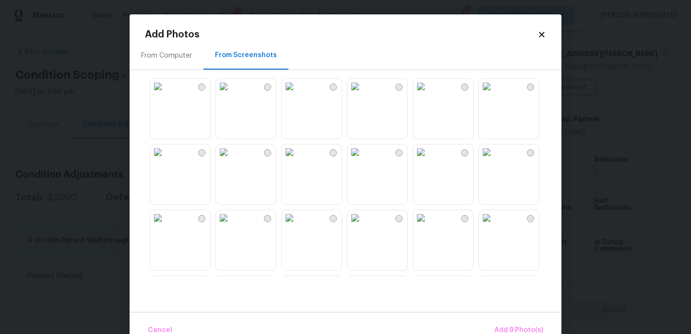
scroll to position [798, 0]
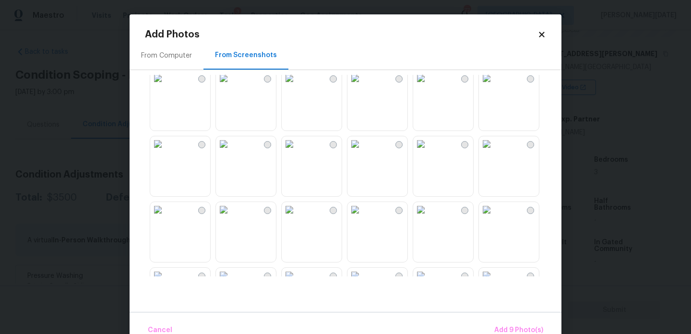
click at [428, 152] on img at bounding box center [420, 143] width 15 height 15
click at [297, 217] on img at bounding box center [289, 209] width 15 height 15
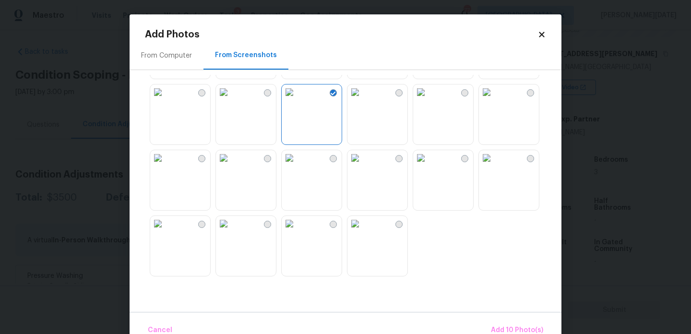
click at [428, 165] on img at bounding box center [420, 157] width 15 height 15
click at [522, 324] on button "Add 11 Photo(s)" at bounding box center [518, 330] width 58 height 21
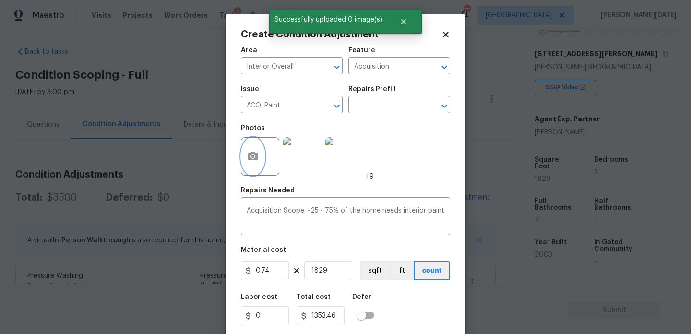
scroll to position [24, 0]
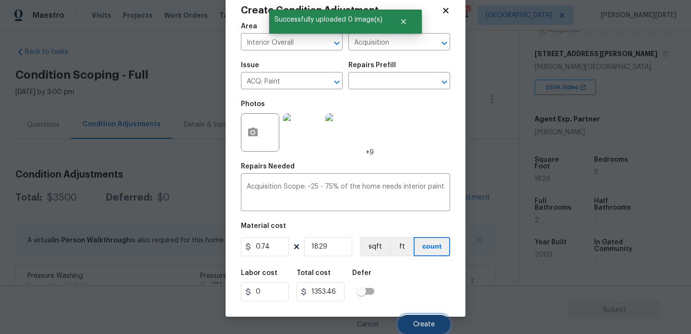
click at [432, 325] on span "Create" at bounding box center [424, 324] width 22 height 7
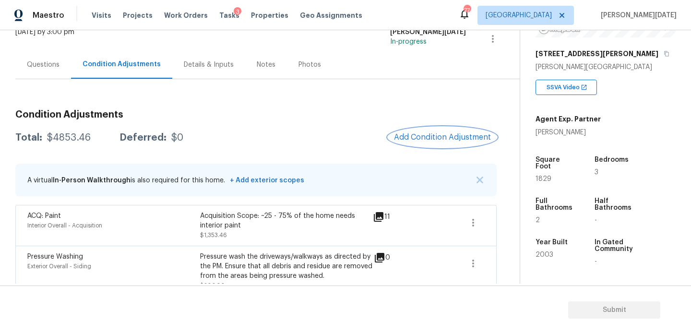
scroll to position [66, 0]
click at [452, 142] on button "Add Condition Adjustment" at bounding box center [442, 138] width 108 height 20
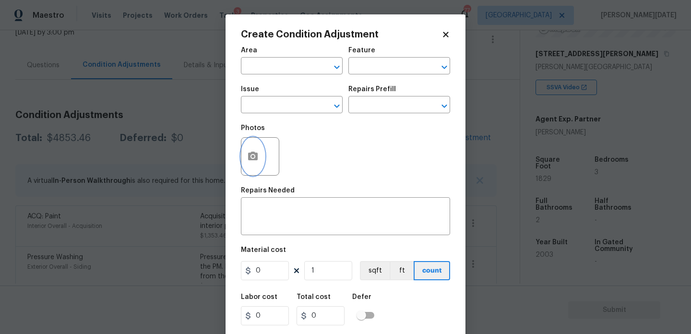
click at [258, 153] on icon "button" at bounding box center [253, 157] width 12 height 12
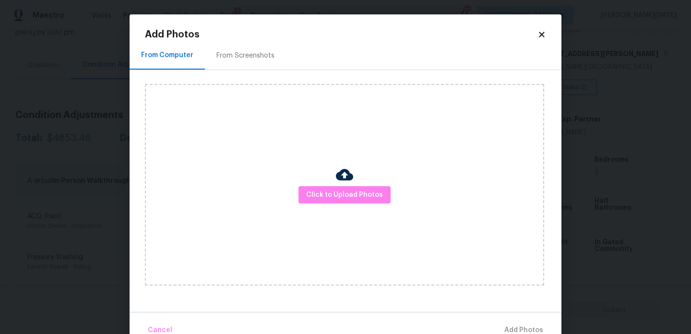
click at [248, 57] on div "From Screenshots" at bounding box center [245, 56] width 58 height 10
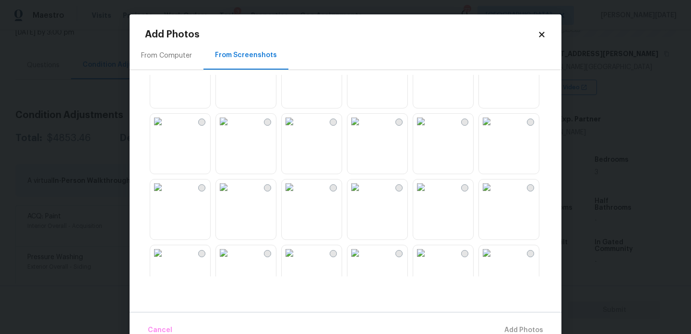
scroll to position [247, 0]
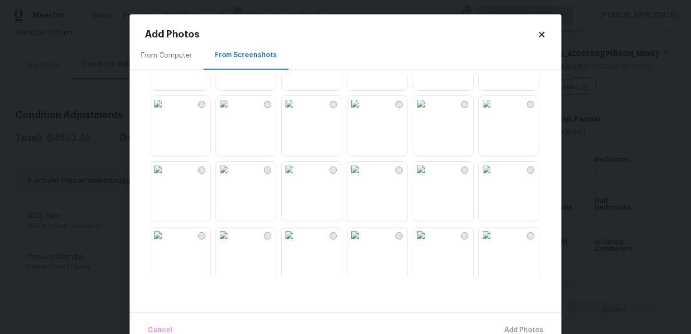
click at [294, 111] on img at bounding box center [289, 103] width 15 height 15
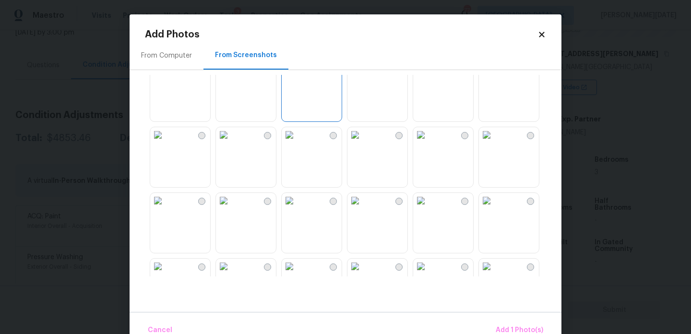
scroll to position [283, 0]
click at [231, 141] on img at bounding box center [223, 133] width 15 height 15
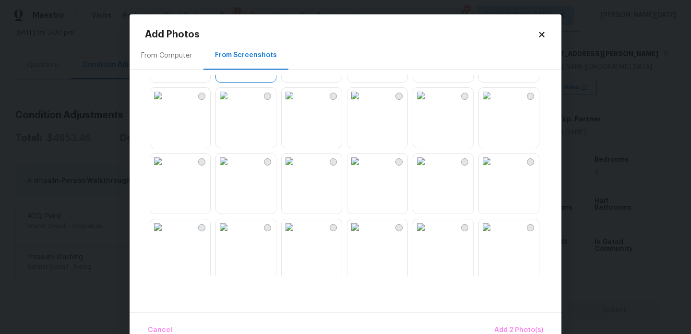
click at [297, 103] on img at bounding box center [289, 95] width 15 height 15
click at [231, 103] on img at bounding box center [223, 95] width 15 height 15
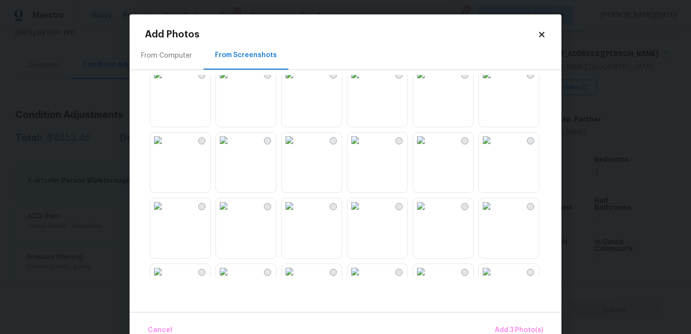
scroll to position [611, 0]
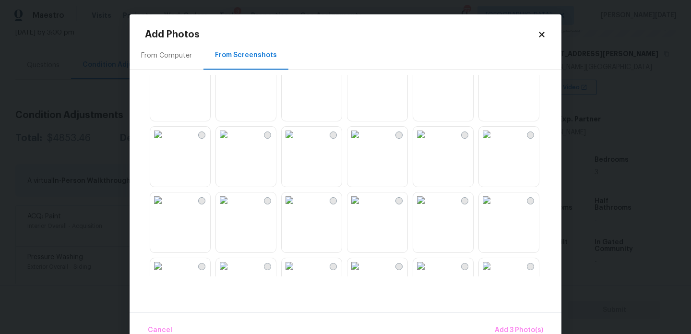
click at [231, 76] on img at bounding box center [223, 68] width 15 height 15
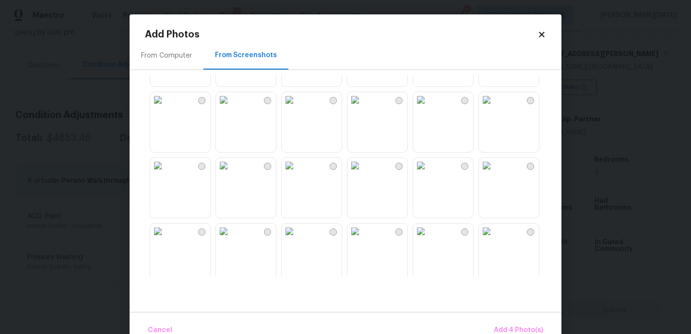
scroll to position [715, 0]
click at [231, 169] on img at bounding box center [223, 161] width 15 height 15
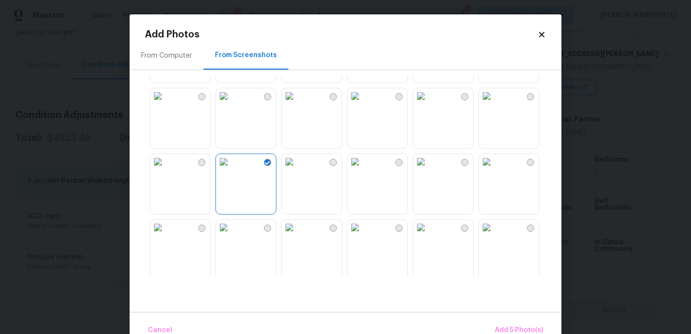
click at [165, 169] on img at bounding box center [157, 161] width 15 height 15
click at [525, 322] on button "Add 6 Photo(s)" at bounding box center [518, 330] width 57 height 21
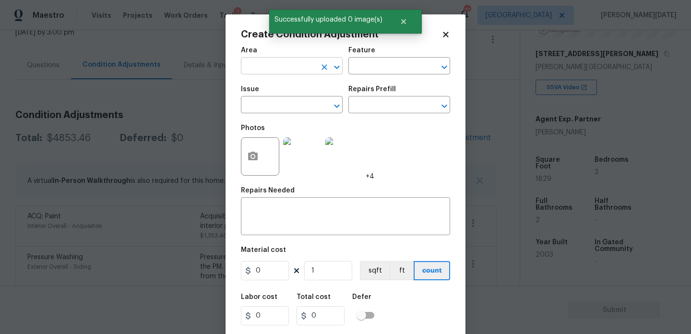
click at [258, 68] on input "text" at bounding box center [278, 66] width 75 height 15
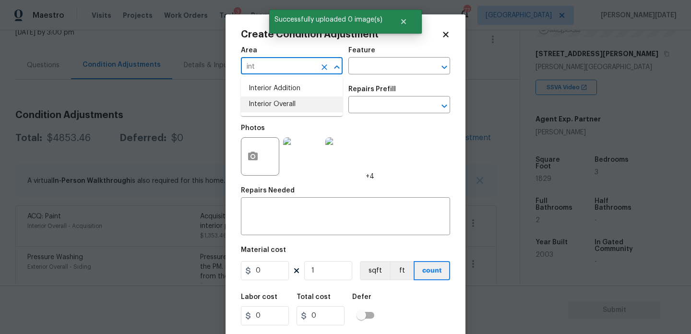
click at [274, 104] on li "Interior Overall" at bounding box center [292, 104] width 102 height 16
type input "Interior Overall"
click at [274, 104] on input "text" at bounding box center [278, 105] width 75 height 15
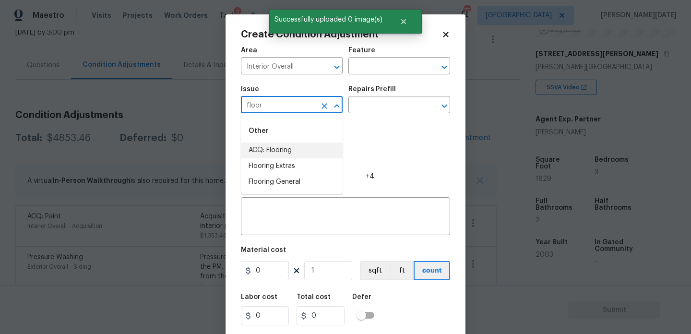
click at [288, 153] on li "ACQ: Flooring" at bounding box center [292, 150] width 102 height 16
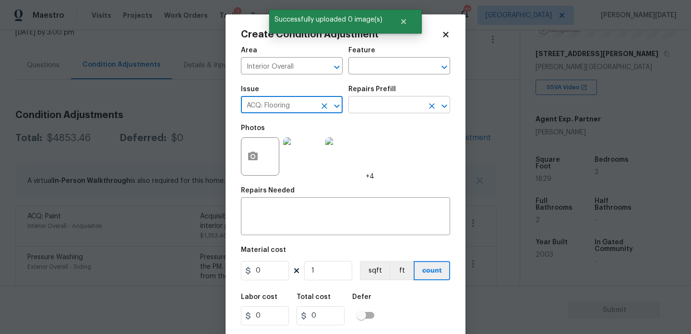
type input "ACQ: Flooring"
click at [376, 105] on input "text" at bounding box center [385, 105] width 75 height 15
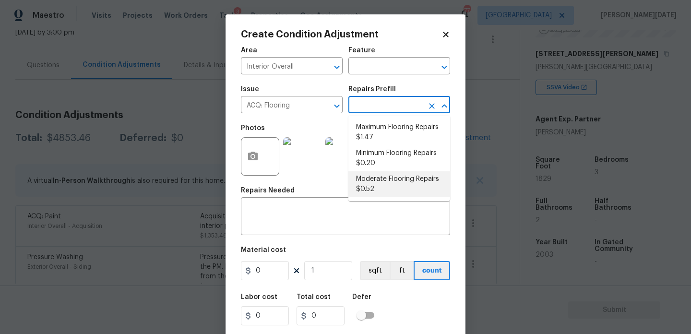
click at [392, 187] on li "Moderate Flooring Repairs $0.52" at bounding box center [399, 184] width 102 height 26
type input "Acquisition"
type textarea "Acquisition Scope: Moderate flooring repairs"
type input "0.52"
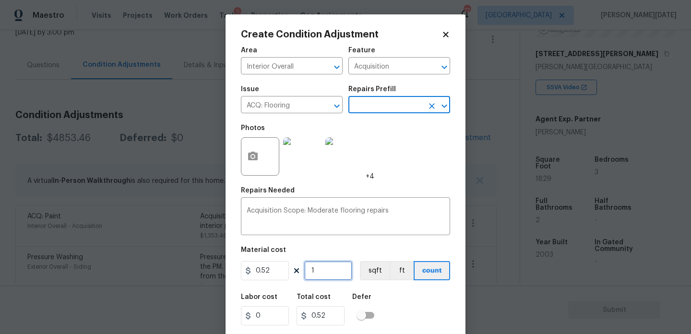
click at [329, 273] on input "1" at bounding box center [328, 270] width 48 height 19
type input "0"
paste input "1829"
type input "1829"
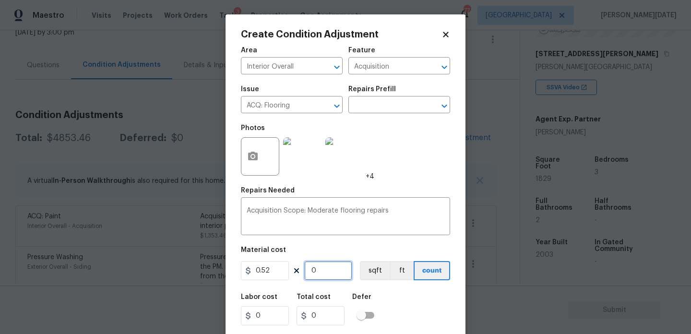
type input "951.08"
type input "1829"
click at [398, 170] on div "Photos +4" at bounding box center [345, 150] width 209 height 62
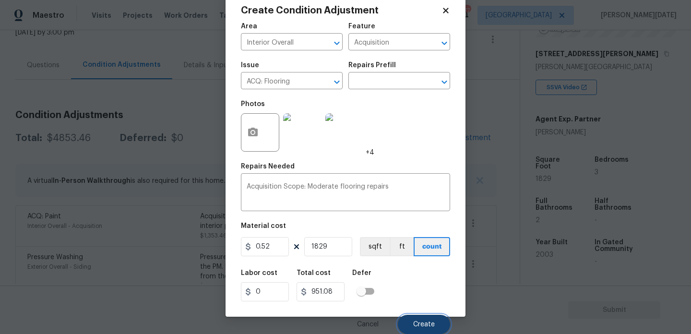
click at [408, 318] on button "Create" at bounding box center [424, 324] width 52 height 19
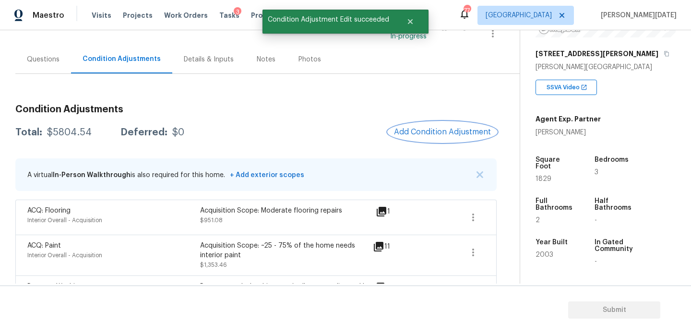
scroll to position [70, 0]
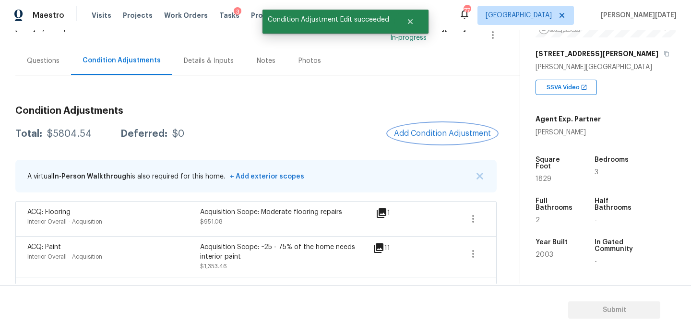
click at [451, 131] on span "Add Condition Adjustment" at bounding box center [442, 133] width 97 height 9
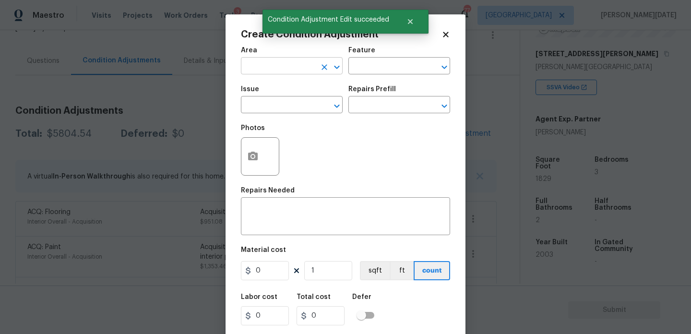
click at [266, 71] on input "text" at bounding box center [278, 66] width 75 height 15
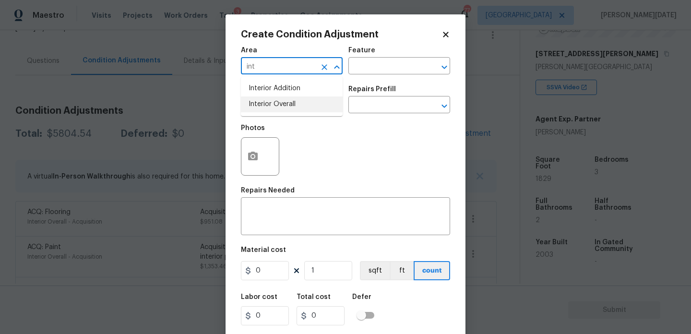
click at [270, 104] on li "Interior Overall" at bounding box center [292, 104] width 102 height 16
type input "Interior Overall"
click at [270, 104] on input "text" at bounding box center [278, 105] width 75 height 15
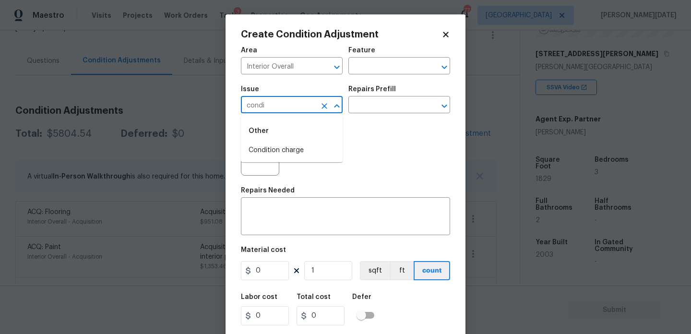
click at [280, 141] on div "Other" at bounding box center [292, 130] width 102 height 23
type input "condi"
click at [274, 104] on input "text" at bounding box center [278, 105] width 75 height 15
click at [292, 145] on li "Condition charge" at bounding box center [292, 150] width 102 height 16
type input "Condition charge"
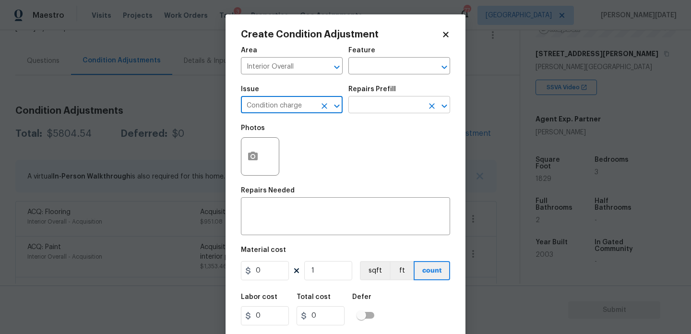
click at [398, 100] on input "text" at bounding box center [385, 105] width 75 height 15
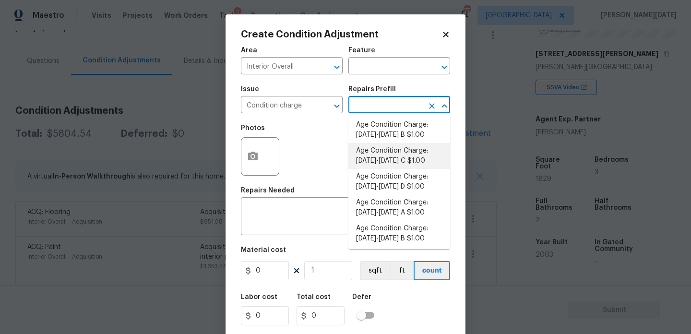
scroll to position [240, 0]
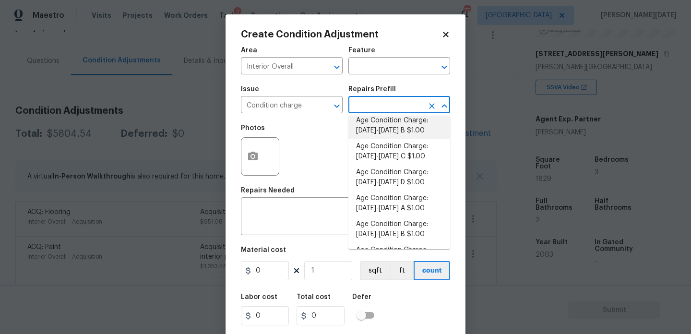
click at [407, 124] on li "Age Condition Charge: [DATE]-[DATE] B $1.00" at bounding box center [399, 126] width 102 height 26
type input "Home Readiness Packages"
type textarea "Age Condition Charge: [DATE]-[DATE] B"
type input "1"
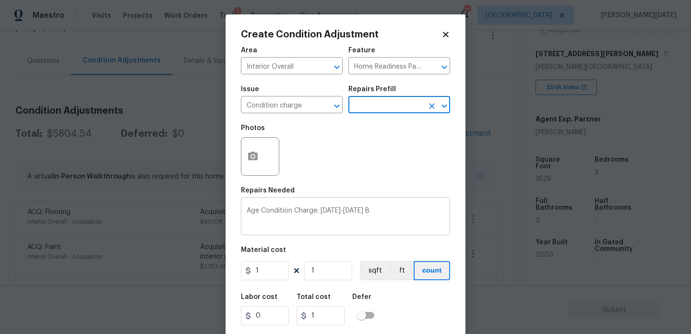
scroll to position [24, 0]
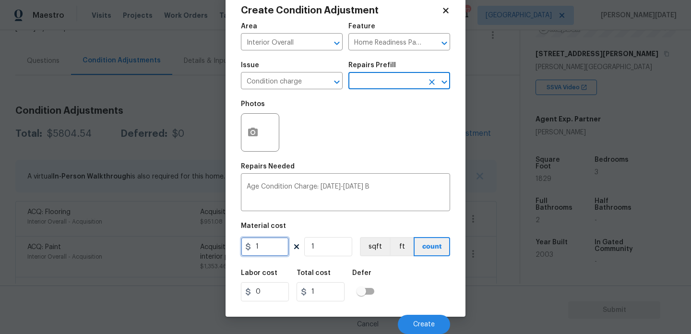
click at [278, 251] on input "1" at bounding box center [265, 246] width 48 height 19
type input "2000"
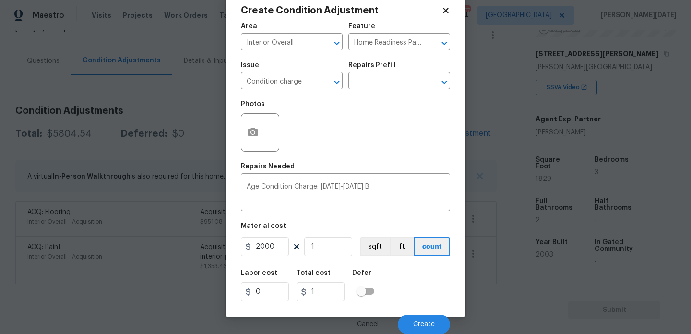
click at [391, 167] on div "Repairs Needed" at bounding box center [345, 169] width 209 height 12
type input "2000"
click at [391, 167] on div "Repairs Needed" at bounding box center [345, 169] width 209 height 12
click at [429, 322] on span "Create" at bounding box center [424, 324] width 22 height 7
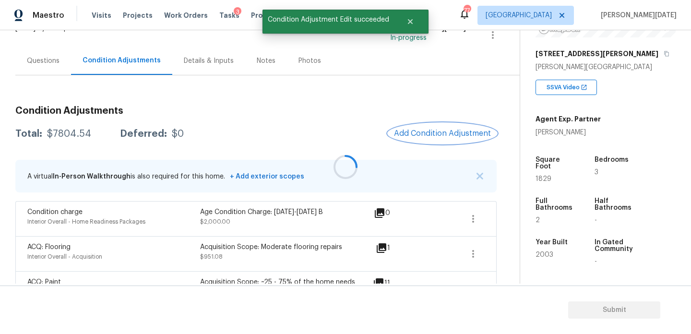
scroll to position [0, 0]
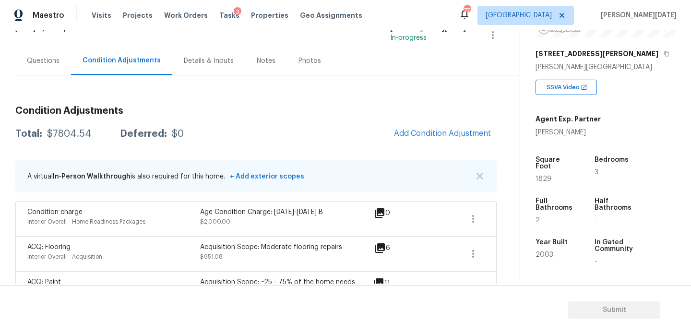
click at [37, 67] on div "Questions" at bounding box center [43, 61] width 56 height 28
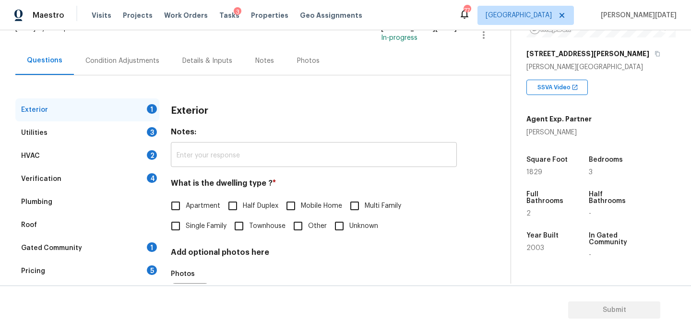
scroll to position [128, 0]
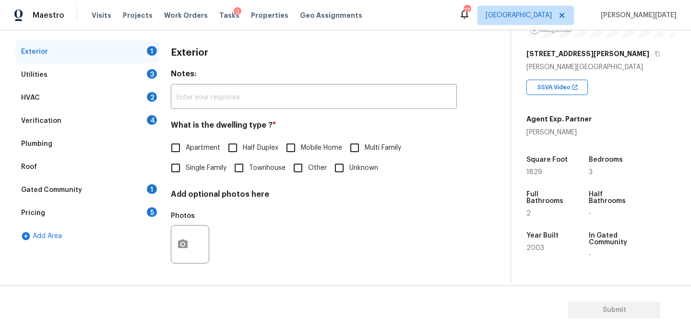
click at [97, 123] on div "Verification 4" at bounding box center [87, 120] width 144 height 23
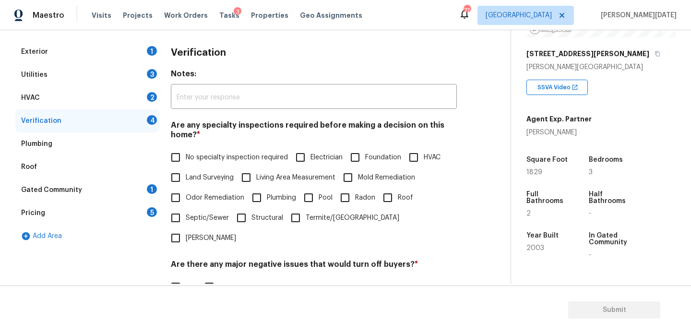
scroll to position [243, 0]
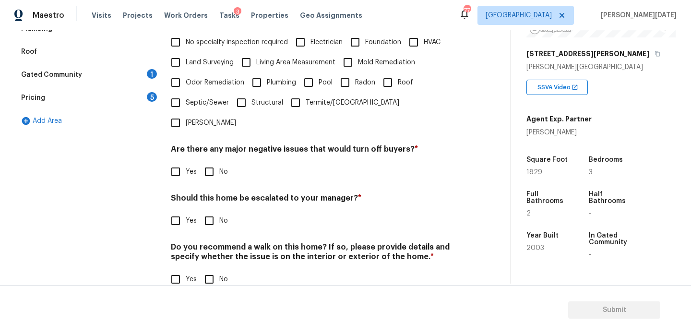
click at [173, 216] on div "Verification Notes: ​ Are any specialty inspections required before making a de…" at bounding box center [314, 113] width 286 height 376
click at [165, 210] on div "Exterior 1 Utilities 3 HVAC 2 Verification 4 Plumbing Roof Gated Community 1 Pr…" at bounding box center [251, 113] width 472 height 376
click at [172, 211] on input "Yes" at bounding box center [175, 221] width 20 height 20
checkbox input "true"
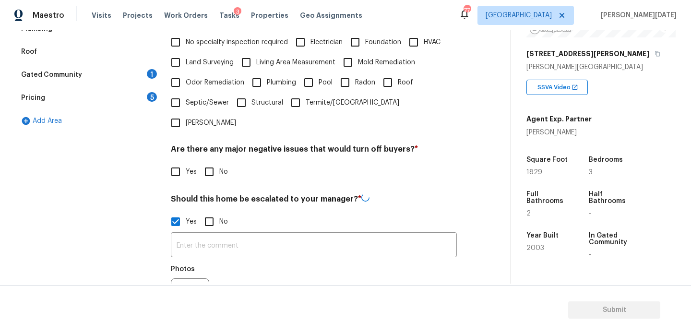
scroll to position [334, 0]
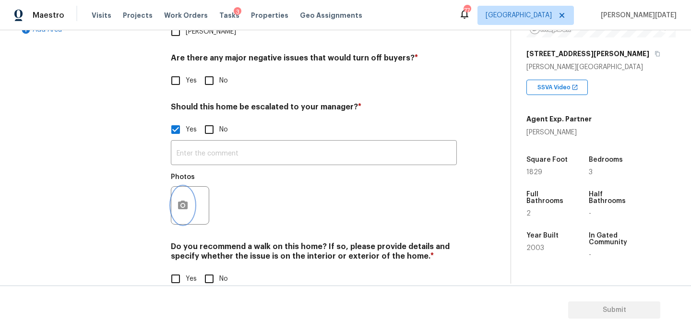
click at [190, 187] on button "button" at bounding box center [182, 205] width 23 height 37
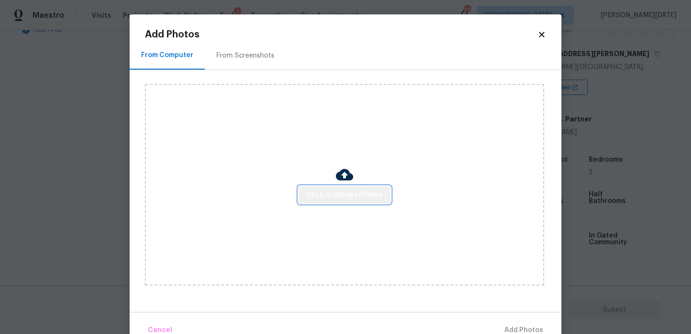
click at [351, 188] on button "Click to Upload Photos" at bounding box center [344, 195] width 92 height 18
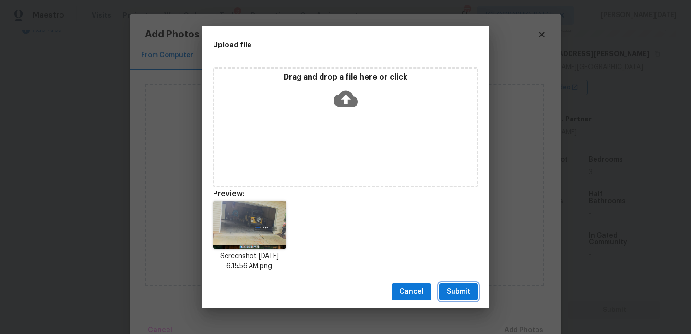
click at [449, 291] on span "Submit" at bounding box center [459, 292] width 24 height 12
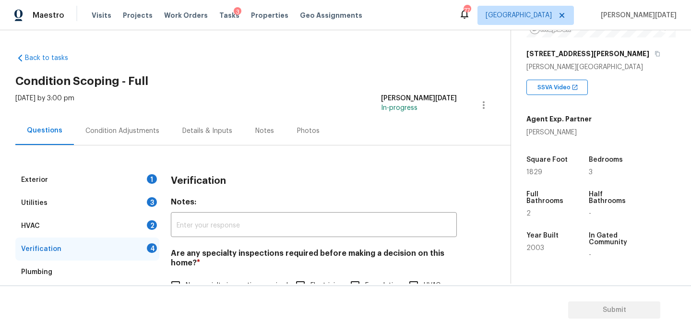
click at [74, 112] on div "[DATE] by 3:00 pm" at bounding box center [44, 105] width 59 height 23
click at [118, 127] on div "Condition Adjustments" at bounding box center [122, 131] width 74 height 10
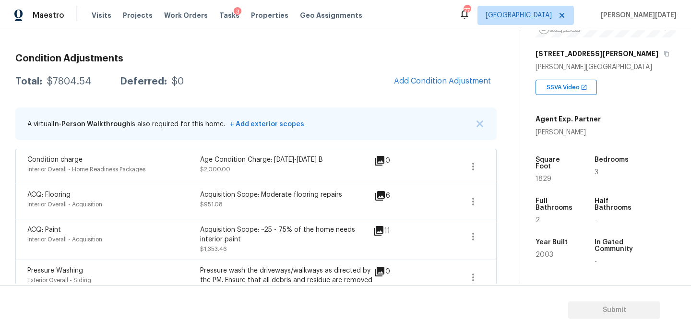
scroll to position [139, 0]
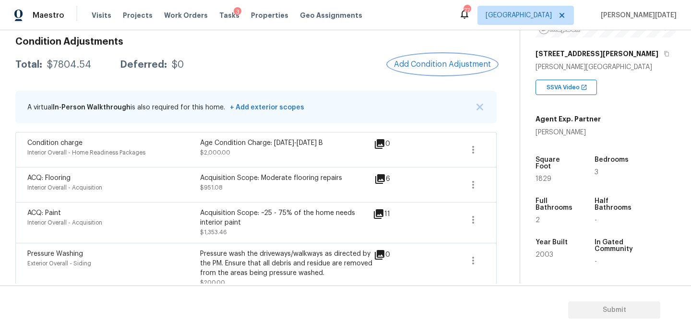
click at [447, 74] on button "Add Condition Adjustment" at bounding box center [442, 64] width 108 height 20
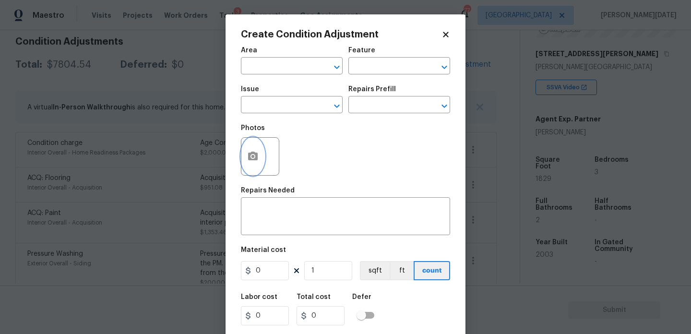
click at [248, 166] on button "button" at bounding box center [252, 156] width 23 height 37
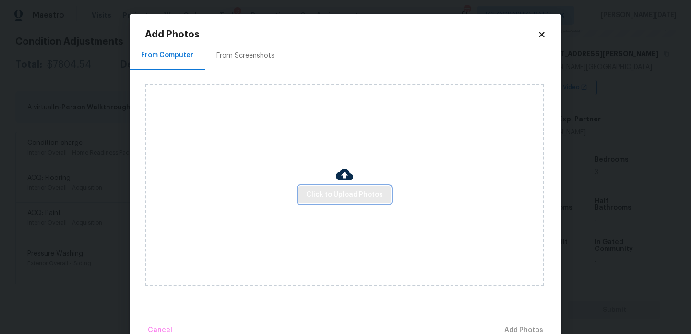
click at [311, 194] on span "Click to Upload Photos" at bounding box center [344, 195] width 77 height 12
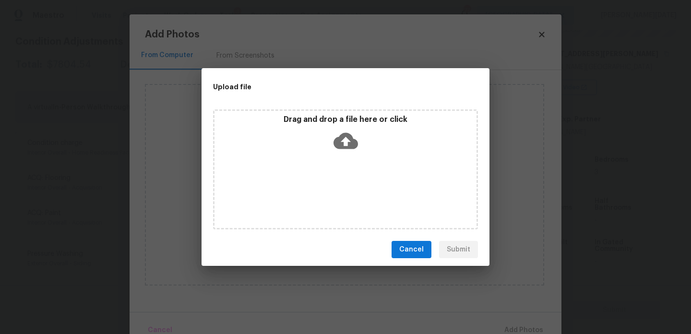
click at [311, 194] on div "Drag and drop a file here or click" at bounding box center [345, 169] width 265 height 120
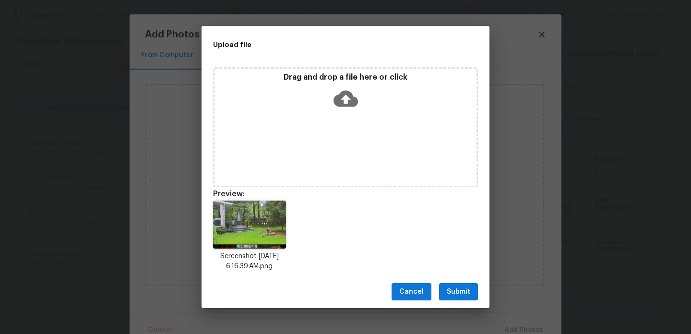
click at [465, 288] on span "Submit" at bounding box center [459, 292] width 24 height 12
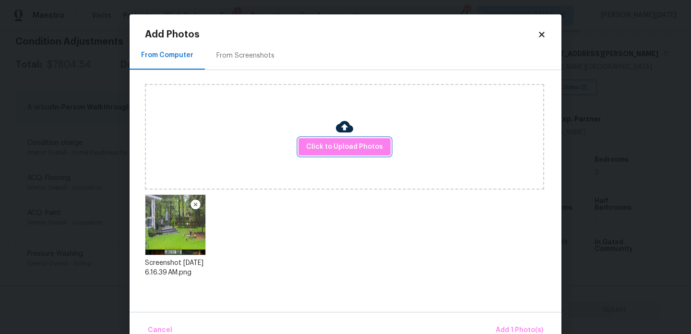
scroll to position [21, 0]
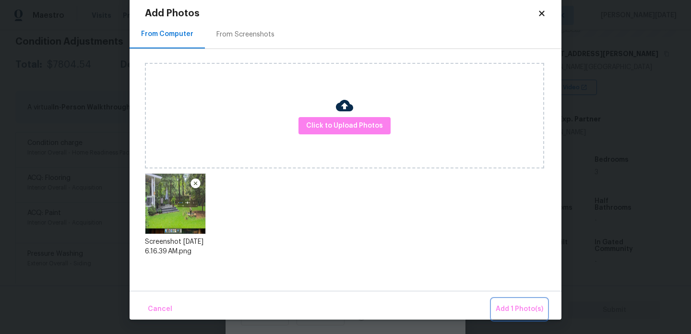
click at [516, 312] on span "Add 1 Photo(s)" at bounding box center [519, 309] width 47 height 12
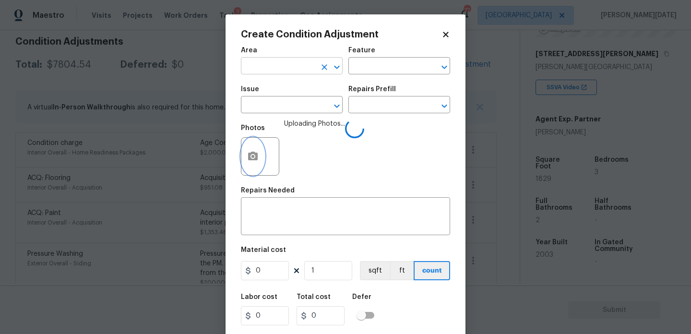
scroll to position [0, 0]
click at [278, 62] on input "text" at bounding box center [278, 66] width 75 height 15
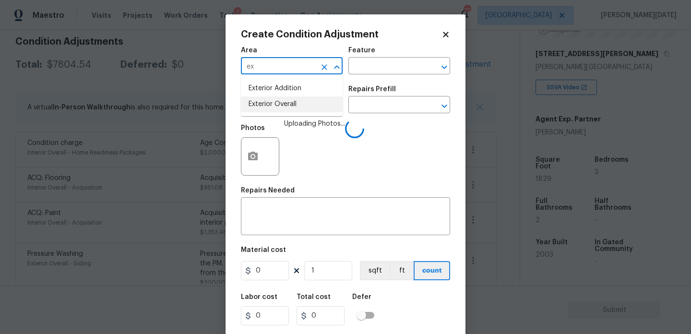
click at [292, 102] on li "Exterior Overall" at bounding box center [292, 104] width 102 height 16
type input "Exterior Overall"
click at [364, 68] on input "text" at bounding box center [385, 66] width 75 height 15
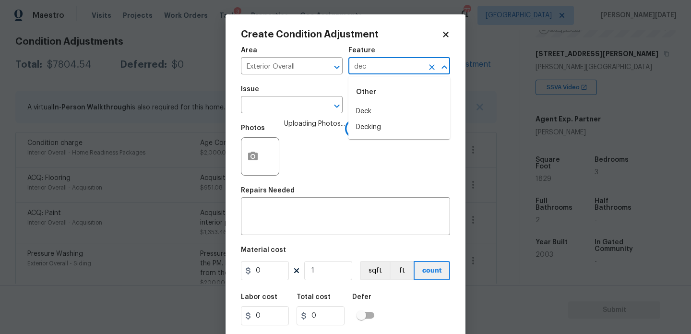
click at [372, 107] on li "Deck" at bounding box center [399, 112] width 102 height 16
type input "Deck"
click at [283, 109] on input "text" at bounding box center [278, 105] width 75 height 15
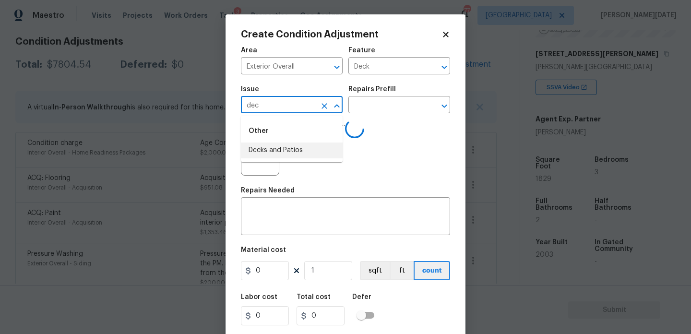
click at [286, 151] on li "Decks and Patios" at bounding box center [292, 150] width 102 height 16
type input "Decks and Patios"
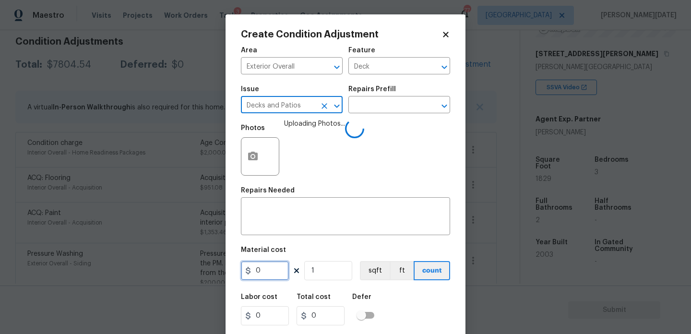
click at [264, 277] on input "0" at bounding box center [265, 270] width 48 height 19
type input "800"
click at [267, 221] on textarea at bounding box center [346, 217] width 198 height 20
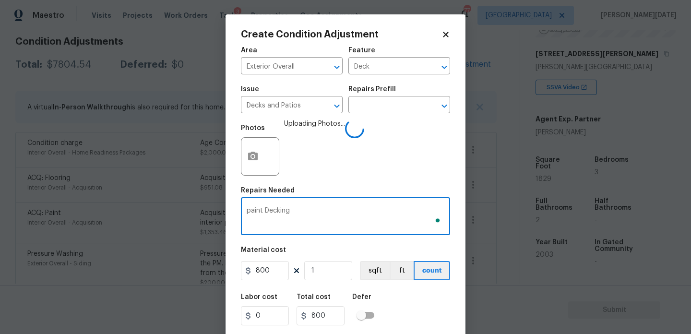
scroll to position [24, 0]
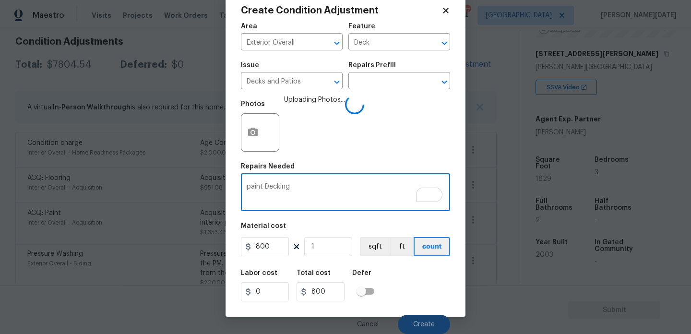
type textarea "paint Decking"
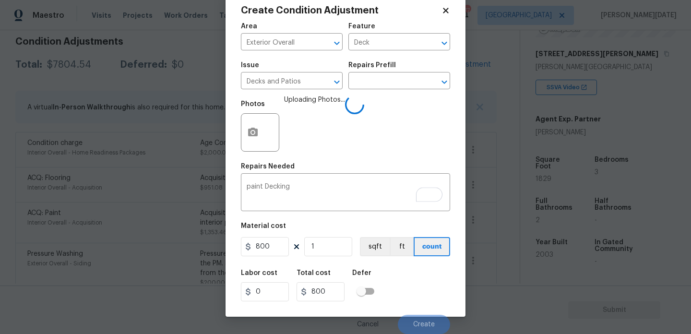
click at [417, 276] on div "Labor cost 0 Total cost 800 Defer" at bounding box center [345, 285] width 209 height 43
click at [419, 310] on div "Cancel Create" at bounding box center [345, 320] width 209 height 27
click at [432, 301] on div "Labor cost 0 Total cost 800 Defer" at bounding box center [345, 285] width 209 height 43
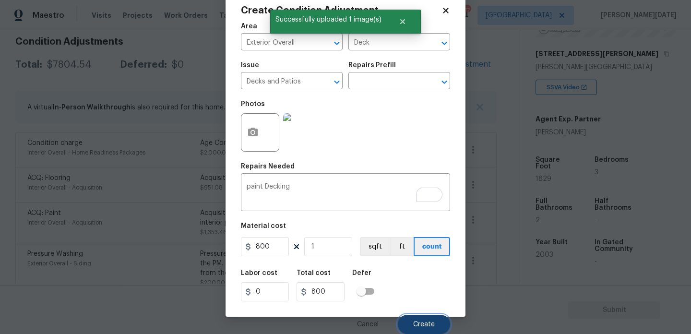
click at [427, 331] on button "Create" at bounding box center [424, 324] width 52 height 19
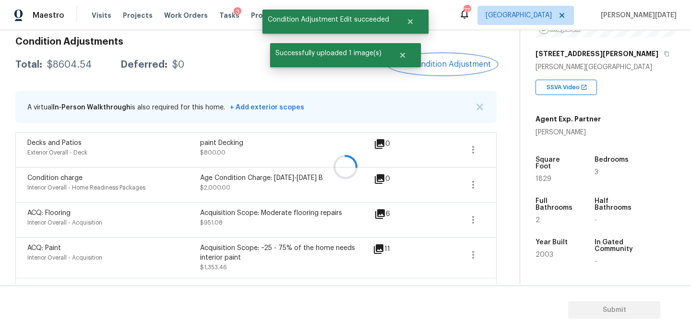
scroll to position [0, 0]
click at [452, 64] on span "Add Condition Adjustment" at bounding box center [442, 64] width 97 height 9
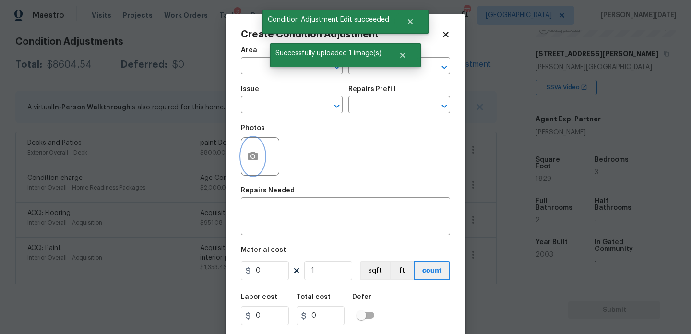
click at [250, 152] on icon "button" at bounding box center [253, 157] width 12 height 12
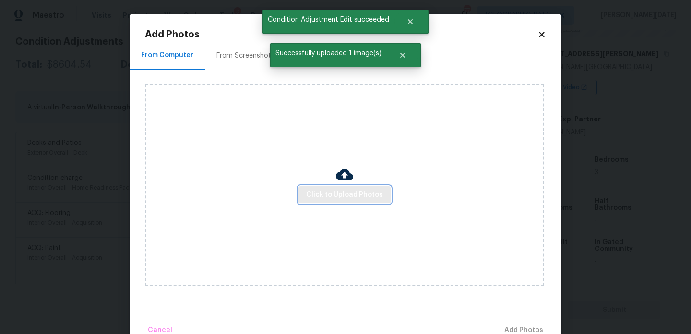
click at [334, 187] on button "Click to Upload Photos" at bounding box center [344, 195] width 92 height 18
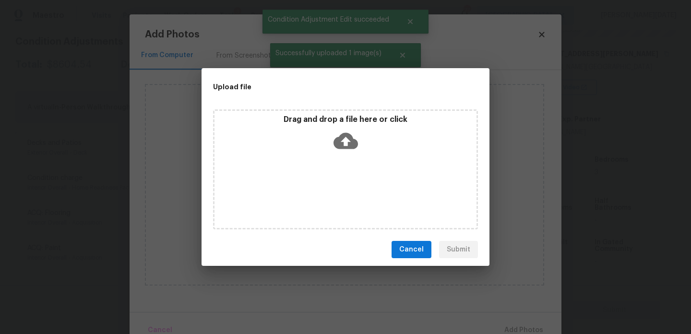
click at [334, 187] on div "Drag and drop a file here or click" at bounding box center [345, 169] width 265 height 120
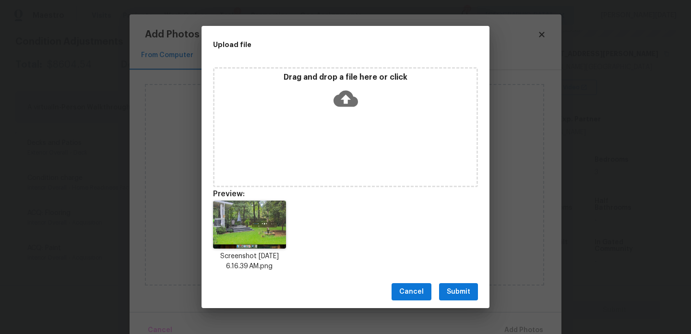
click at [441, 277] on div "Cancel Submit" at bounding box center [345, 291] width 288 height 33
click at [455, 289] on span "Submit" at bounding box center [459, 292] width 24 height 12
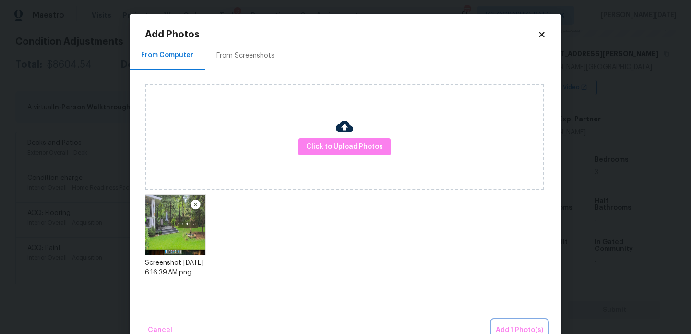
click at [513, 324] on button "Add 1 Photo(s)" at bounding box center [519, 330] width 55 height 21
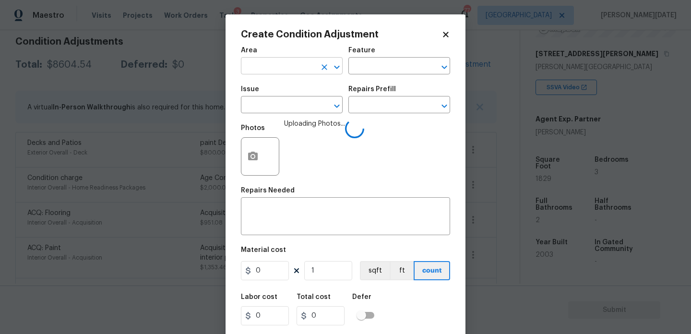
click at [253, 61] on input "text" at bounding box center [278, 66] width 75 height 15
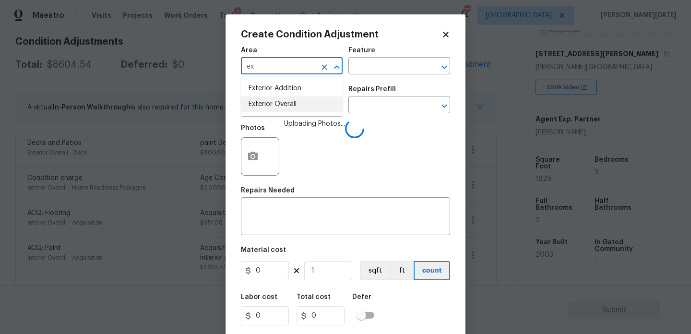
click at [267, 107] on li "Exterior Overall" at bounding box center [292, 104] width 102 height 16
type input "Exterior Overall"
click at [267, 107] on input "text" at bounding box center [278, 105] width 75 height 15
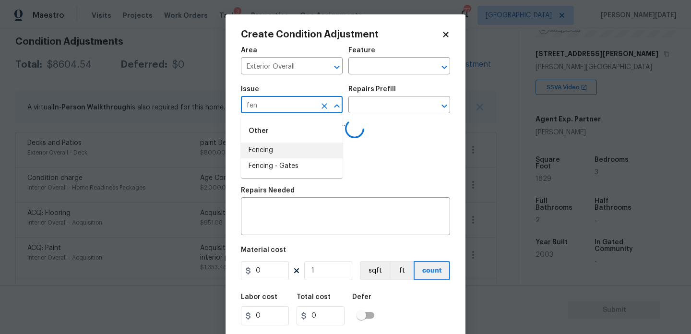
click at [278, 155] on li "Fencing" at bounding box center [292, 150] width 102 height 16
type input "Fencing"
click at [373, 64] on input "text" at bounding box center [385, 66] width 75 height 15
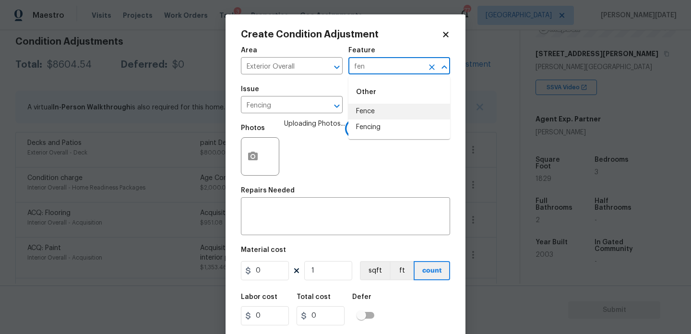
click at [374, 108] on li "Fence" at bounding box center [399, 112] width 102 height 16
type input "Fence"
click at [268, 281] on figure "Material cost 0 1 sqft ft count" at bounding box center [345, 264] width 209 height 35
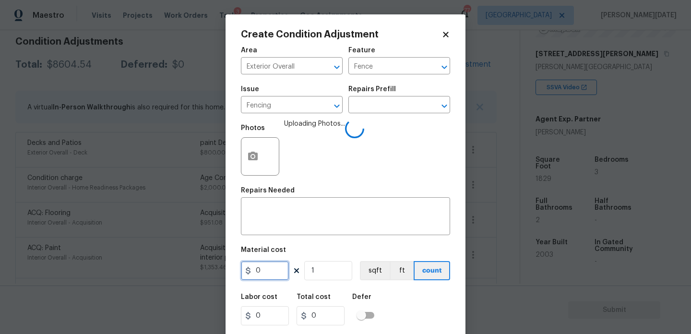
click at [269, 272] on input "0" at bounding box center [265, 270] width 48 height 19
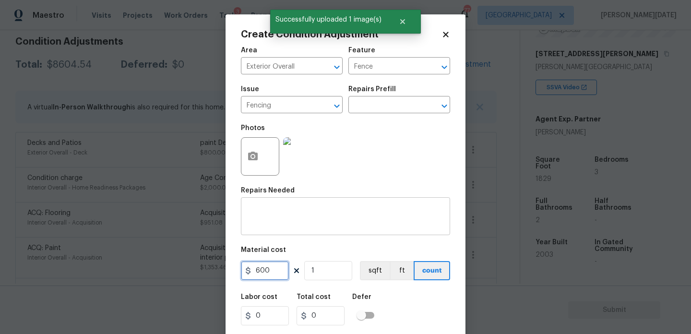
type input "600"
click at [254, 206] on div "x ​" at bounding box center [345, 217] width 209 height 35
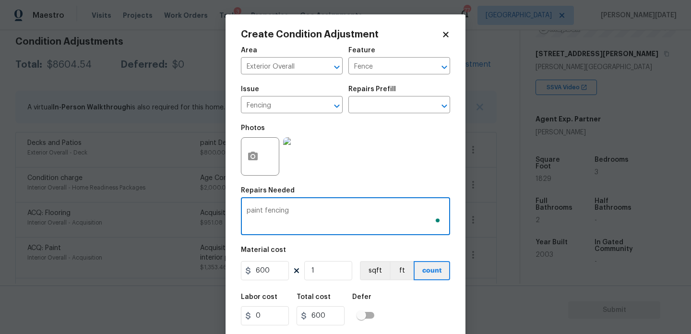
scroll to position [24, 0]
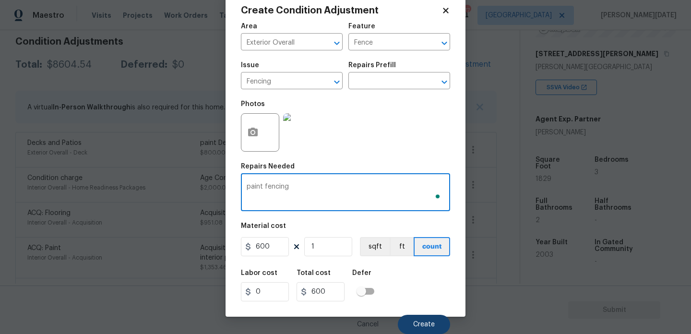
type textarea "paint fencing"
click at [419, 328] on span "Create" at bounding box center [424, 324] width 22 height 7
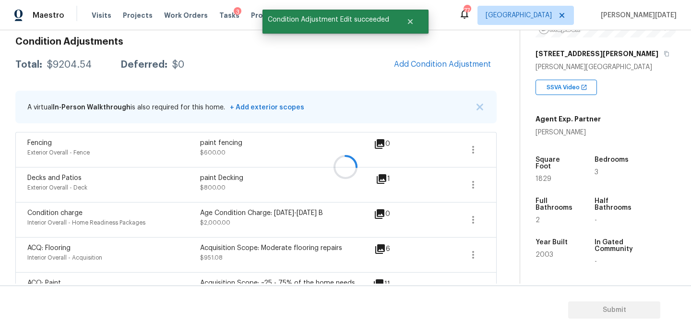
scroll to position [0, 0]
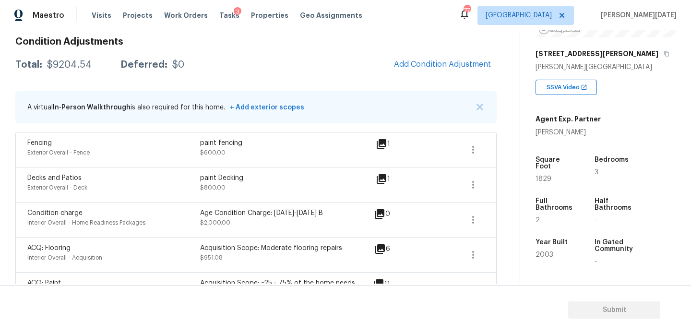
click at [431, 75] on div "Condition Adjustments Total: $9204.54 Deferred: $0 Add Condition Adjustment A v…" at bounding box center [255, 291] width 481 height 524
click at [431, 67] on span "Add Condition Adjustment" at bounding box center [442, 64] width 97 height 9
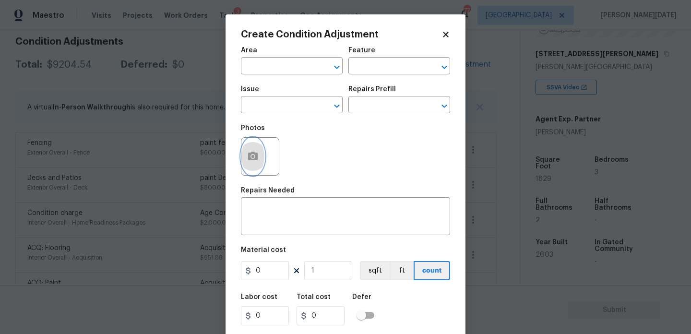
click at [249, 159] on icon "button" at bounding box center [253, 156] width 10 height 9
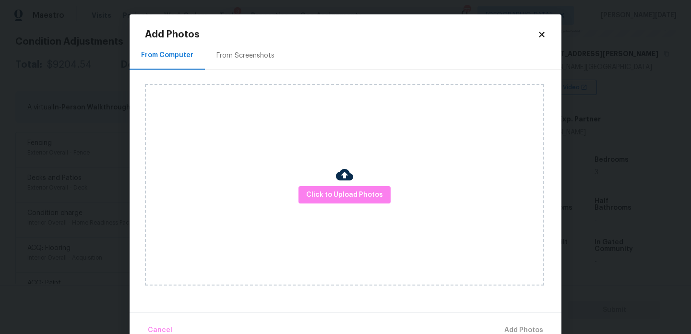
click at [336, 179] on img at bounding box center [344, 174] width 17 height 17
click at [346, 201] on button "Click to Upload Photos" at bounding box center [344, 195] width 92 height 18
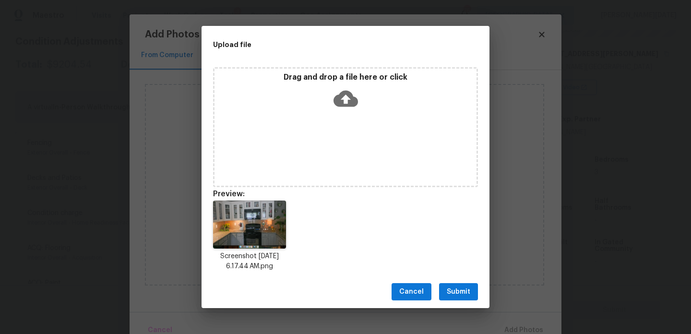
click at [459, 284] on button "Submit" at bounding box center [458, 292] width 39 height 18
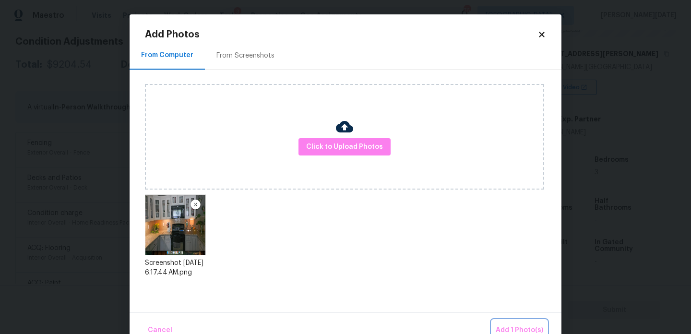
click at [510, 324] on button "Add 1 Photo(s)" at bounding box center [519, 330] width 55 height 21
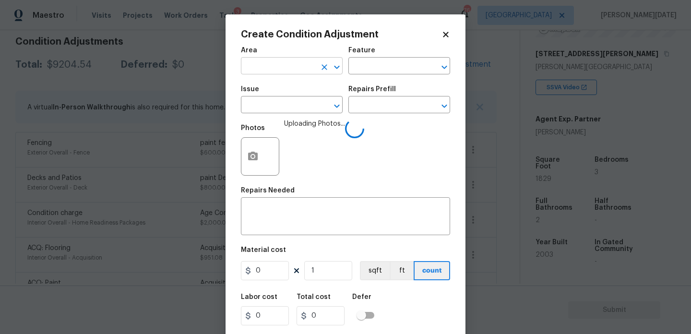
click at [272, 66] on input "text" at bounding box center [278, 66] width 75 height 15
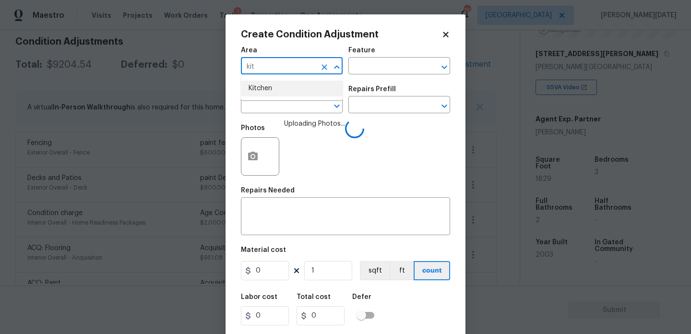
click at [275, 91] on li "Kitchen" at bounding box center [292, 89] width 102 height 16
type input "Kitchen"
click at [275, 108] on input "text" at bounding box center [278, 105] width 75 height 15
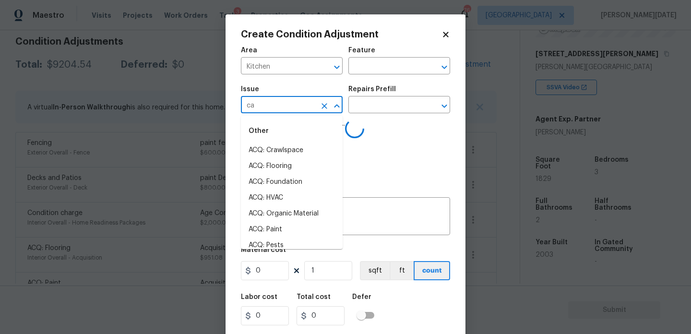
type input "cab"
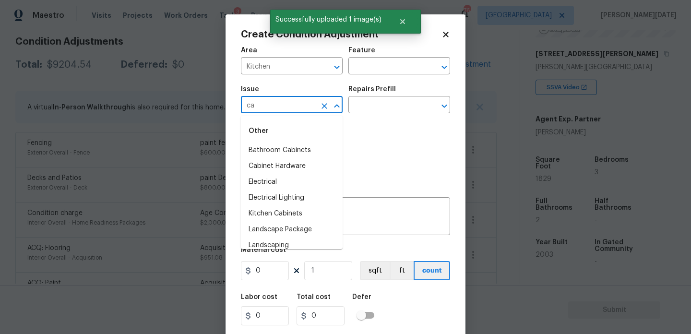
type input "cab"
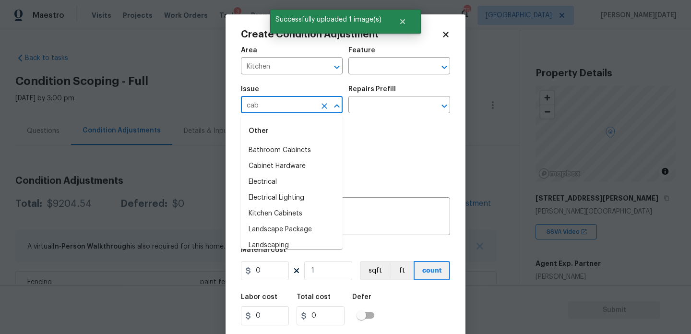
scroll to position [144, 0]
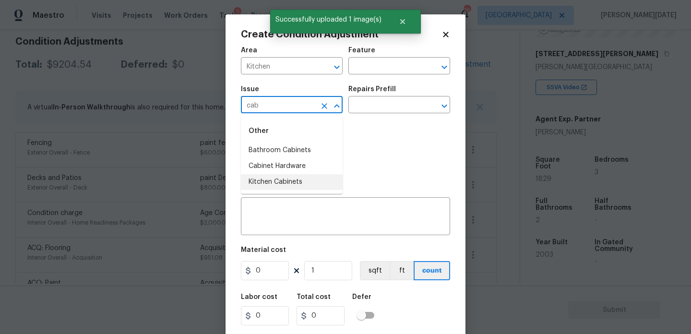
click at [304, 182] on li "Kitchen Cabinets" at bounding box center [292, 182] width 102 height 16
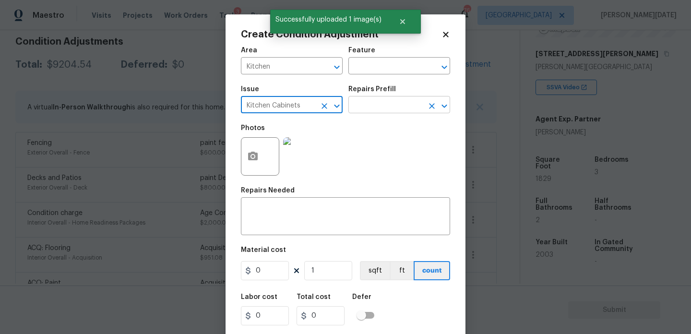
type input "Kitchen Cabinets"
click at [362, 108] on input "text" at bounding box center [385, 105] width 75 height 15
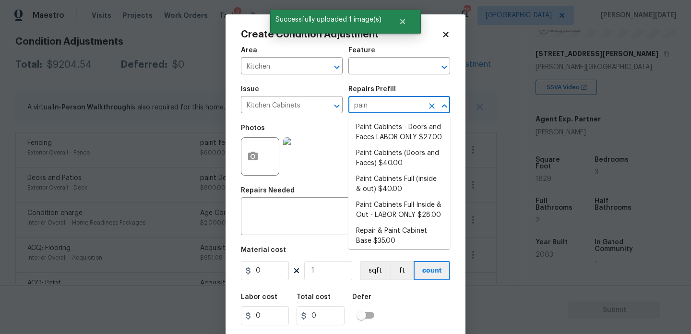
type input "paint"
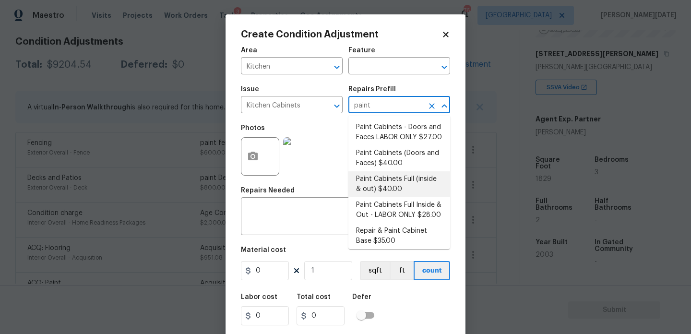
click at [394, 184] on li "Paint Cabinets Full (inside & out) $40.00" at bounding box center [399, 184] width 102 height 26
type input "Cabinets"
type input "40"
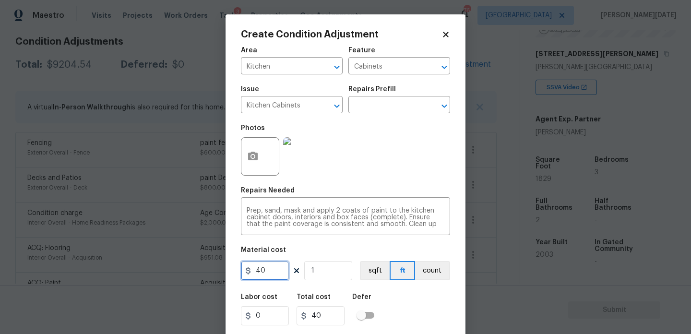
drag, startPoint x: 280, startPoint y: 266, endPoint x: 147, endPoint y: 258, distance: 132.7
click at [147, 258] on div "Create Condition Adjustment Area Kitchen ​ Feature Cabinets ​ Issue Kitchen Cab…" at bounding box center [345, 167] width 691 height 334
type input "1200"
click at [369, 158] on div "Photos" at bounding box center [345, 150] width 209 height 62
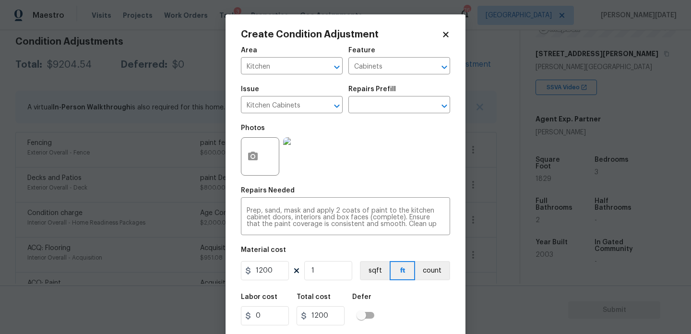
scroll to position [24, 0]
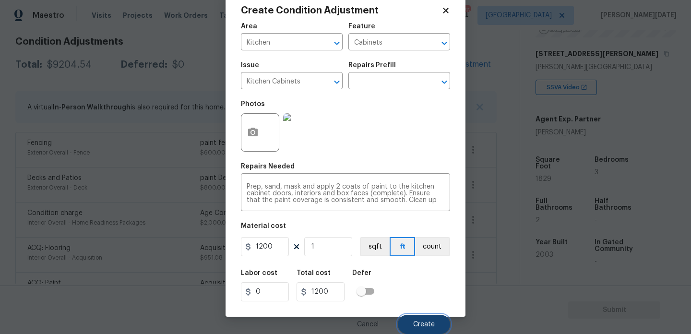
click at [422, 328] on button "Create" at bounding box center [424, 324] width 52 height 19
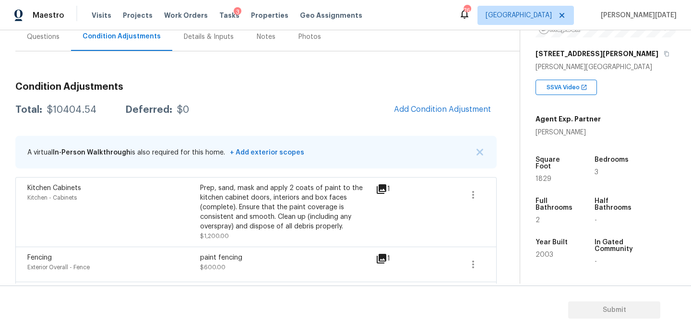
scroll to position [88, 0]
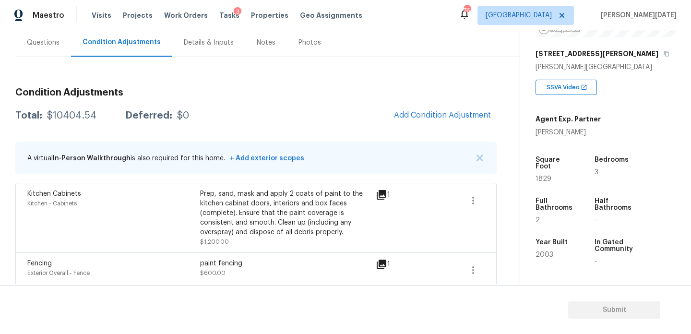
click at [48, 53] on div "Questions" at bounding box center [43, 42] width 56 height 28
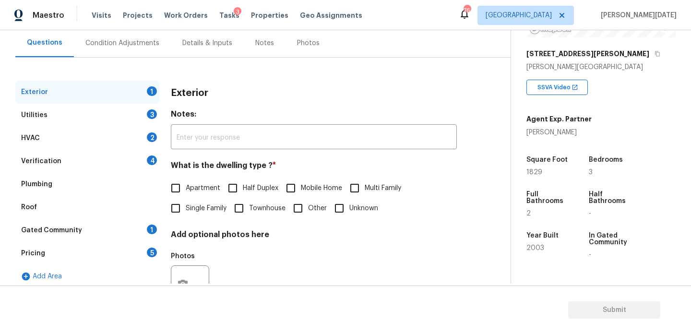
click at [126, 250] on div "Pricing 5" at bounding box center [87, 253] width 144 height 23
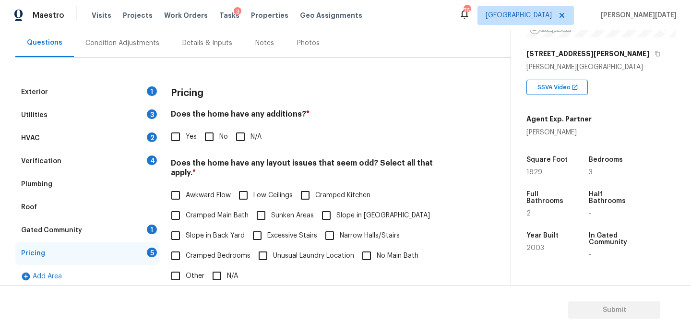
click at [179, 141] on input "Yes" at bounding box center [175, 137] width 20 height 20
checkbox input "true"
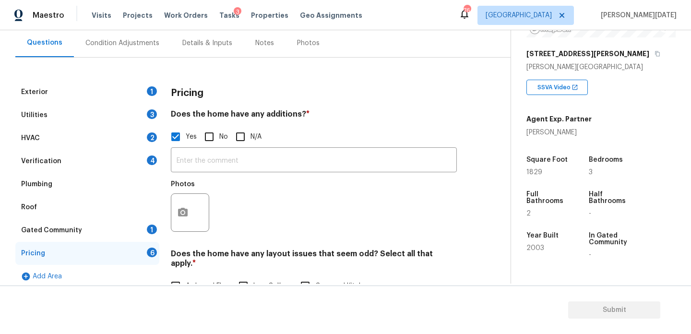
click at [199, 137] on input "No" at bounding box center [209, 137] width 20 height 20
checkbox input "true"
checkbox input "false"
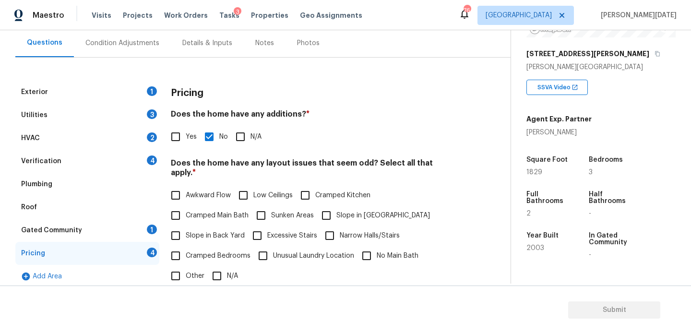
scroll to position [242, 0]
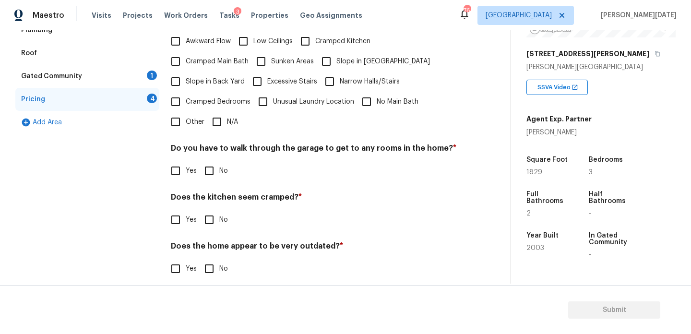
click at [181, 115] on input "Other" at bounding box center [175, 122] width 20 height 20
checkbox input "true"
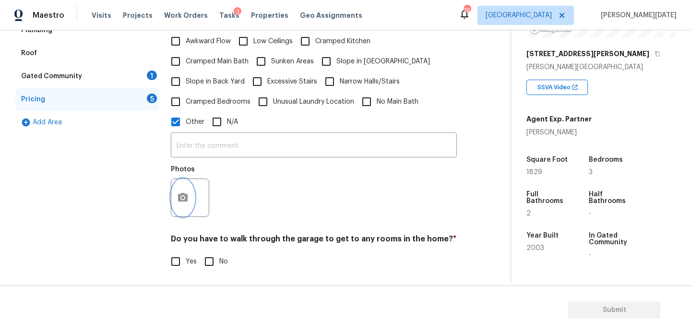
click at [187, 193] on icon "button" at bounding box center [183, 197] width 10 height 9
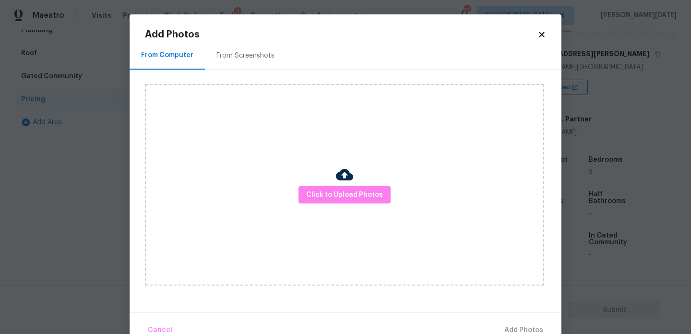
click at [319, 184] on div "Click to Upload Photos" at bounding box center [344, 184] width 399 height 201
click at [327, 193] on span "Click to Upload Photos" at bounding box center [344, 195] width 77 height 12
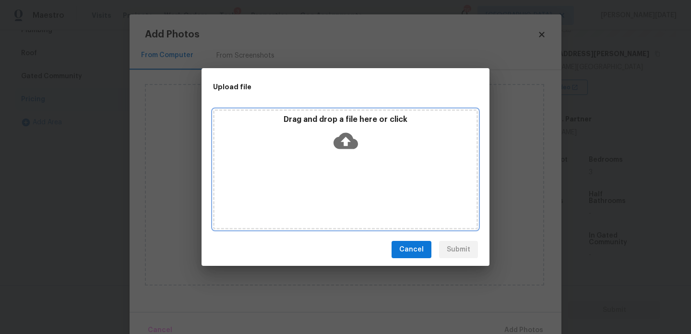
click at [327, 193] on div "Drag and drop a file here or click" at bounding box center [345, 169] width 265 height 120
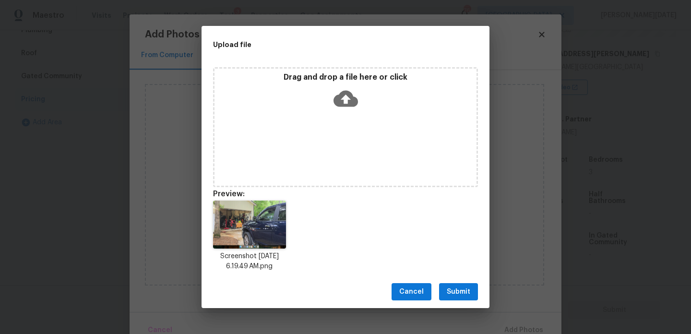
click at [465, 282] on div "Cancel Submit" at bounding box center [345, 291] width 288 height 33
click at [466, 294] on span "Submit" at bounding box center [459, 292] width 24 height 12
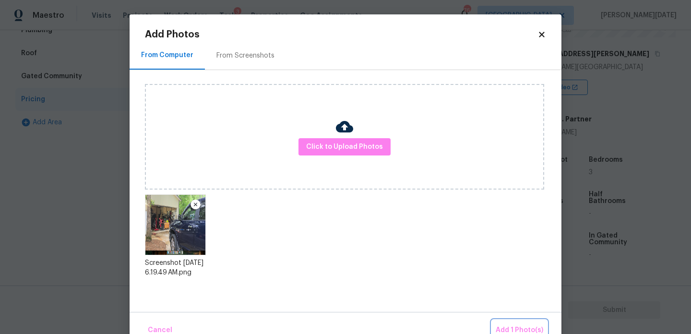
click at [507, 325] on span "Add 1 Photo(s)" at bounding box center [519, 330] width 47 height 12
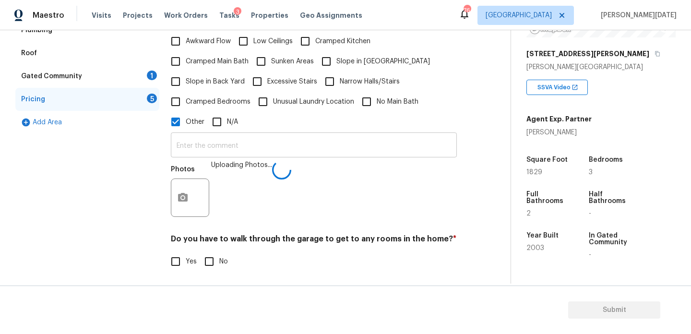
click at [219, 140] on input "text" at bounding box center [314, 146] width 286 height 23
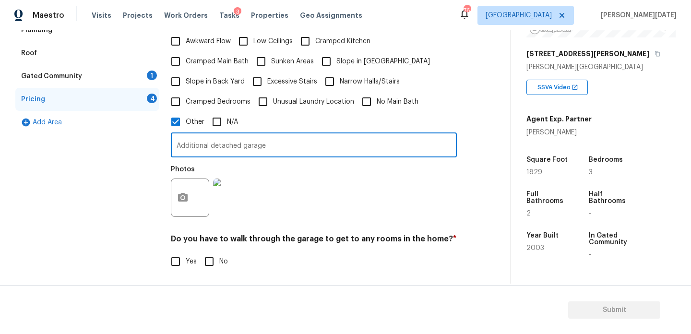
type input "Additional detached garage"
click at [298, 166] on div "Photos" at bounding box center [314, 191] width 286 height 62
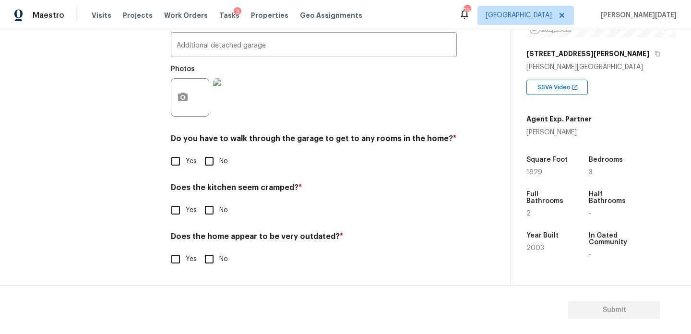
scroll to position [332, 0]
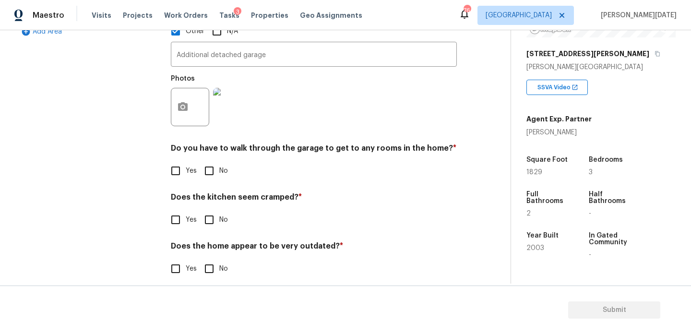
click at [208, 144] on h4 "Do you have to walk through the garage to get to any rooms in the home? *" at bounding box center [314, 149] width 286 height 13
click at [213, 162] on input "No" at bounding box center [209, 171] width 20 height 20
checkbox input "true"
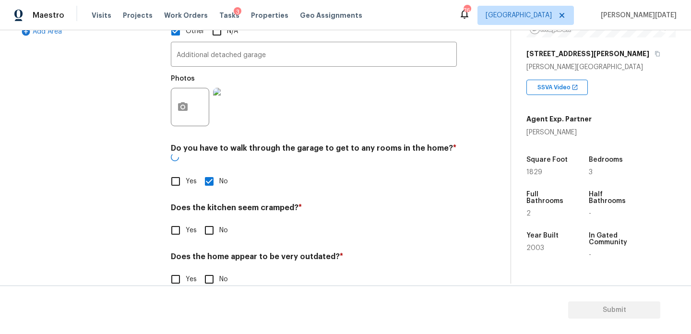
click at [217, 222] on div "Pricing Does the home have any additions? * Yes No N/A Does the home have any l…" at bounding box center [314, 68] width 286 height 465
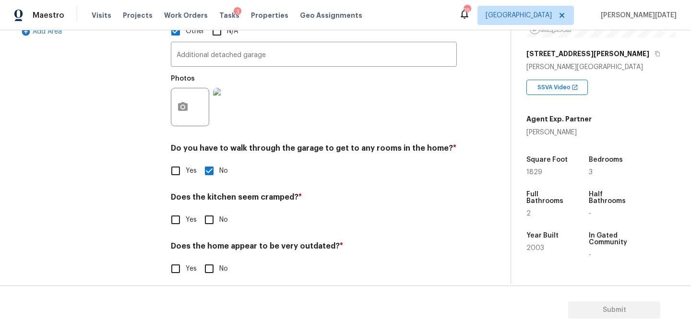
click at [217, 196] on div "Does the kitchen seem cramped? * Yes No" at bounding box center [314, 210] width 286 height 37
click at [217, 210] on input "No" at bounding box center [209, 220] width 20 height 20
checkbox input "true"
click at [214, 260] on input "No" at bounding box center [209, 270] width 20 height 20
checkbox input "true"
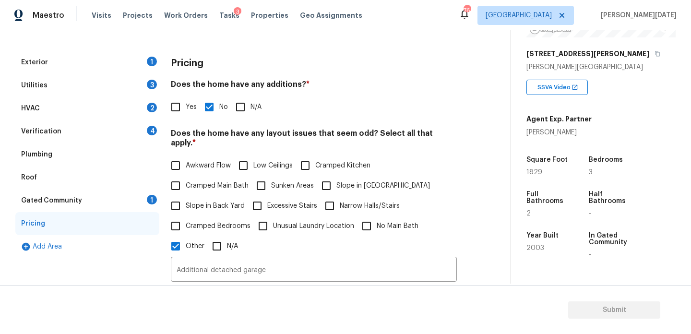
scroll to position [105, 0]
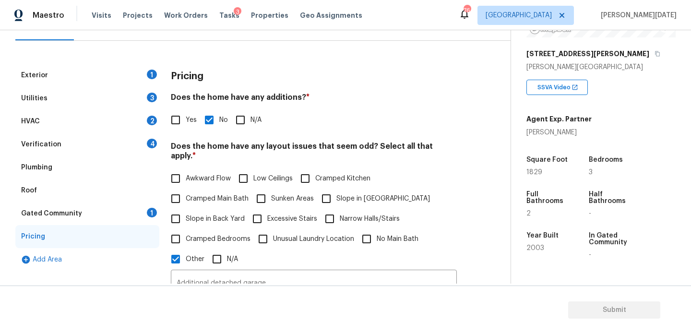
click at [146, 81] on div "Exterior 1" at bounding box center [87, 75] width 144 height 23
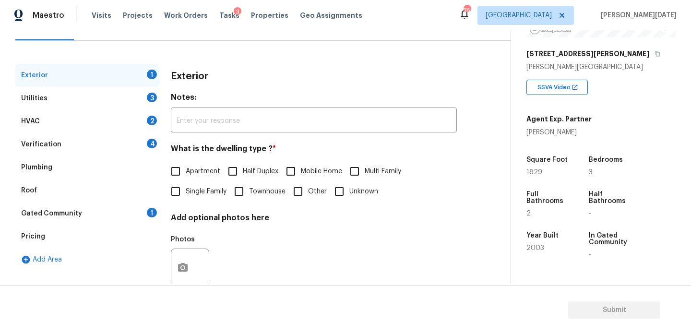
click at [178, 191] on input "Single Family" at bounding box center [175, 191] width 20 height 20
checkbox input "true"
click at [143, 92] on div "Utilities 3" at bounding box center [87, 98] width 144 height 23
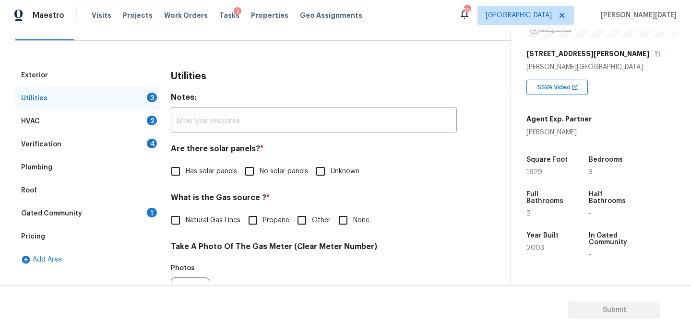
click at [248, 173] on input "No solar panels" at bounding box center [249, 171] width 20 height 20
checkbox input "true"
click at [190, 214] on label "Natural Gas Lines" at bounding box center [202, 220] width 75 height 20
click at [186, 214] on input "Natural Gas Lines" at bounding box center [175, 220] width 20 height 20
checkbox input "true"
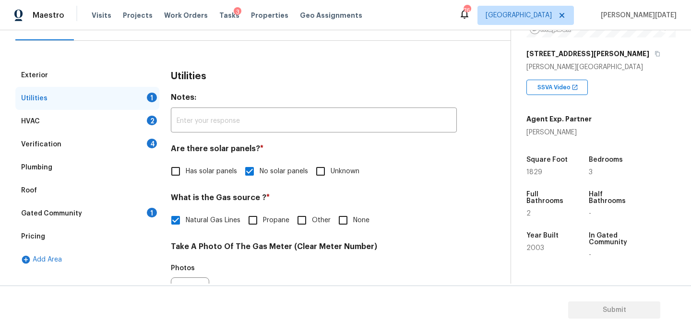
scroll to position [278, 0]
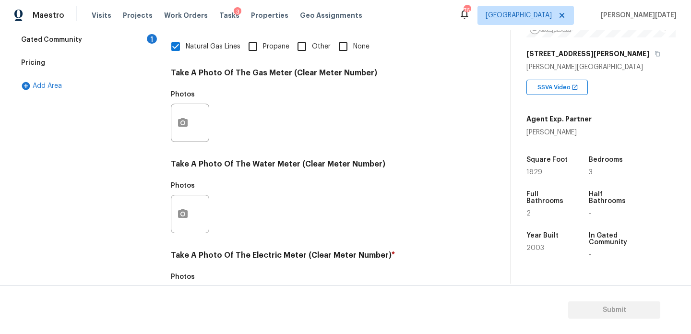
click at [350, 52] on input "None" at bounding box center [343, 46] width 20 height 20
checkbox input "true"
checkbox input "false"
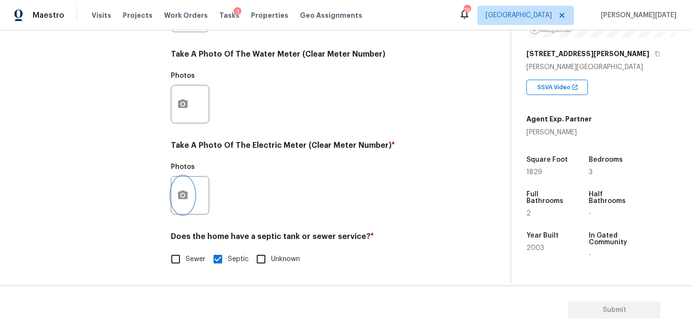
click at [185, 194] on icon "button" at bounding box center [183, 194] width 10 height 9
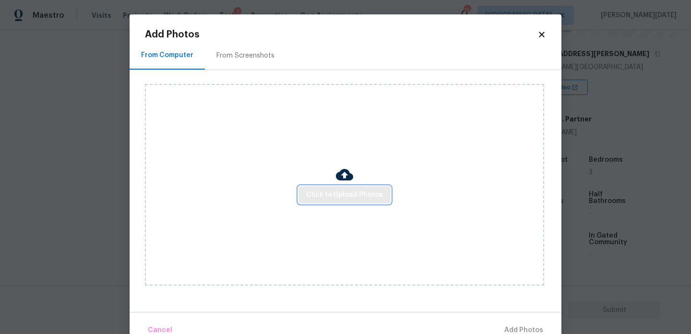
click at [366, 192] on span "Click to Upload Photos" at bounding box center [344, 195] width 77 height 12
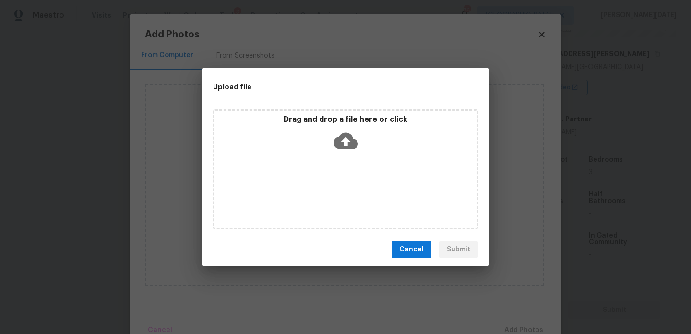
click at [366, 192] on div "Drag and drop a file here or click" at bounding box center [345, 169] width 265 height 120
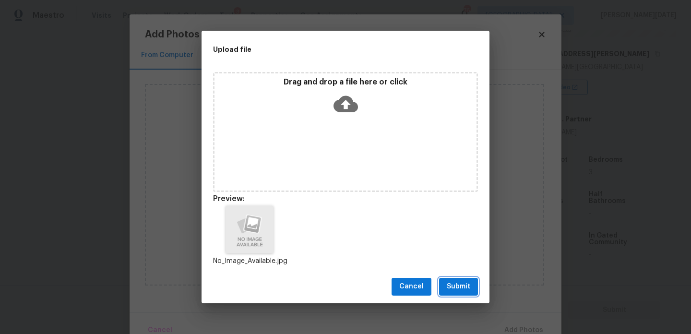
click at [449, 286] on span "Submit" at bounding box center [459, 287] width 24 height 12
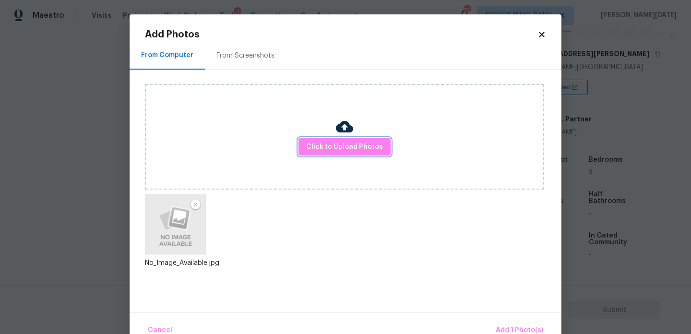
scroll to position [21, 0]
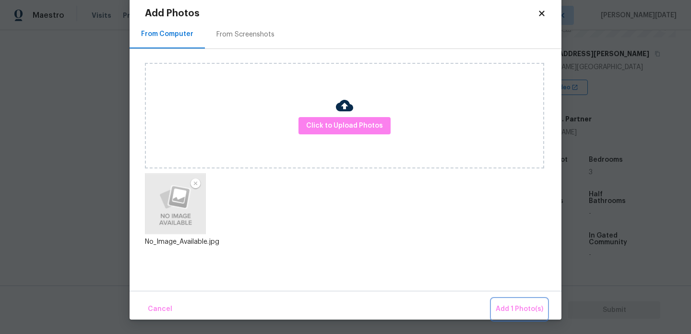
click at [507, 307] on span "Add 1 Photo(s)" at bounding box center [519, 309] width 47 height 12
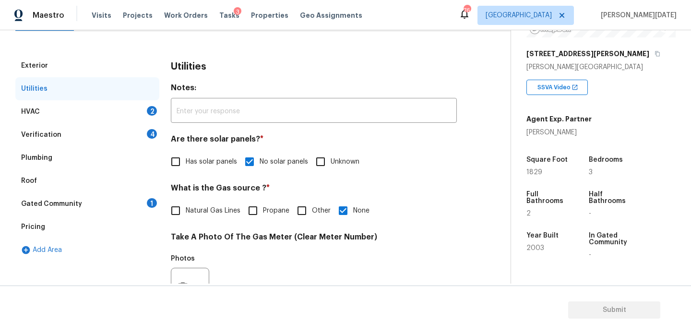
scroll to position [42, 0]
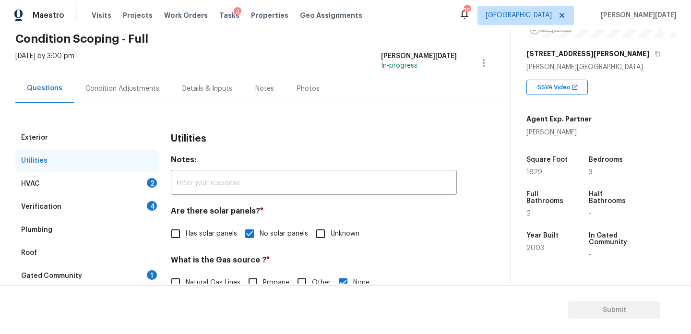
click at [146, 180] on div "HVAC 2" at bounding box center [87, 183] width 144 height 23
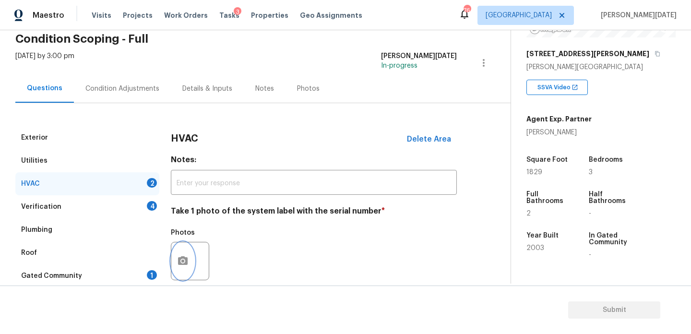
click at [176, 269] on button "button" at bounding box center [182, 260] width 23 height 37
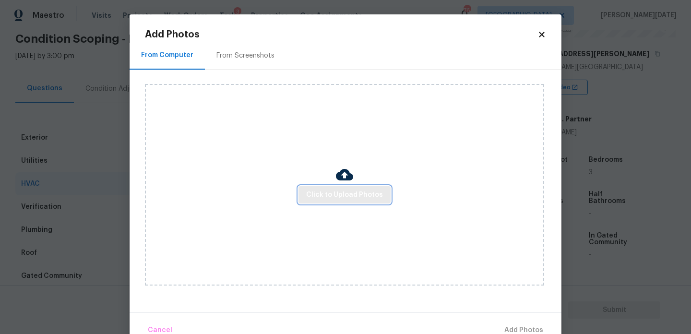
click at [325, 201] on button "Click to Upload Photos" at bounding box center [344, 195] width 92 height 18
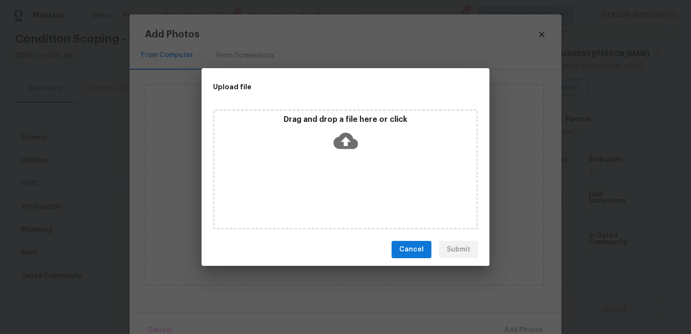
click at [325, 201] on div "Drag and drop a file here or click" at bounding box center [345, 169] width 265 height 120
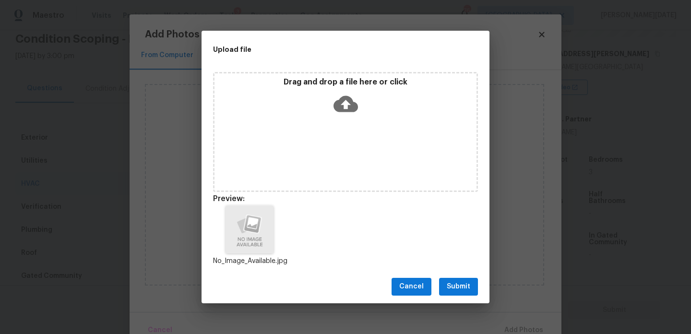
click at [456, 283] on span "Submit" at bounding box center [459, 287] width 24 height 12
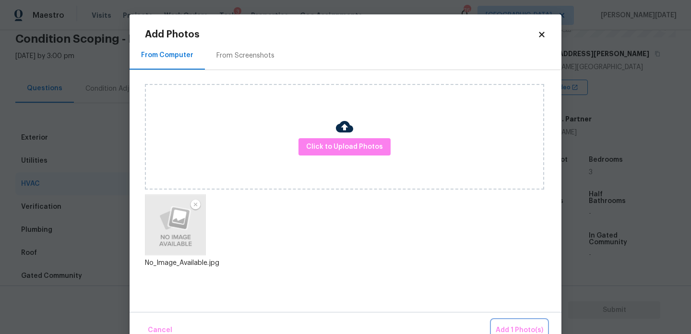
click at [506, 320] on button "Add 1 Photo(s)" at bounding box center [519, 330] width 55 height 21
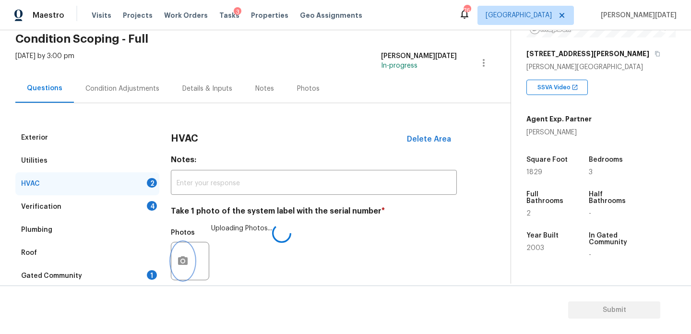
scroll to position [160, 0]
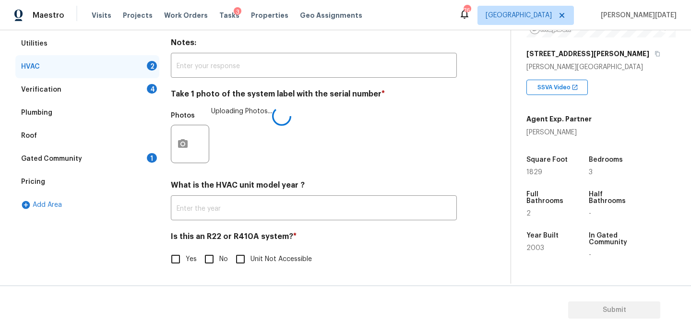
click at [196, 259] on div "Yes No Unit Not Accessible" at bounding box center [314, 259] width 286 height 20
click at [205, 257] on input "No" at bounding box center [209, 259] width 20 height 20
checkbox input "true"
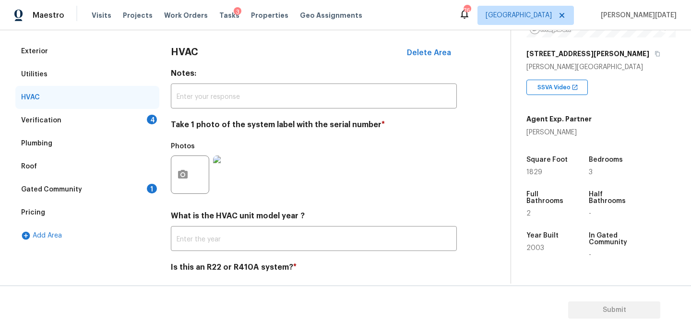
click at [148, 116] on div "4" at bounding box center [152, 120] width 10 height 10
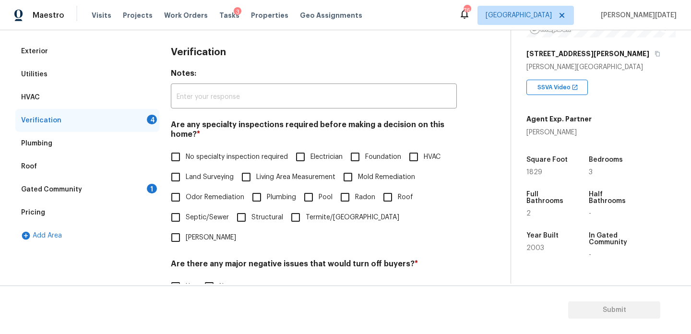
click at [179, 153] on input "No specialty inspection required" at bounding box center [175, 157] width 20 height 20
checkbox input "true"
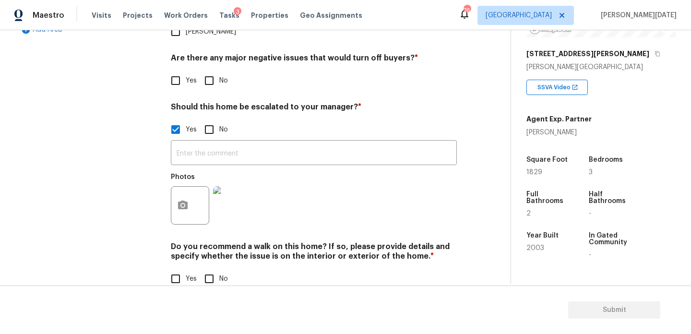
click at [209, 269] on input "No" at bounding box center [209, 279] width 20 height 20
checkbox input "true"
click at [186, 201] on icon "button" at bounding box center [183, 205] width 10 height 9
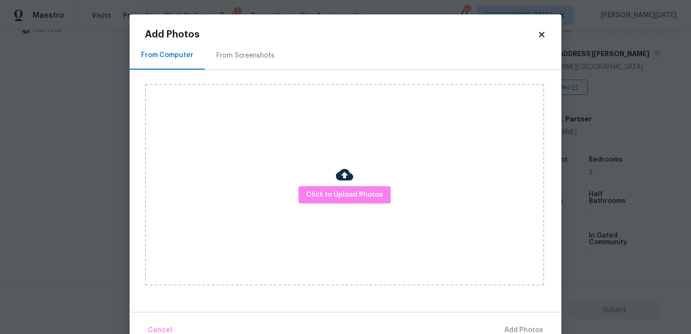
click at [350, 184] on div at bounding box center [344, 176] width 17 height 20
click at [351, 190] on span "Click to Upload Photos" at bounding box center [344, 195] width 77 height 12
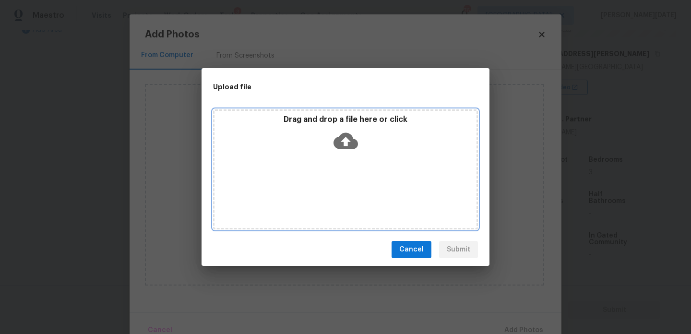
click at [351, 190] on div "Drag and drop a file here or click" at bounding box center [345, 169] width 265 height 120
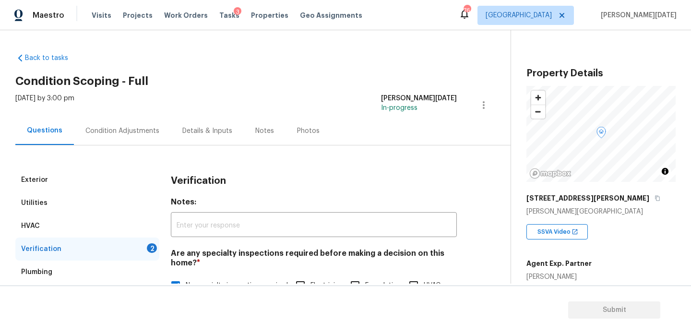
scroll to position [144, 0]
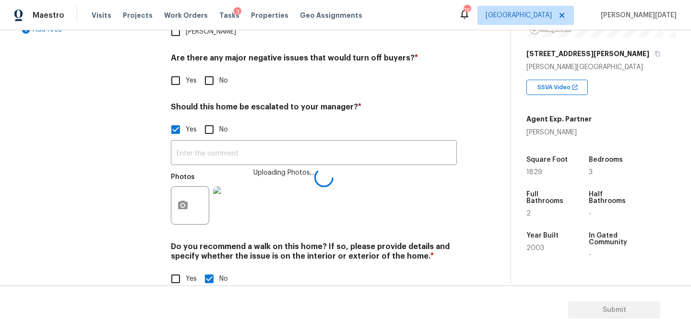
click at [211, 142] on input "text" at bounding box center [314, 153] width 286 height 23
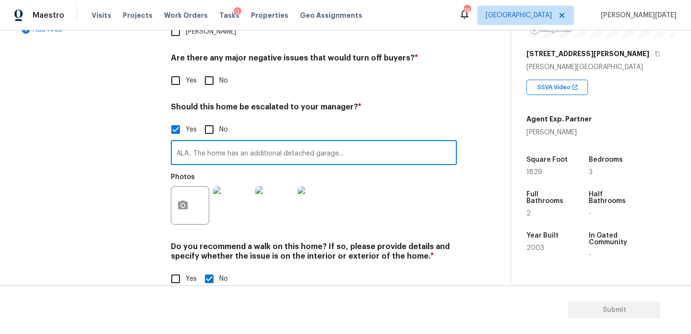
click at [229, 186] on img at bounding box center [232, 205] width 38 height 38
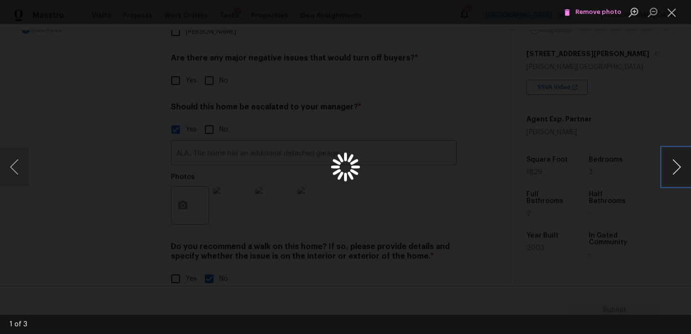
click at [672, 165] on button "Next image" at bounding box center [676, 167] width 29 height 38
click at [680, 175] on button "Next image" at bounding box center [676, 167] width 29 height 38
click at [678, 14] on button "Close lightbox" at bounding box center [671, 12] width 19 height 17
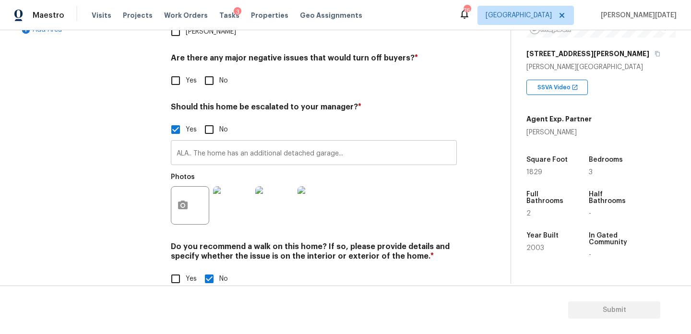
click at [381, 142] on input "ALA.. The home has an additional detached garage..." at bounding box center [314, 153] width 286 height 23
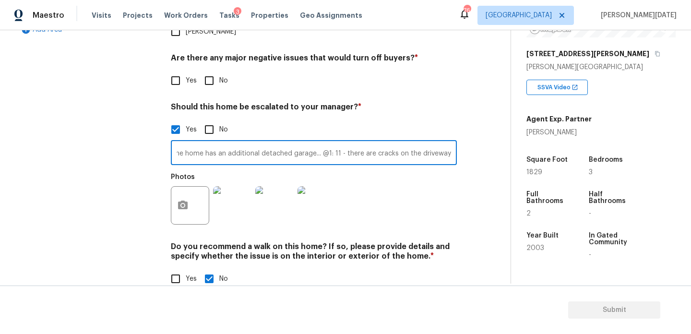
scroll to position [0, 24]
click at [438, 209] on div "Photos" at bounding box center [314, 199] width 286 height 62
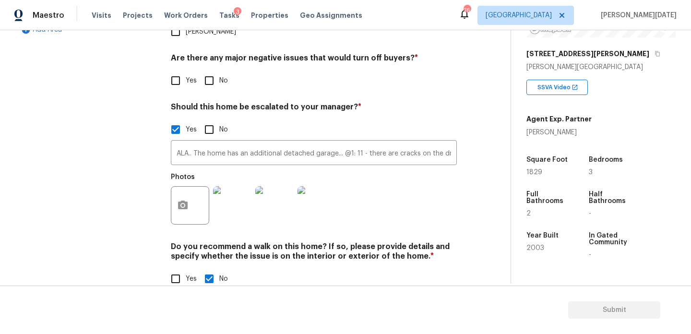
click at [321, 186] on img at bounding box center [316, 205] width 38 height 38
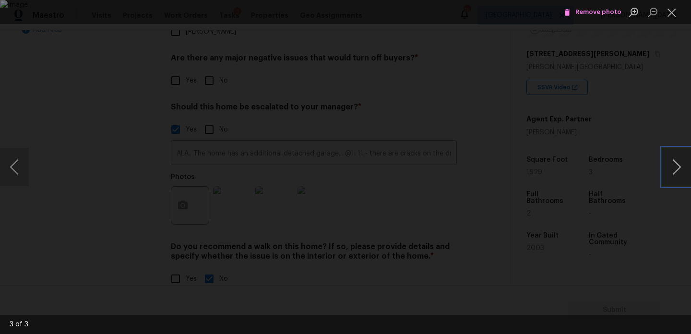
click at [668, 165] on button "Next image" at bounding box center [676, 167] width 29 height 38
click at [672, 14] on button "Close lightbox" at bounding box center [671, 12] width 19 height 17
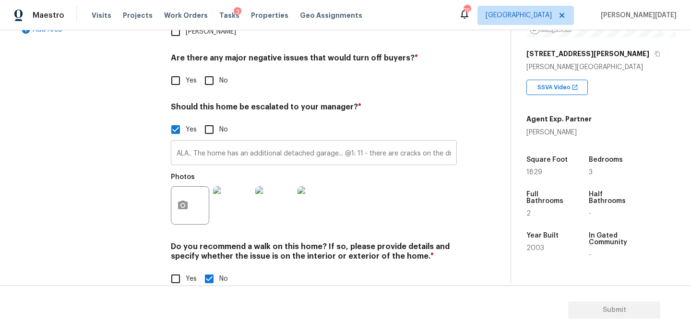
click at [196, 142] on input "ALA.. The home has an additional detached garage... @1: 11 - there are cracks o…" at bounding box center [314, 153] width 286 height 23
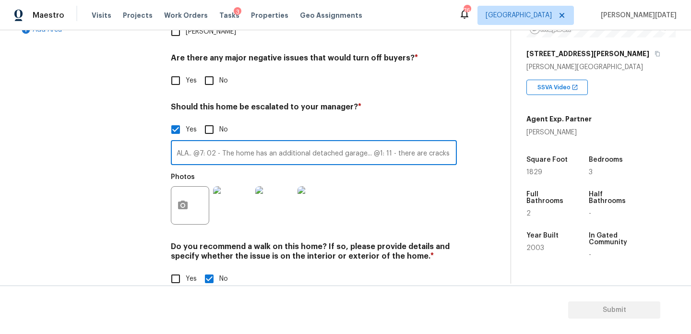
type input "ALA.. @7: 02 - The home has an additional detached garage... @1: 11 - there are…"
click at [387, 183] on div "Photos" at bounding box center [314, 199] width 286 height 62
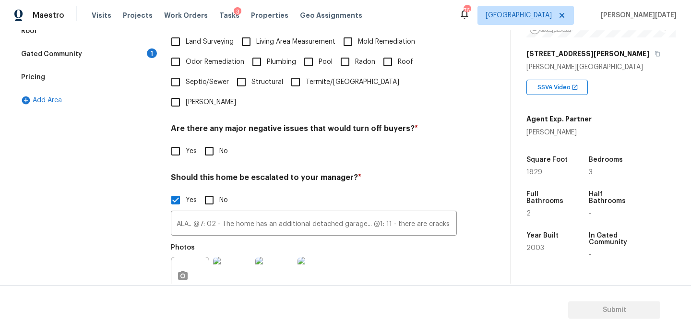
scroll to position [256, 0]
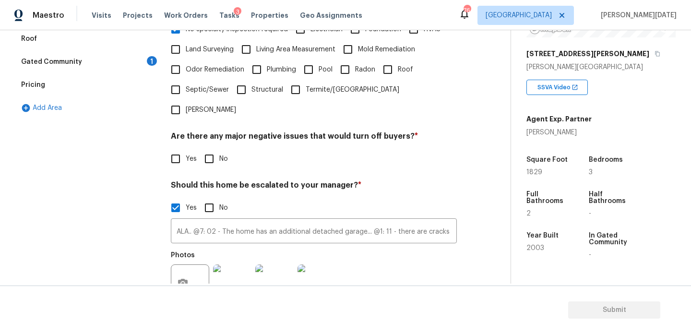
click at [208, 149] on input "No" at bounding box center [209, 159] width 20 height 20
checkbox input "true"
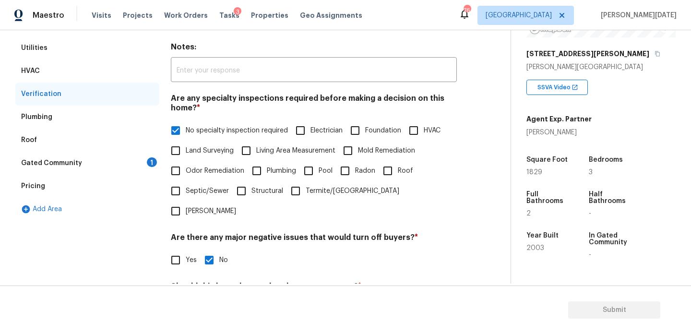
click at [141, 160] on div "Gated Community 1" at bounding box center [87, 163] width 144 height 23
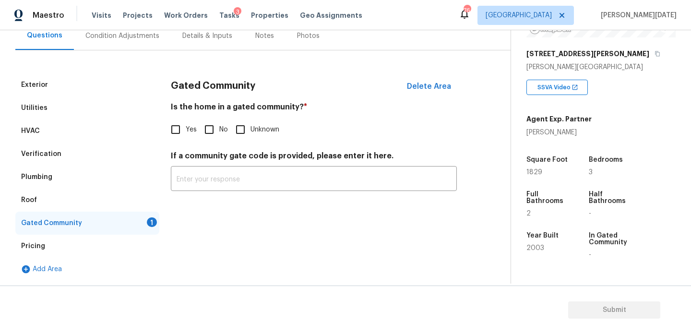
scroll to position [95, 0]
click at [208, 134] on input "No" at bounding box center [209, 129] width 20 height 20
checkbox input "true"
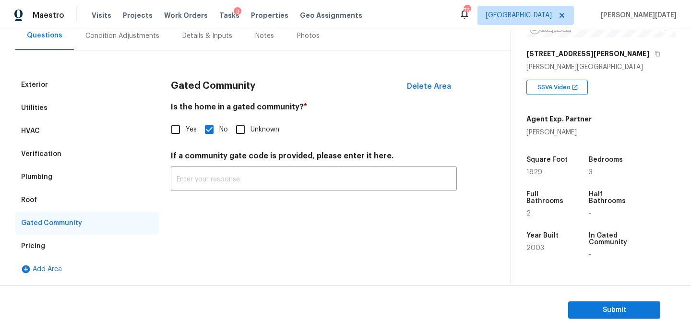
click at [78, 173] on div "Plumbing" at bounding box center [87, 176] width 144 height 23
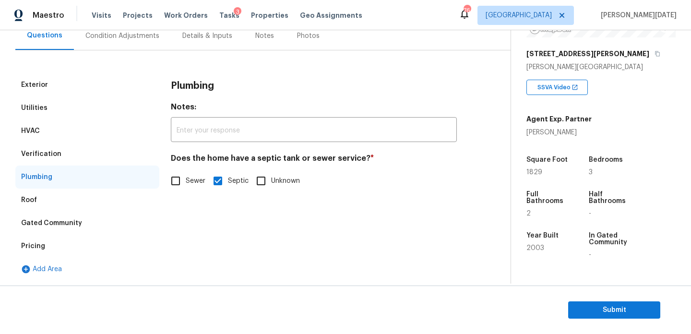
scroll to position [61, 0]
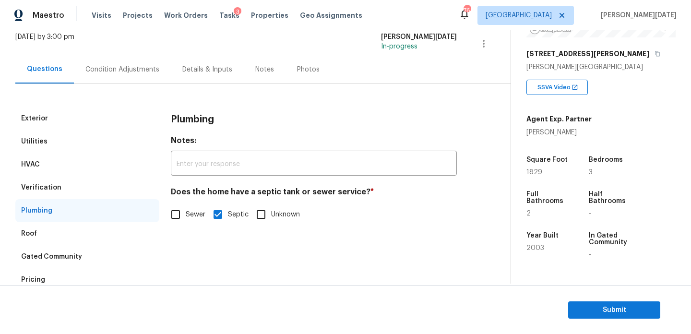
click at [117, 73] on div "Condition Adjustments" at bounding box center [122, 70] width 74 height 10
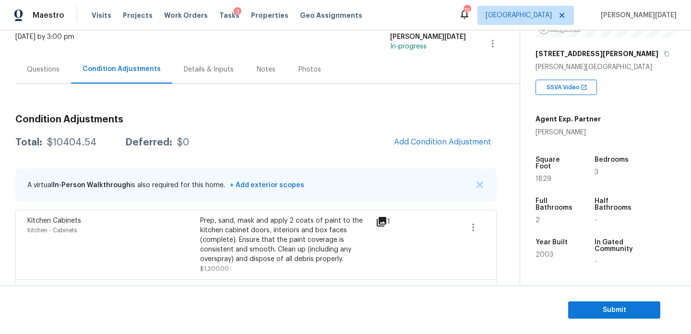
click at [29, 65] on div "Questions" at bounding box center [43, 70] width 33 height 10
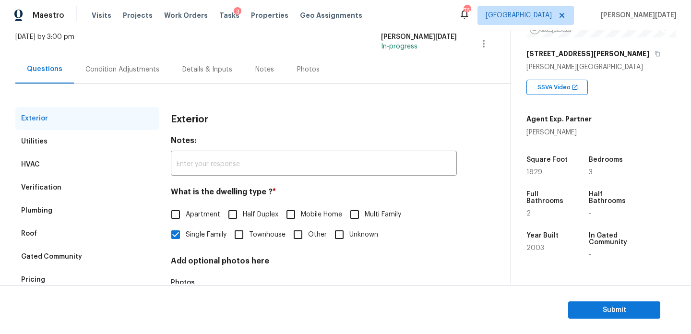
scroll to position [128, 0]
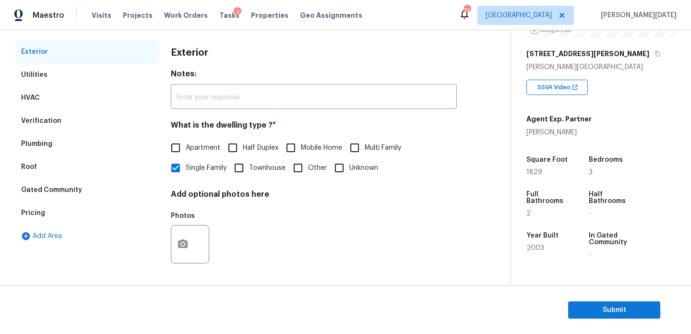
click at [73, 122] on div "Verification" at bounding box center [87, 120] width 144 height 23
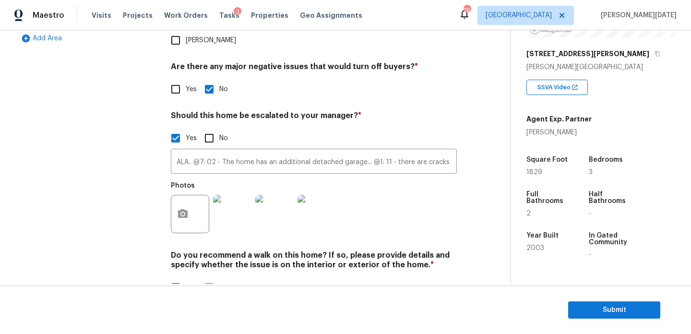
scroll to position [334, 0]
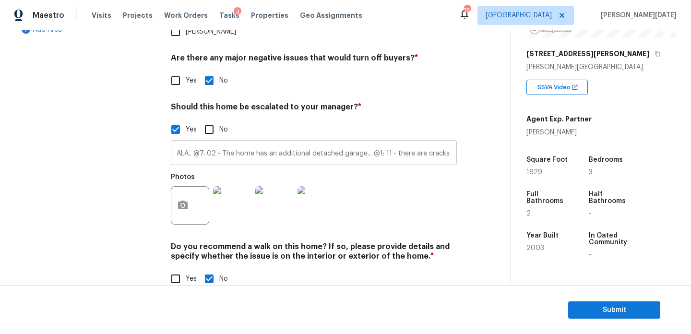
click at [383, 142] on input "ALA.. @7: 02 - The home has an additional detached garage... @1: 11 - there are…" at bounding box center [314, 153] width 286 height 23
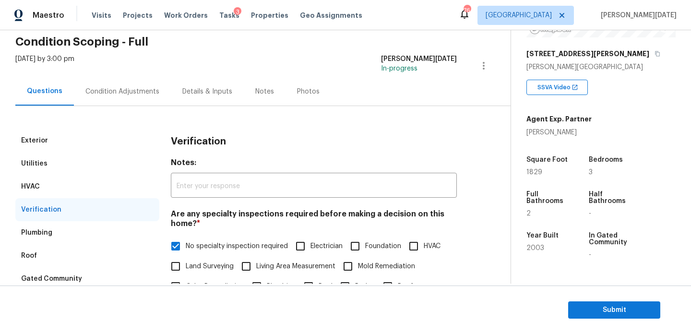
scroll to position [0, 0]
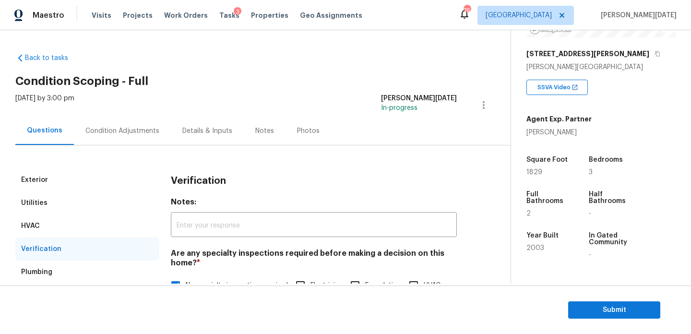
click at [115, 125] on div "Condition Adjustments" at bounding box center [122, 131] width 97 height 28
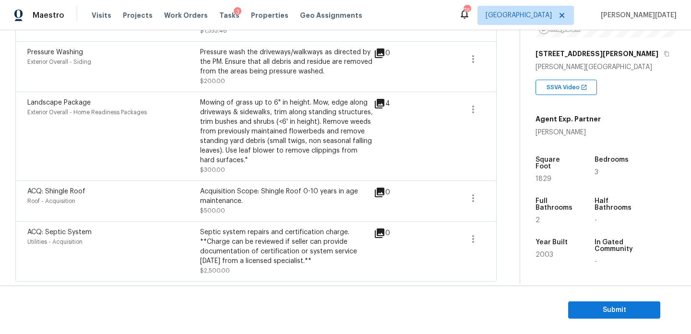
scroll to position [483, 0]
click at [380, 103] on icon at bounding box center [380, 103] width 12 height 12
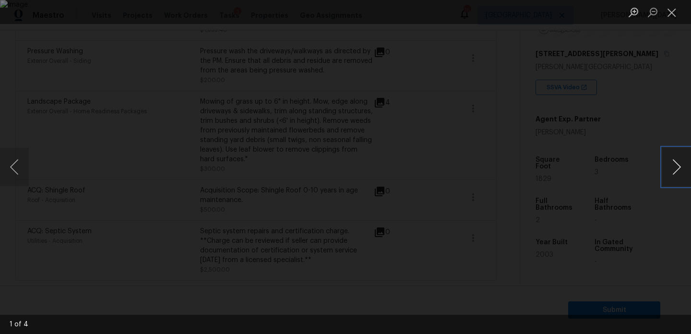
click at [678, 170] on button "Next image" at bounding box center [676, 167] width 29 height 38
click at [671, 13] on button "Close lightbox" at bounding box center [671, 12] width 19 height 17
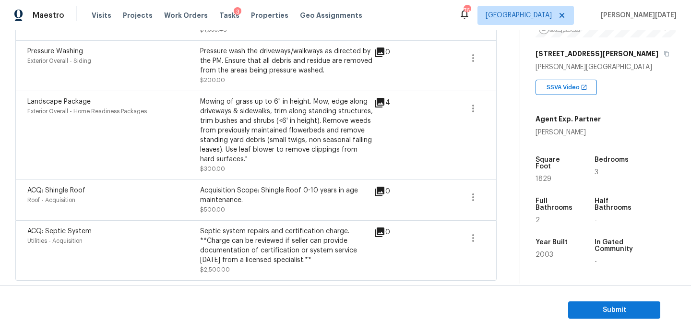
scroll to position [0, 0]
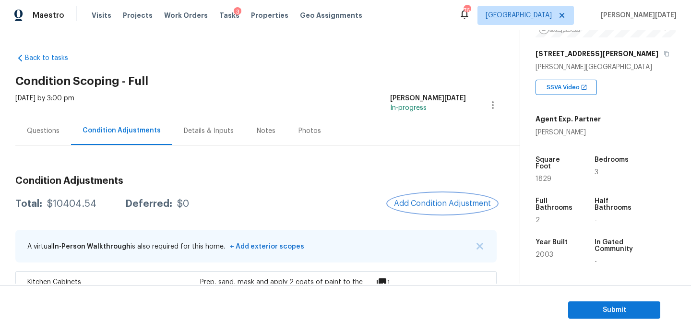
click at [432, 203] on span "Add Condition Adjustment" at bounding box center [442, 203] width 97 height 9
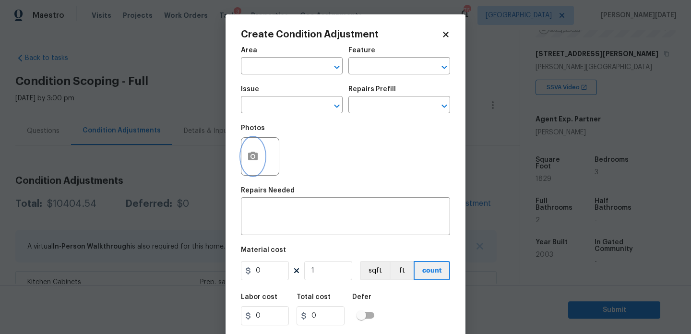
click at [262, 165] on button "button" at bounding box center [252, 156] width 23 height 37
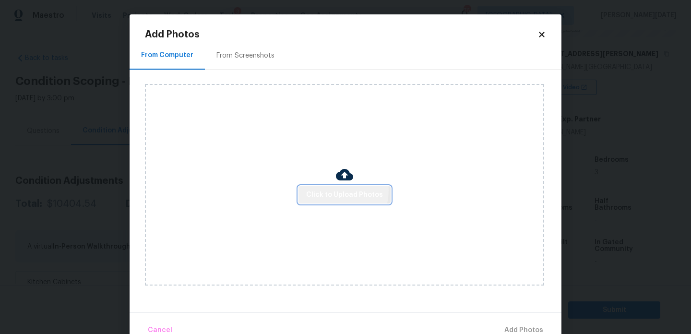
click at [332, 189] on span "Click to Upload Photos" at bounding box center [344, 195] width 77 height 12
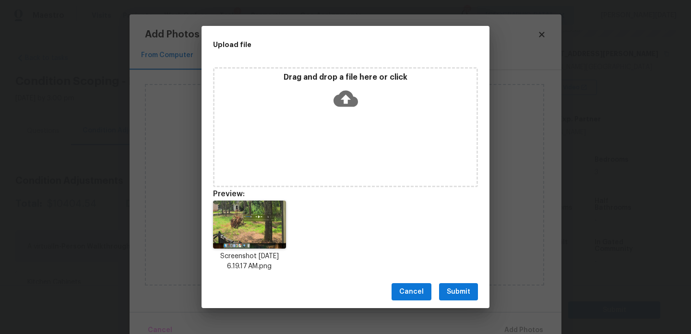
click at [449, 288] on span "Submit" at bounding box center [459, 292] width 24 height 12
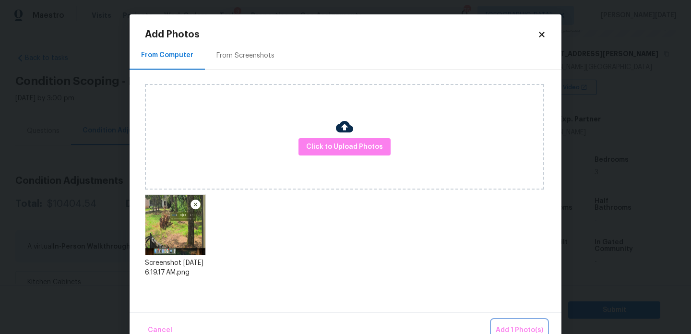
click at [505, 327] on span "Add 1 Photo(s)" at bounding box center [519, 330] width 47 height 12
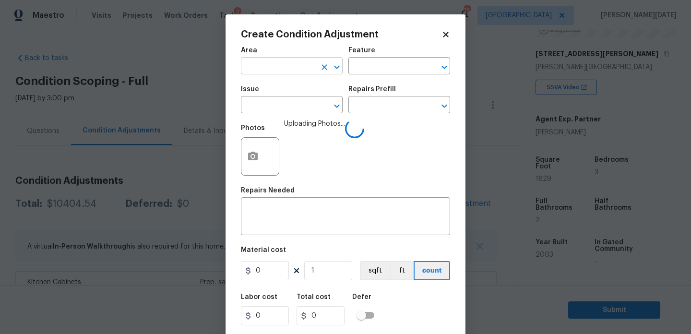
click at [255, 67] on input "text" at bounding box center [278, 66] width 75 height 15
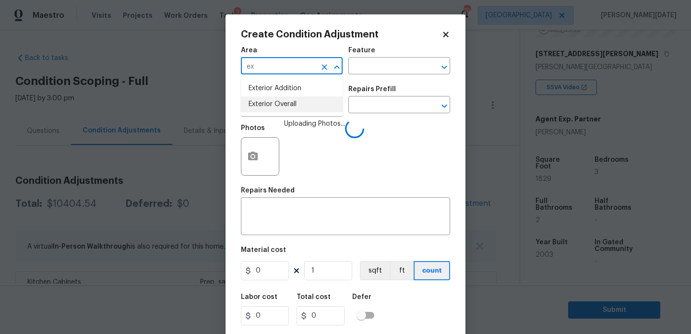
click at [271, 108] on li "Exterior Overall" at bounding box center [292, 104] width 102 height 16
type input "Exterior Overall"
click at [271, 108] on input "text" at bounding box center [278, 105] width 75 height 15
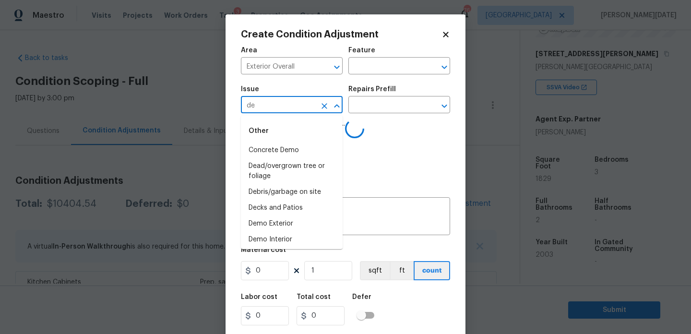
type input "deb"
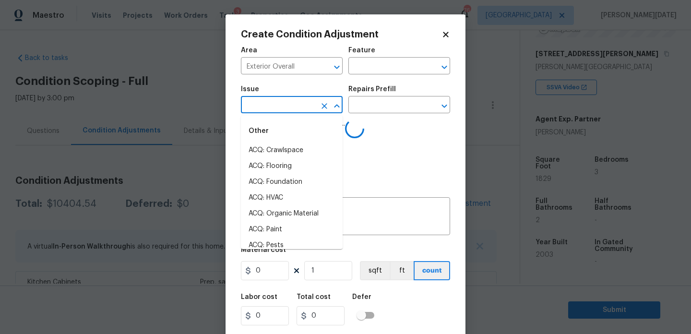
click at [289, 151] on li "ACQ: Crawlspace" at bounding box center [292, 150] width 102 height 16
type input "ACQ: Crawlspace"
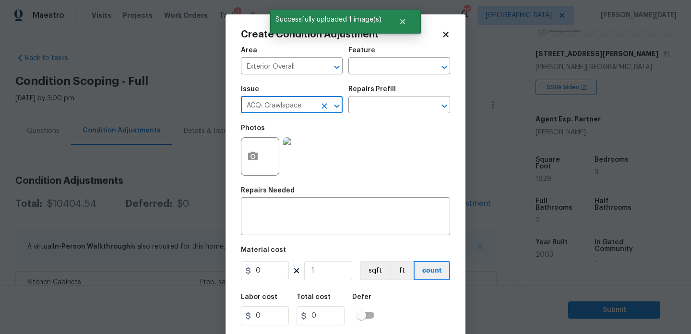
click at [323, 100] on button "Clear" at bounding box center [324, 105] width 13 height 13
type input "d"
type input "e"
click at [318, 151] on li "Debris/garbage on site" at bounding box center [292, 150] width 102 height 16
type input "Debris/garbage on site"
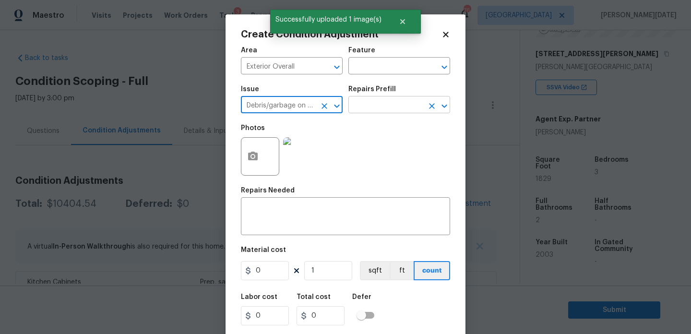
click at [371, 112] on input "text" at bounding box center [385, 105] width 75 height 15
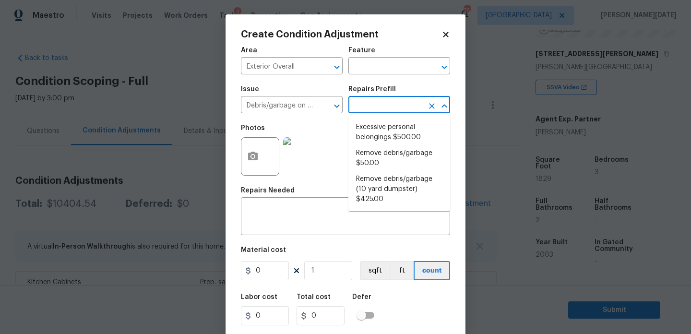
click at [387, 110] on input "text" at bounding box center [385, 105] width 75 height 15
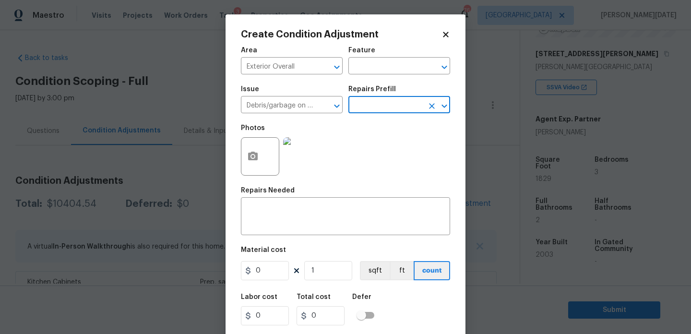
click at [387, 110] on input "text" at bounding box center [385, 105] width 75 height 15
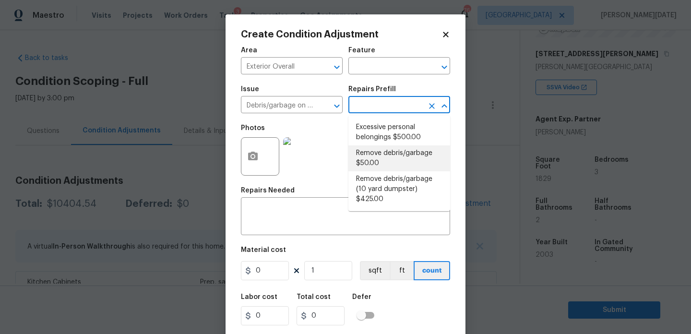
click at [385, 150] on li "Remove debris/garbage $50.00" at bounding box center [399, 158] width 102 height 26
type textarea "Remove, haul off, and properly dispose of any debris left by seller to offsite …"
type input "50"
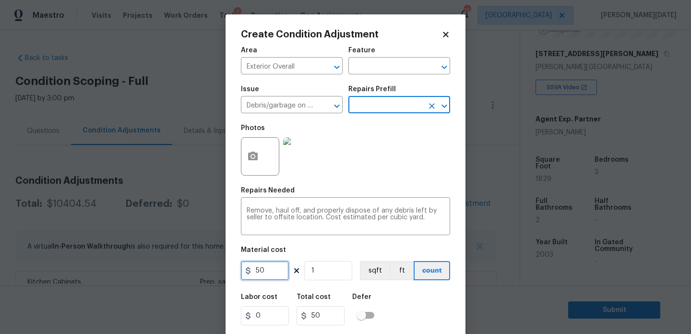
drag, startPoint x: 268, startPoint y: 267, endPoint x: 219, endPoint y: 263, distance: 49.1
click at [220, 267] on div "Create Condition Adjustment Area Exterior Overall ​ Feature ​ Issue Debris/garb…" at bounding box center [345, 167] width 691 height 334
type input "400"
click at [370, 182] on div "Area Exterior Overall ​ Feature ​ Issue Debris/garbage on site ​ Repairs Prefil…" at bounding box center [345, 199] width 209 height 317
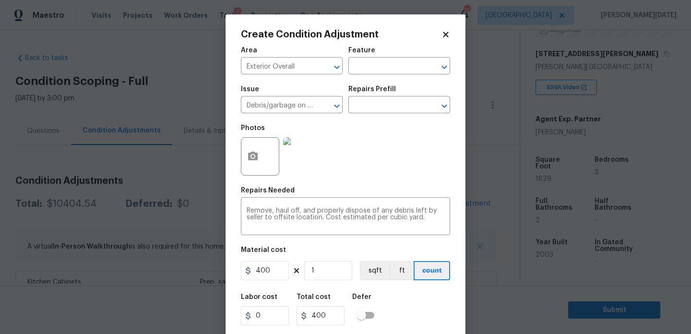
scroll to position [24, 0]
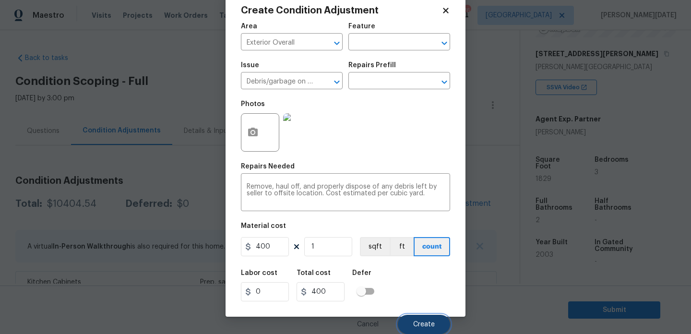
click at [411, 322] on button "Create" at bounding box center [424, 324] width 52 height 19
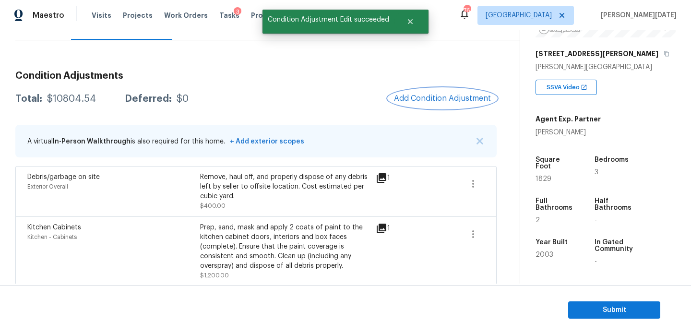
scroll to position [0, 0]
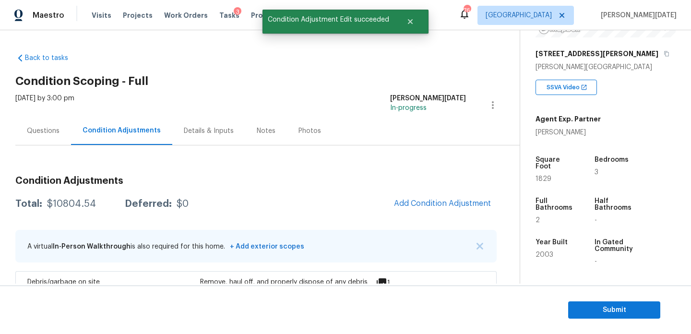
click at [47, 131] on div "Questions" at bounding box center [43, 131] width 33 height 10
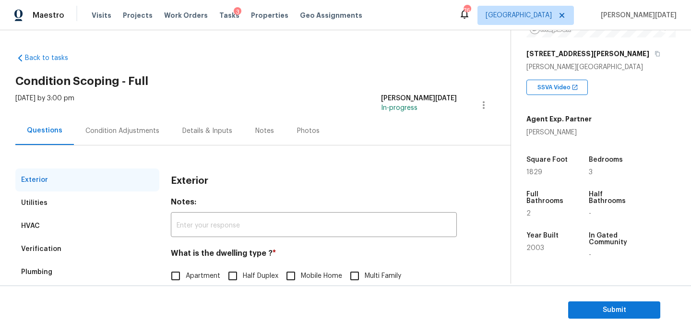
scroll to position [128, 0]
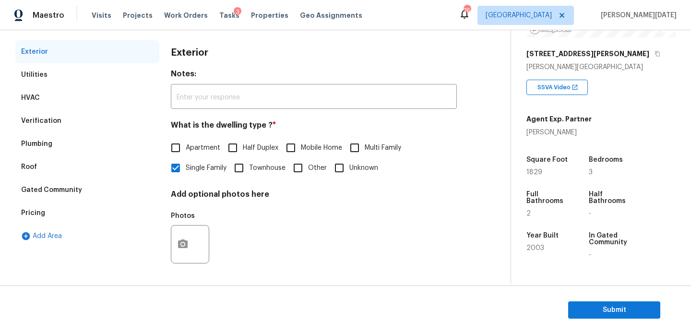
click at [65, 130] on div "Verification" at bounding box center [87, 120] width 144 height 23
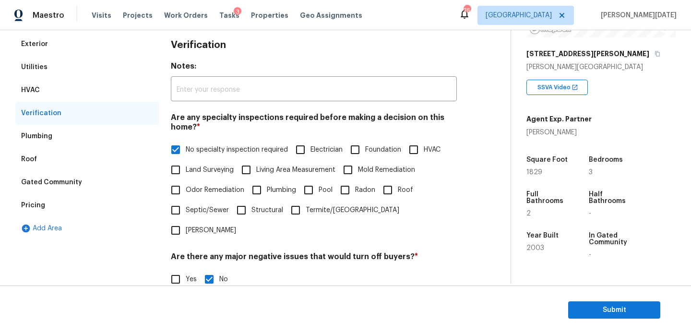
scroll to position [0, 0]
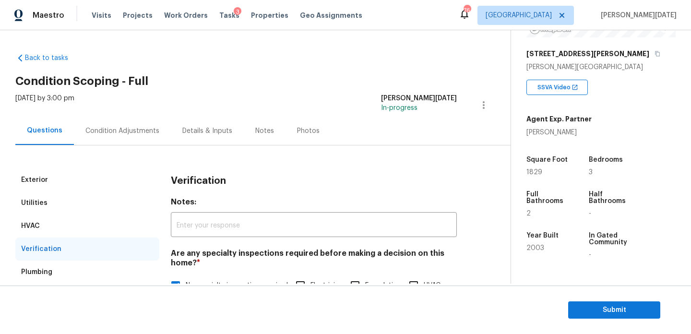
click at [108, 128] on div "Condition Adjustments" at bounding box center [122, 131] width 74 height 10
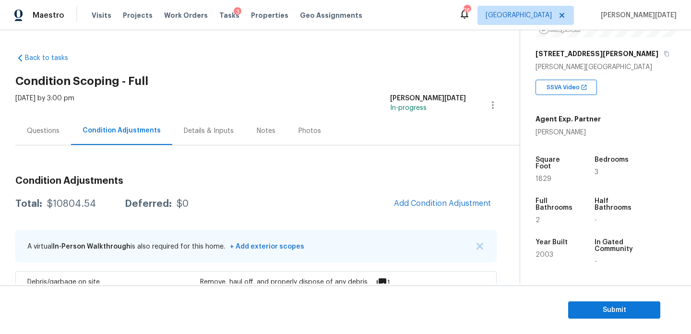
click at [37, 145] on div "Questions Condition Adjustments Details & Inputs Notes Photos" at bounding box center [267, 131] width 504 height 29
click at [30, 128] on div "Questions" at bounding box center [43, 131] width 33 height 10
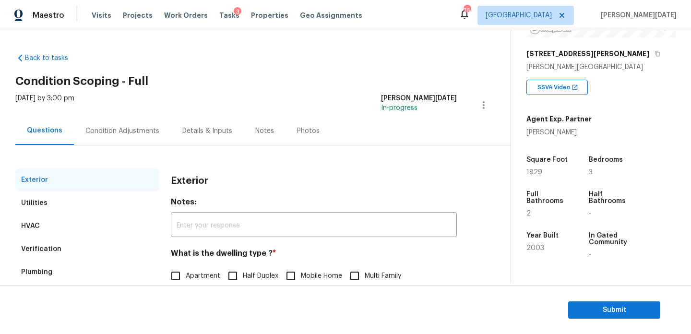
scroll to position [128, 0]
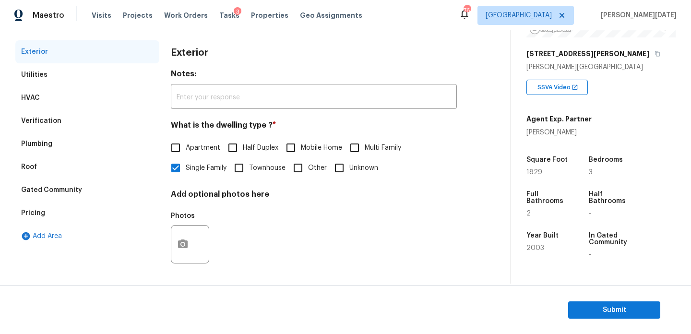
click at [48, 119] on div "Verification" at bounding box center [41, 121] width 40 height 10
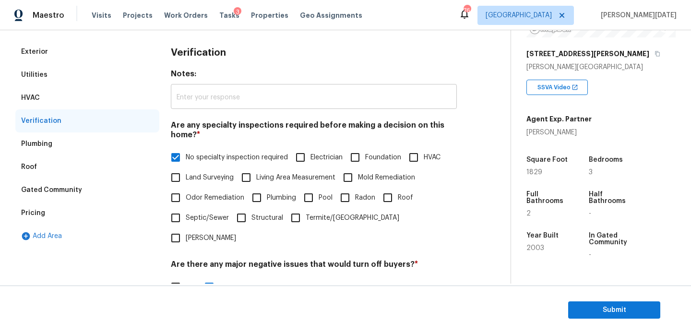
scroll to position [334, 0]
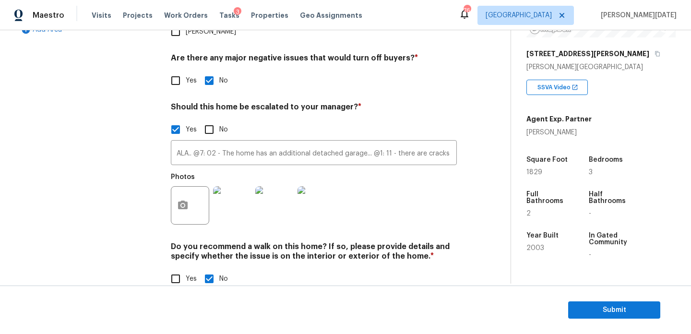
click at [228, 186] on img at bounding box center [232, 205] width 38 height 38
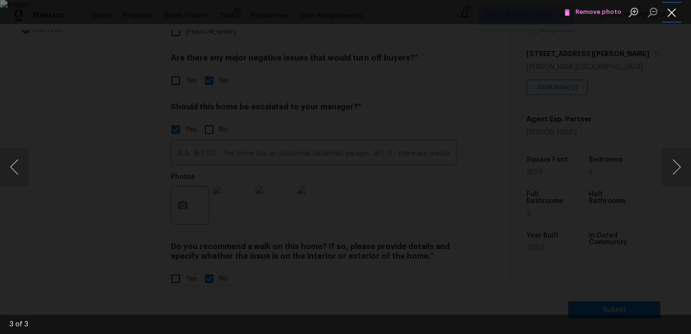
click at [669, 12] on button "Close lightbox" at bounding box center [671, 12] width 19 height 17
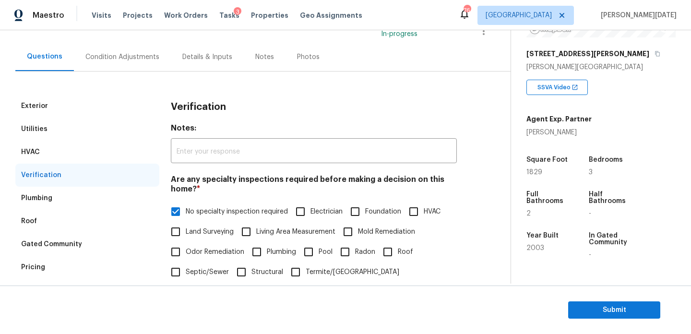
scroll to position [0, 0]
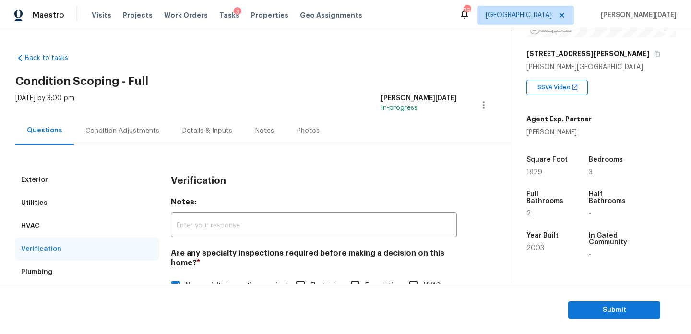
click at [112, 134] on div "Condition Adjustments" at bounding box center [122, 131] width 74 height 10
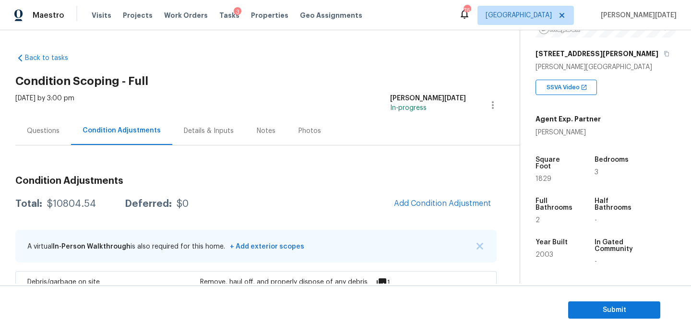
click at [418, 208] on span "Add Condition Adjustment" at bounding box center [442, 203] width 97 height 9
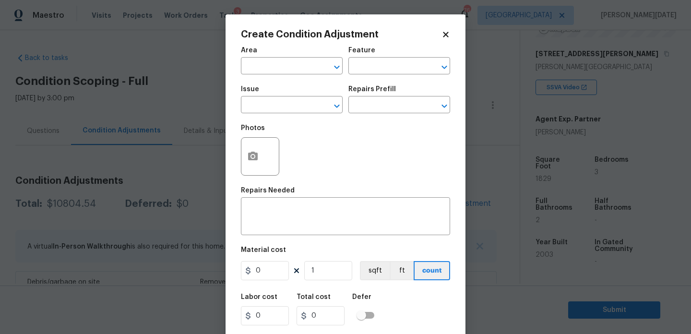
click at [256, 76] on span "Area ​" at bounding box center [292, 60] width 102 height 39
click at [258, 66] on input "text" at bounding box center [278, 66] width 75 height 15
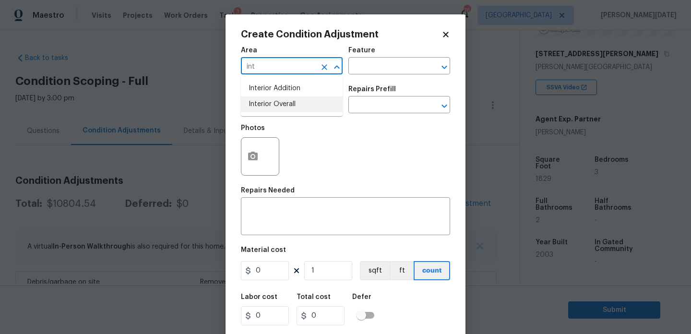
click at [272, 101] on li "Interior Overall" at bounding box center [292, 104] width 102 height 16
type input "Interior Overall"
click at [272, 101] on input "text" at bounding box center [278, 105] width 75 height 15
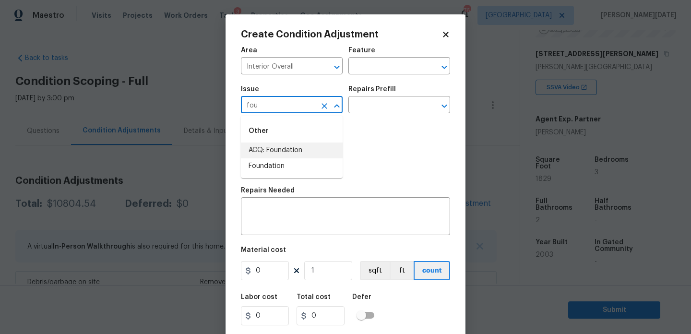
click at [300, 154] on li "ACQ: Foundation" at bounding box center [292, 150] width 102 height 16
type input "ACQ: Foundation"
click at [364, 109] on input "text" at bounding box center [385, 105] width 75 height 15
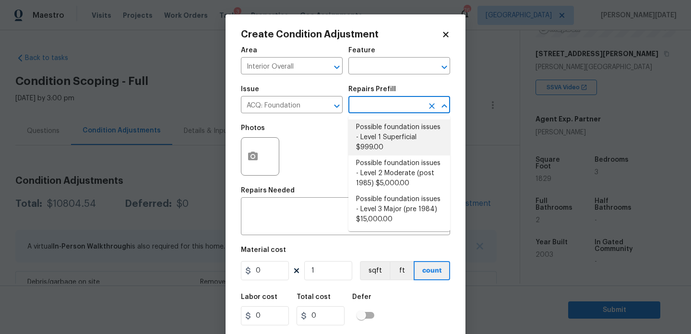
click at [379, 132] on li "Possible foundation issues - Level 1 Superficial $999.00" at bounding box center [399, 137] width 102 height 36
type input "Acquisition"
type textarea "Possible foundation issues - Level 1 - Superficial. Disclaimer: This is NOT a t…"
type input "999"
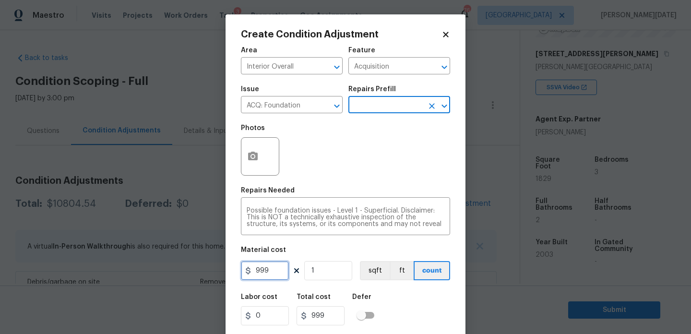
drag, startPoint x: 234, startPoint y: 270, endPoint x: 202, endPoint y: 267, distance: 32.3
click at [202, 267] on div "Create Condition Adjustment Area Interior Overall ​ Feature Acquisition ​ Issue…" at bounding box center [345, 167] width 691 height 334
type input "1000"
click at [408, 154] on div "Photos" at bounding box center [345, 150] width 209 height 62
type input "1000"
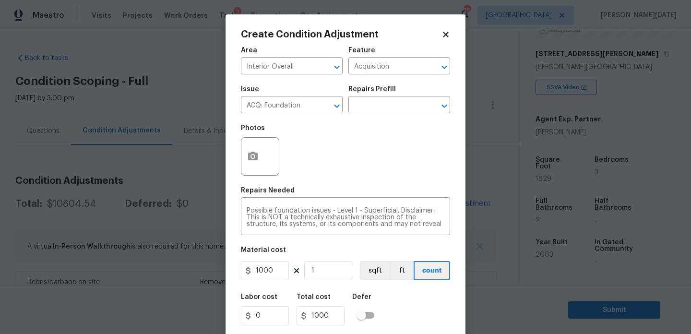
scroll to position [24, 0]
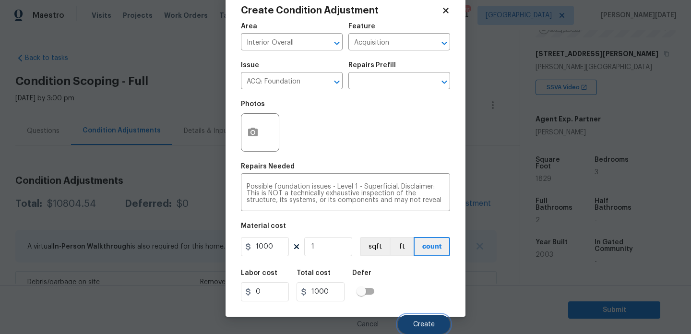
click at [419, 327] on span "Create" at bounding box center [424, 324] width 22 height 7
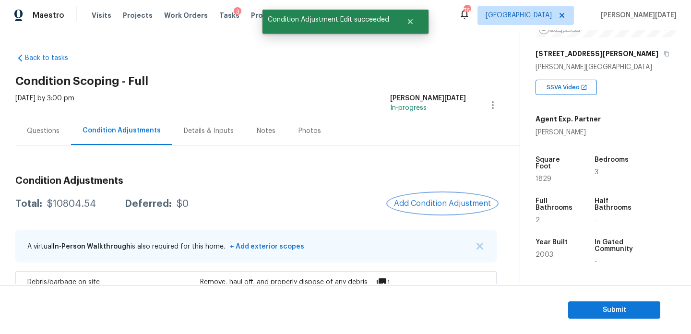
scroll to position [0, 0]
drag, startPoint x: 47, startPoint y: 204, endPoint x: 96, endPoint y: 206, distance: 48.9
click at [96, 206] on div "Total: $11804.54 Deferred: $0" at bounding box center [100, 204] width 171 height 10
copy div "$11804.54"
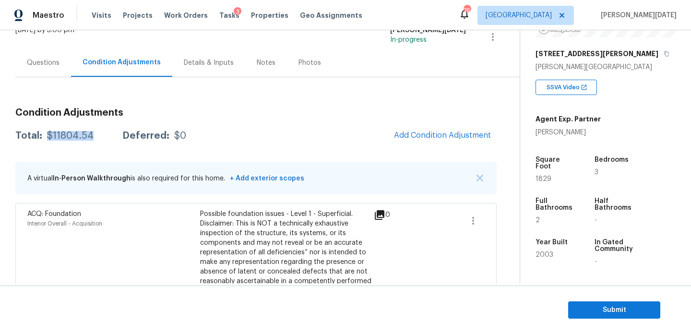
scroll to position [74, 0]
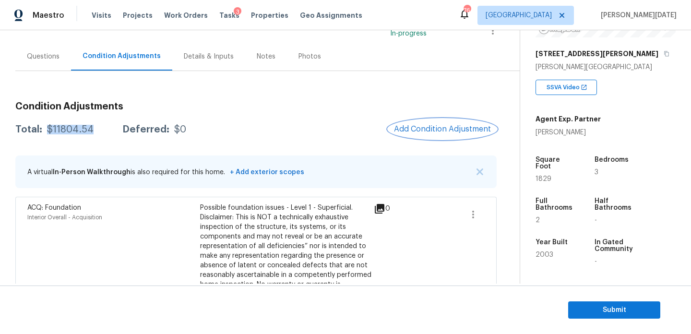
click at [418, 131] on span "Add Condition Adjustment" at bounding box center [442, 129] width 97 height 9
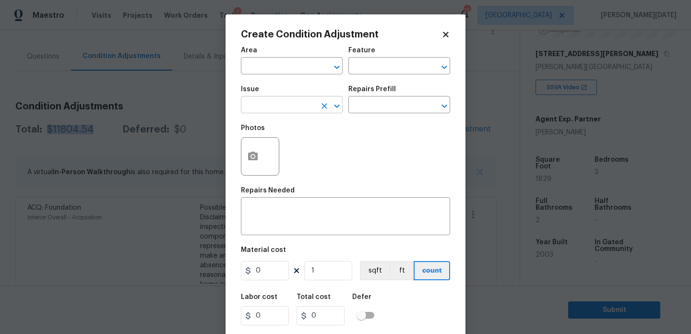
click at [273, 103] on input "text" at bounding box center [278, 105] width 75 height 15
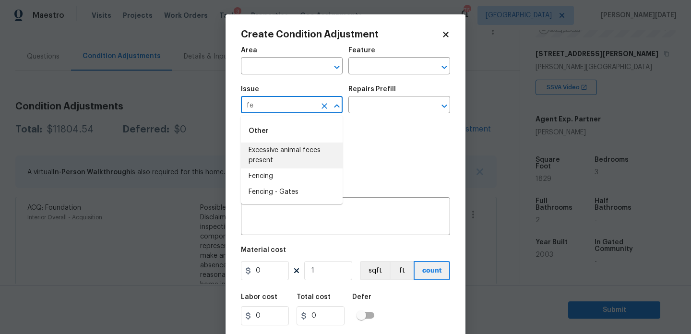
click at [293, 151] on li "Excessive animal feces present" at bounding box center [292, 155] width 102 height 26
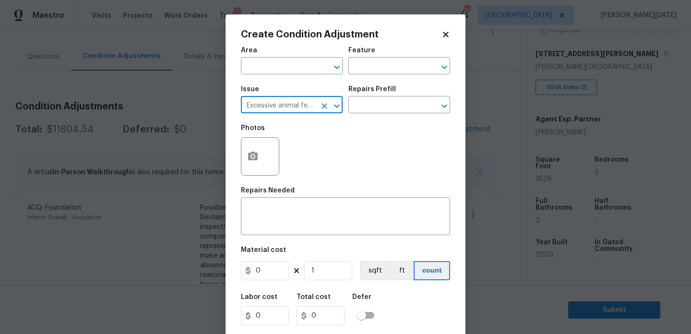
type input "Excessive animal feces present"
click at [379, 98] on div "Repairs Prefill" at bounding box center [399, 92] width 102 height 12
click at [381, 106] on input "text" at bounding box center [385, 105] width 75 height 15
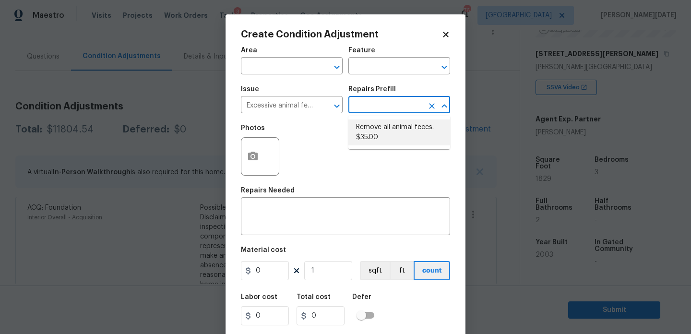
click at [386, 137] on li "Remove all animal feces. $35.00" at bounding box center [399, 132] width 102 height 26
type textarea "Remove all animal feces."
type input "35"
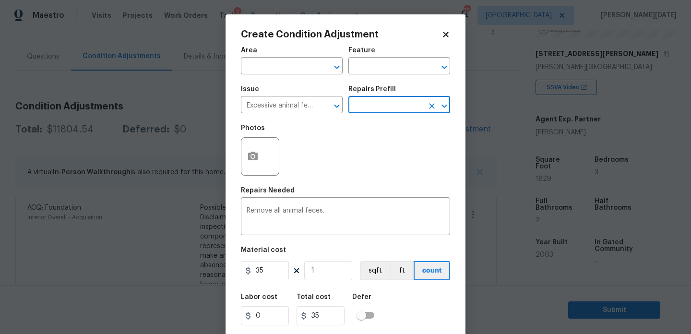
click at [444, 34] on icon at bounding box center [445, 34] width 5 height 5
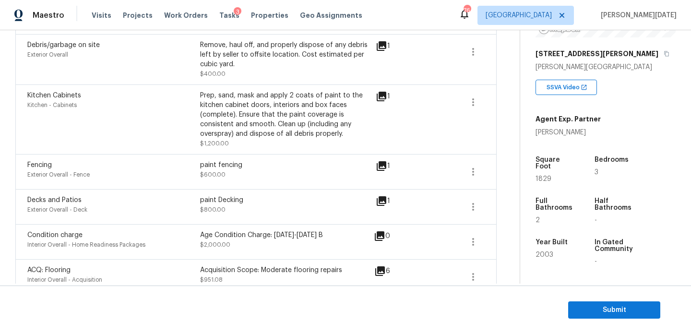
scroll to position [0, 0]
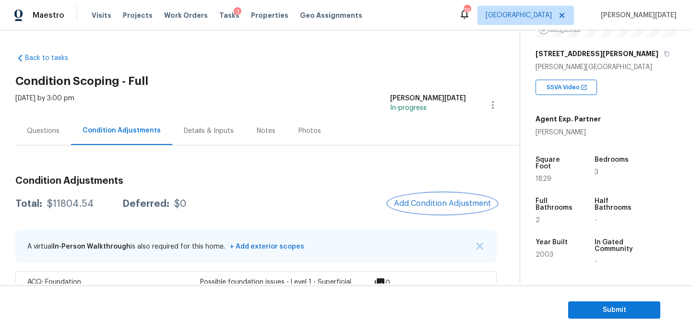
click at [418, 205] on span "Add Condition Adjustment" at bounding box center [442, 203] width 97 height 9
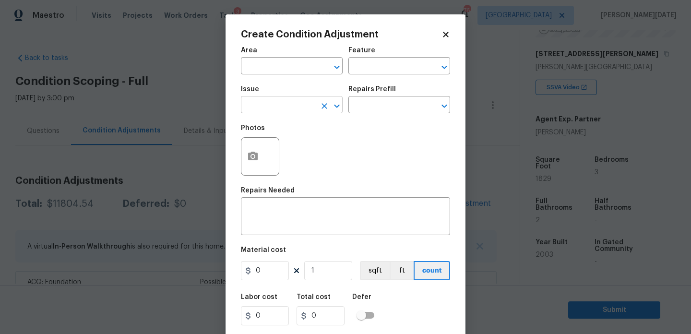
click at [264, 100] on input "text" at bounding box center [278, 105] width 75 height 15
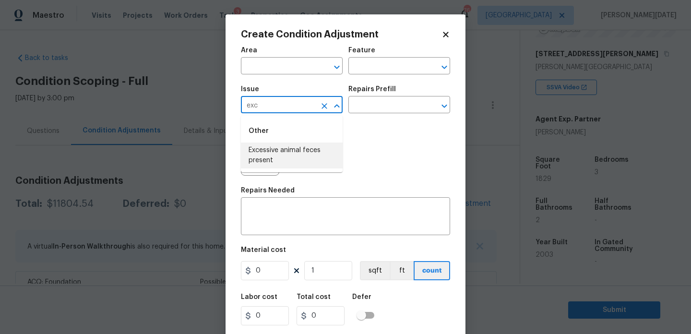
type input "exc"
click at [189, 89] on body "Maestro Visits Projects Work Orders Tasks 3 Properties Geo Assignments 76 [GEOG…" at bounding box center [345, 167] width 691 height 334
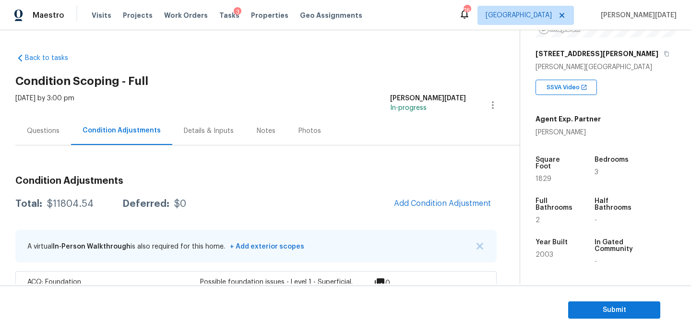
click at [52, 124] on div "Questions" at bounding box center [43, 131] width 56 height 28
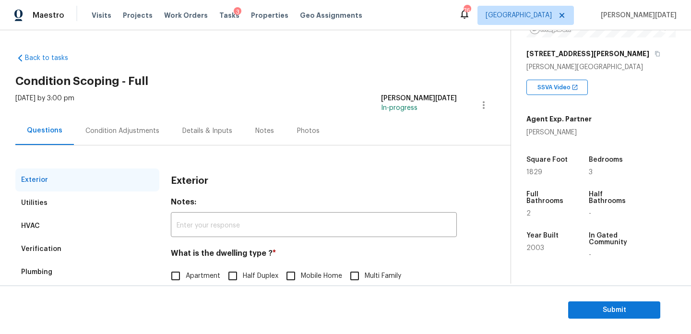
scroll to position [128, 0]
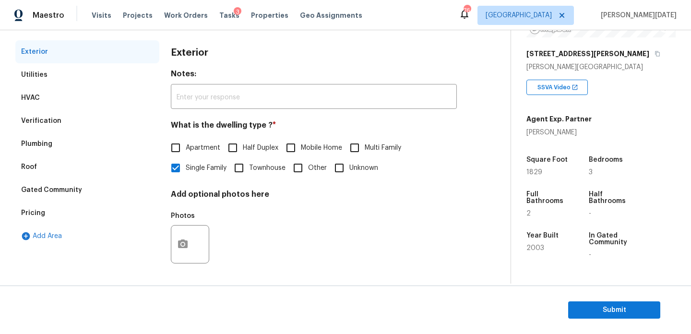
click at [75, 128] on div "Verification" at bounding box center [87, 120] width 144 height 23
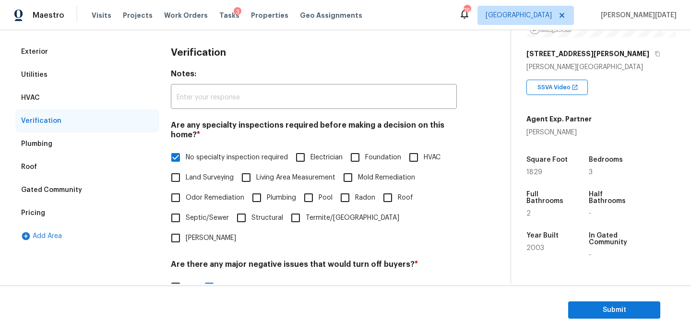
scroll to position [334, 0]
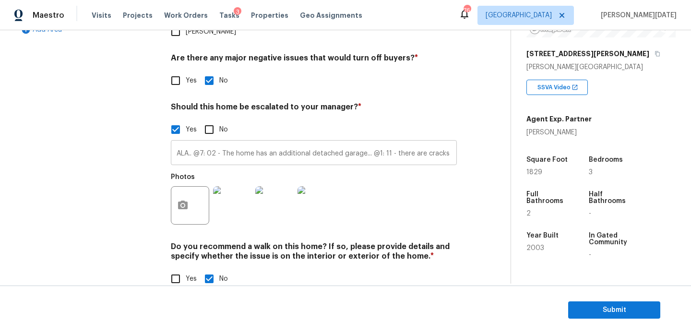
click at [296, 142] on input "ALA.. @7: 02 - The home has an additional detached garage... @1: 11 - there are…" at bounding box center [314, 153] width 286 height 23
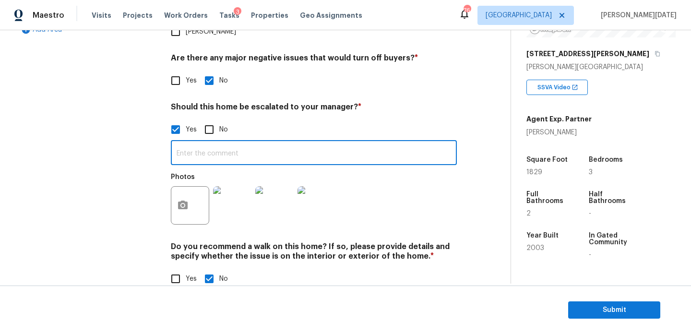
paste input "ALA.. @7: 02 - The home has an additional detached garage..hence, did not scope…"
drag, startPoint x: 425, startPoint y: 134, endPoint x: 472, endPoint y: 134, distance: 48.0
click at [472, 134] on div "Exterior Utilities HVAC Verification Plumbing Roof Gated Community Pricing Add …" at bounding box center [251, 67] width 472 height 466
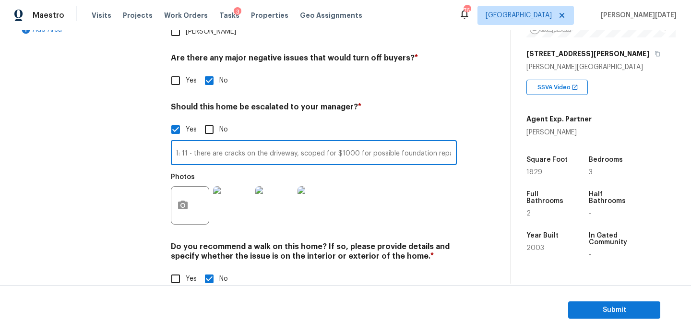
type input "ALA.. @7: 02 - The home has an additional detached garage..hence, did not scope…"
click at [410, 215] on div "Verification Notes: ​ Are any specialty inspections required before making a de…" at bounding box center [314, 67] width 286 height 466
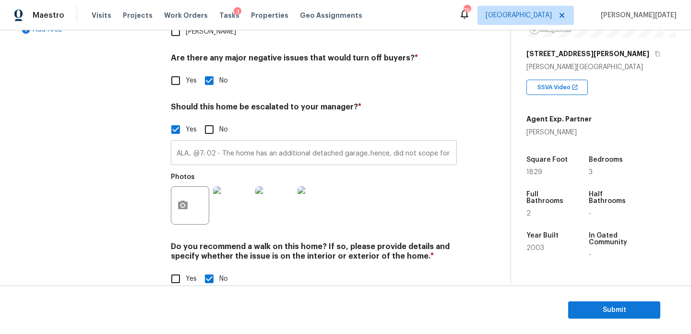
click at [418, 142] on input "ALA.. @7: 02 - The home has an additional detached garage..hence, did not scope…" at bounding box center [314, 153] width 286 height 23
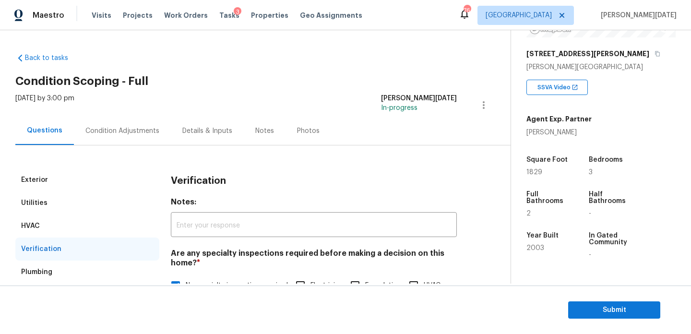
click at [122, 135] on div "Condition Adjustments" at bounding box center [122, 131] width 74 height 10
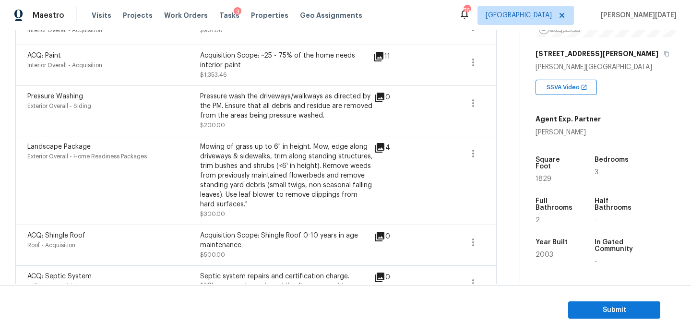
scroll to position [651, 0]
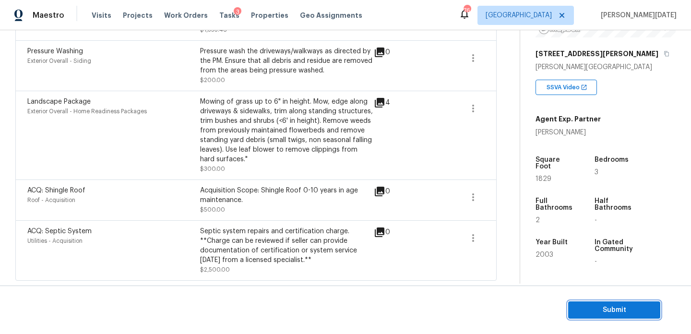
click at [593, 309] on span "Submit" at bounding box center [614, 310] width 77 height 12
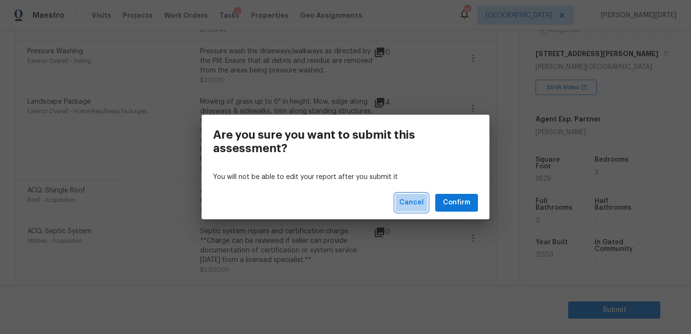
click at [410, 196] on button "Cancel" at bounding box center [411, 203] width 32 height 18
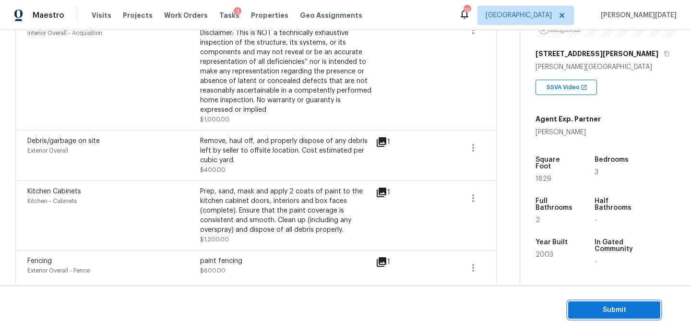
scroll to position [0, 0]
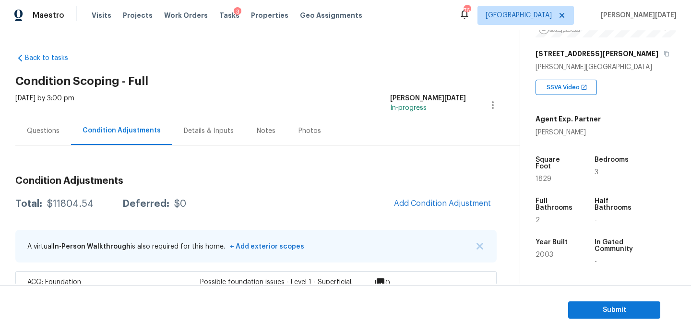
click at [28, 134] on div "Questions" at bounding box center [43, 131] width 33 height 10
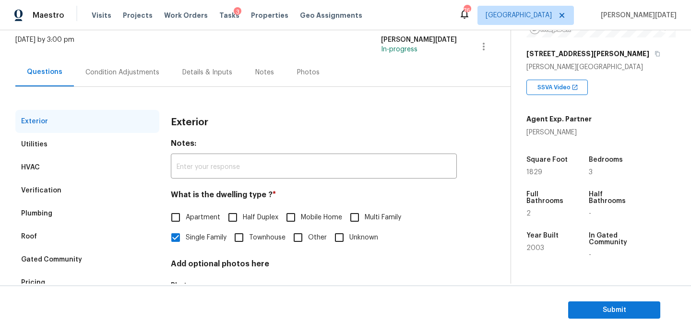
scroll to position [59, 0]
click at [50, 195] on div "Verification" at bounding box center [87, 189] width 144 height 23
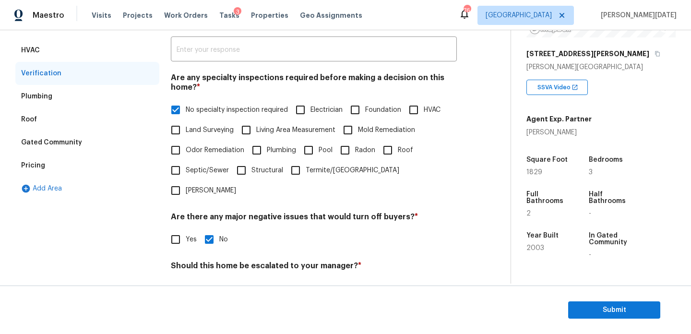
click at [59, 90] on div "Plumbing" at bounding box center [87, 96] width 144 height 23
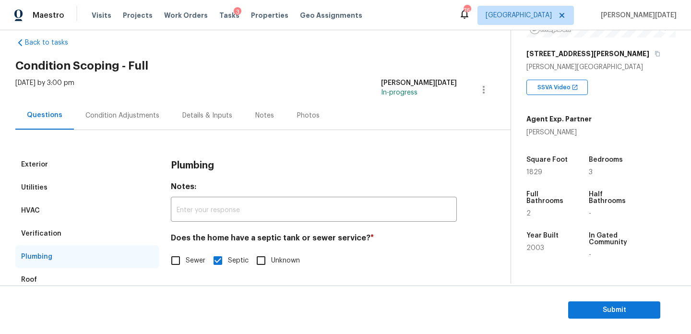
click at [40, 187] on div "Utilities" at bounding box center [34, 188] width 26 height 10
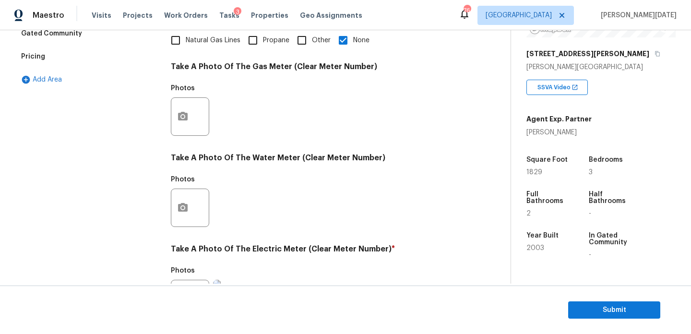
scroll to position [26, 0]
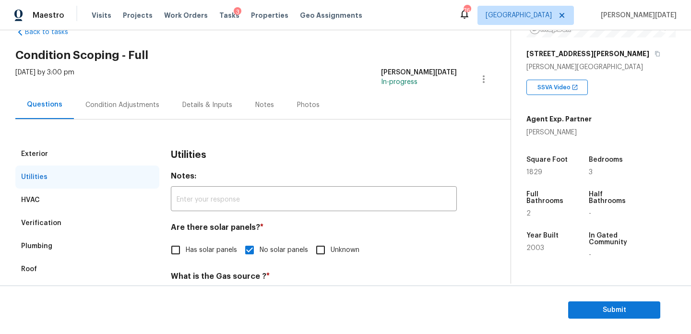
click at [111, 115] on div "Condition Adjustments" at bounding box center [122, 105] width 97 height 28
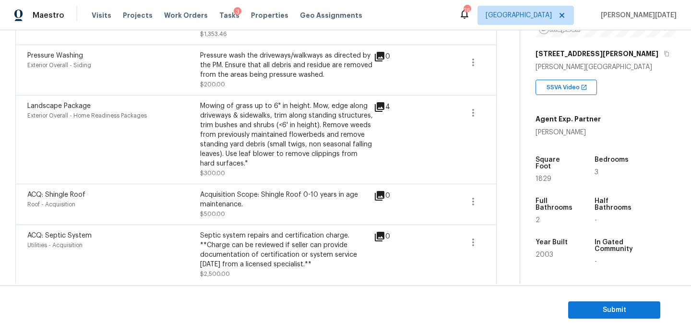
scroll to position [651, 0]
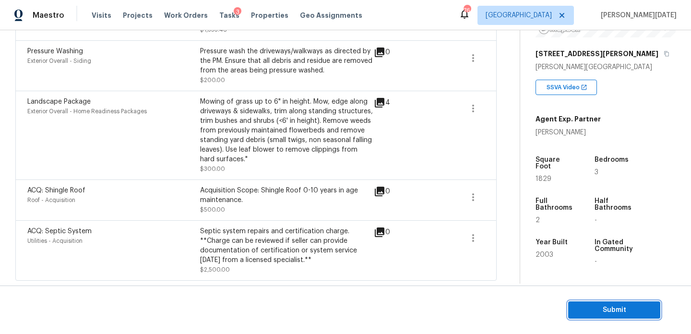
click at [588, 307] on span "Submit" at bounding box center [614, 310] width 77 height 12
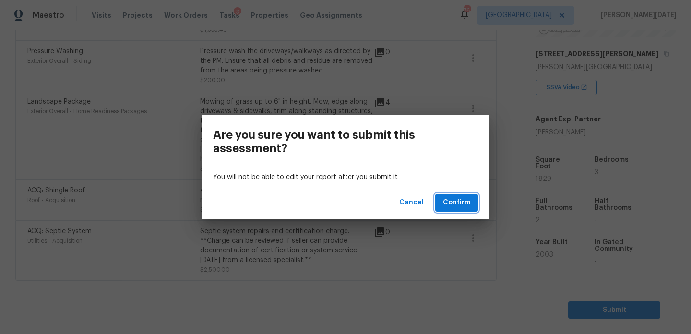
click at [458, 194] on button "Confirm" at bounding box center [456, 203] width 43 height 18
